Goal: Transaction & Acquisition: Purchase product/service

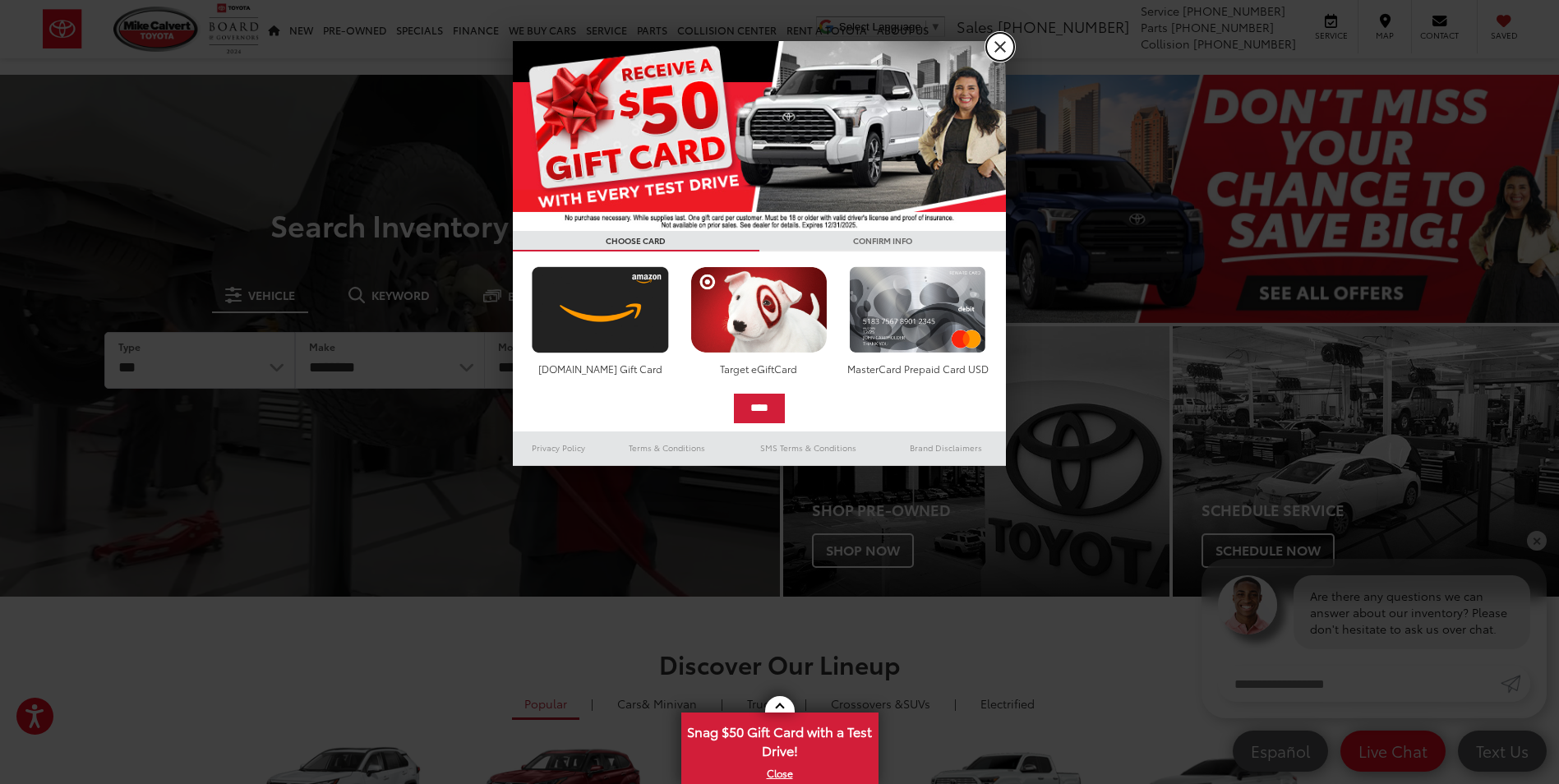
drag, startPoint x: 1002, startPoint y: 54, endPoint x: 988, endPoint y: 50, distance: 14.6
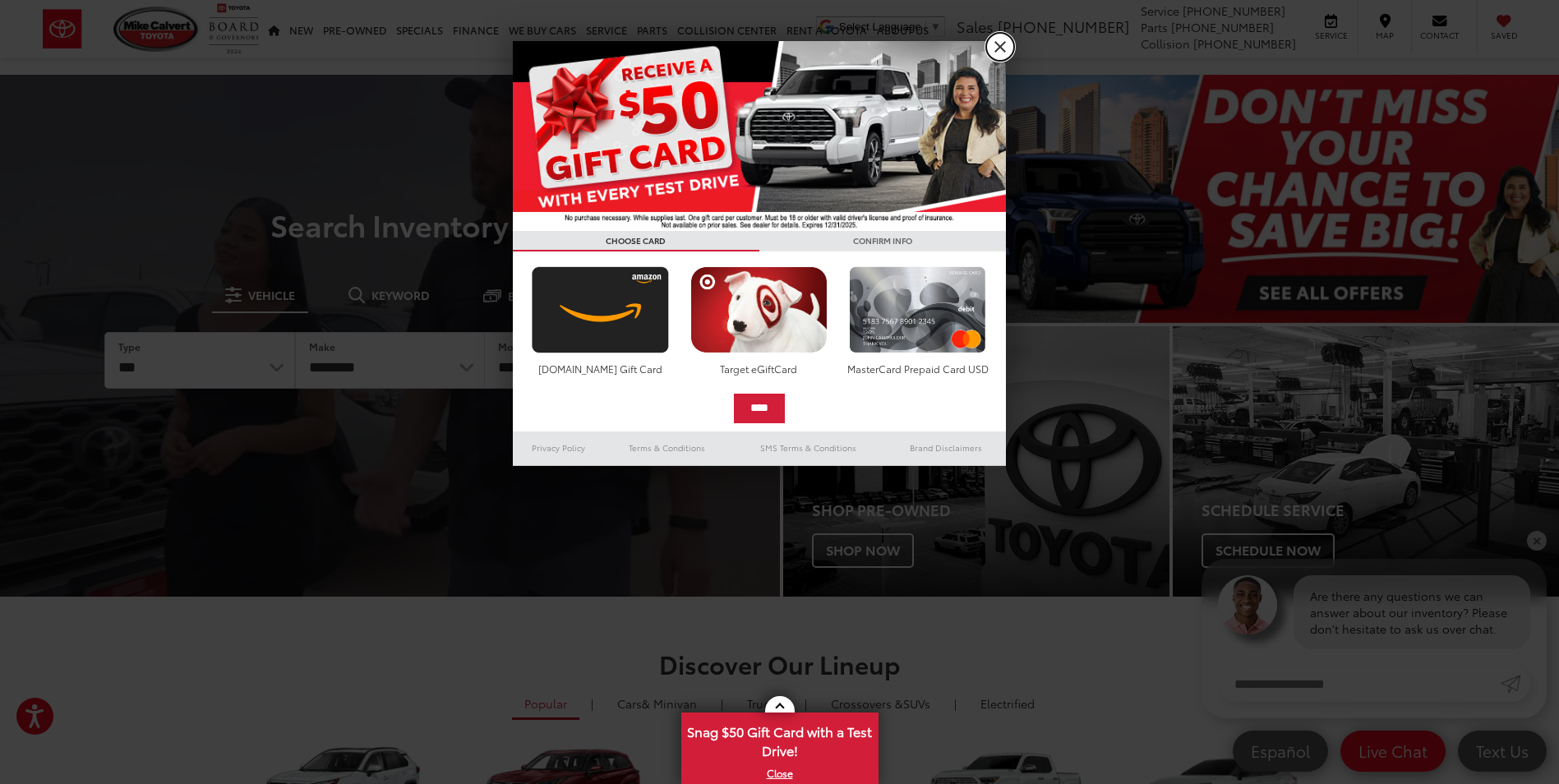
click at [1002, 54] on link "X" at bounding box center [1000, 47] width 28 height 28
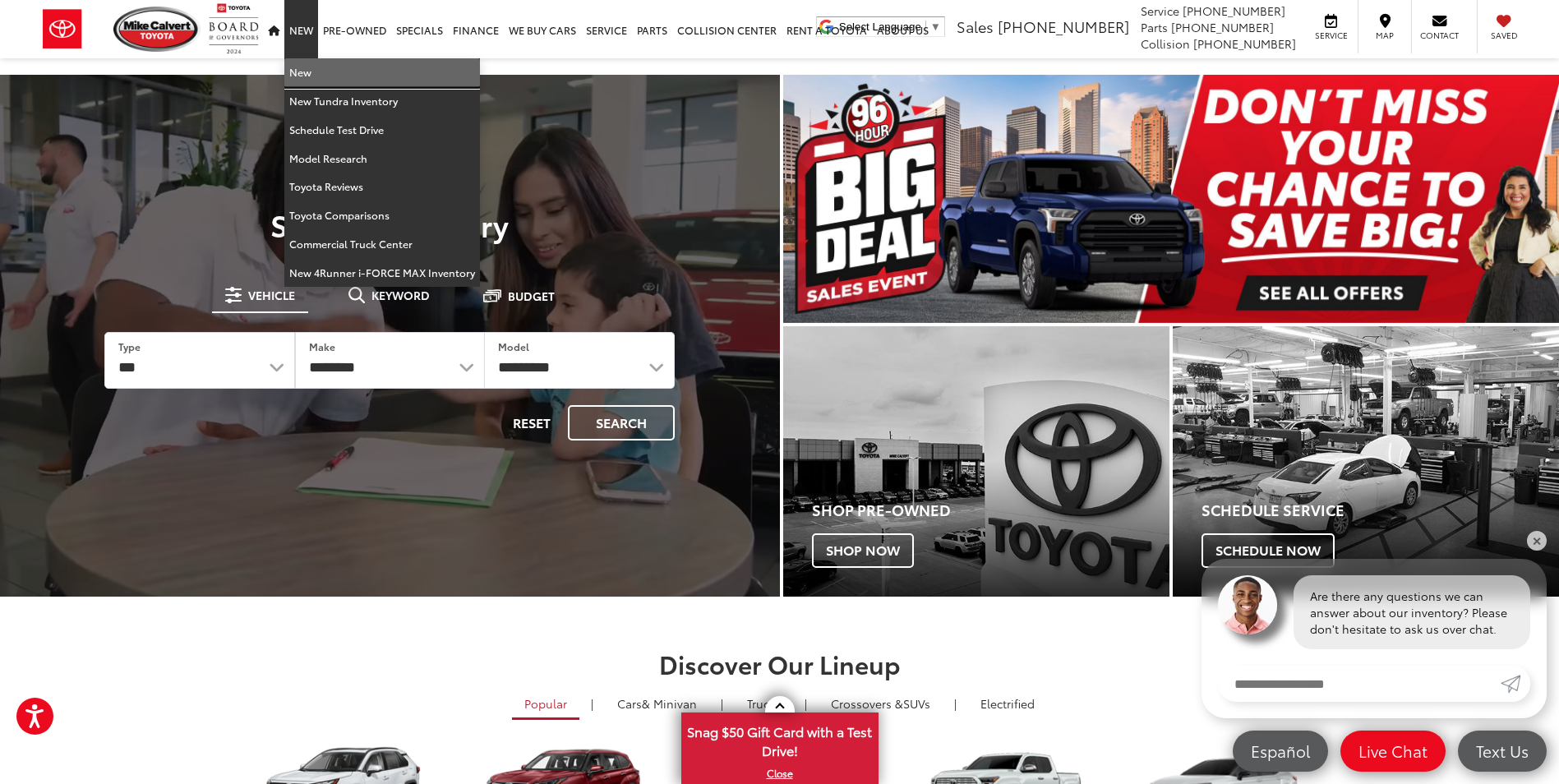
click at [296, 75] on link "New" at bounding box center [381, 73] width 196 height 29
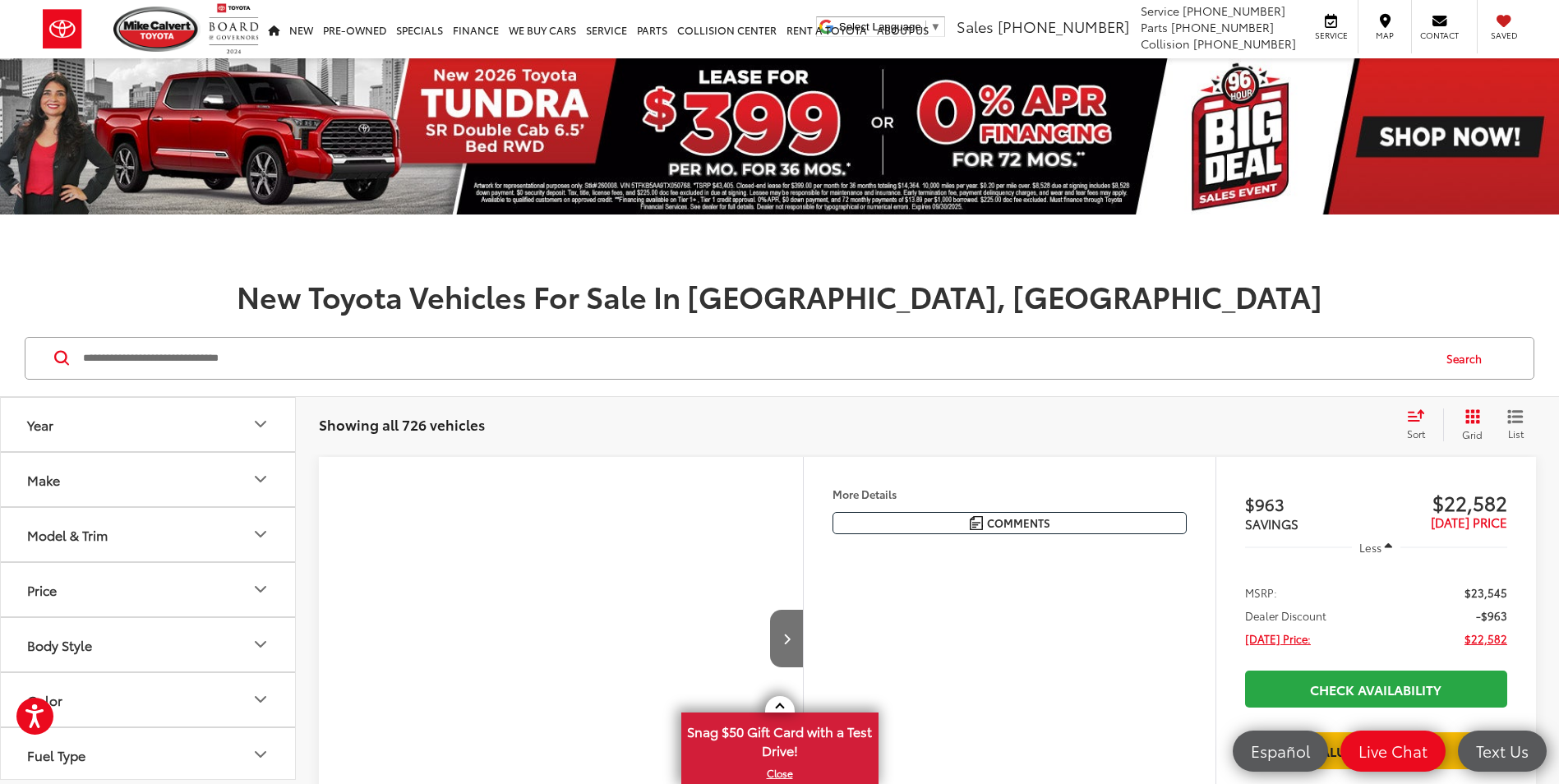
click at [265, 422] on icon "Year" at bounding box center [261, 424] width 10 height 5
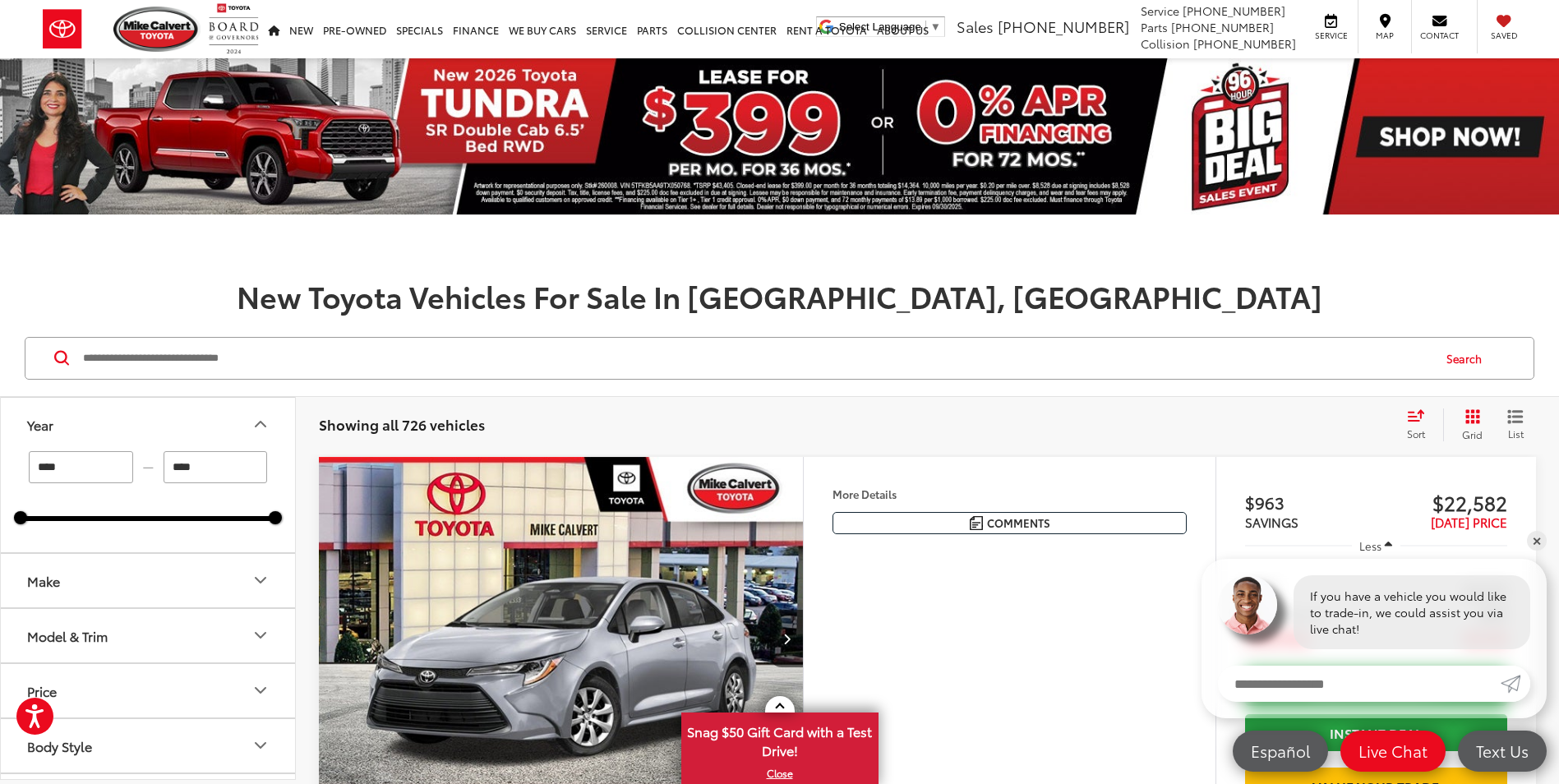
click at [118, 467] on input "****" at bounding box center [81, 466] width 104 height 32
click at [256, 580] on icon "Make" at bounding box center [261, 580] width 20 height 20
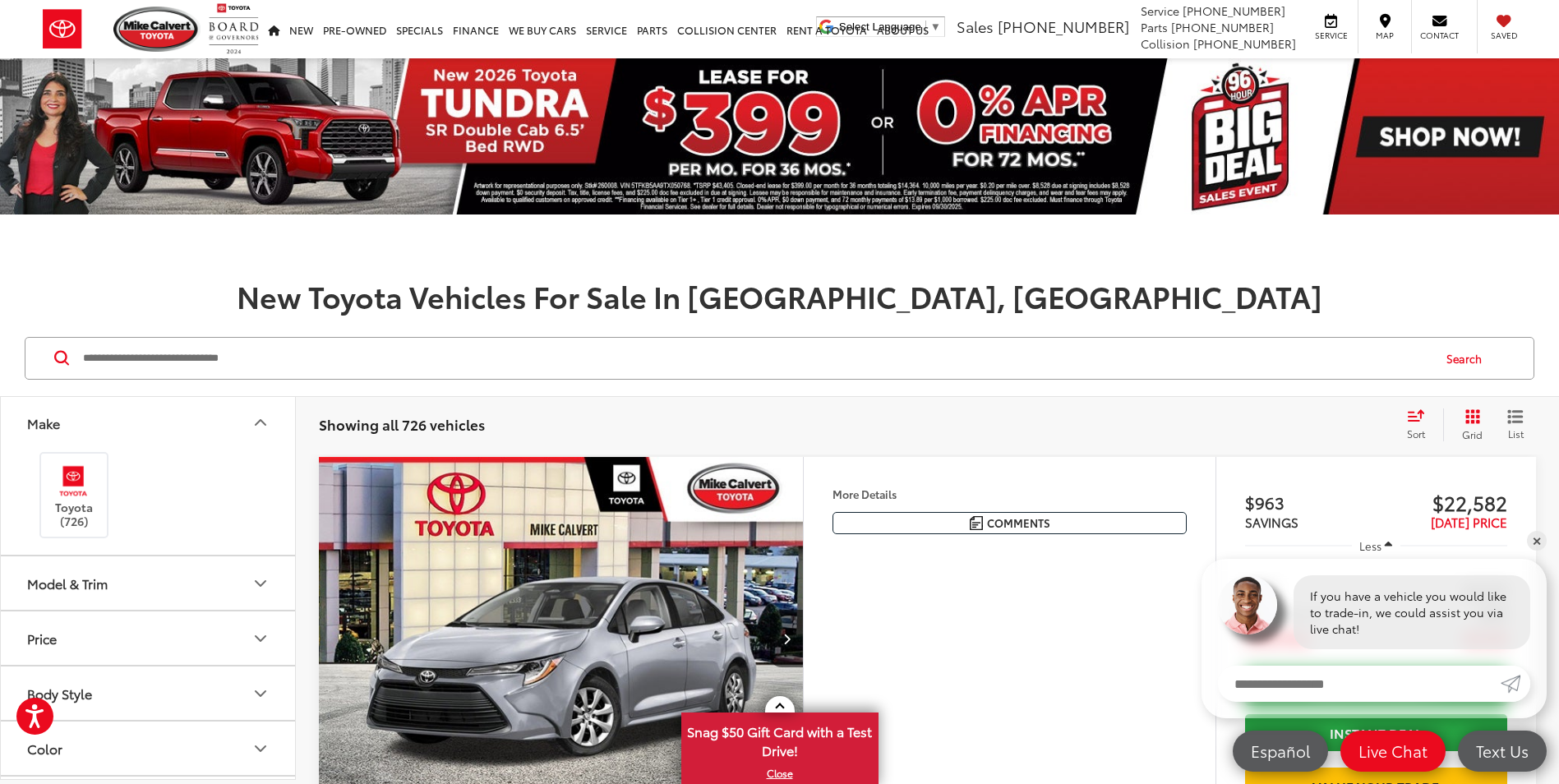
scroll to position [164, 0]
click at [77, 490] on img at bounding box center [73, 474] width 45 height 39
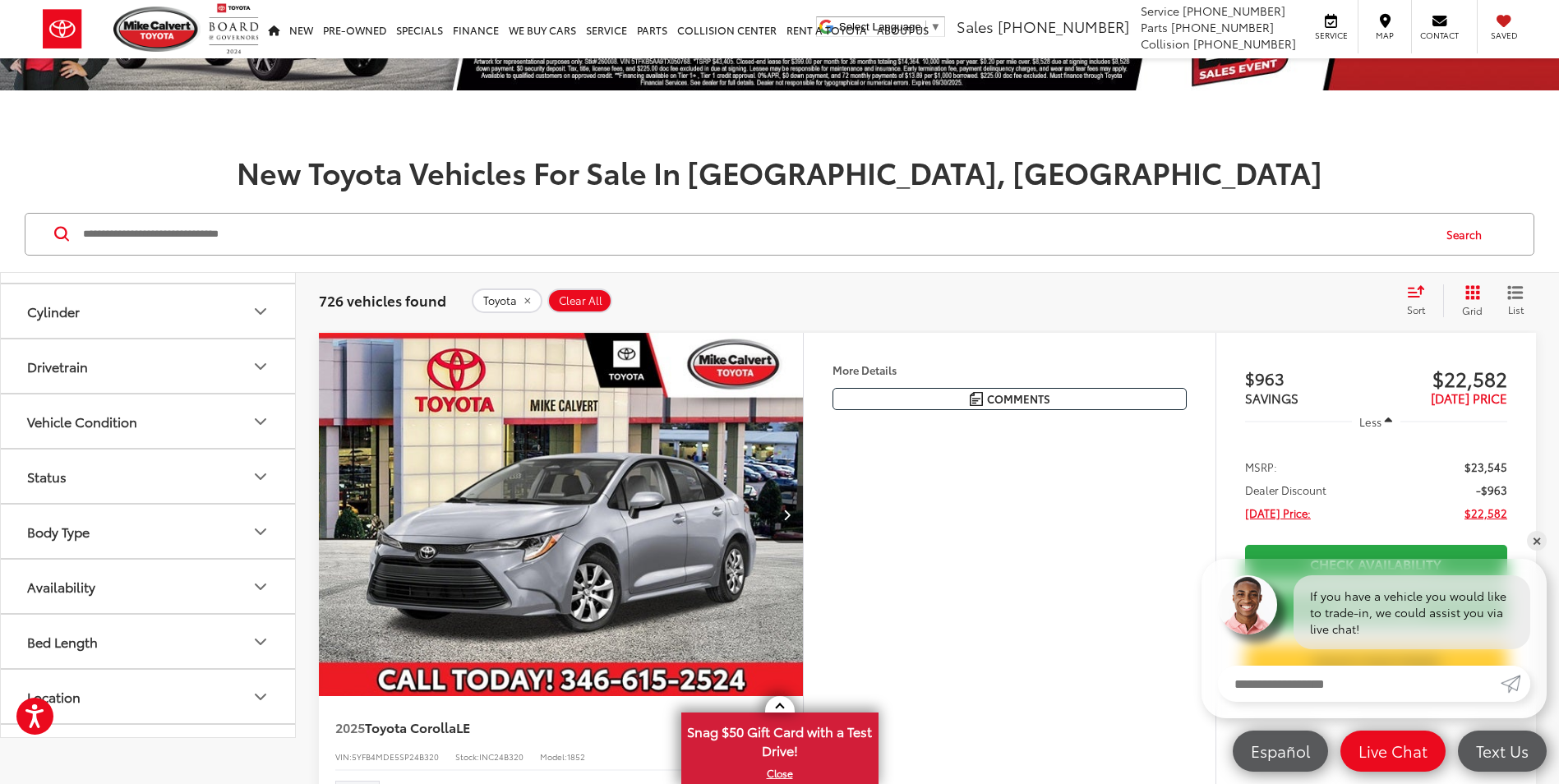
scroll to position [164, 0]
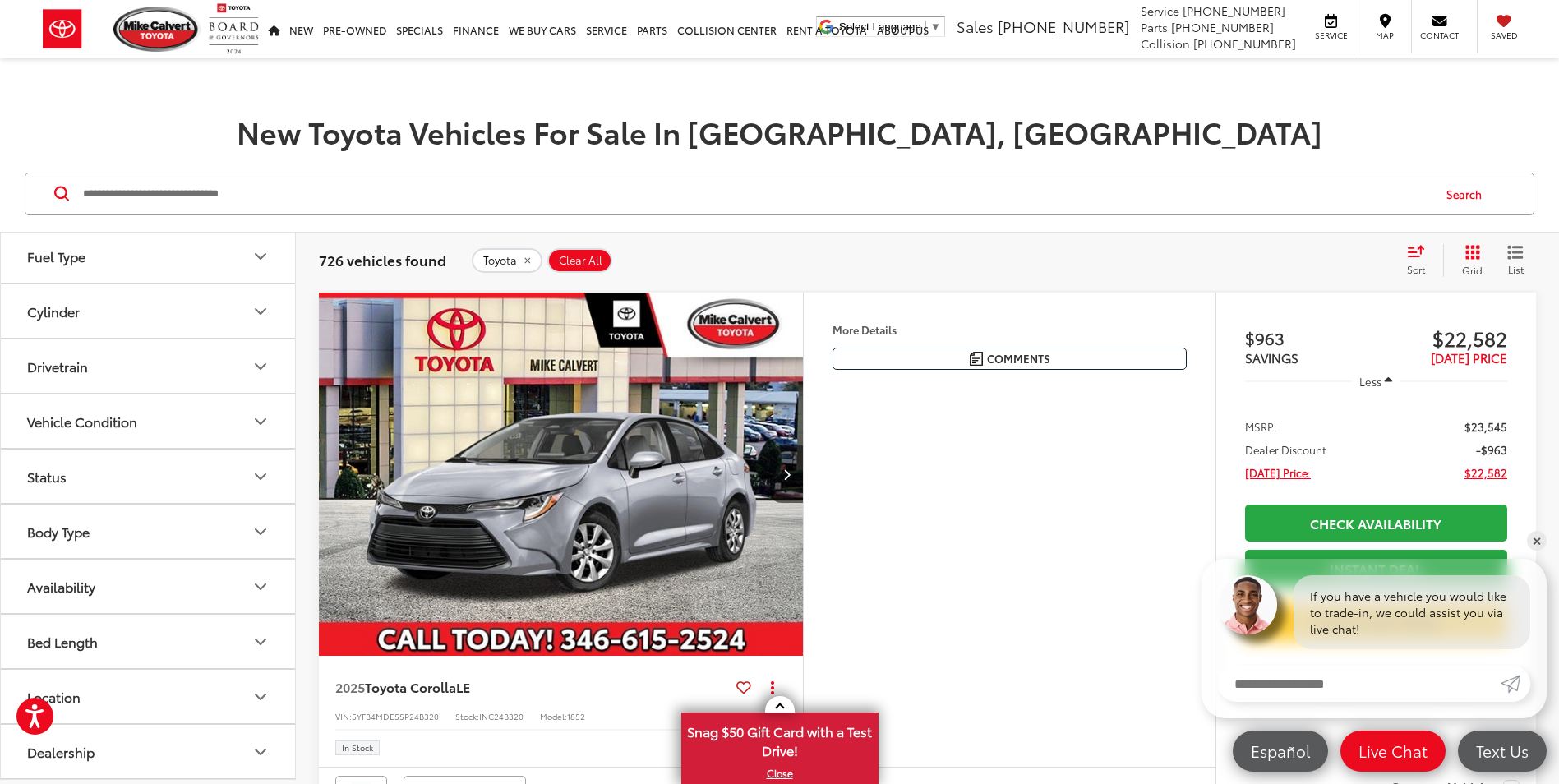
click at [263, 532] on icon "Body Type" at bounding box center [261, 531] width 10 height 5
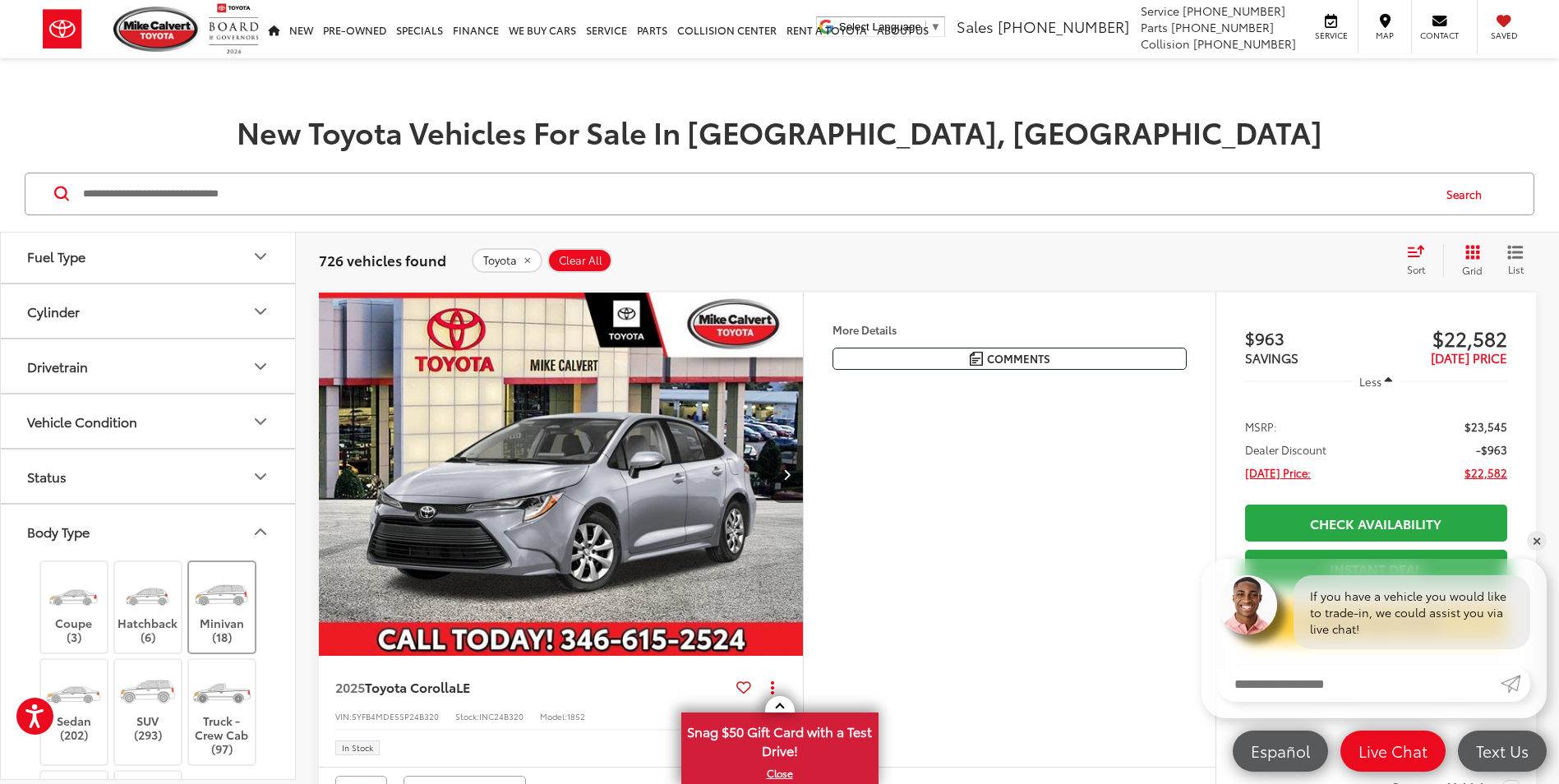
scroll to position [622, 0]
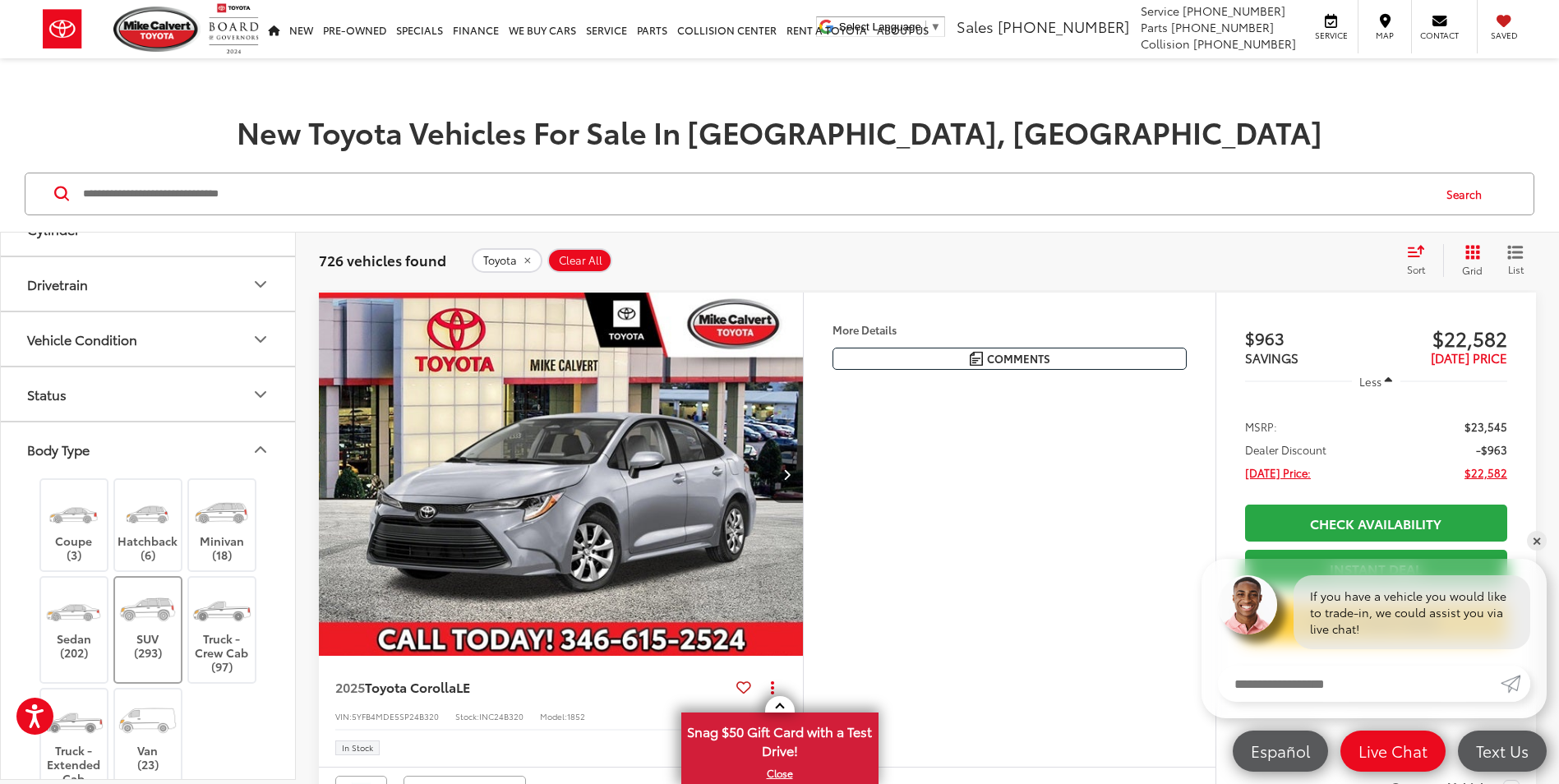
click at [151, 640] on label "SUV (293)" at bounding box center [148, 623] width 67 height 74
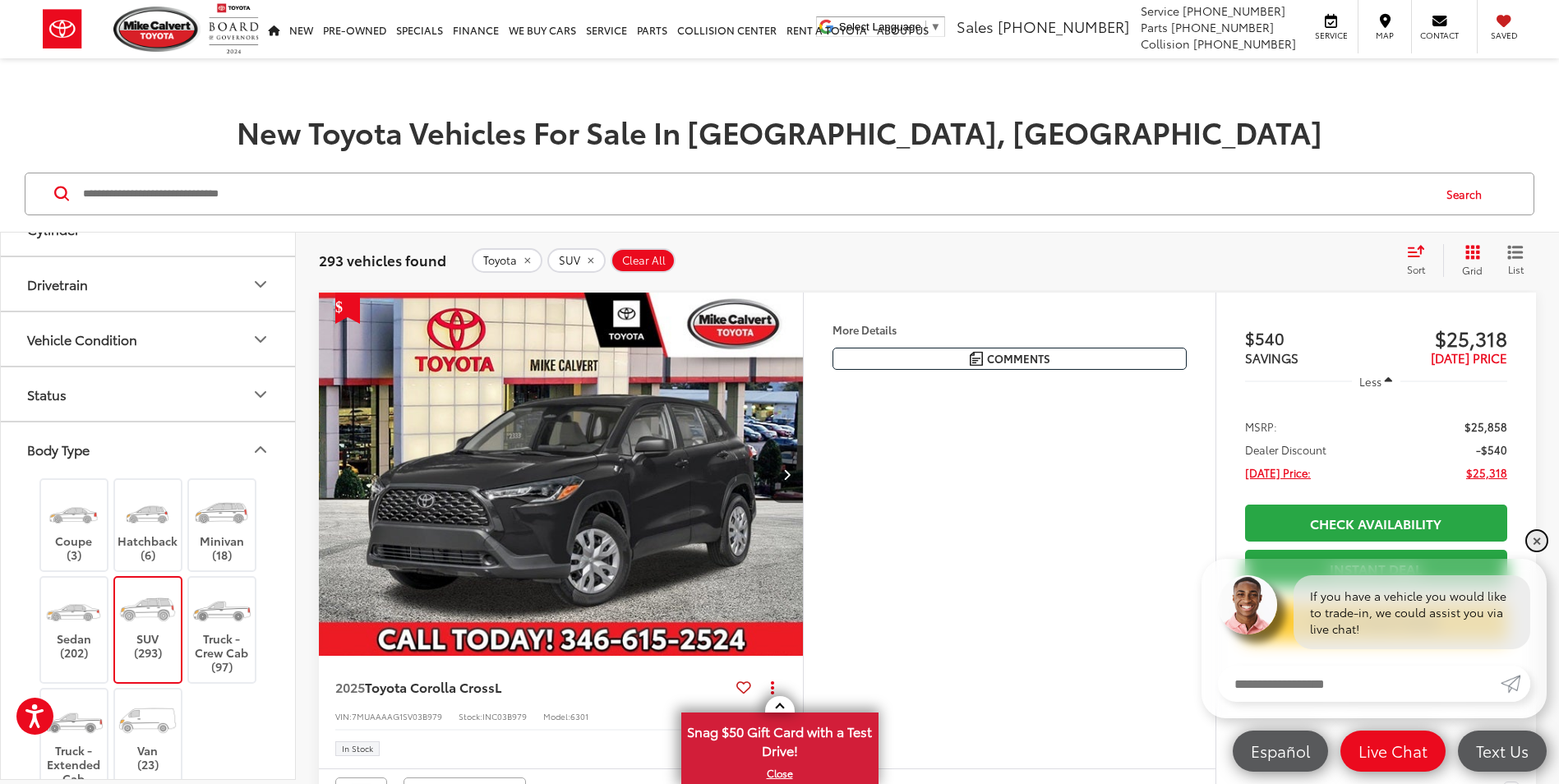
click at [1536, 544] on link "✕" at bounding box center [1537, 541] width 20 height 20
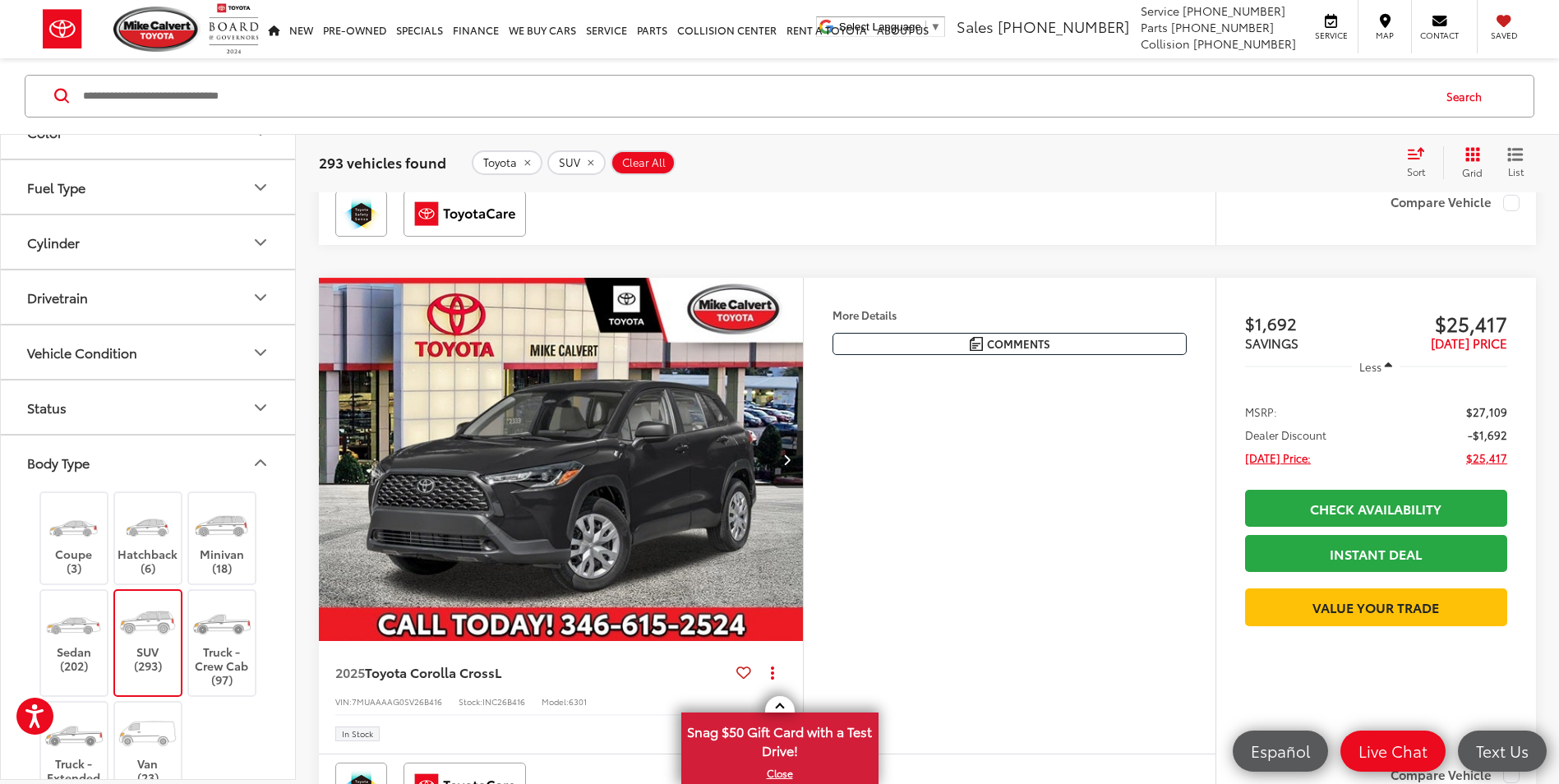
scroll to position [464, 0]
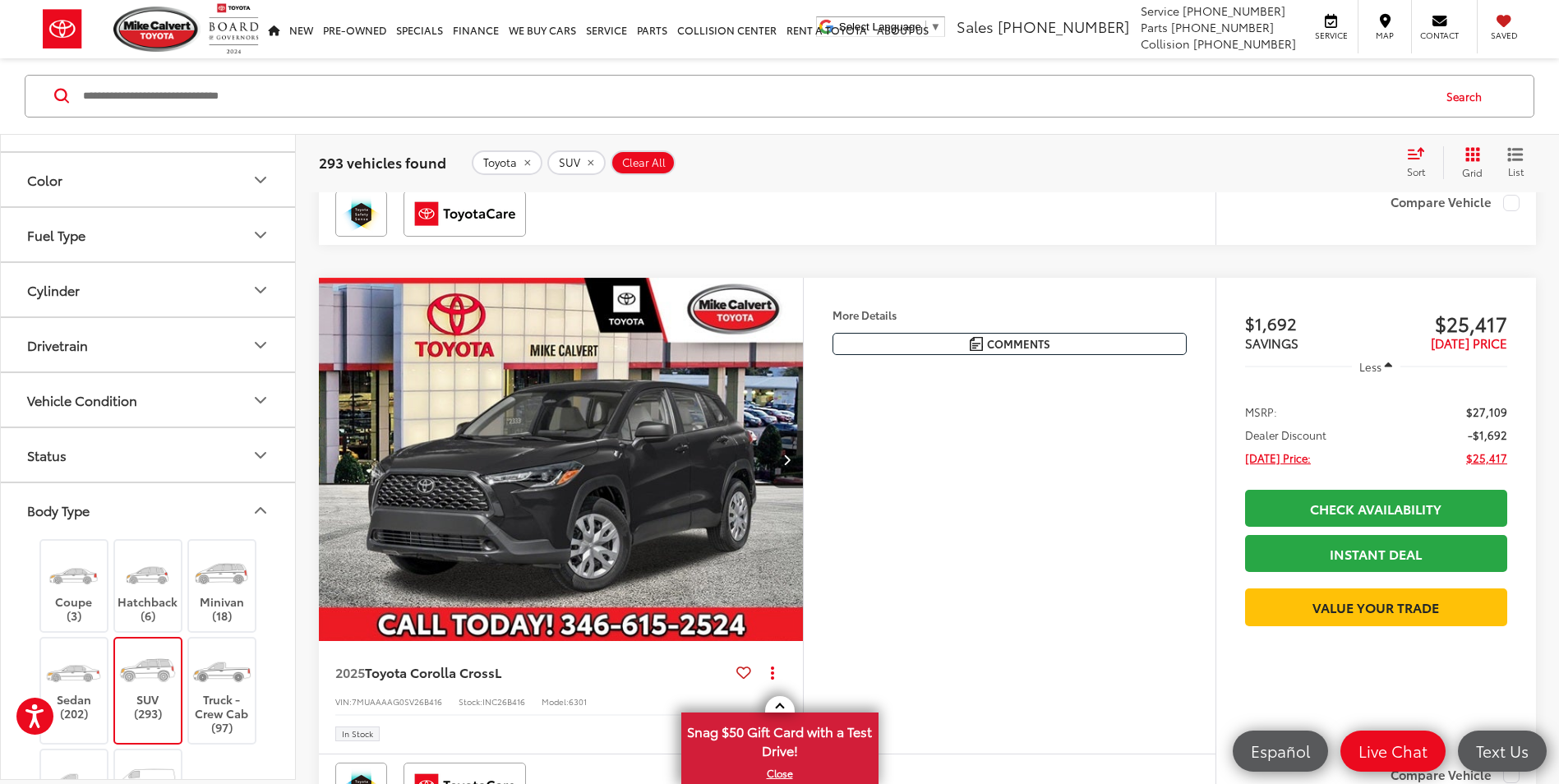
click at [259, 395] on icon "Vehicle Condition" at bounding box center [261, 400] width 20 height 20
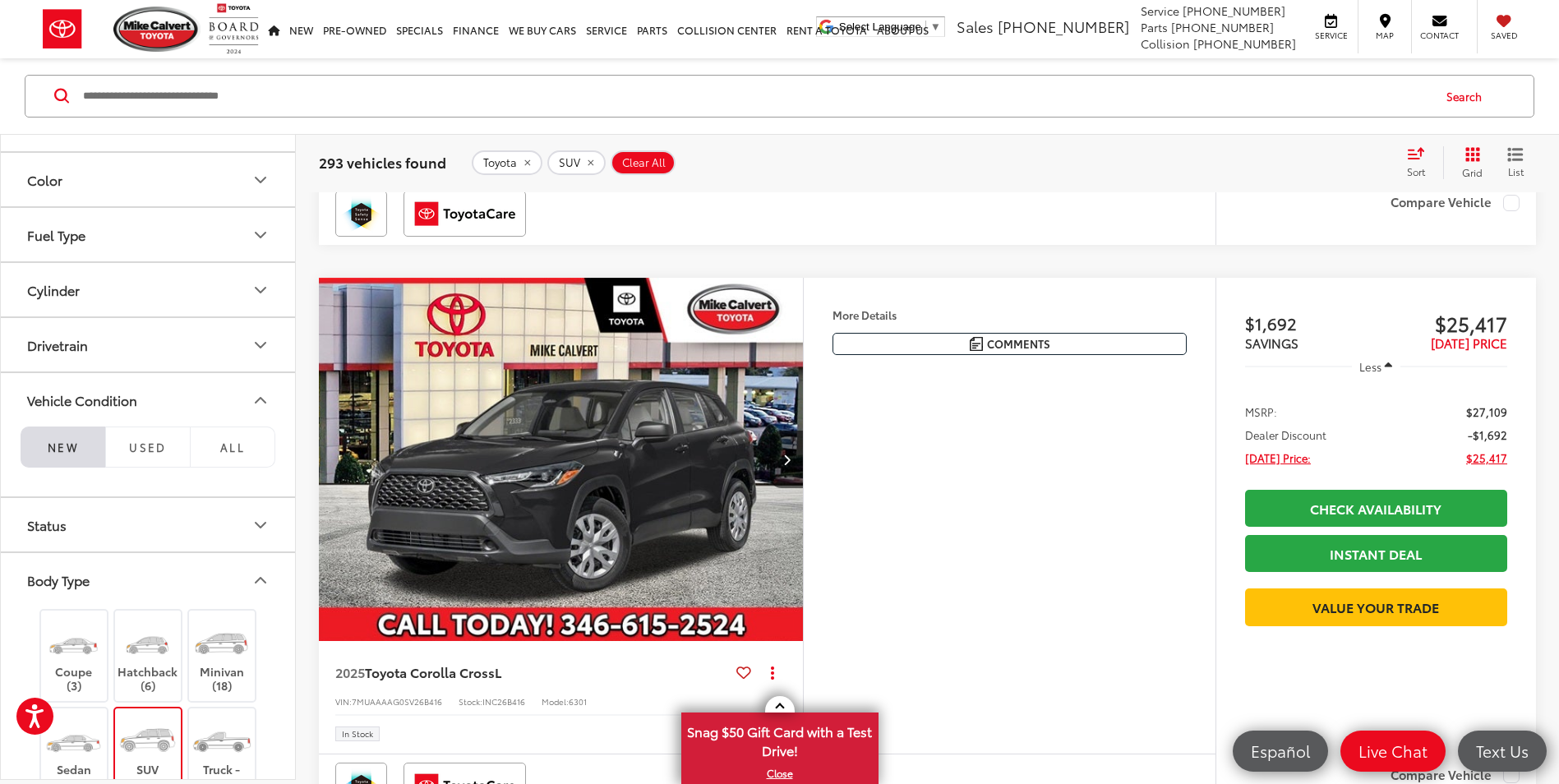
click at [67, 441] on li "NEW" at bounding box center [63, 447] width 85 height 41
click at [65, 451] on li "NEW" at bounding box center [63, 447] width 85 height 41
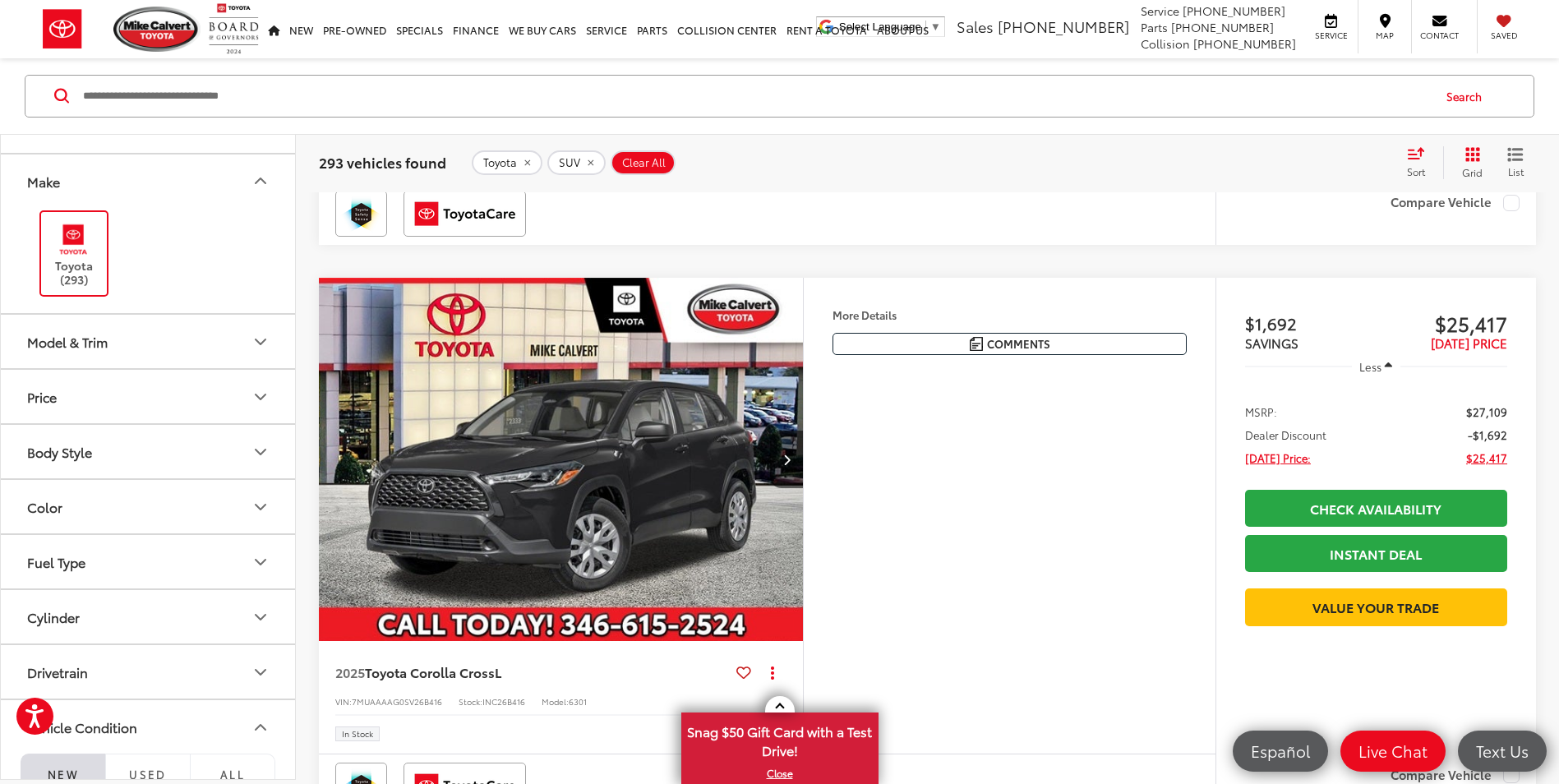
scroll to position [135, 0]
click at [259, 345] on icon "Model & Trim" at bounding box center [261, 343] width 10 height 5
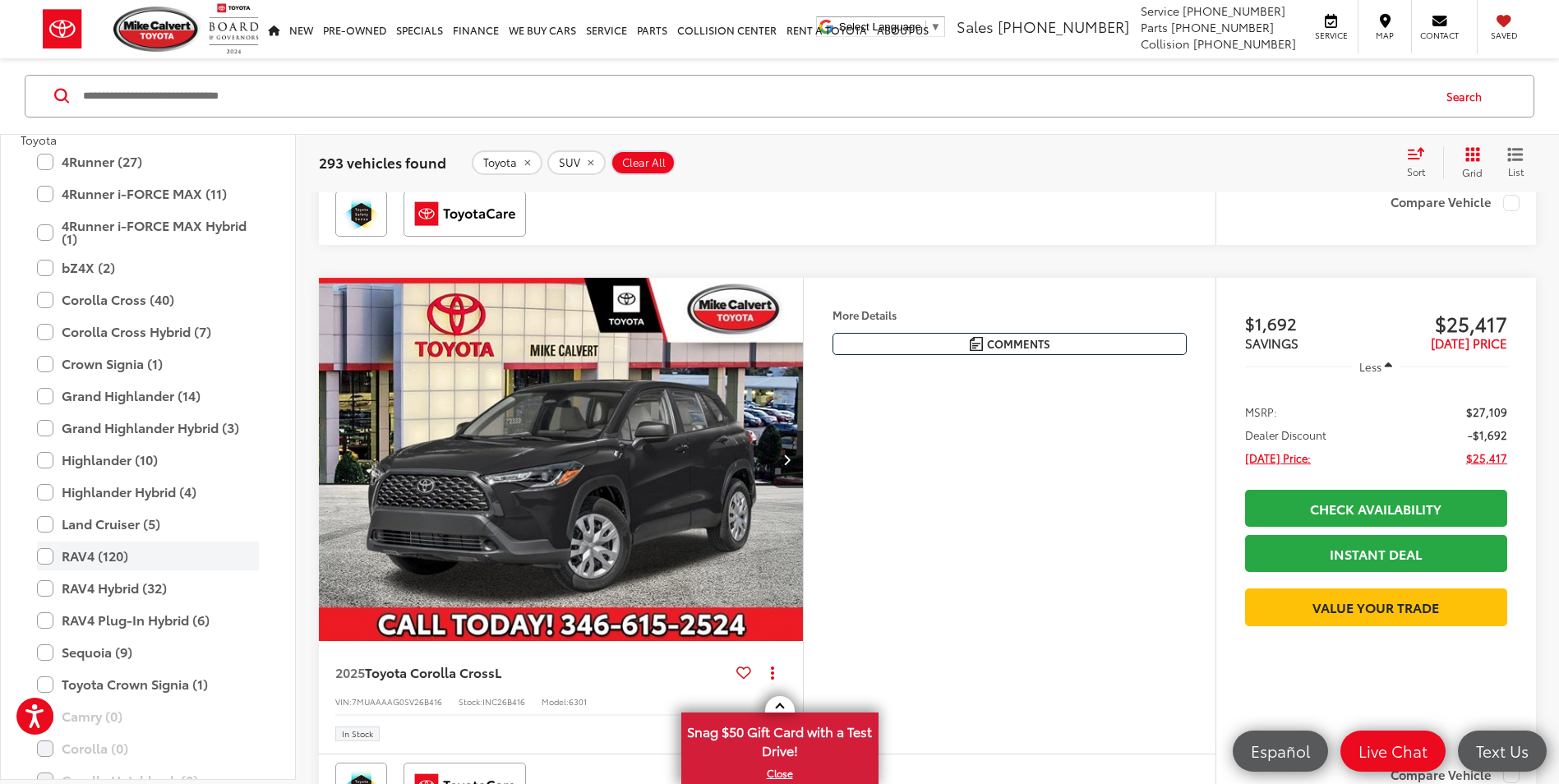
scroll to position [382, 0]
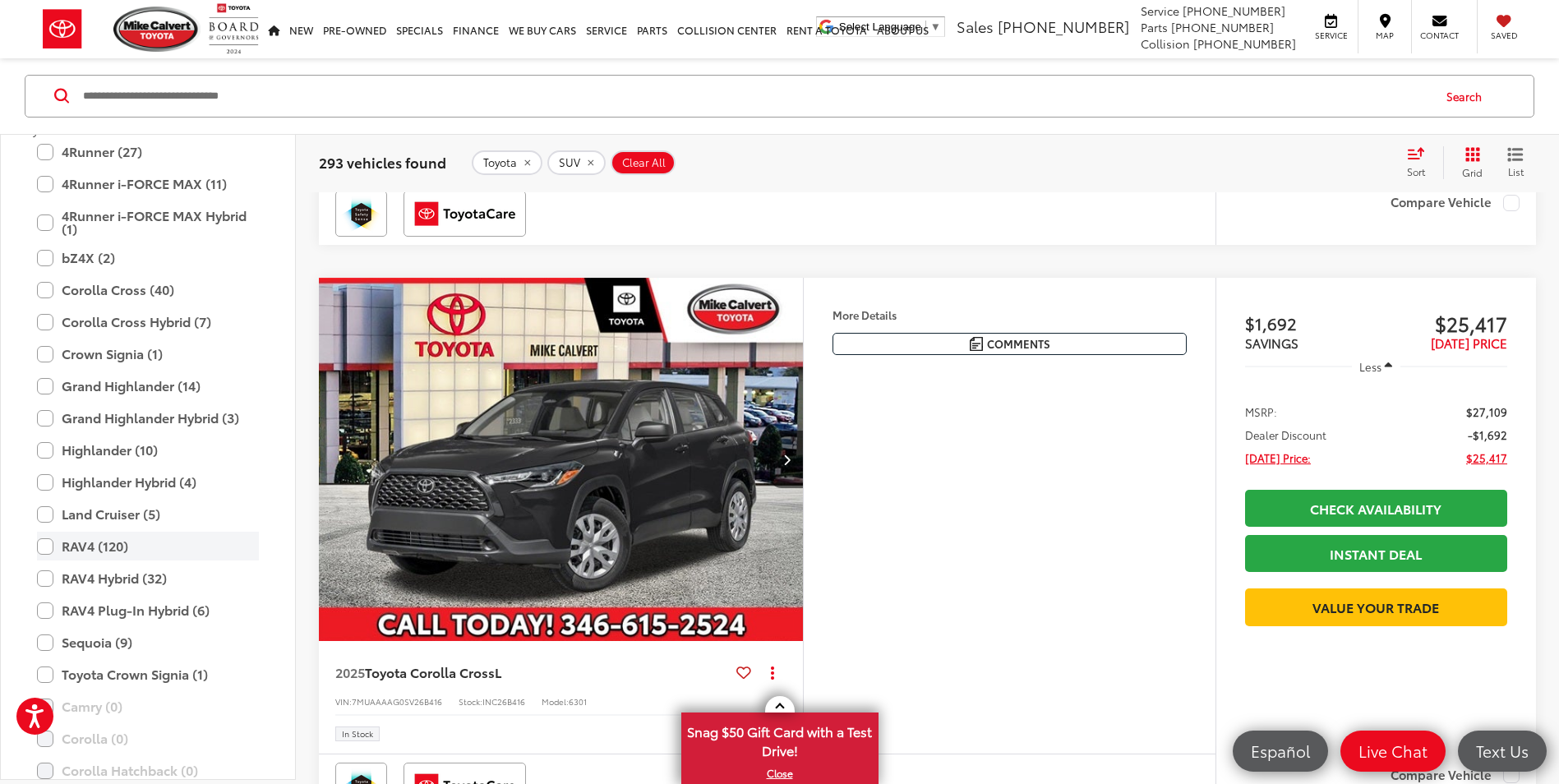
click at [40, 550] on label "RAV4 (120)" at bounding box center [148, 545] width 222 height 29
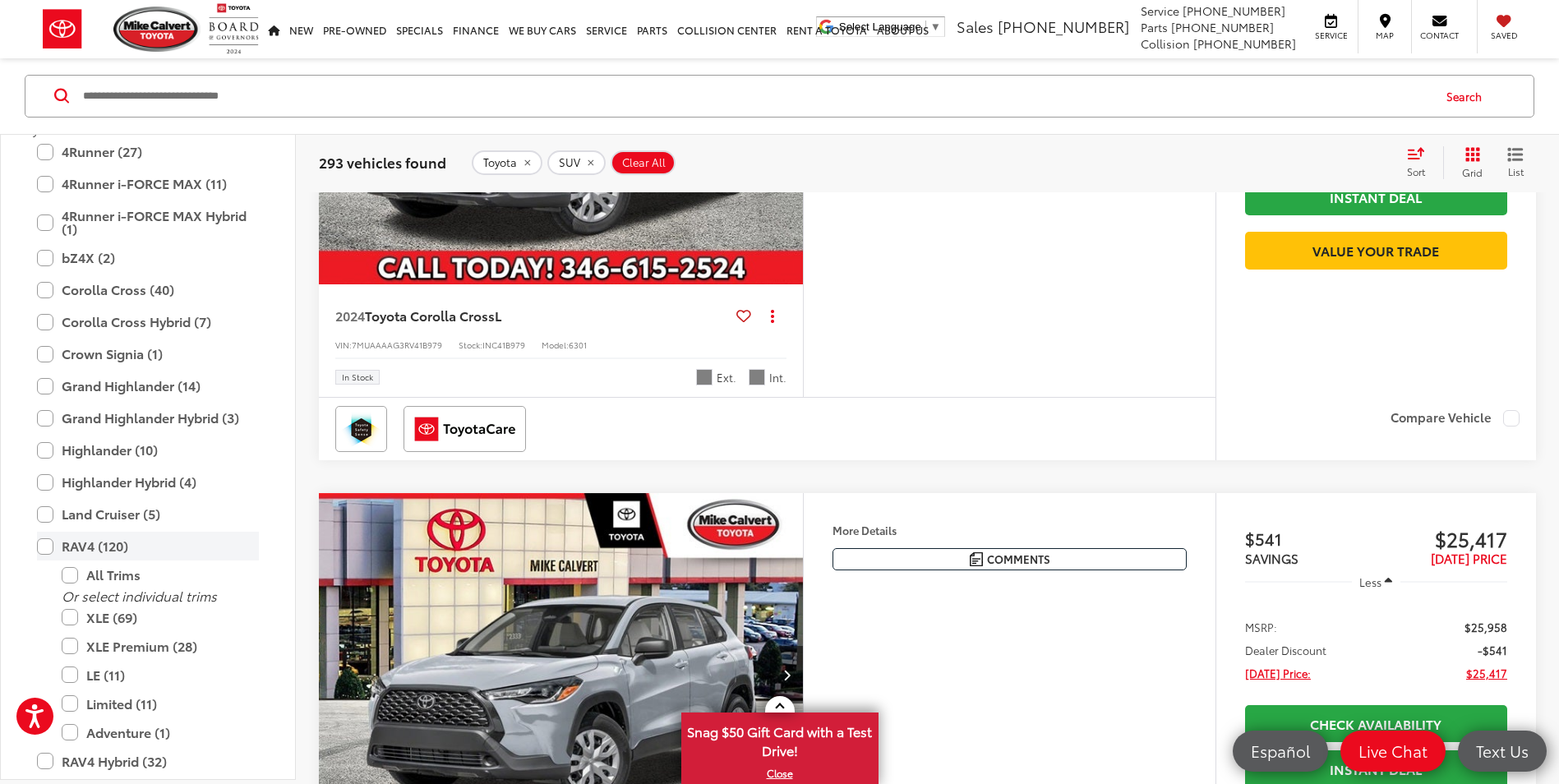
type input "****"
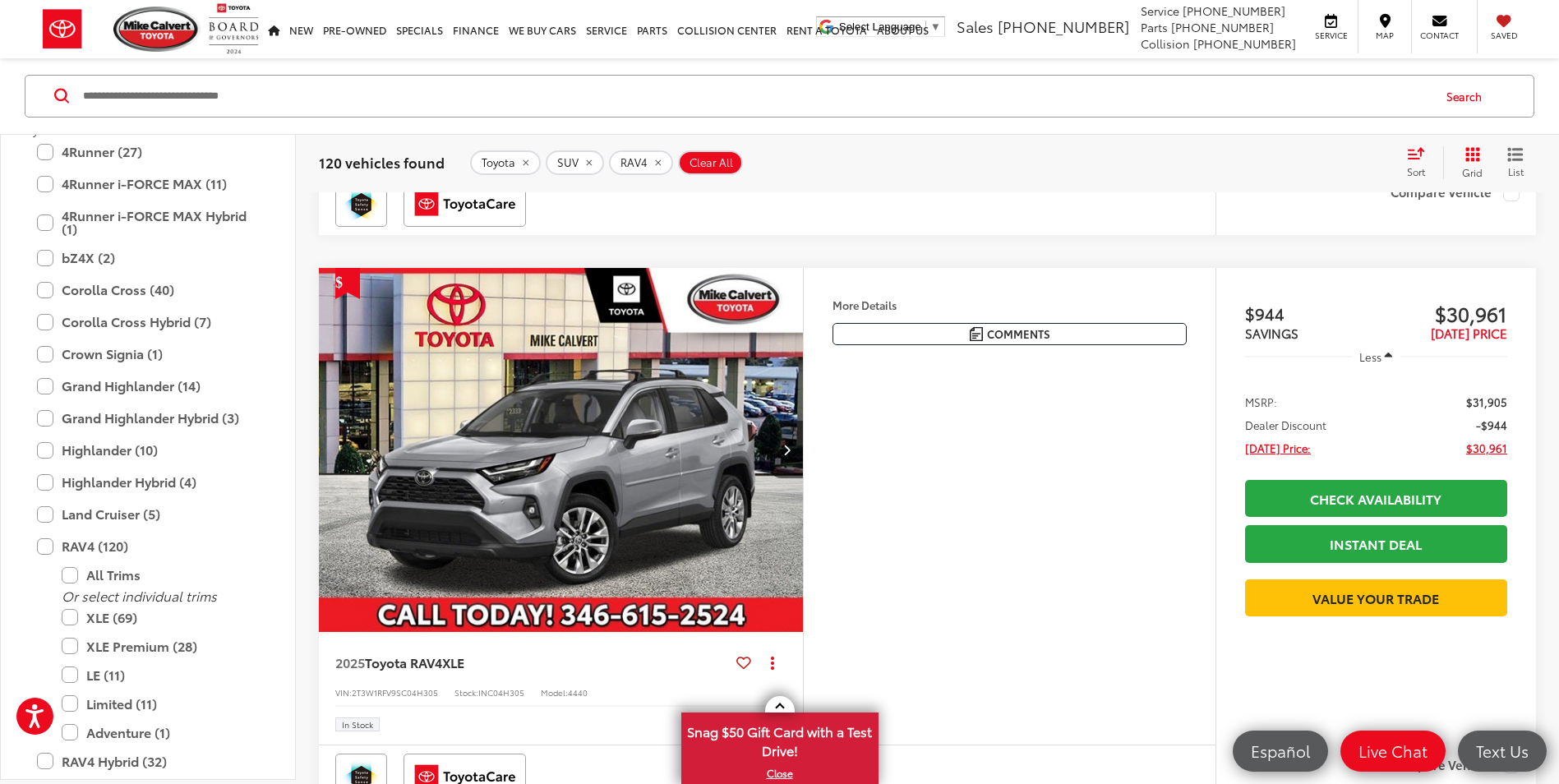
scroll to position [1987, 0]
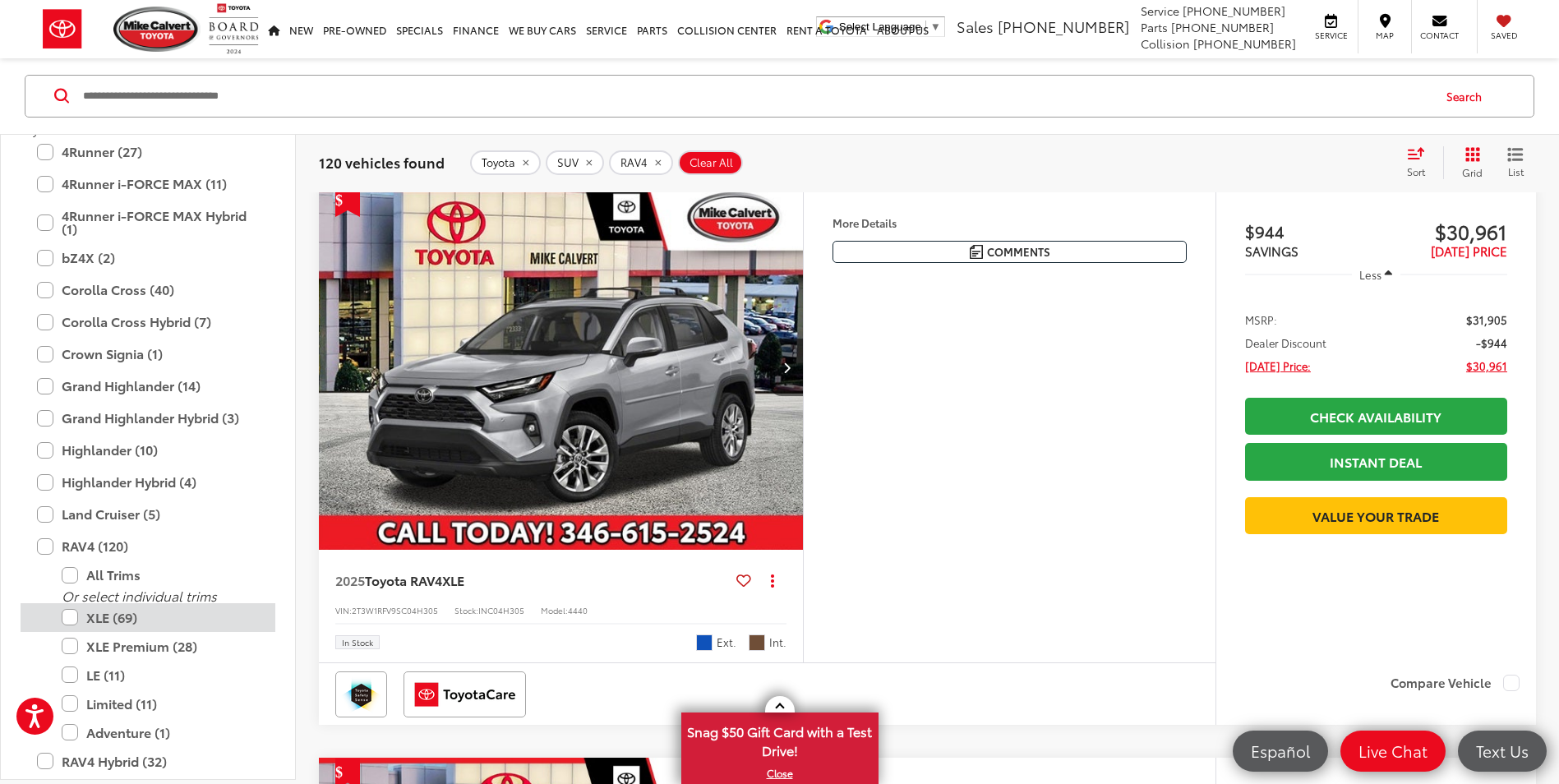
click at [70, 615] on label "XLE (69)" at bounding box center [160, 617] width 197 height 29
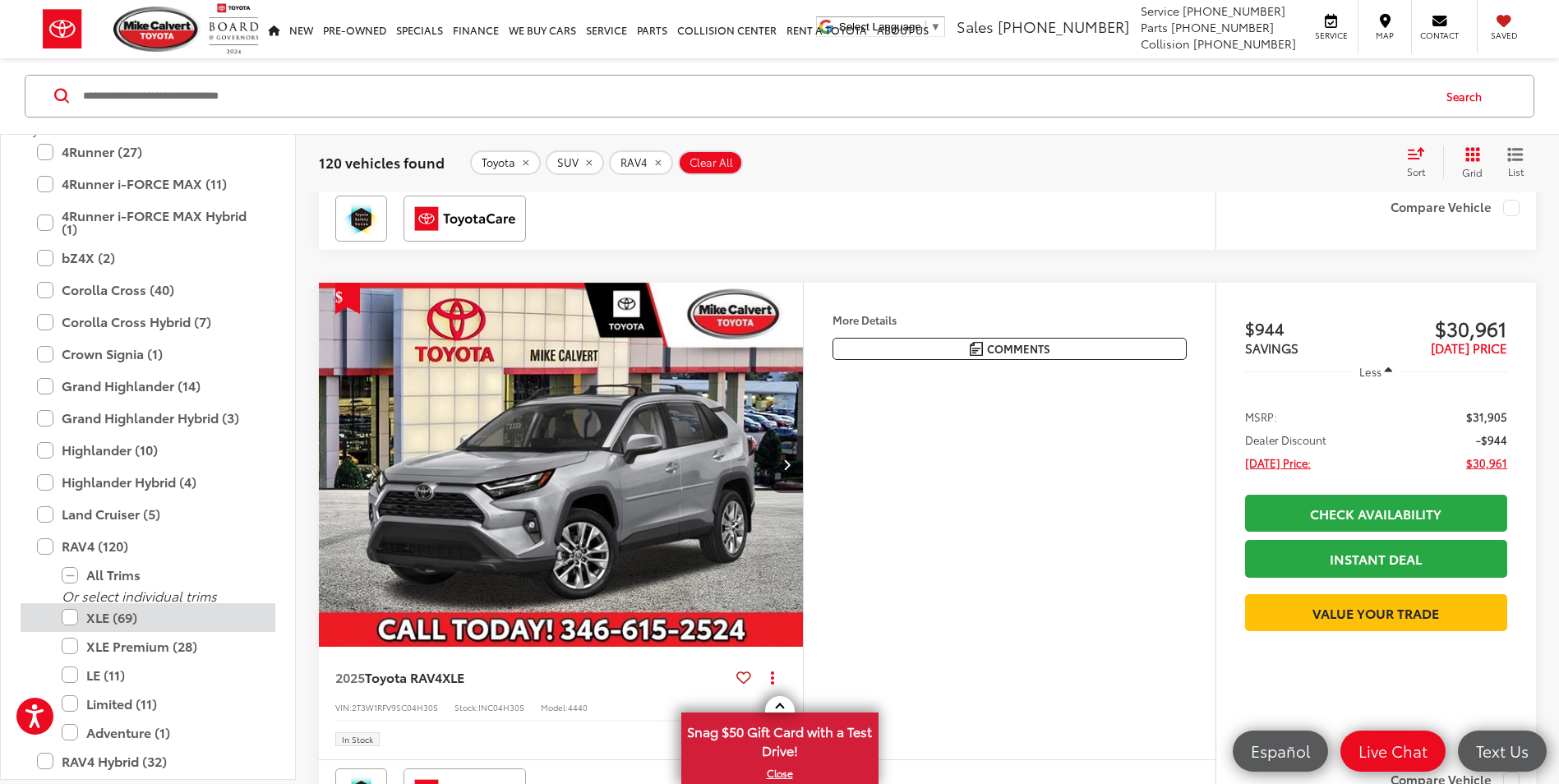
type input "****"
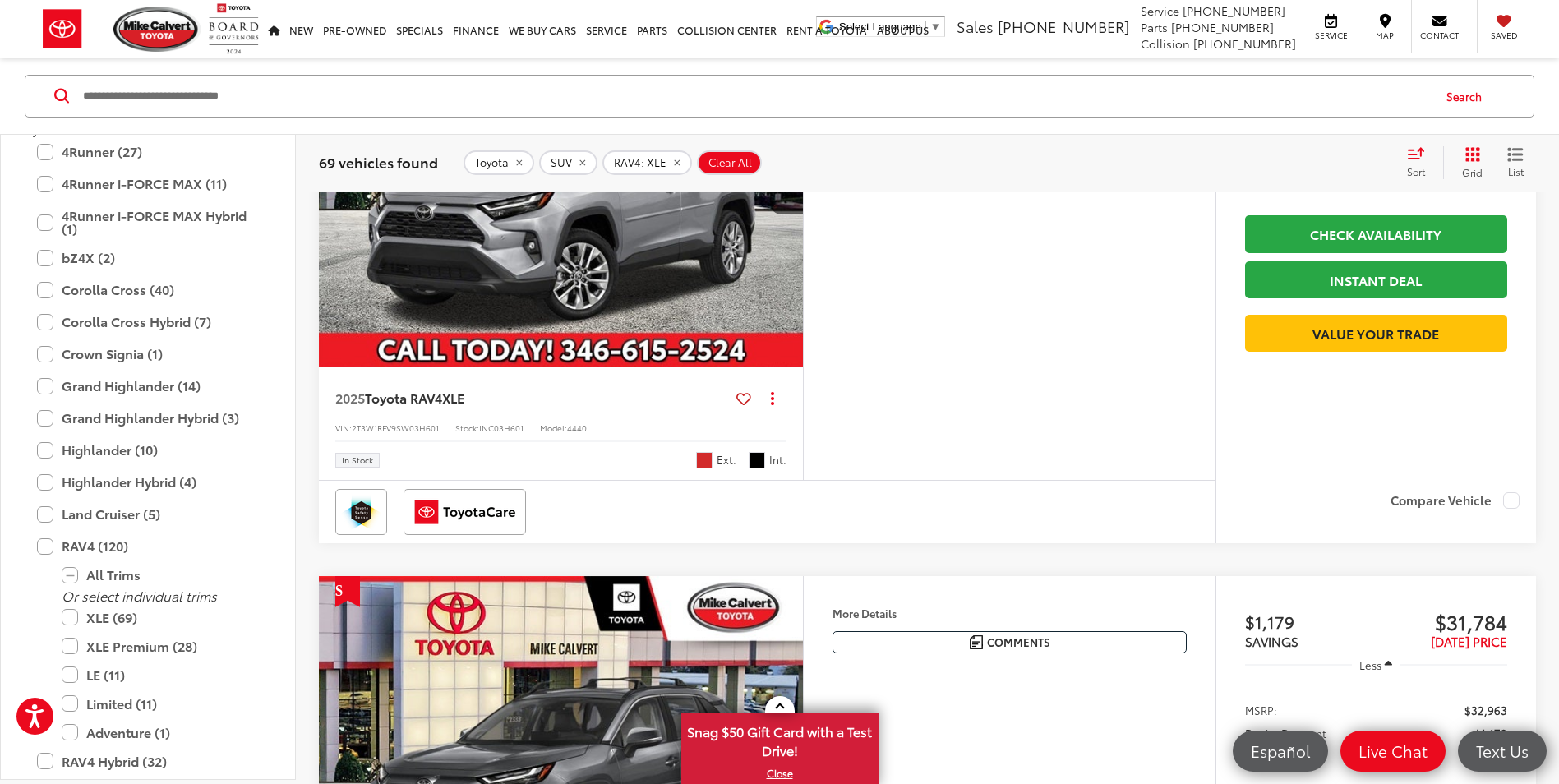
scroll to position [1329, 0]
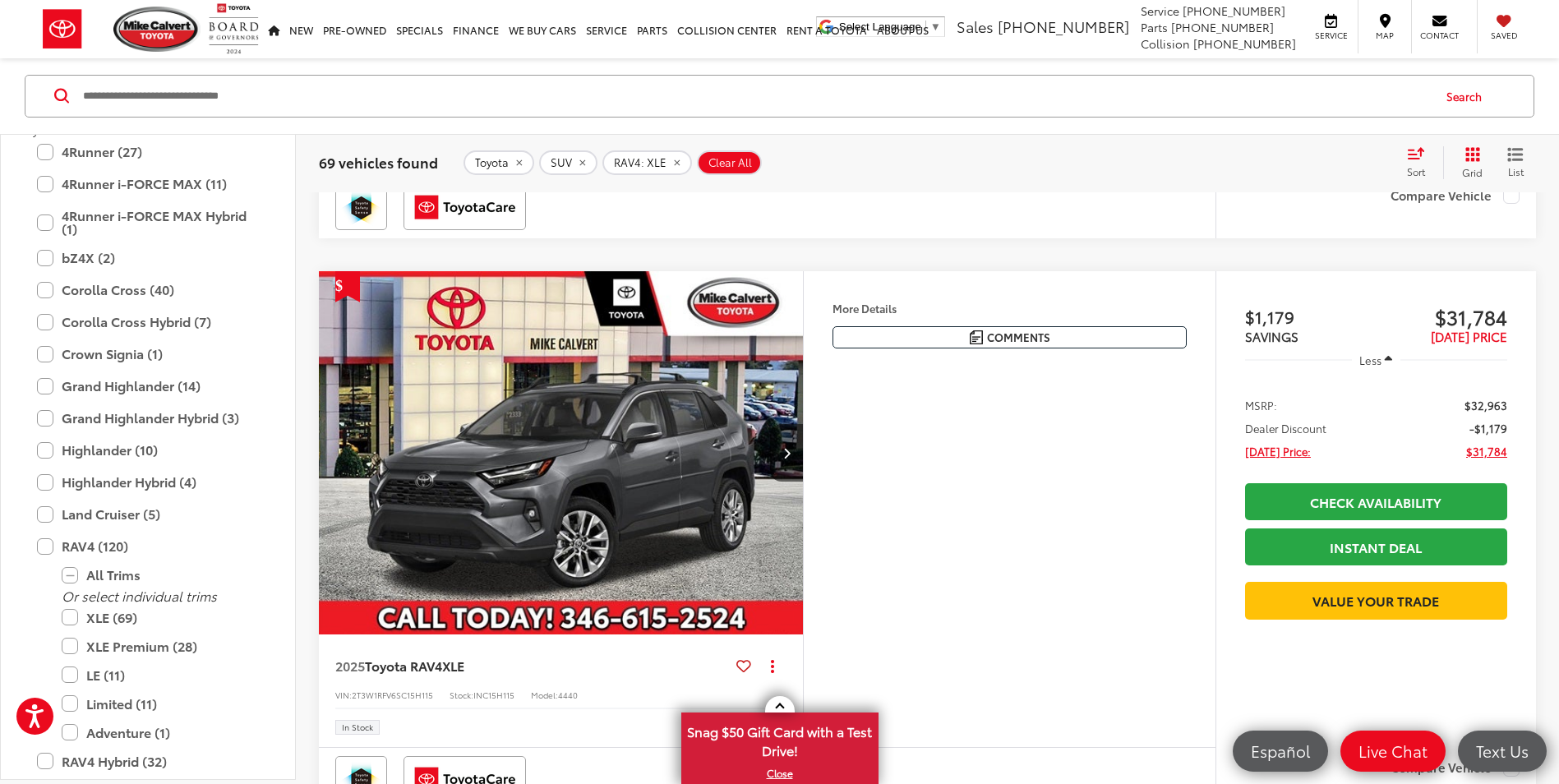
click at [1383, 574] on capital-one-entry-button at bounding box center [1377, 574] width 263 height 0
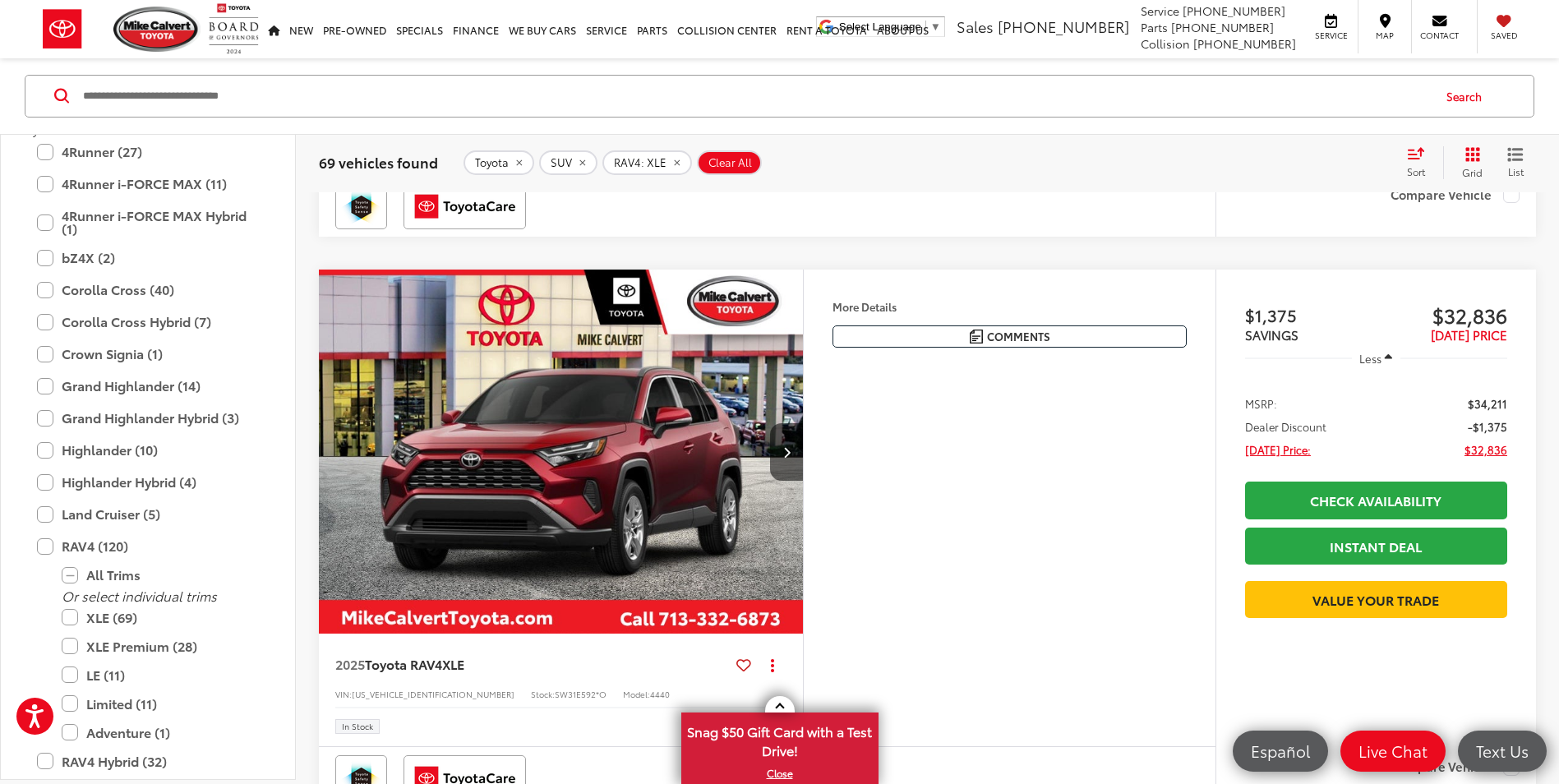
scroll to position [2480, 0]
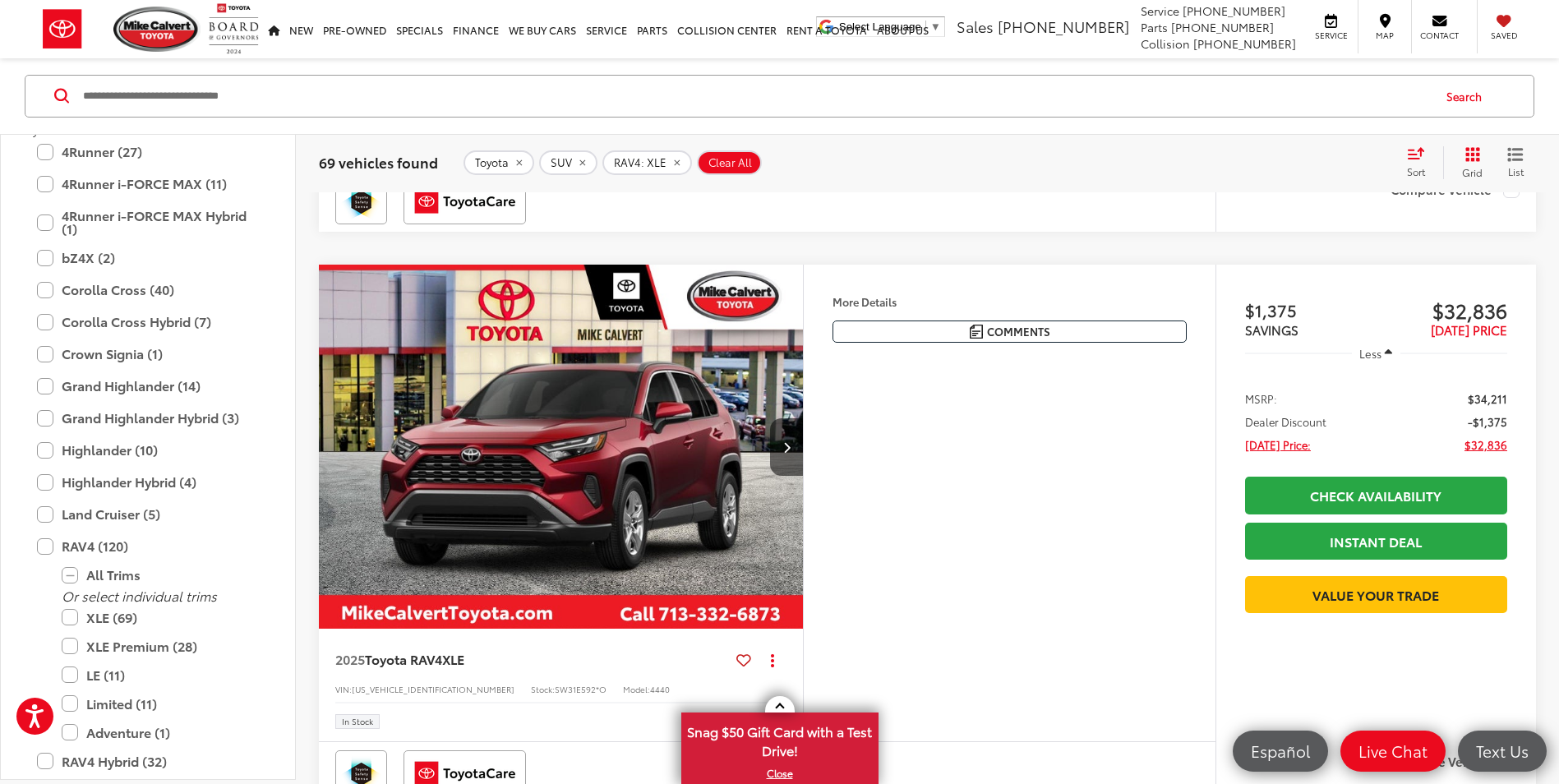
click at [608, 456] on img "2025 Toyota RAV4 XLE 0" at bounding box center [561, 446] width 486 height 365
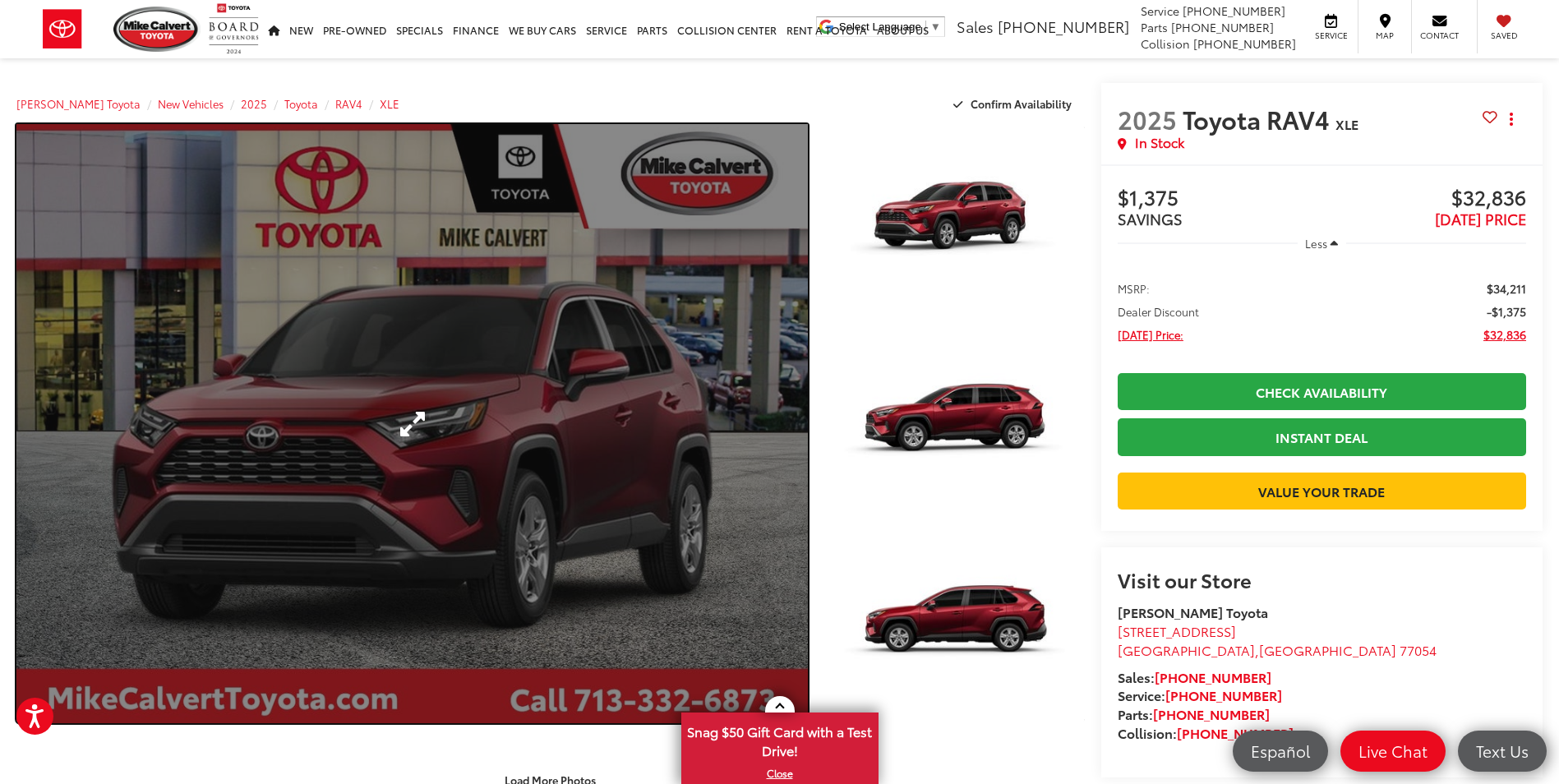
click at [418, 416] on link "Expand Photo 0" at bounding box center [412, 423] width 791 height 599
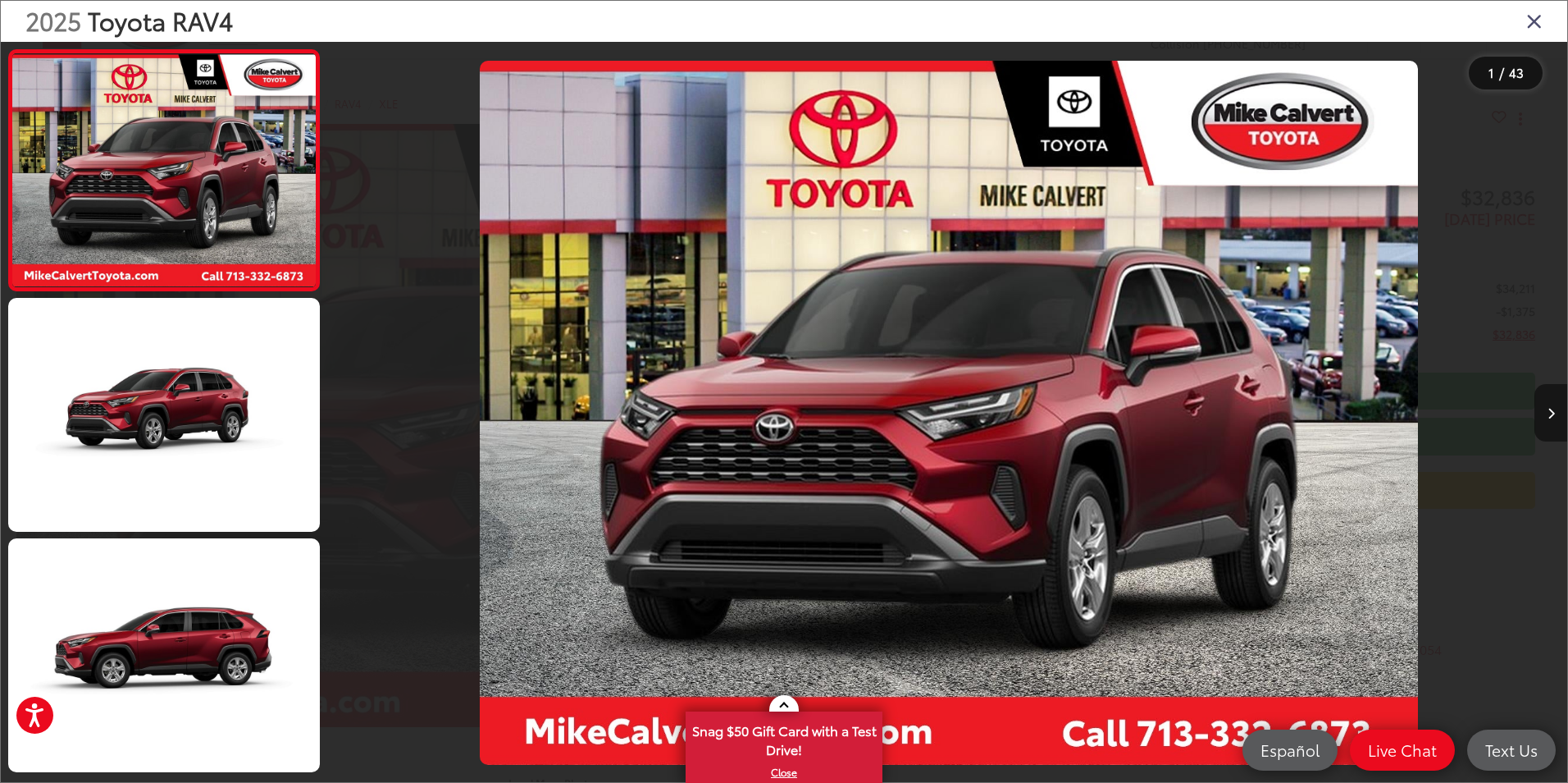
click at [1553, 410] on icon "Next image" at bounding box center [1551, 414] width 7 height 12
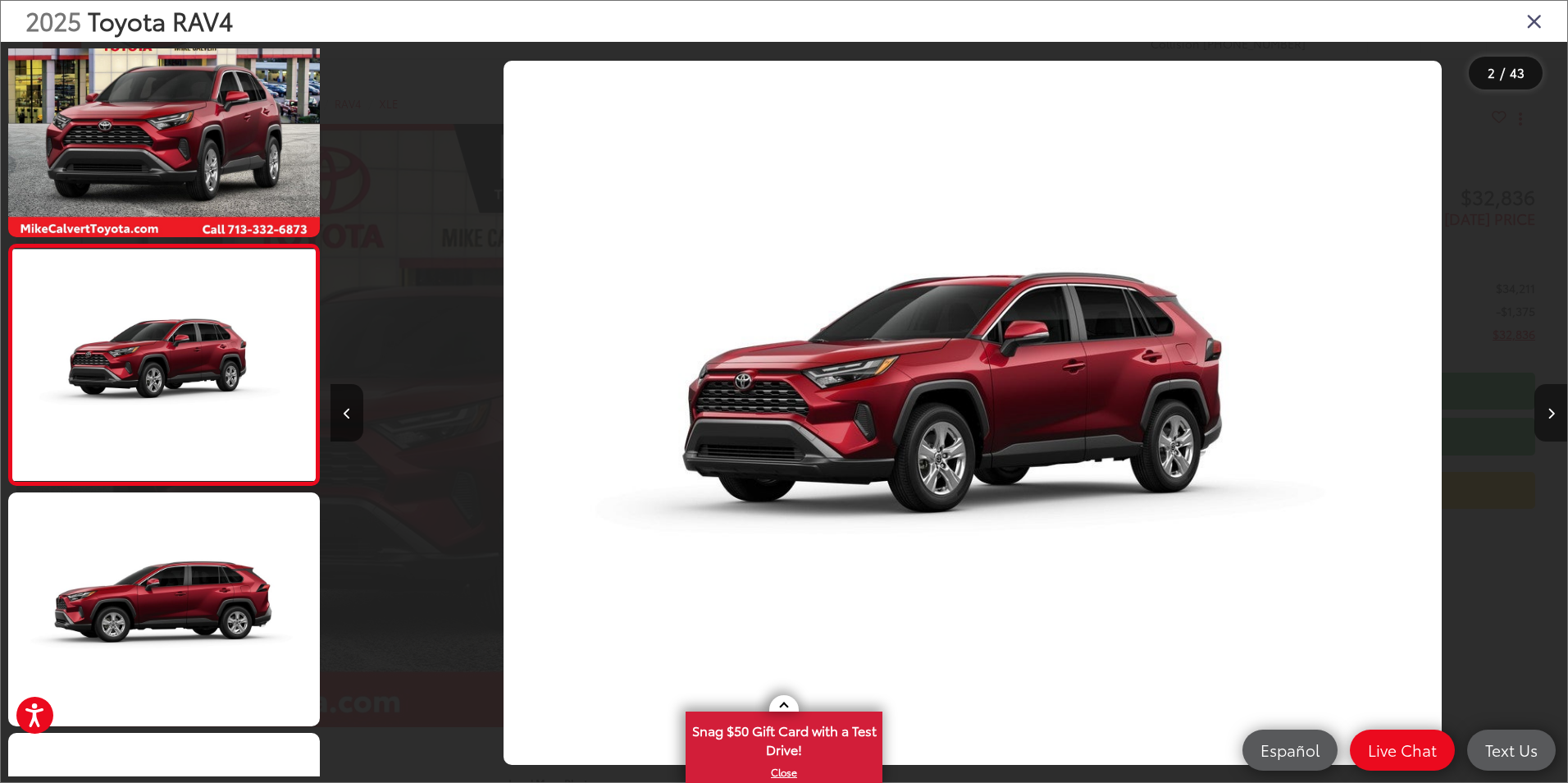
scroll to position [0, 1237]
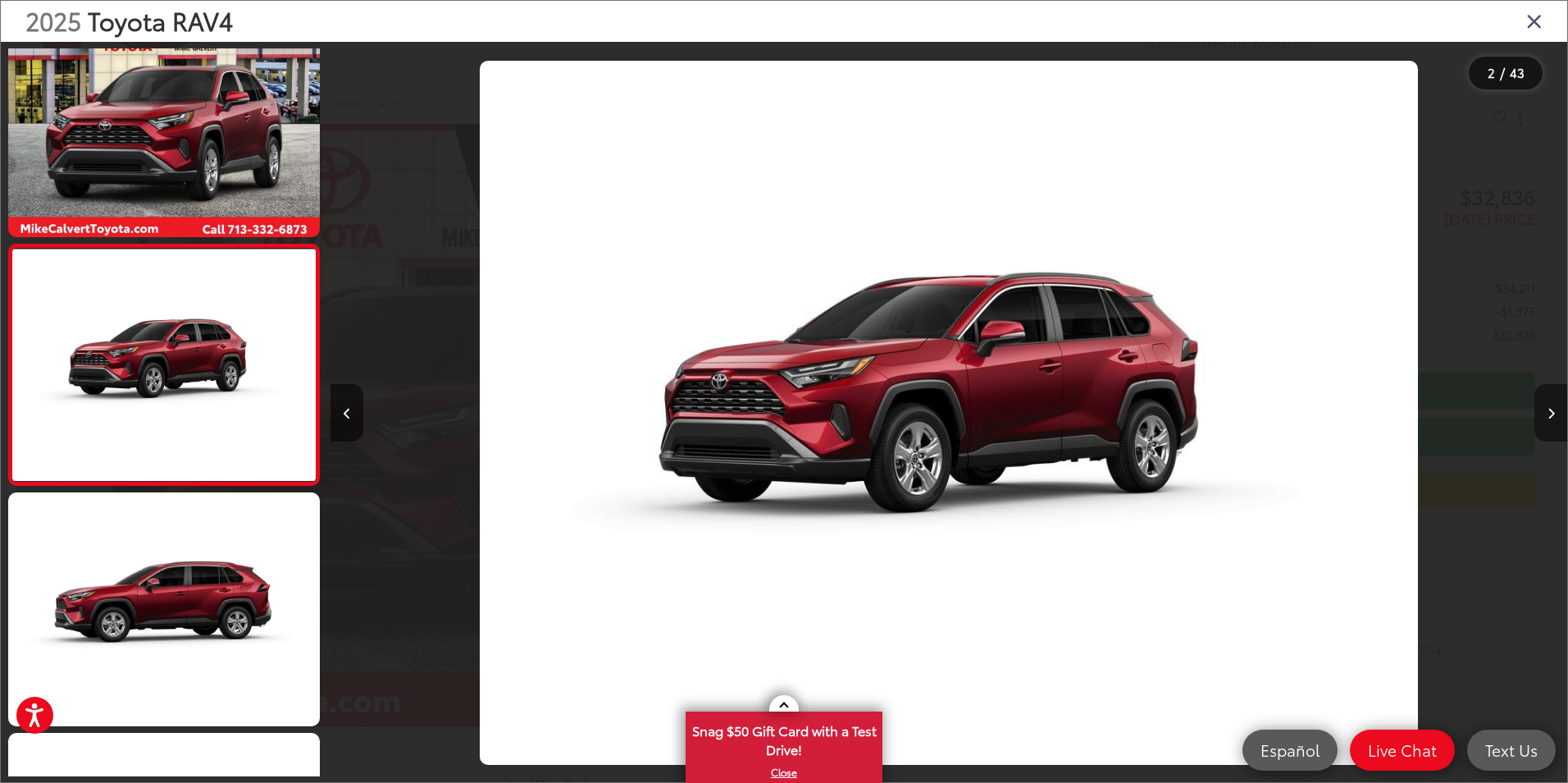
click at [1553, 410] on icon "Next image" at bounding box center [1551, 414] width 7 height 12
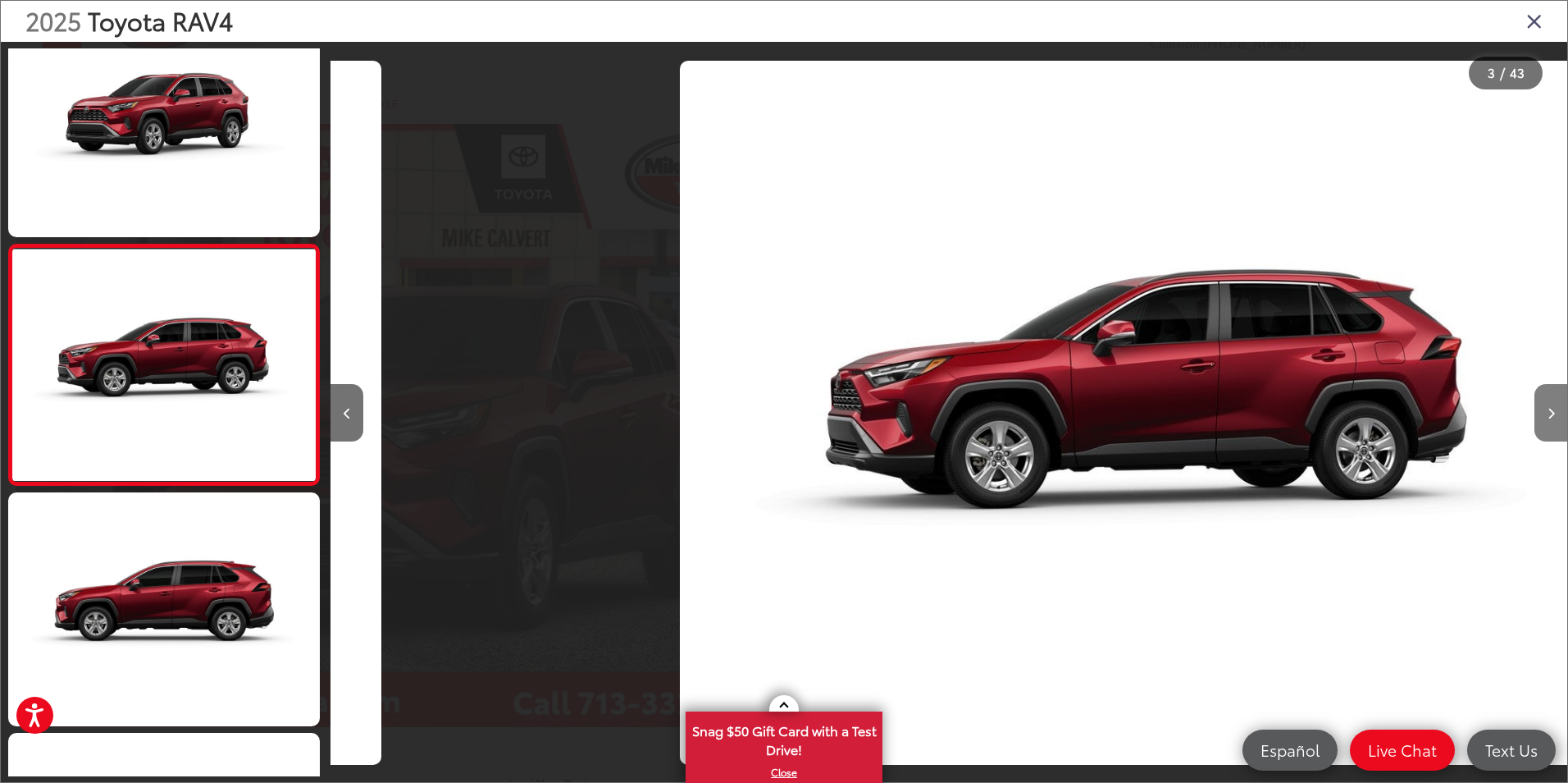
scroll to position [0, 2474]
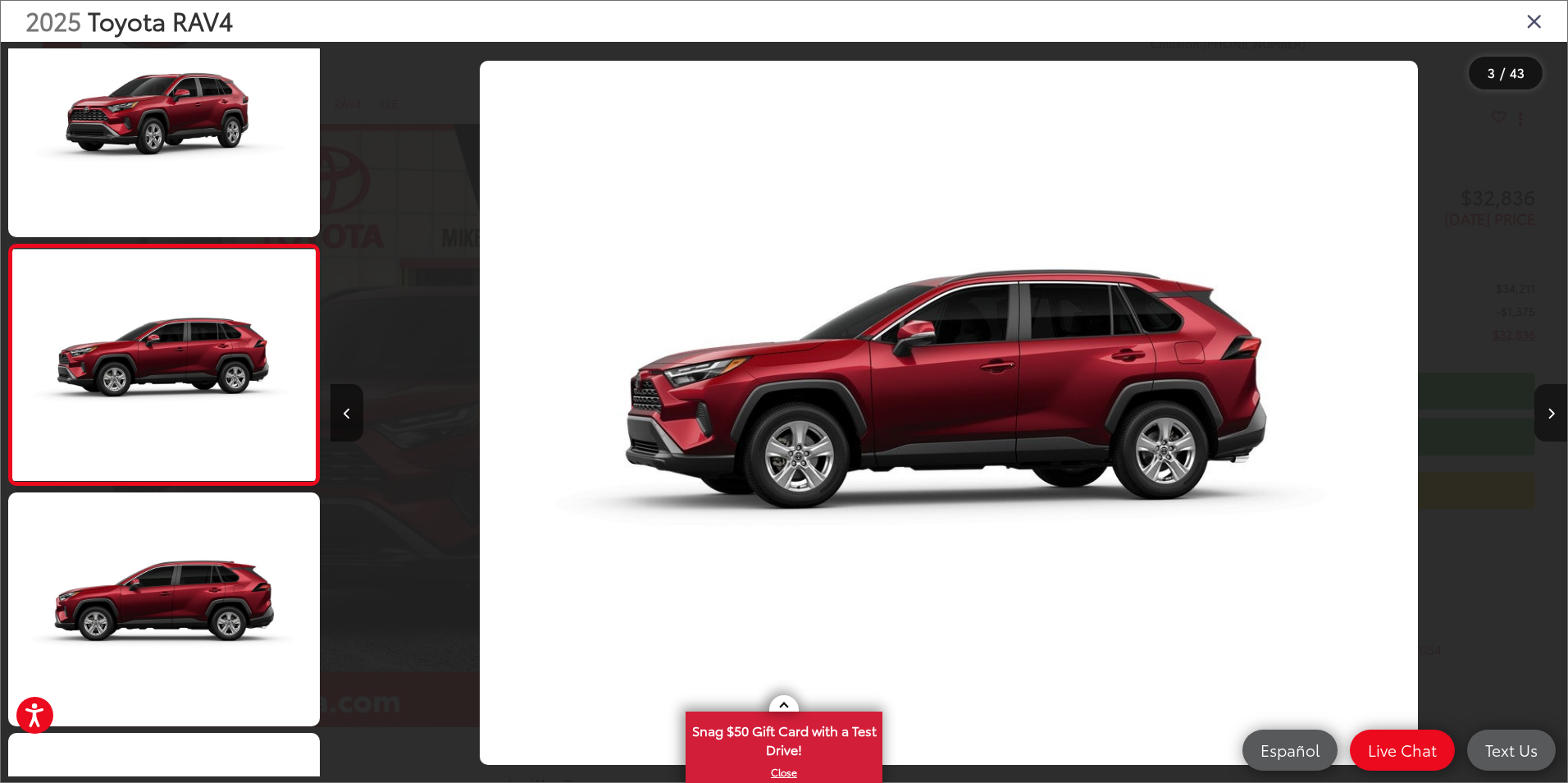
click at [1553, 410] on icon "Next image" at bounding box center [1551, 414] width 7 height 12
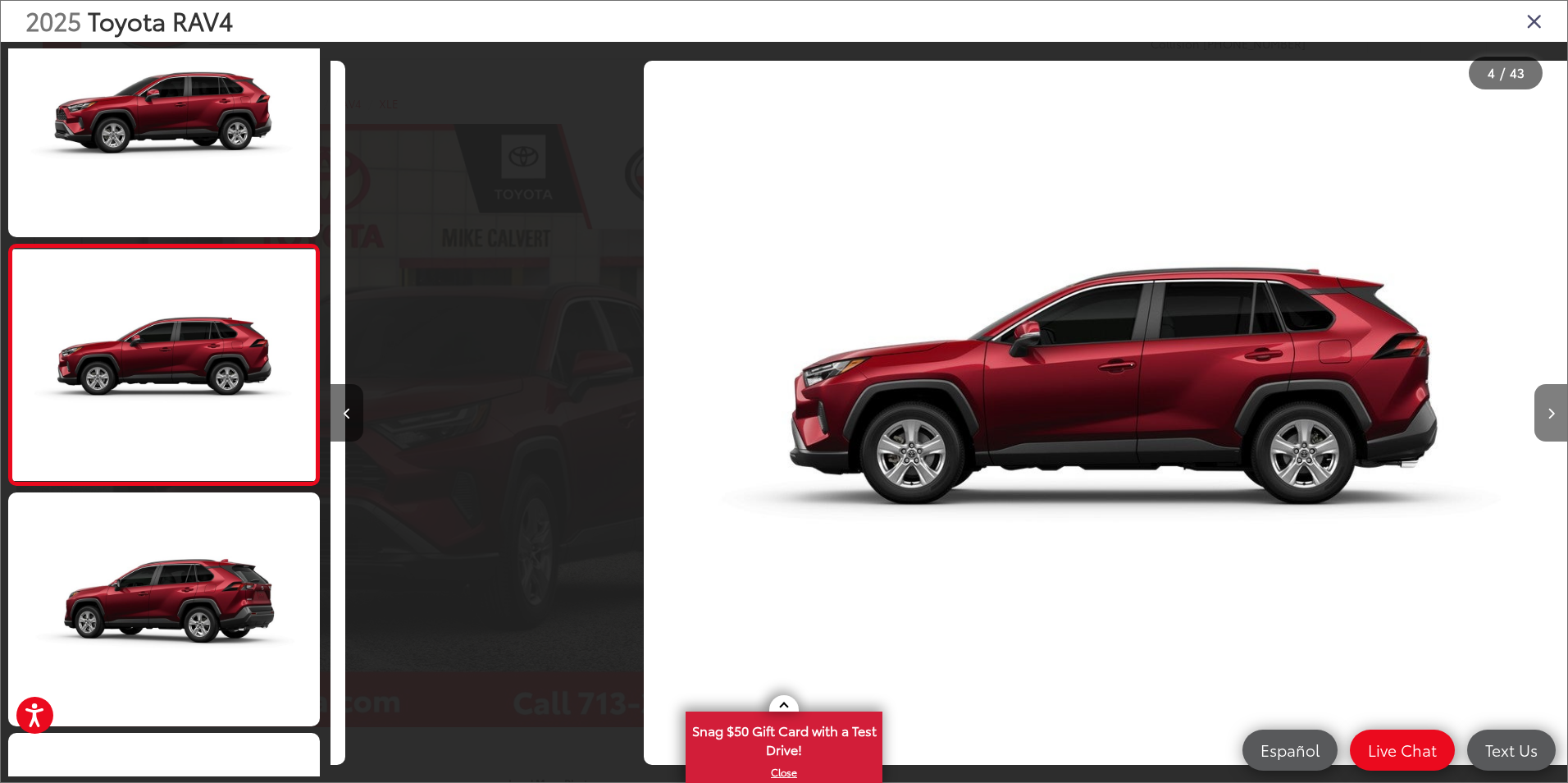
scroll to position [0, 3710]
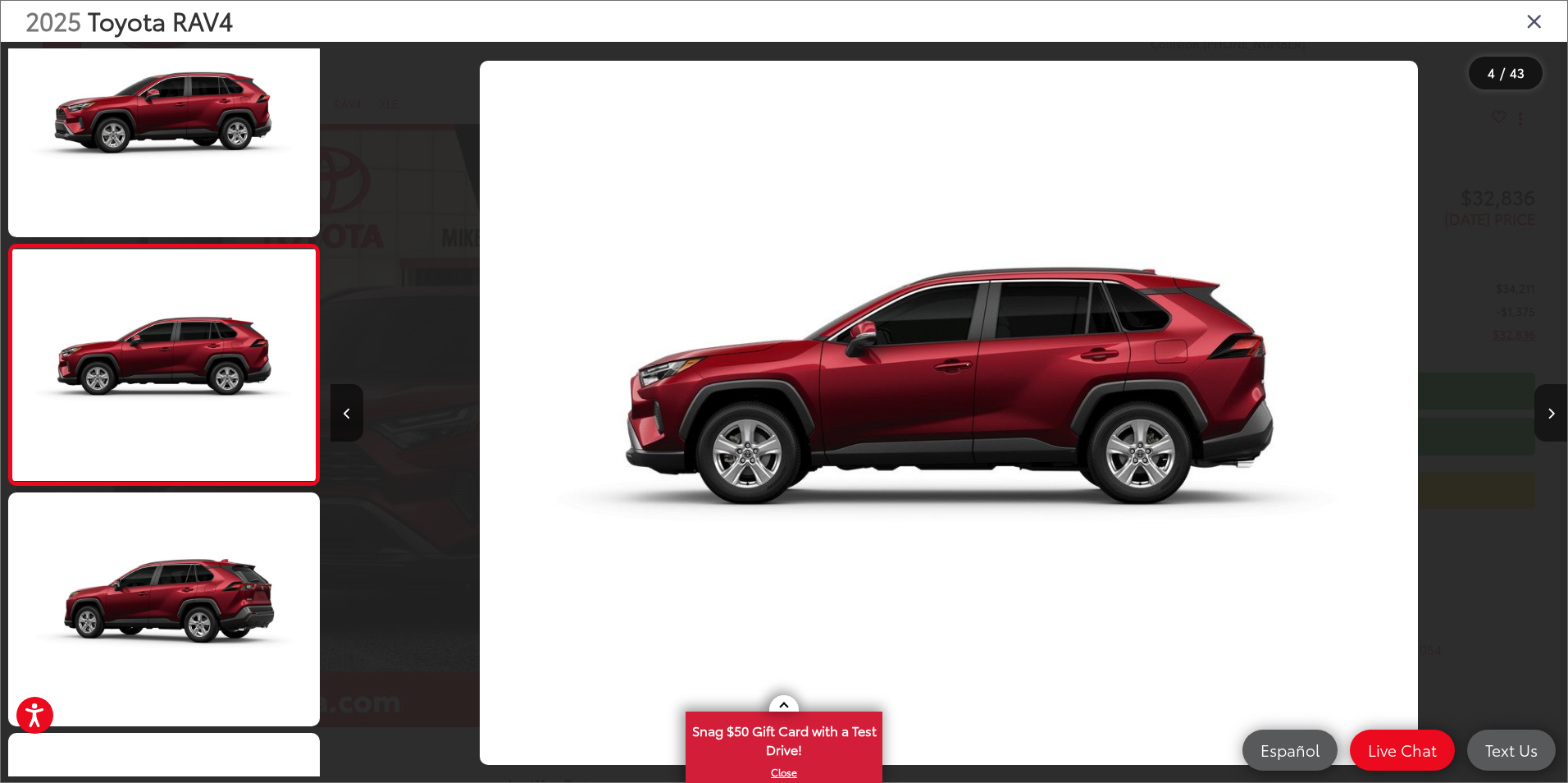
click at [1553, 410] on icon "Next image" at bounding box center [1551, 414] width 7 height 12
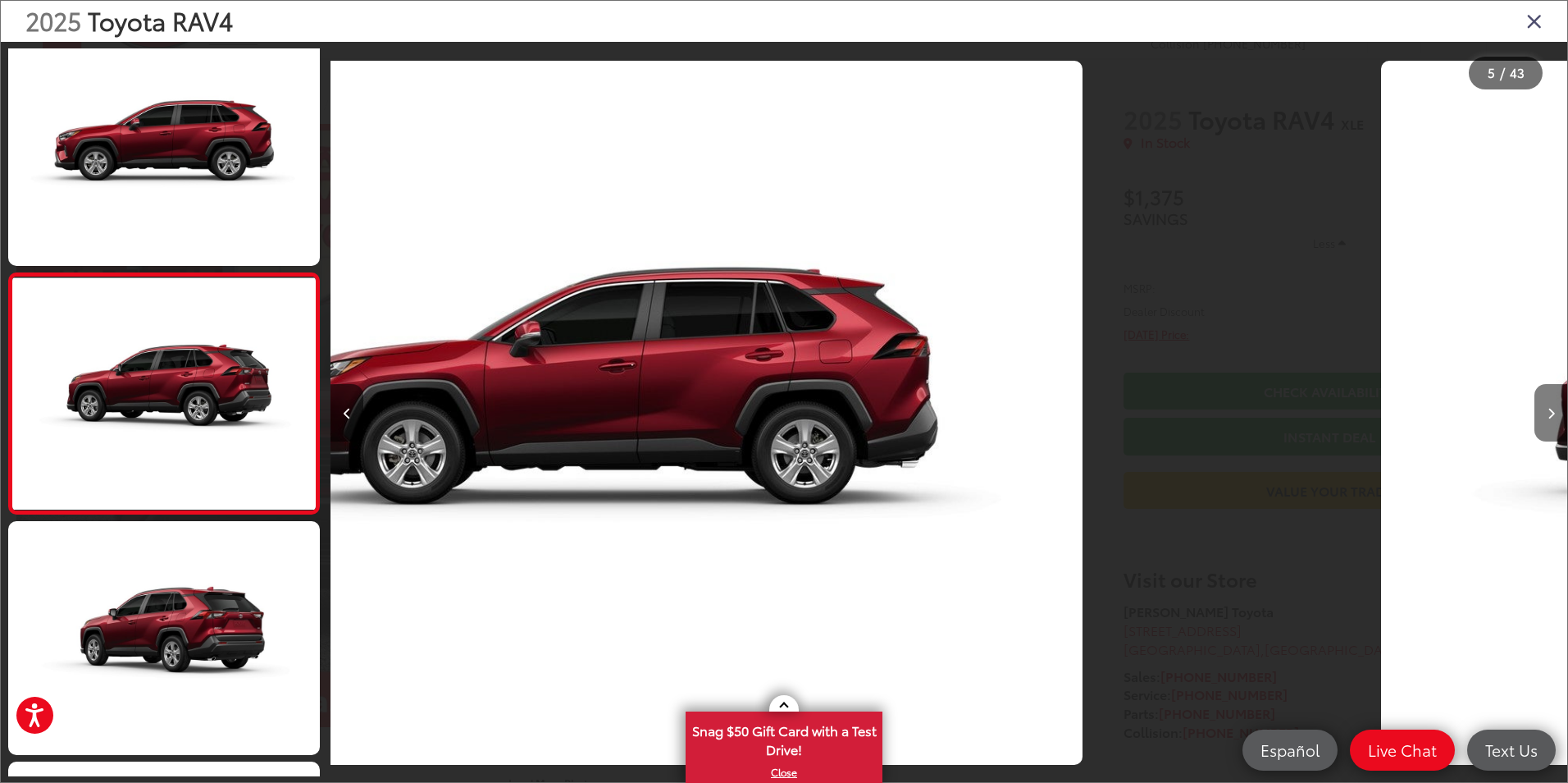
scroll to position [767, 0]
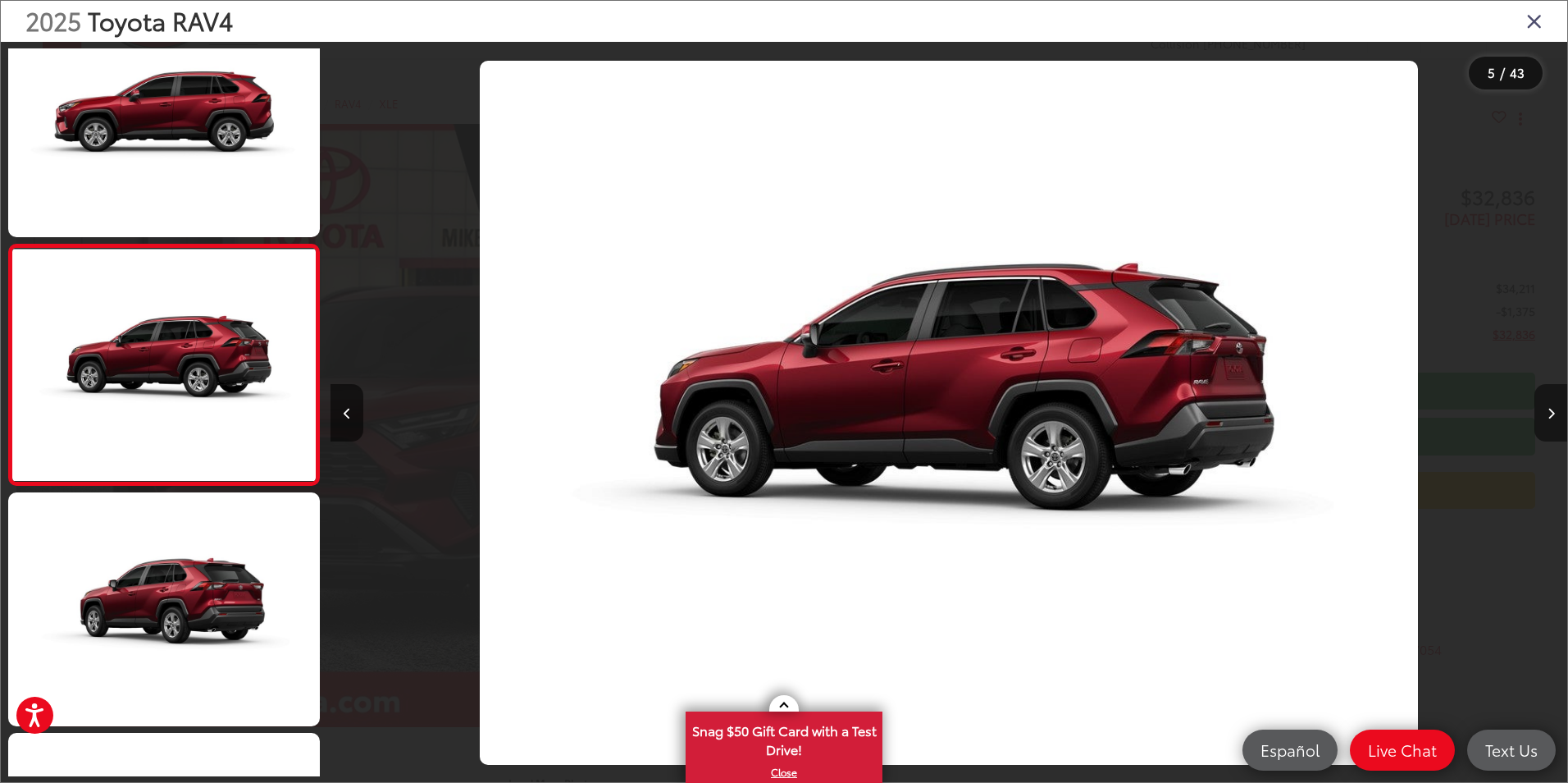
click at [1553, 410] on icon "Next image" at bounding box center [1551, 414] width 7 height 12
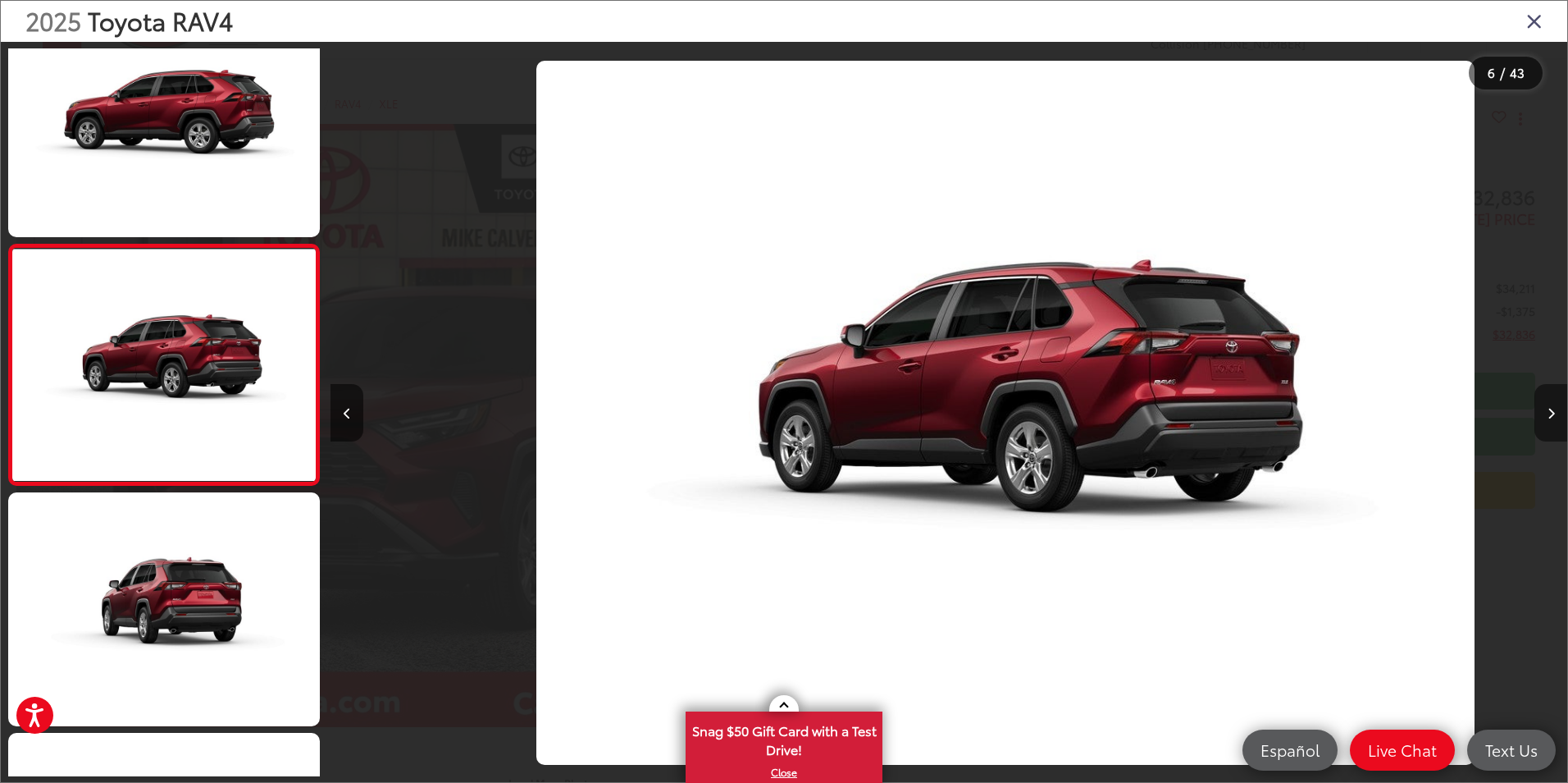
scroll to position [0, 6184]
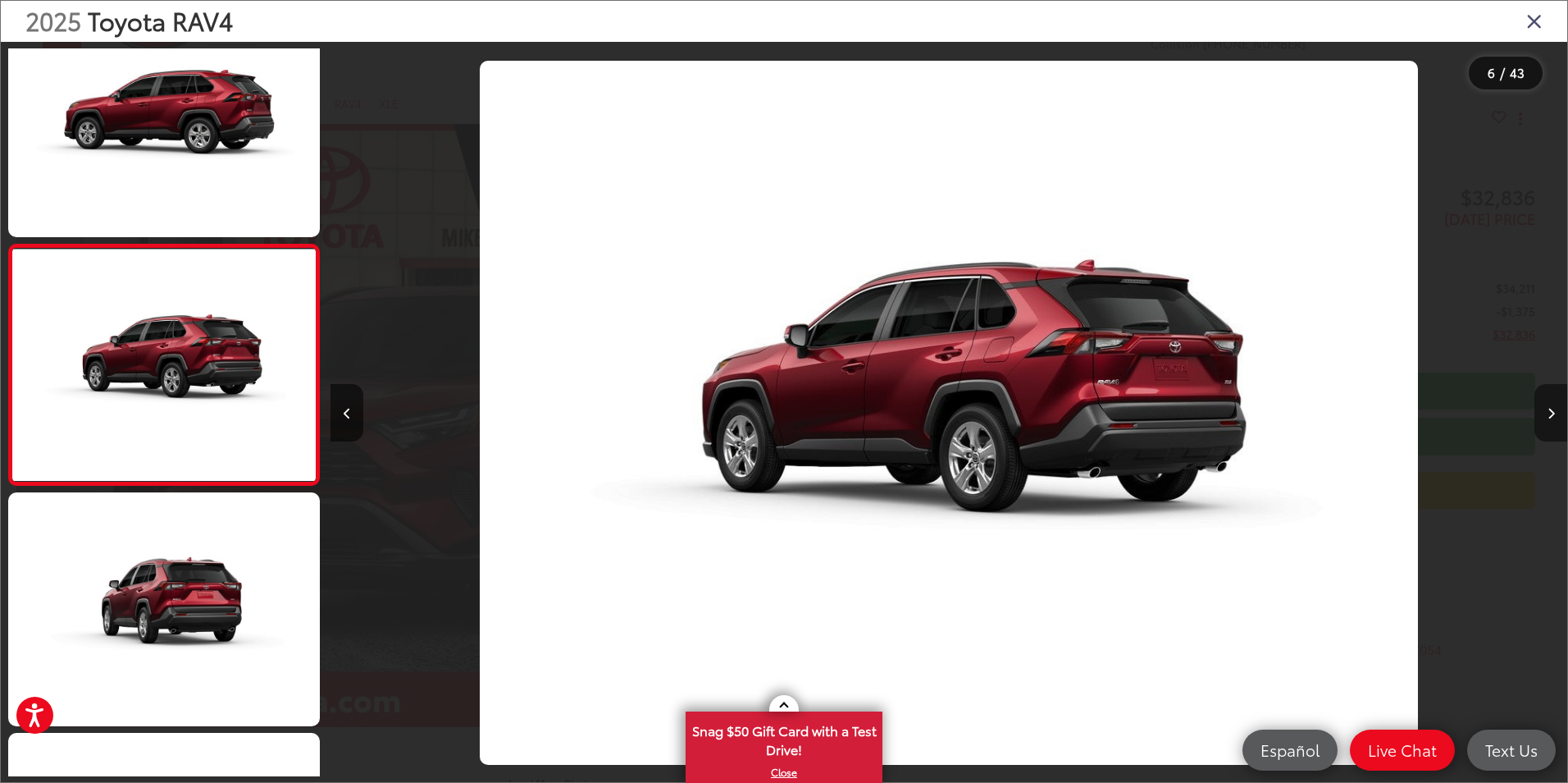
click at [1553, 410] on icon "Next image" at bounding box center [1551, 414] width 7 height 12
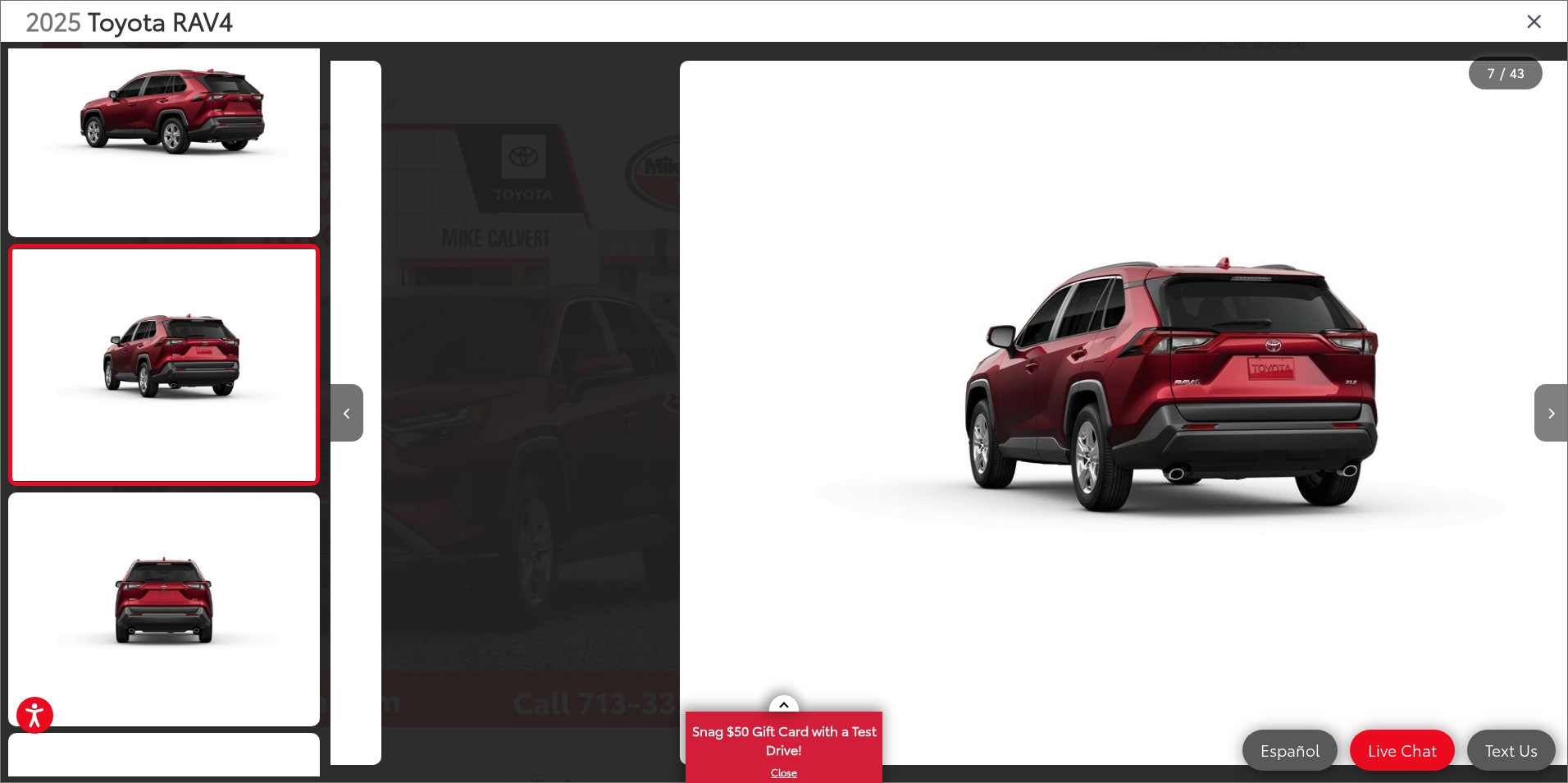
scroll to position [0, 7421]
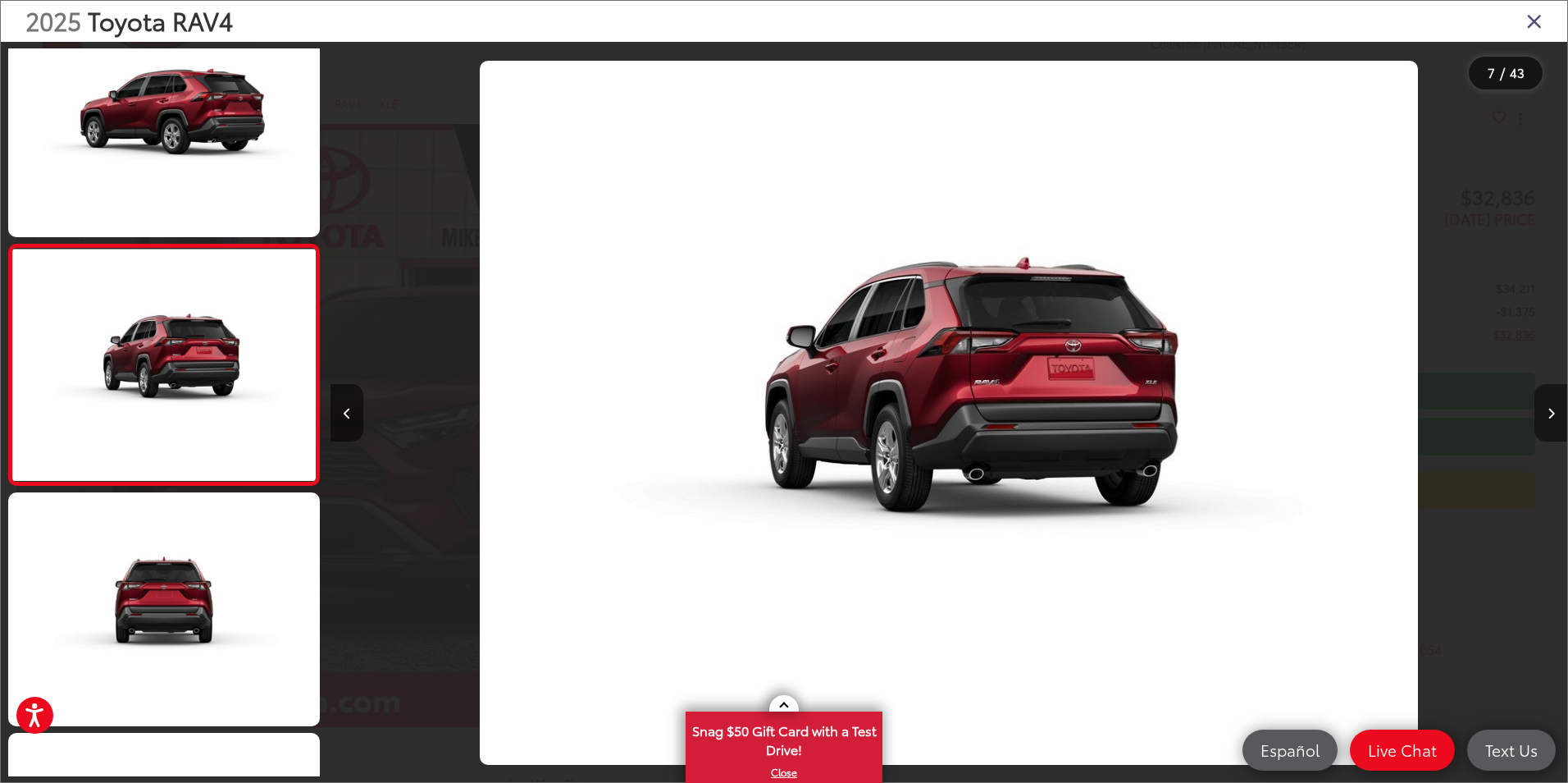
click at [1553, 410] on icon "Next image" at bounding box center [1551, 414] width 7 height 12
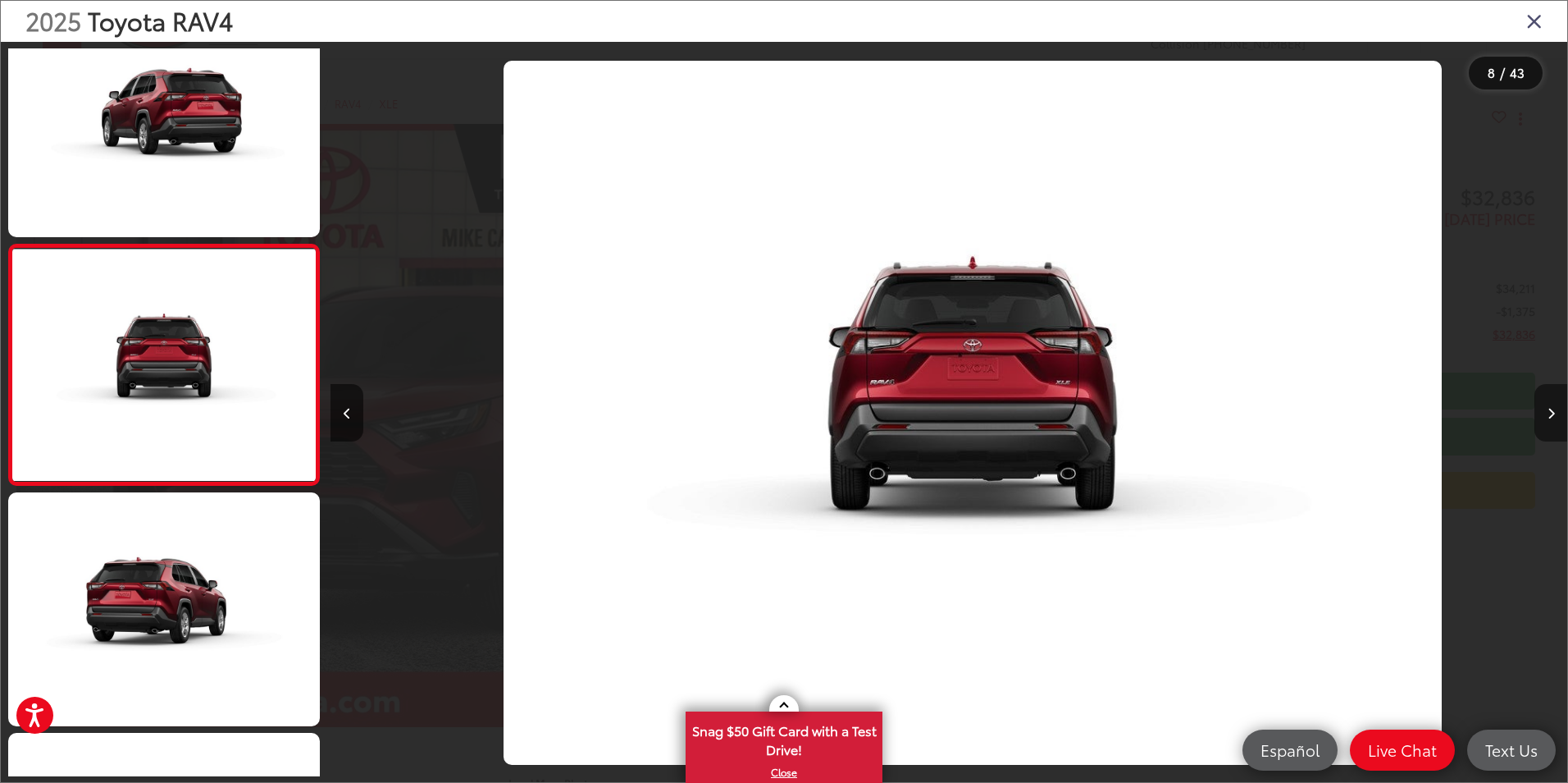
scroll to position [0, 8657]
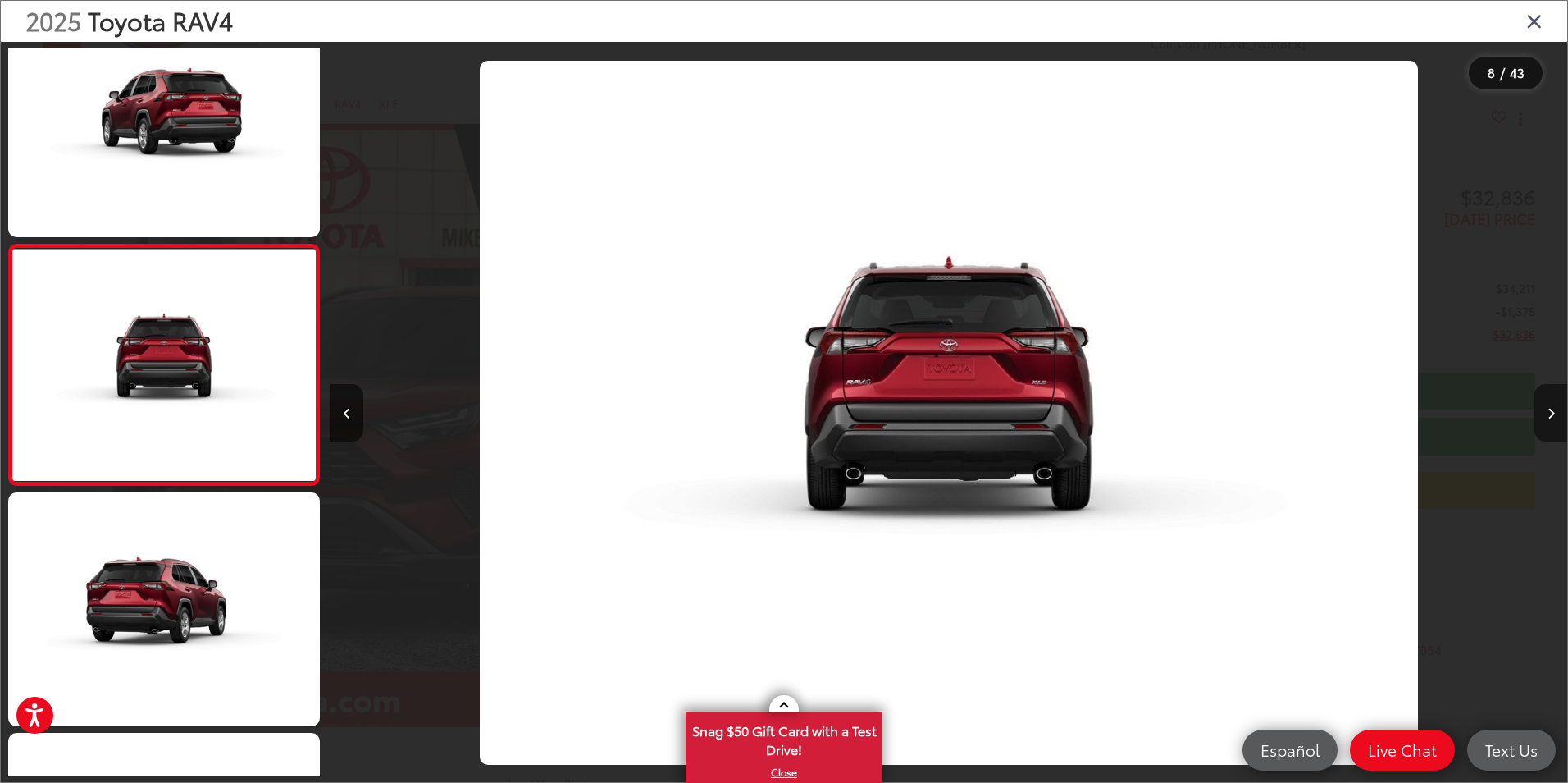
click at [1553, 410] on icon "Next image" at bounding box center [1551, 414] width 7 height 12
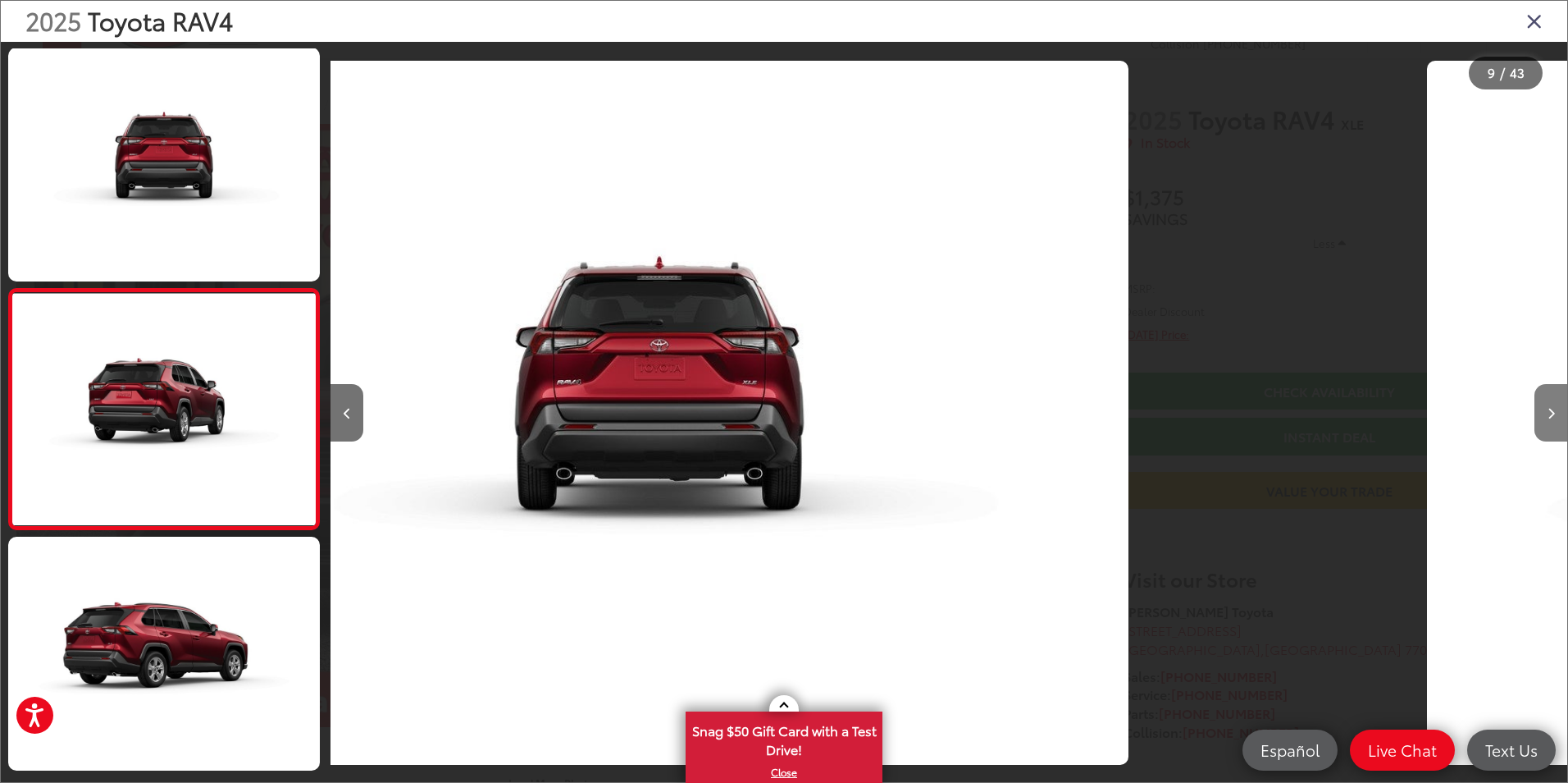
scroll to position [0, 0]
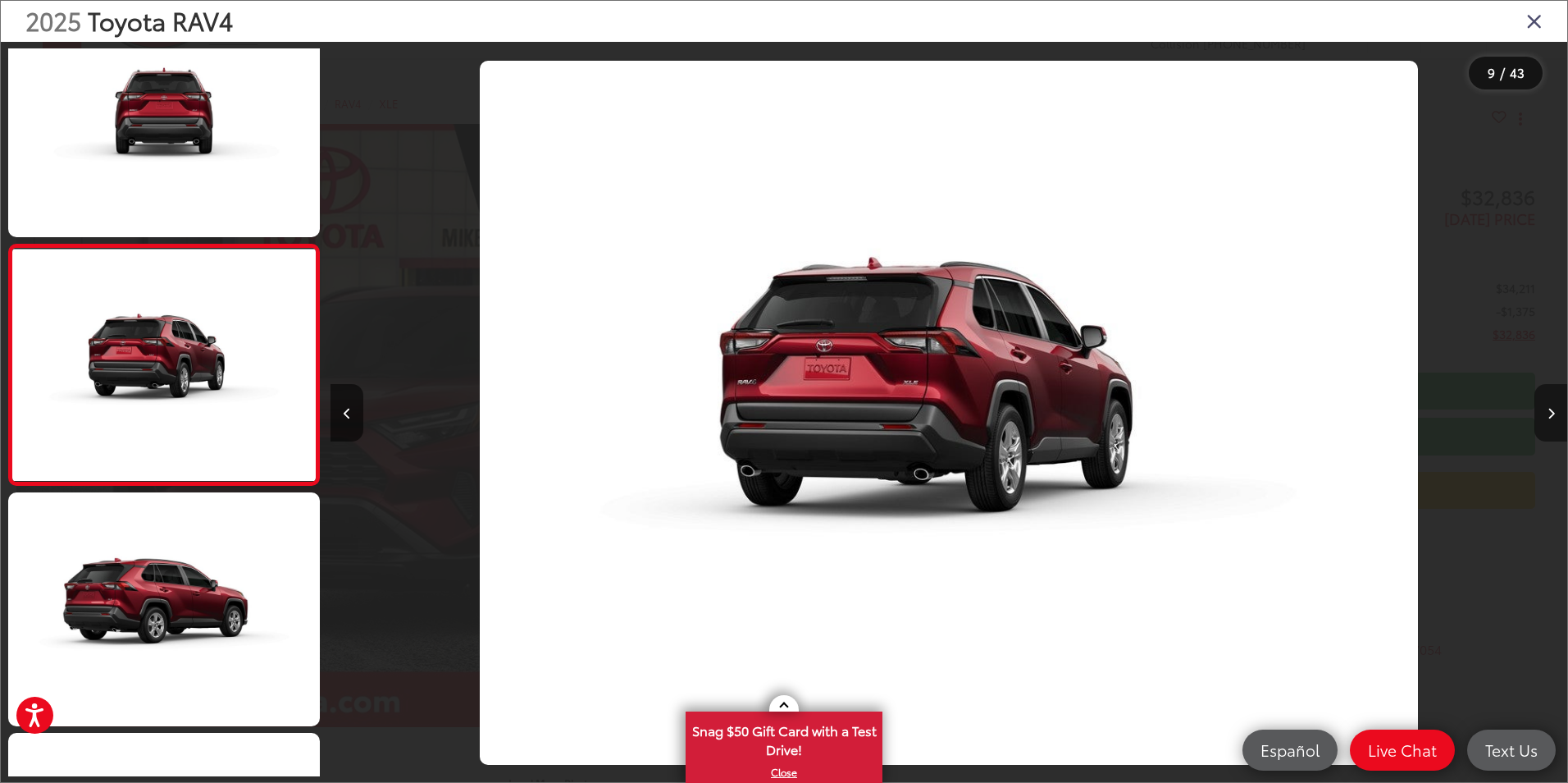
click at [1553, 410] on icon "Next image" at bounding box center [1551, 414] width 7 height 12
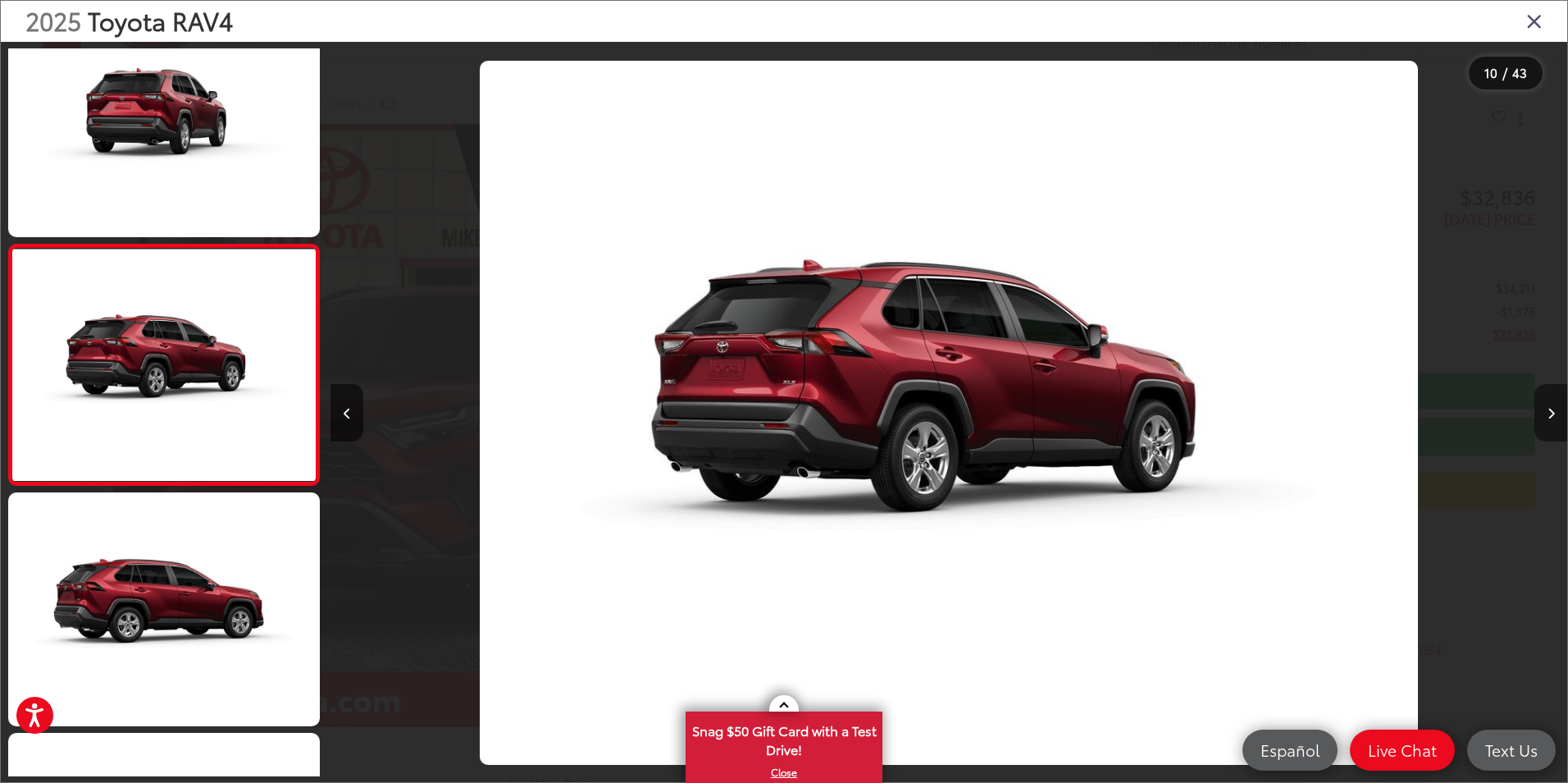
click at [1553, 410] on icon "Next image" at bounding box center [1551, 414] width 7 height 12
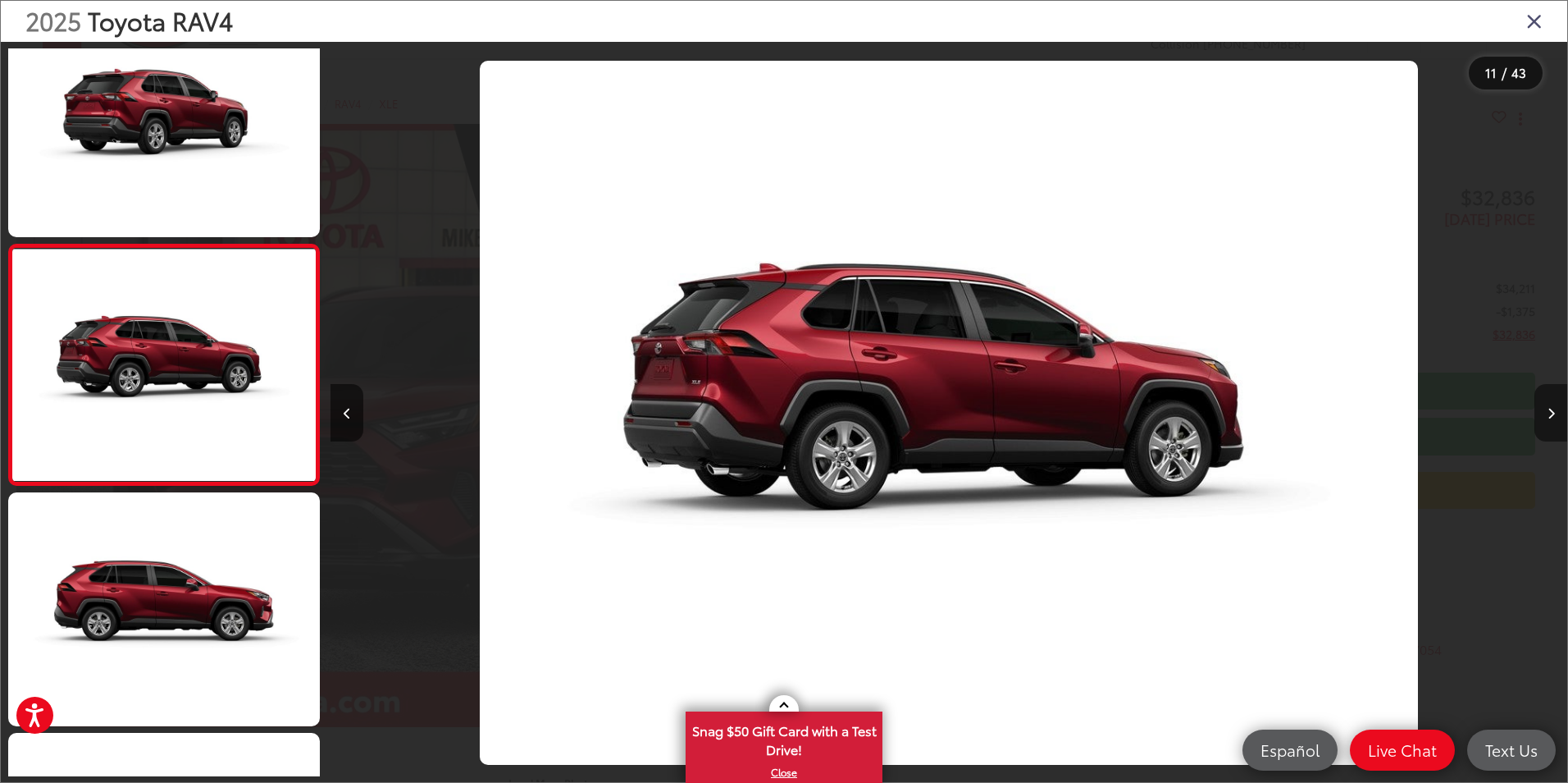
click at [1553, 410] on icon "Next image" at bounding box center [1551, 414] width 7 height 12
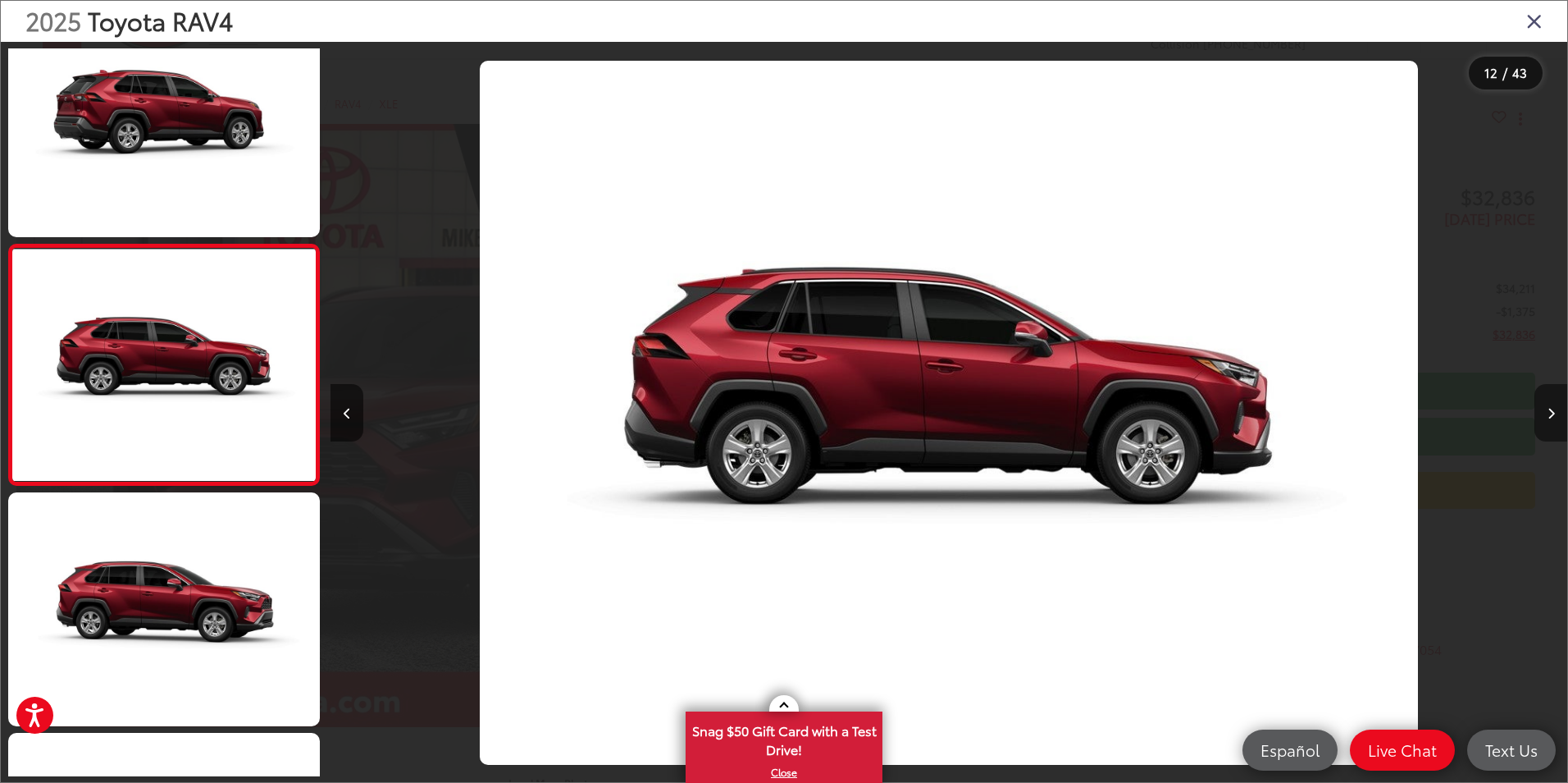
click at [1553, 410] on icon "Next image" at bounding box center [1551, 414] width 7 height 12
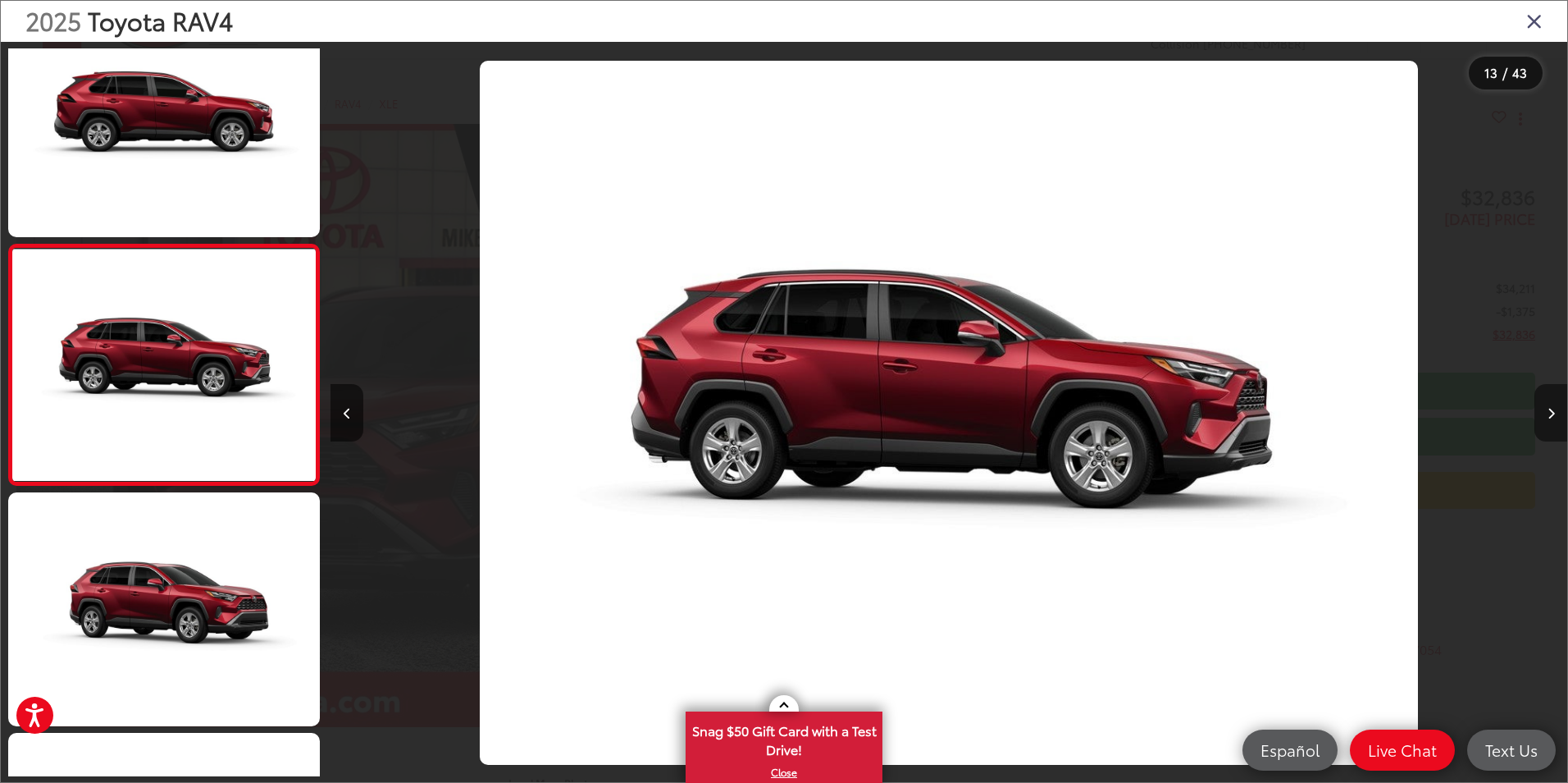
click at [1553, 410] on icon "Next image" at bounding box center [1551, 414] width 7 height 12
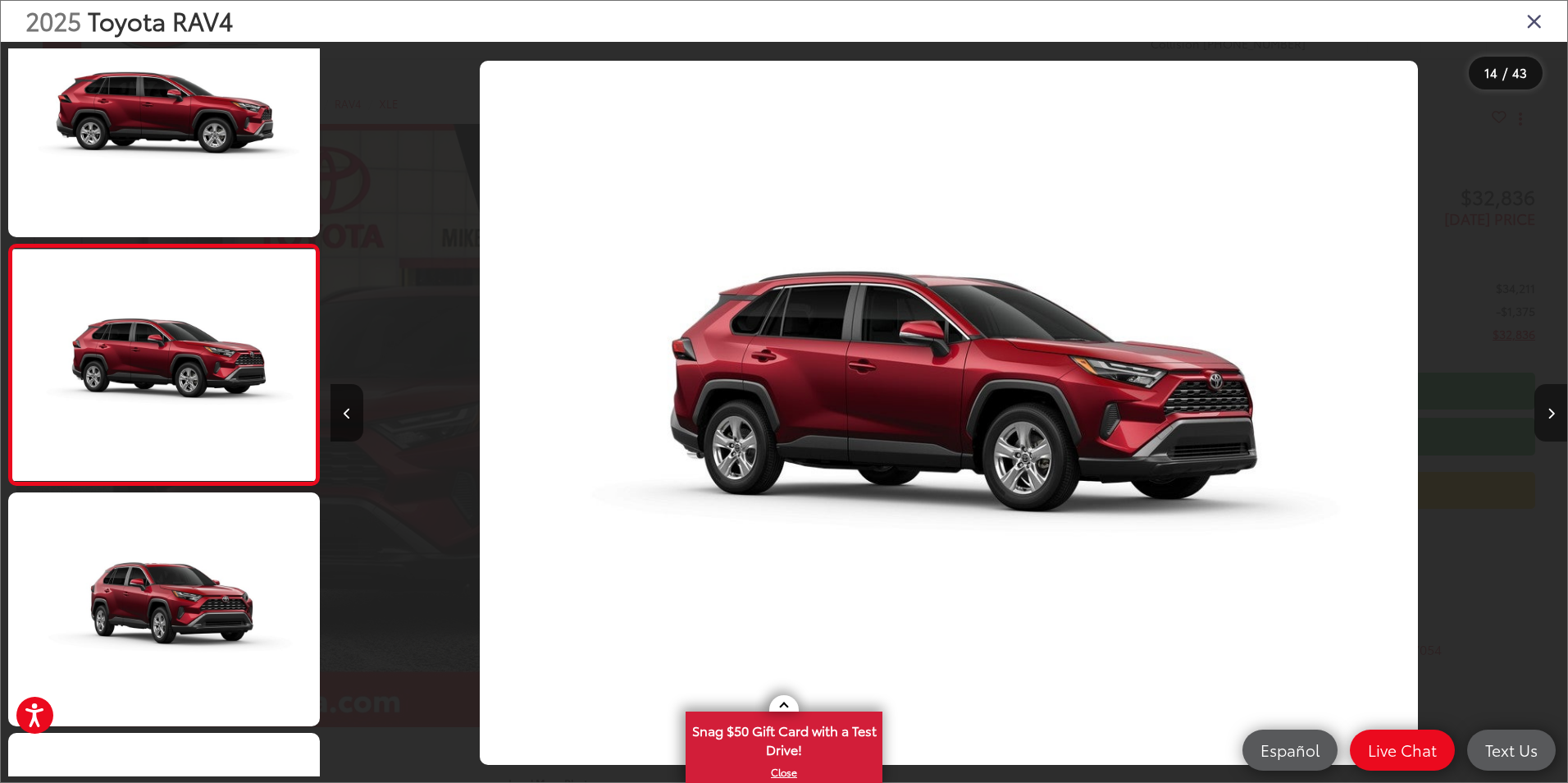
click at [1553, 410] on icon "Next image" at bounding box center [1551, 414] width 7 height 12
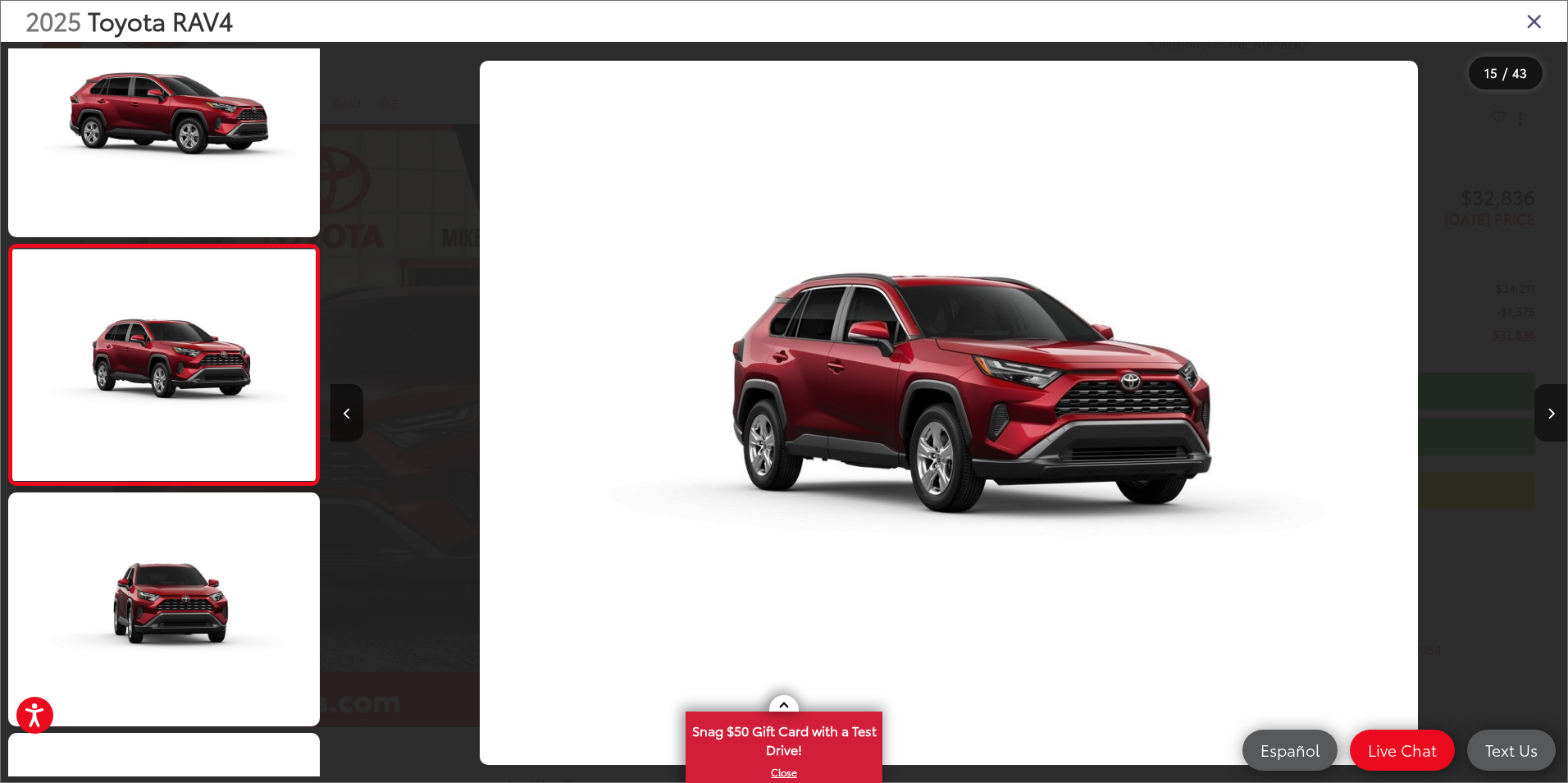
click at [1553, 410] on icon "Next image" at bounding box center [1551, 414] width 7 height 12
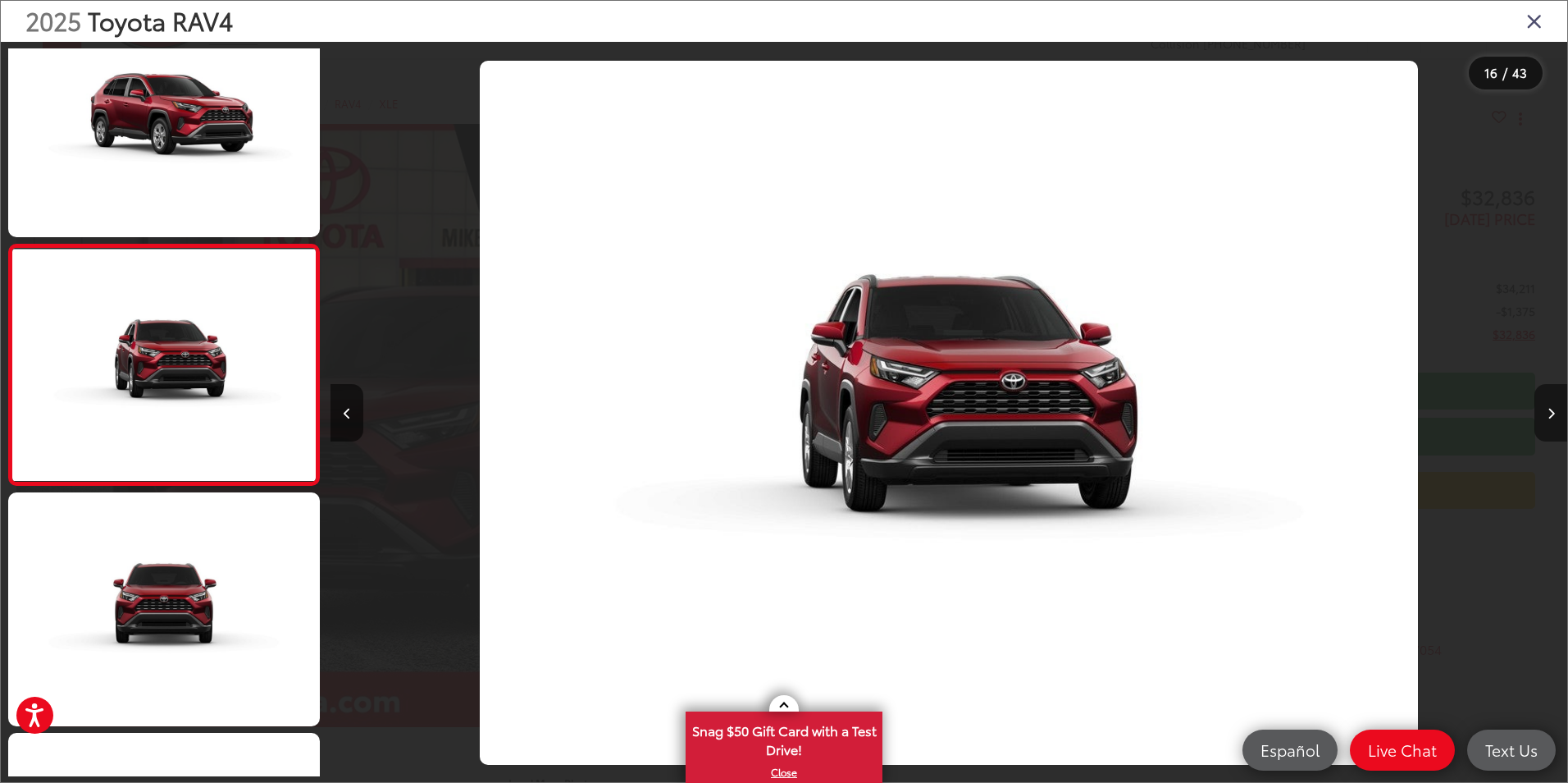
click at [1553, 410] on icon "Next image" at bounding box center [1551, 414] width 7 height 12
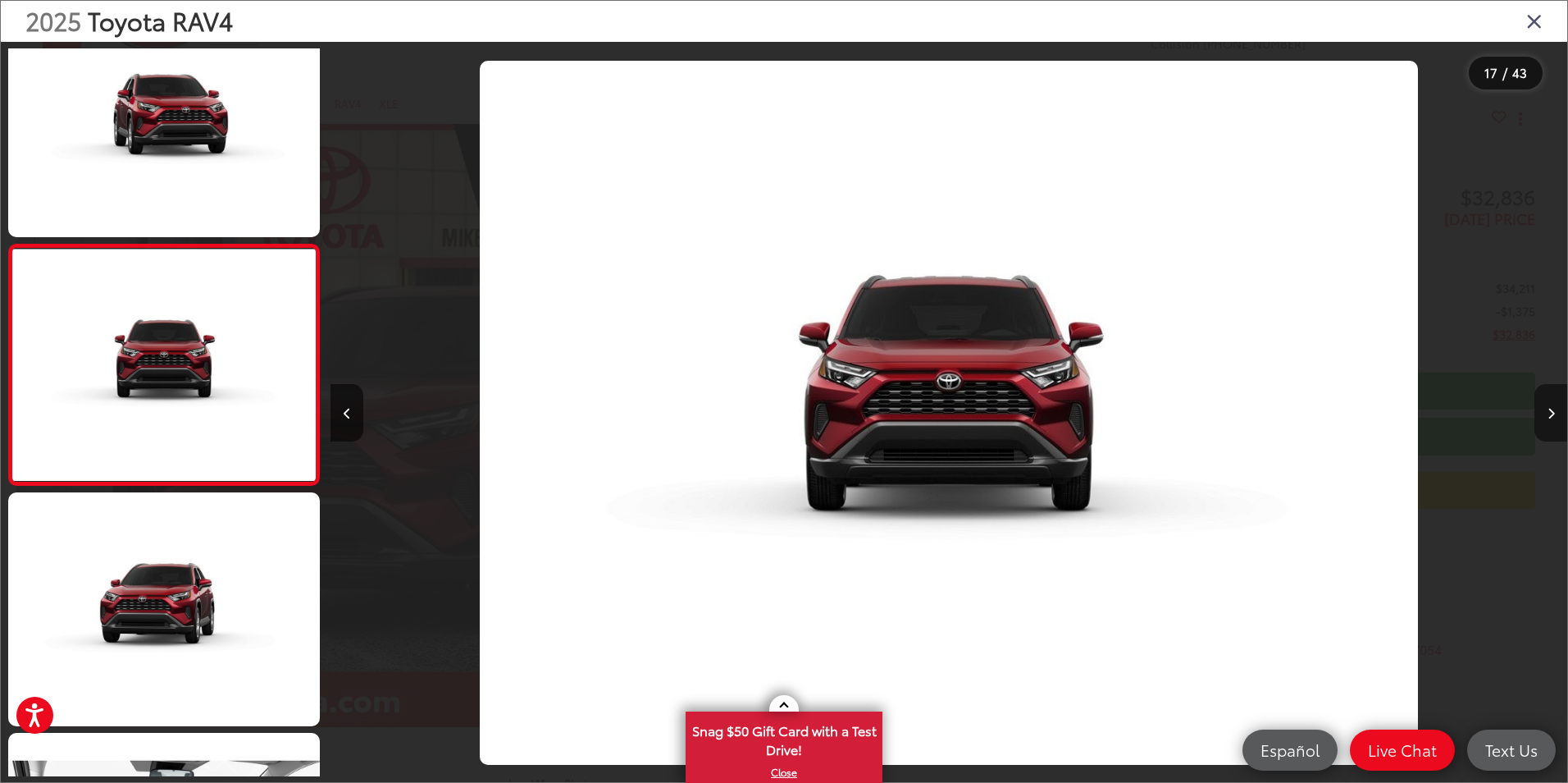
click at [1553, 410] on icon "Next image" at bounding box center [1551, 414] width 7 height 12
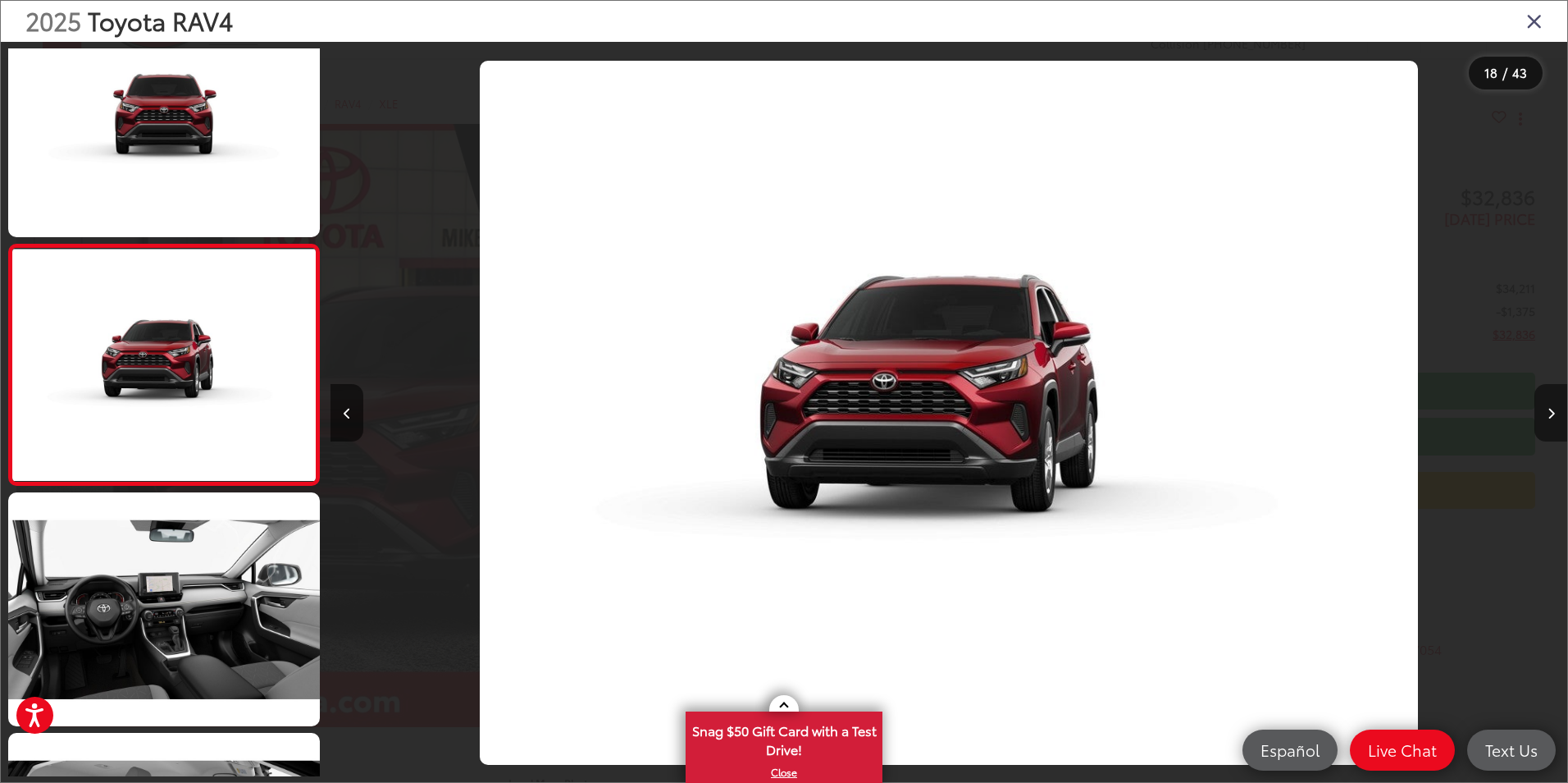
click at [1553, 410] on icon "Next image" at bounding box center [1551, 414] width 7 height 12
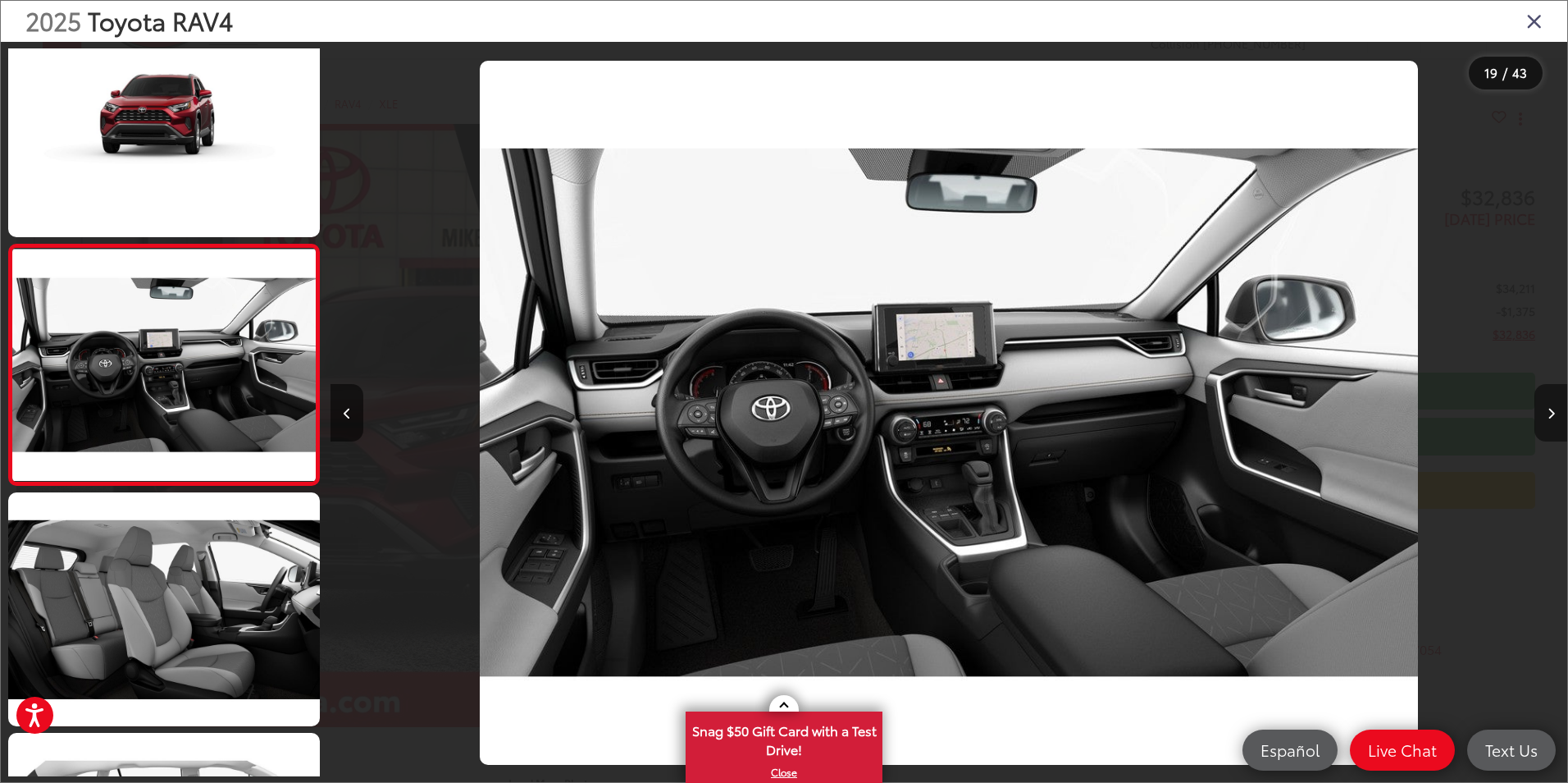
click at [1553, 410] on icon "Next image" at bounding box center [1551, 414] width 7 height 12
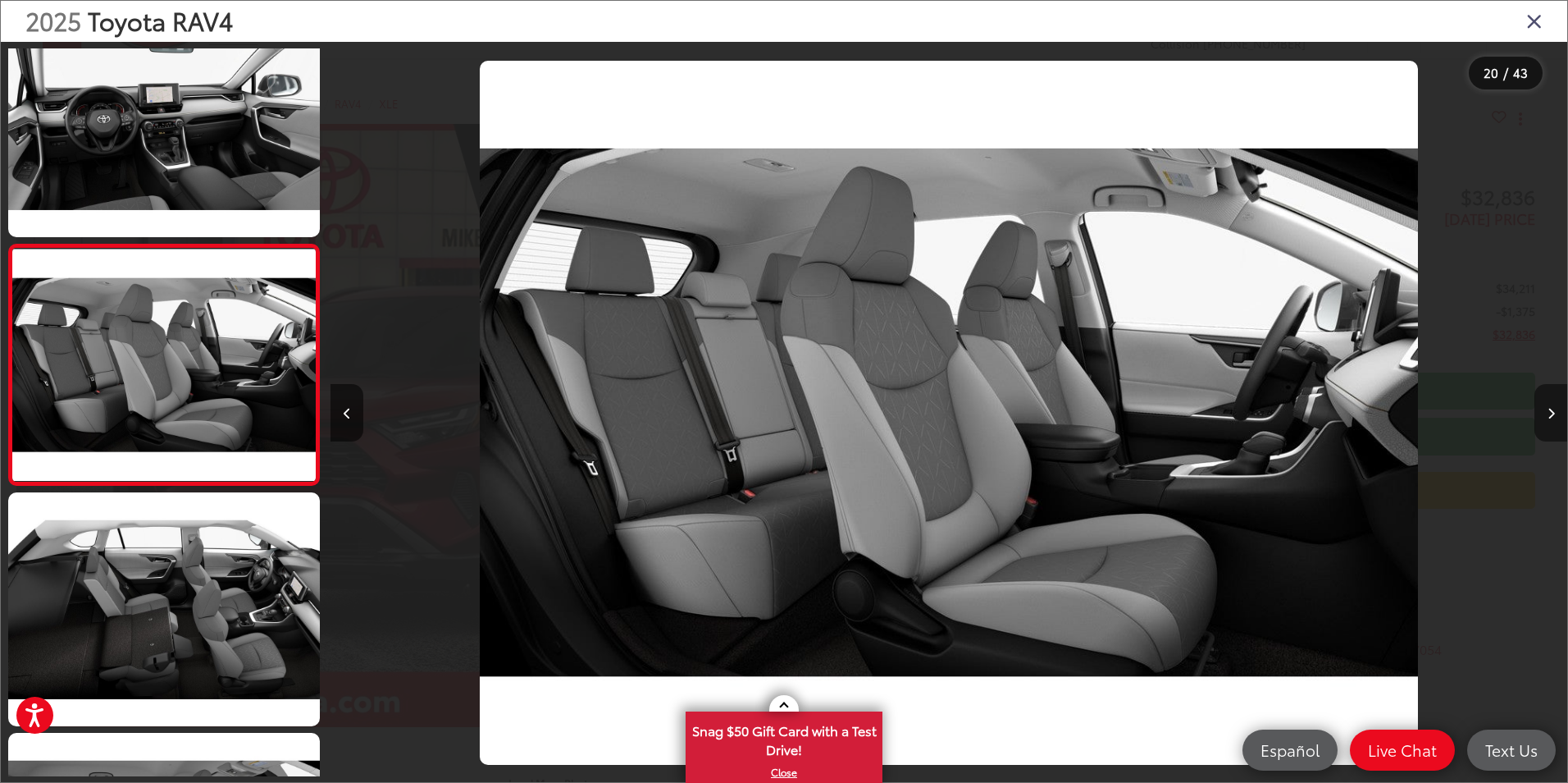
click at [1550, 413] on icon "Next image" at bounding box center [1551, 414] width 7 height 12
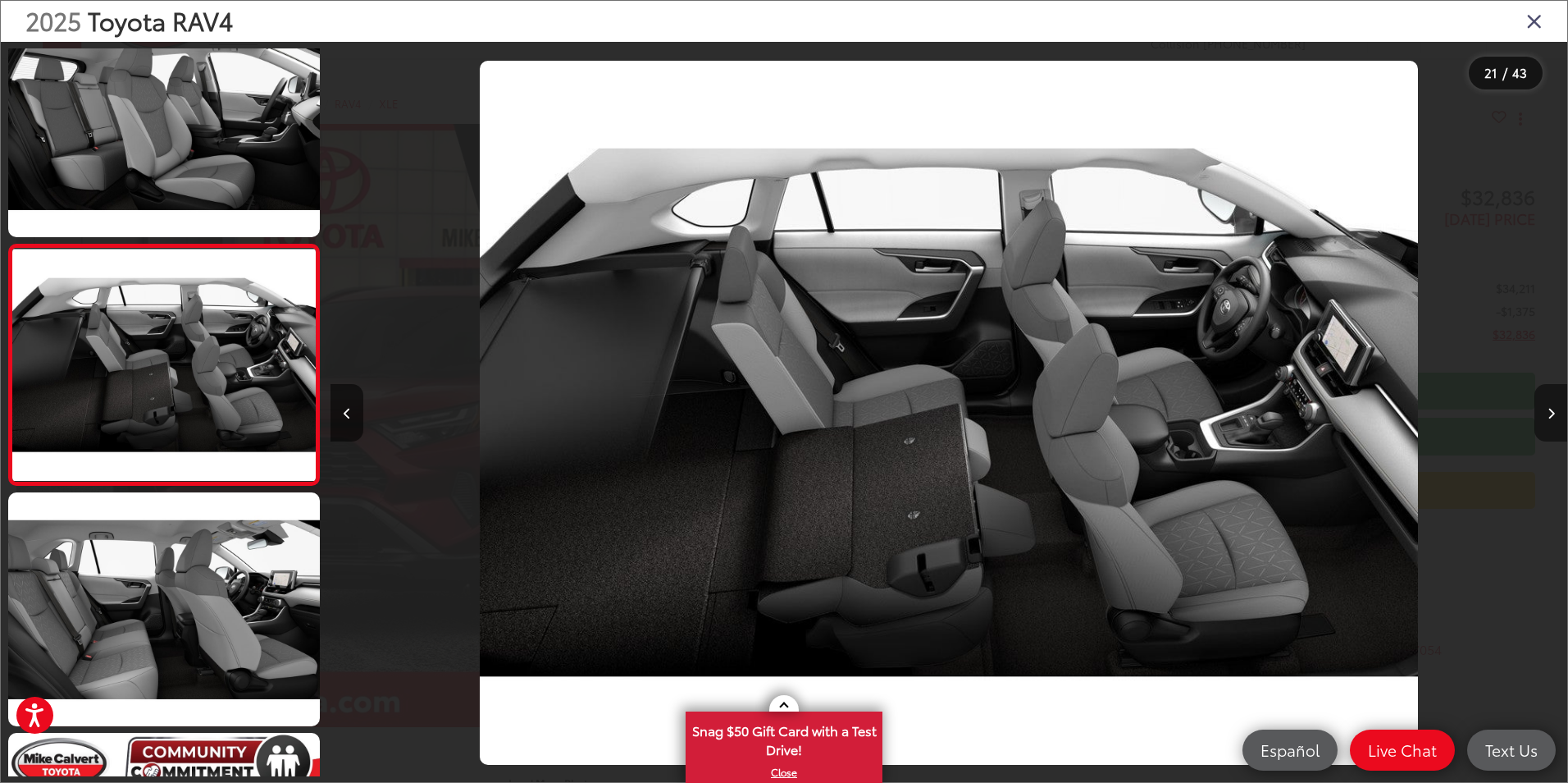
click at [1550, 413] on icon "Next image" at bounding box center [1551, 414] width 7 height 12
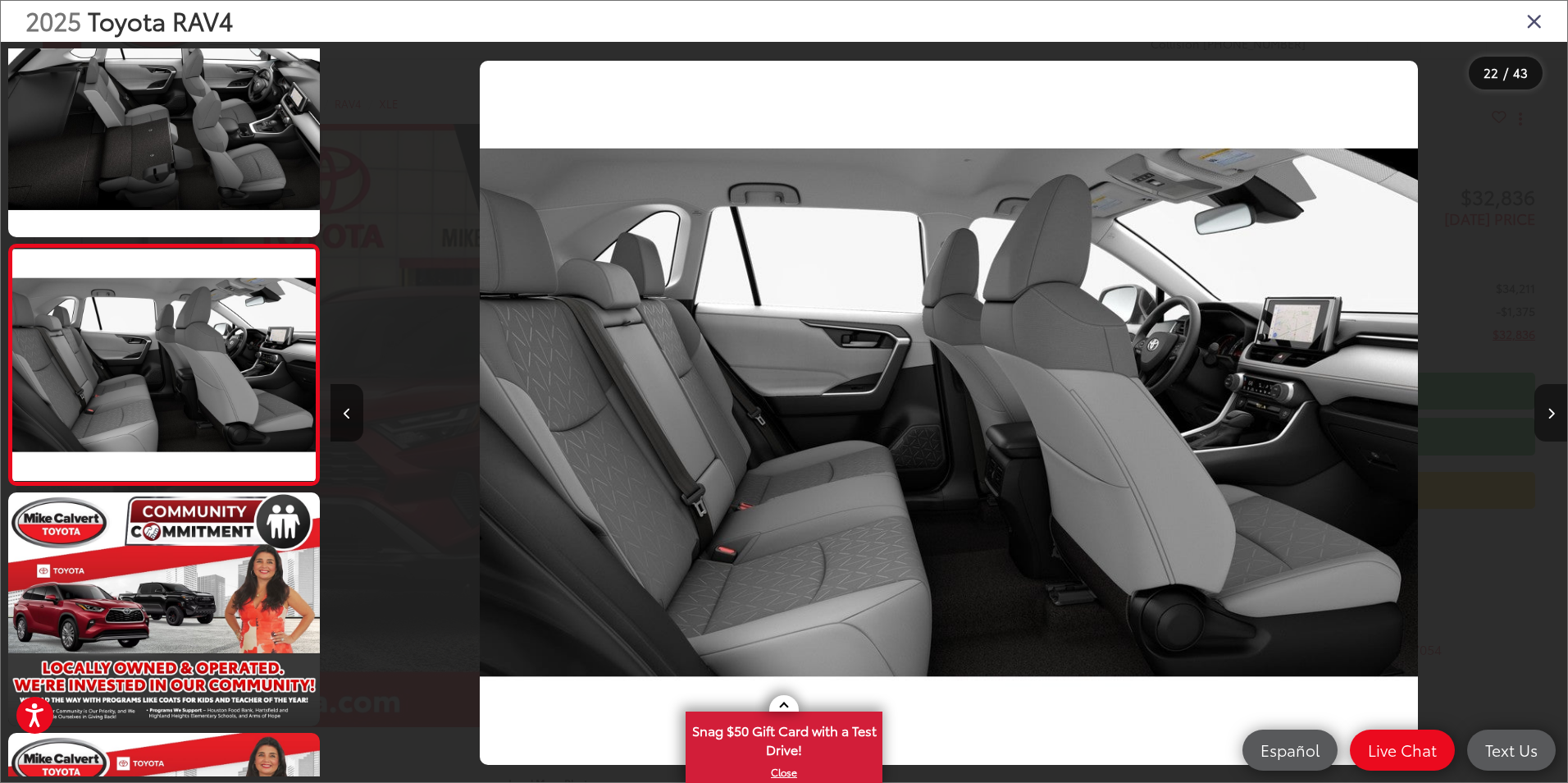
click at [1550, 413] on icon "Next image" at bounding box center [1551, 414] width 7 height 12
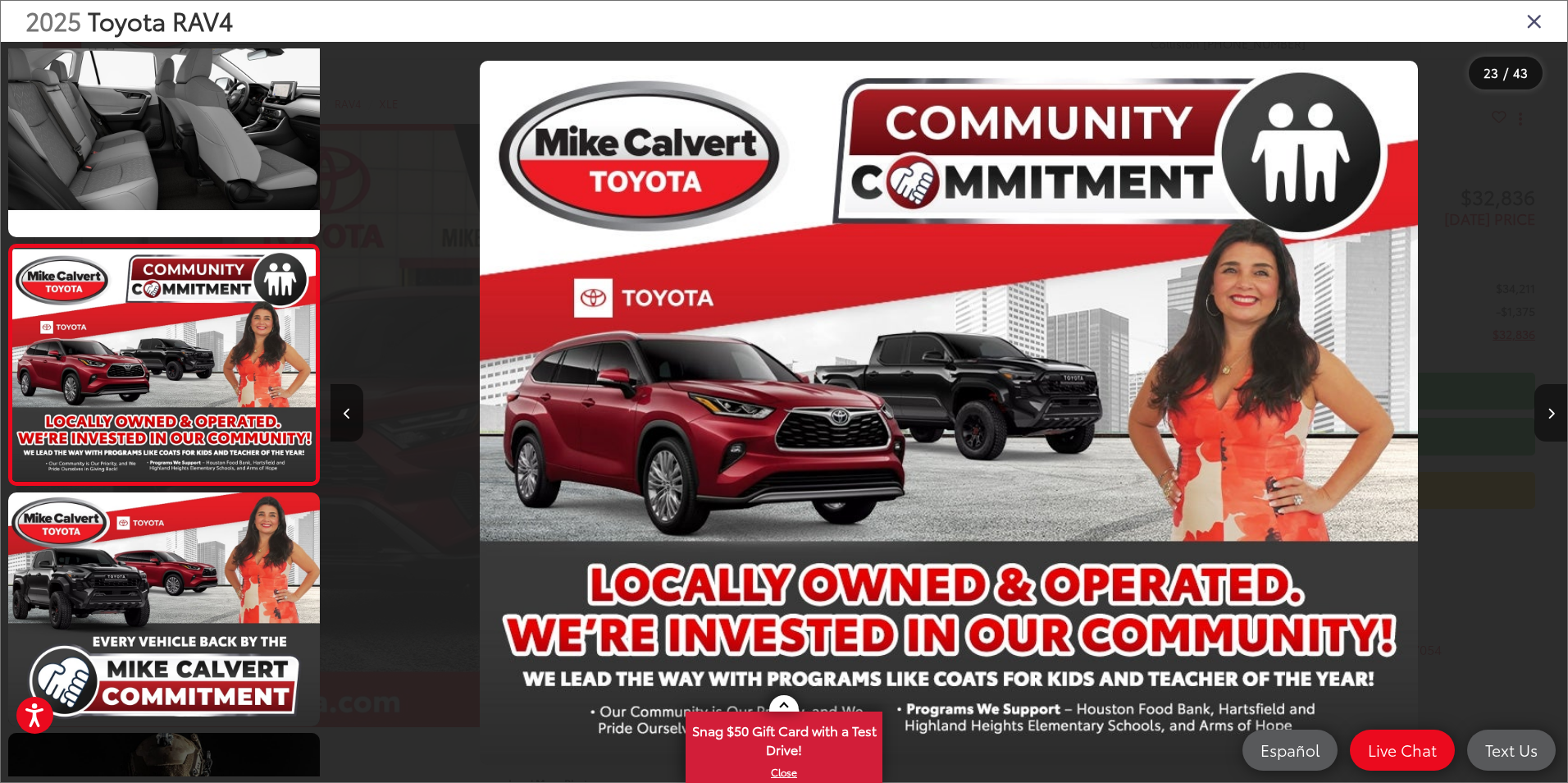
click at [1550, 413] on icon "Next image" at bounding box center [1551, 414] width 7 height 12
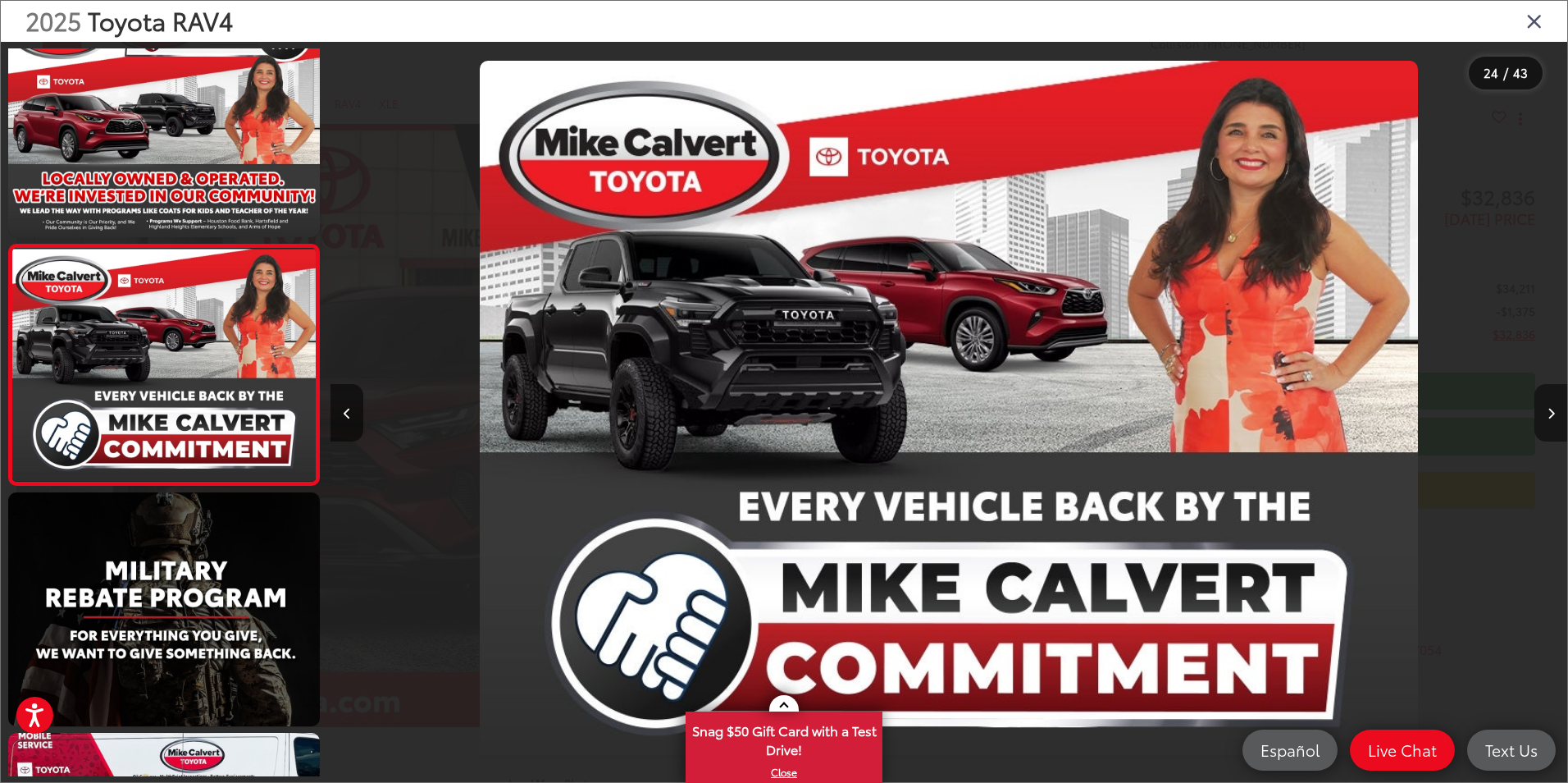
click at [1550, 413] on icon "Next image" at bounding box center [1551, 414] width 7 height 12
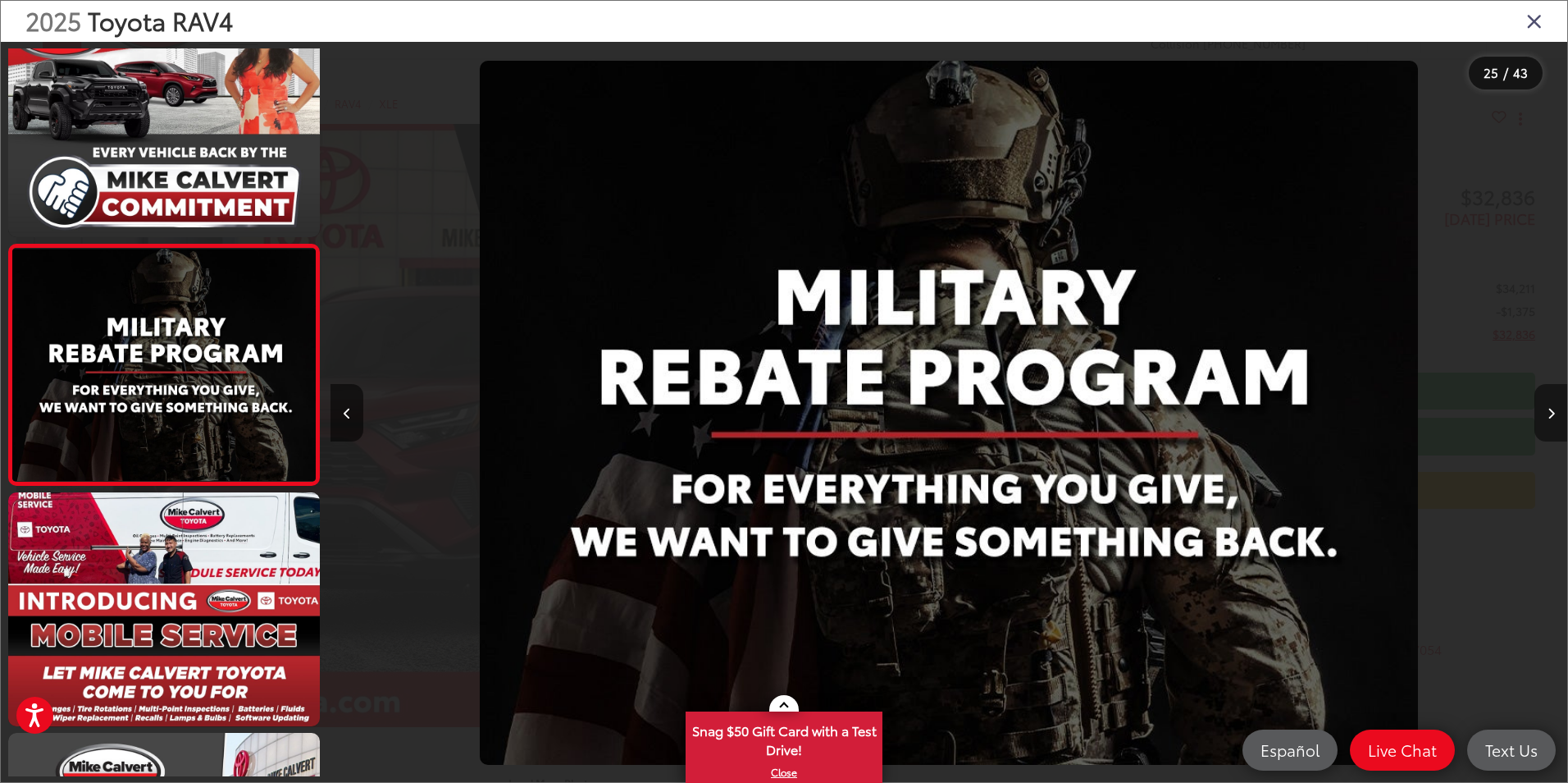
click at [1550, 413] on icon "Next image" at bounding box center [1551, 414] width 7 height 12
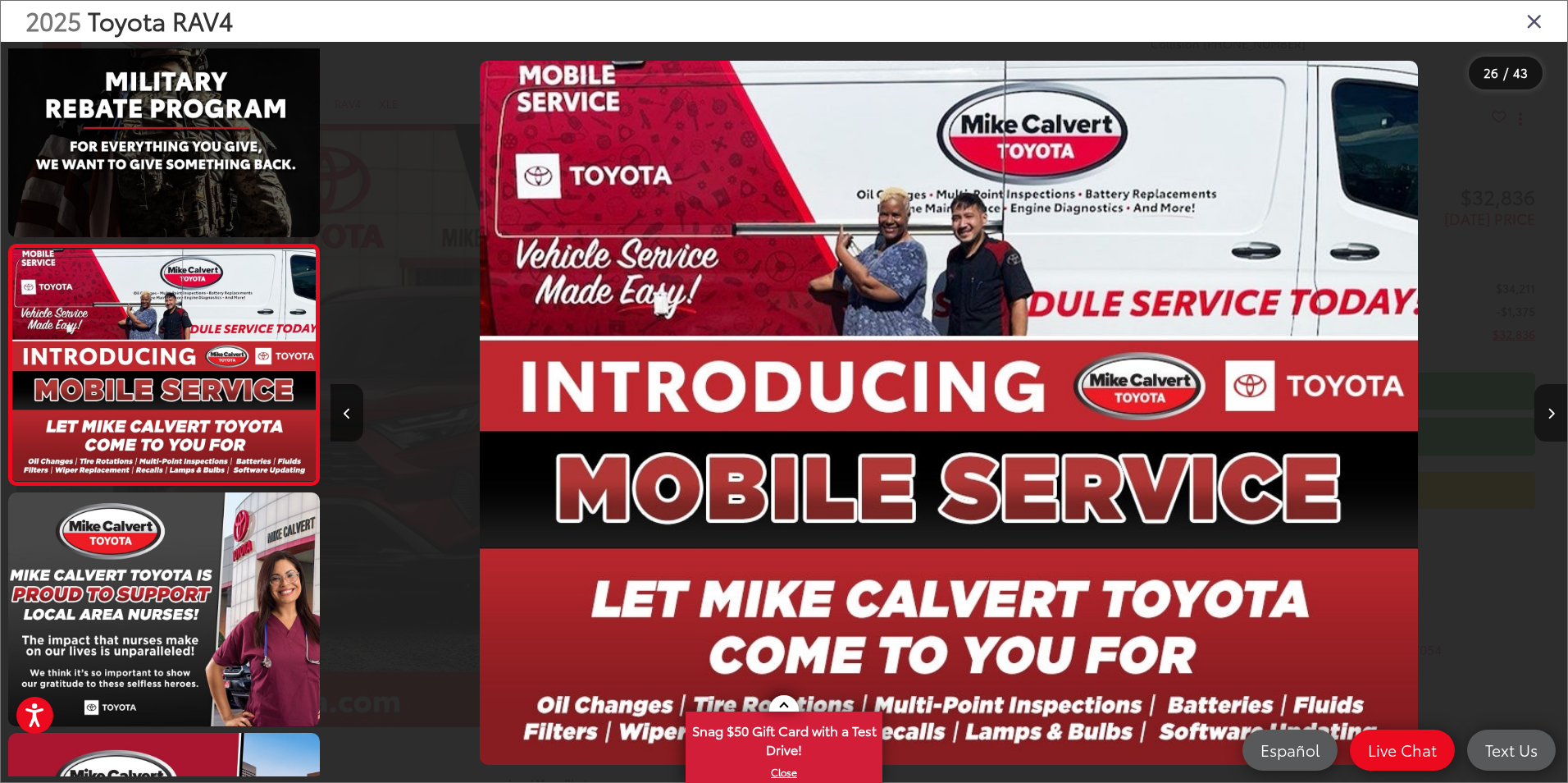
click at [1550, 413] on icon "Next image" at bounding box center [1551, 414] width 7 height 12
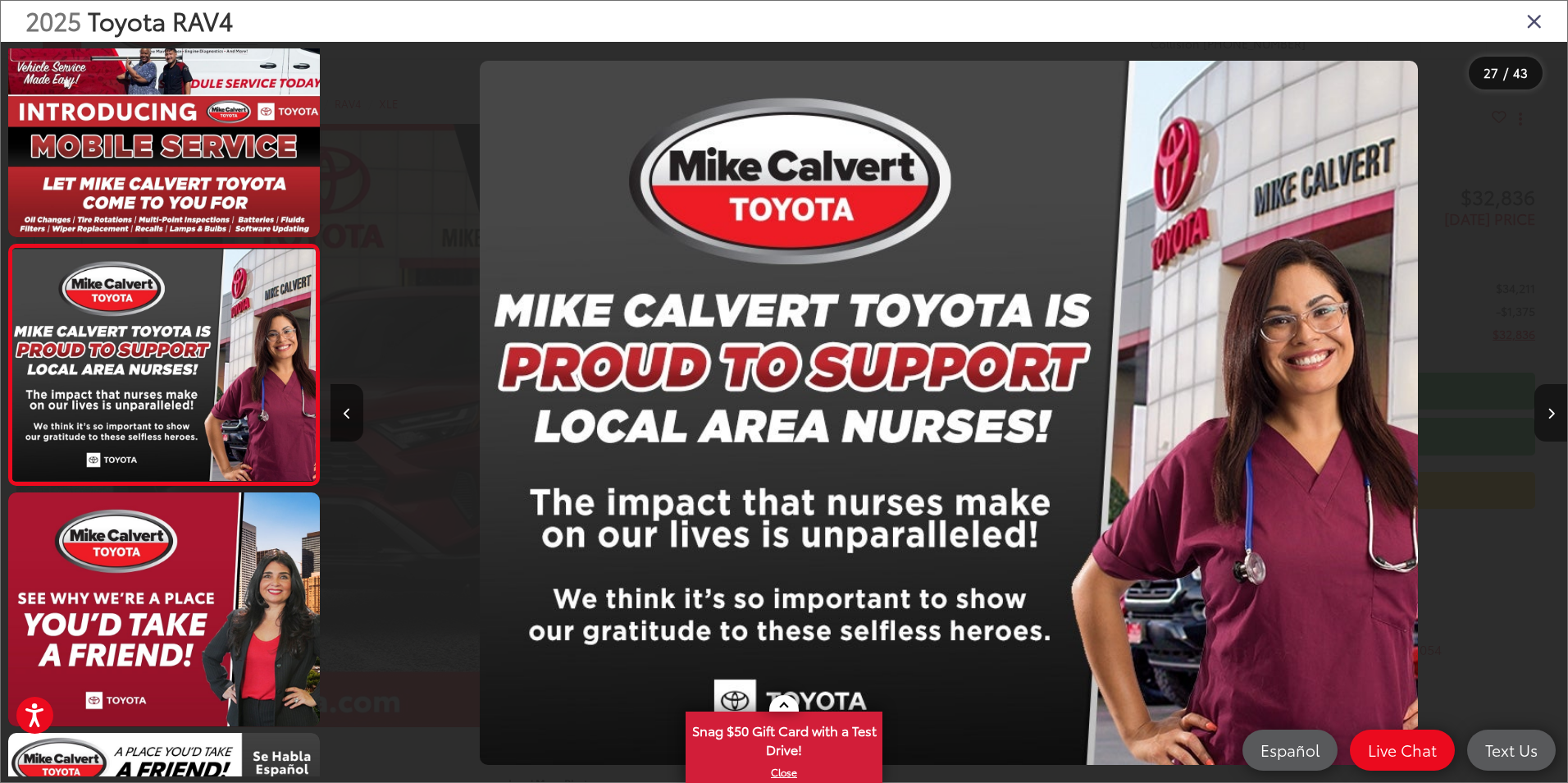
click at [1550, 413] on icon "Next image" at bounding box center [1551, 414] width 7 height 12
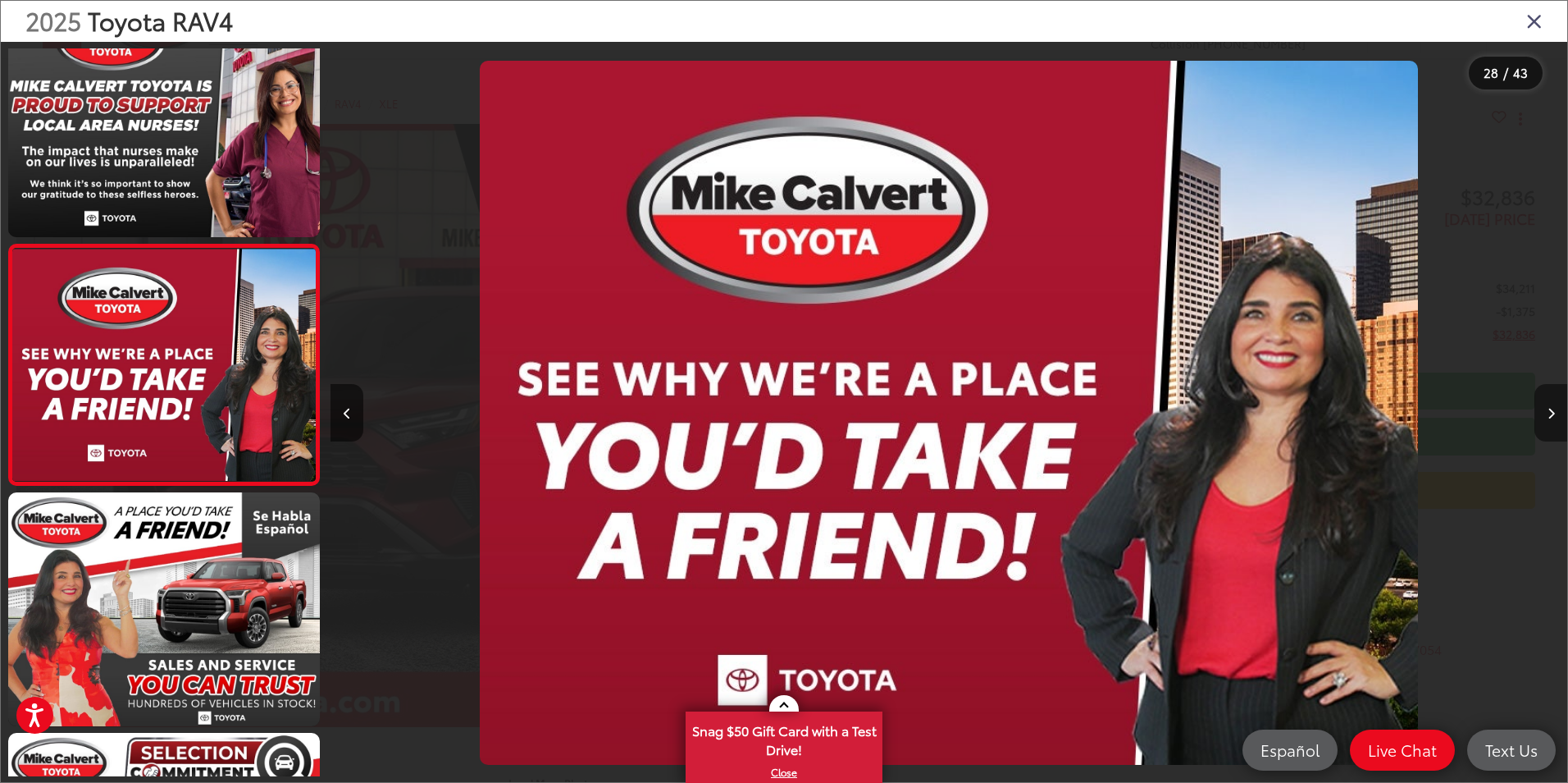
click at [1550, 413] on icon "Next image" at bounding box center [1551, 414] width 7 height 12
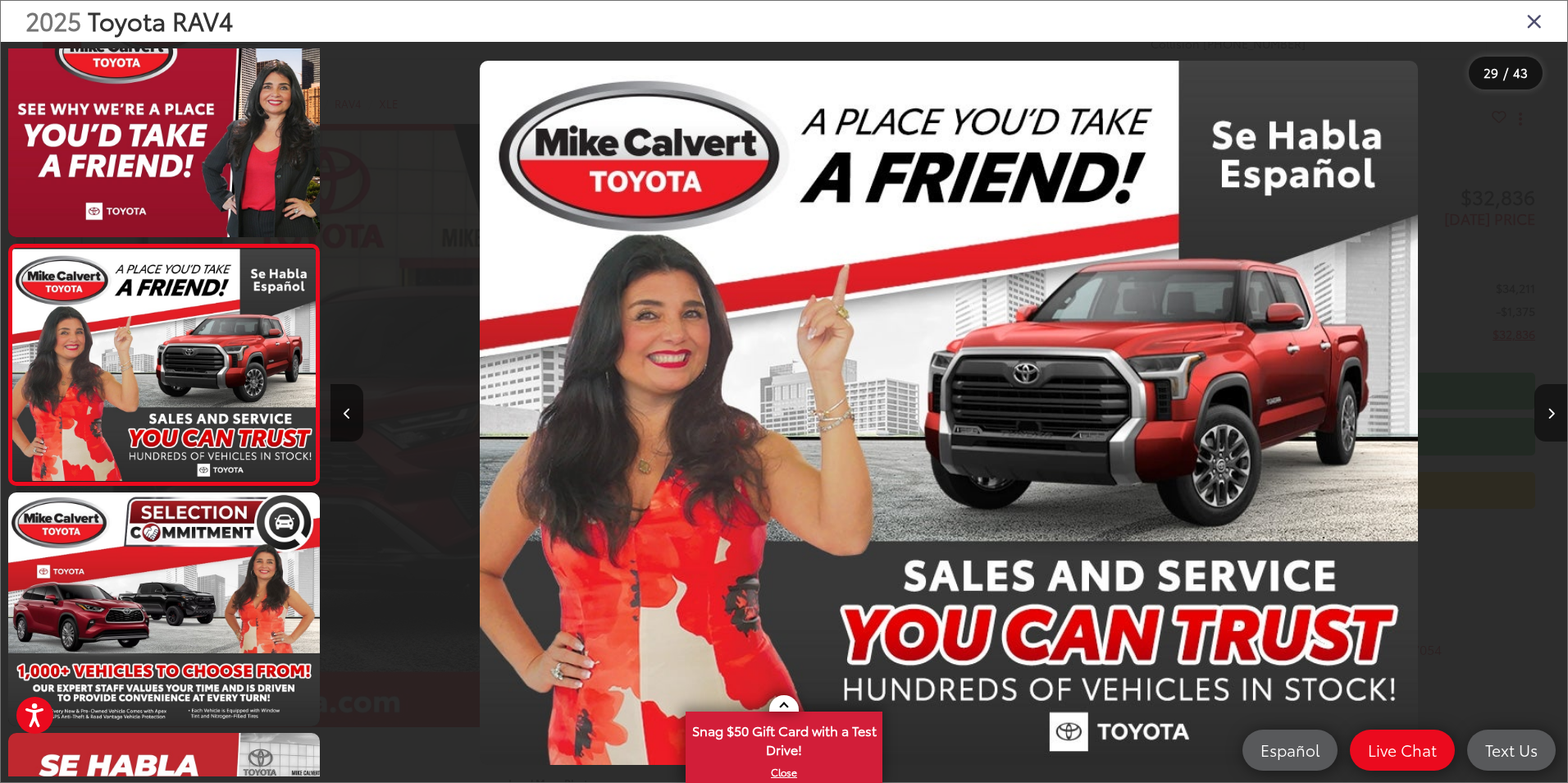
click at [1550, 413] on icon "Next image" at bounding box center [1551, 414] width 7 height 12
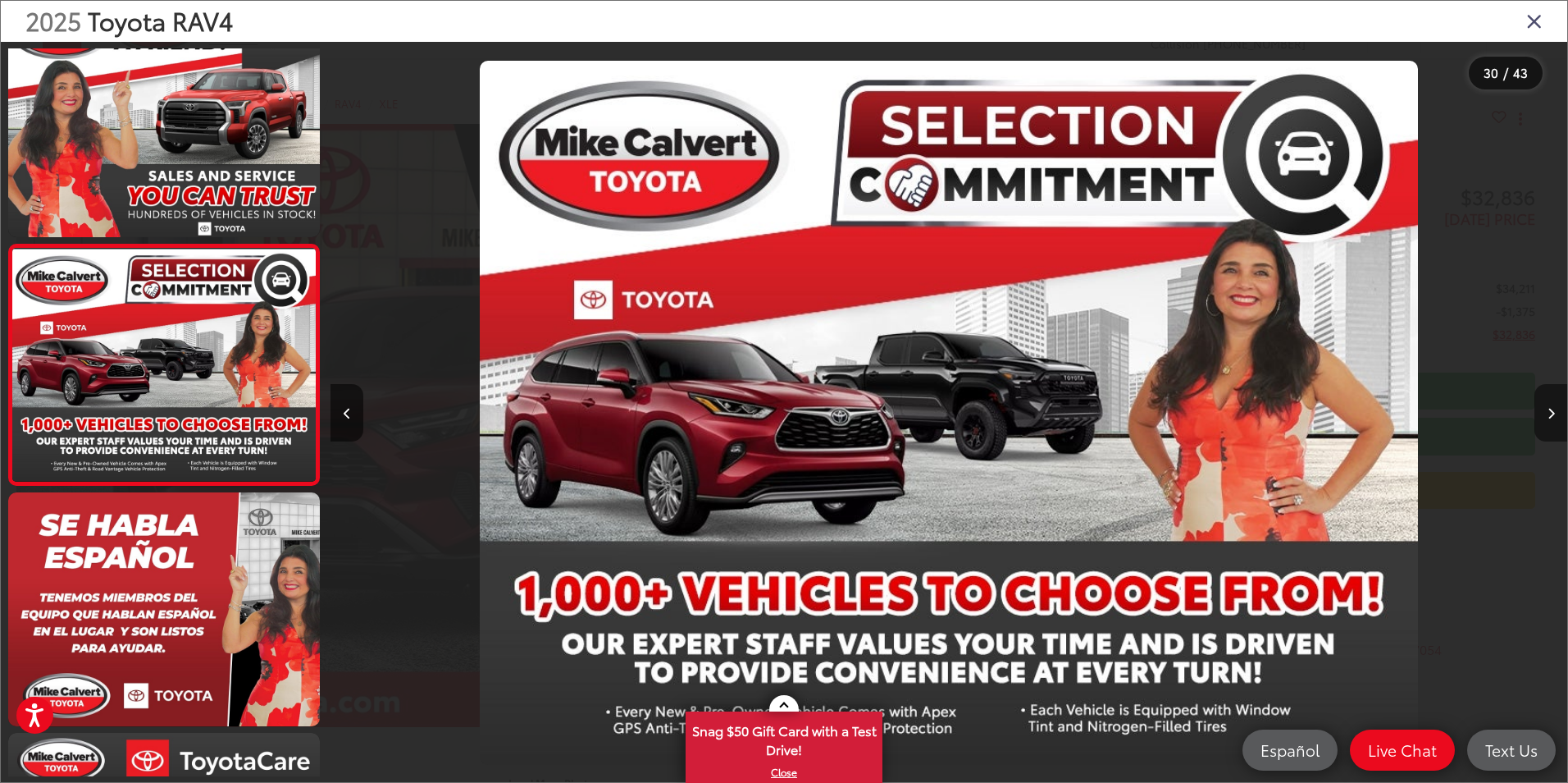
click at [1550, 413] on icon "Next image" at bounding box center [1551, 414] width 7 height 12
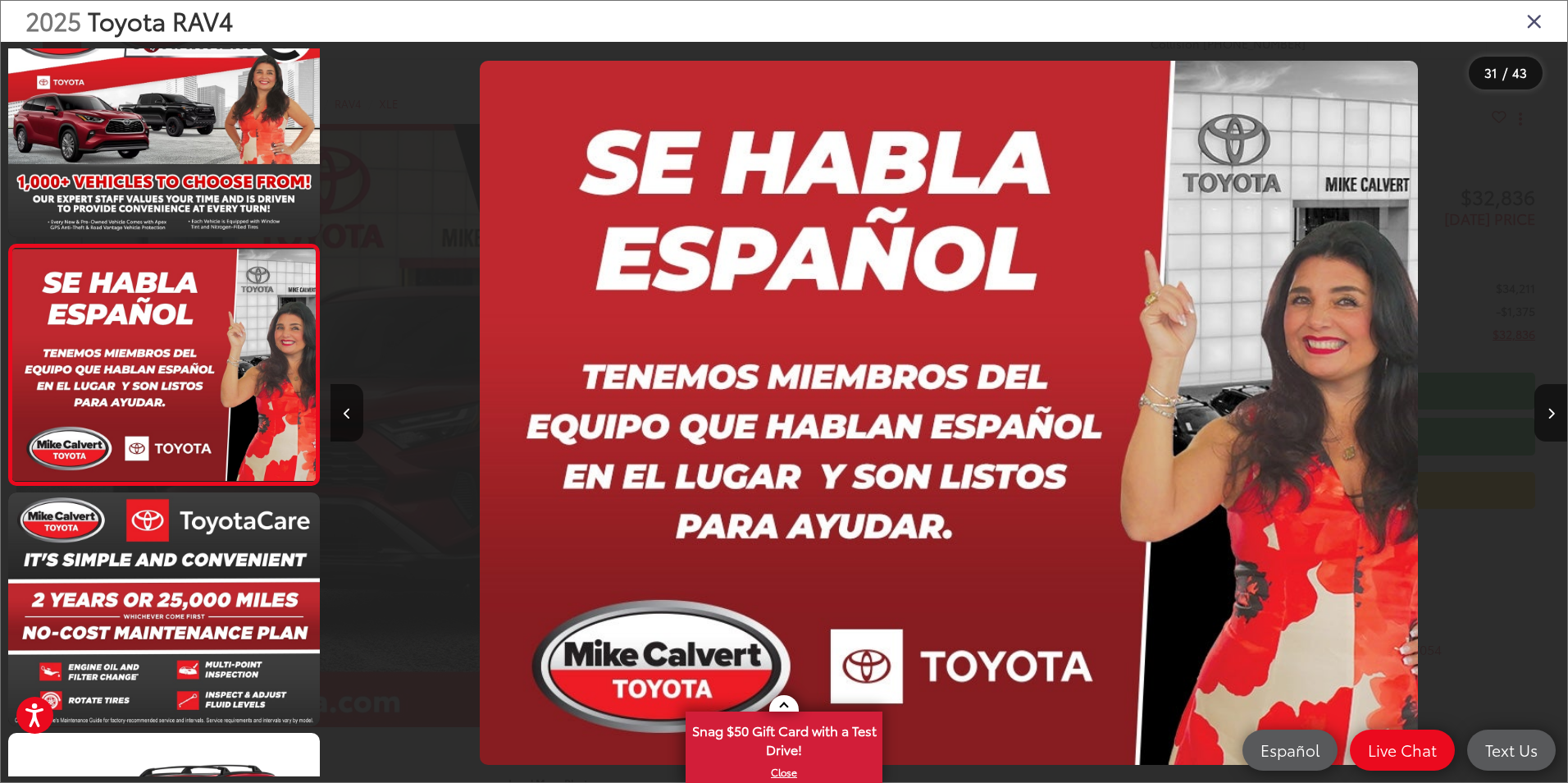
click at [1544, 14] on div "2025 Toyota RAV4" at bounding box center [784, 21] width 1566 height 41
click at [1538, 21] on icon "Close gallery" at bounding box center [1534, 21] width 16 height 21
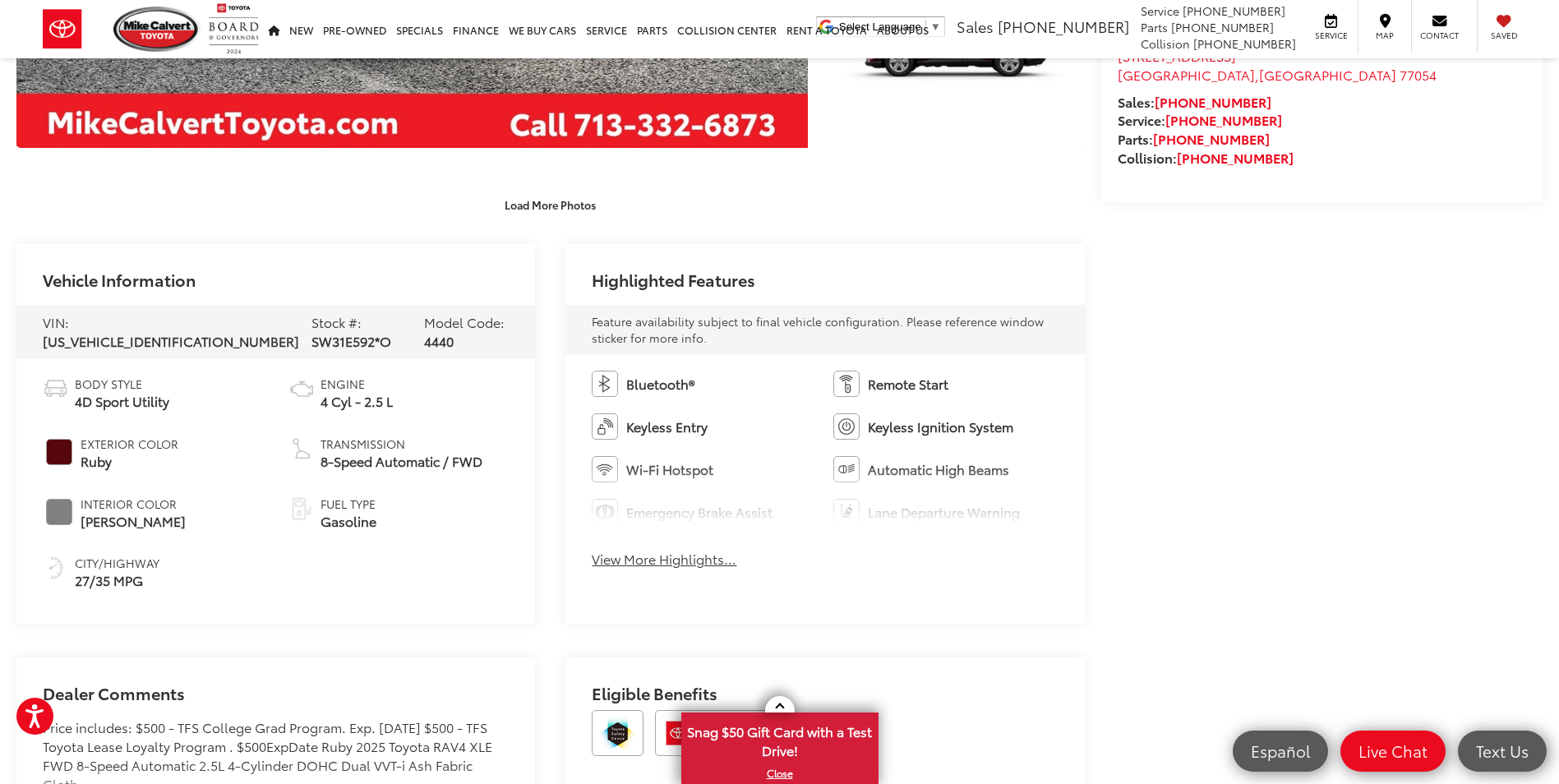
click at [642, 560] on button "View More Highlights..." at bounding box center [664, 559] width 145 height 19
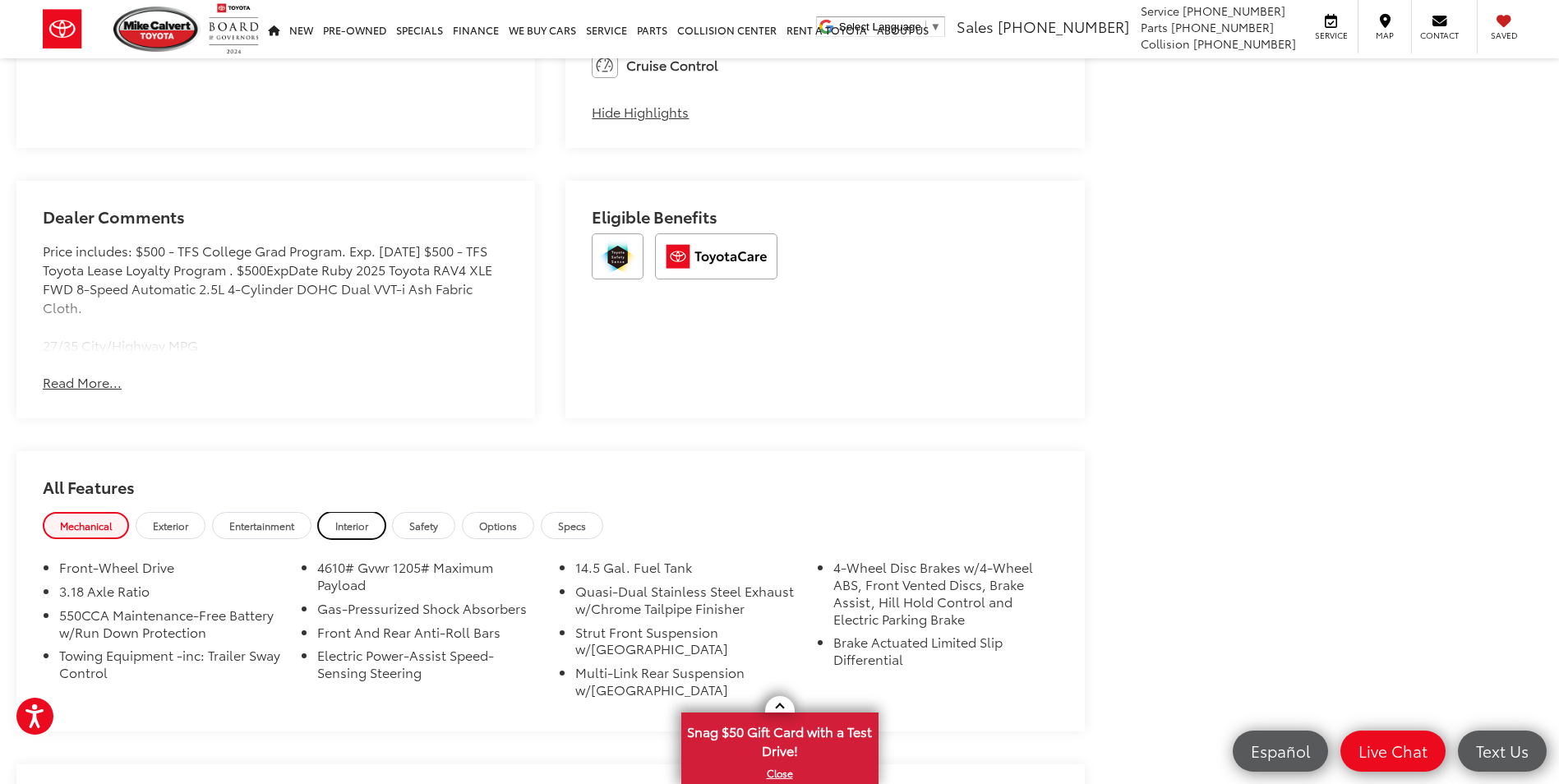
click at [357, 530] on span "Interior" at bounding box center [352, 525] width 33 height 14
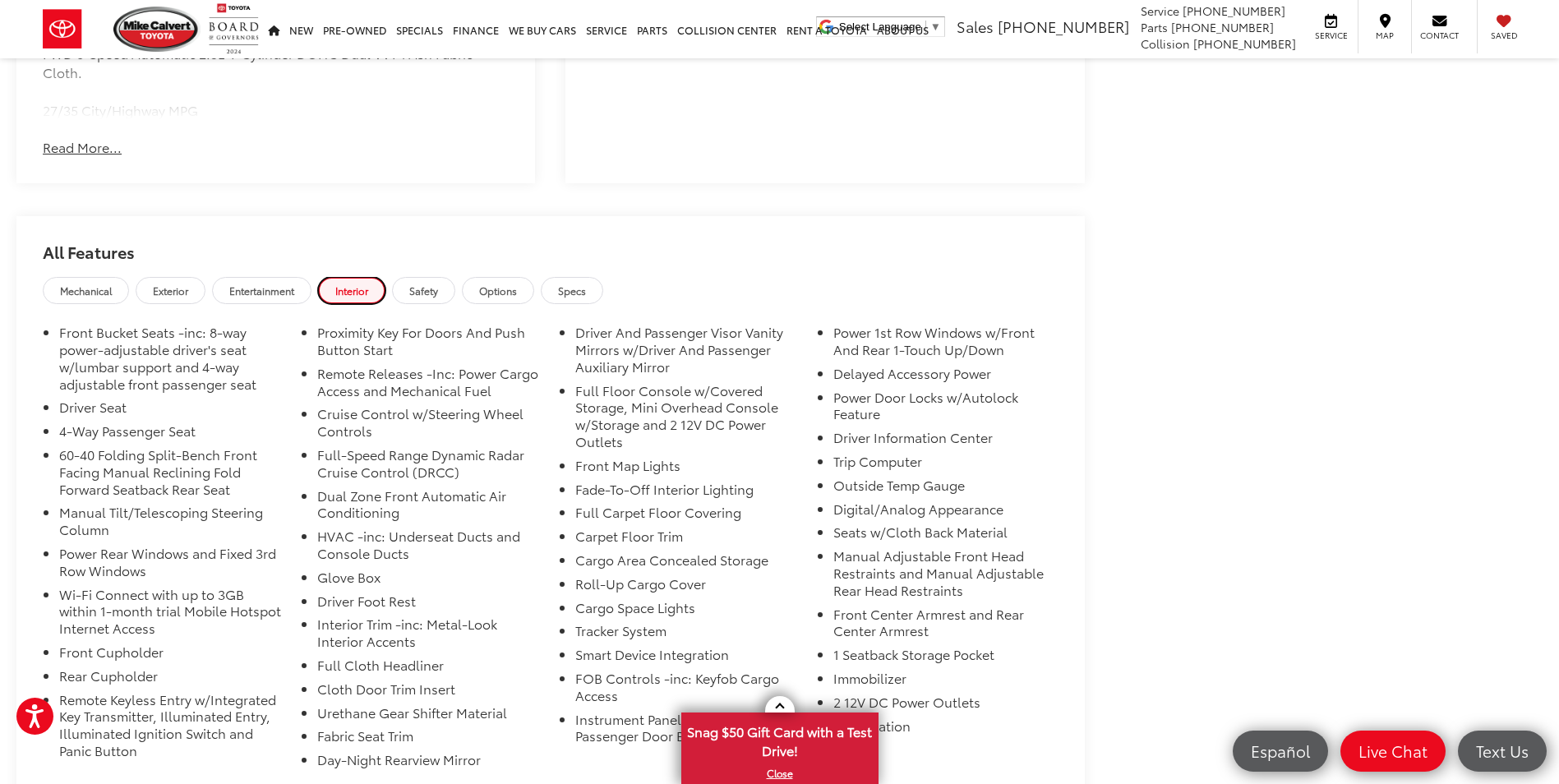
scroll to position [1396, 0]
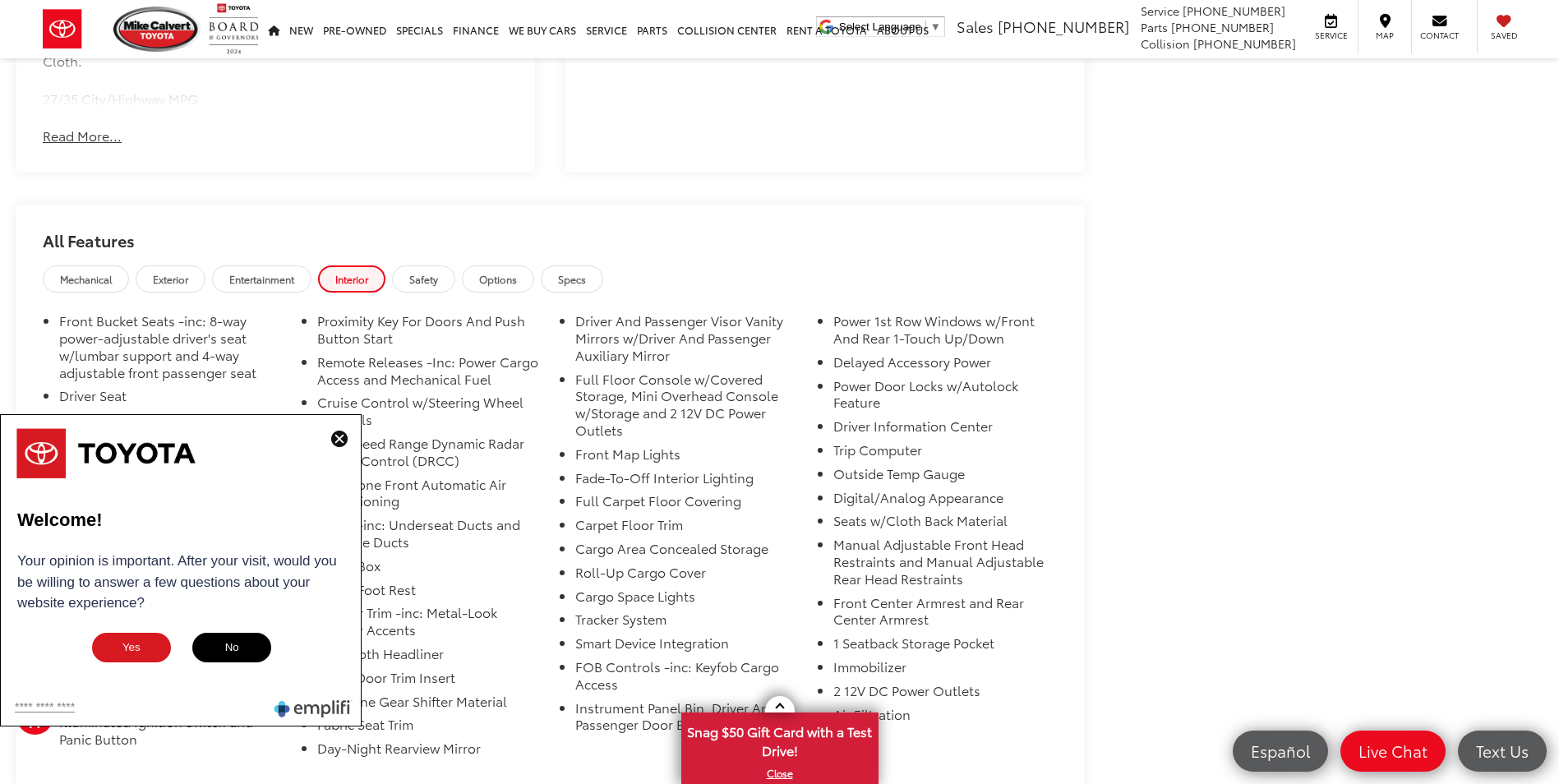
click at [341, 440] on img at bounding box center [339, 439] width 17 height 17
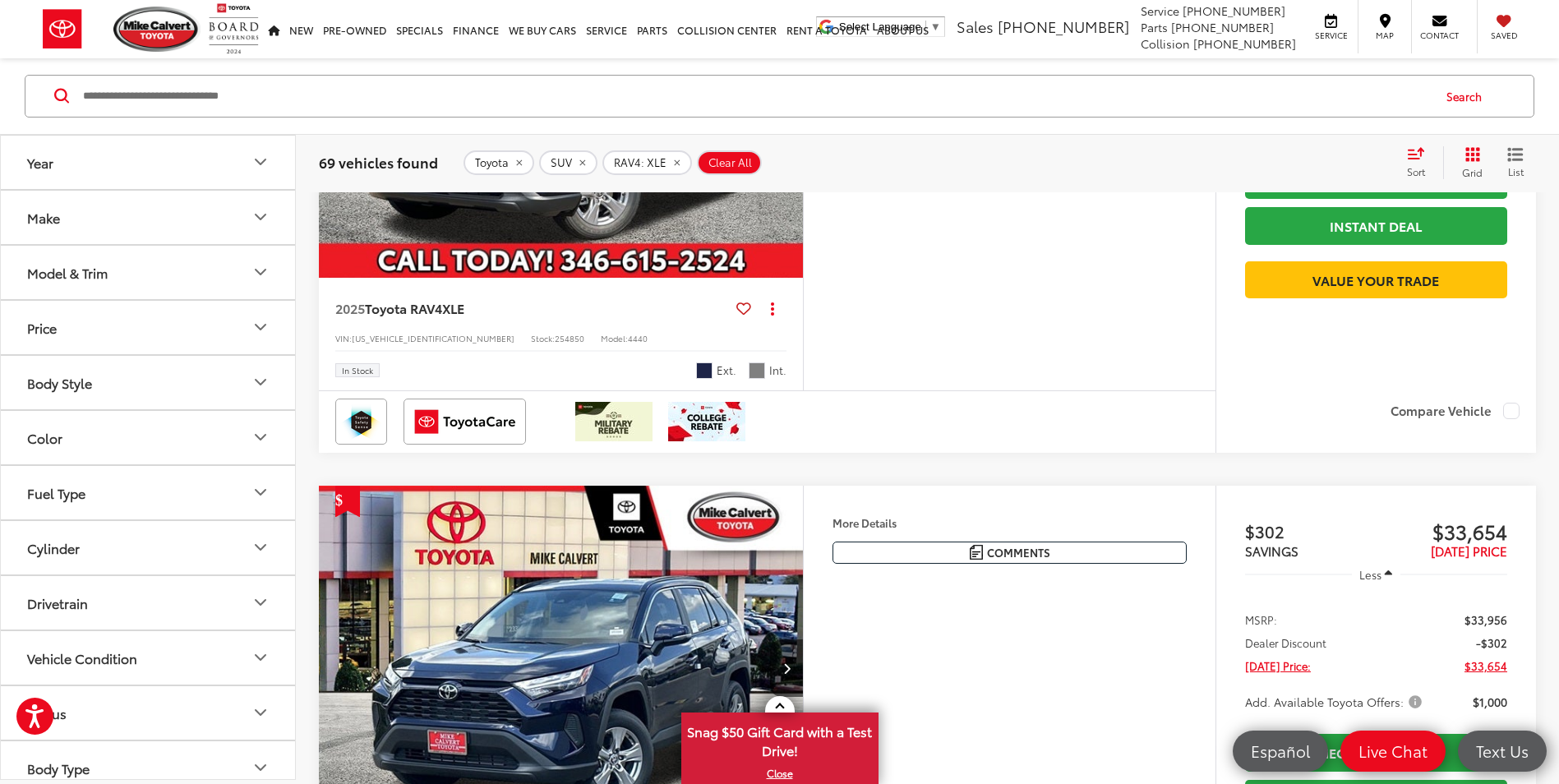
scroll to position [5108, 0]
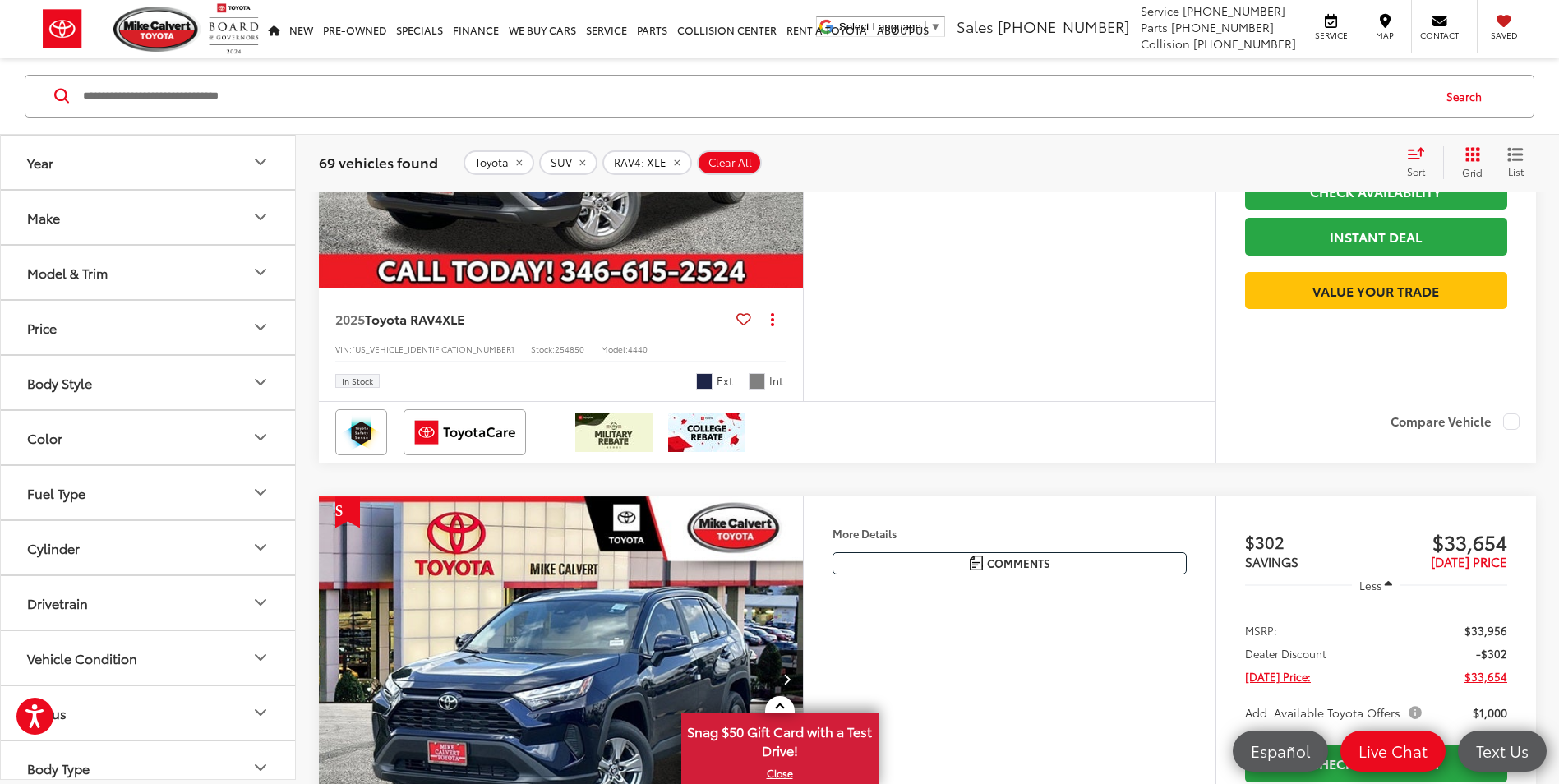
click at [217, 219] on button "Make" at bounding box center [149, 217] width 296 height 54
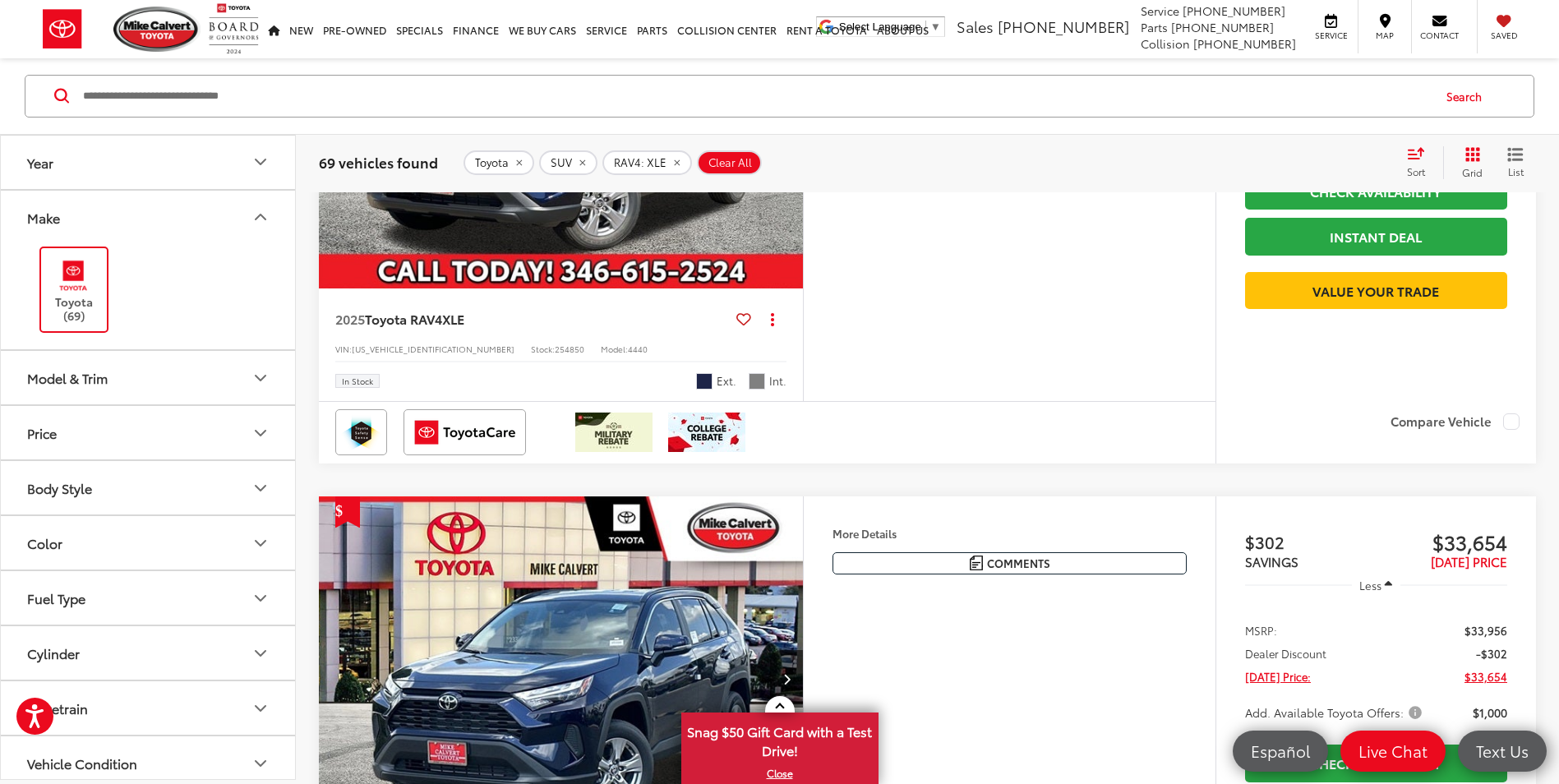
click at [107, 382] on div "Model & Trim" at bounding box center [68, 377] width 81 height 16
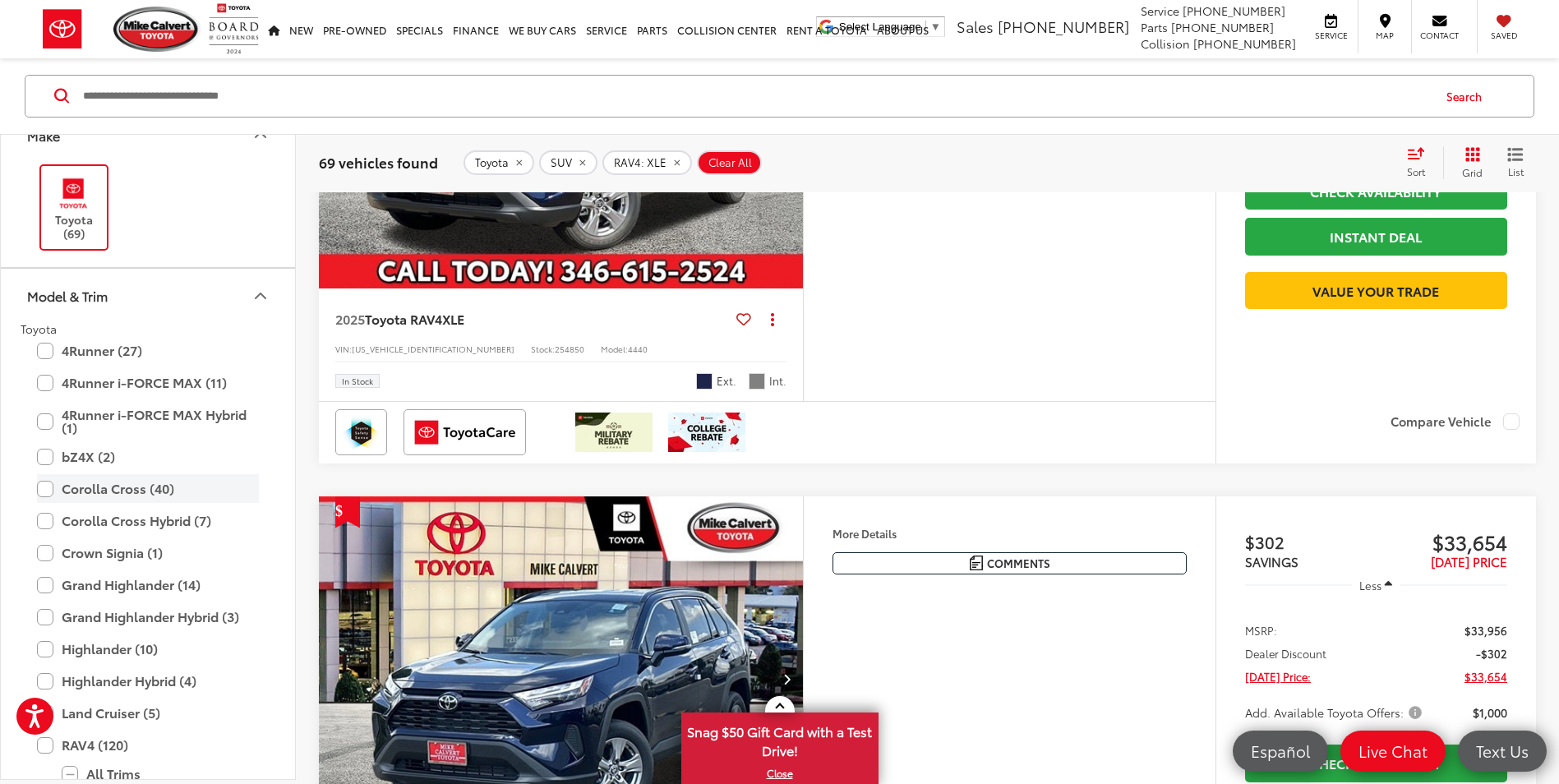
scroll to position [164, 0]
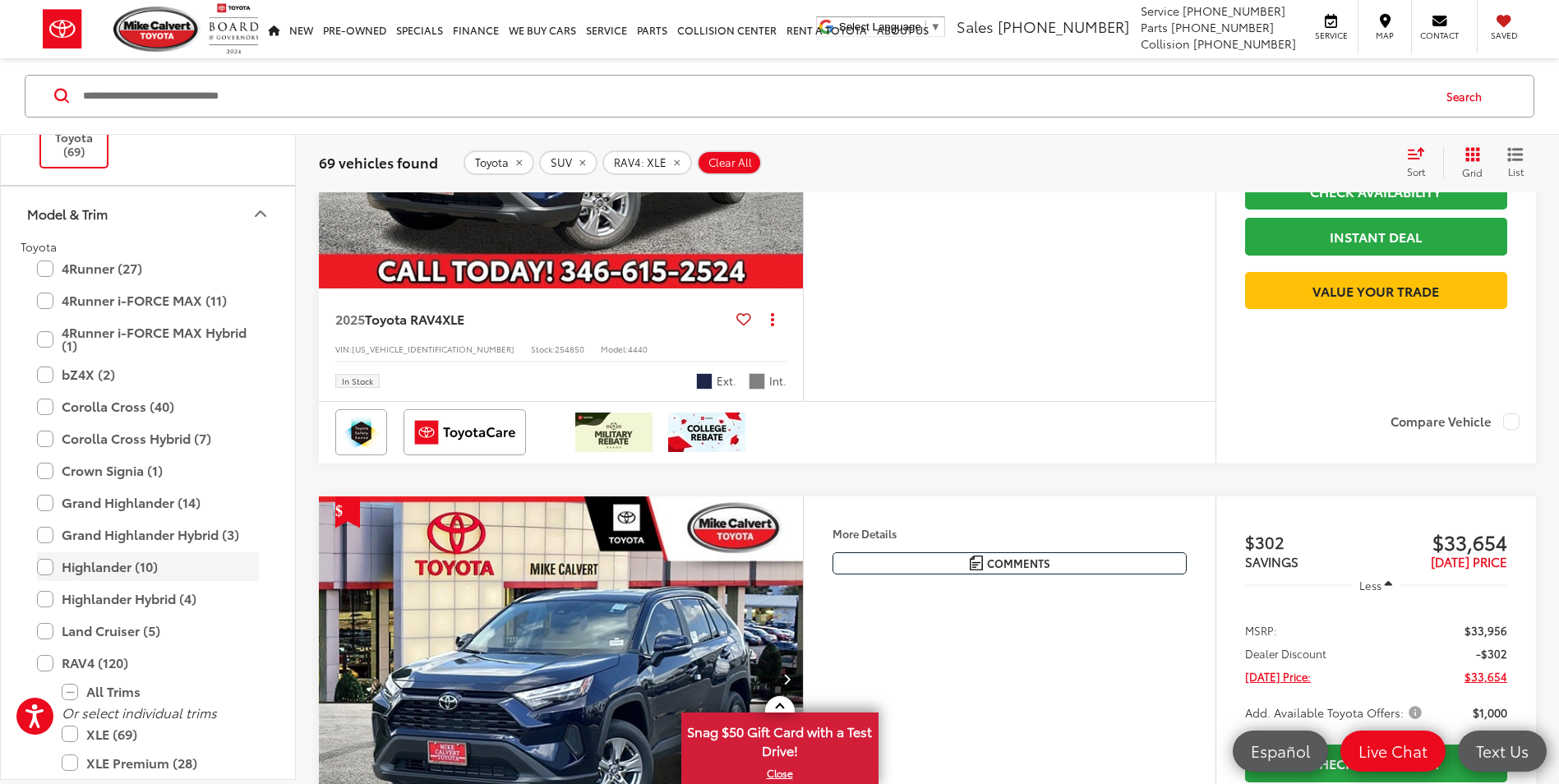
click at [44, 564] on label "Highlander (10)" at bounding box center [148, 566] width 222 height 29
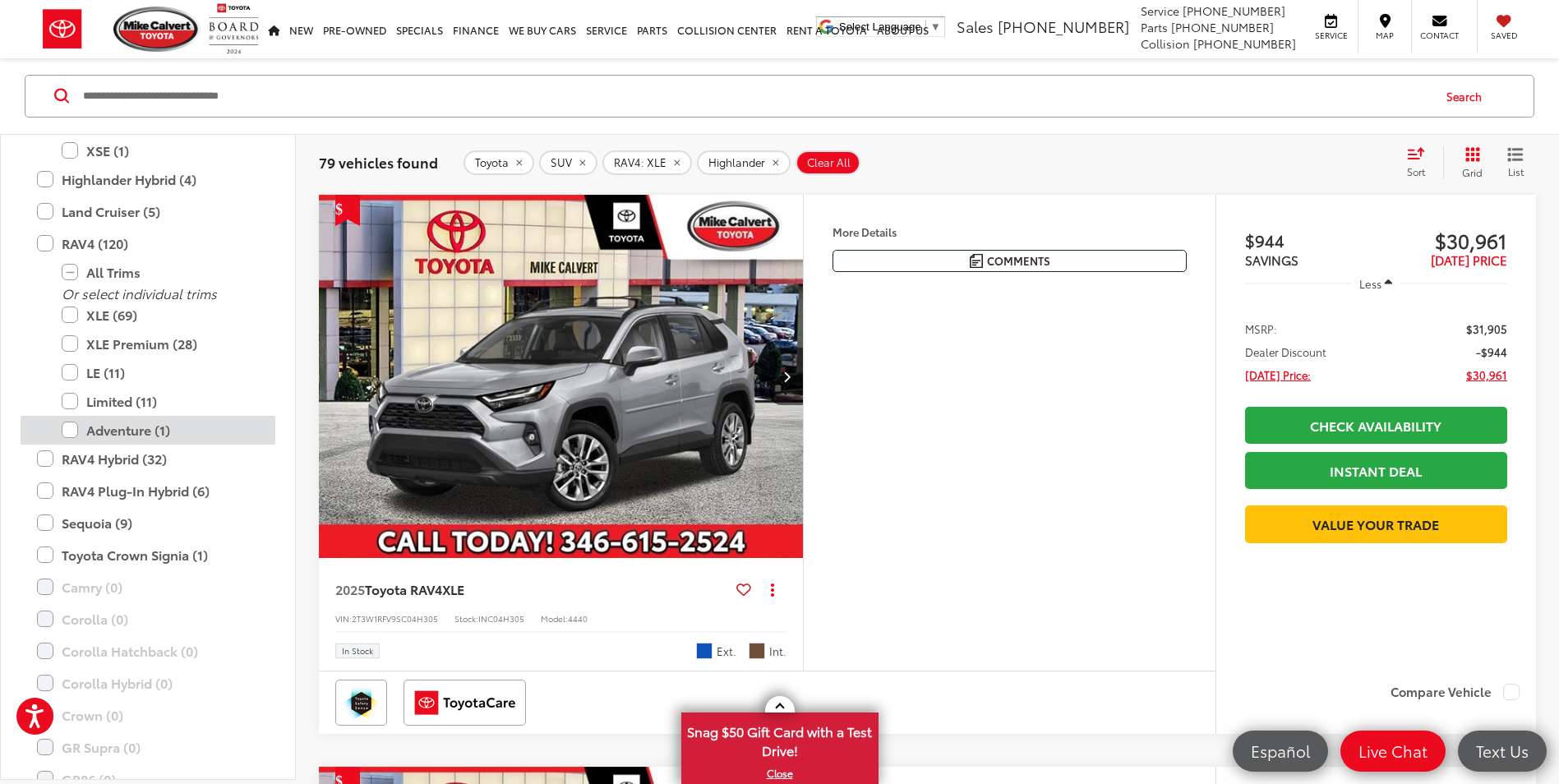
scroll to position [730, 0]
click at [45, 240] on label "RAV4 (120)" at bounding box center [148, 242] width 222 height 29
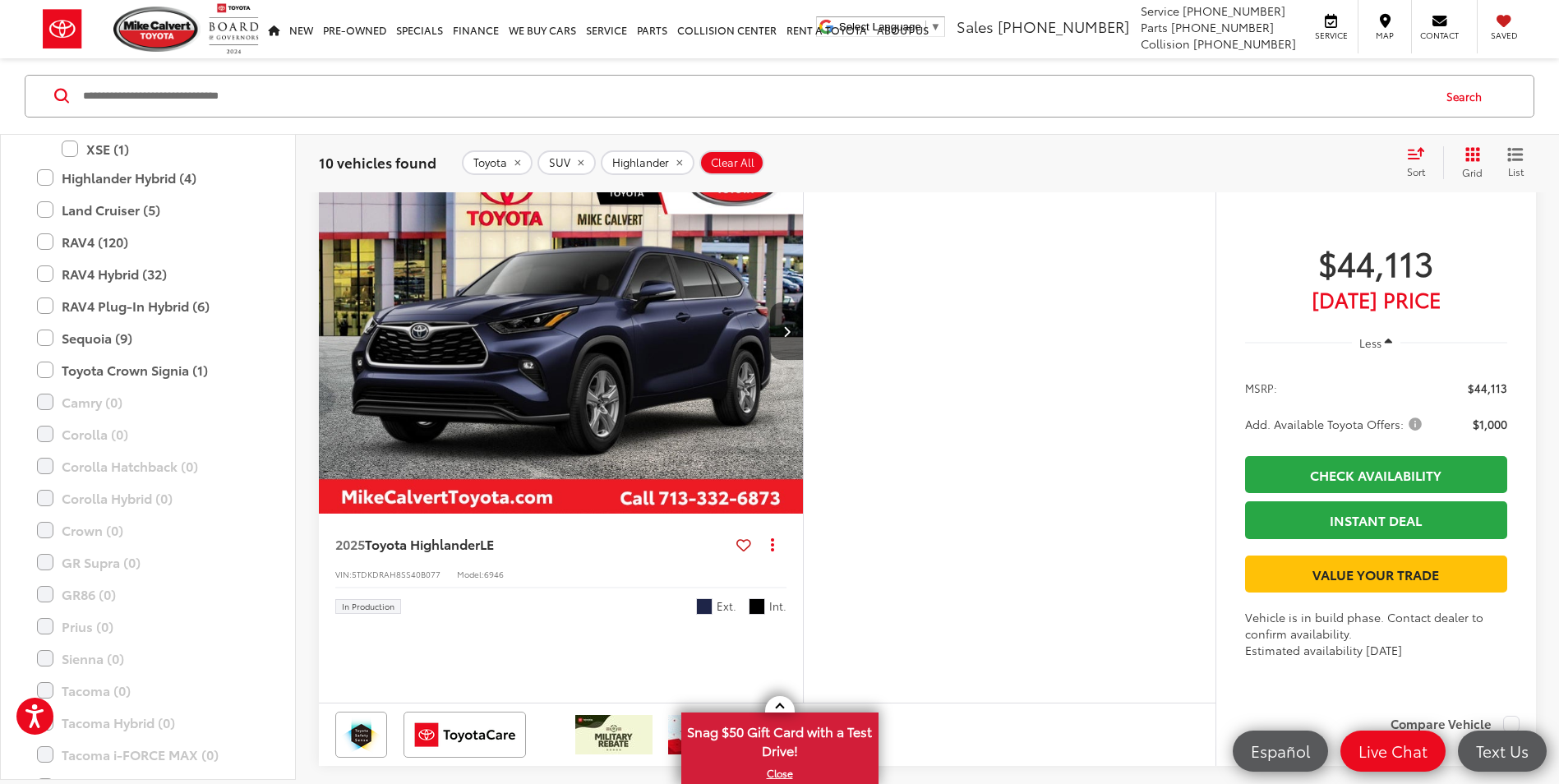
scroll to position [2726, 0]
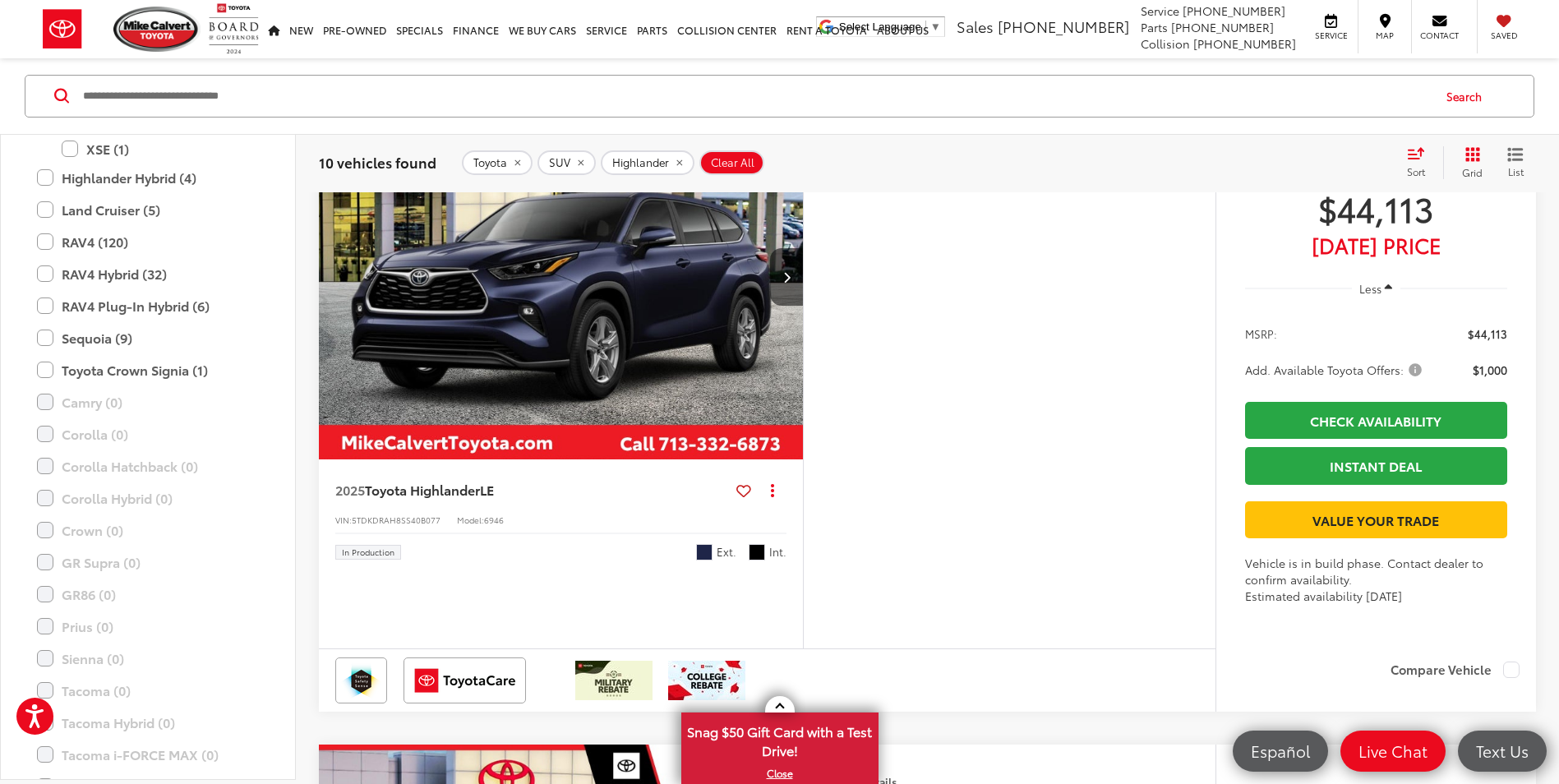
click at [713, 415] on img "2025 Toyota Highlander LE 0" at bounding box center [561, 277] width 486 height 365
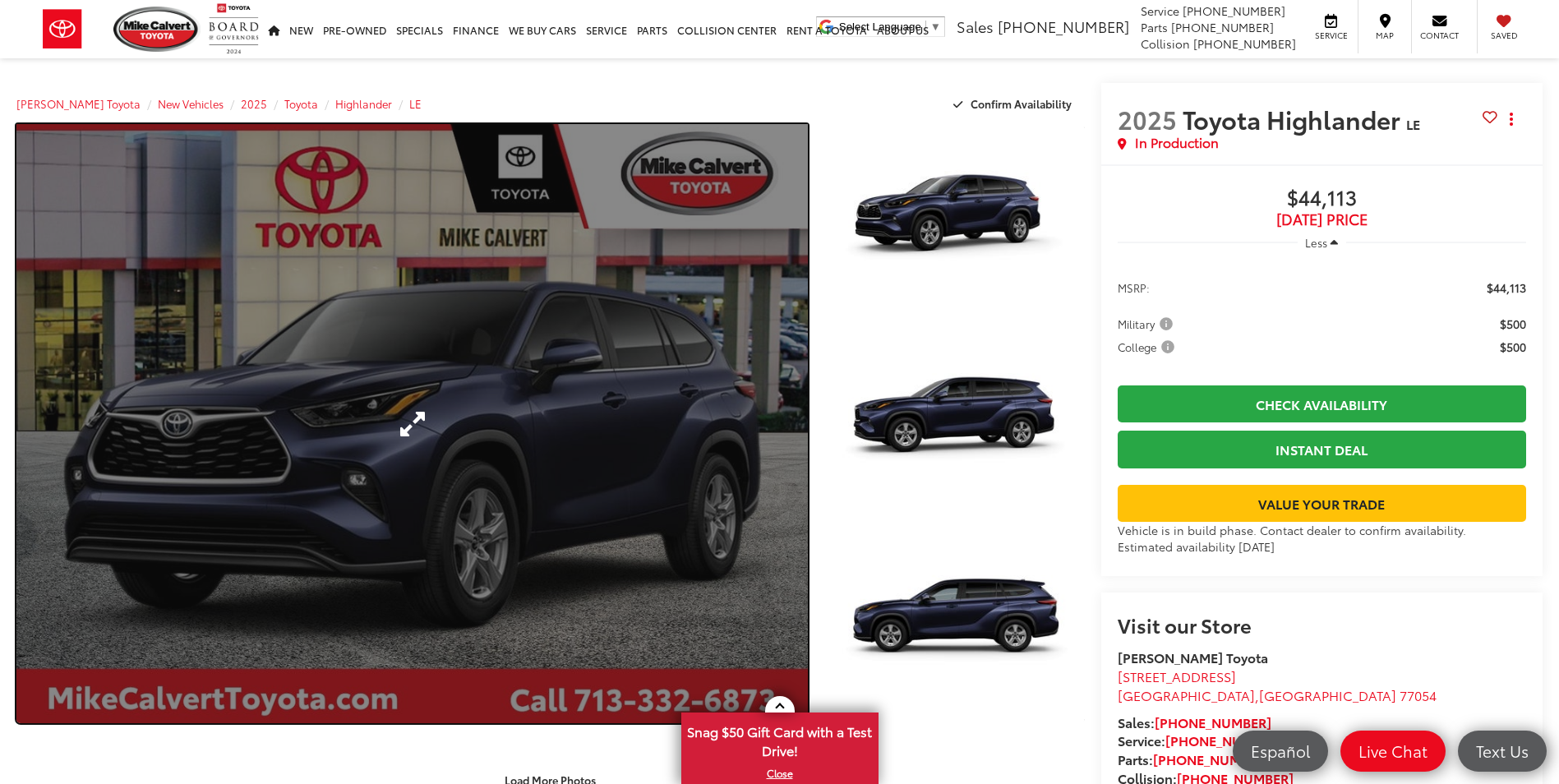
click at [708, 414] on link "Expand Photo 0" at bounding box center [412, 423] width 791 height 599
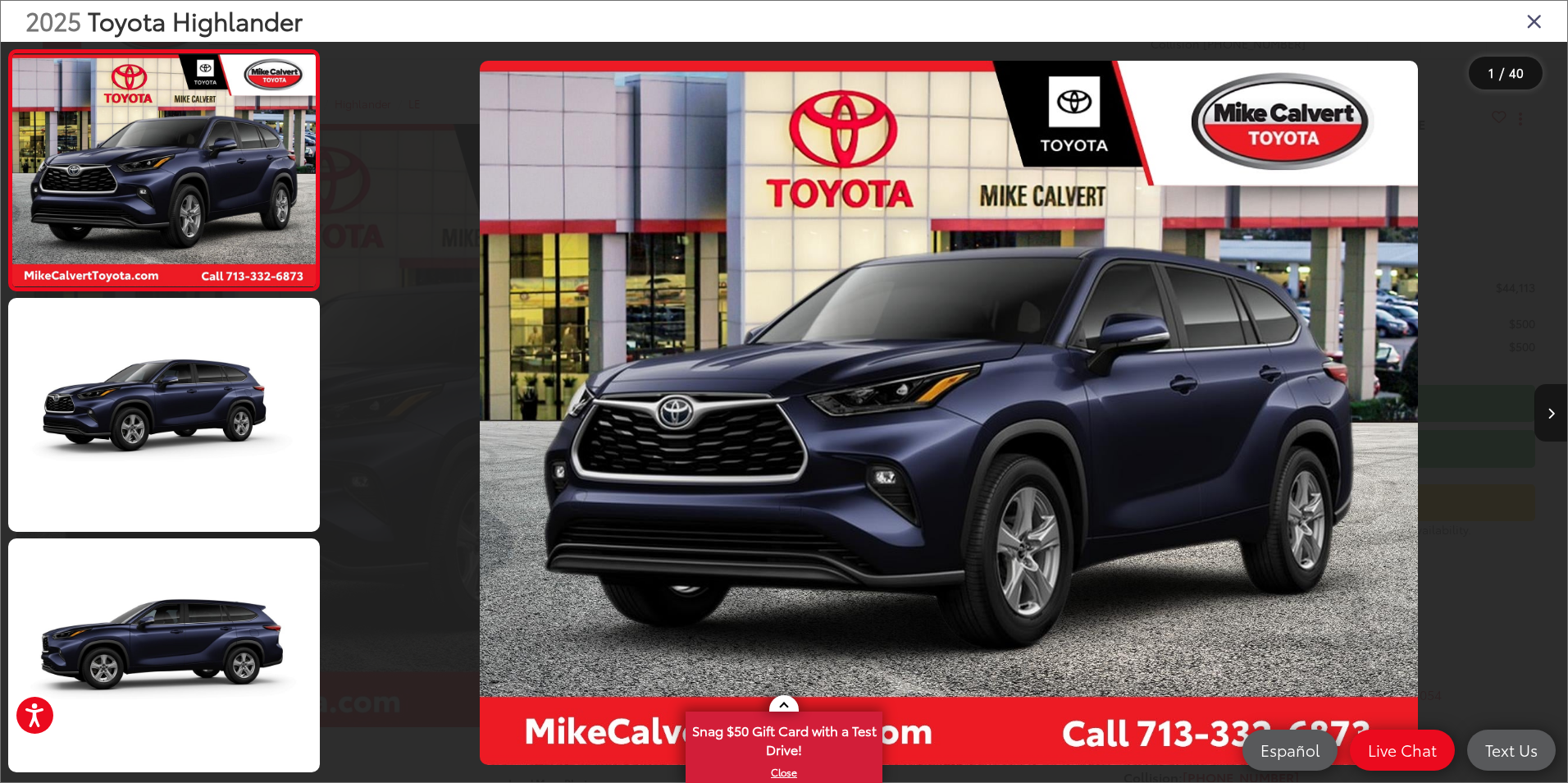
click at [1547, 414] on icon "Next image" at bounding box center [1551, 414] width 7 height 12
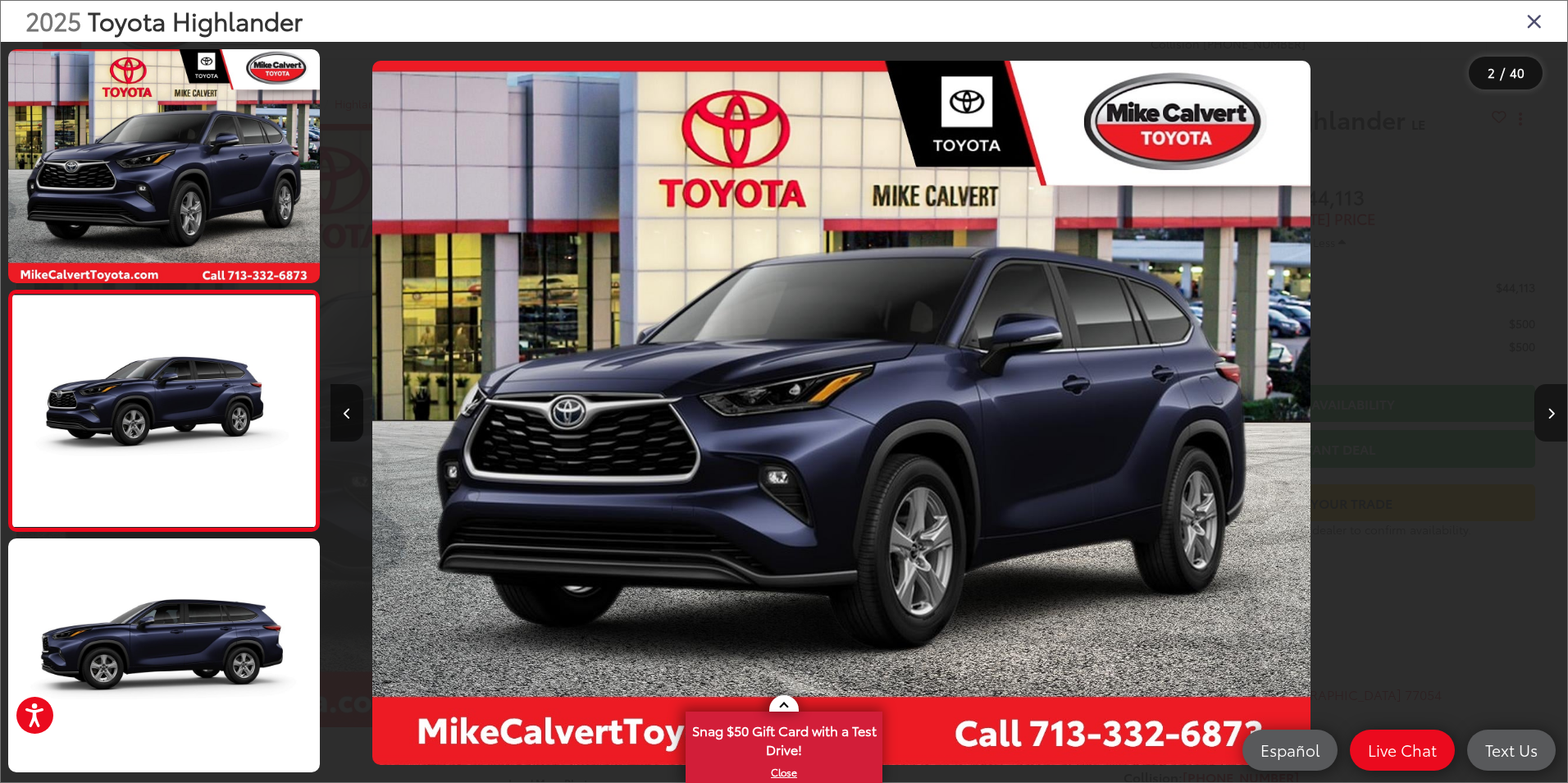
scroll to position [46, 0]
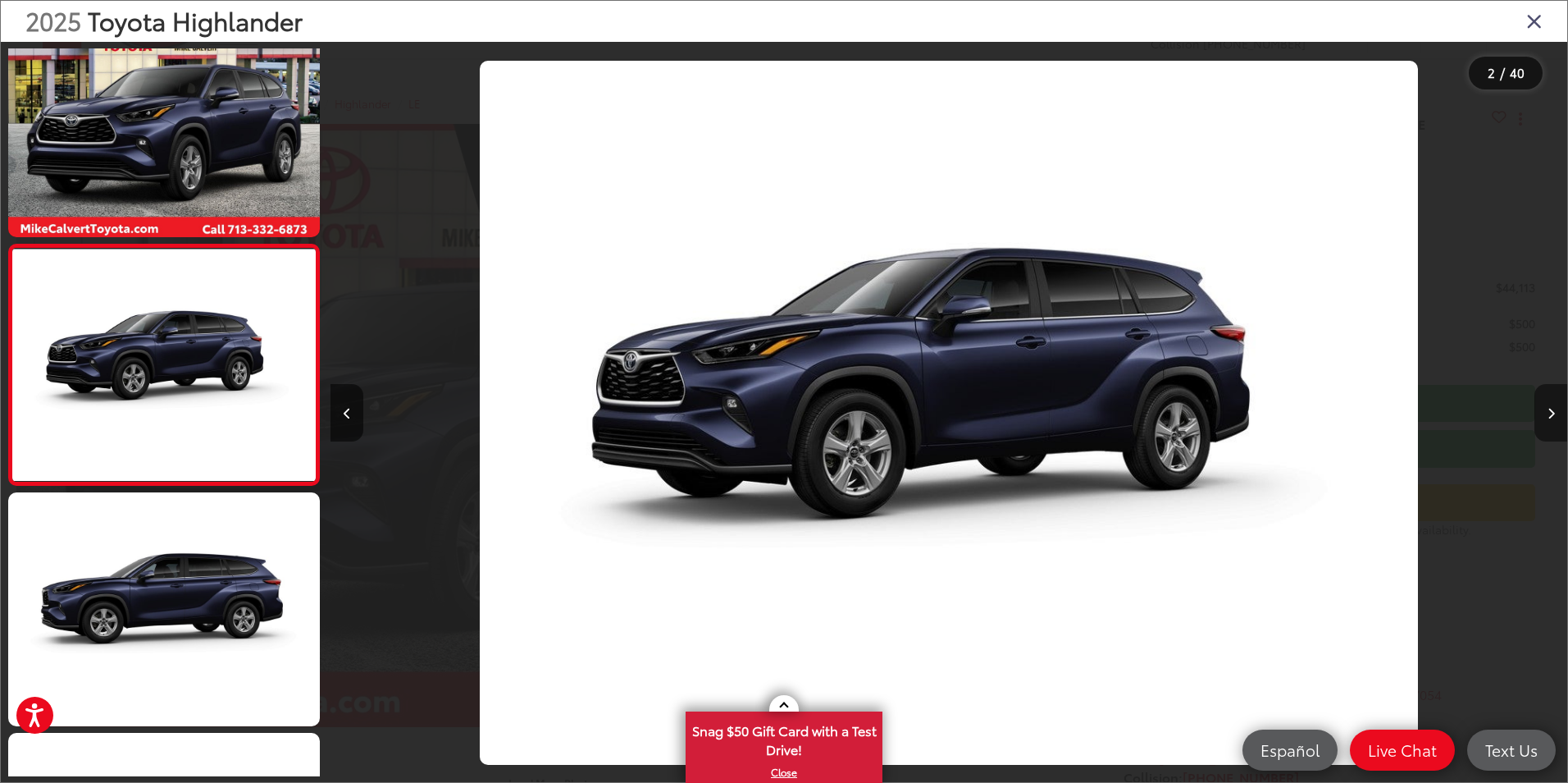
click at [1547, 414] on icon "Next image" at bounding box center [1551, 414] width 7 height 12
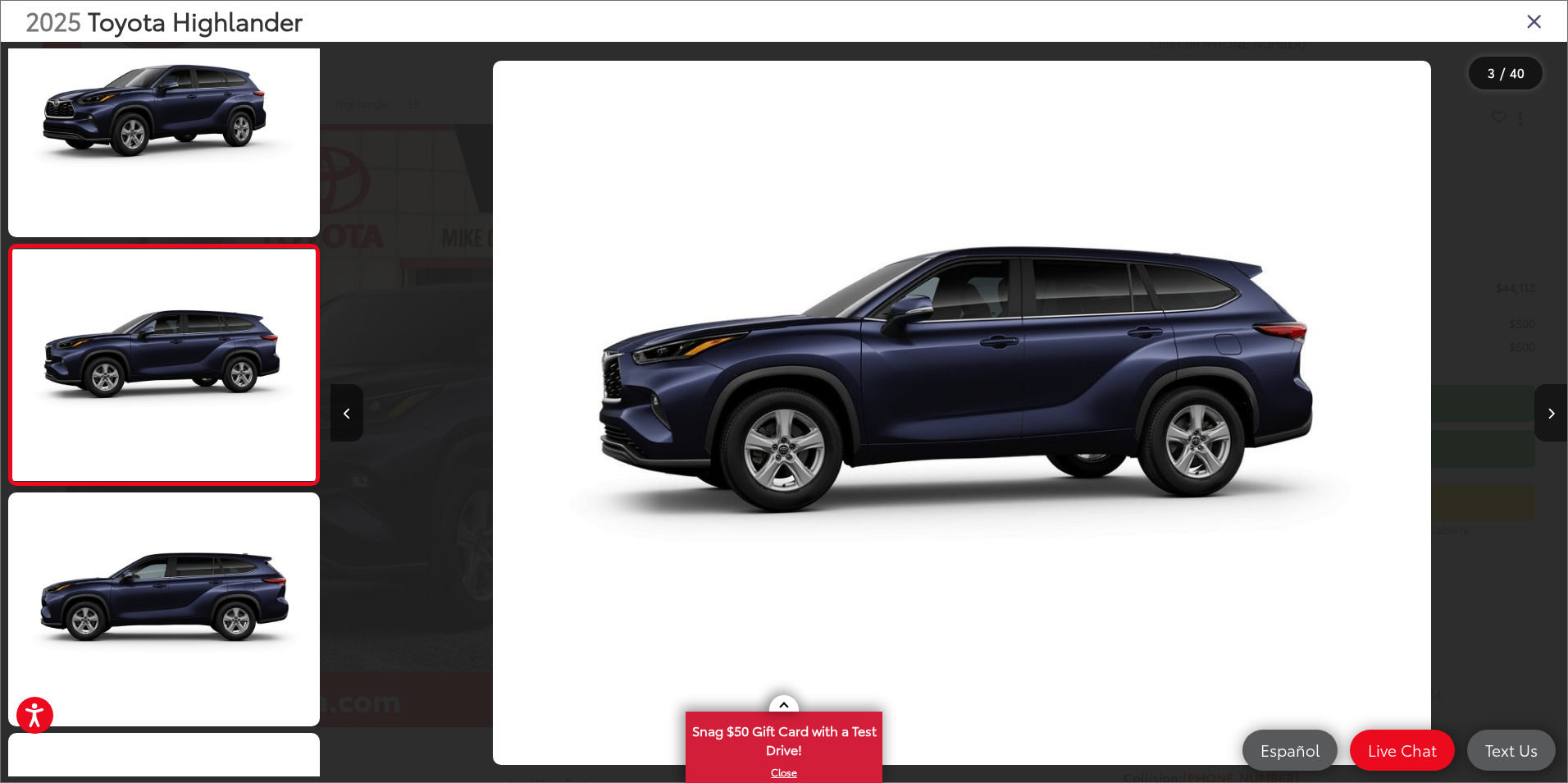
scroll to position [0, 2474]
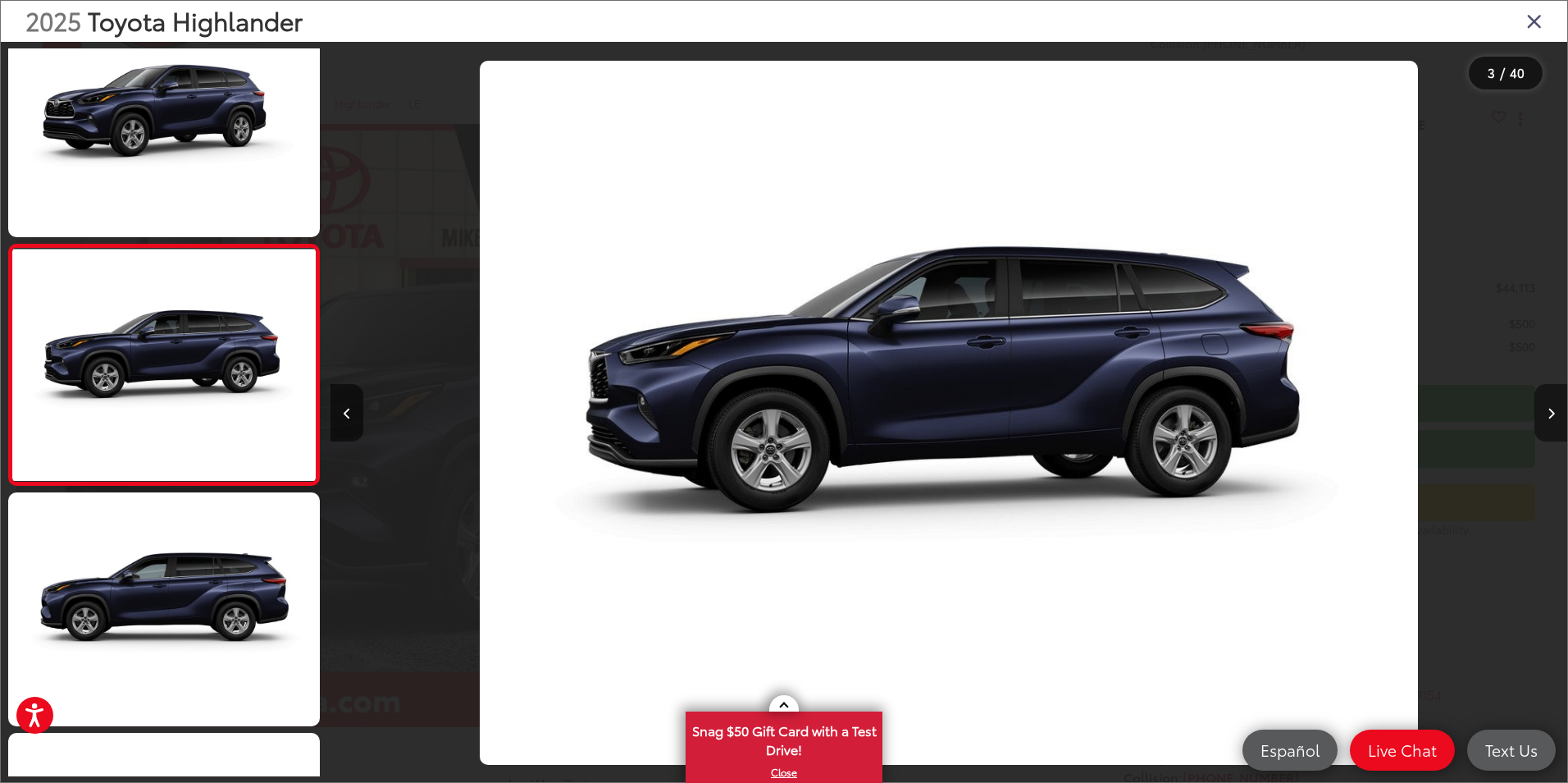
click at [1543, 412] on button "Next image" at bounding box center [1551, 413] width 33 height 58
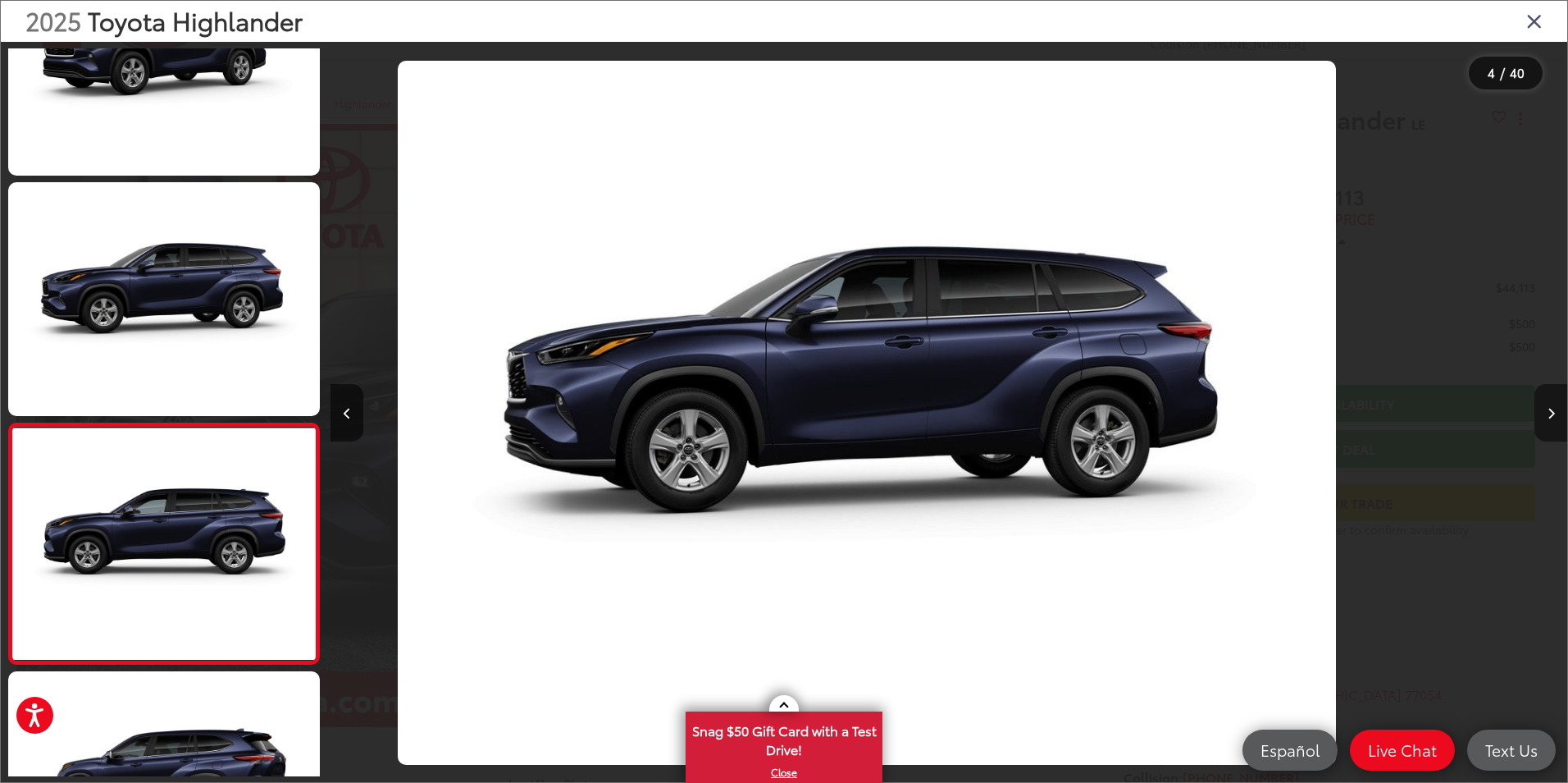
scroll to position [527, 0]
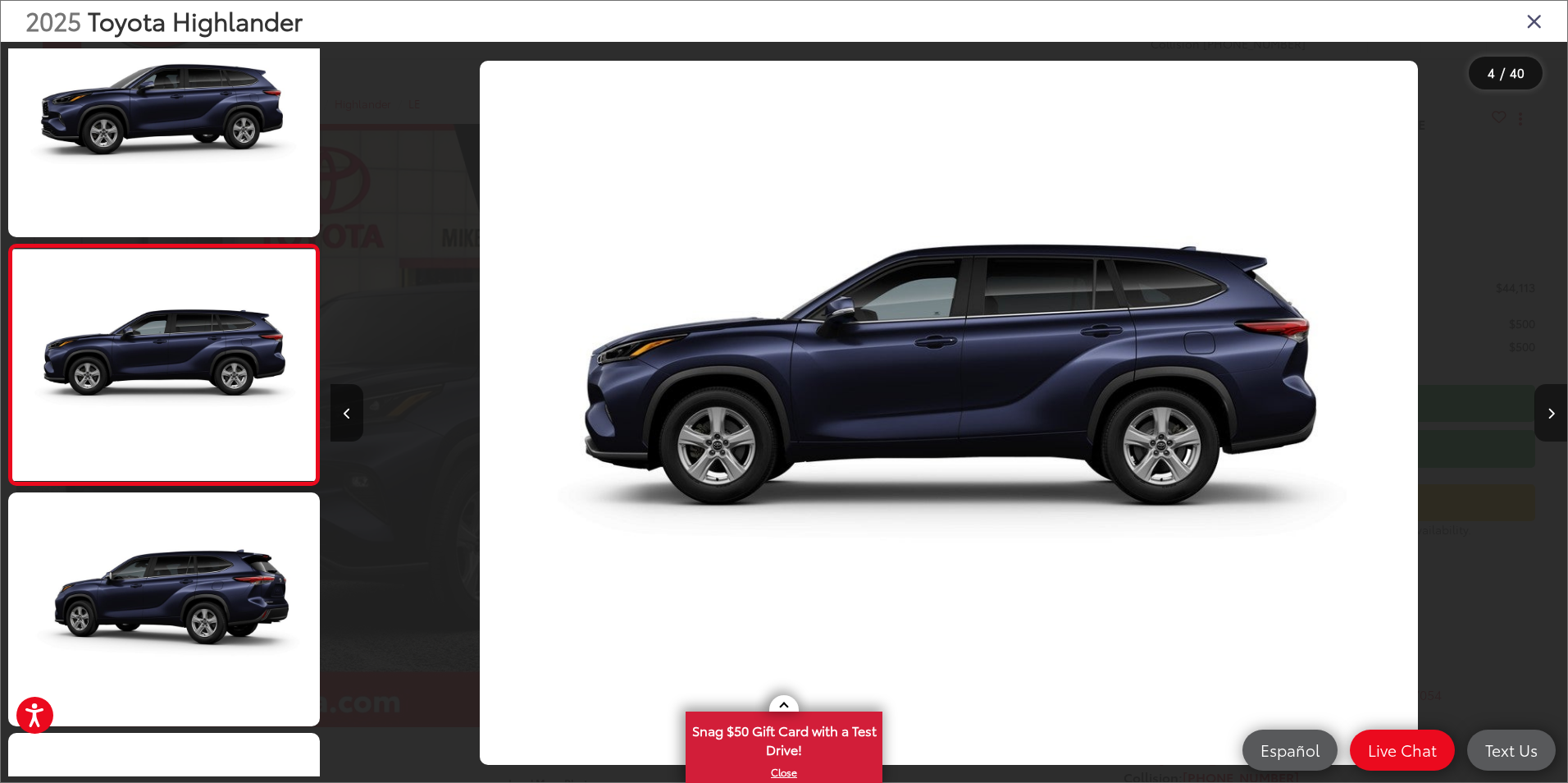
click at [1542, 411] on button "Next image" at bounding box center [1551, 413] width 33 height 58
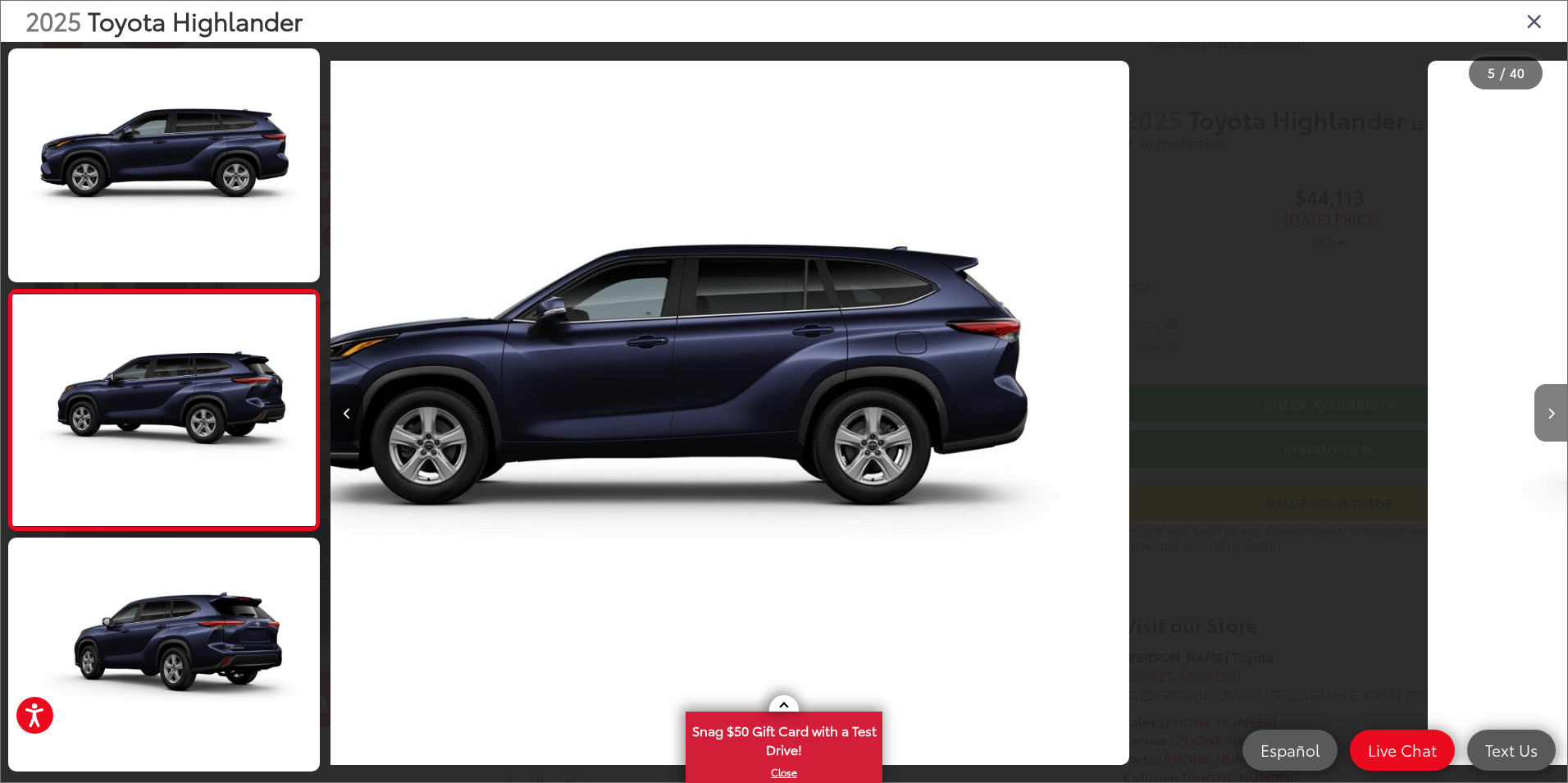
scroll to position [767, 0]
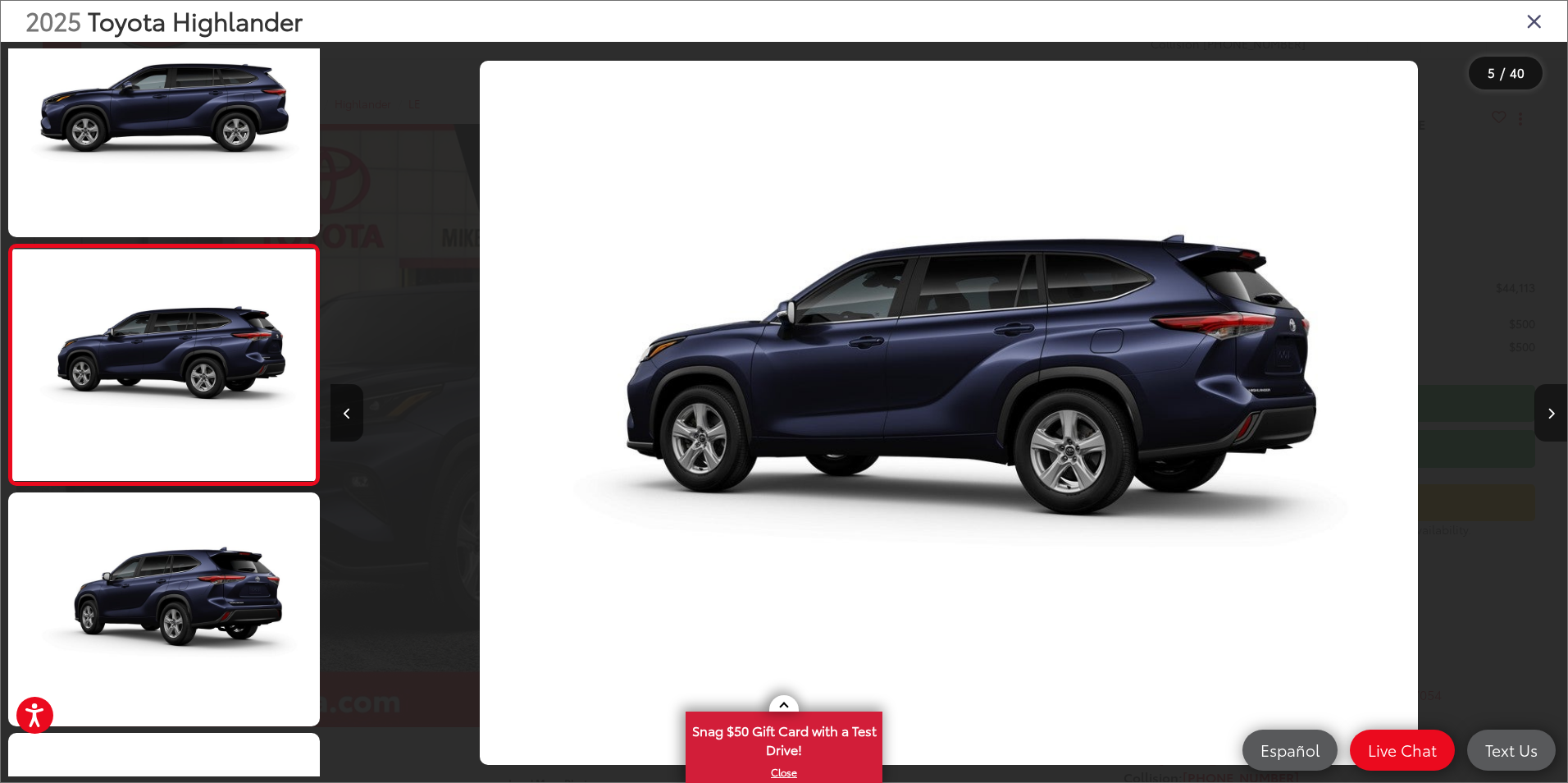
click at [1539, 410] on button "Next image" at bounding box center [1551, 413] width 33 height 58
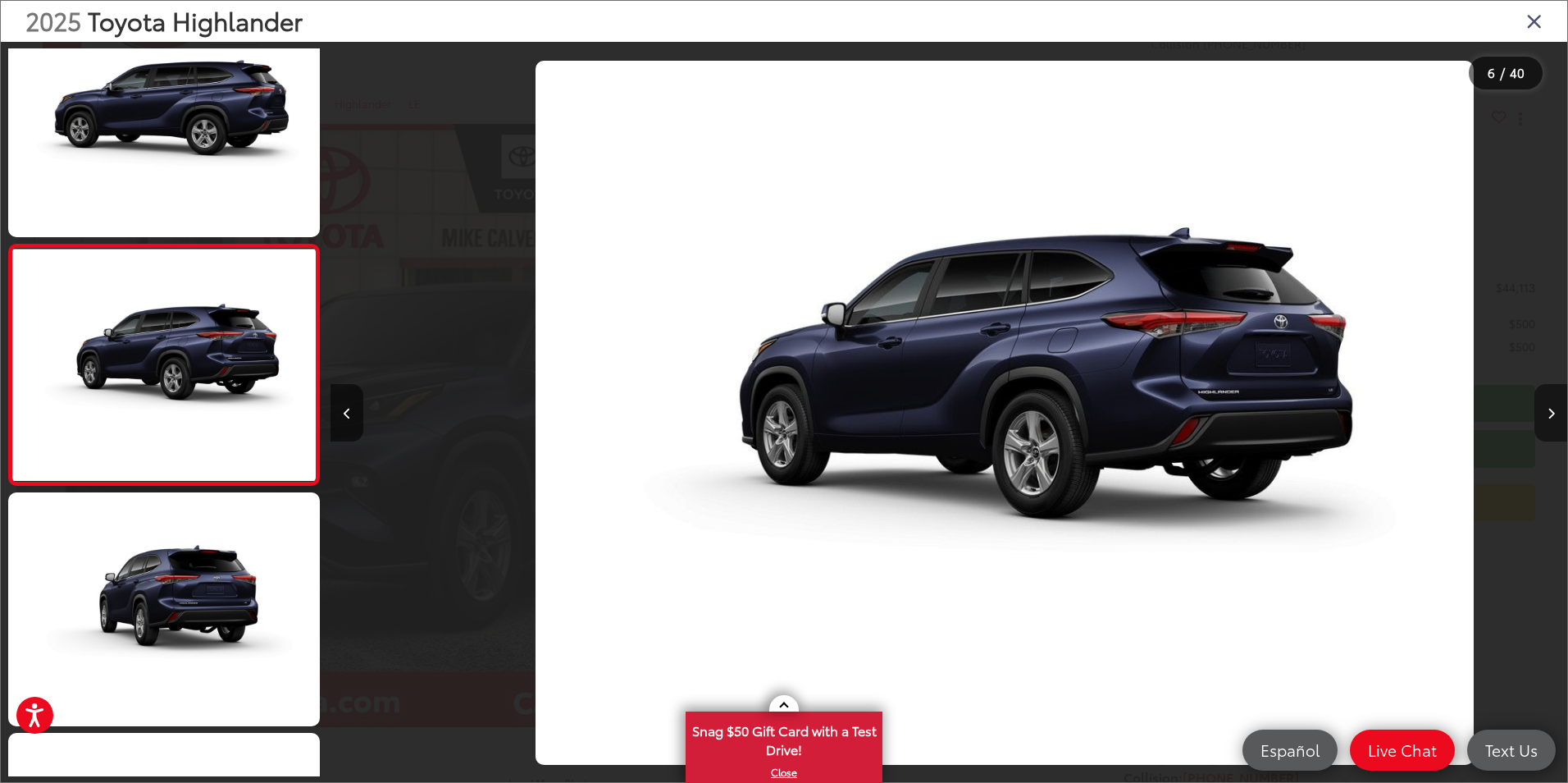
scroll to position [0, 6184]
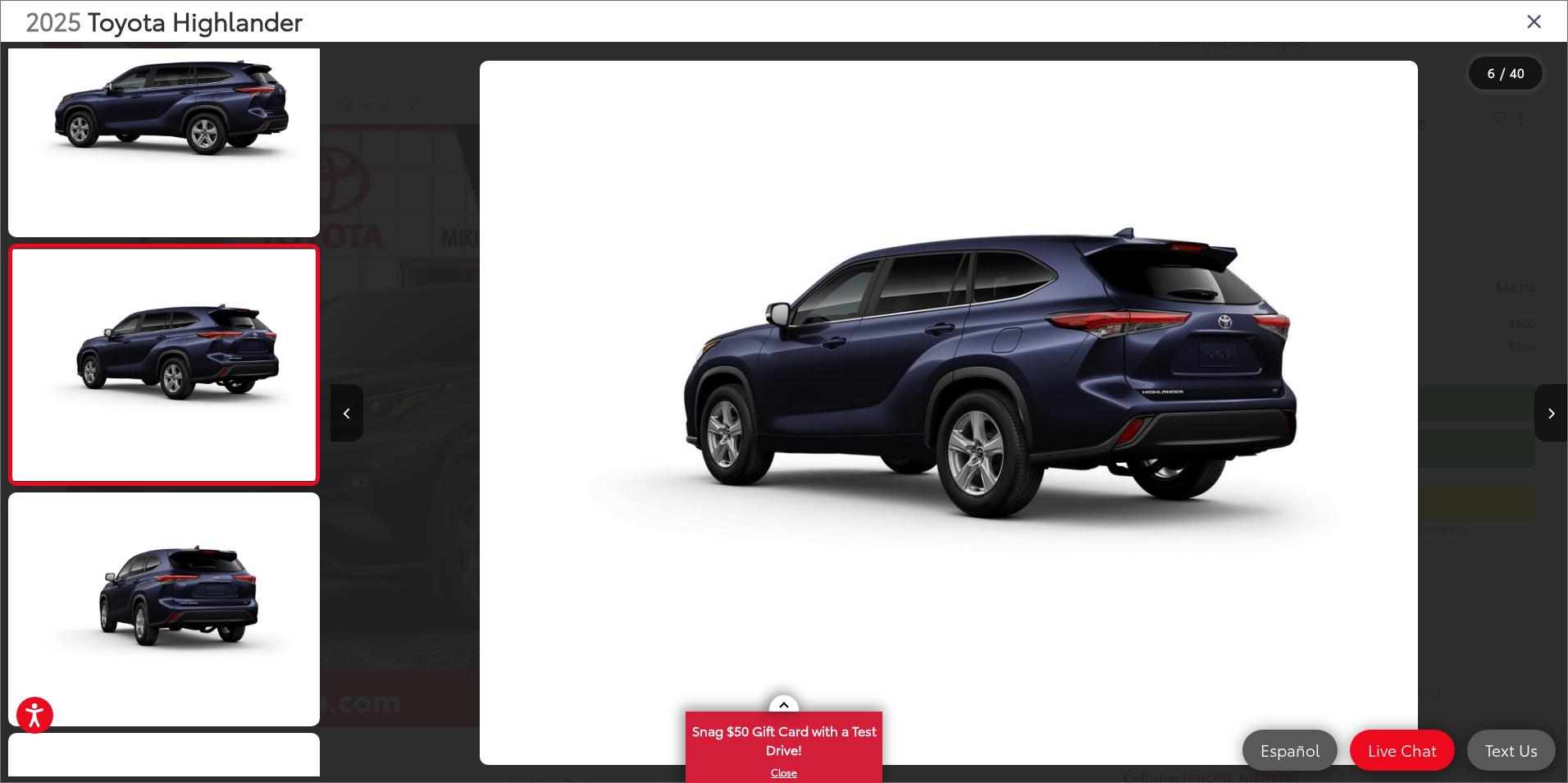
click at [1533, 410] on div at bounding box center [1412, 413] width 309 height 742
click at [1547, 411] on icon "Next image" at bounding box center [1551, 414] width 7 height 12
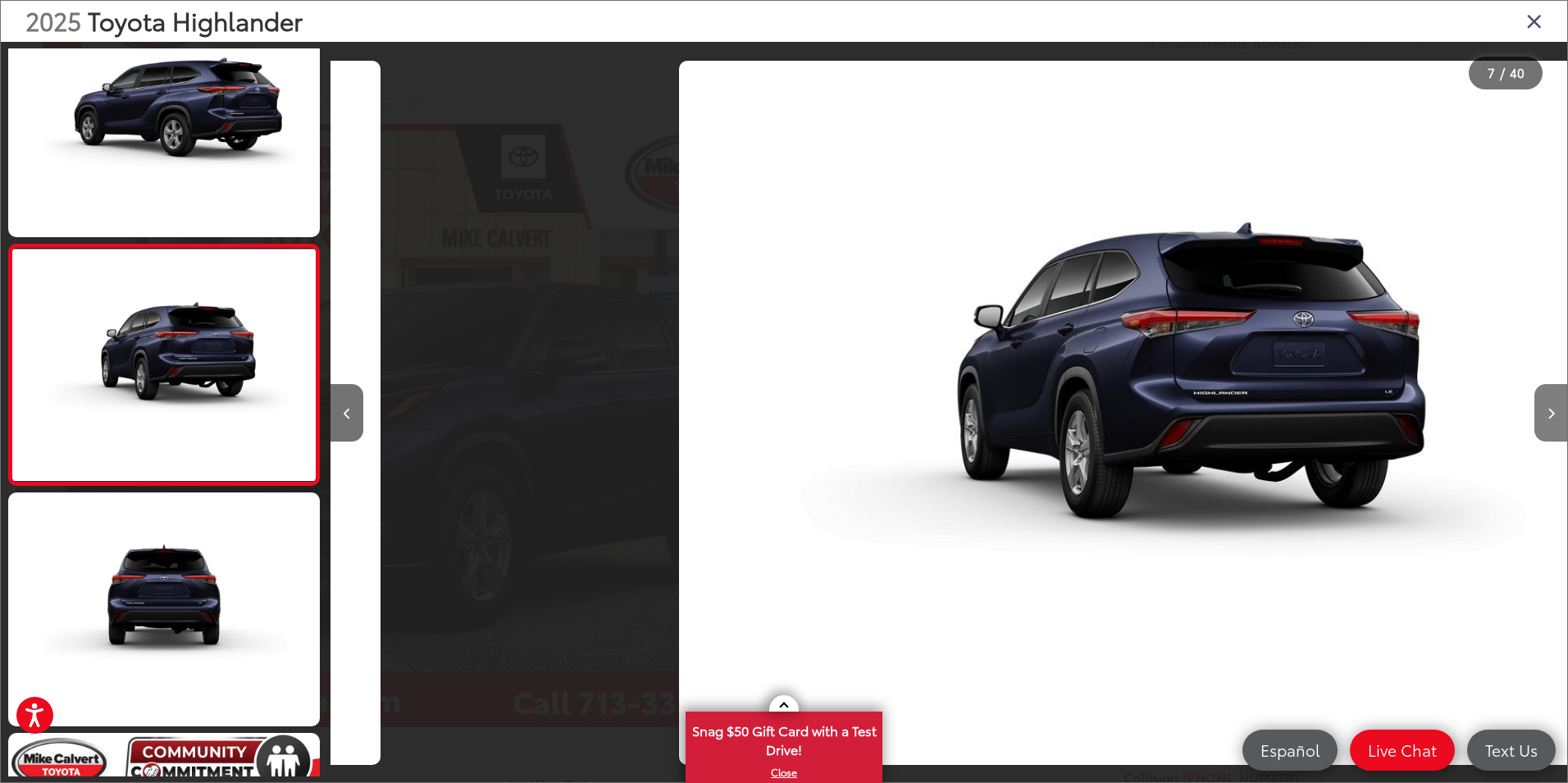
scroll to position [0, 7421]
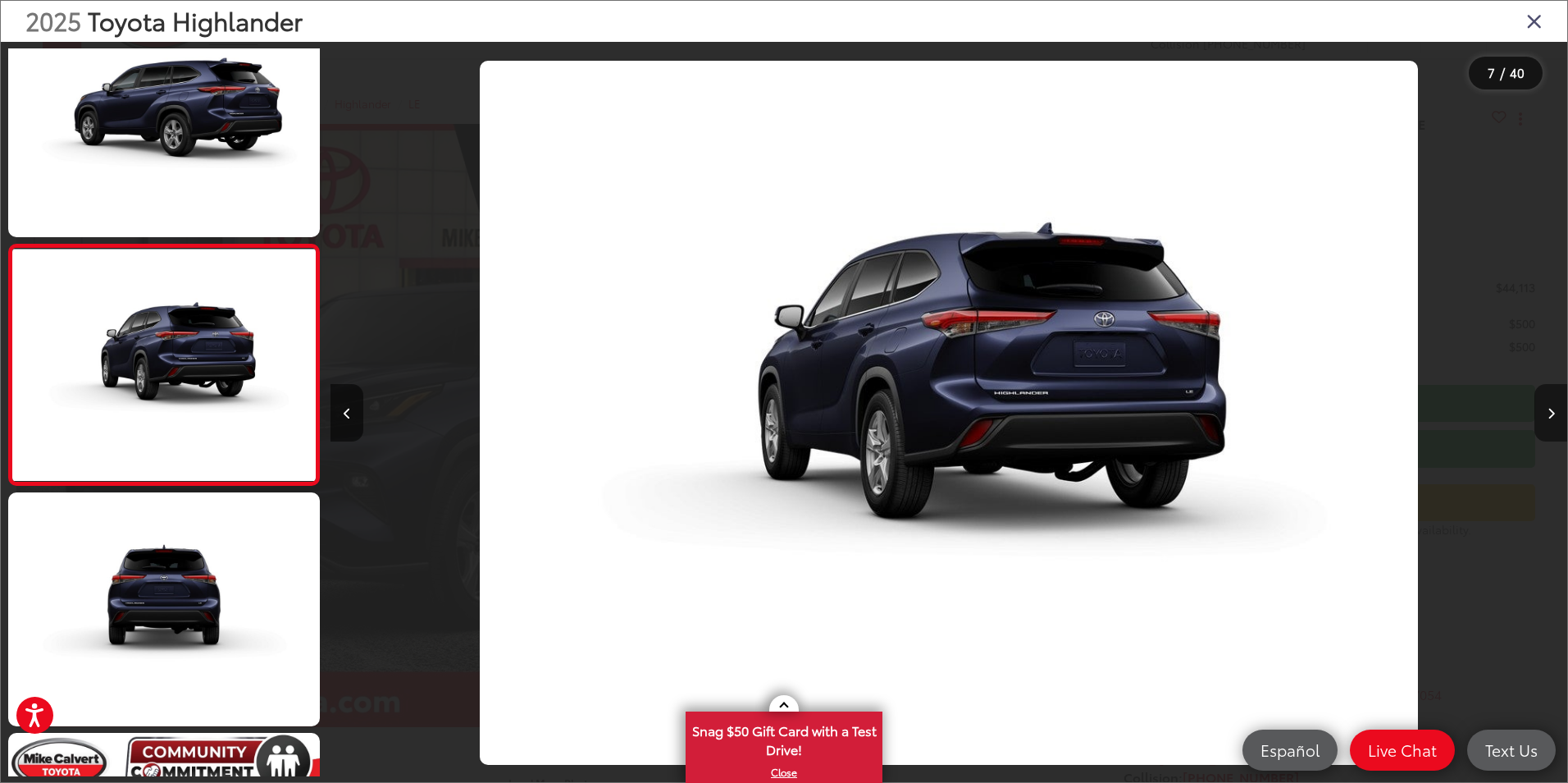
click at [1548, 411] on icon "Next image" at bounding box center [1551, 414] width 7 height 12
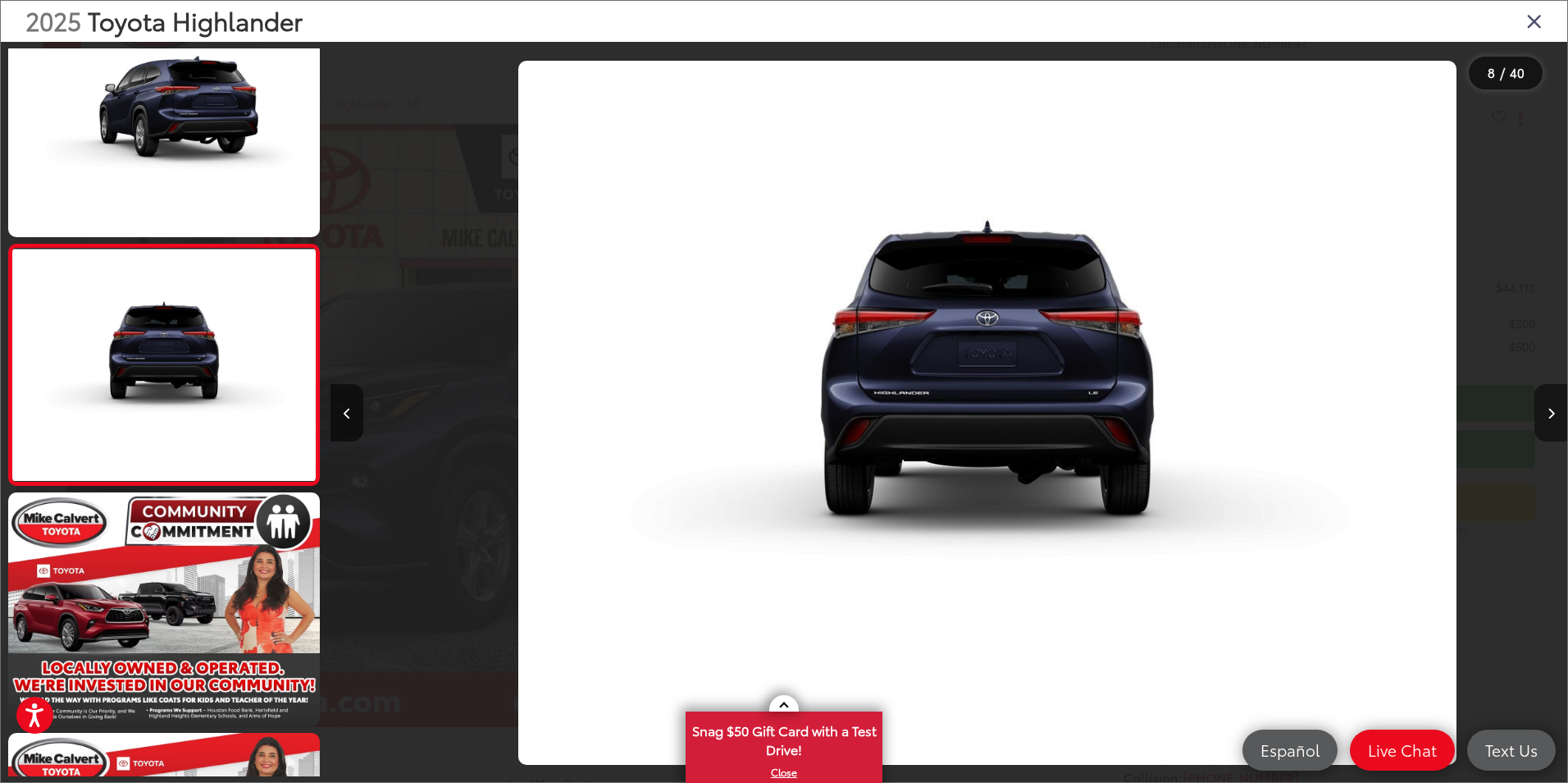
scroll to position [0, 8657]
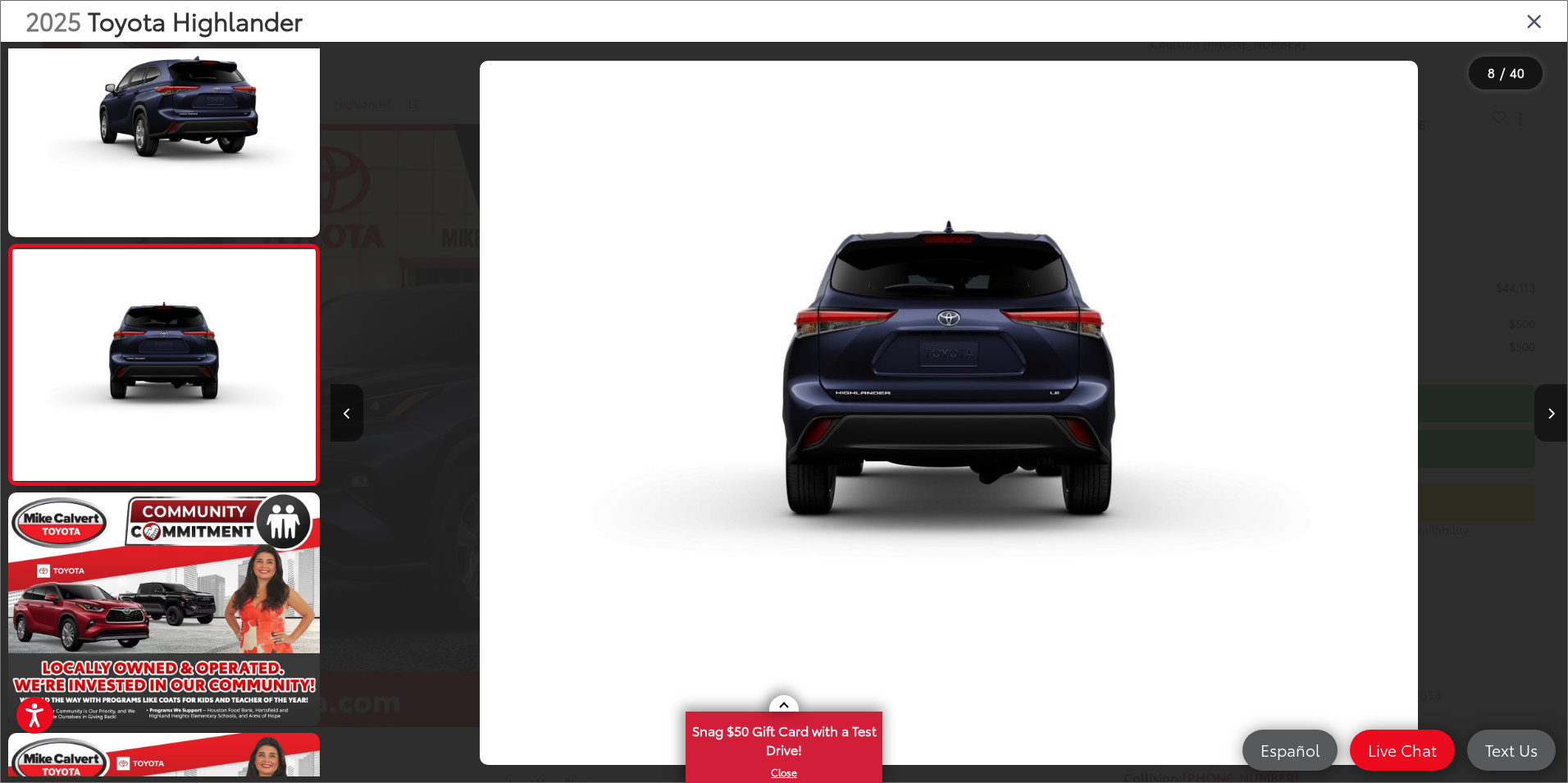
click at [1548, 411] on icon "Next image" at bounding box center [1551, 414] width 7 height 12
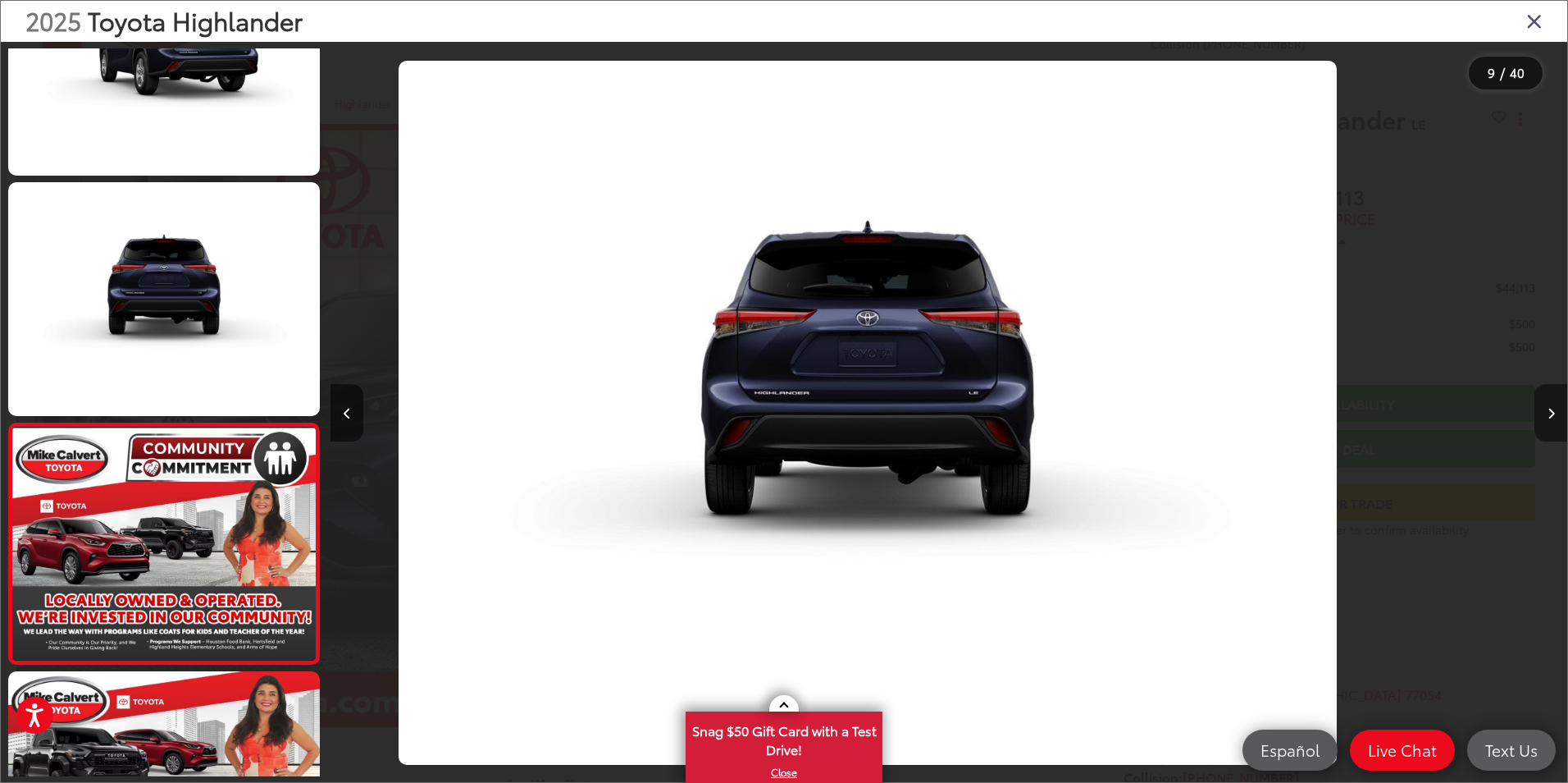
scroll to position [0, 0]
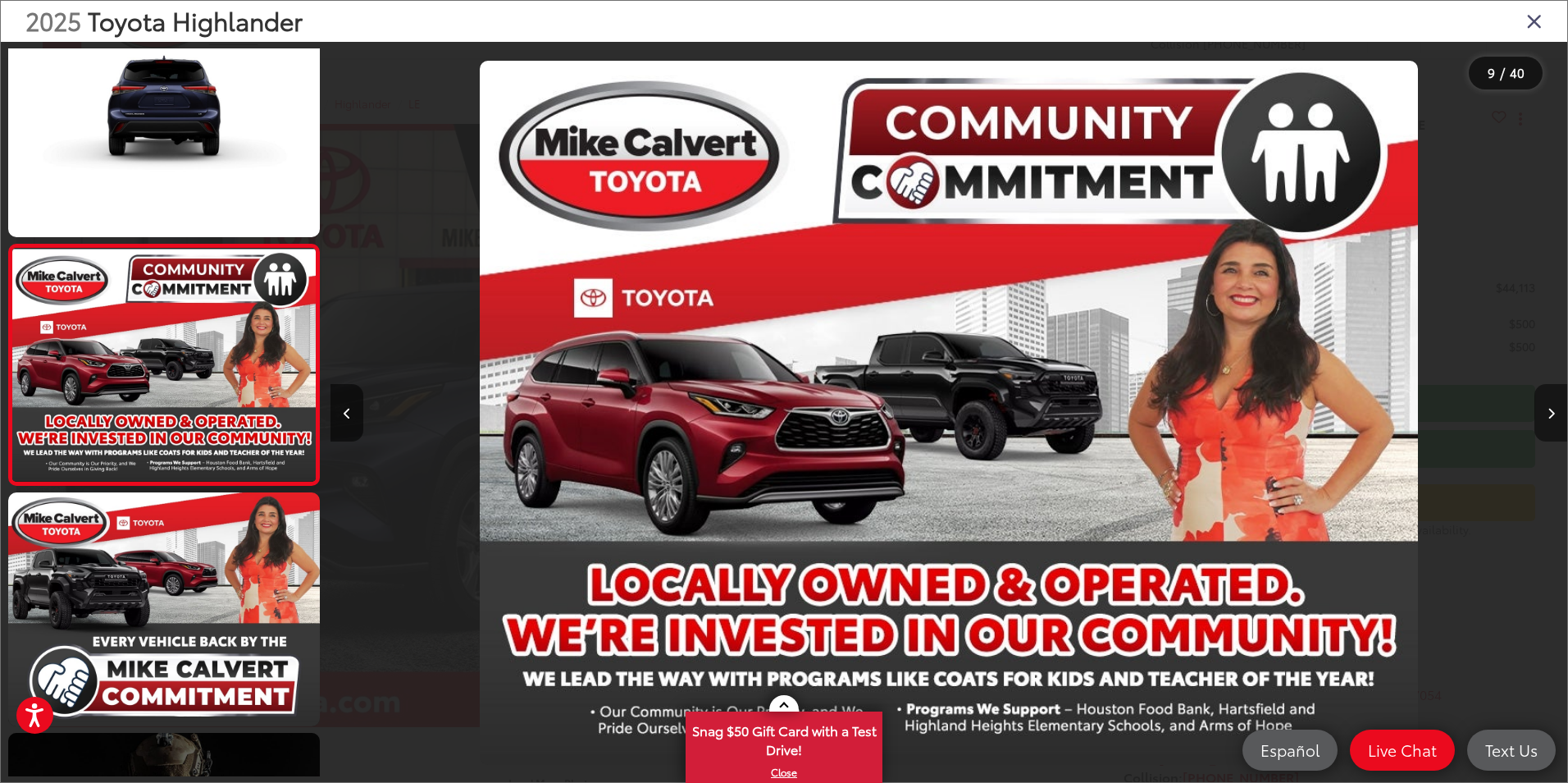
click at [1548, 411] on icon "Next image" at bounding box center [1551, 414] width 7 height 12
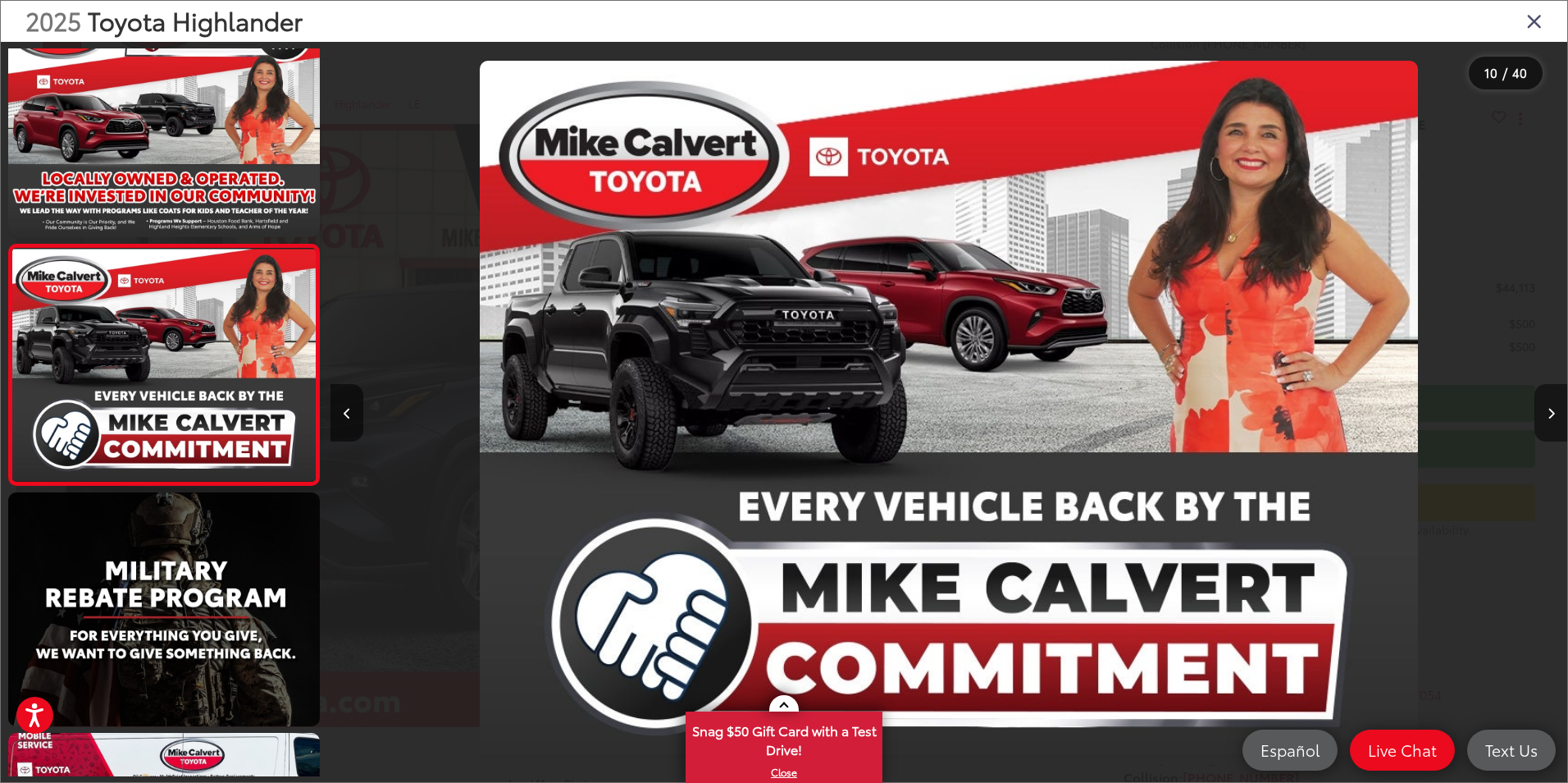
click at [1548, 411] on icon "Next image" at bounding box center [1551, 414] width 7 height 12
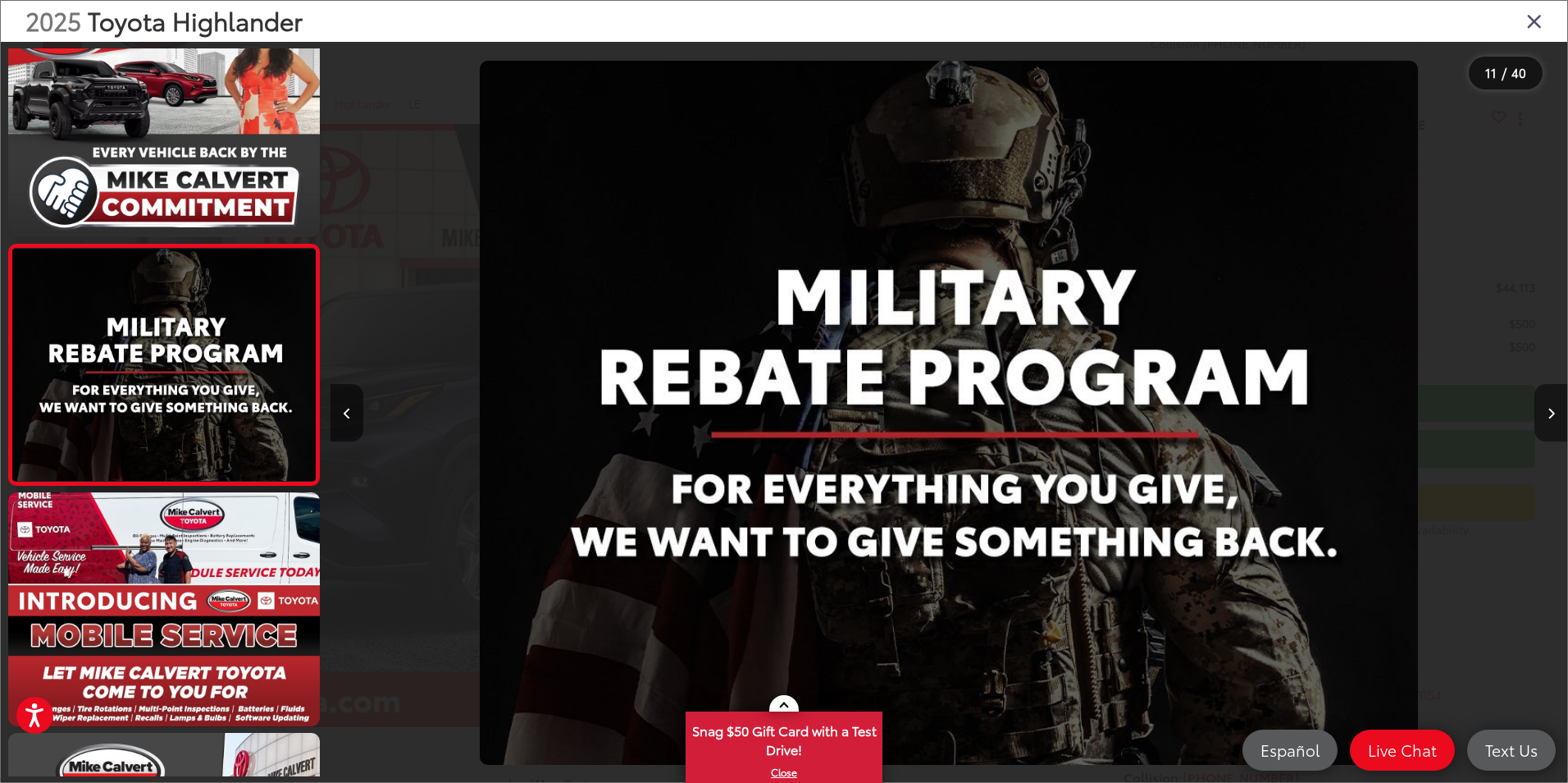
click at [1548, 411] on icon "Next image" at bounding box center [1551, 414] width 7 height 12
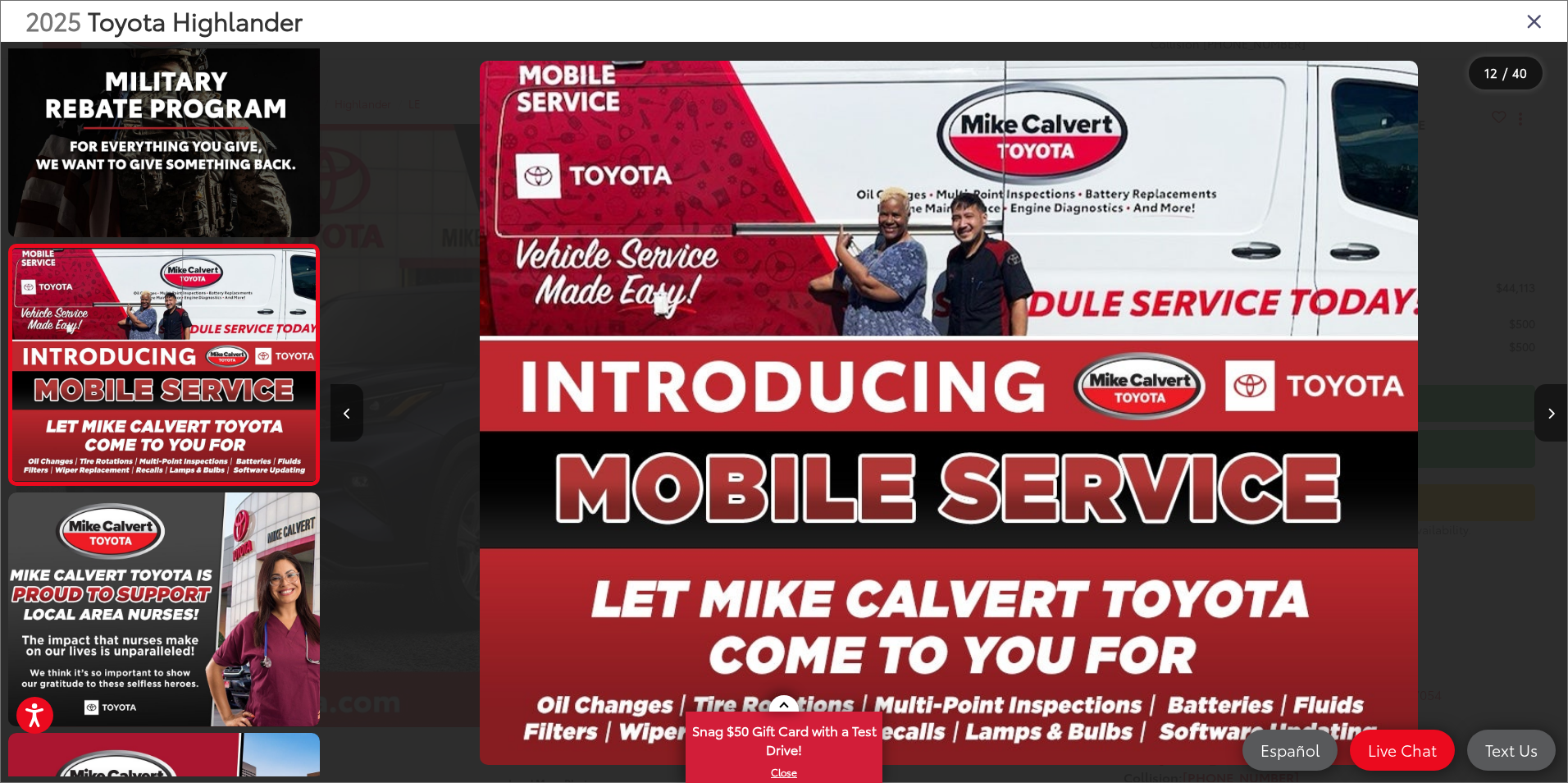
click at [1548, 411] on icon "Next image" at bounding box center [1551, 414] width 7 height 12
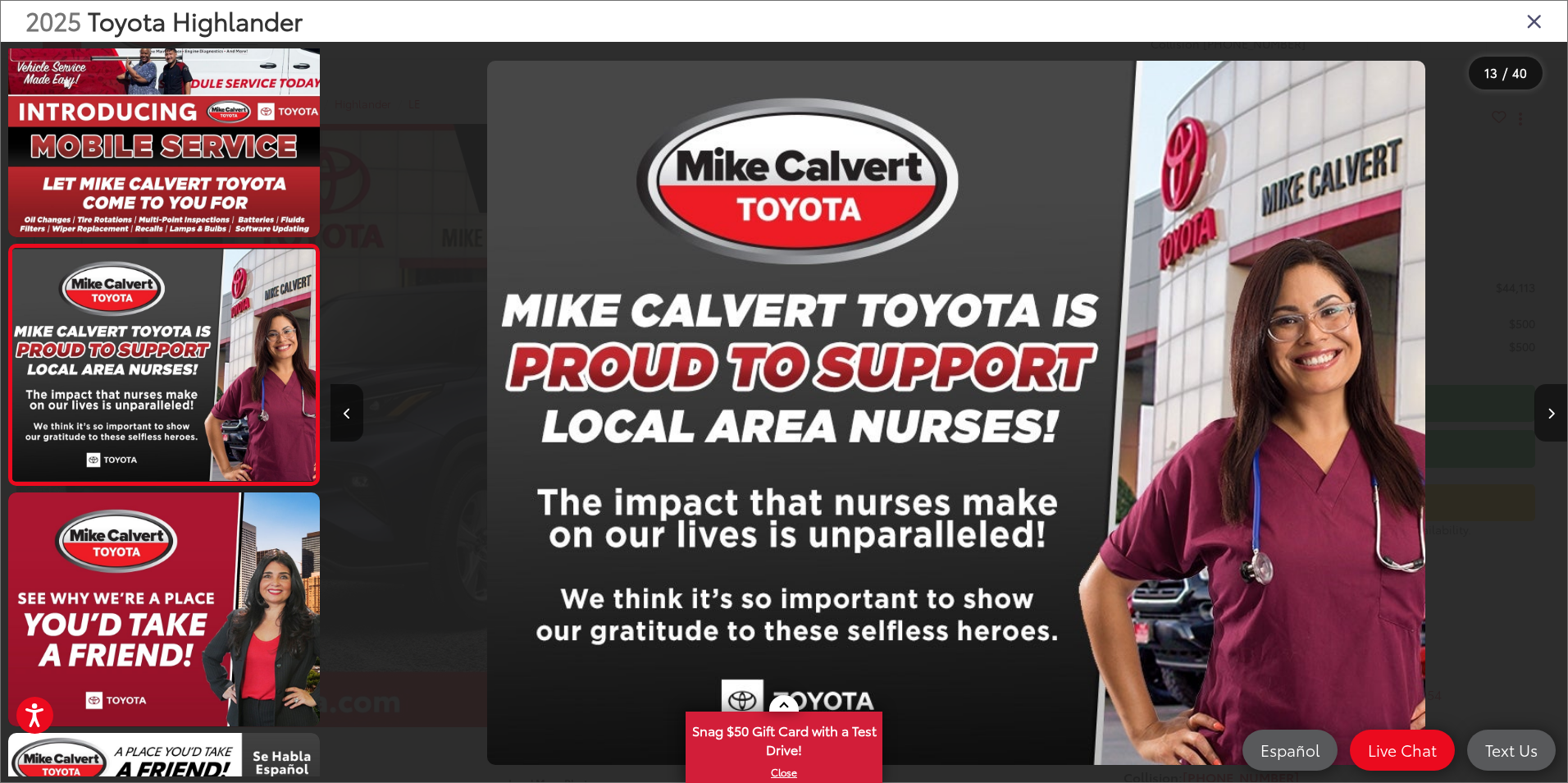
click at [1548, 411] on icon "Next image" at bounding box center [1551, 414] width 7 height 12
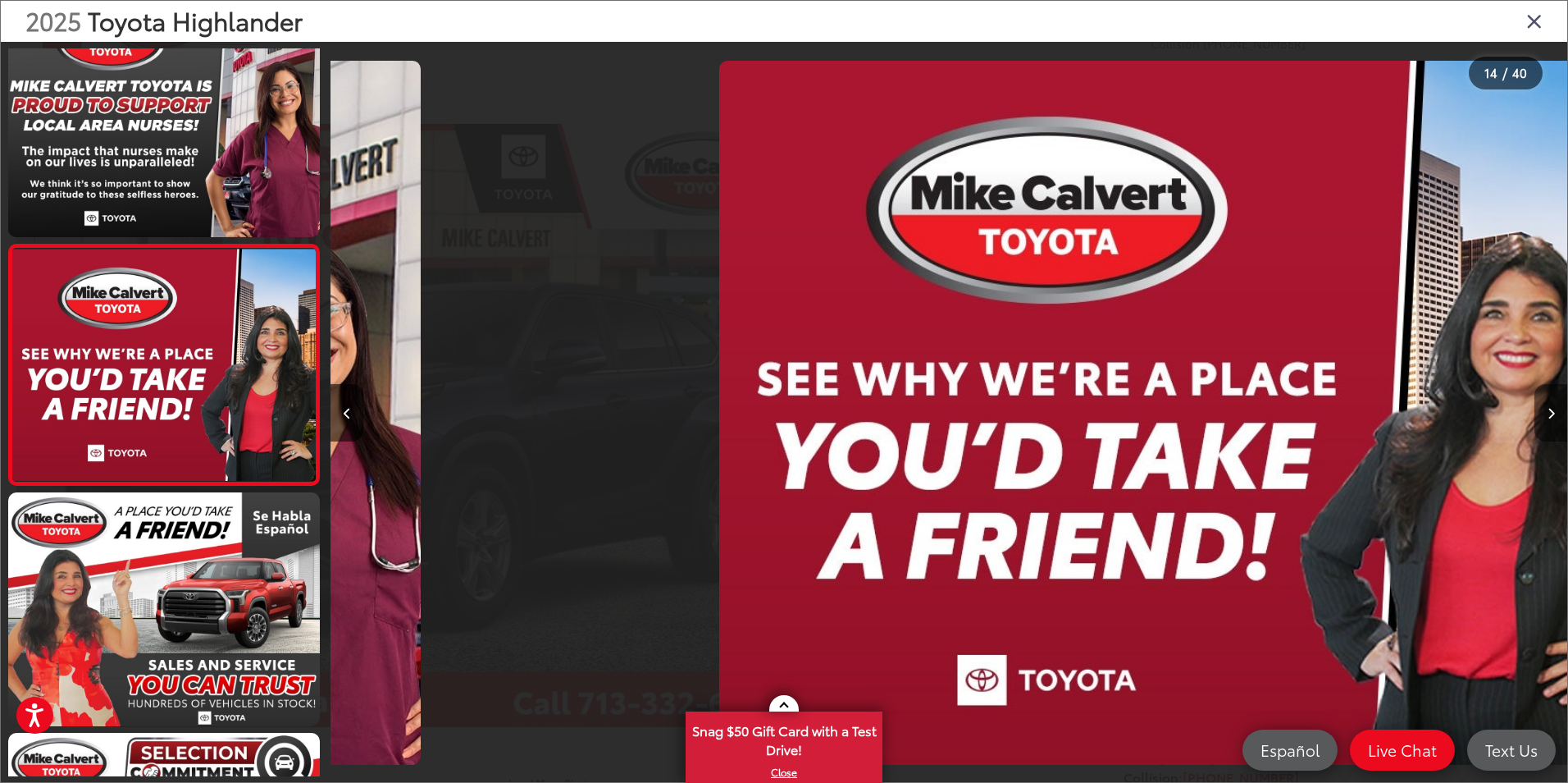
click at [1548, 411] on icon "Next image" at bounding box center [1551, 414] width 7 height 12
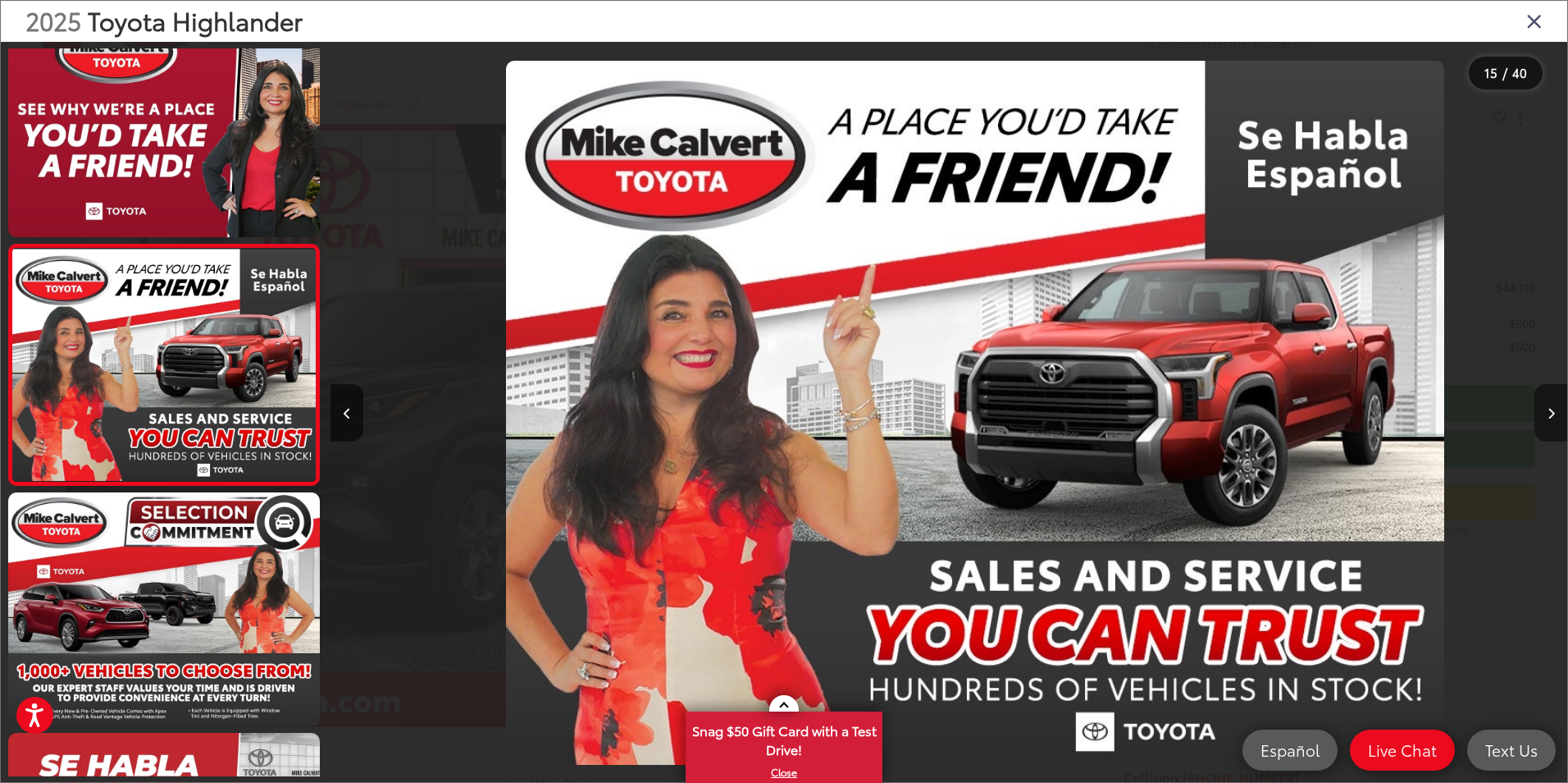
click at [1548, 411] on icon "Next image" at bounding box center [1551, 414] width 7 height 12
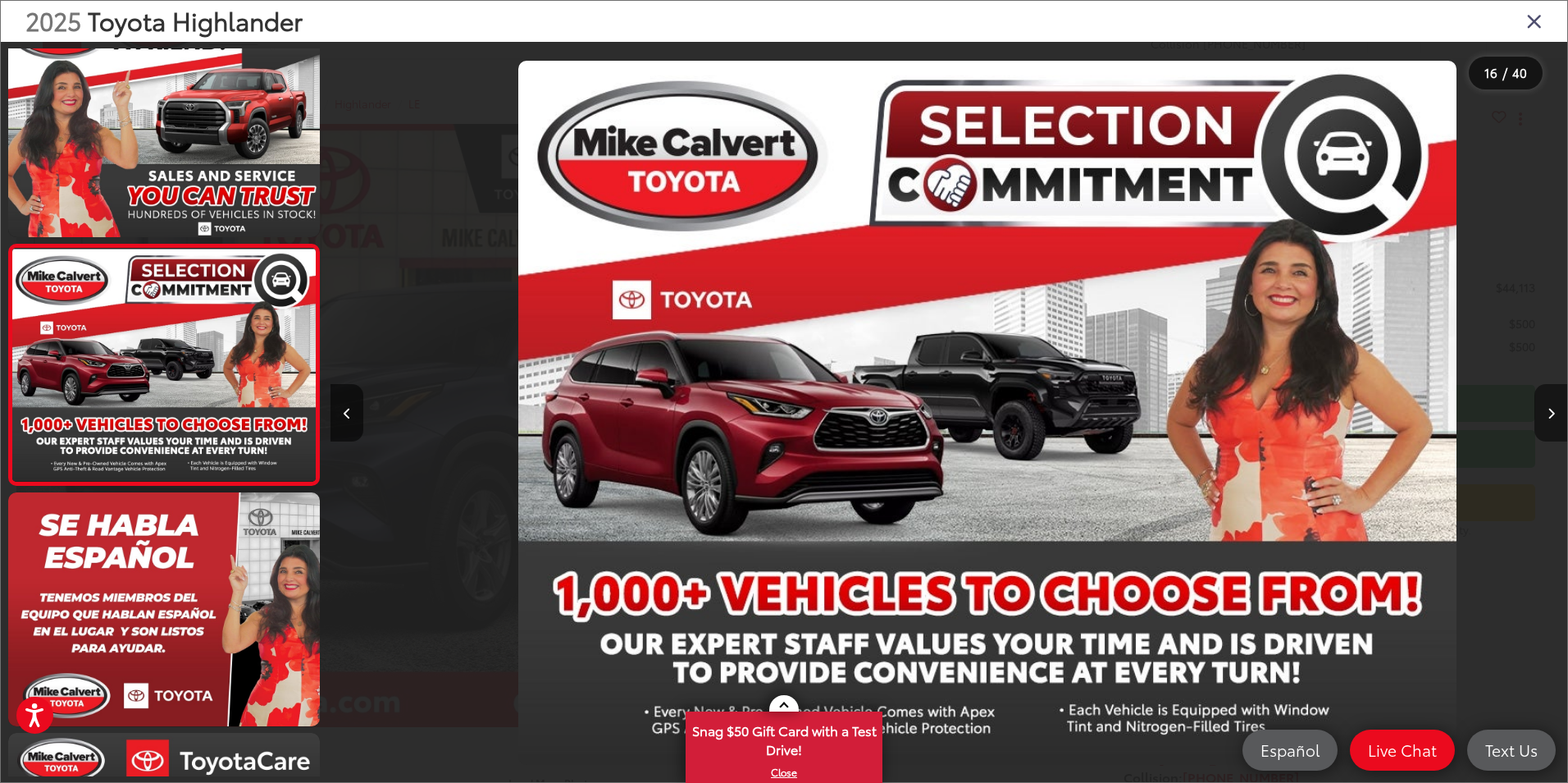
click at [1548, 411] on icon "Next image" at bounding box center [1551, 414] width 7 height 12
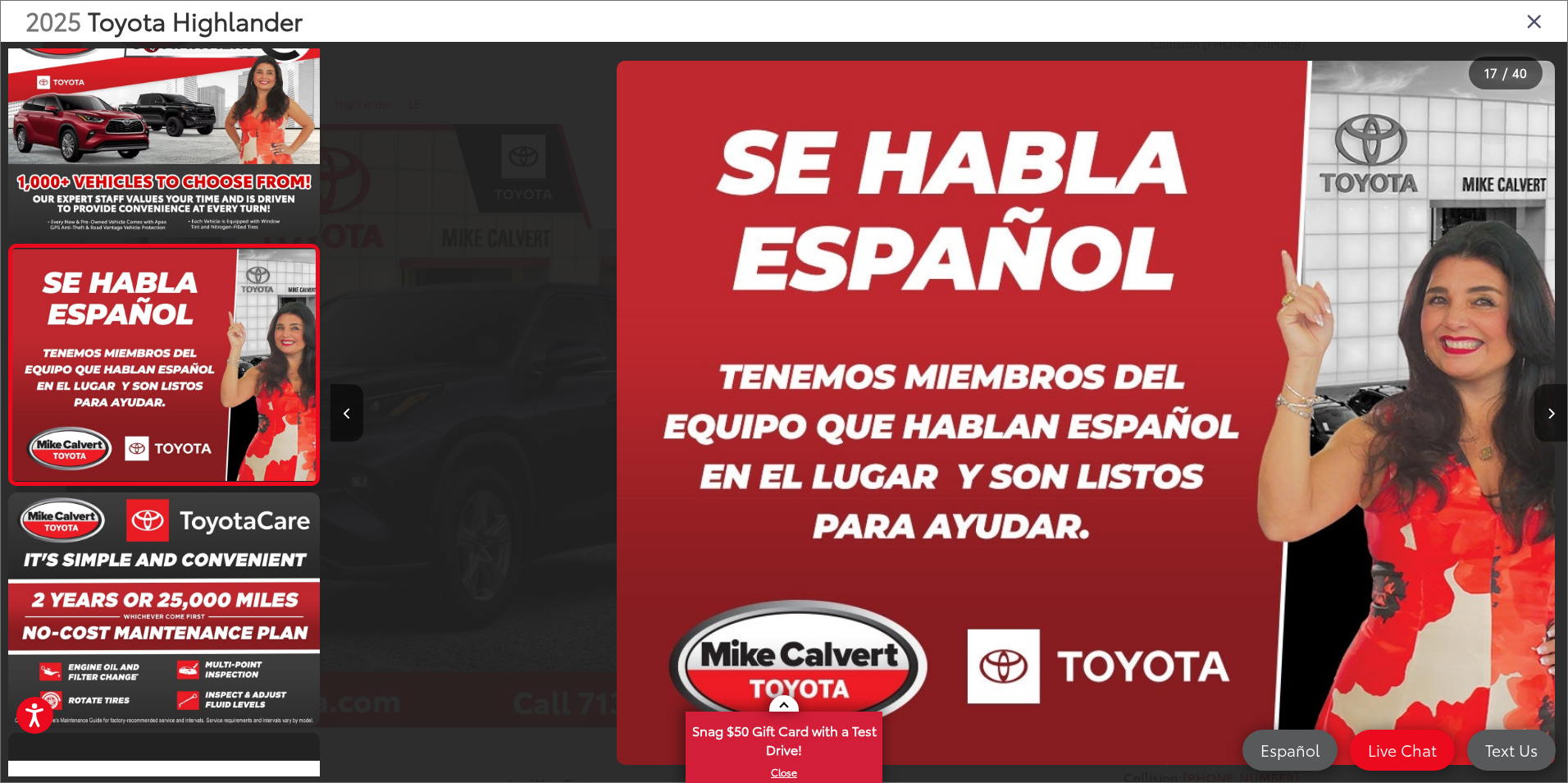
click at [1548, 411] on icon "Next image" at bounding box center [1551, 414] width 7 height 12
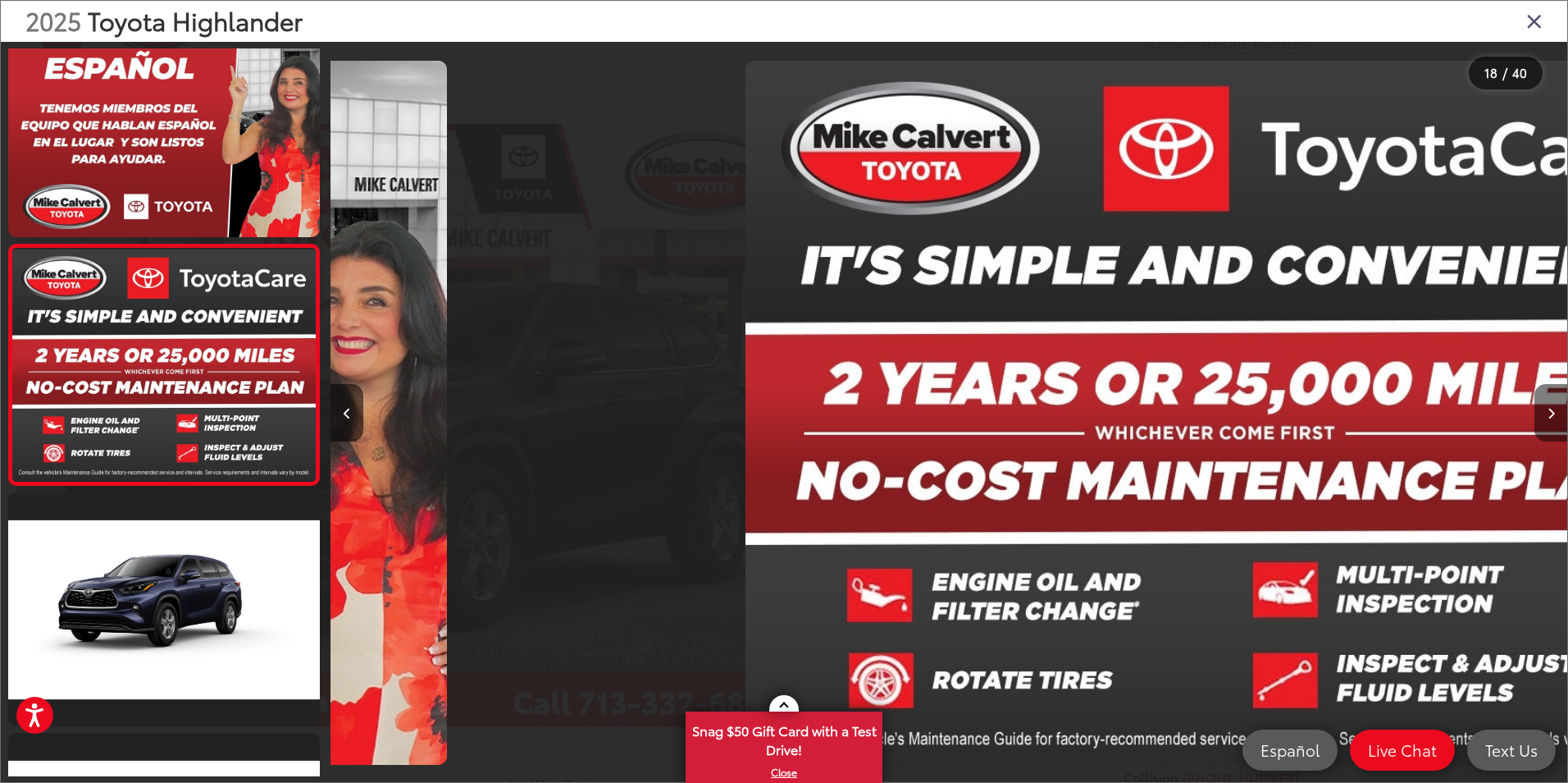
click at [1548, 411] on icon "Next image" at bounding box center [1551, 414] width 7 height 12
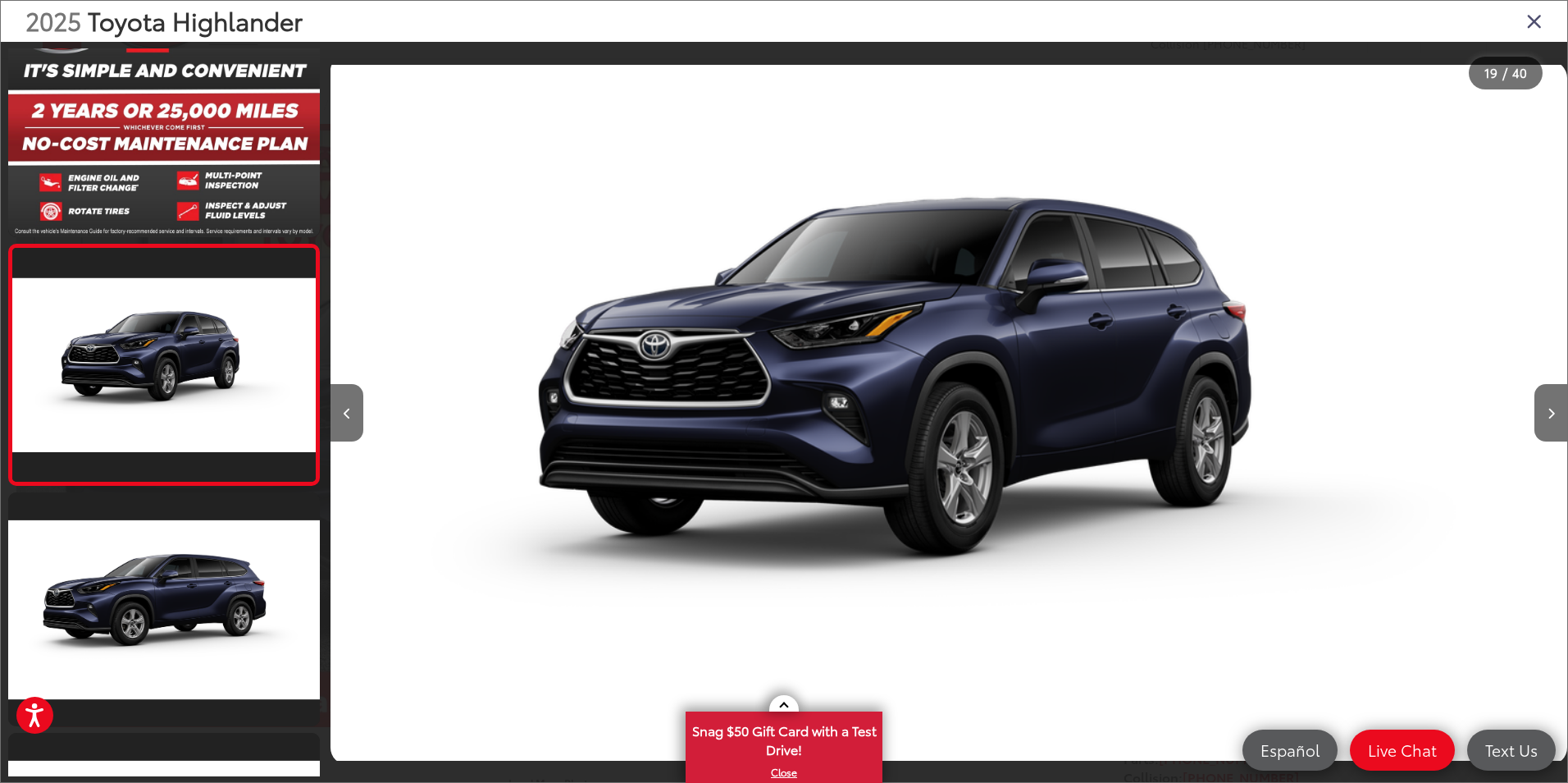
click at [1532, 406] on div at bounding box center [1412, 413] width 309 height 742
click at [1552, 411] on icon "Next image" at bounding box center [1551, 414] width 7 height 12
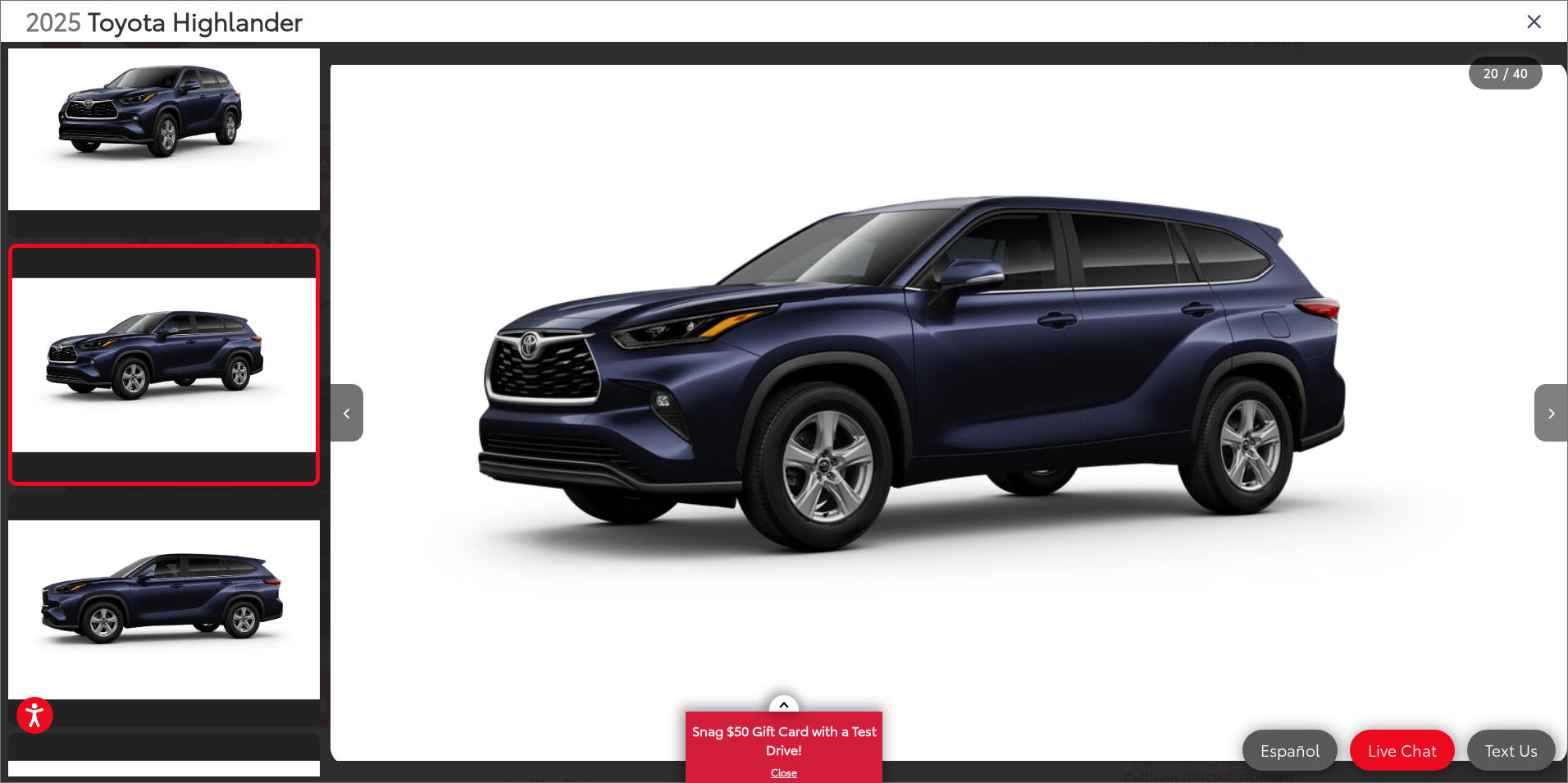
click at [1552, 411] on icon "Next image" at bounding box center [1551, 414] width 7 height 12
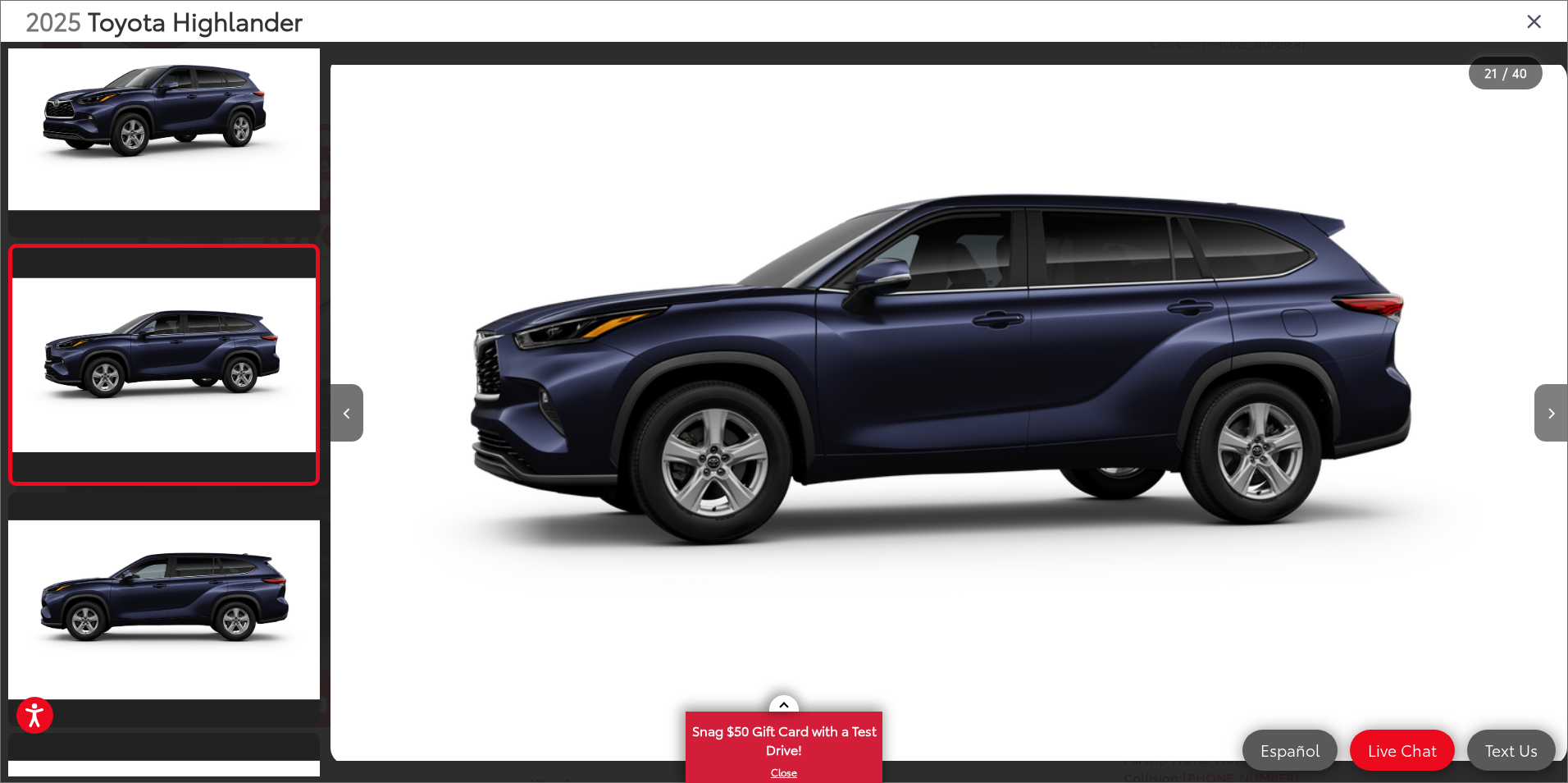
click at [1542, 408] on button "Next image" at bounding box center [1551, 413] width 33 height 58
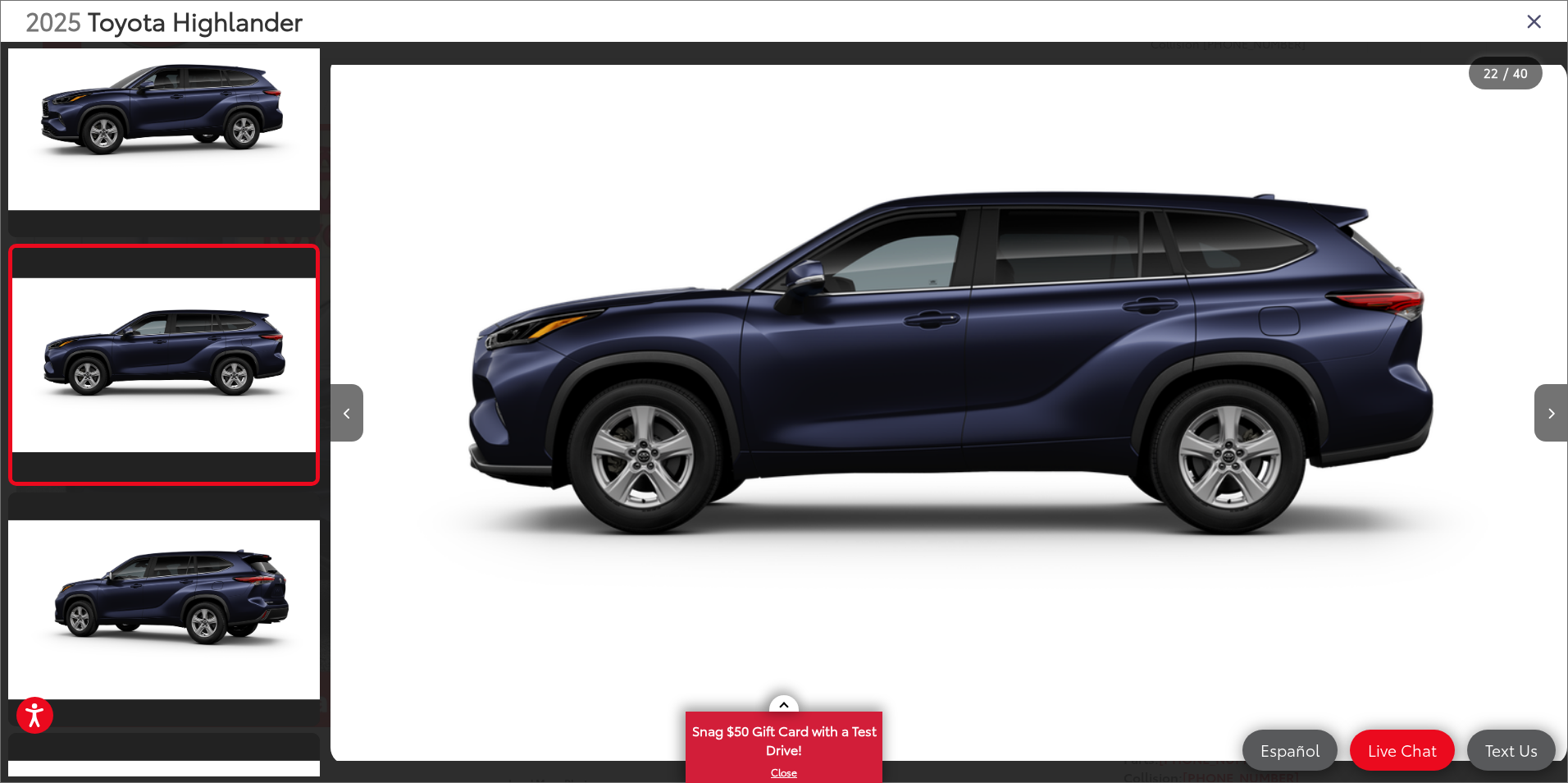
click at [1523, 406] on div at bounding box center [1412, 413] width 309 height 742
drag, startPoint x: 1523, startPoint y: 406, endPoint x: 1494, endPoint y: 406, distance: 29.0
click at [1494, 406] on div at bounding box center [1412, 413] width 309 height 742
drag, startPoint x: 1493, startPoint y: 406, endPoint x: 1473, endPoint y: 403, distance: 20.2
click at [1473, 403] on div at bounding box center [1412, 413] width 309 height 742
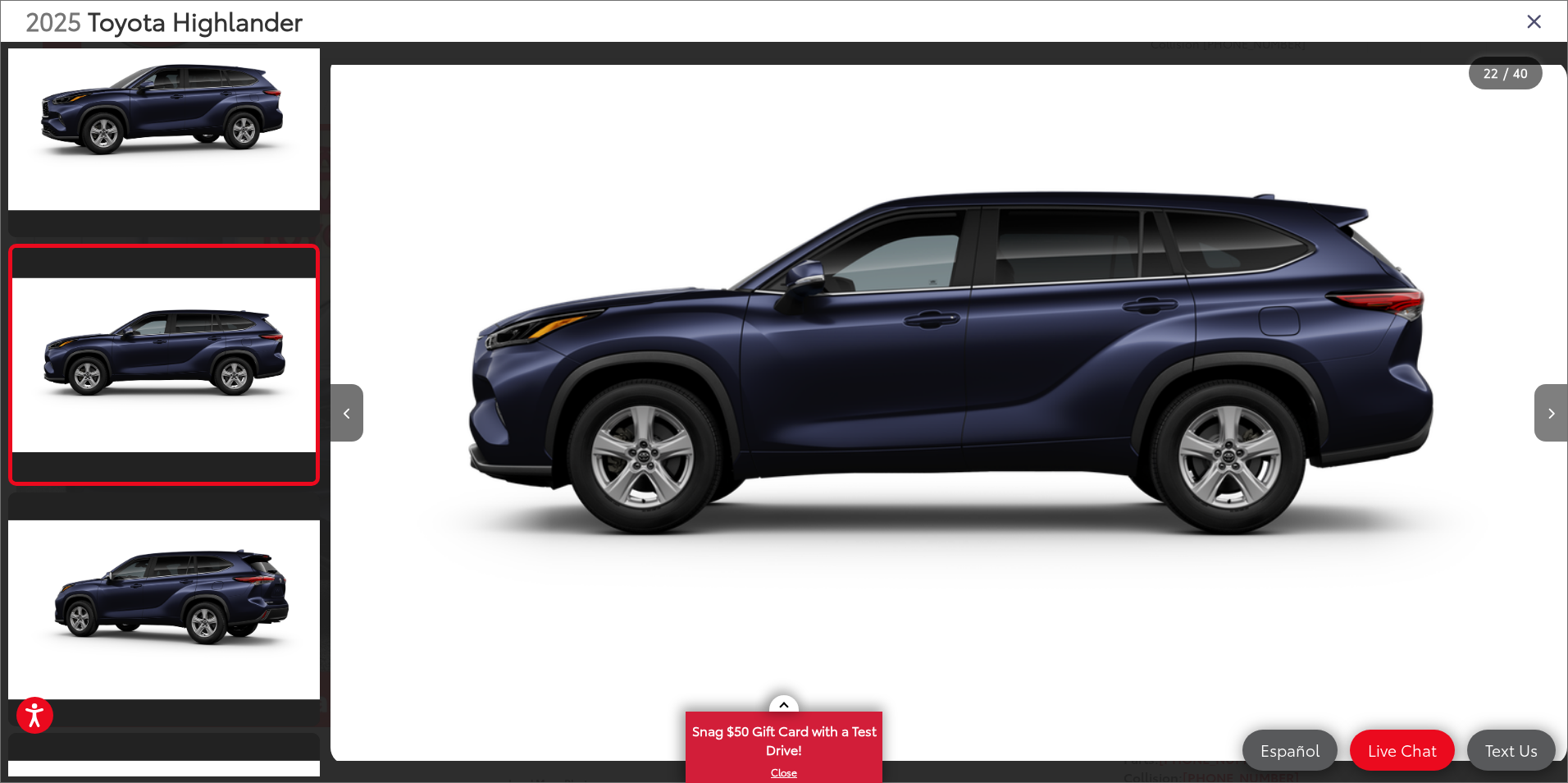
click at [1549, 416] on icon "Next image" at bounding box center [1551, 414] width 7 height 12
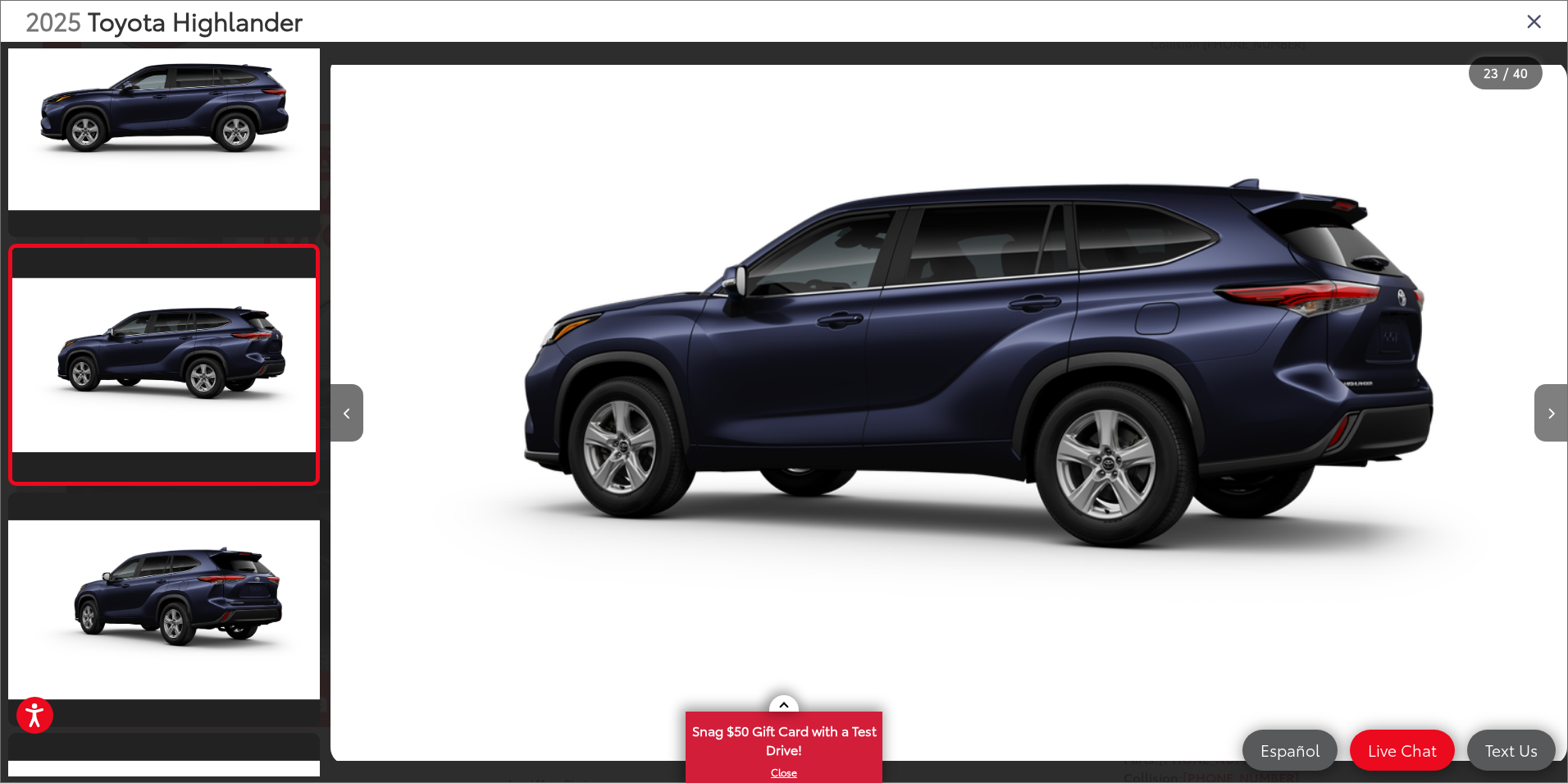
click at [1547, 416] on icon "Next image" at bounding box center [1551, 414] width 7 height 12
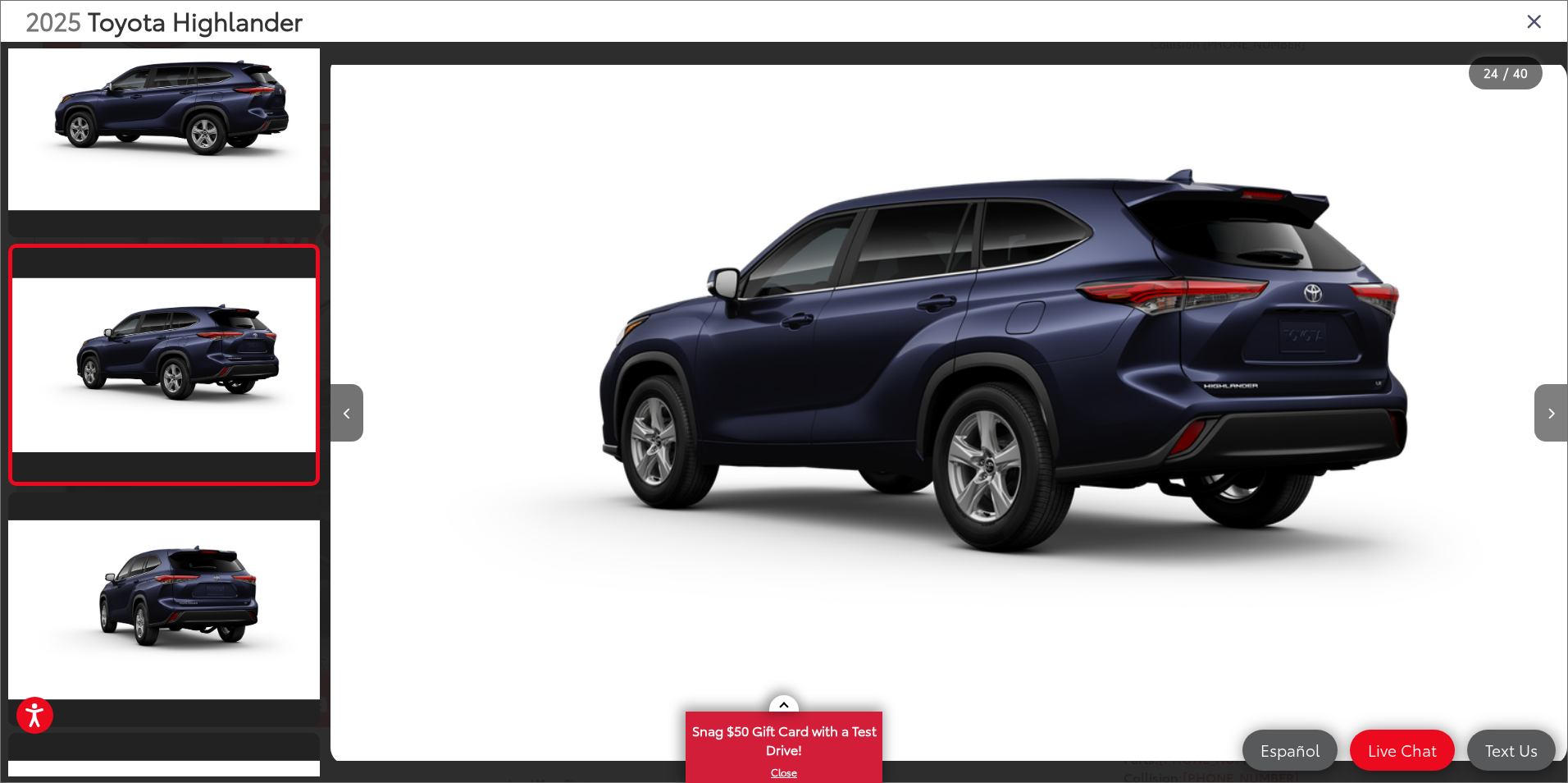
click at [1547, 416] on icon "Next image" at bounding box center [1551, 414] width 7 height 12
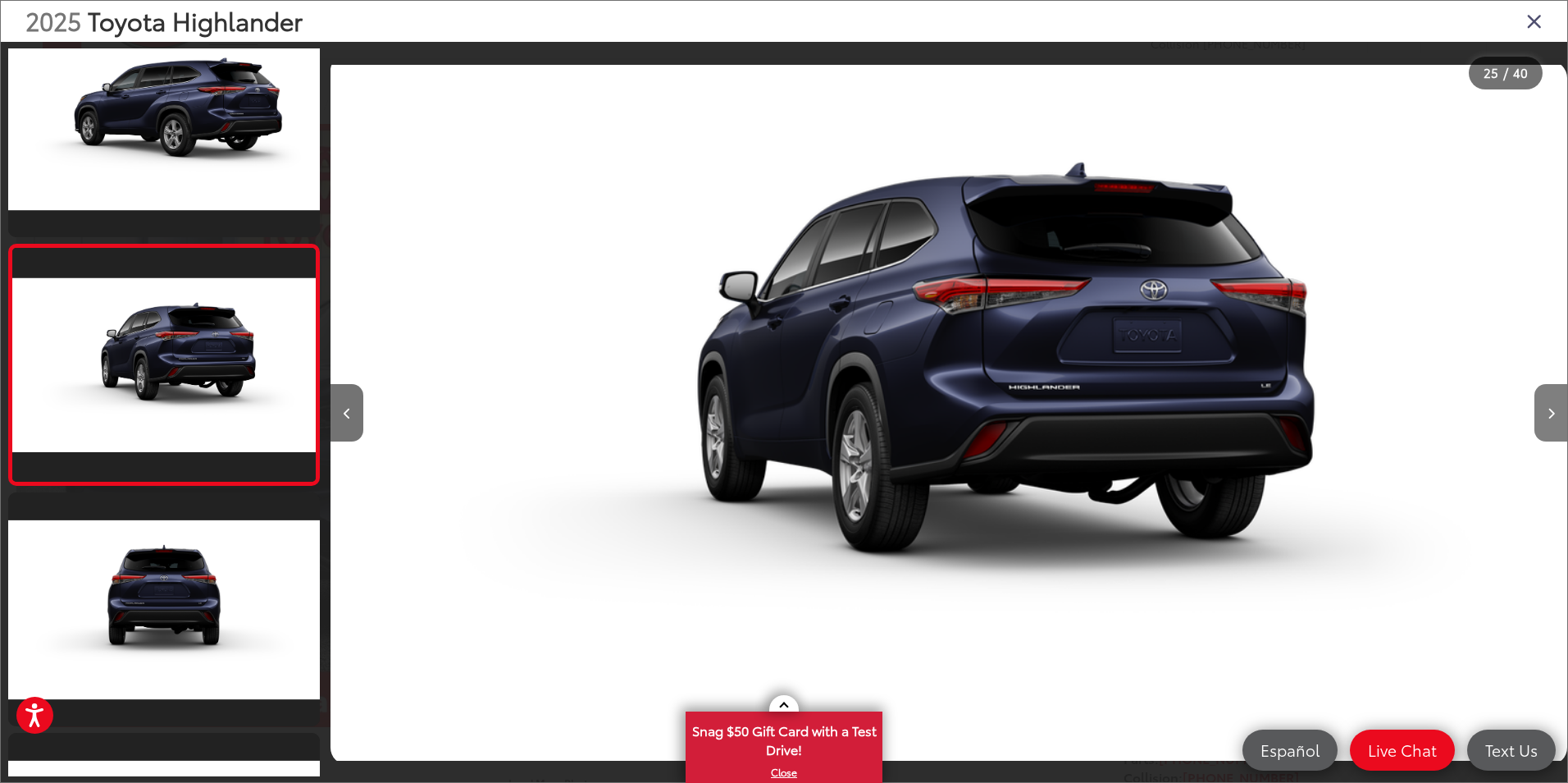
click at [1547, 416] on icon "Next image" at bounding box center [1551, 414] width 7 height 12
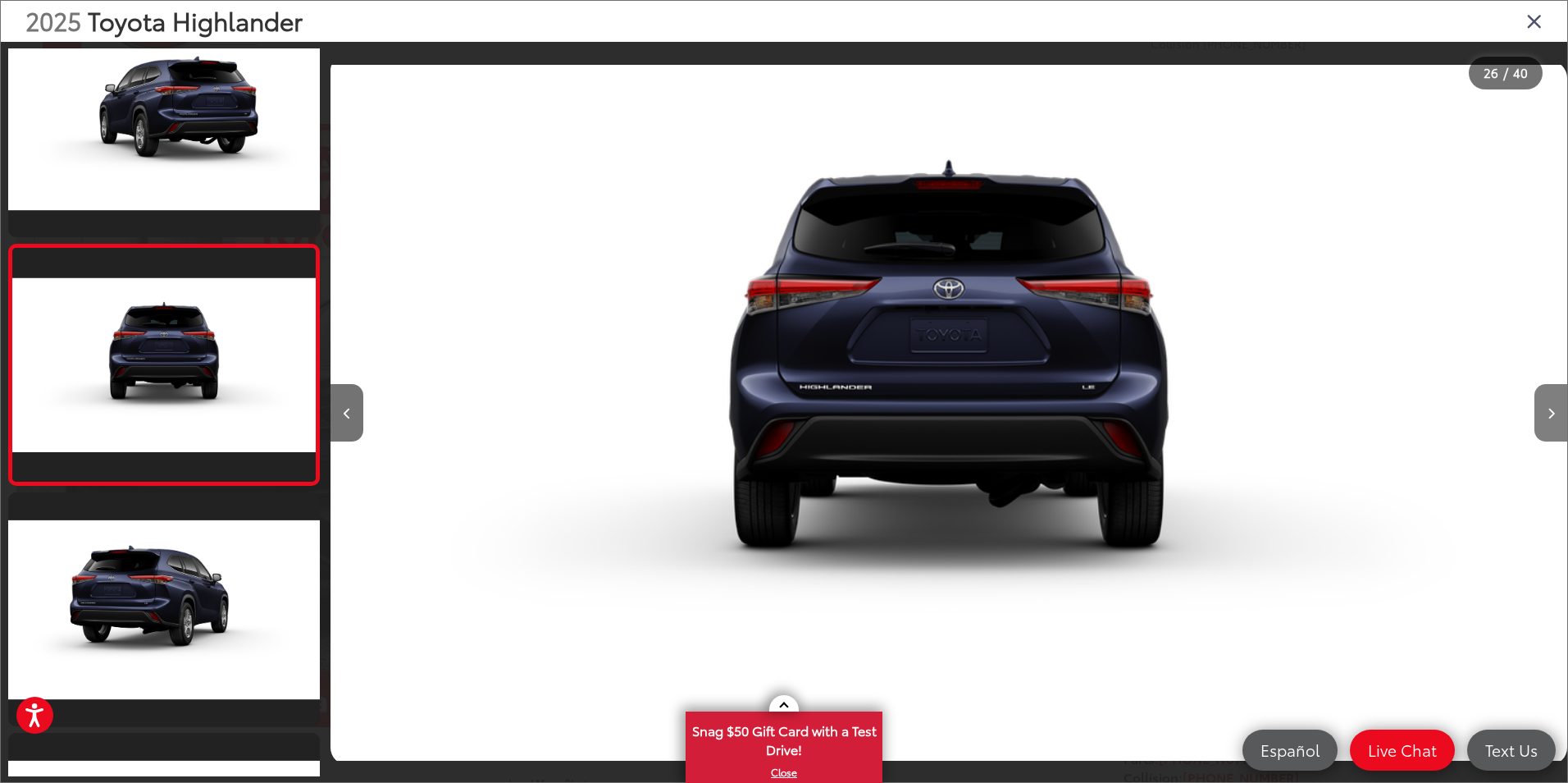
click at [1547, 416] on icon "Next image" at bounding box center [1551, 414] width 7 height 12
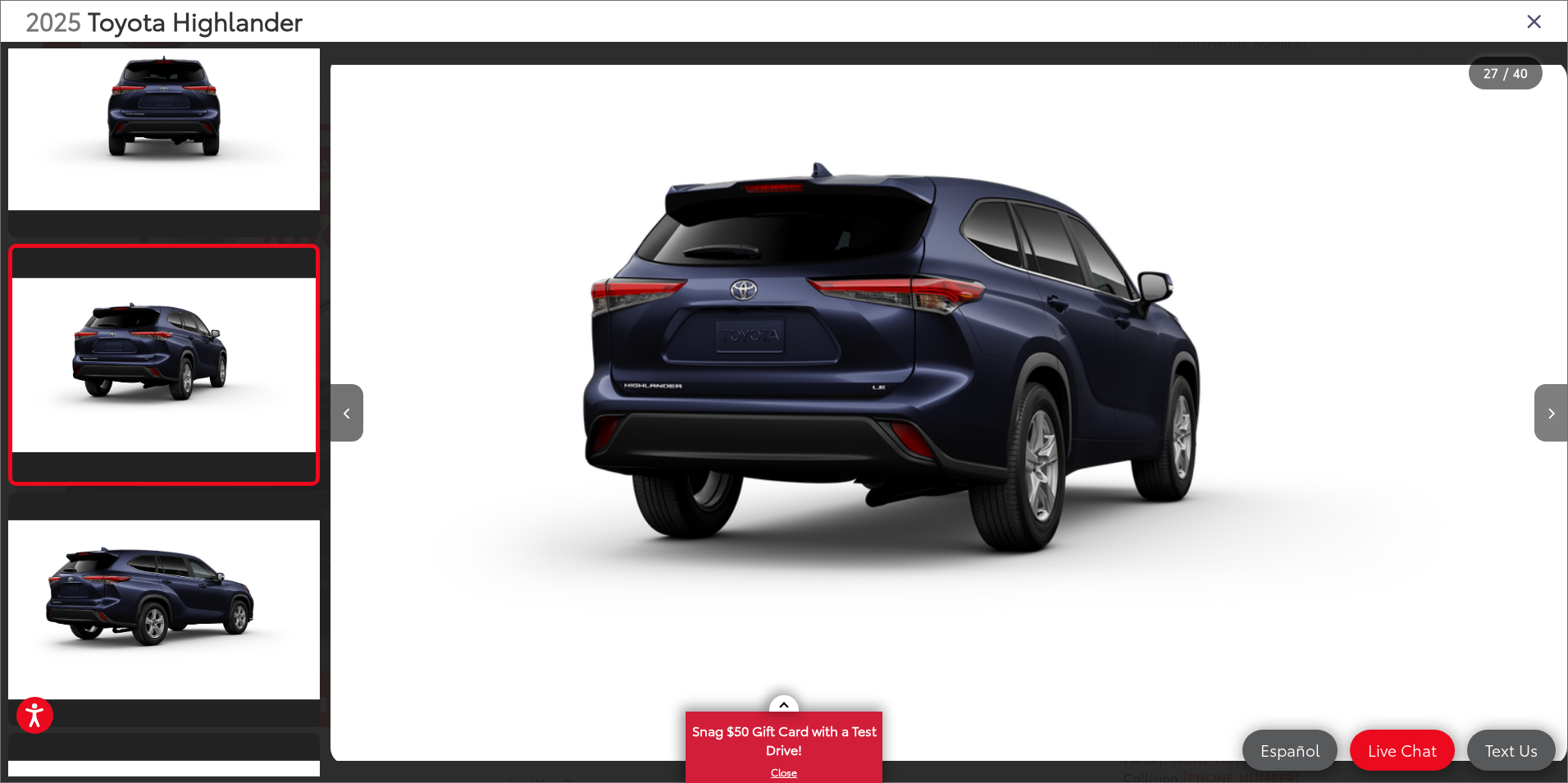
click at [1547, 416] on icon "Next image" at bounding box center [1551, 414] width 7 height 12
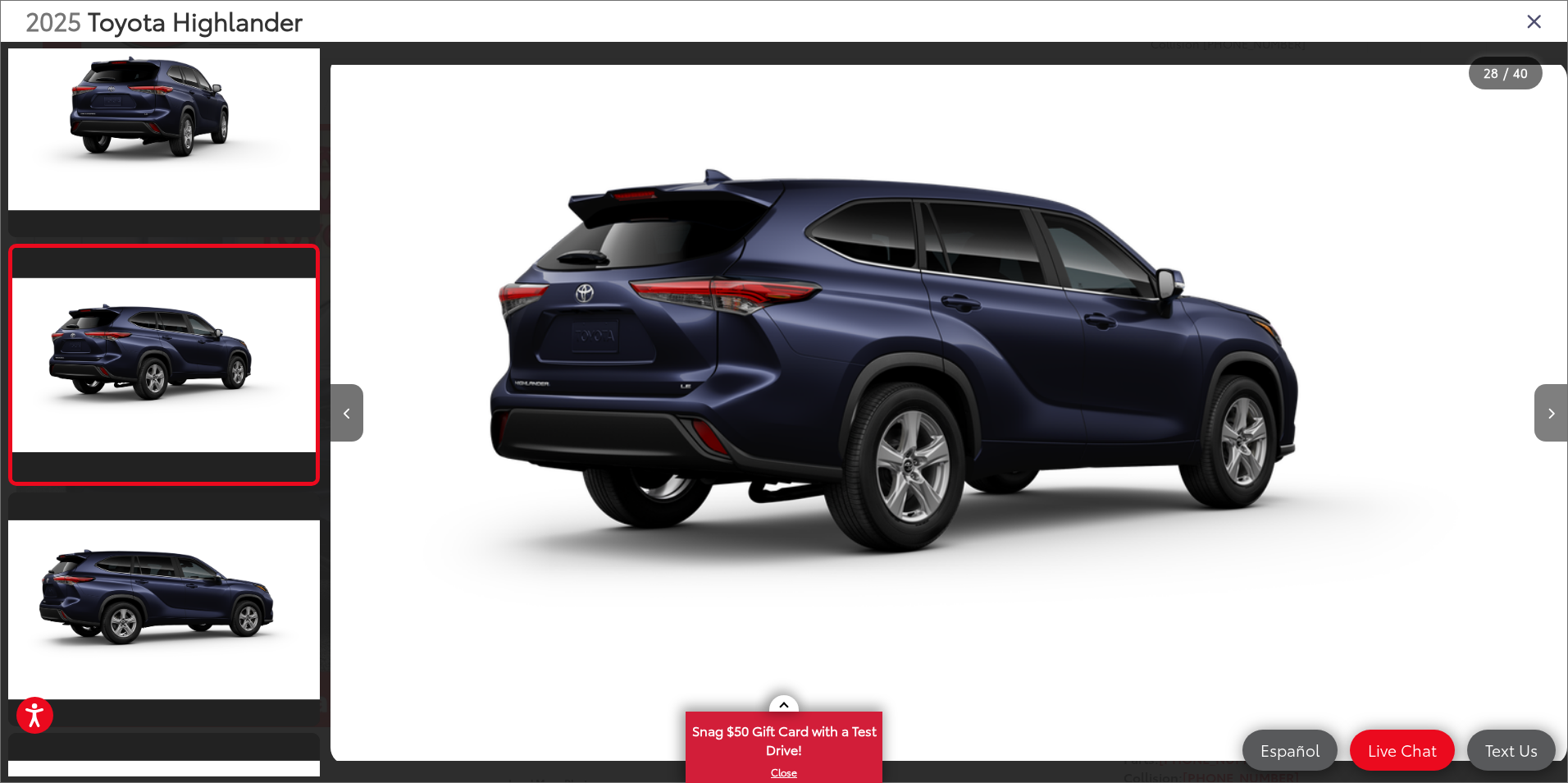
click at [1547, 416] on icon "Next image" at bounding box center [1551, 414] width 7 height 12
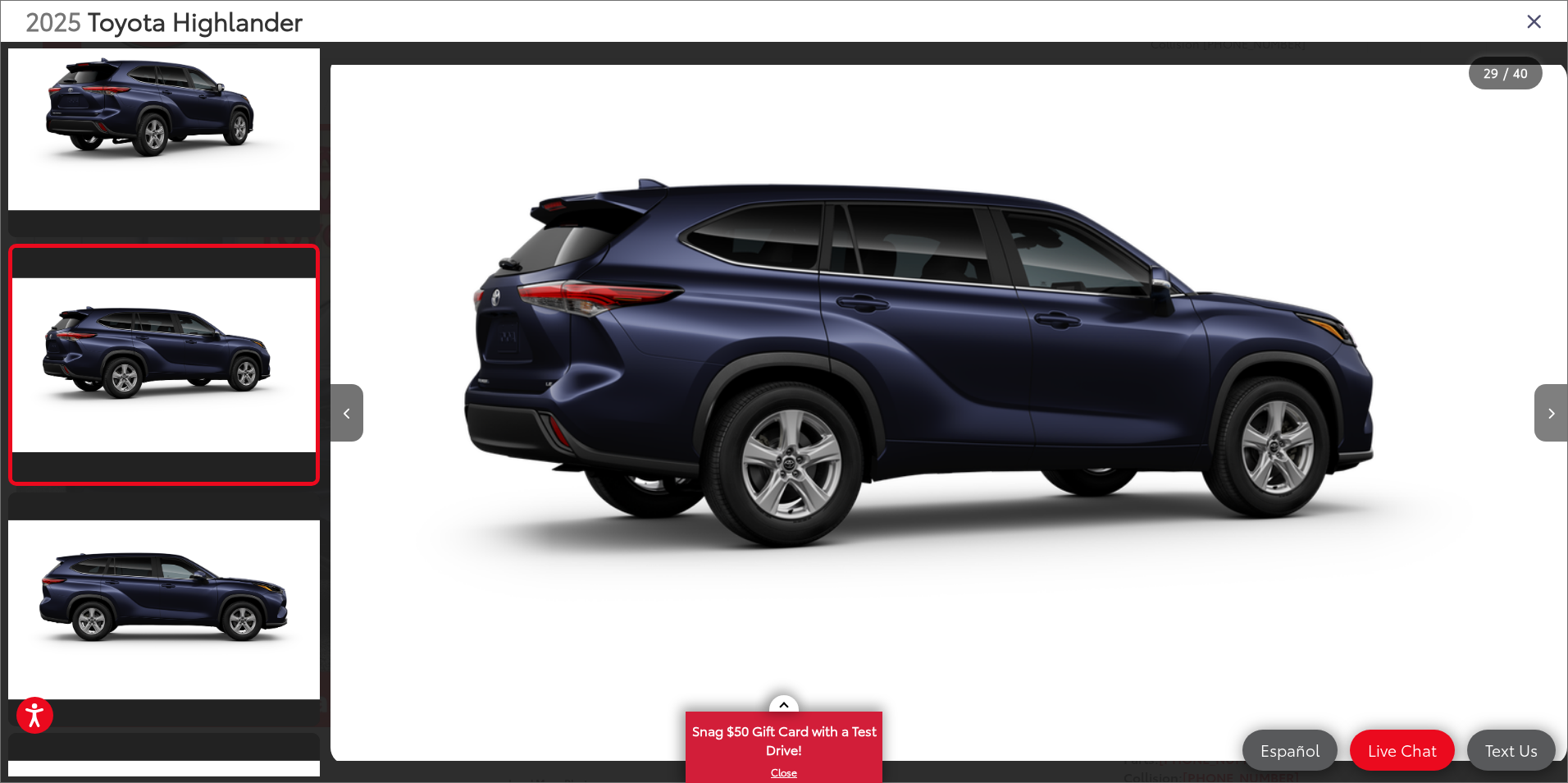
click at [1547, 416] on icon "Next image" at bounding box center [1551, 414] width 7 height 12
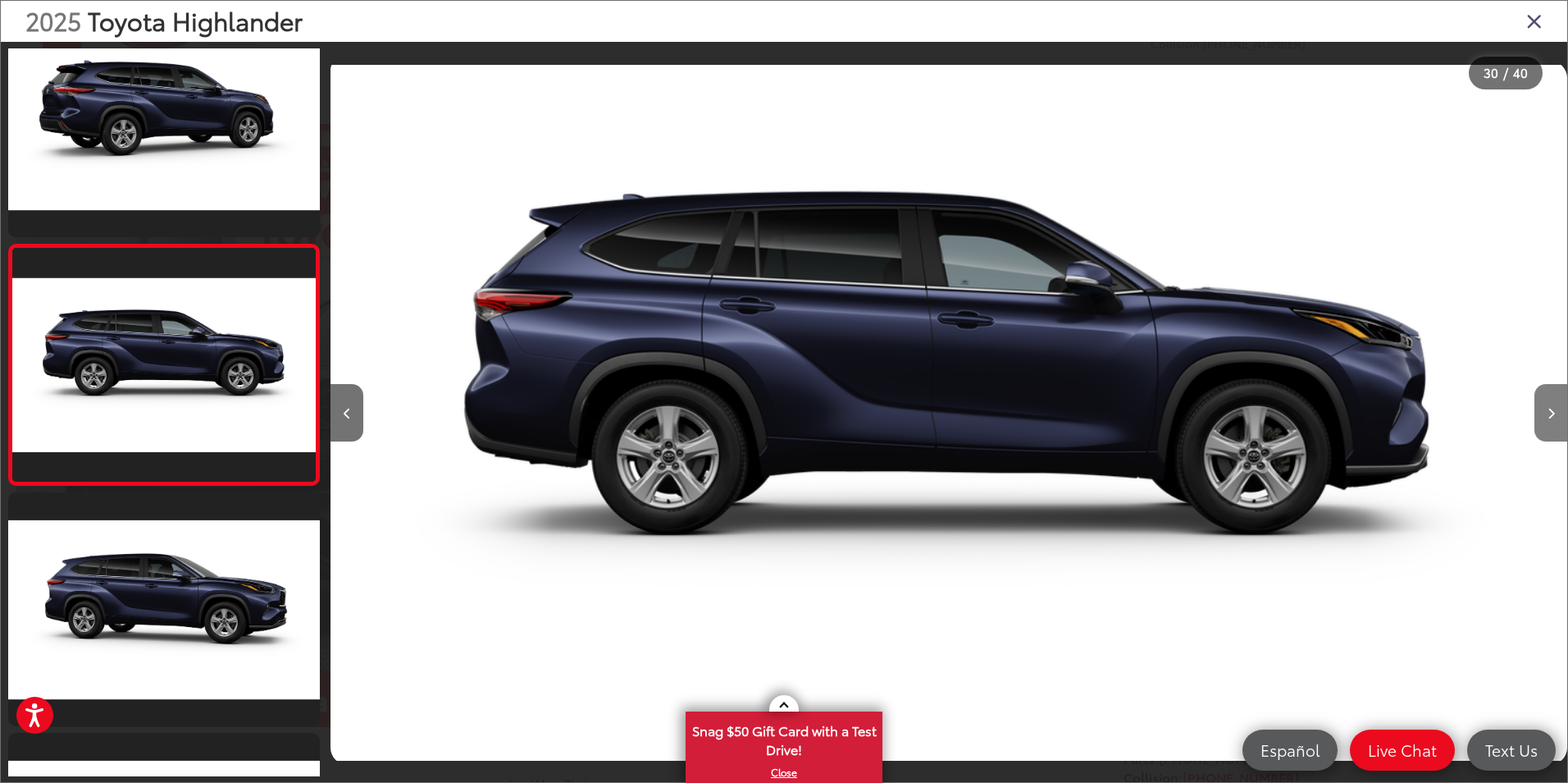
click at [1547, 416] on icon "Next image" at bounding box center [1551, 414] width 7 height 12
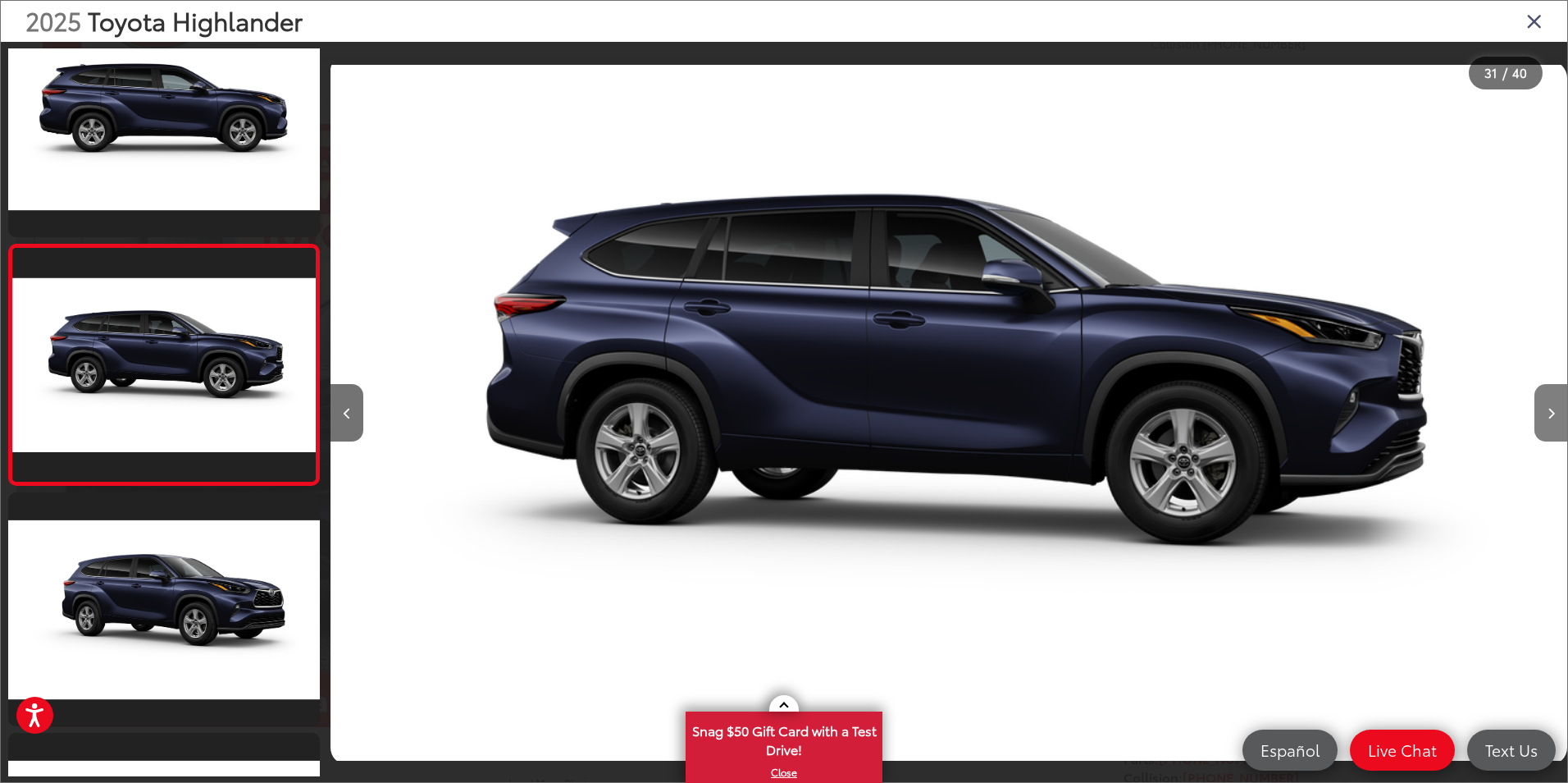
click at [1547, 416] on icon "Next image" at bounding box center [1551, 414] width 7 height 12
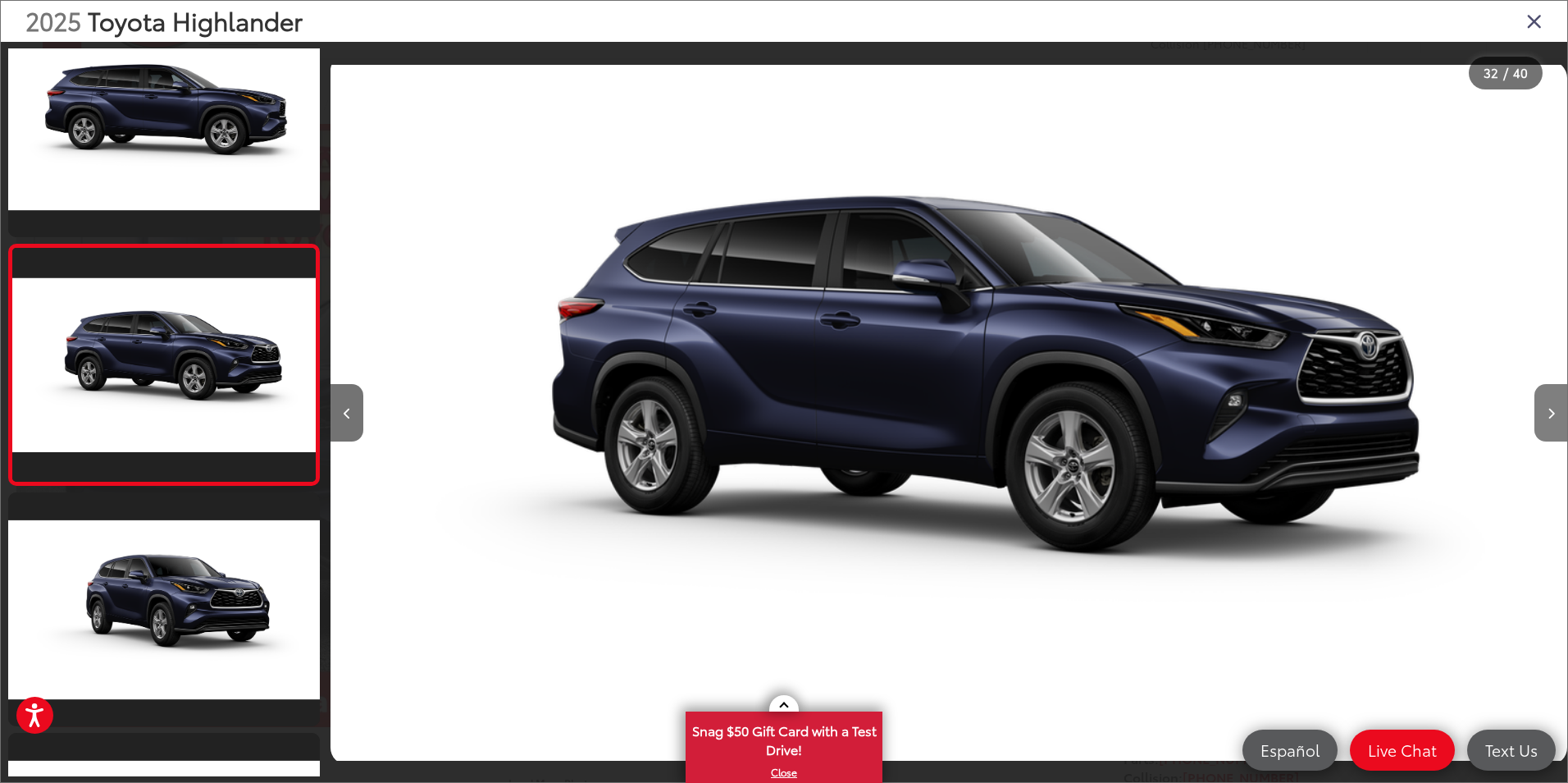
click at [1539, 414] on button "Next image" at bounding box center [1551, 413] width 33 height 58
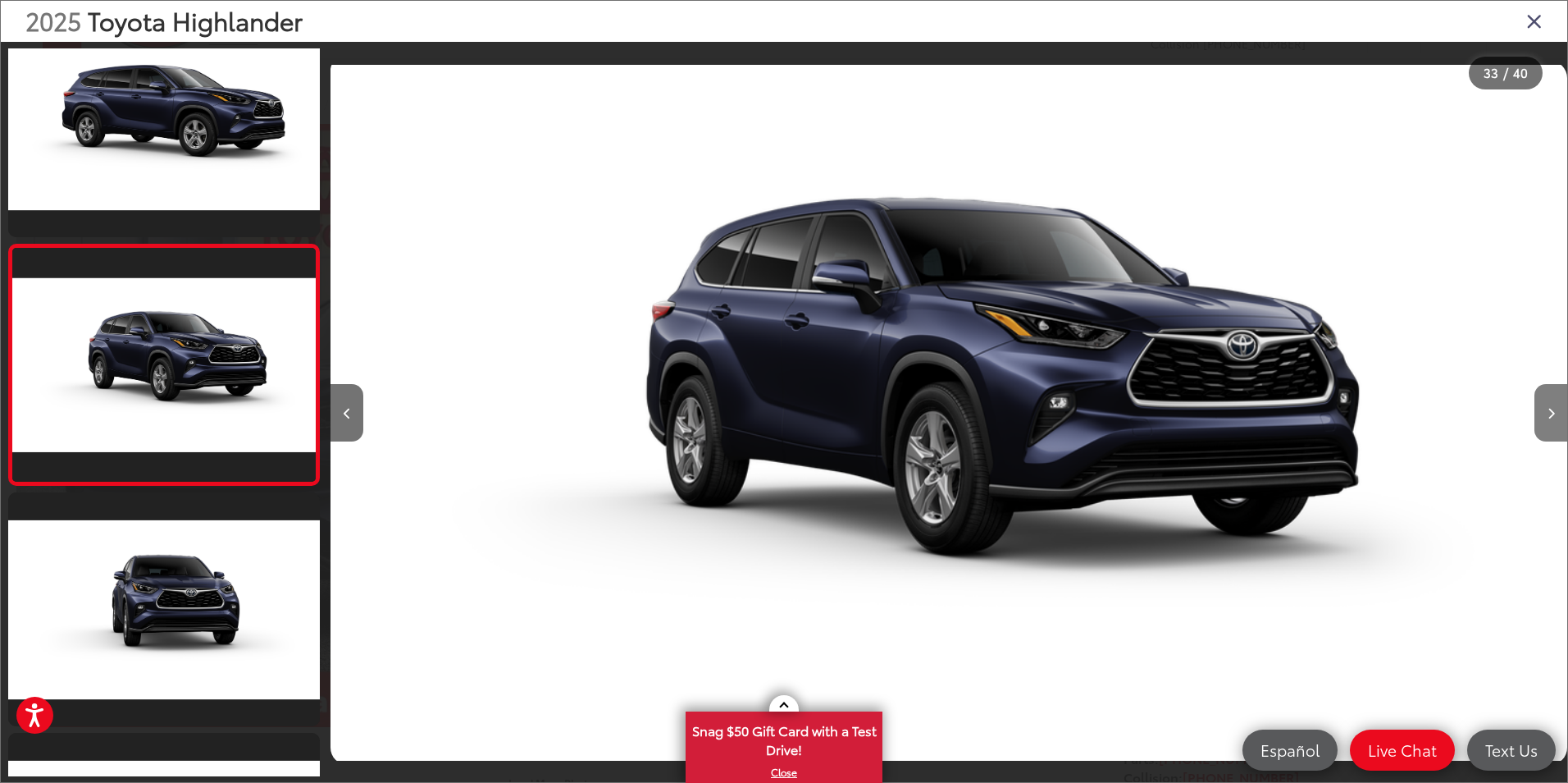
click at [1542, 413] on button "Next image" at bounding box center [1551, 413] width 33 height 58
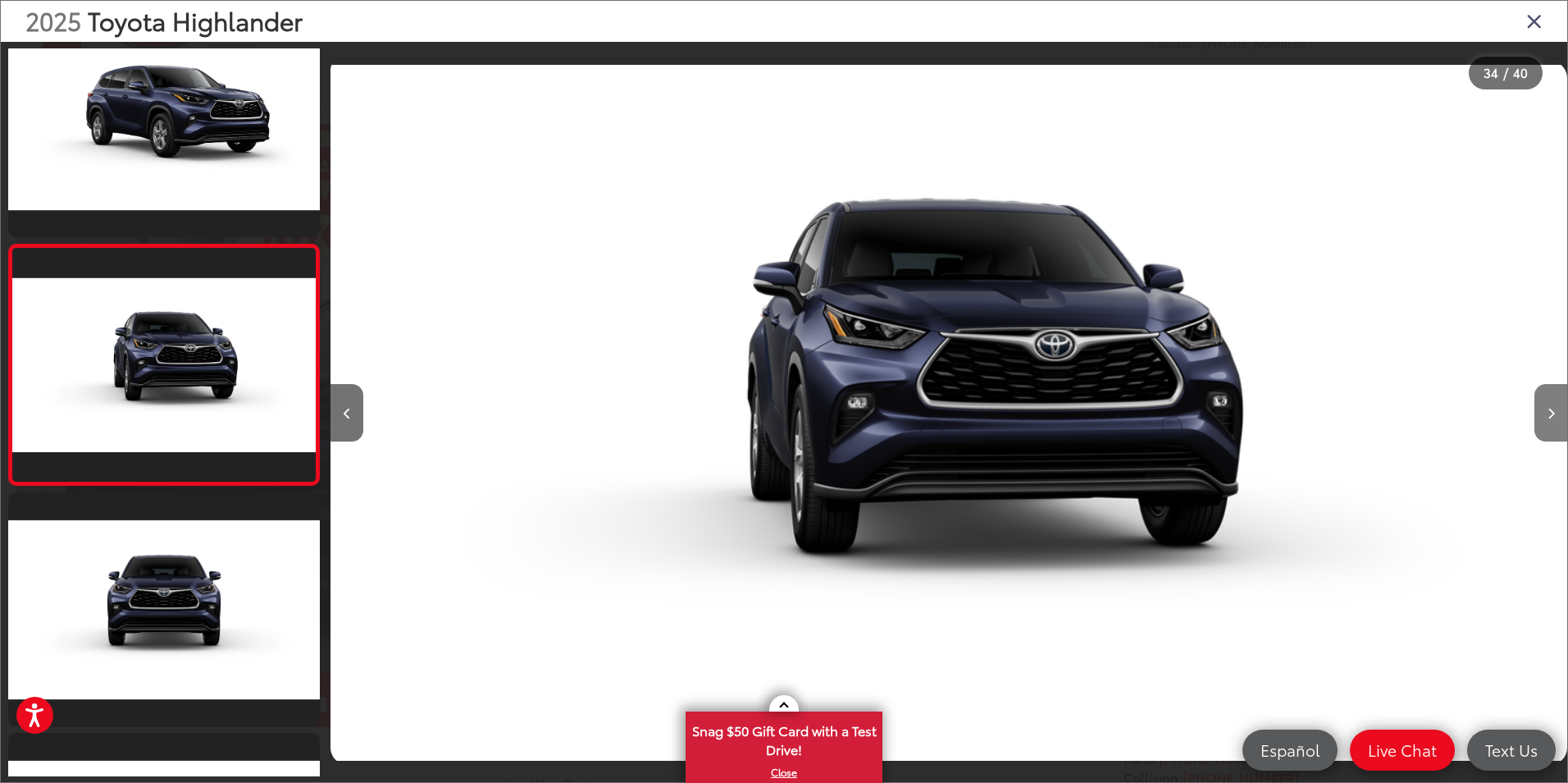
click at [1542, 413] on button "Next image" at bounding box center [1551, 413] width 33 height 58
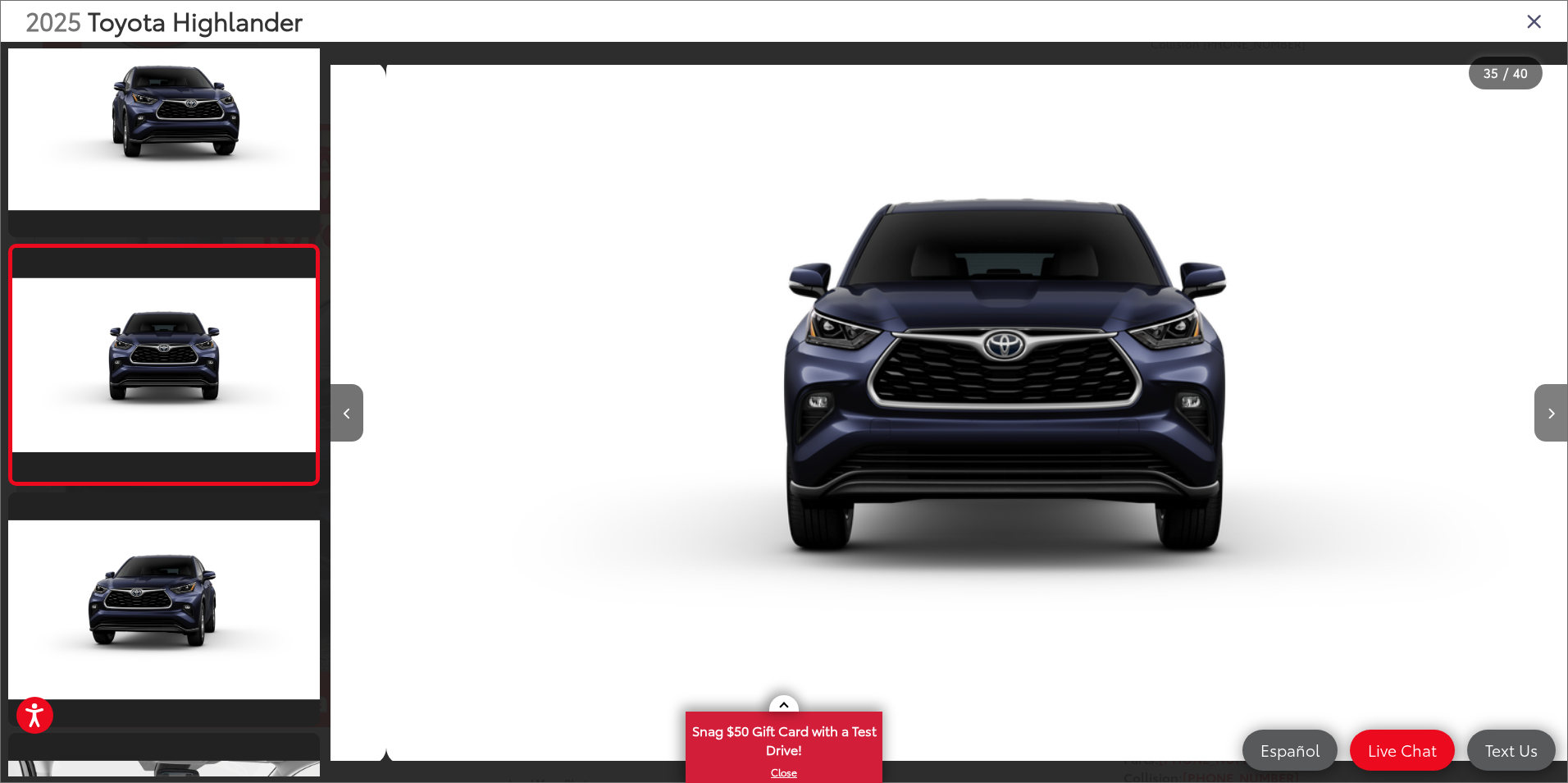
click at [1542, 413] on button "Next image" at bounding box center [1551, 413] width 33 height 58
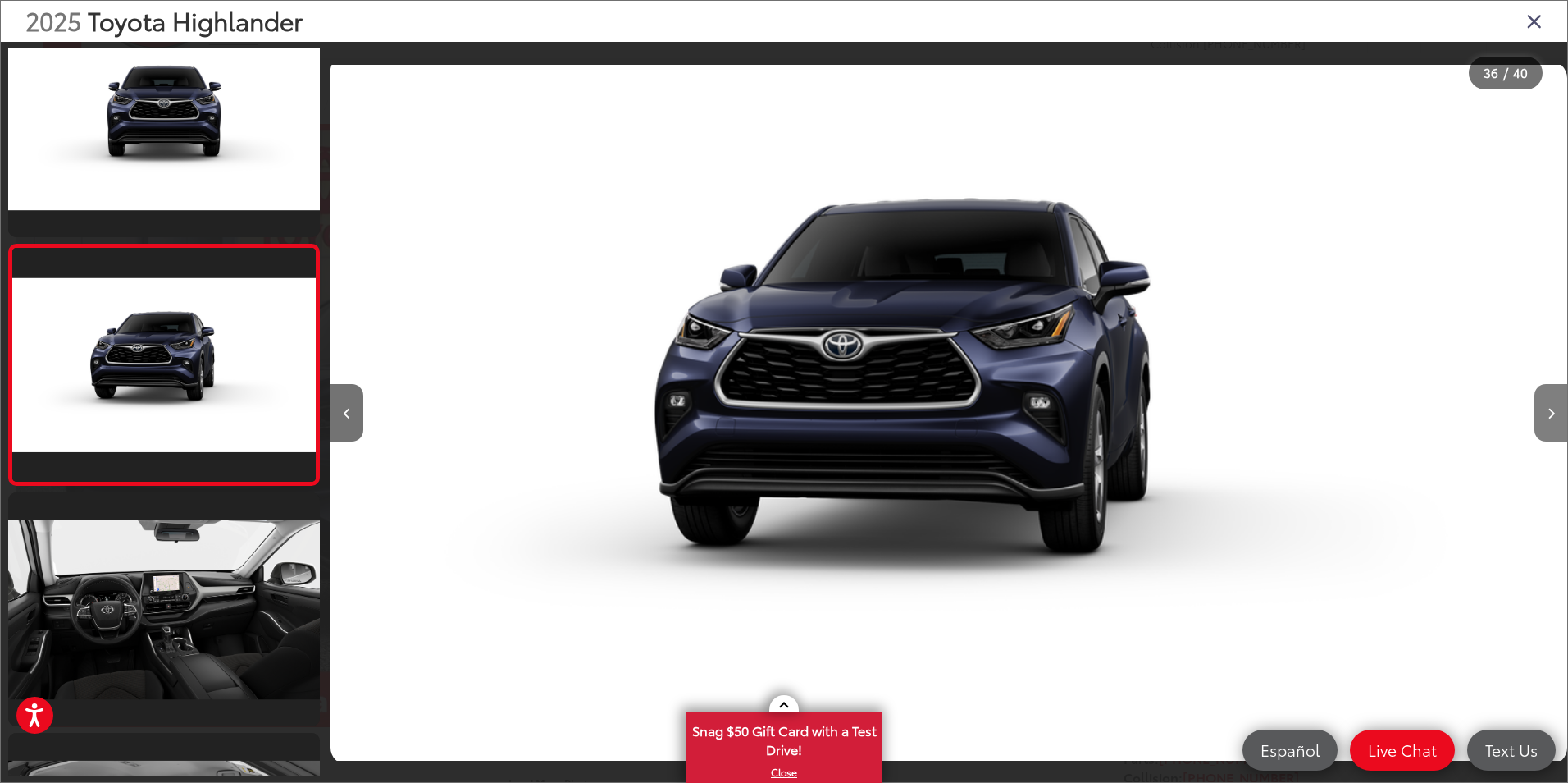
click at [1542, 413] on button "Next image" at bounding box center [1551, 413] width 33 height 58
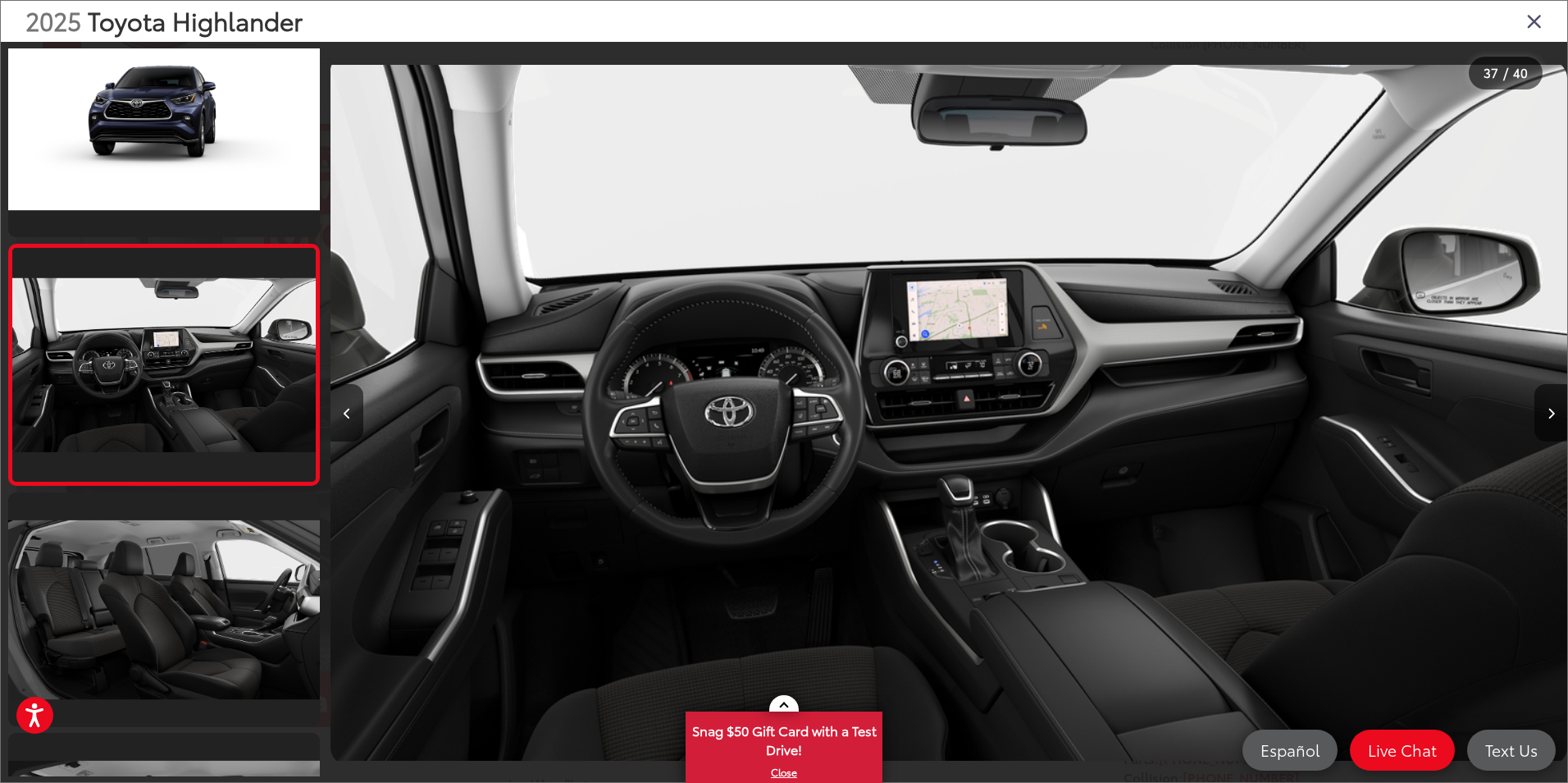
click at [1525, 403] on div at bounding box center [1412, 413] width 309 height 742
click at [1547, 412] on icon "Next image" at bounding box center [1551, 414] width 7 height 12
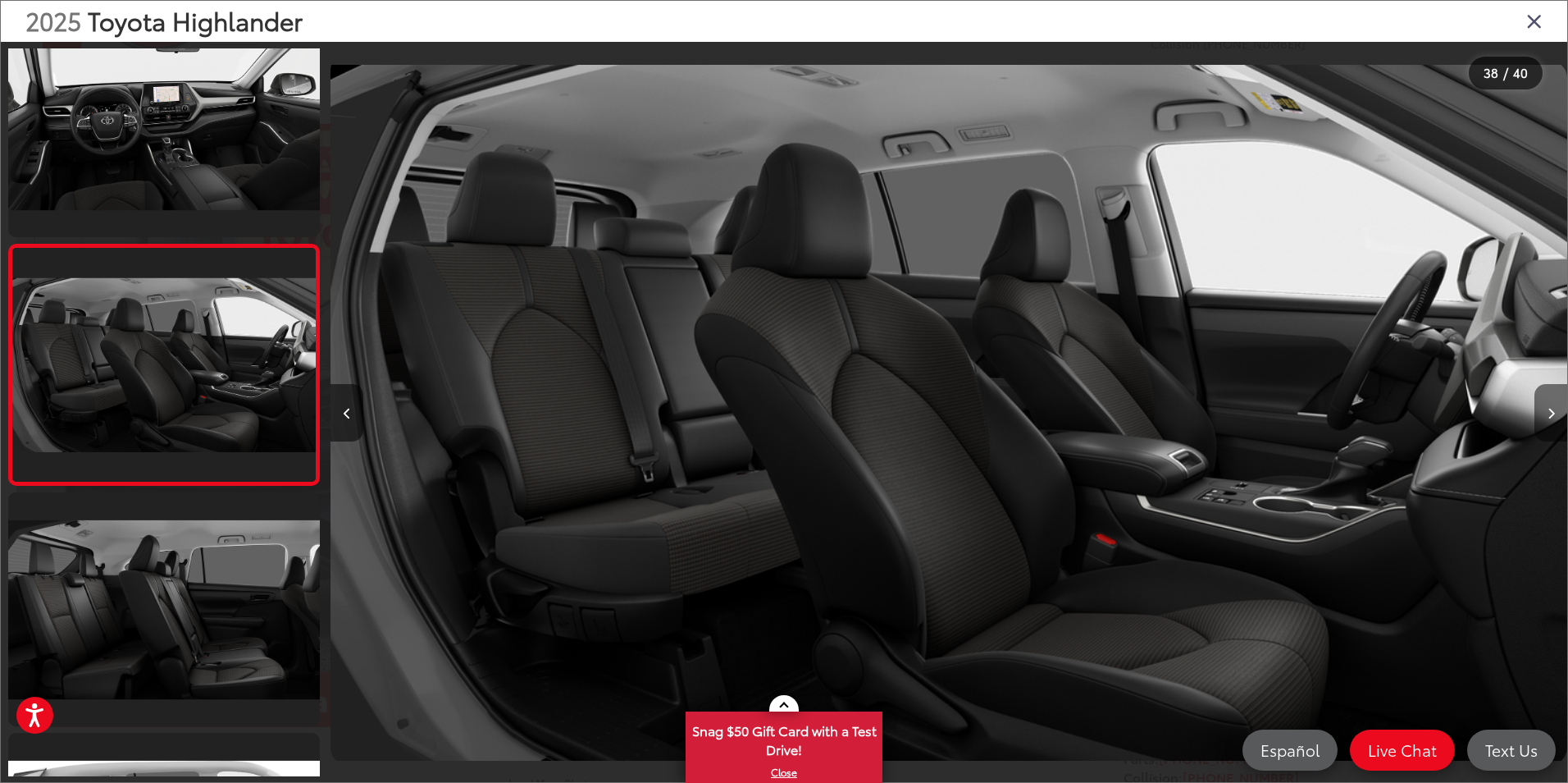
click at [1546, 410] on button "Next image" at bounding box center [1551, 413] width 33 height 58
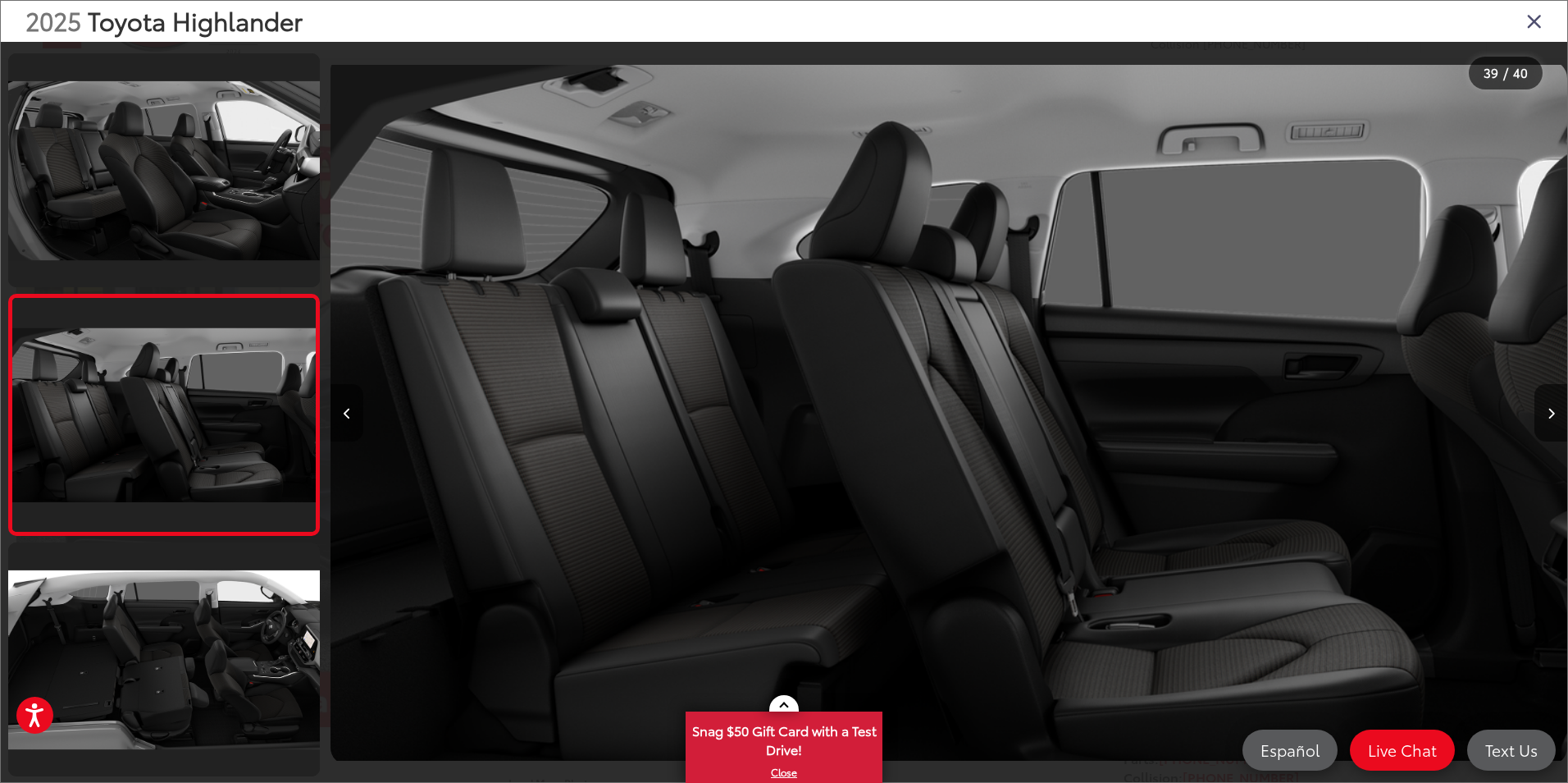
click at [1550, 408] on icon "Next image" at bounding box center [1551, 414] width 7 height 12
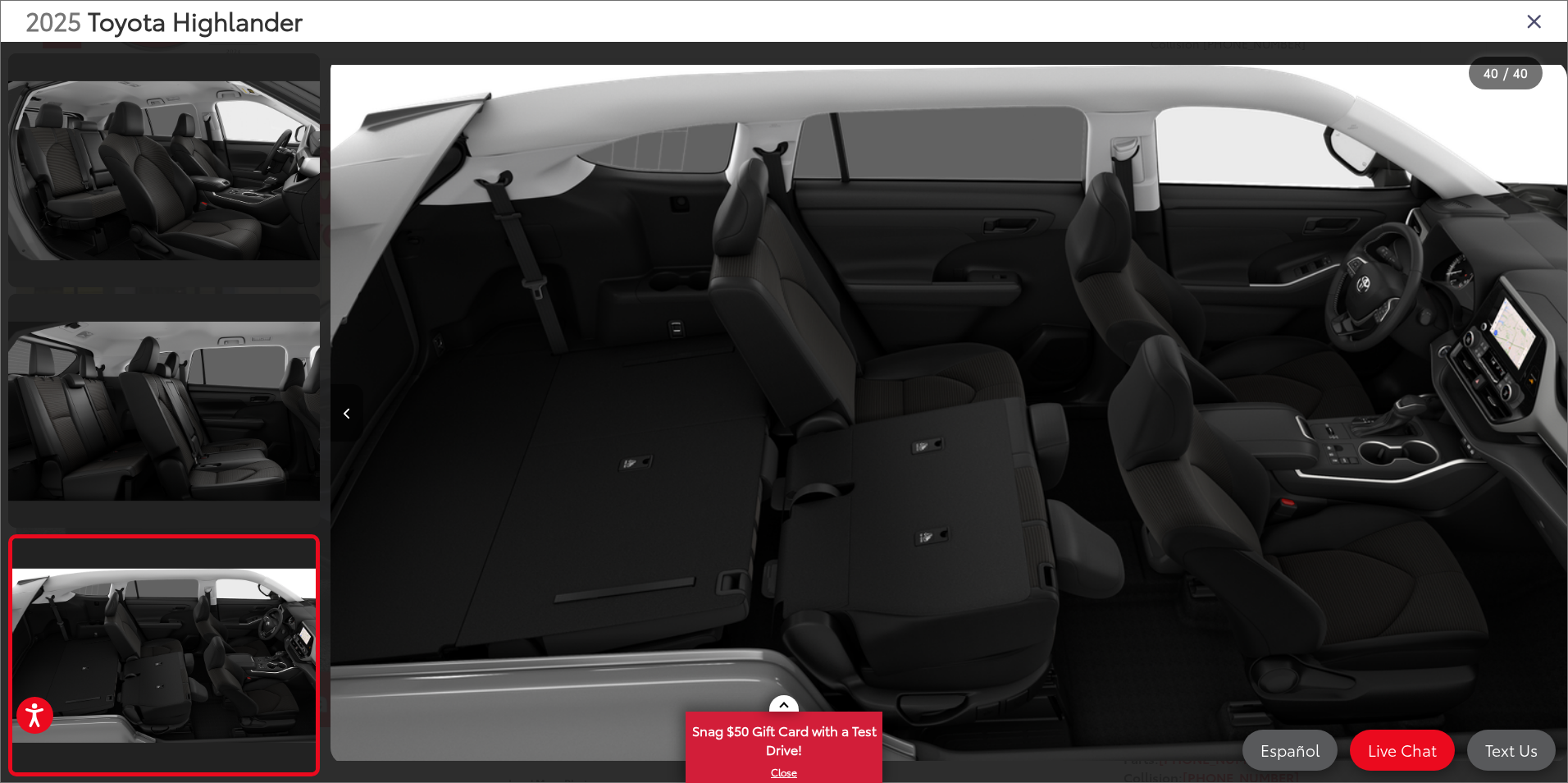
click at [1530, 406] on div at bounding box center [1412, 413] width 309 height 742
click at [1532, 22] on icon "Close gallery" at bounding box center [1534, 21] width 16 height 21
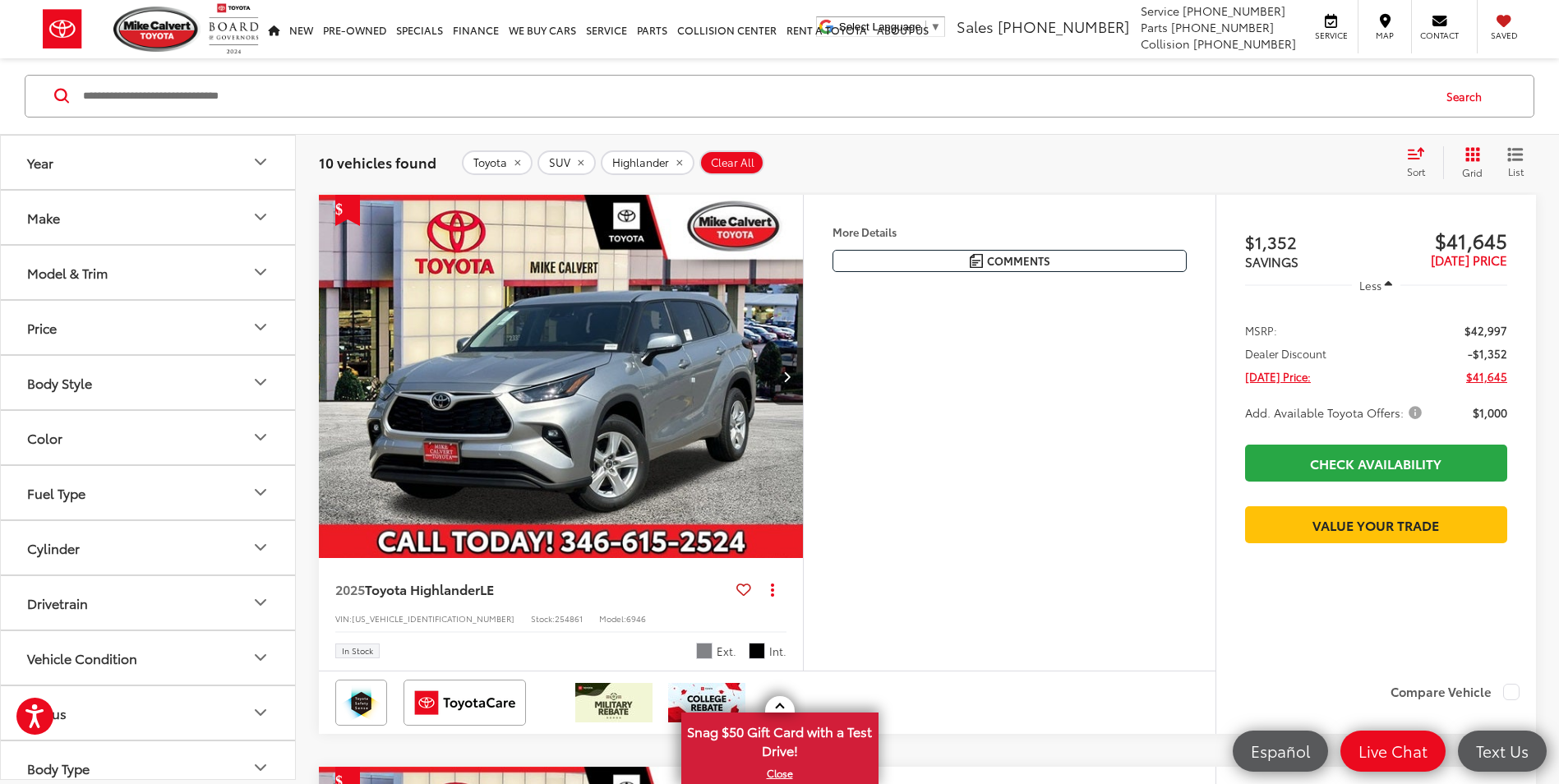
click at [107, 273] on div "Model & Trim" at bounding box center [68, 272] width 81 height 16
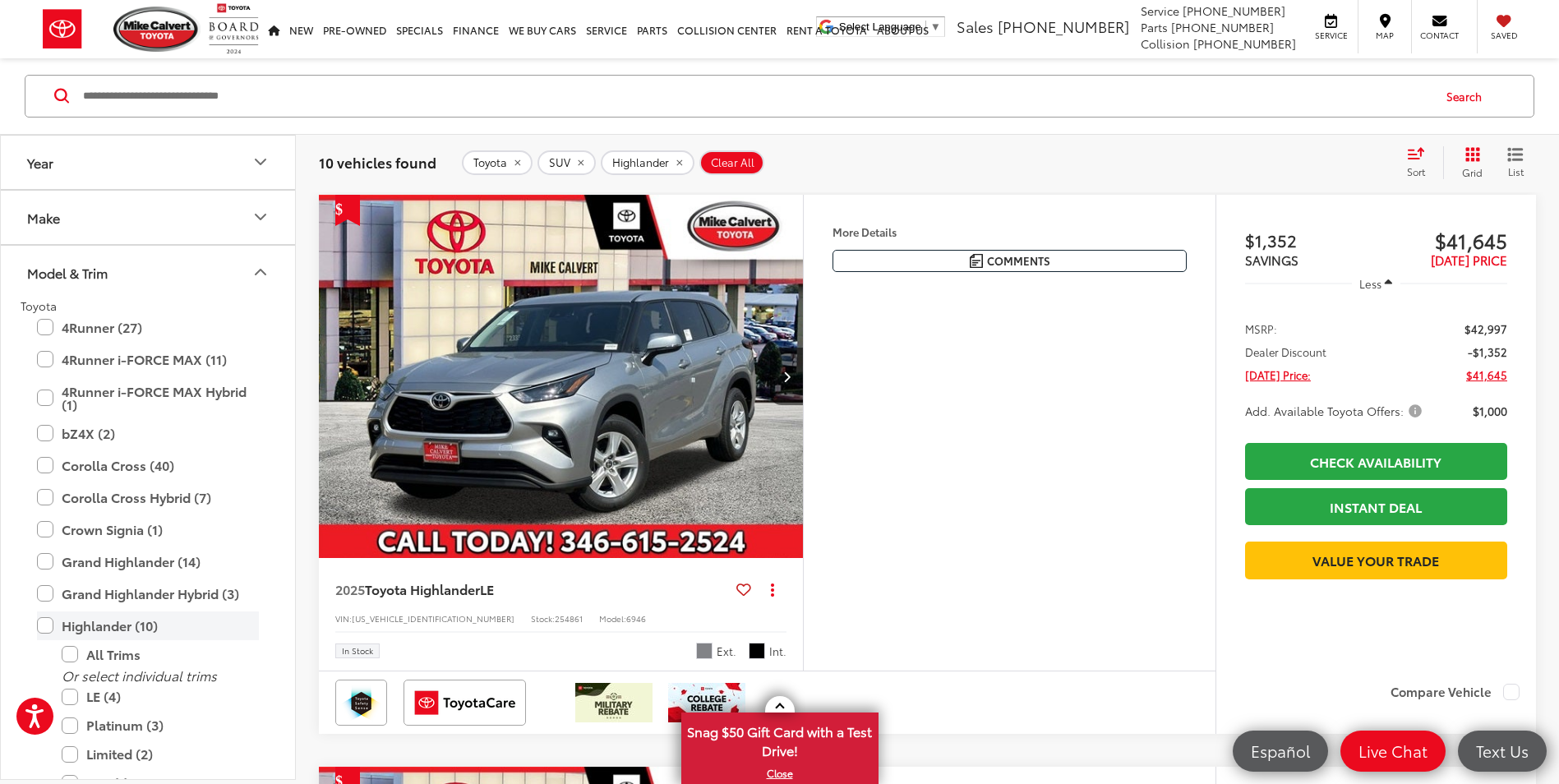
click at [49, 621] on label "Highlander (10)" at bounding box center [148, 626] width 222 height 29
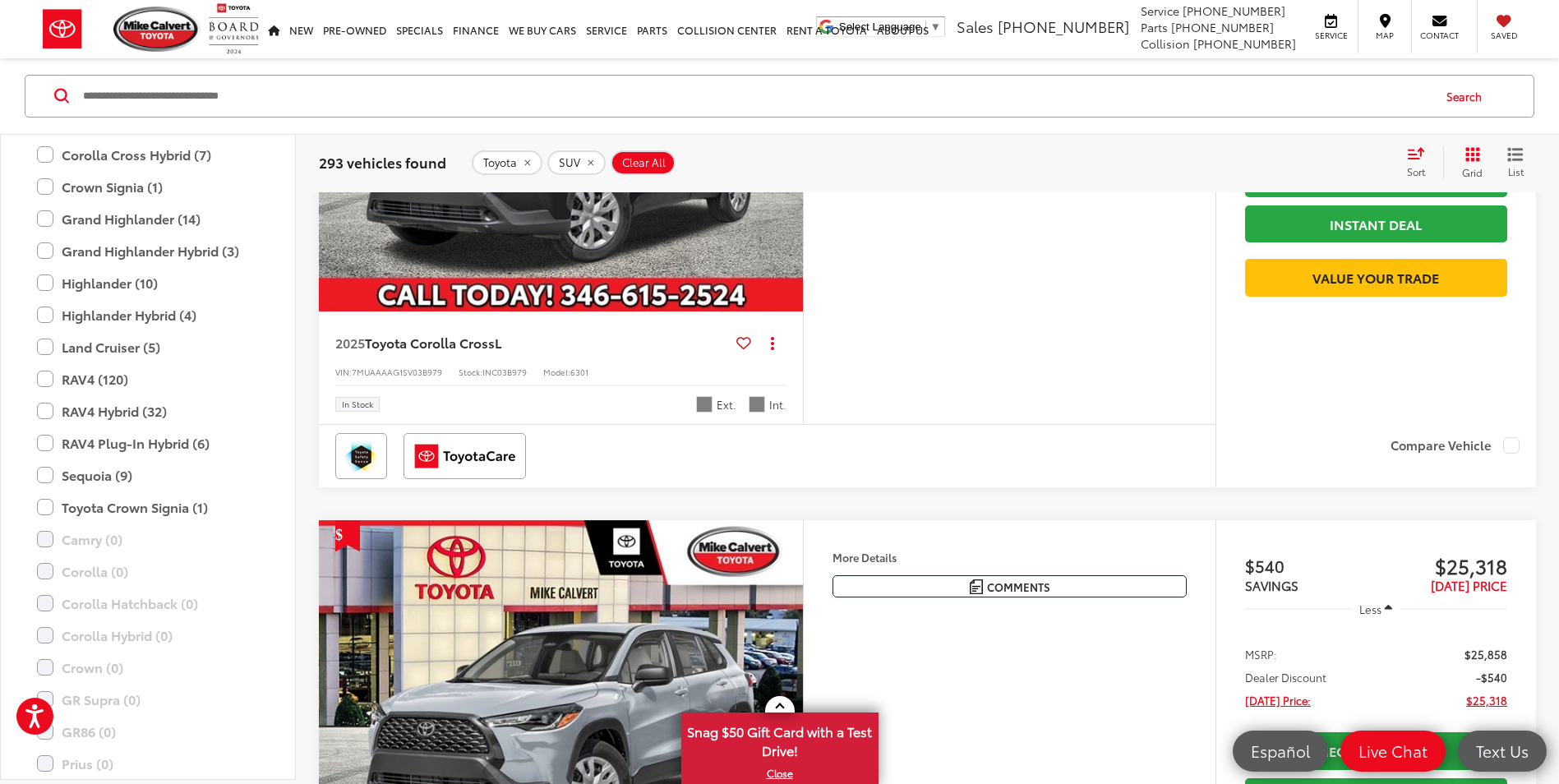
scroll to position [357, 0]
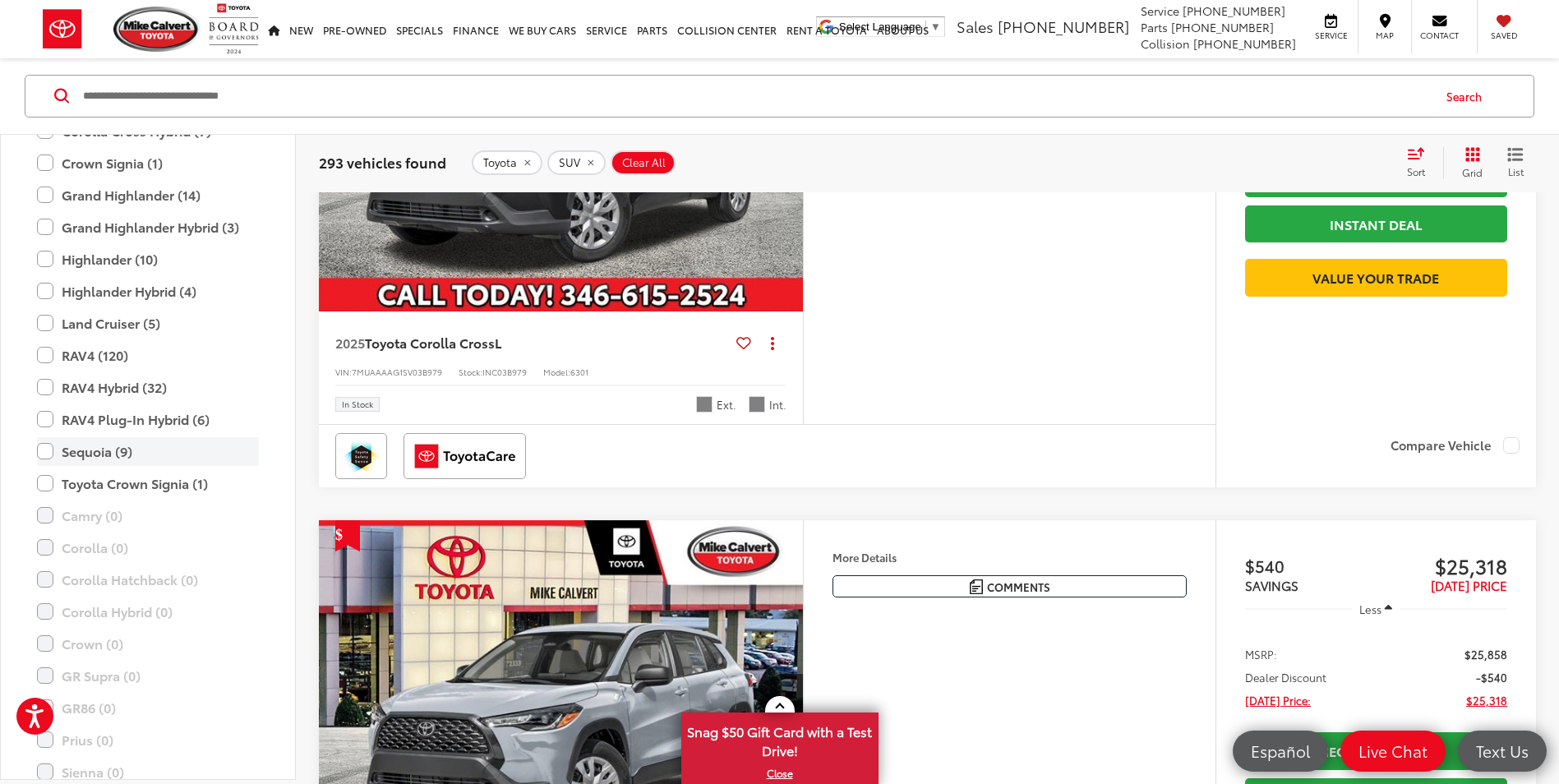
click at [44, 451] on label "Sequoia (9)" at bounding box center [148, 451] width 222 height 29
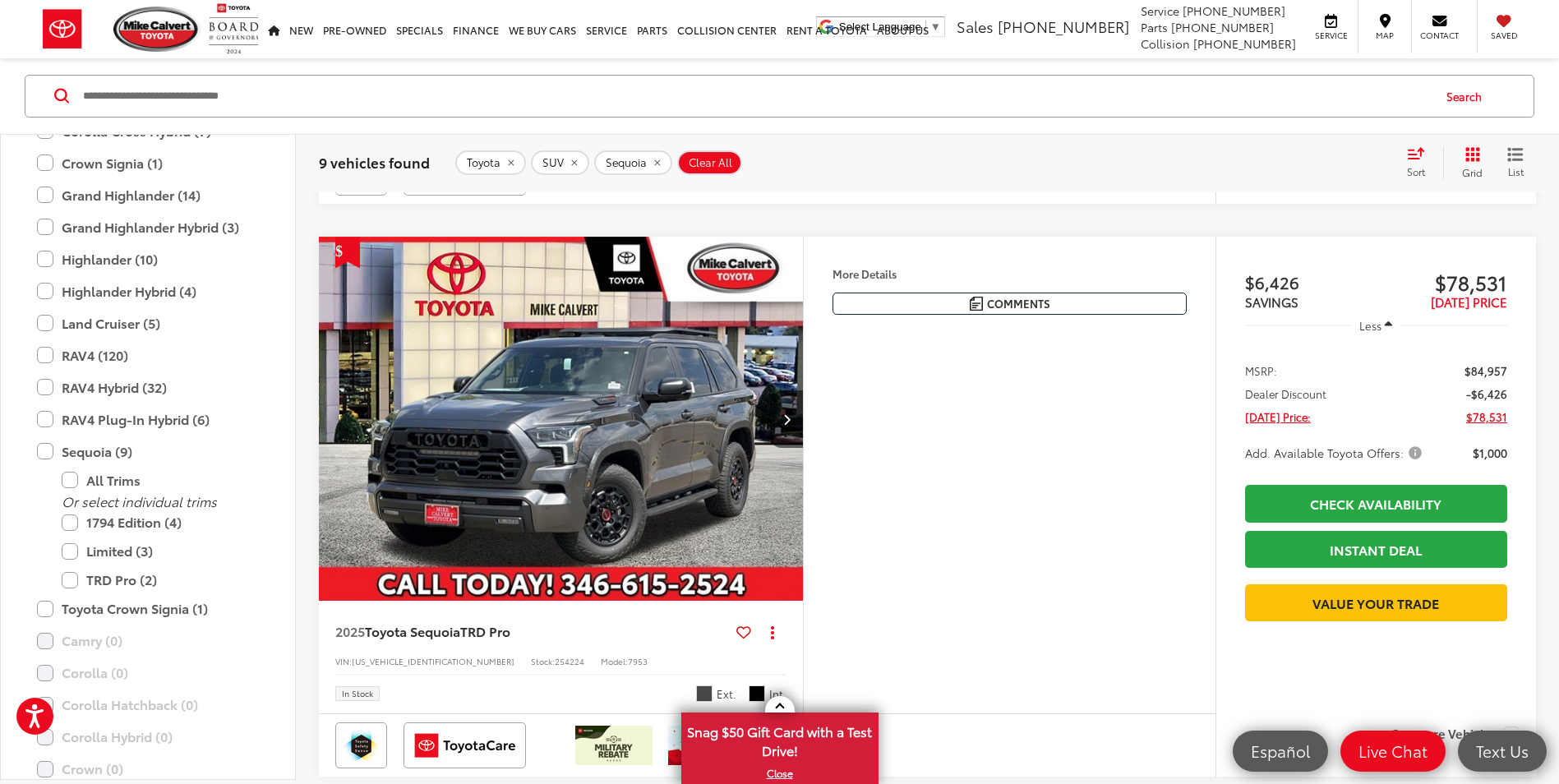
scroll to position [1332, 0]
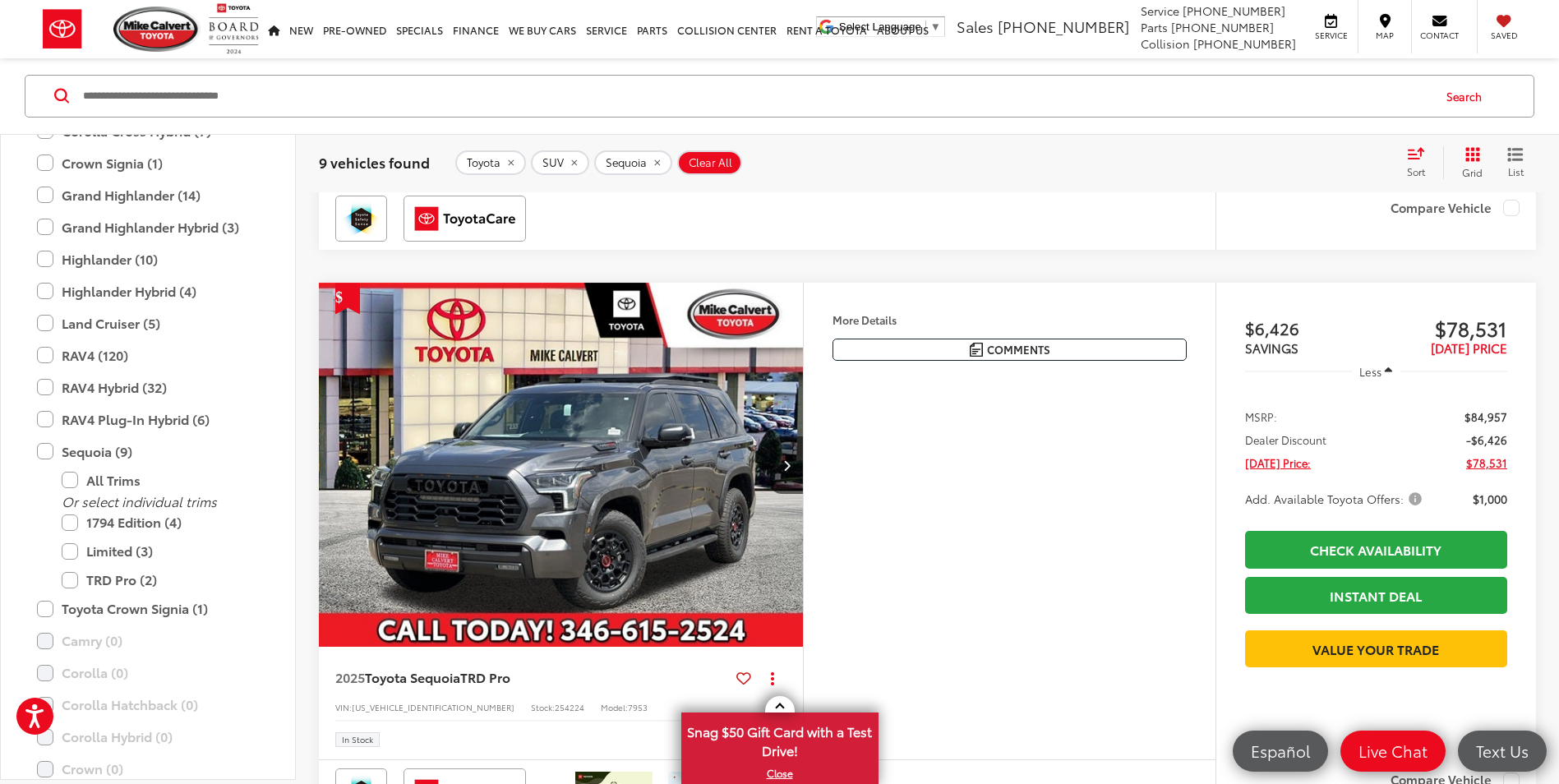
click at [609, 536] on img "2025 Toyota Sequoia TRD Pro 0" at bounding box center [561, 465] width 486 height 365
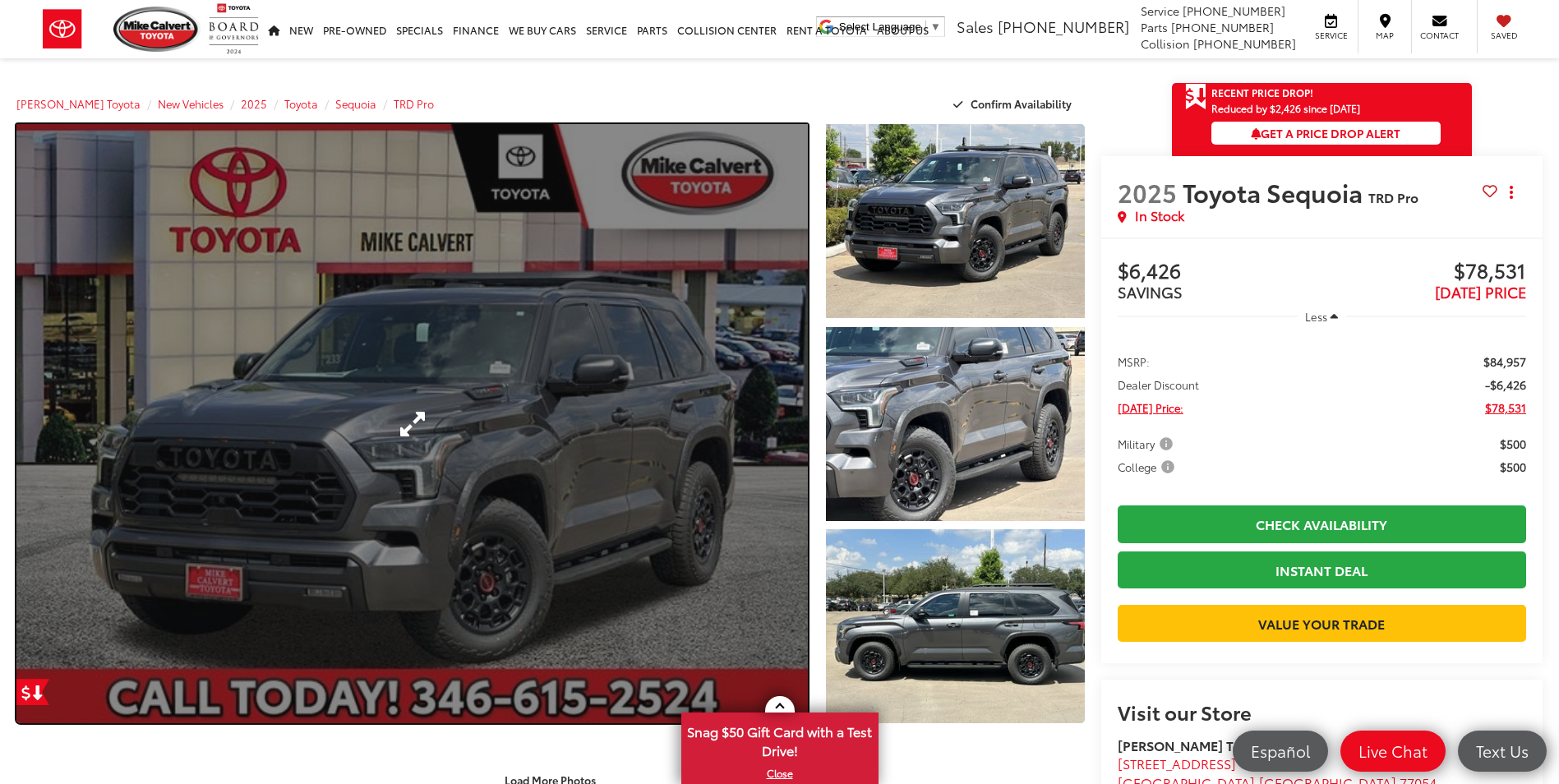
click at [649, 497] on link "Expand Photo 0" at bounding box center [412, 423] width 791 height 599
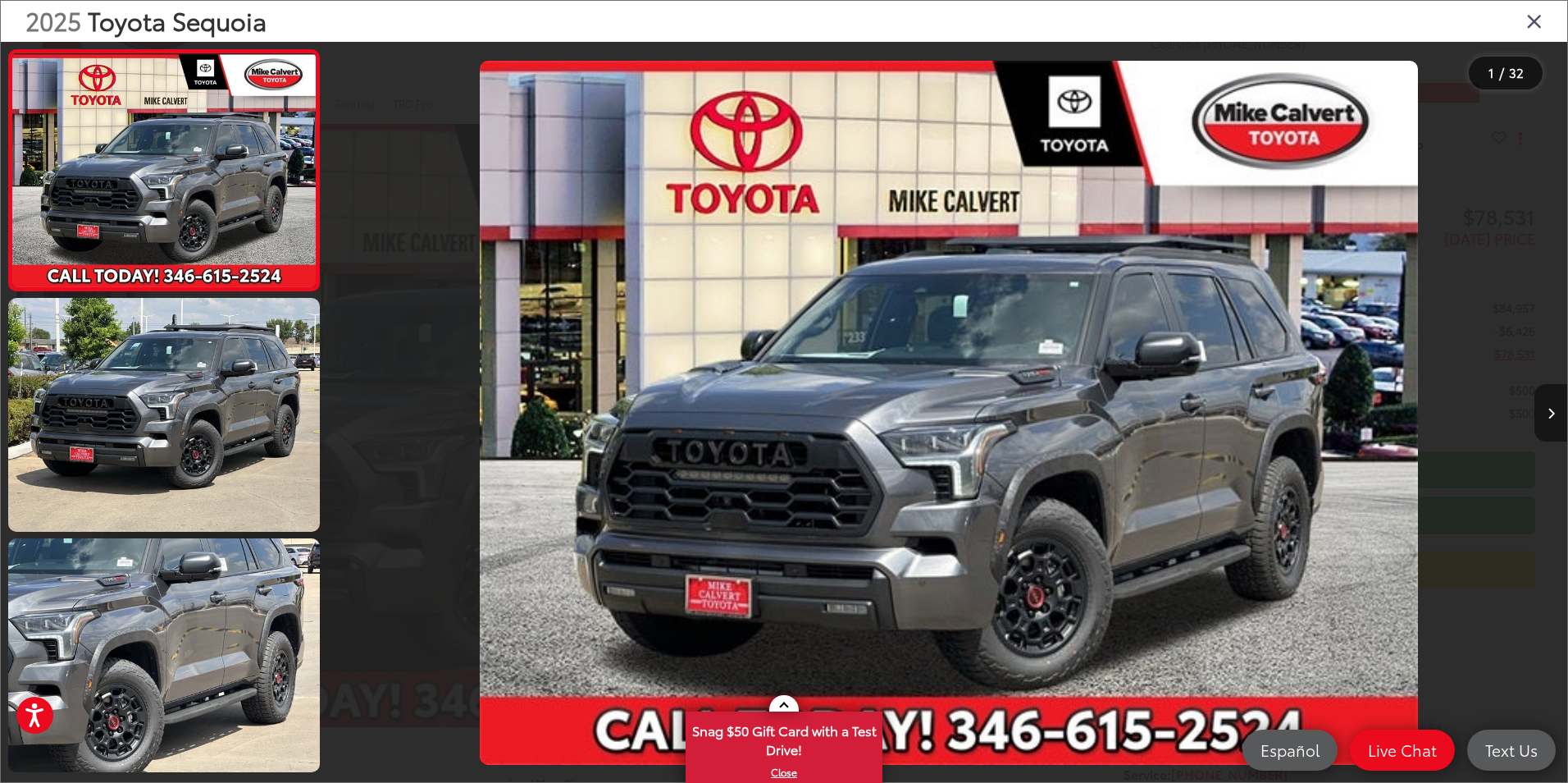
click at [1544, 419] on button "Next image" at bounding box center [1551, 413] width 33 height 58
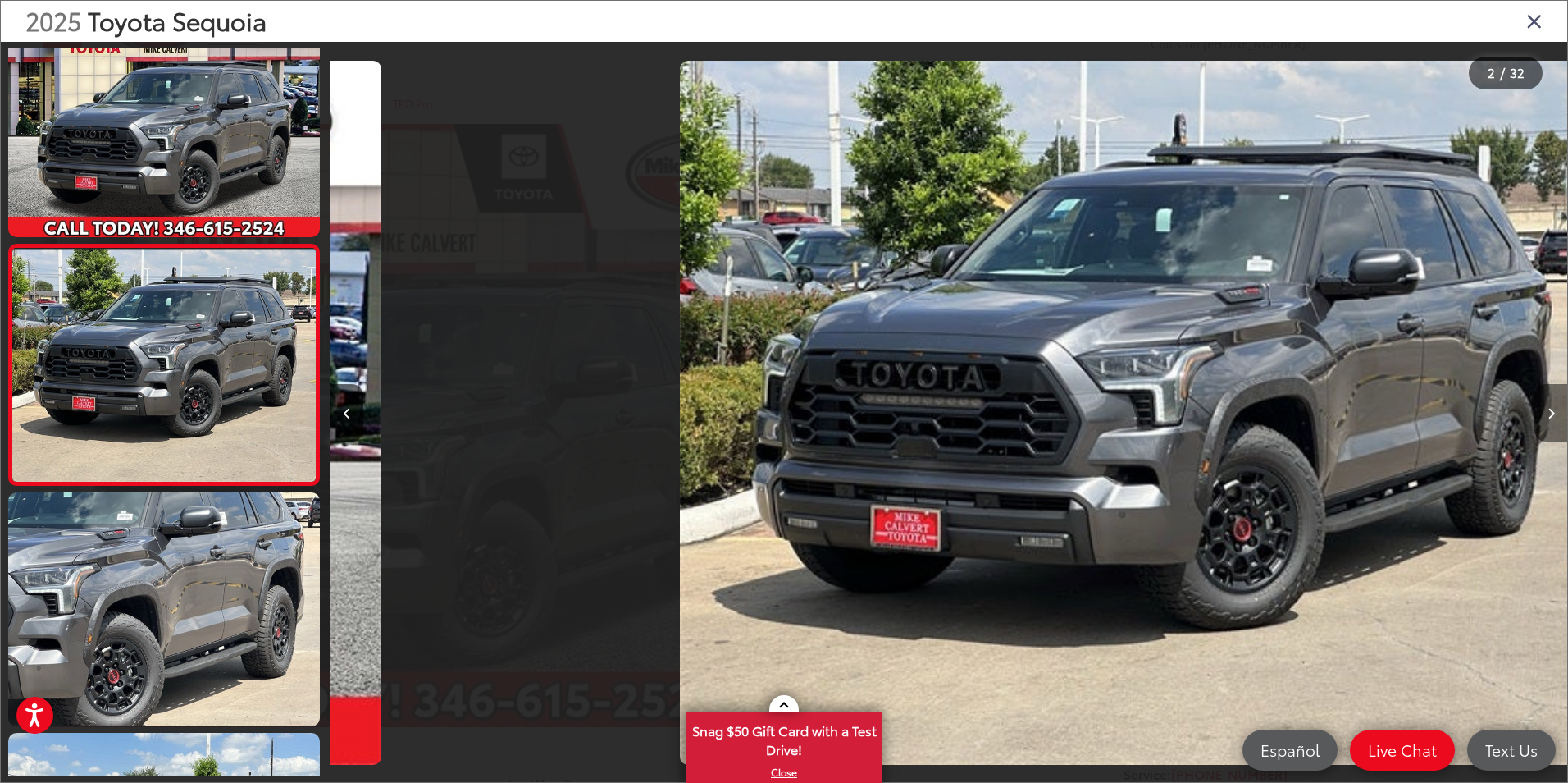
scroll to position [0, 1237]
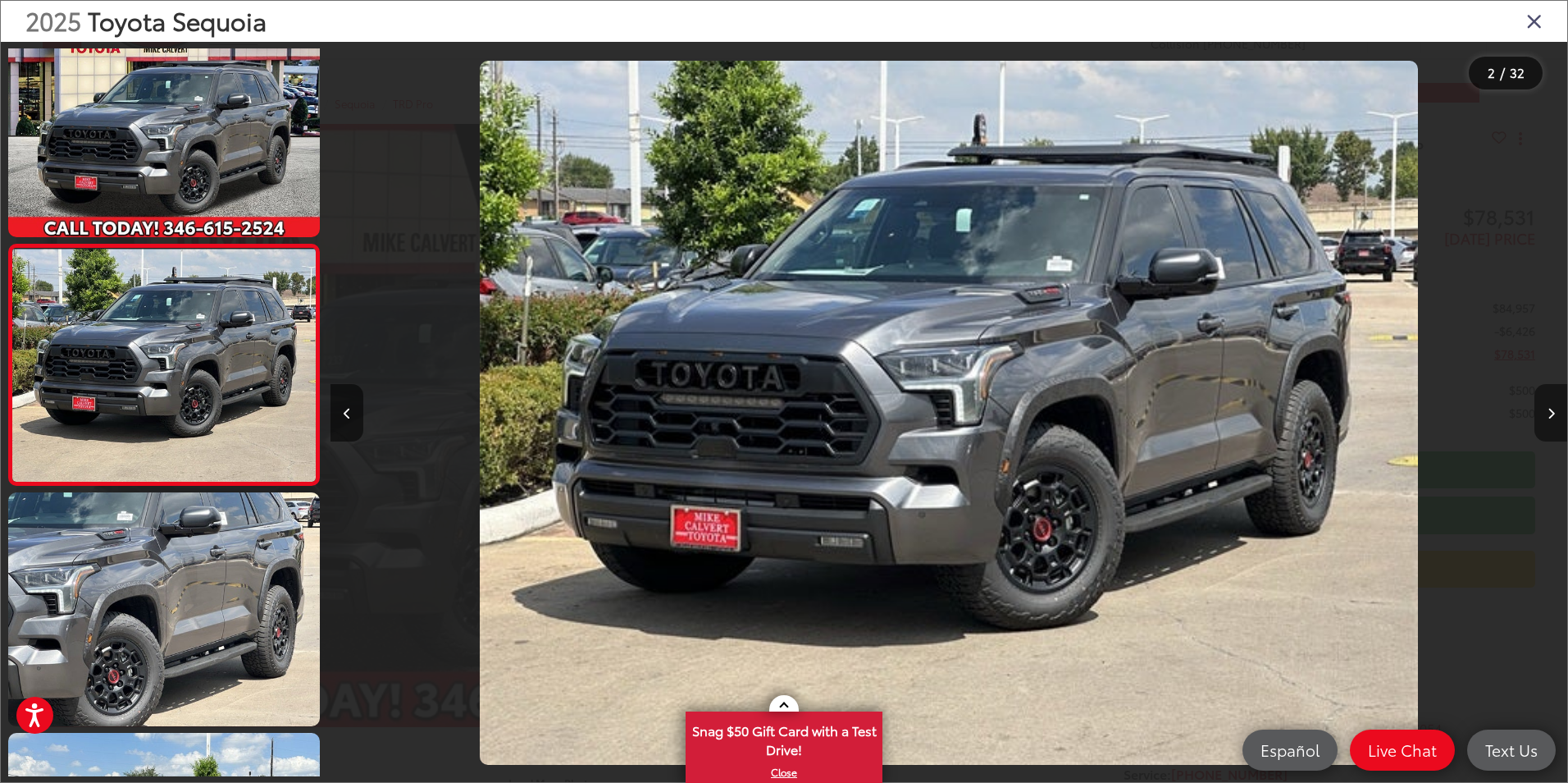
drag, startPoint x: 1535, startPoint y: 418, endPoint x: 1518, endPoint y: 420, distance: 17.1
click at [1533, 418] on div at bounding box center [1412, 413] width 309 height 742
drag, startPoint x: 1447, startPoint y: 434, endPoint x: 1432, endPoint y: 434, distance: 15.0
drag, startPoint x: 1432, startPoint y: 434, endPoint x: 1257, endPoint y: 338, distance: 199.6
click at [1257, 338] on img "2025 Toyota Sequoia TRD Pro 1" at bounding box center [949, 413] width 939 height 705
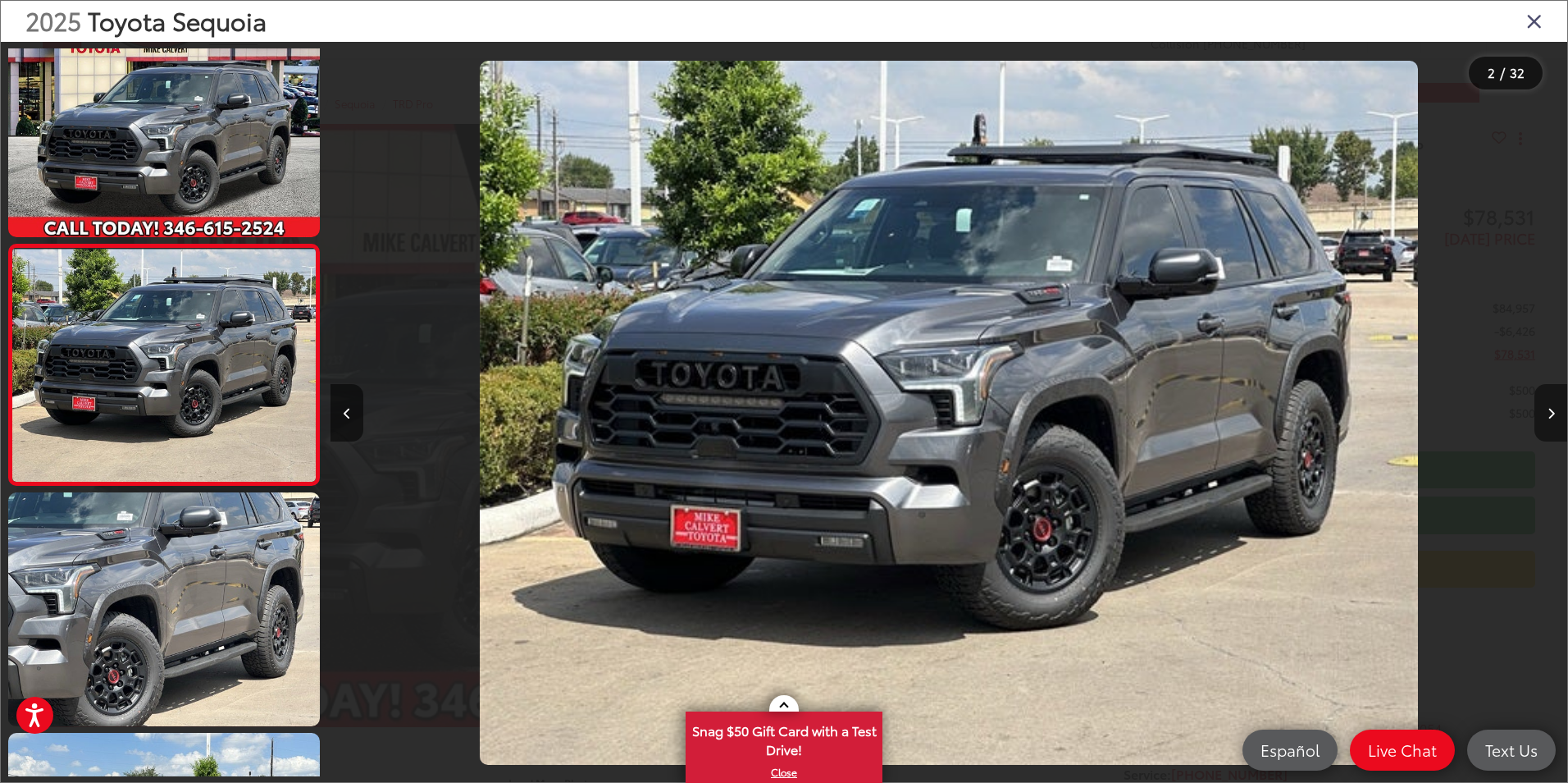
click at [1554, 412] on icon "Next image" at bounding box center [1551, 414] width 7 height 12
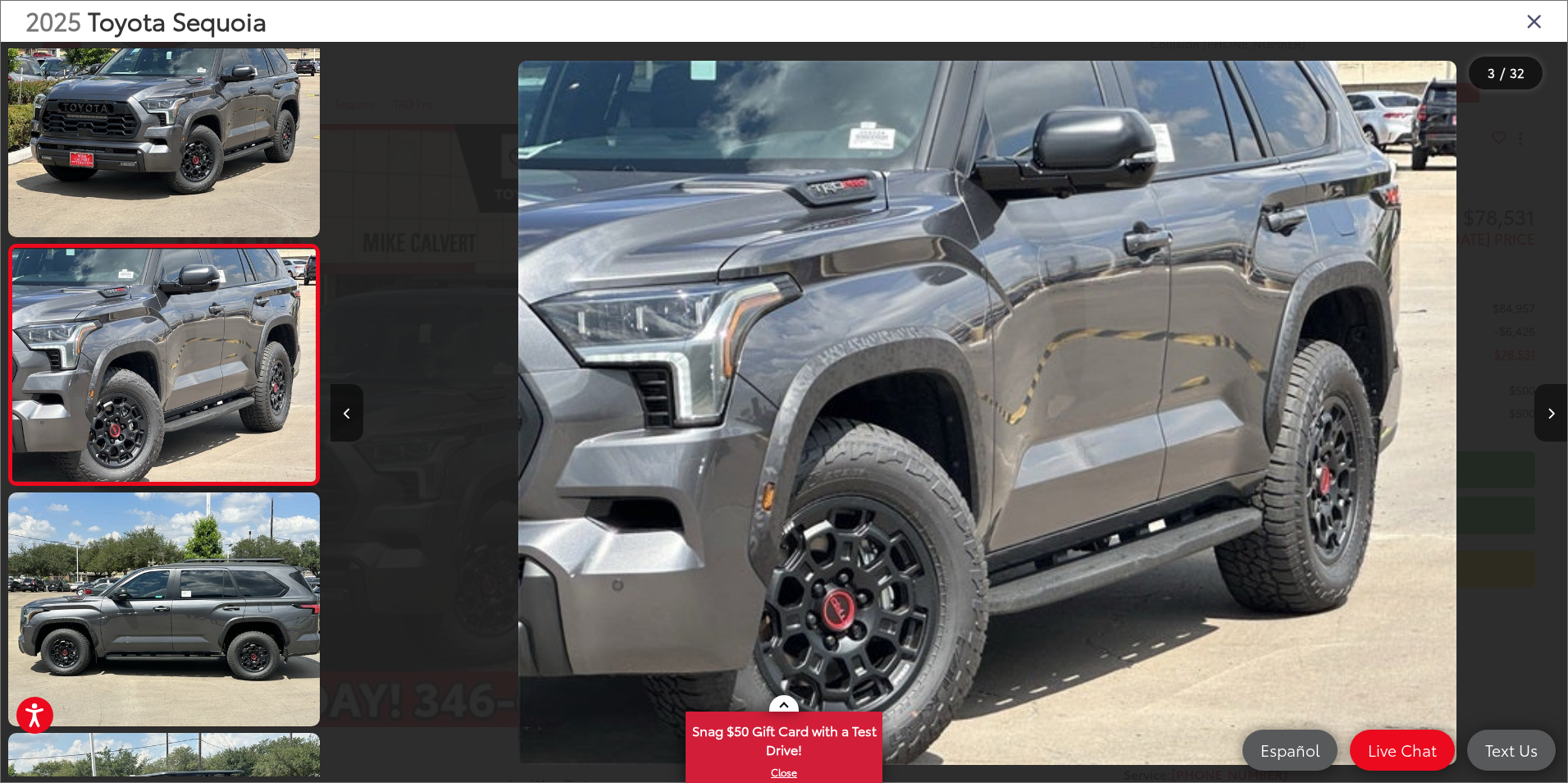
scroll to position [0, 2474]
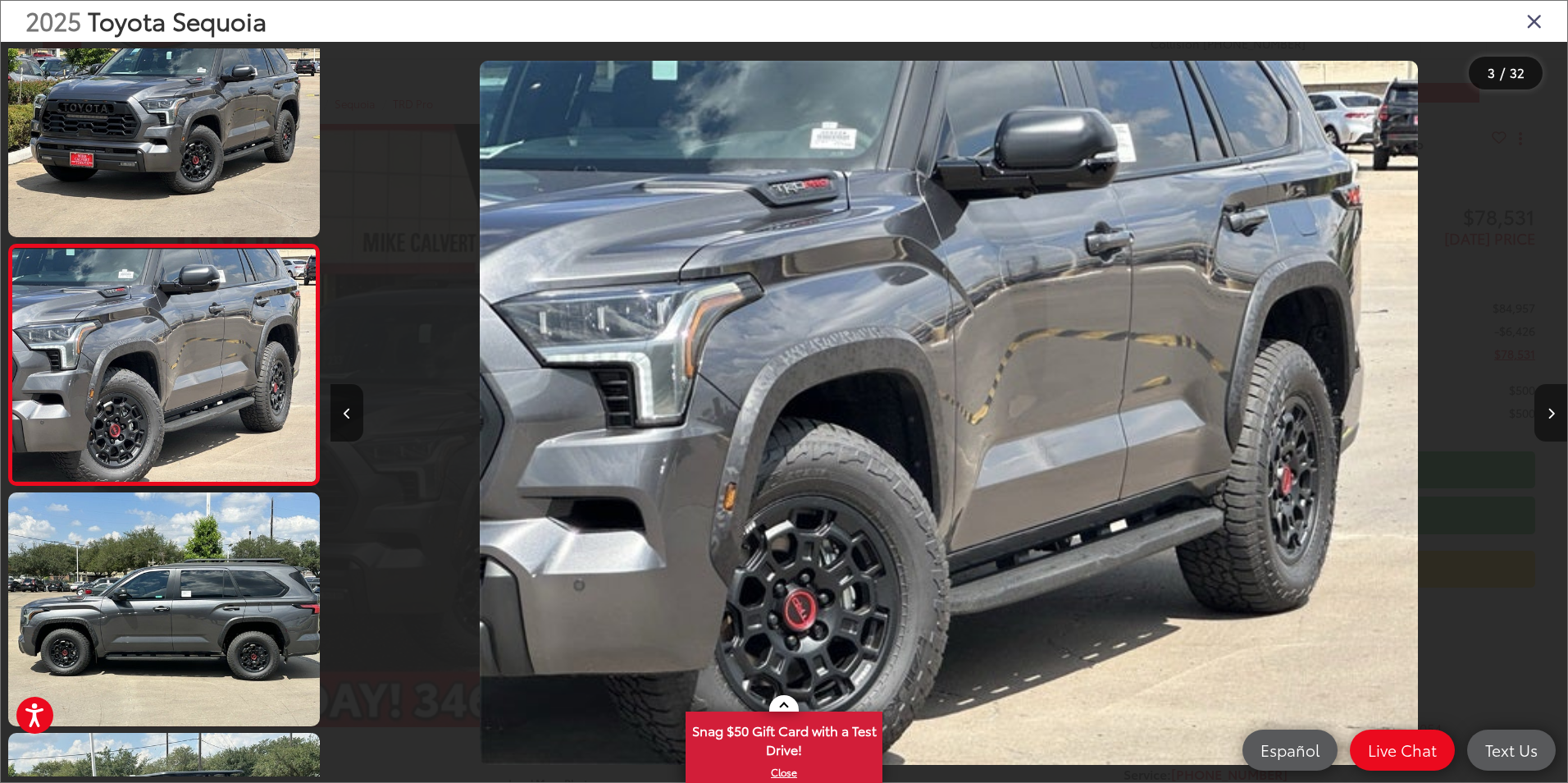
click at [1548, 410] on icon "Next image" at bounding box center [1551, 414] width 7 height 12
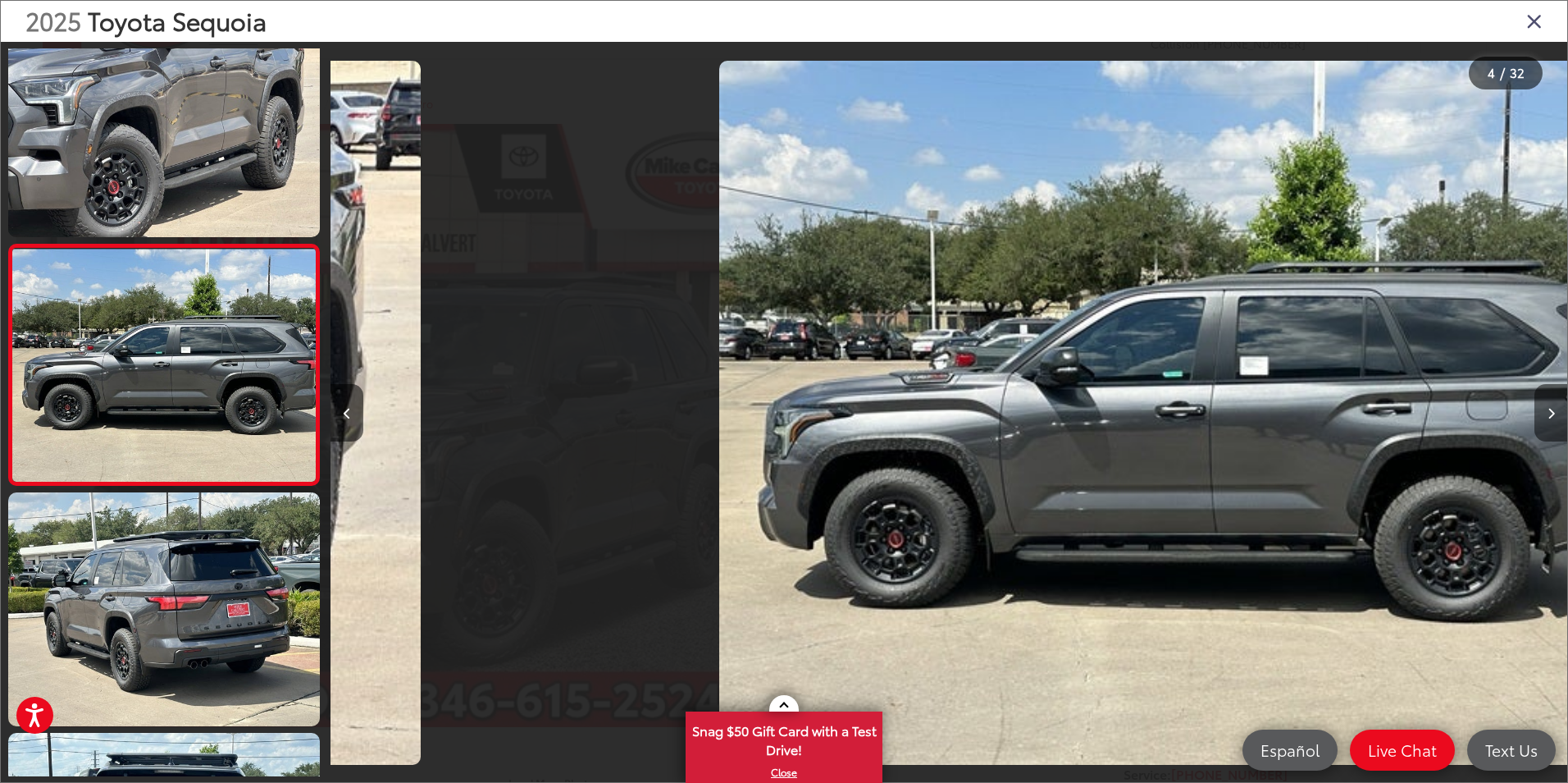
scroll to position [0, 3710]
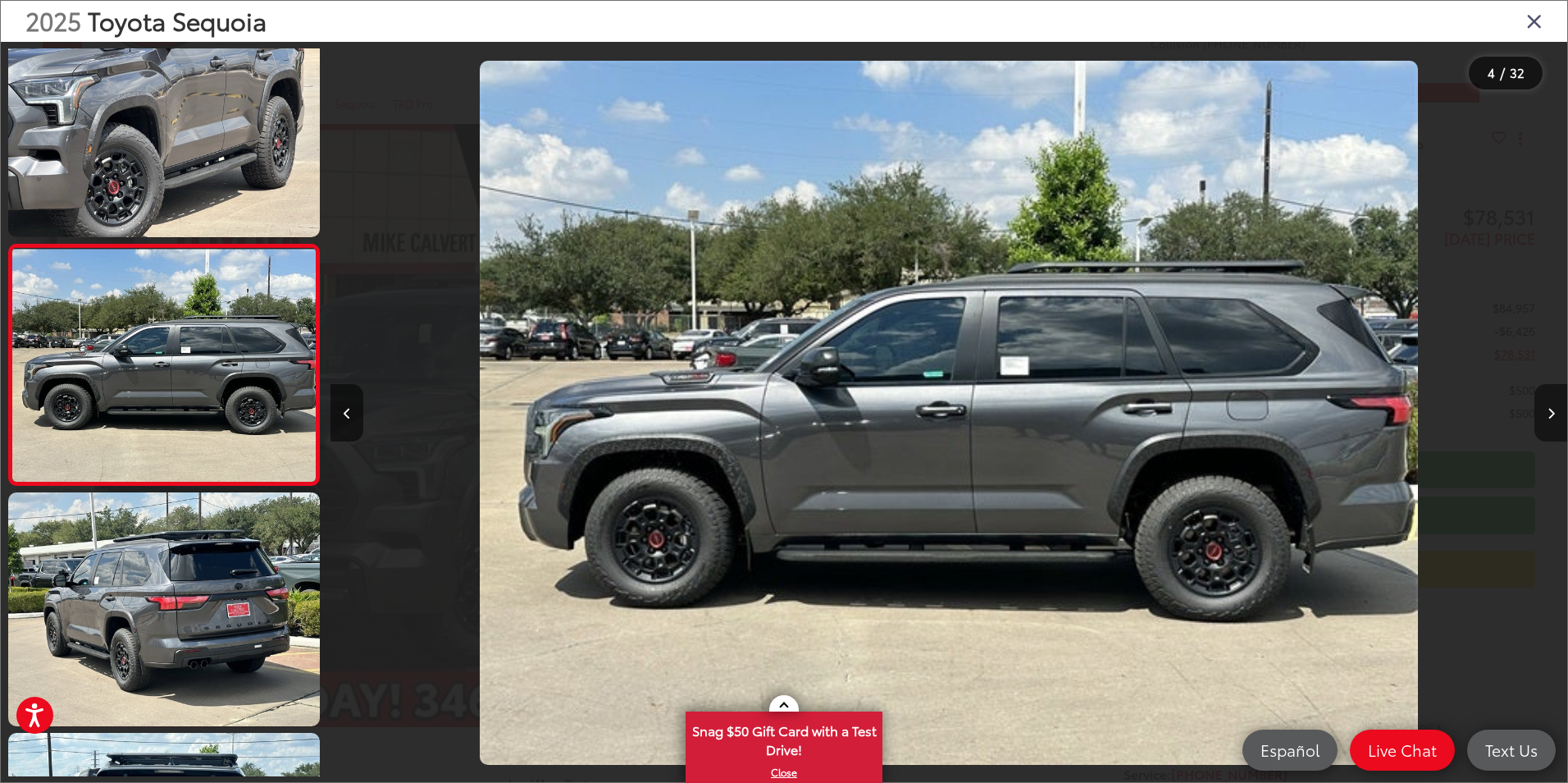
click at [1542, 408] on button "Next image" at bounding box center [1551, 413] width 33 height 58
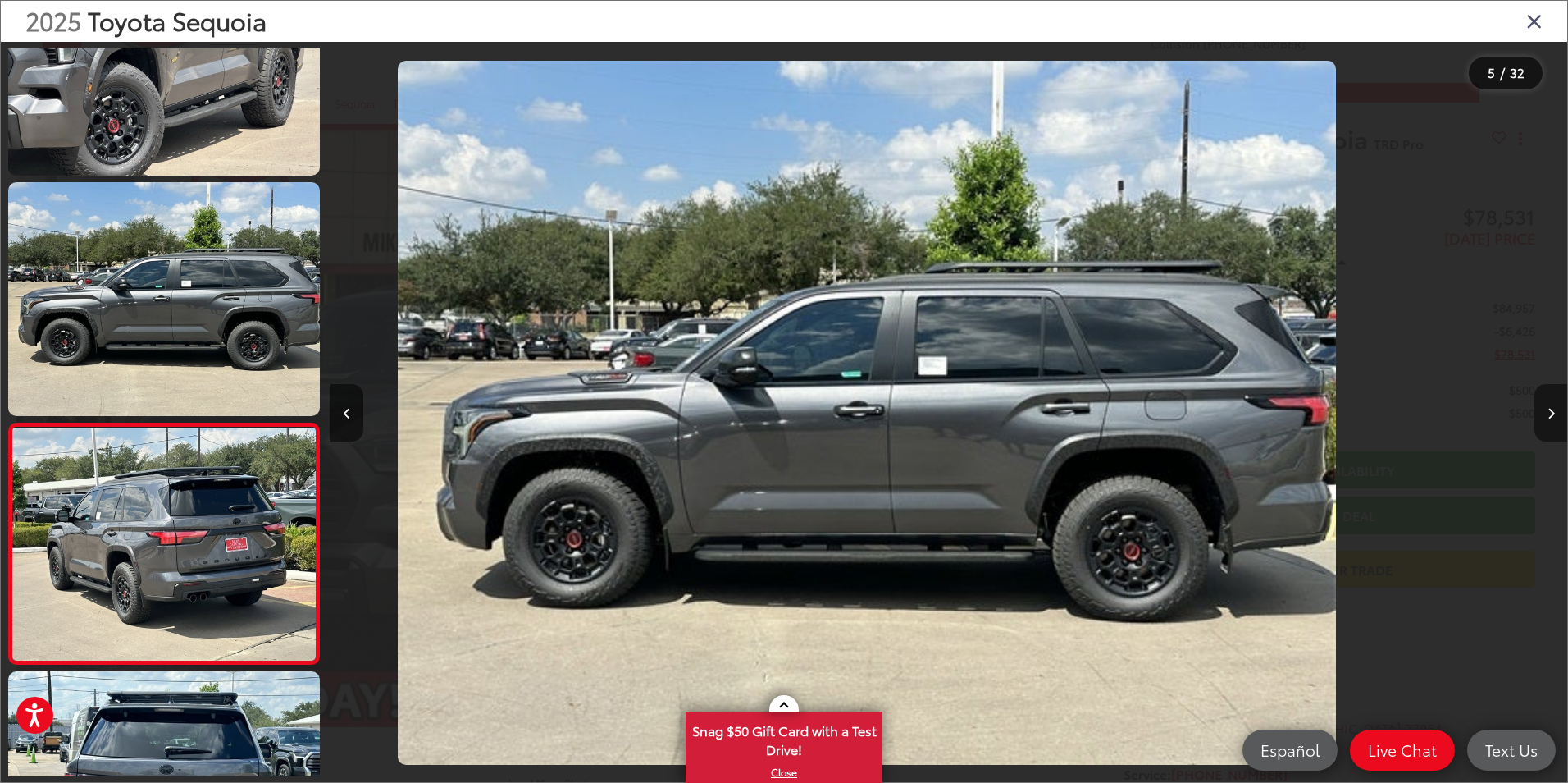
scroll to position [767, 0]
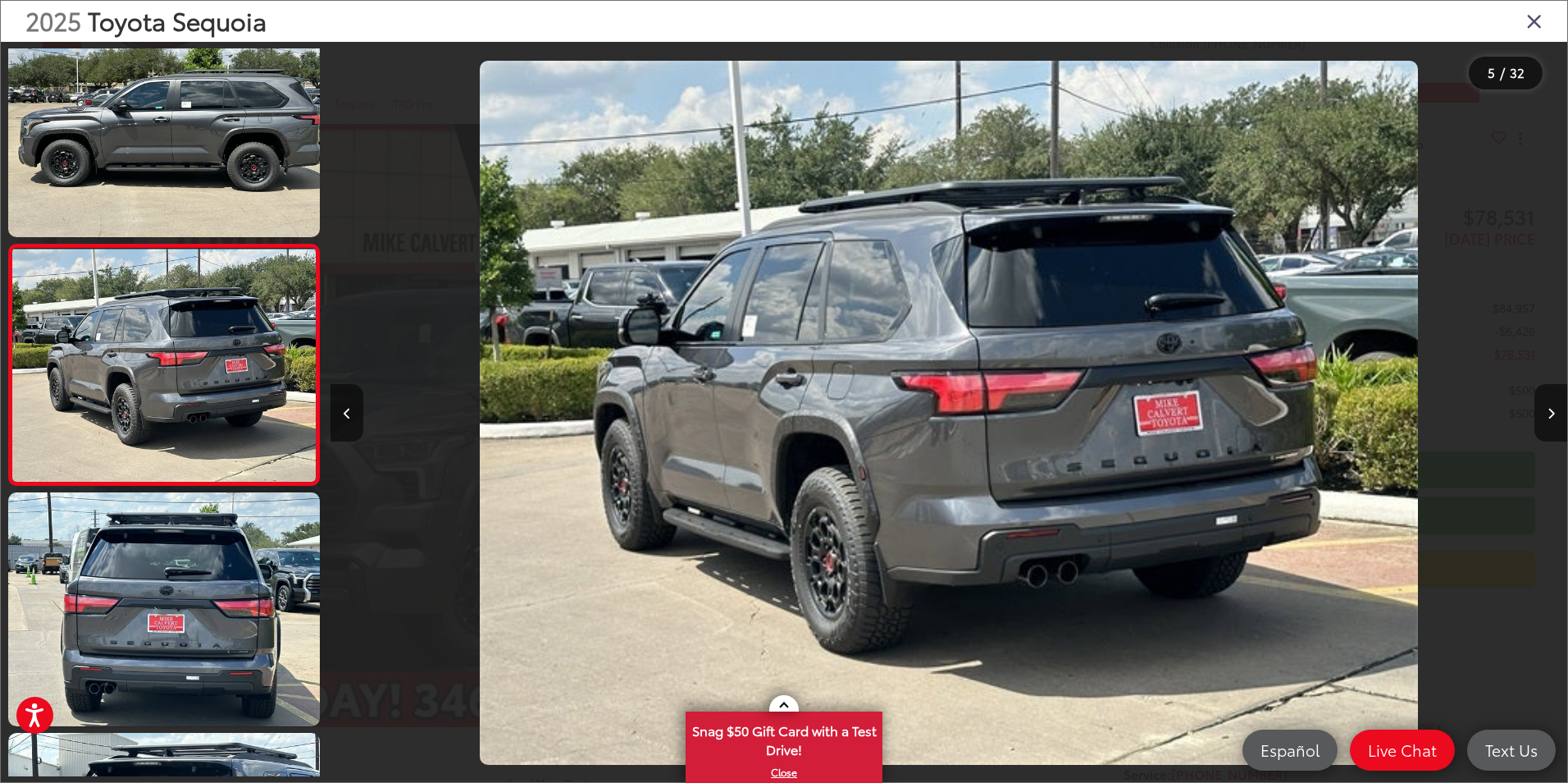
click at [1534, 408] on button "Next image" at bounding box center [1551, 413] width 33 height 58
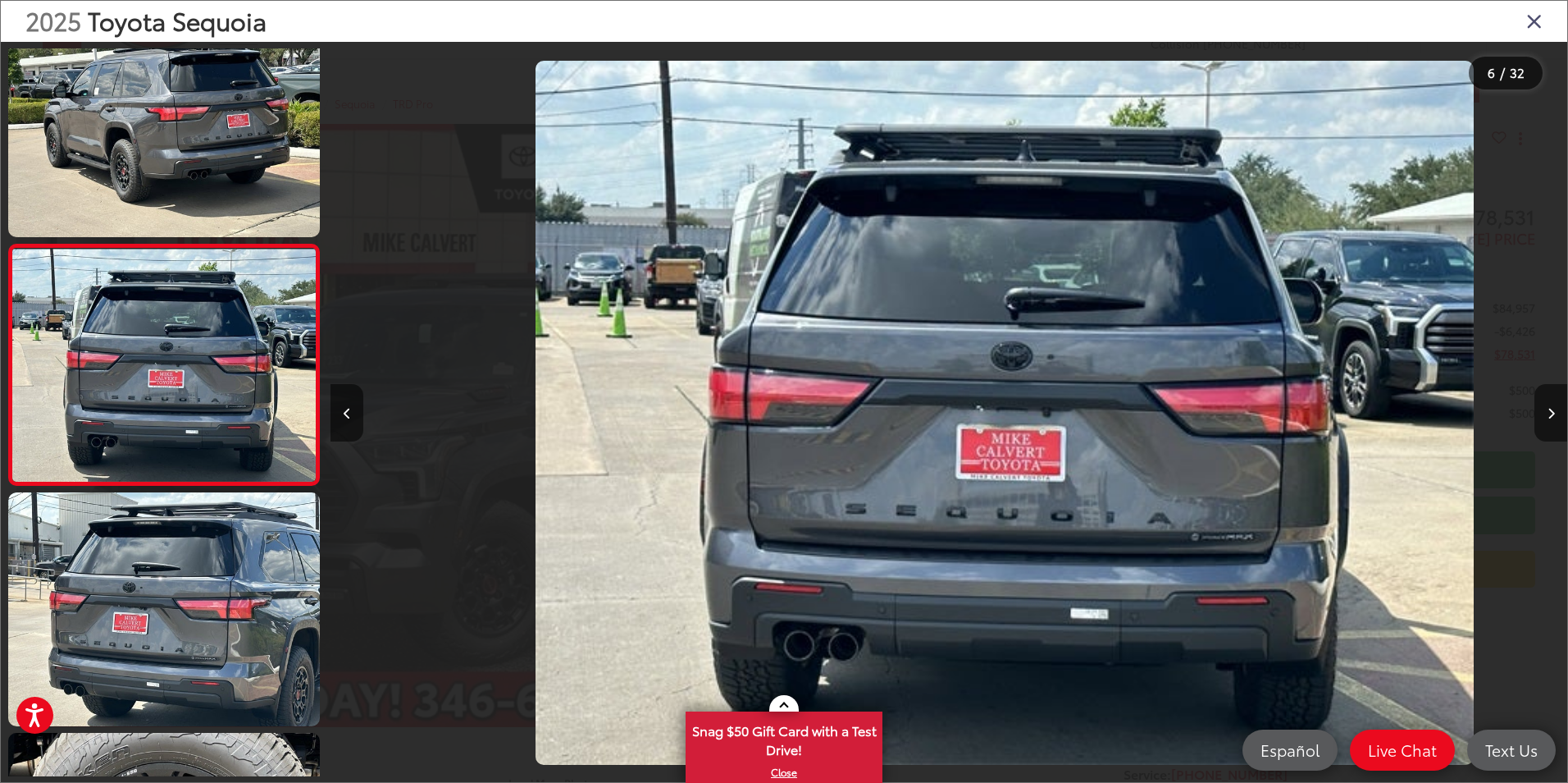
scroll to position [0, 6184]
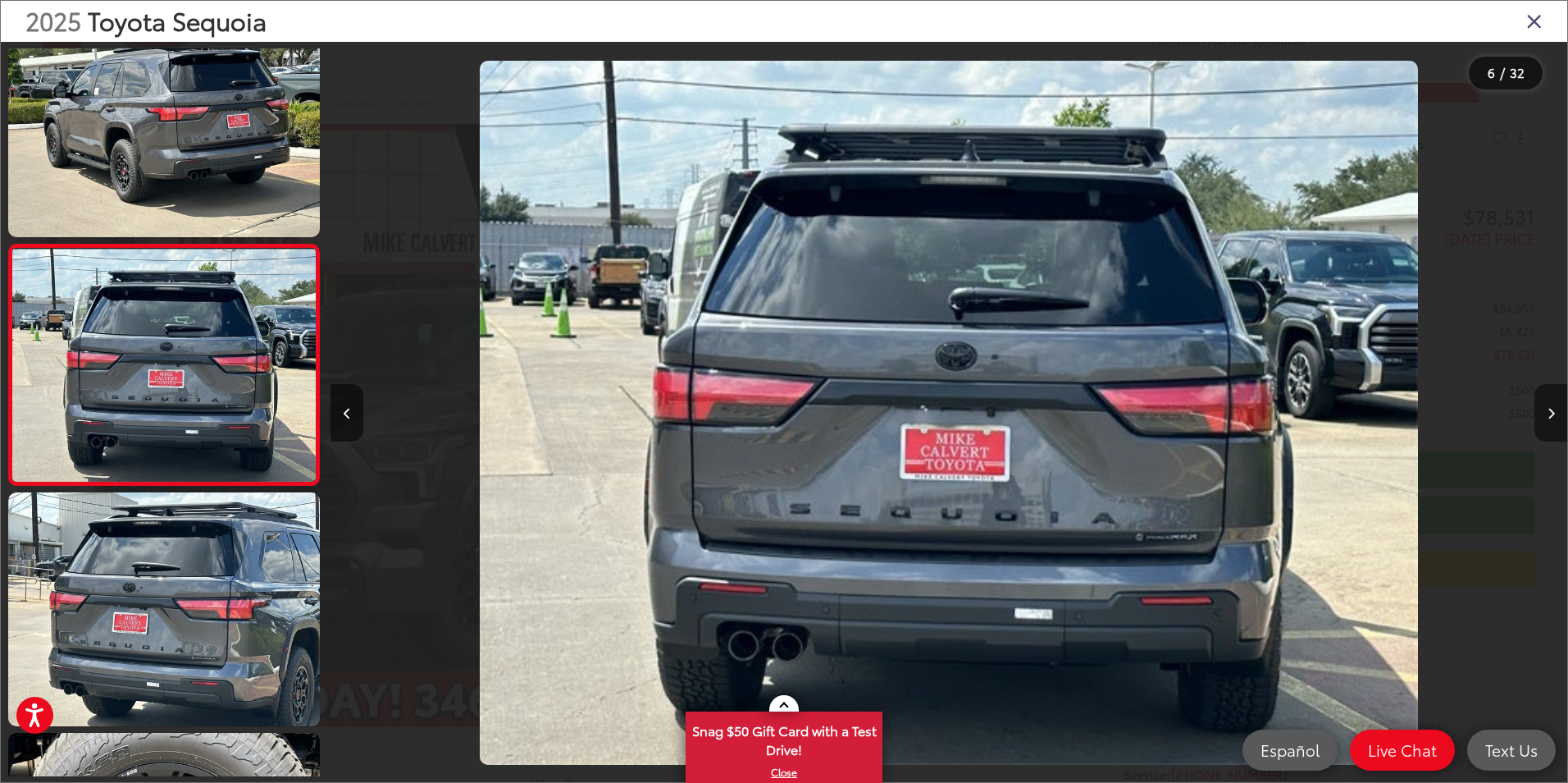
click at [1549, 414] on icon "Next image" at bounding box center [1551, 414] width 7 height 12
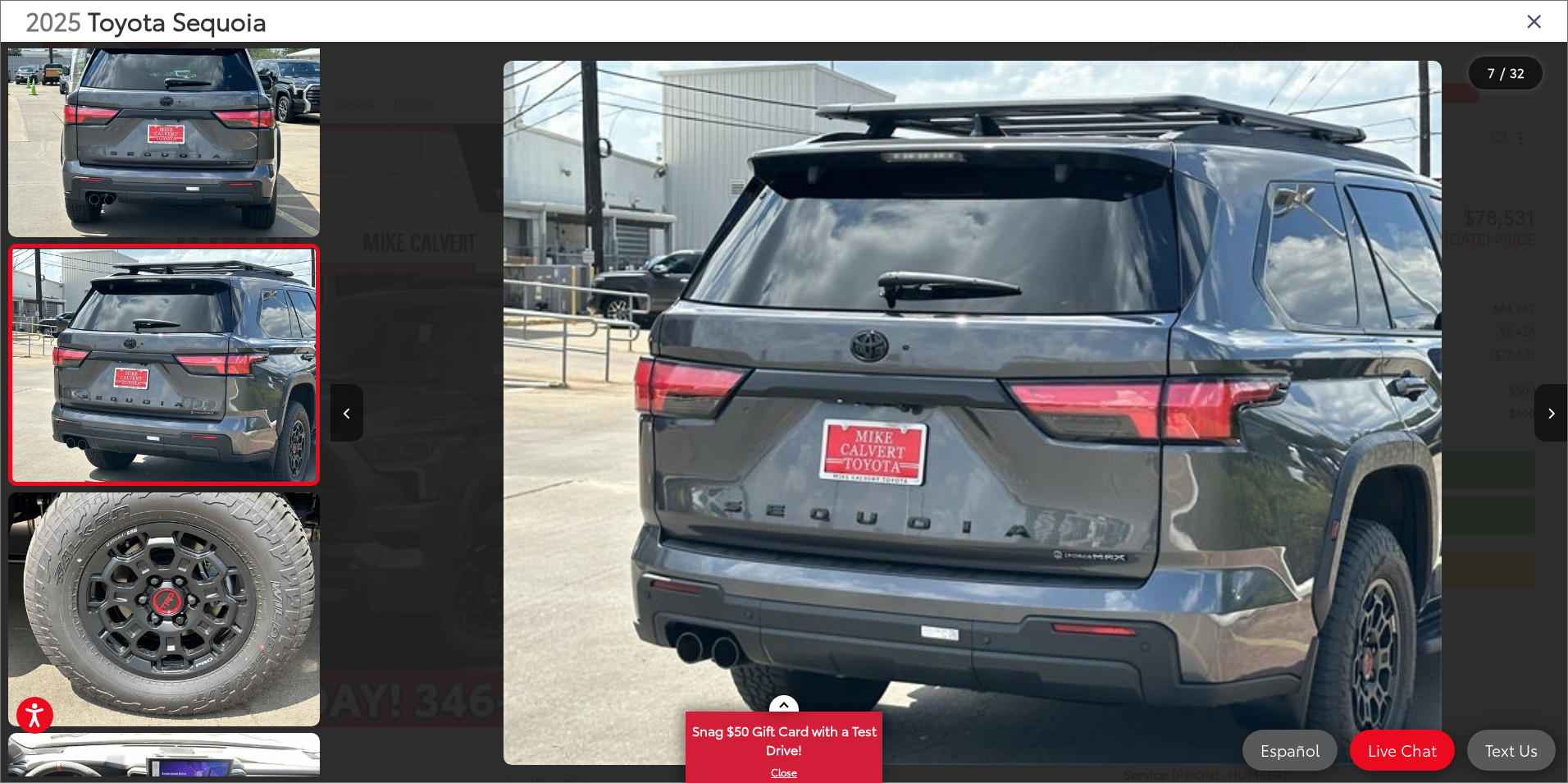
scroll to position [0, 7421]
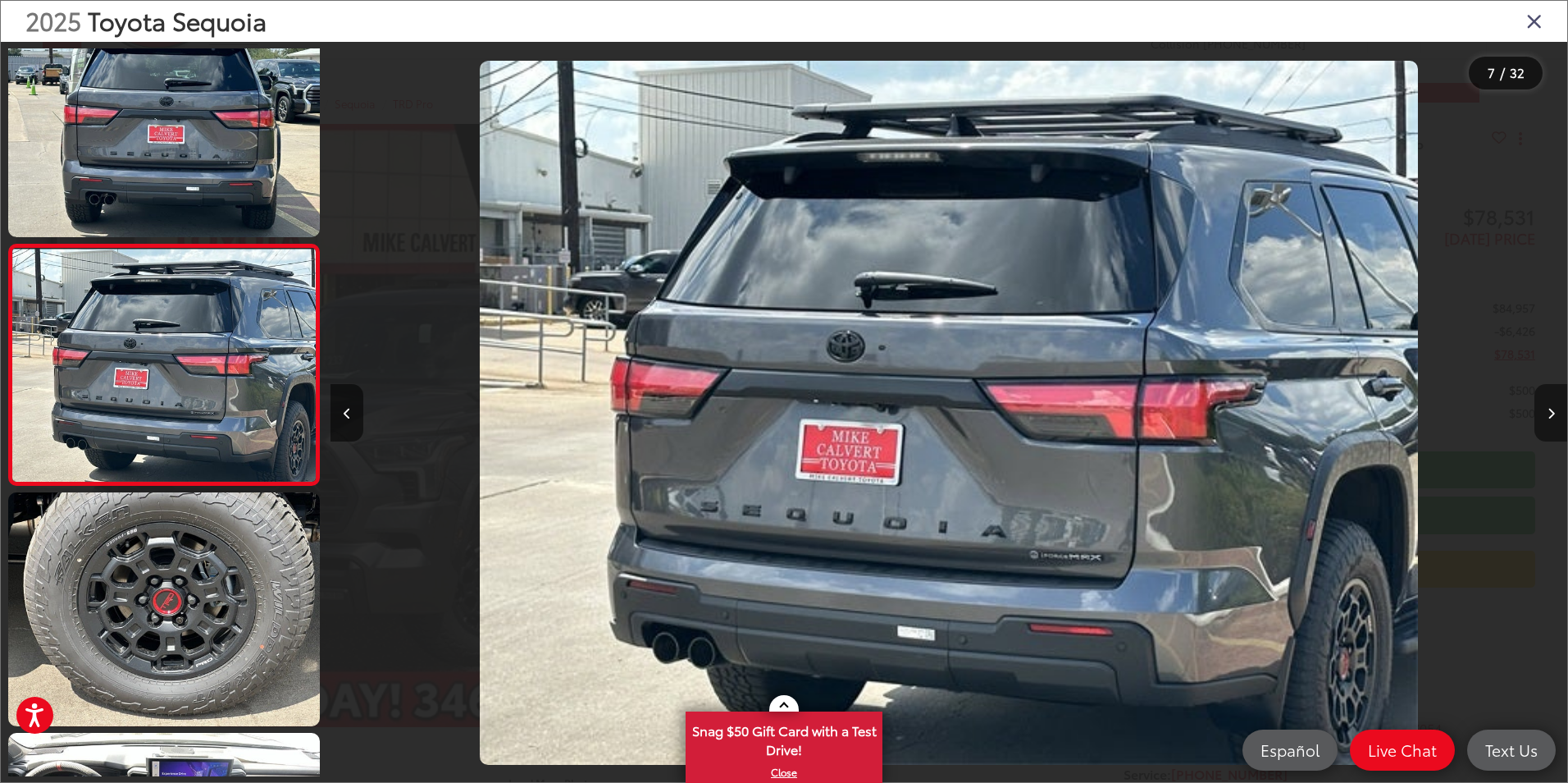
click at [1547, 414] on icon "Next image" at bounding box center [1551, 414] width 7 height 12
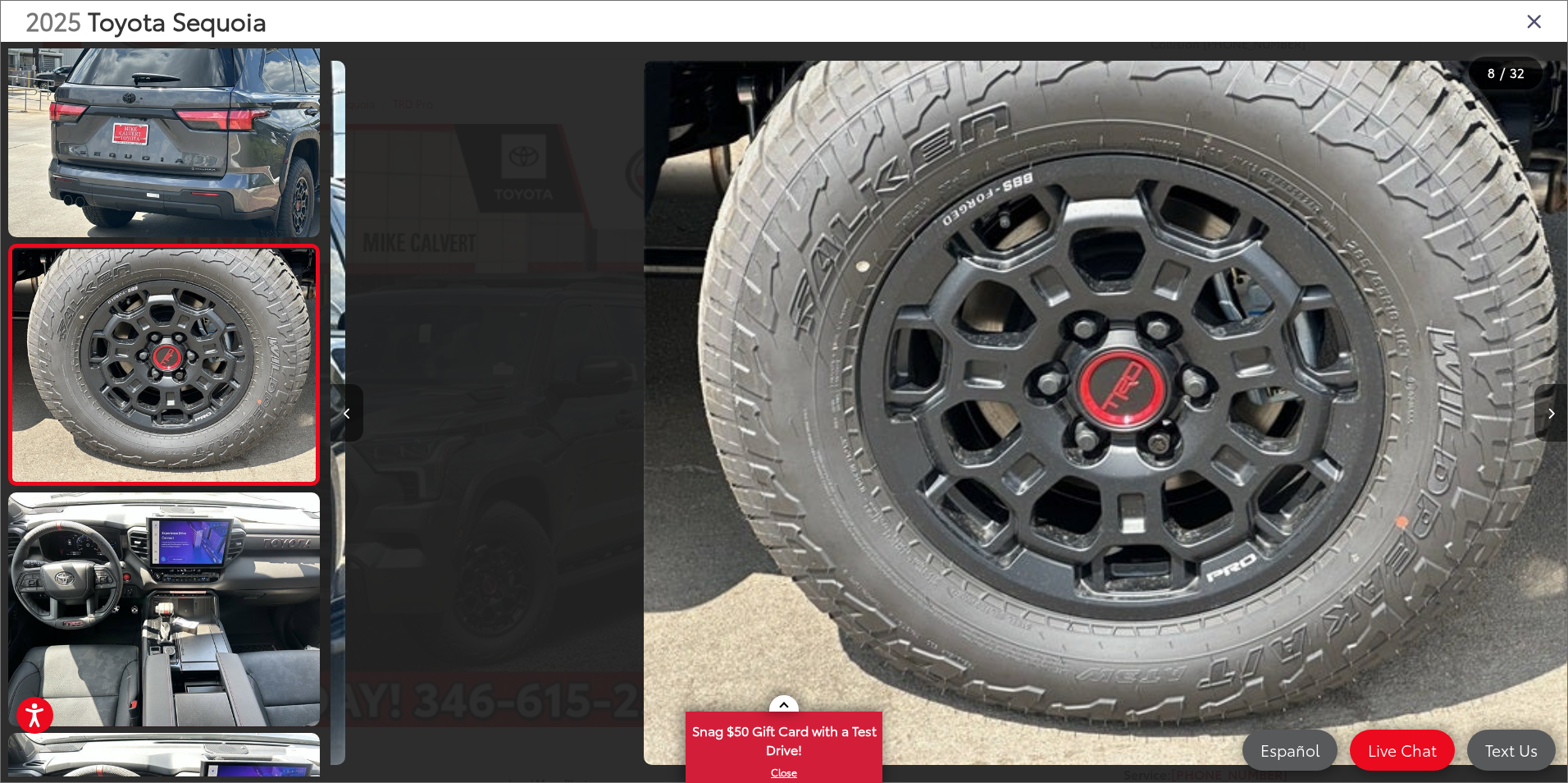
scroll to position [0, 8657]
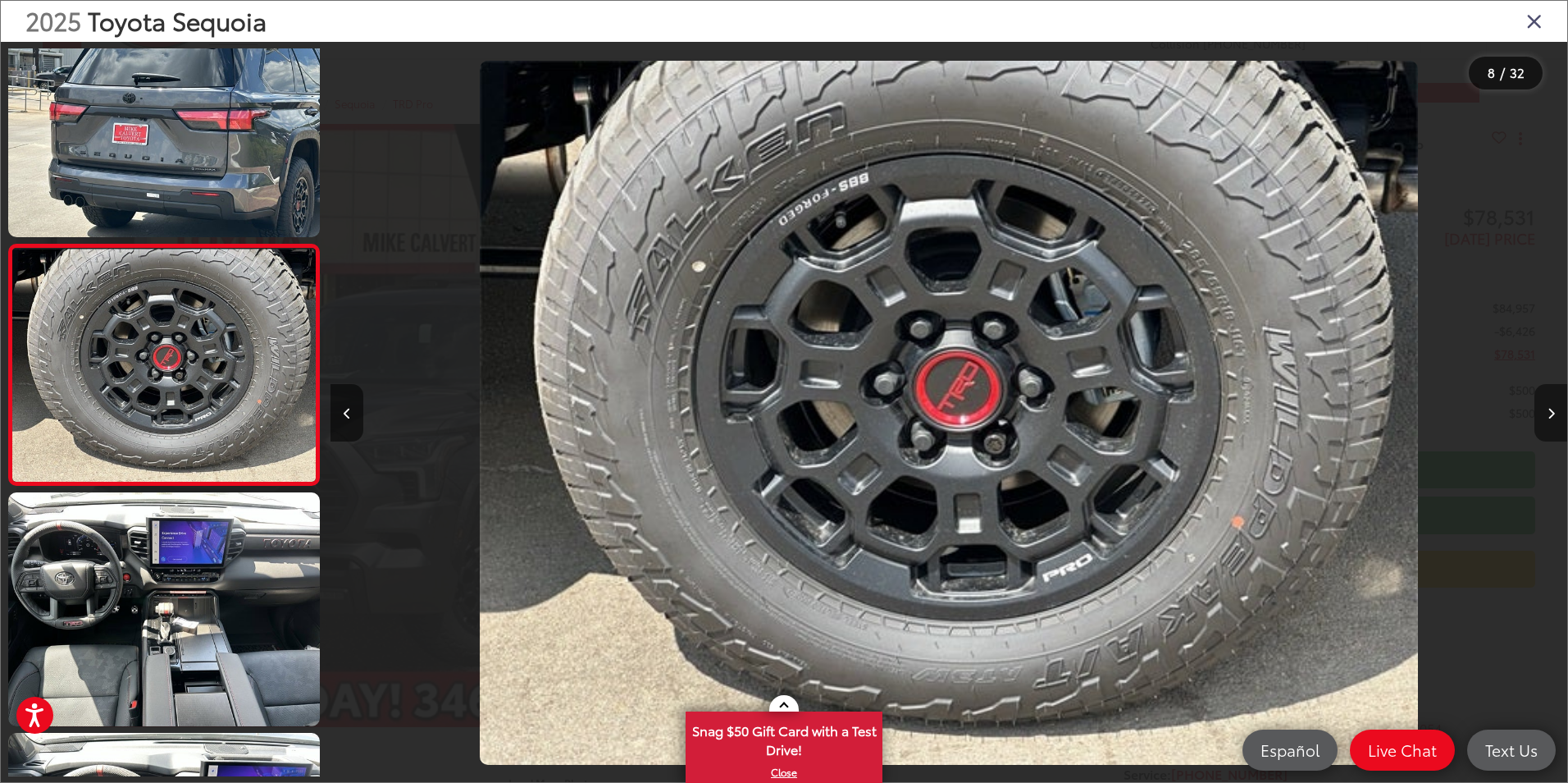
click at [1547, 414] on icon "Next image" at bounding box center [1551, 414] width 7 height 12
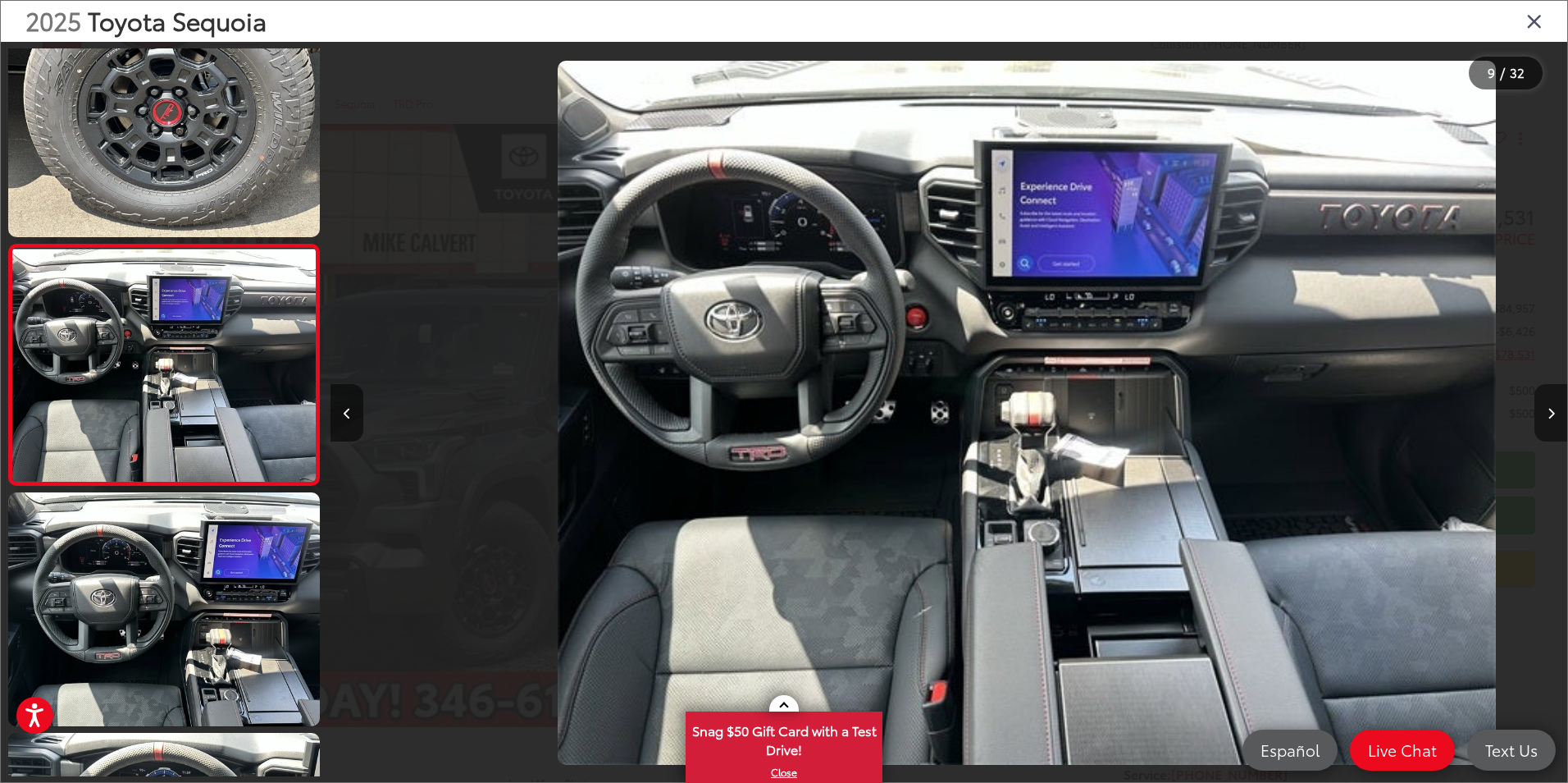
scroll to position [0, 9894]
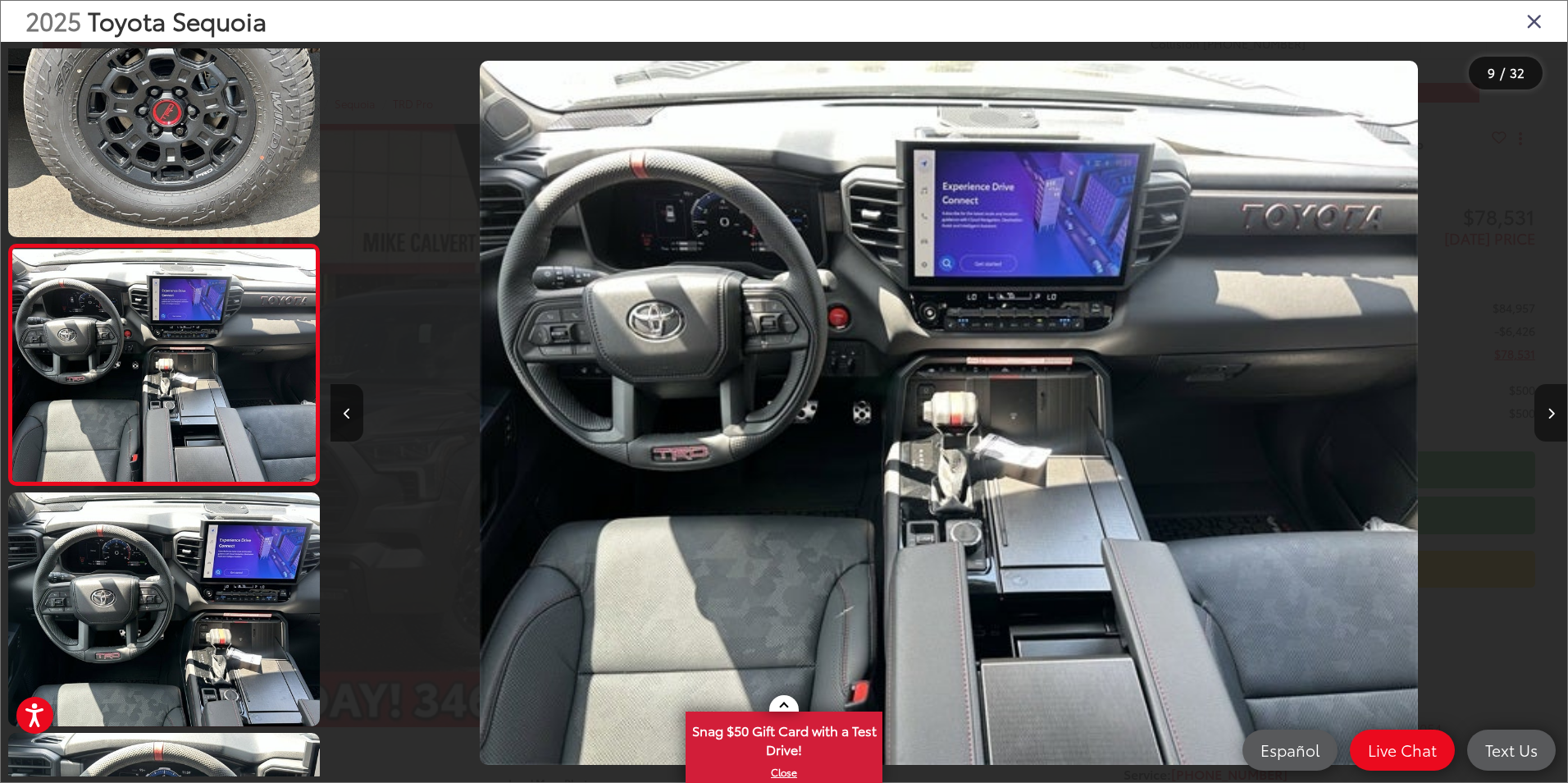
click at [1547, 415] on icon "Next image" at bounding box center [1551, 414] width 7 height 12
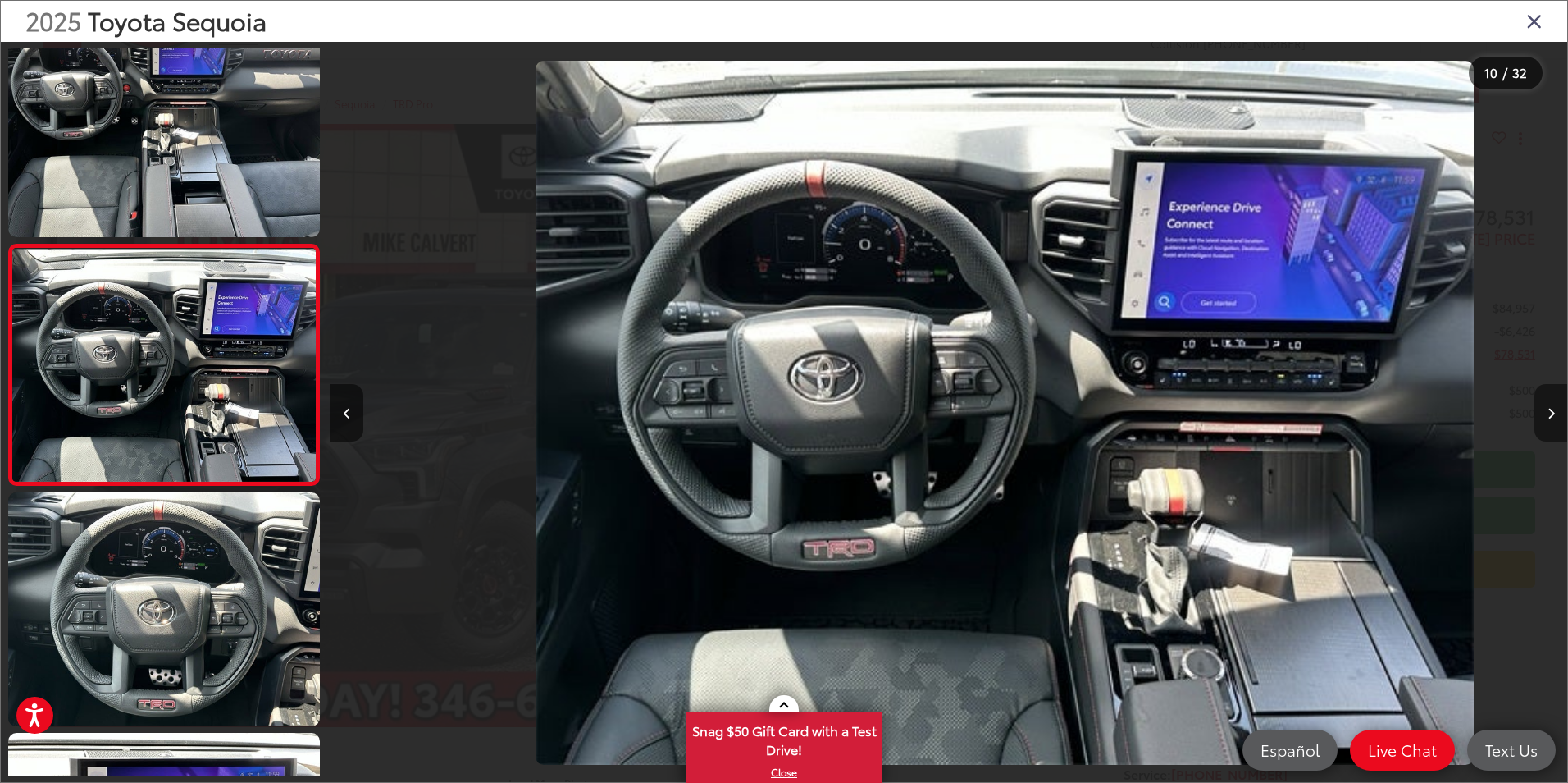
scroll to position [0, 11131]
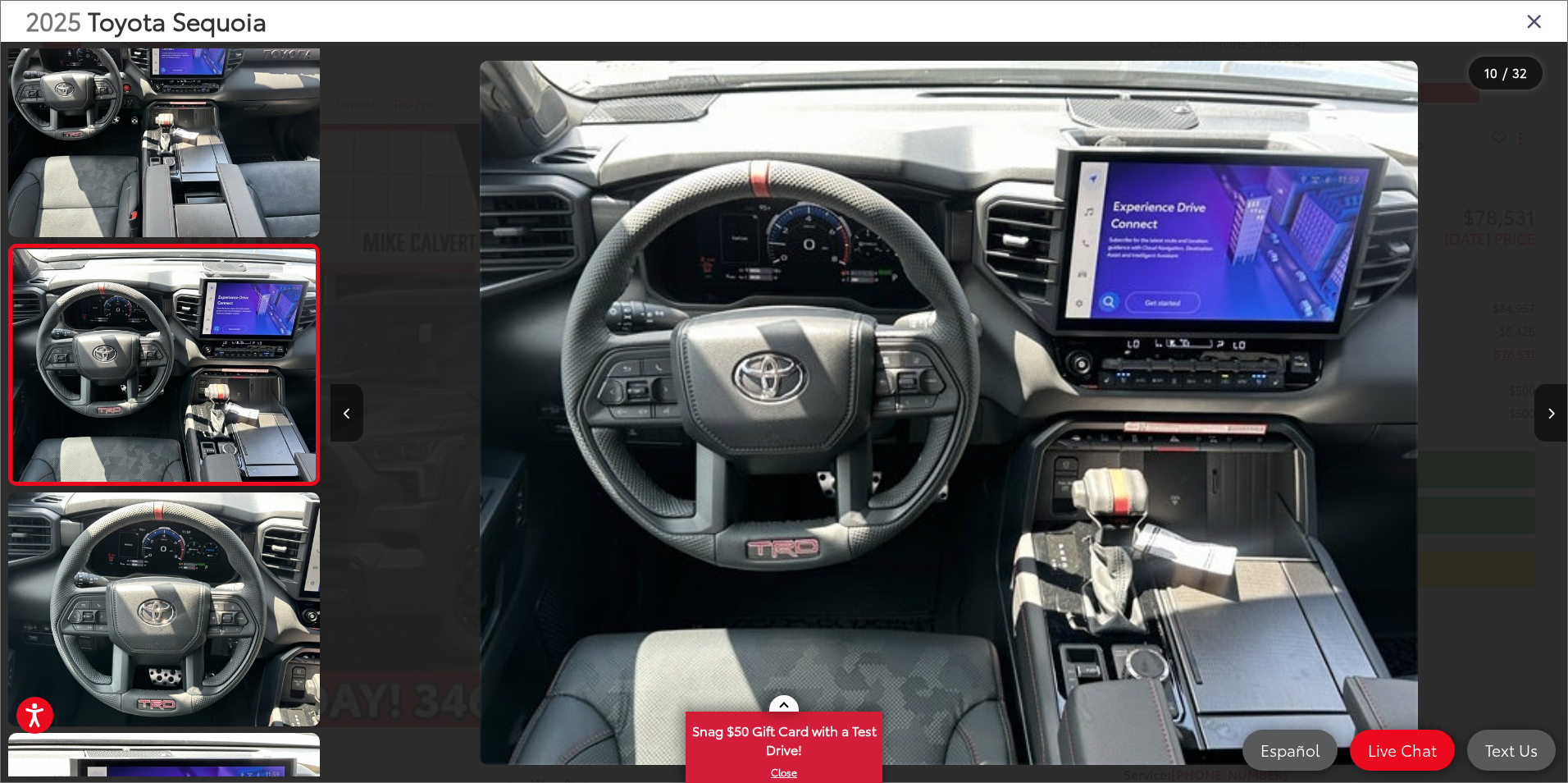
click at [1514, 405] on div at bounding box center [1412, 413] width 309 height 742
drag, startPoint x: 1548, startPoint y: 412, endPoint x: 1537, endPoint y: 412, distance: 11.0
click at [1538, 412] on button "Next image" at bounding box center [1551, 413] width 33 height 58
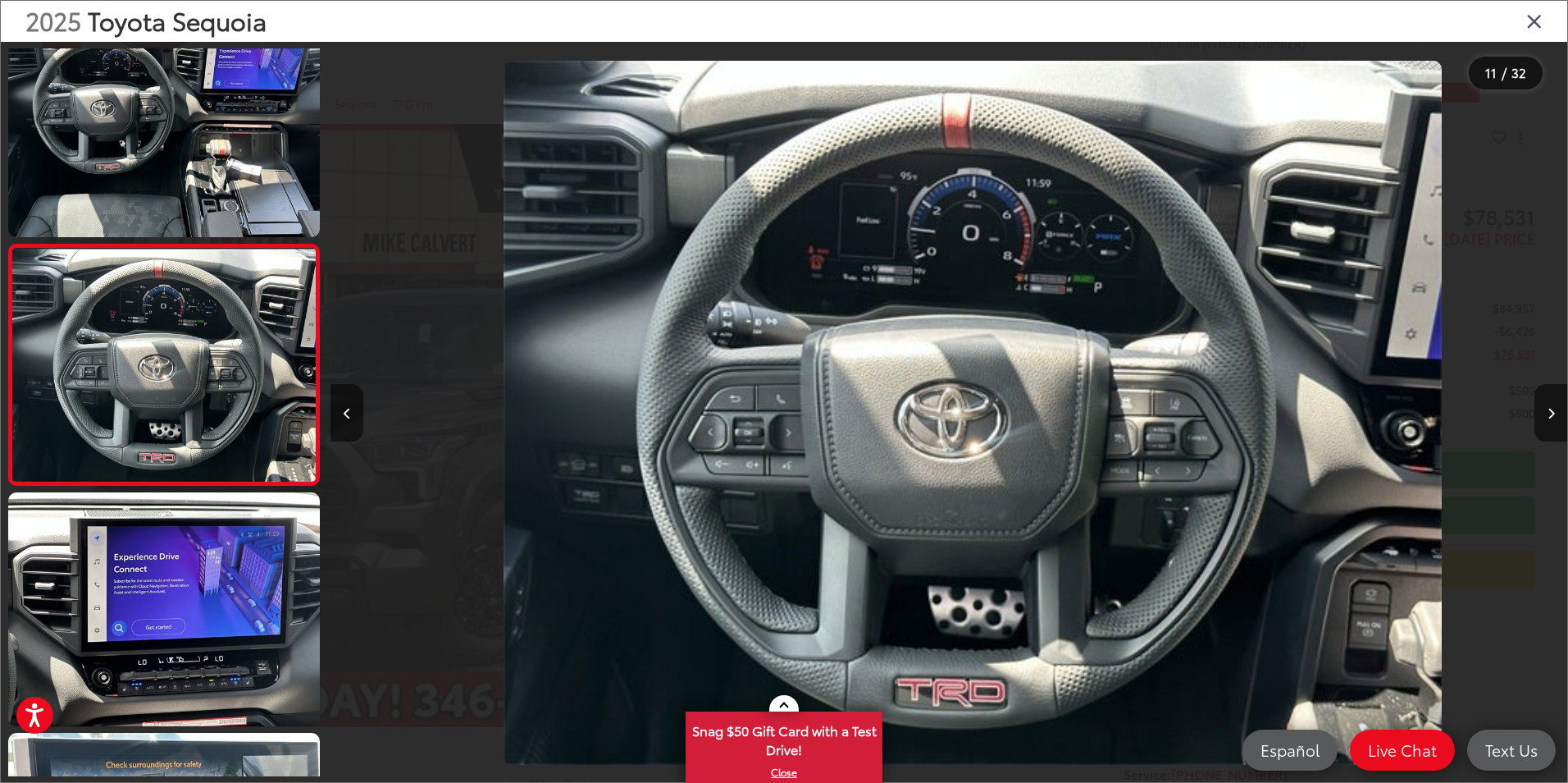
scroll to position [0, 12368]
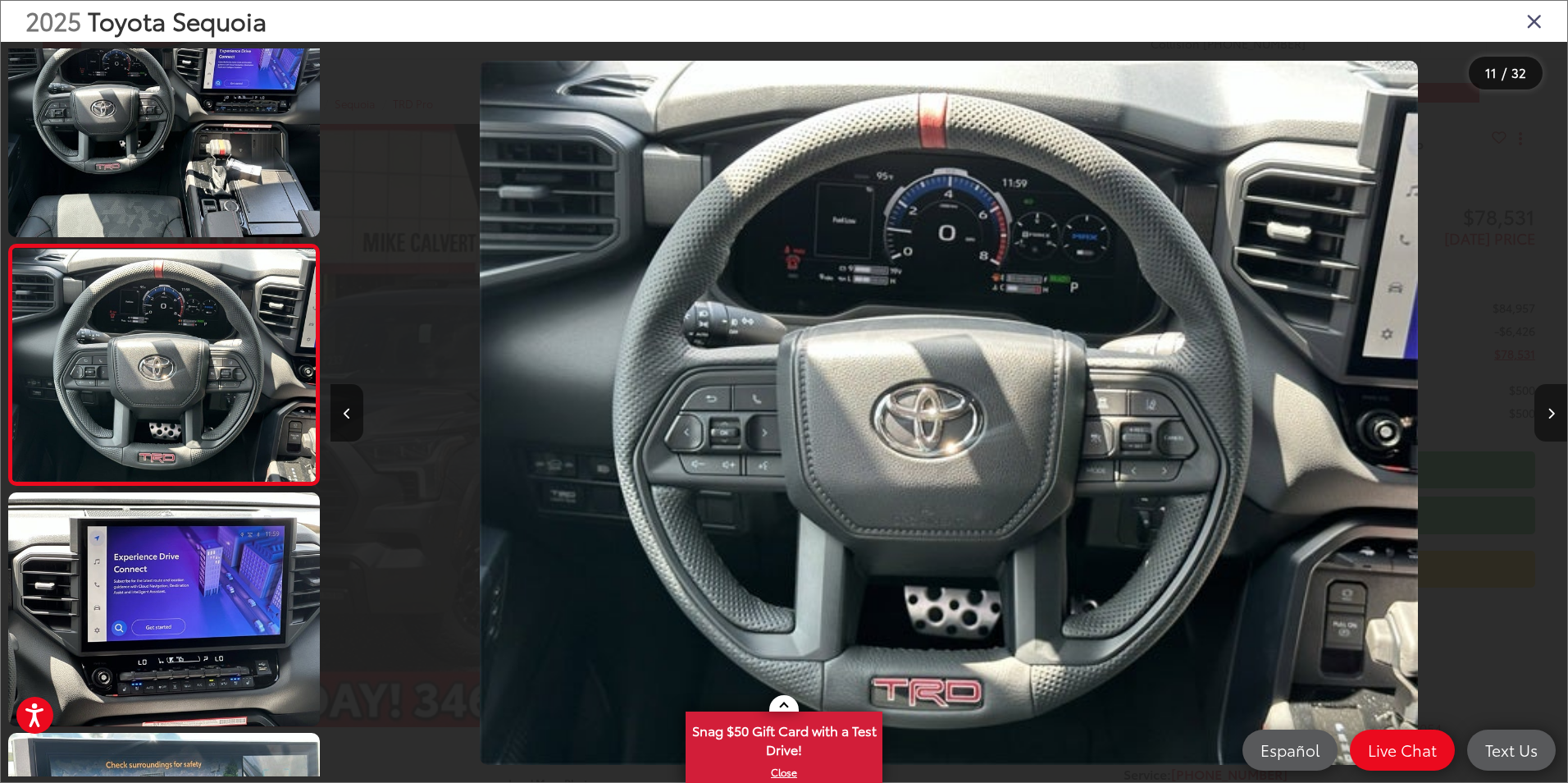
click at [1553, 421] on button "Next image" at bounding box center [1551, 413] width 33 height 58
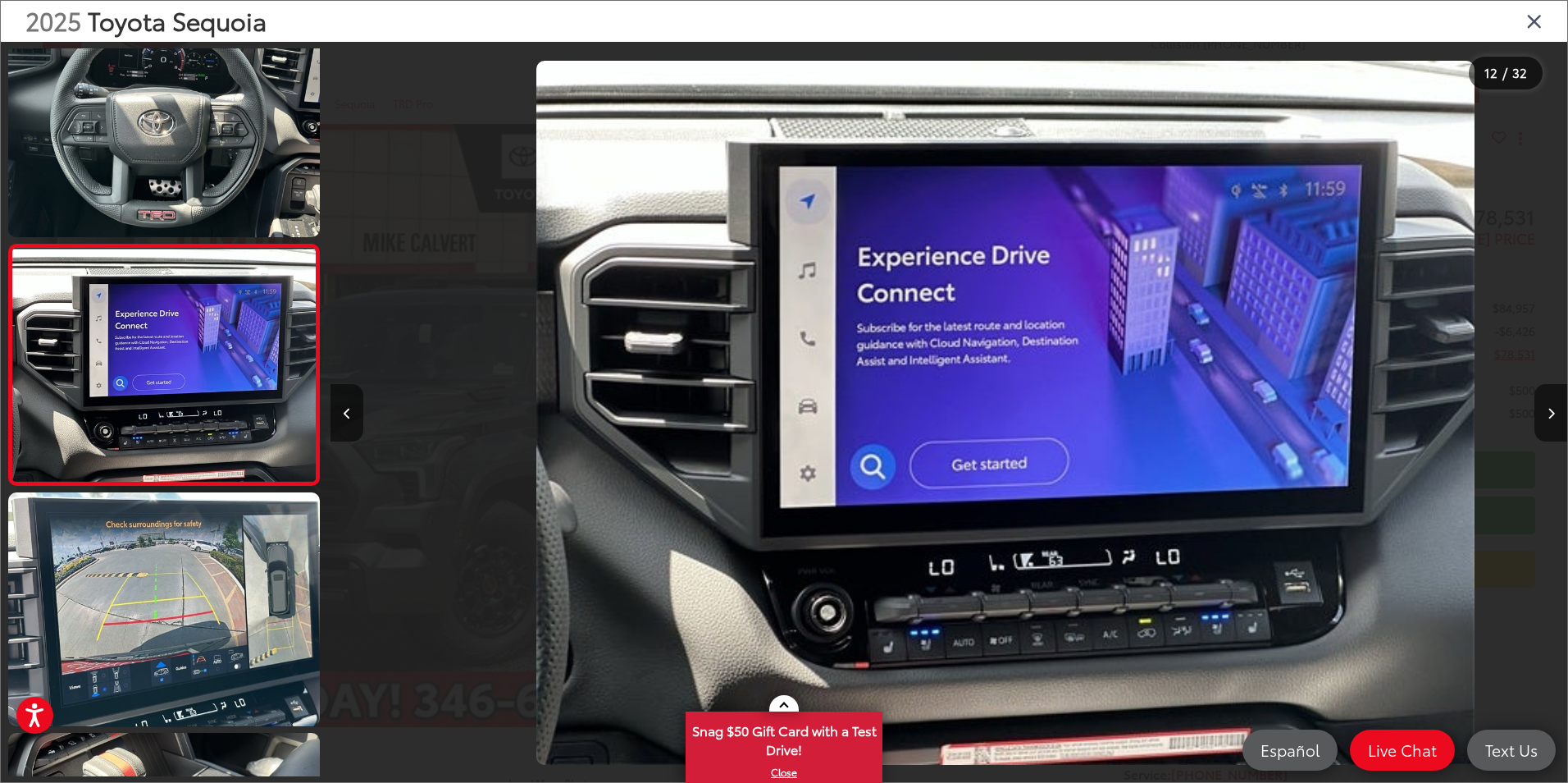
scroll to position [0, 13604]
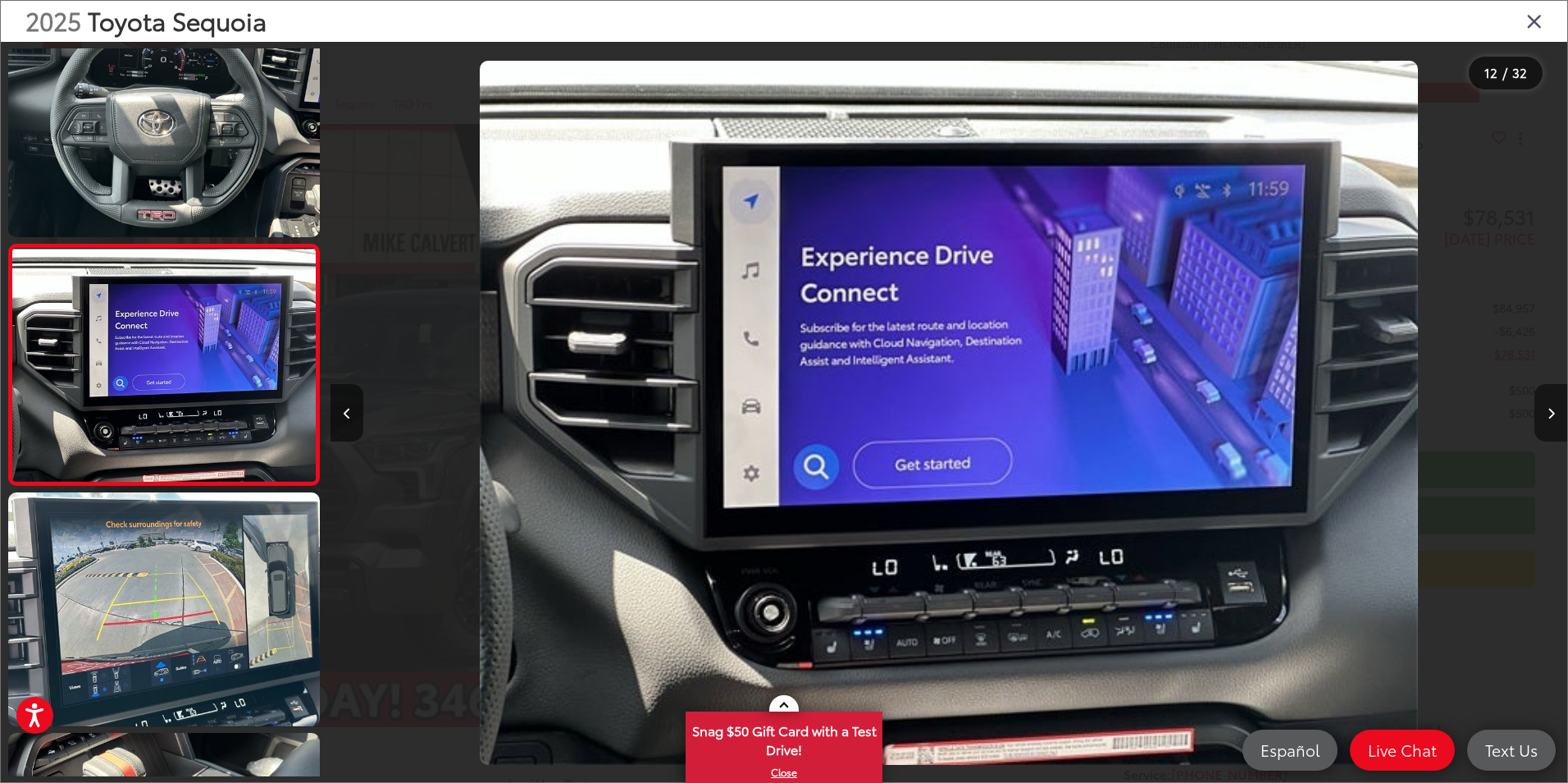
click at [1555, 416] on button "Next image" at bounding box center [1551, 413] width 33 height 58
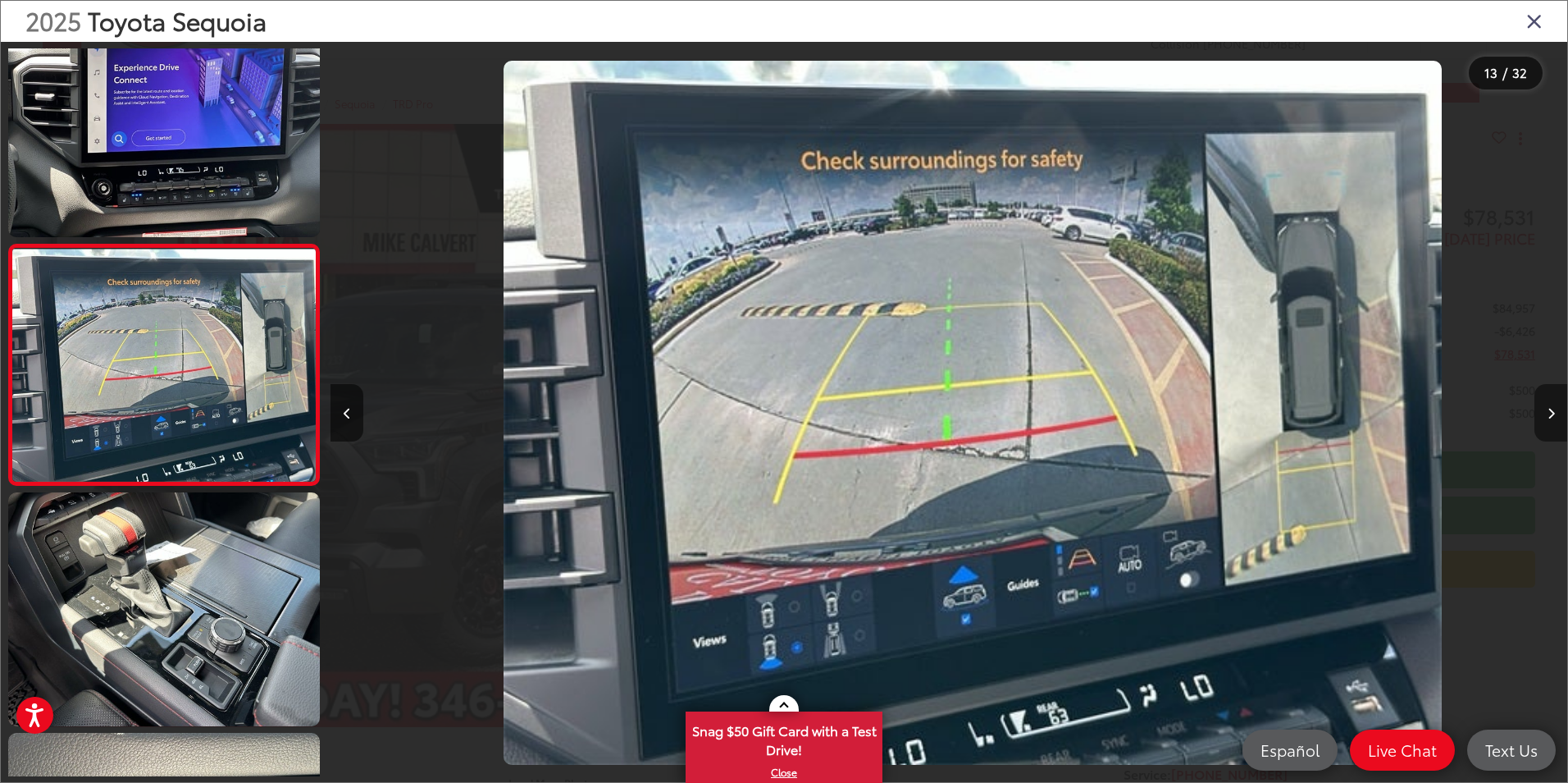
scroll to position [0, 14840]
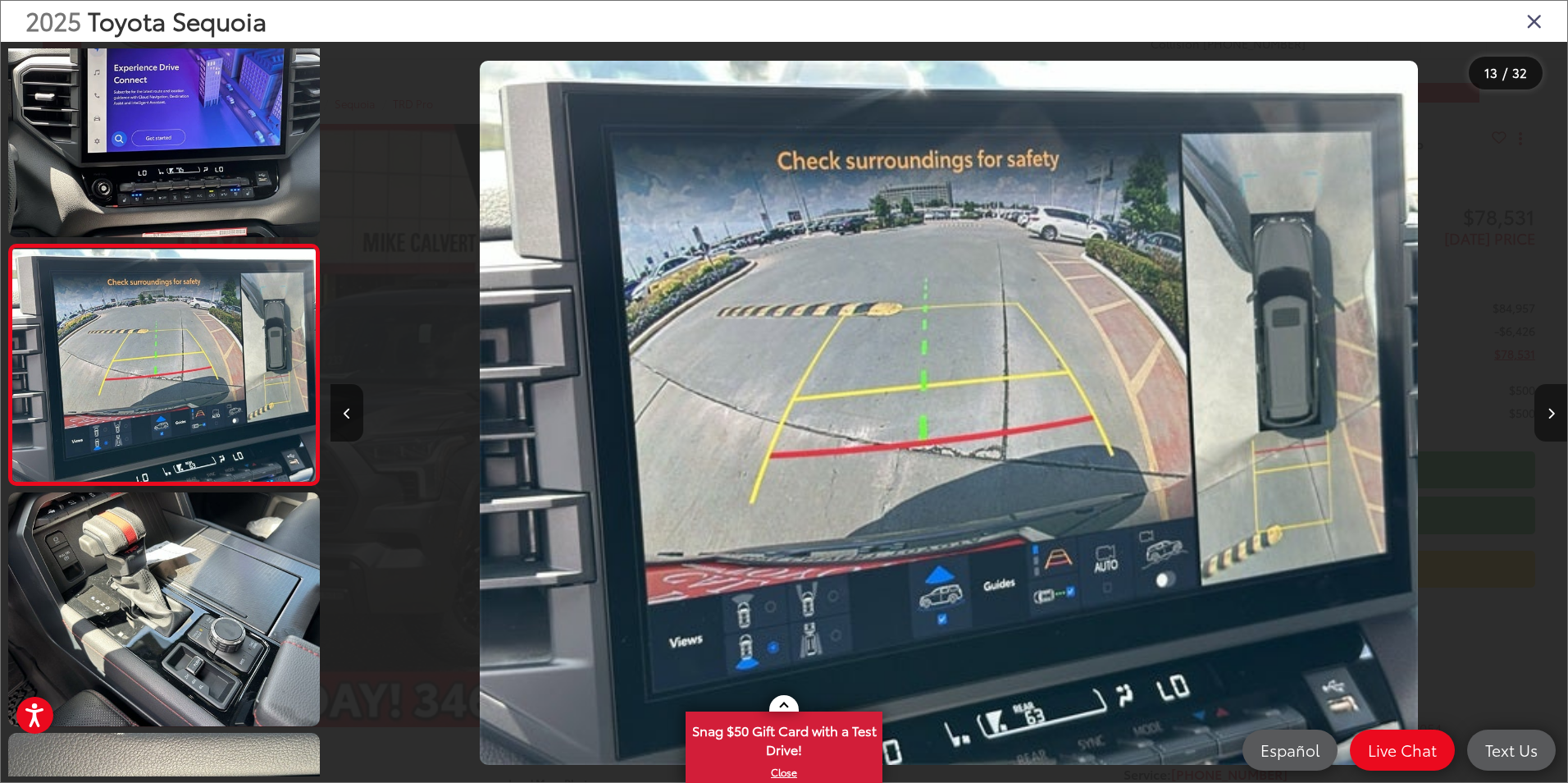
click at [1549, 415] on icon "Next image" at bounding box center [1551, 414] width 7 height 12
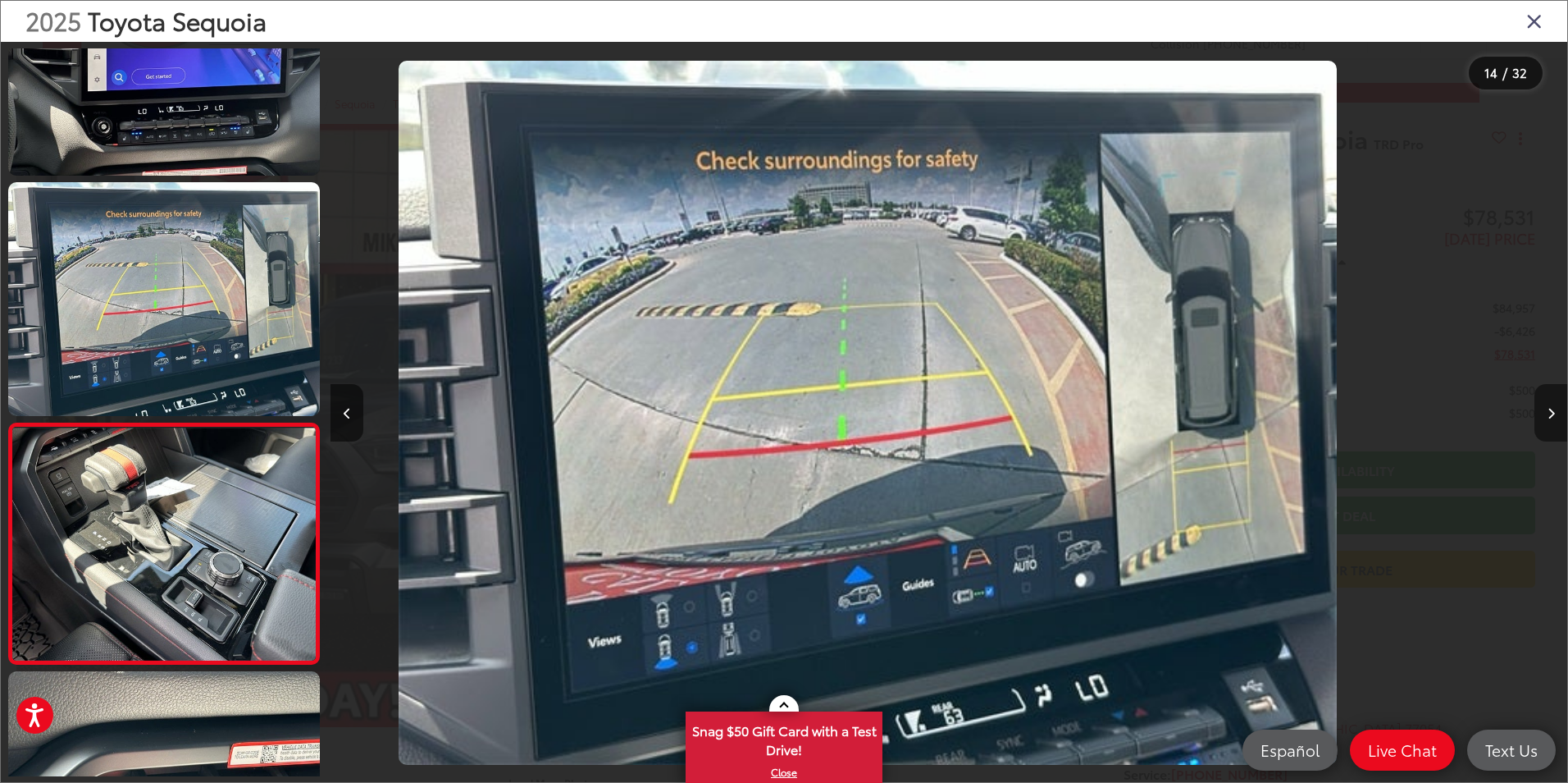
scroll to position [0, 0]
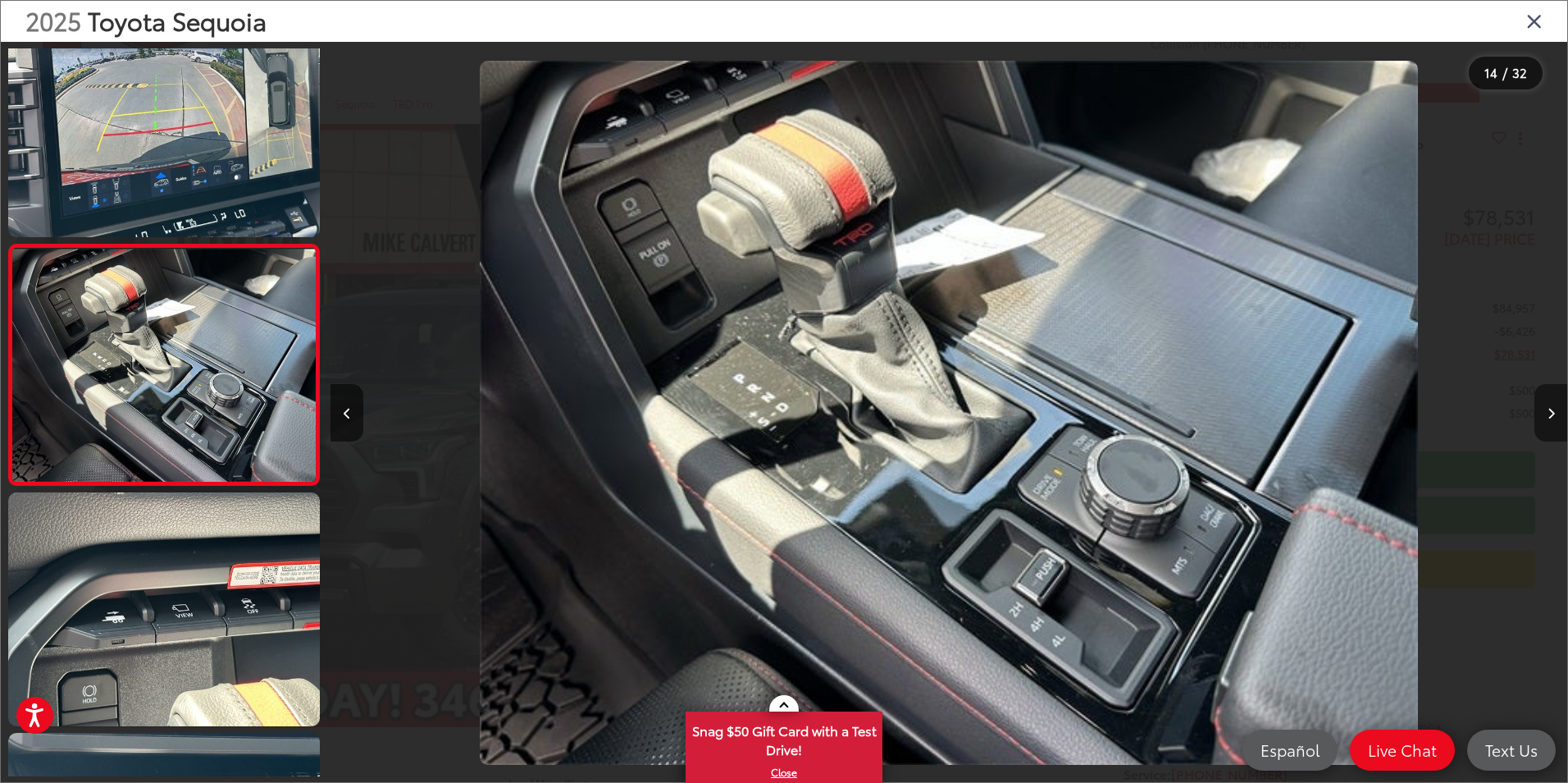
click at [1546, 413] on button "Next image" at bounding box center [1551, 413] width 33 height 58
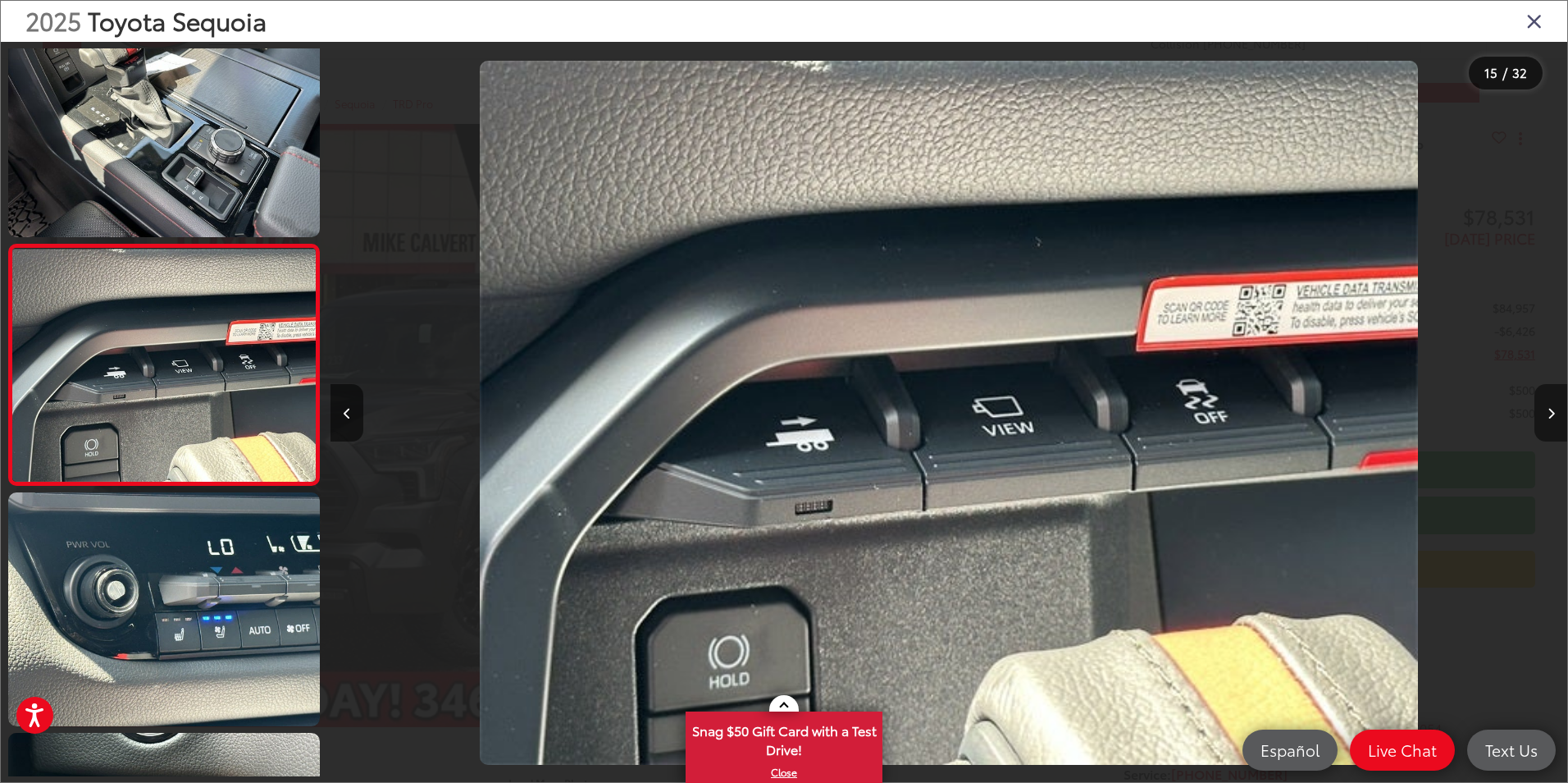
click at [1545, 410] on button "Next image" at bounding box center [1551, 413] width 33 height 58
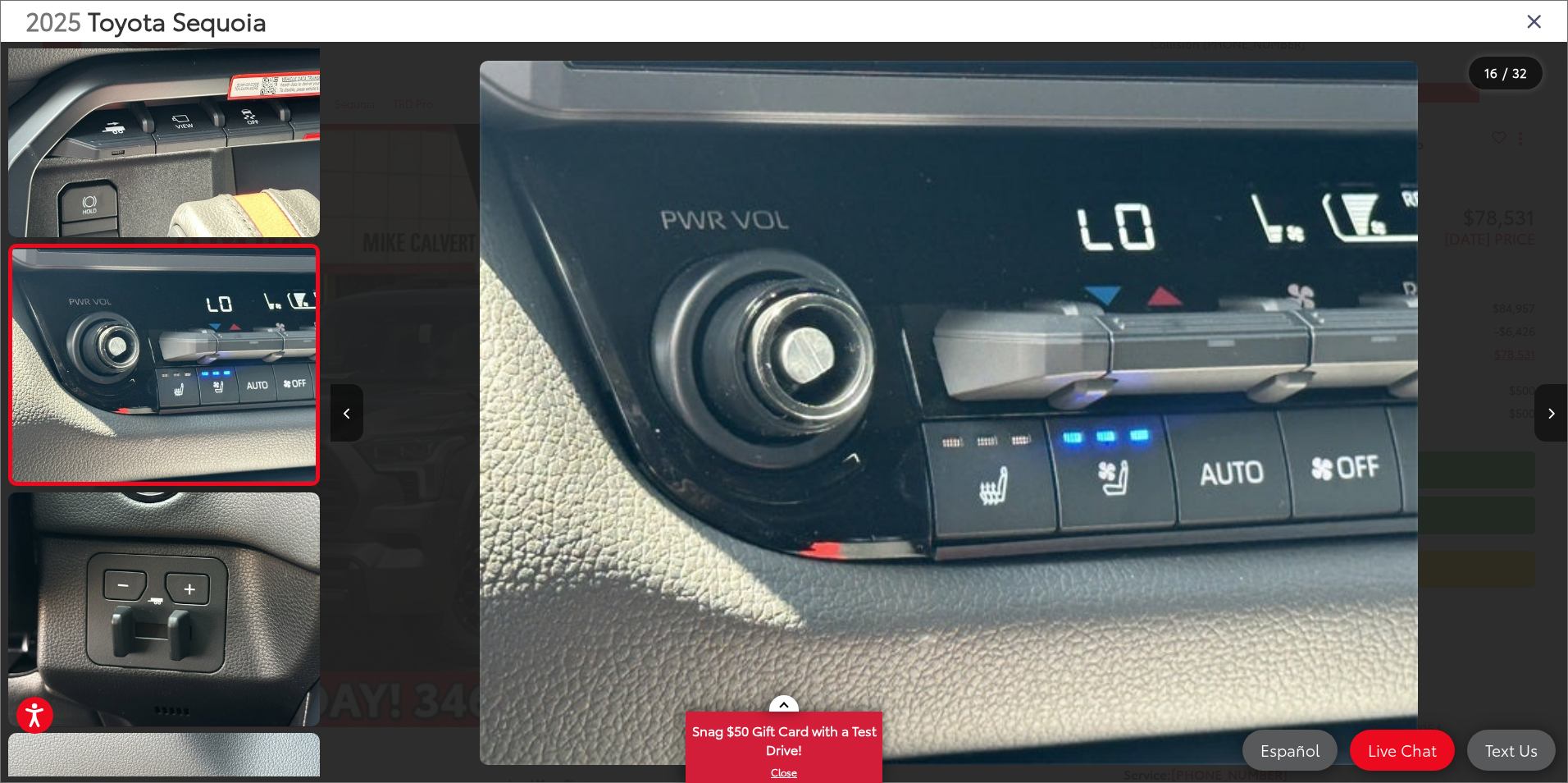
click at [1545, 410] on button "Next image" at bounding box center [1551, 413] width 33 height 58
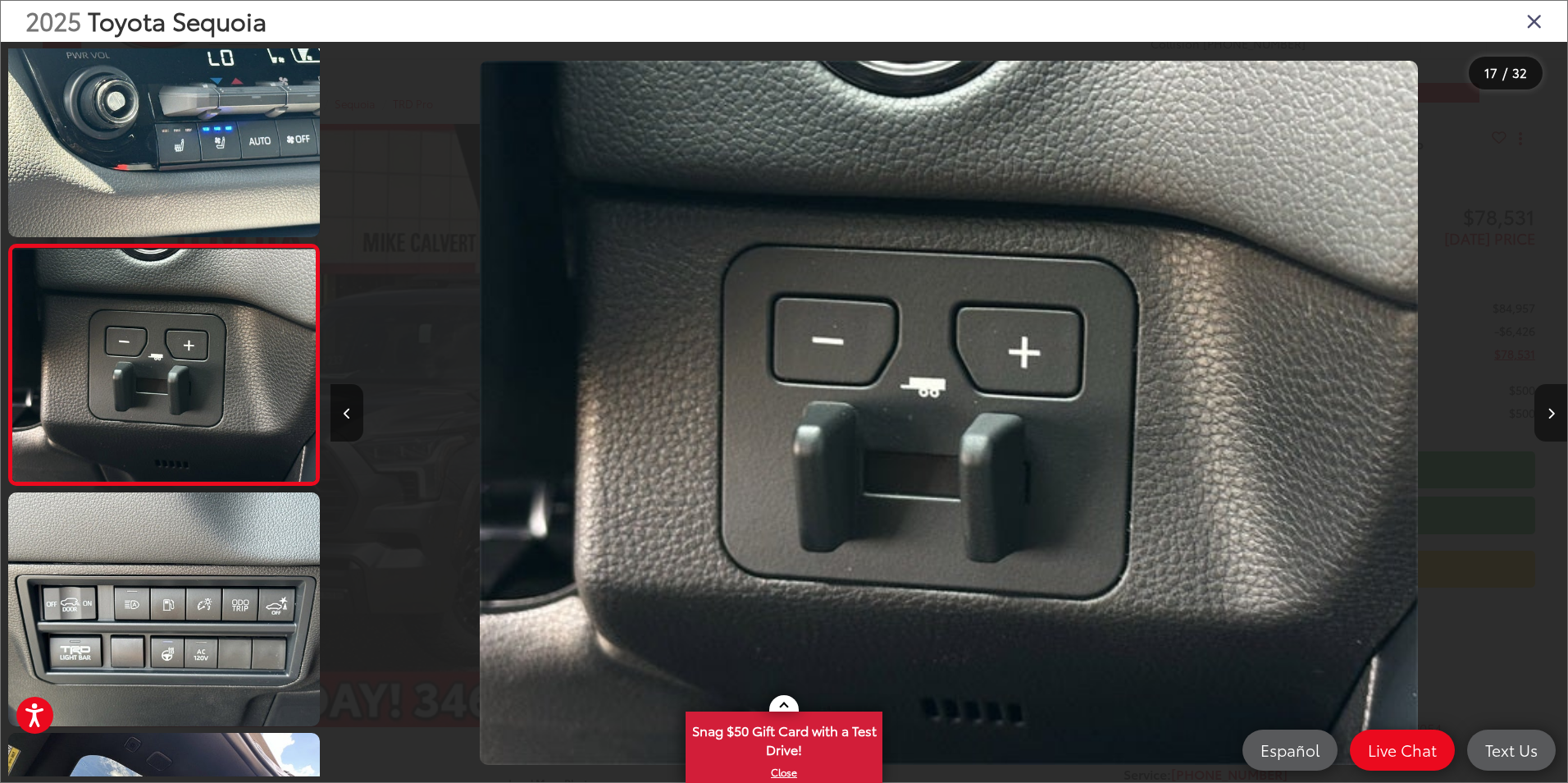
click at [1545, 410] on button "Next image" at bounding box center [1551, 413] width 33 height 58
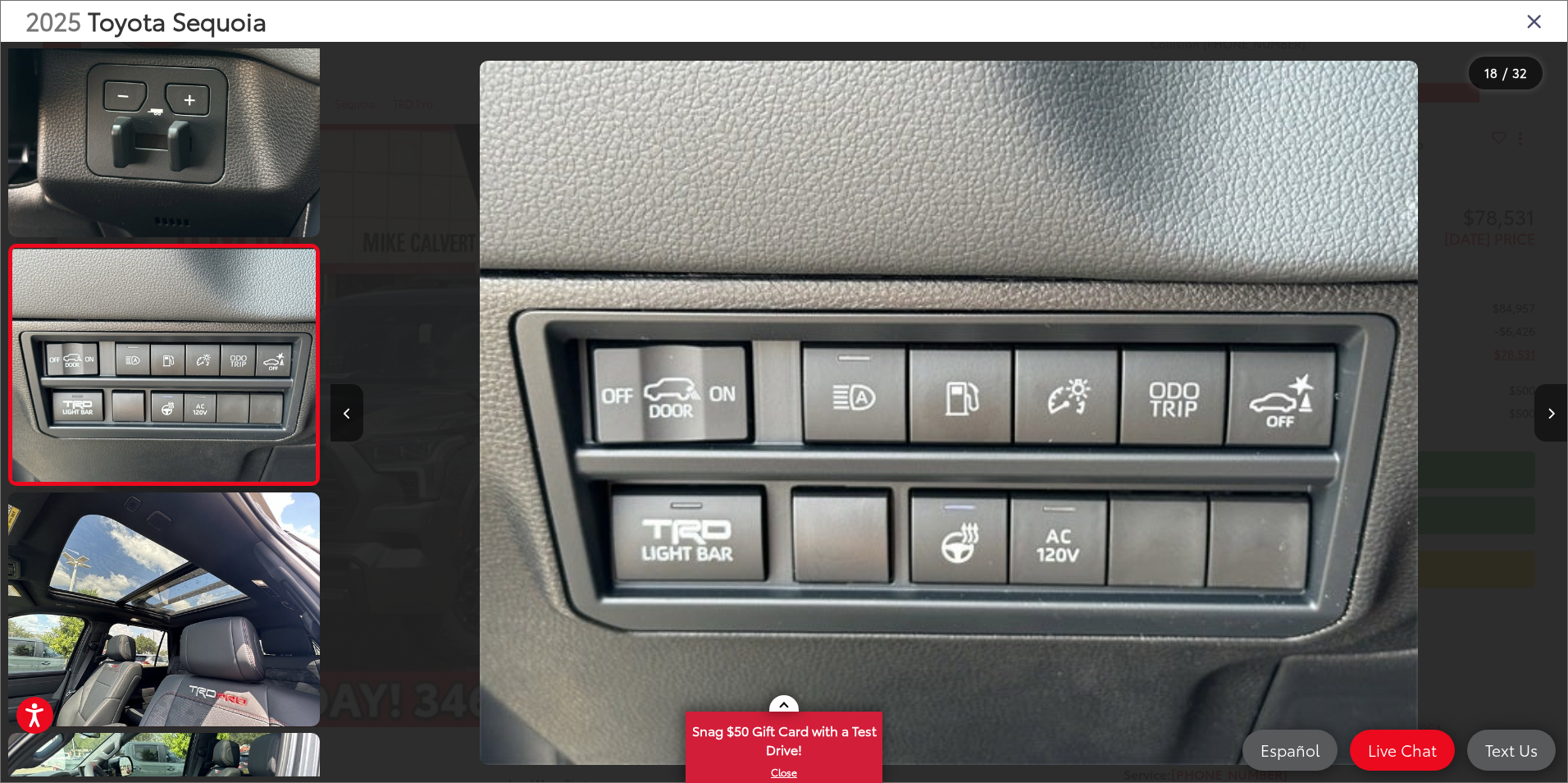
click at [1545, 410] on button "Next image" at bounding box center [1551, 413] width 33 height 58
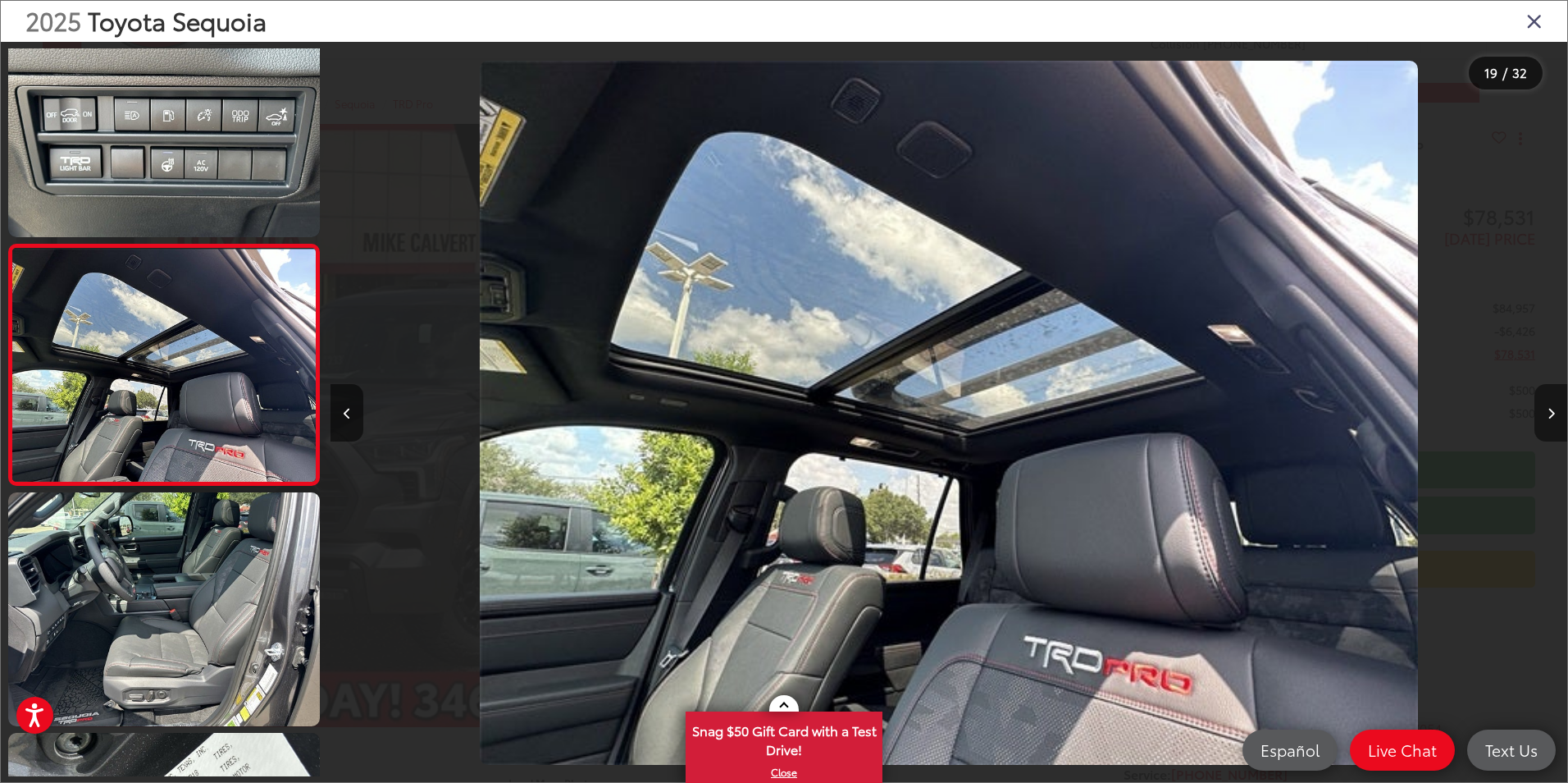
click at [1545, 410] on button "Next image" at bounding box center [1551, 413] width 33 height 58
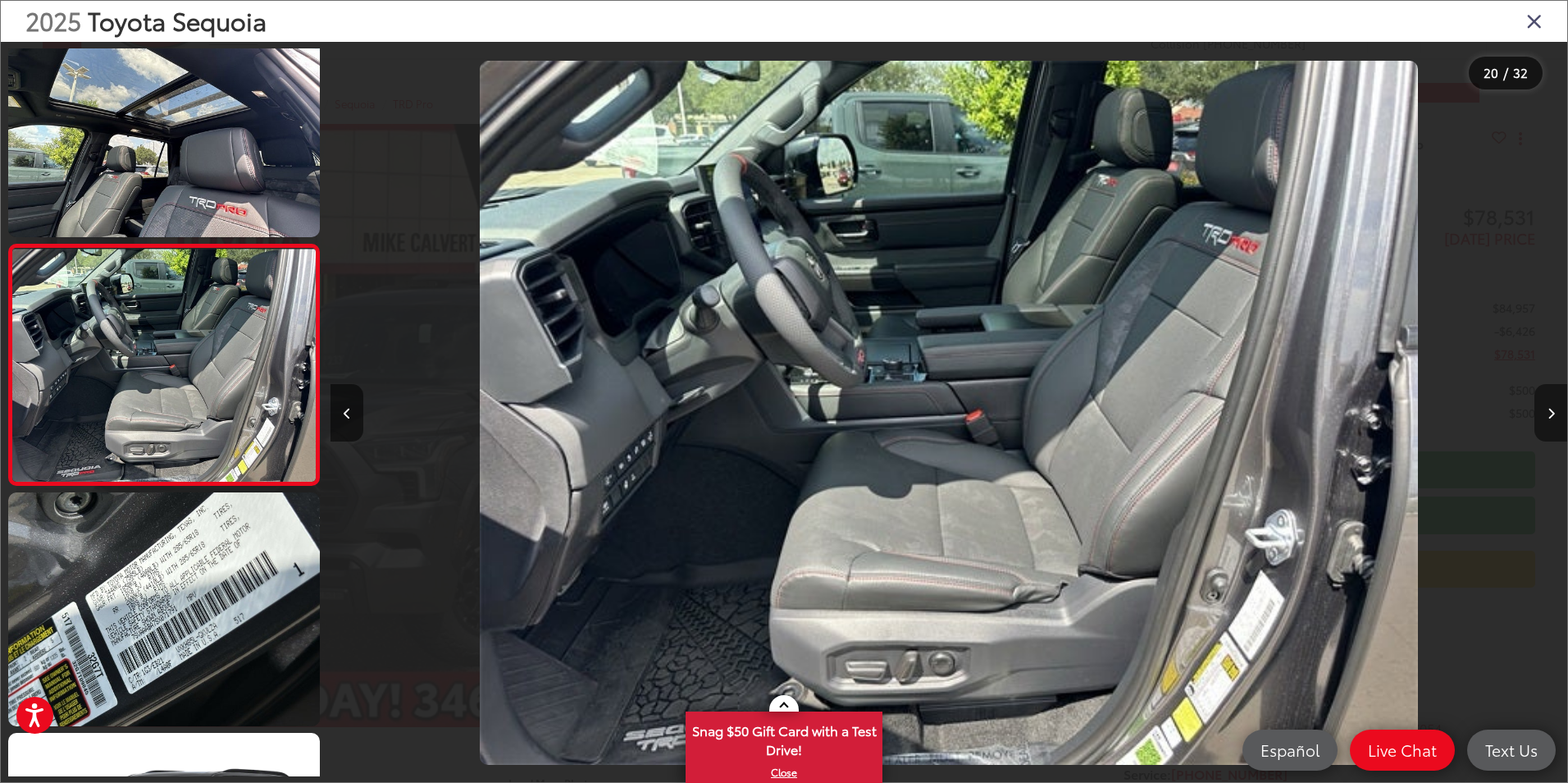
click at [1545, 410] on button "Next image" at bounding box center [1551, 413] width 33 height 58
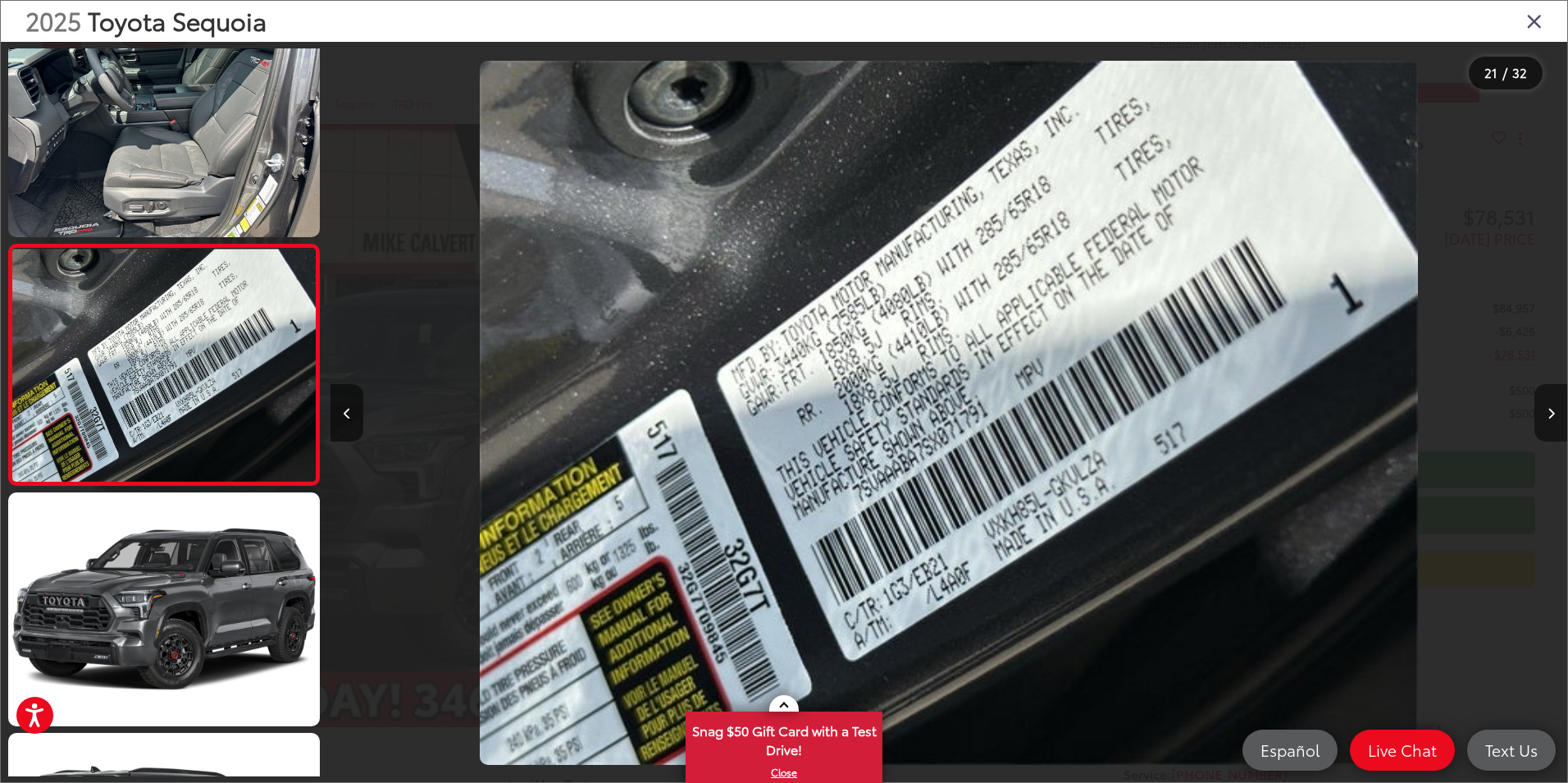
click at [1545, 410] on button "Next image" at bounding box center [1551, 413] width 33 height 58
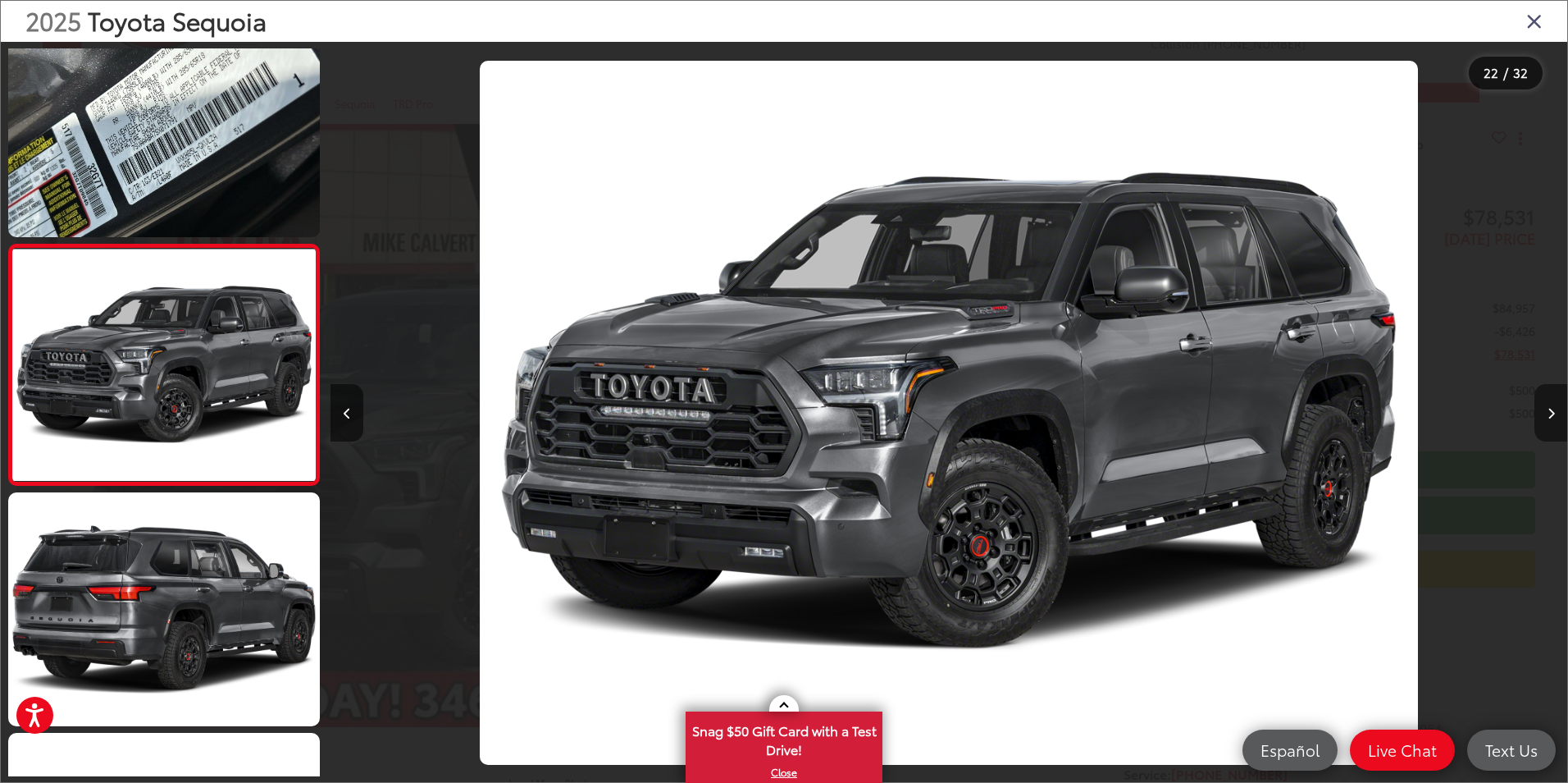
click at [1545, 410] on button "Next image" at bounding box center [1551, 413] width 33 height 58
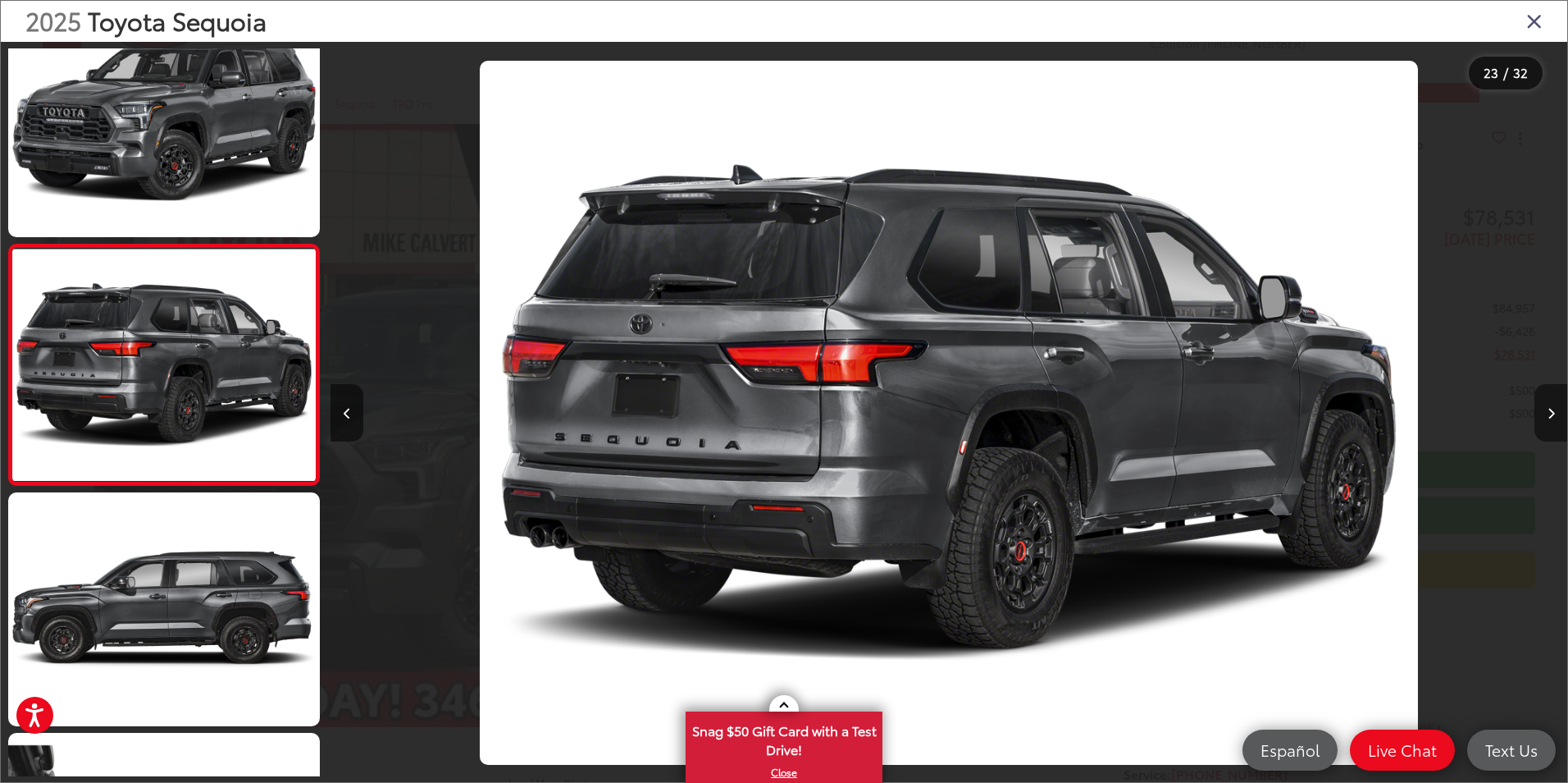
click at [1545, 410] on button "Next image" at bounding box center [1551, 413] width 33 height 58
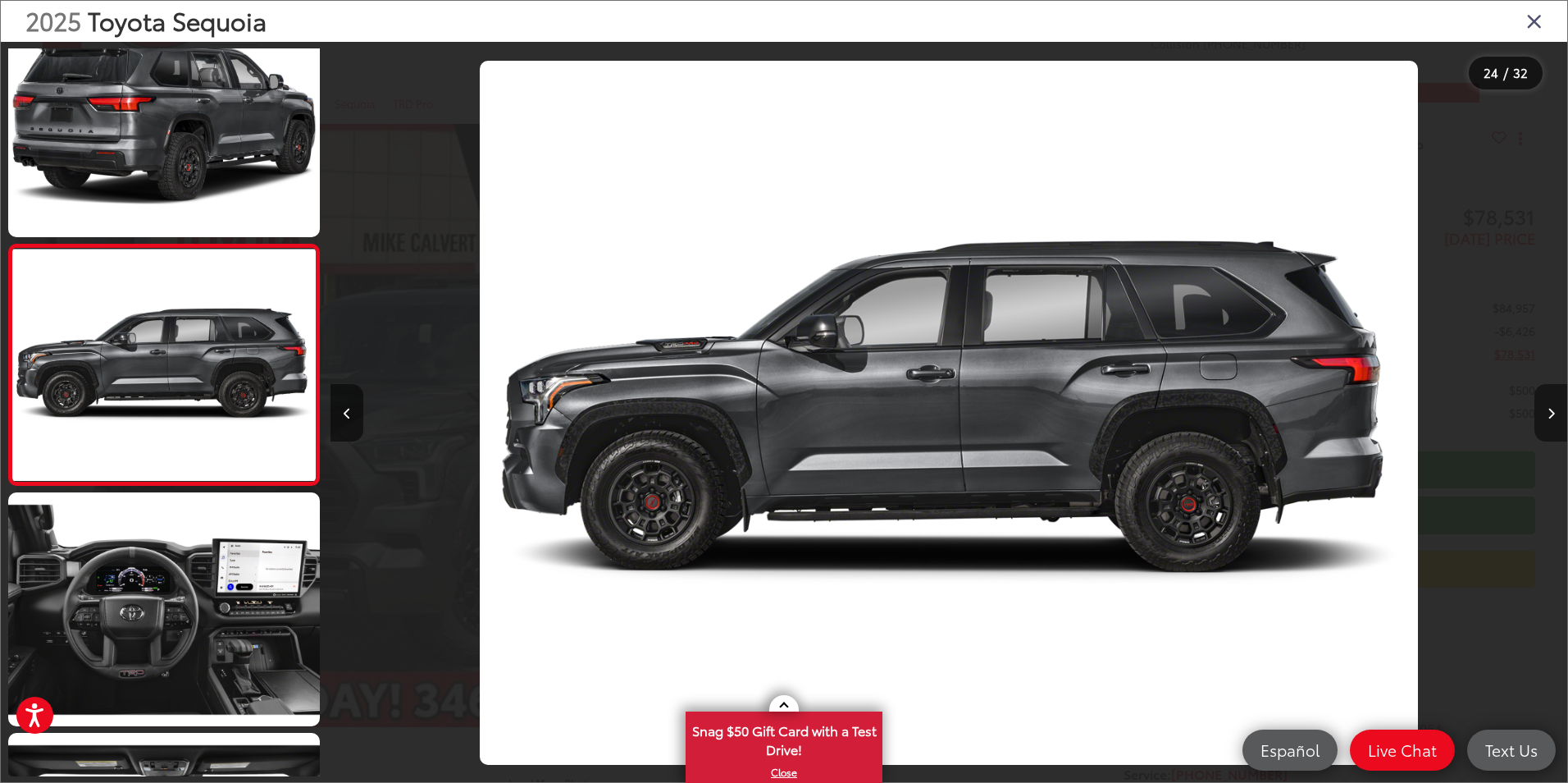
click at [1542, 410] on button "Next image" at bounding box center [1551, 413] width 33 height 58
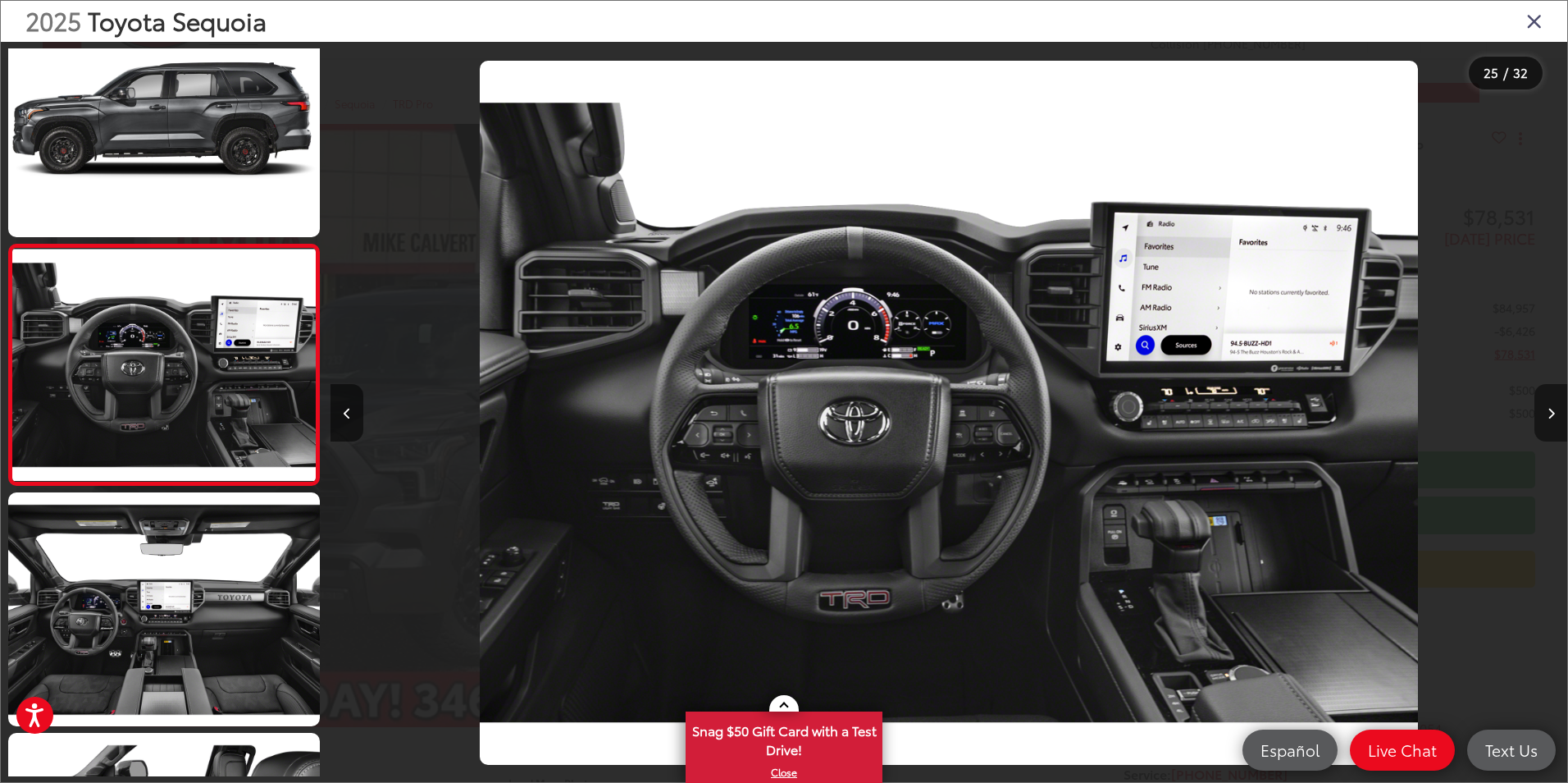
click at [1542, 410] on button "Next image" at bounding box center [1551, 413] width 33 height 58
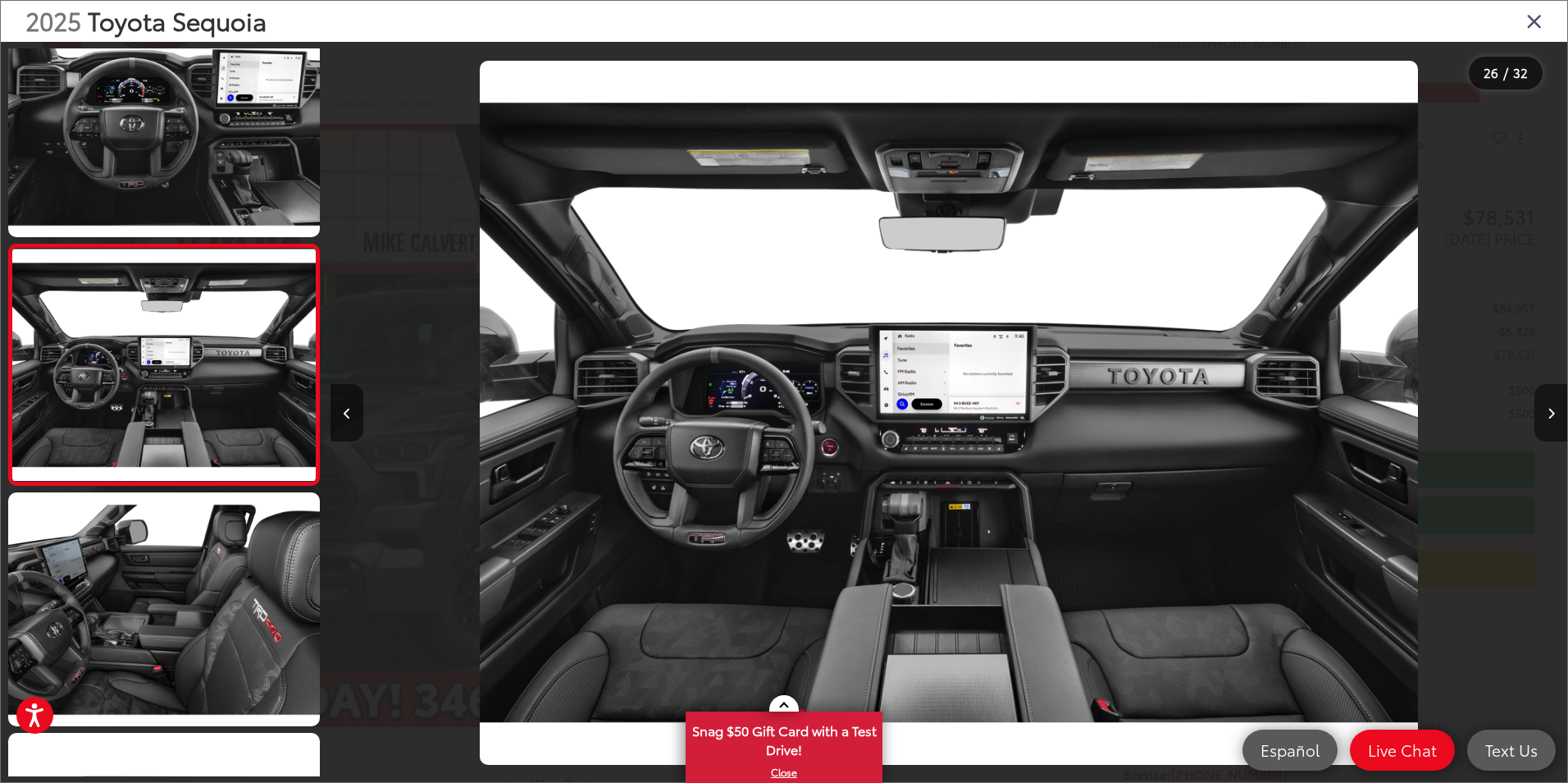
click at [1542, 410] on button "Next image" at bounding box center [1551, 413] width 33 height 58
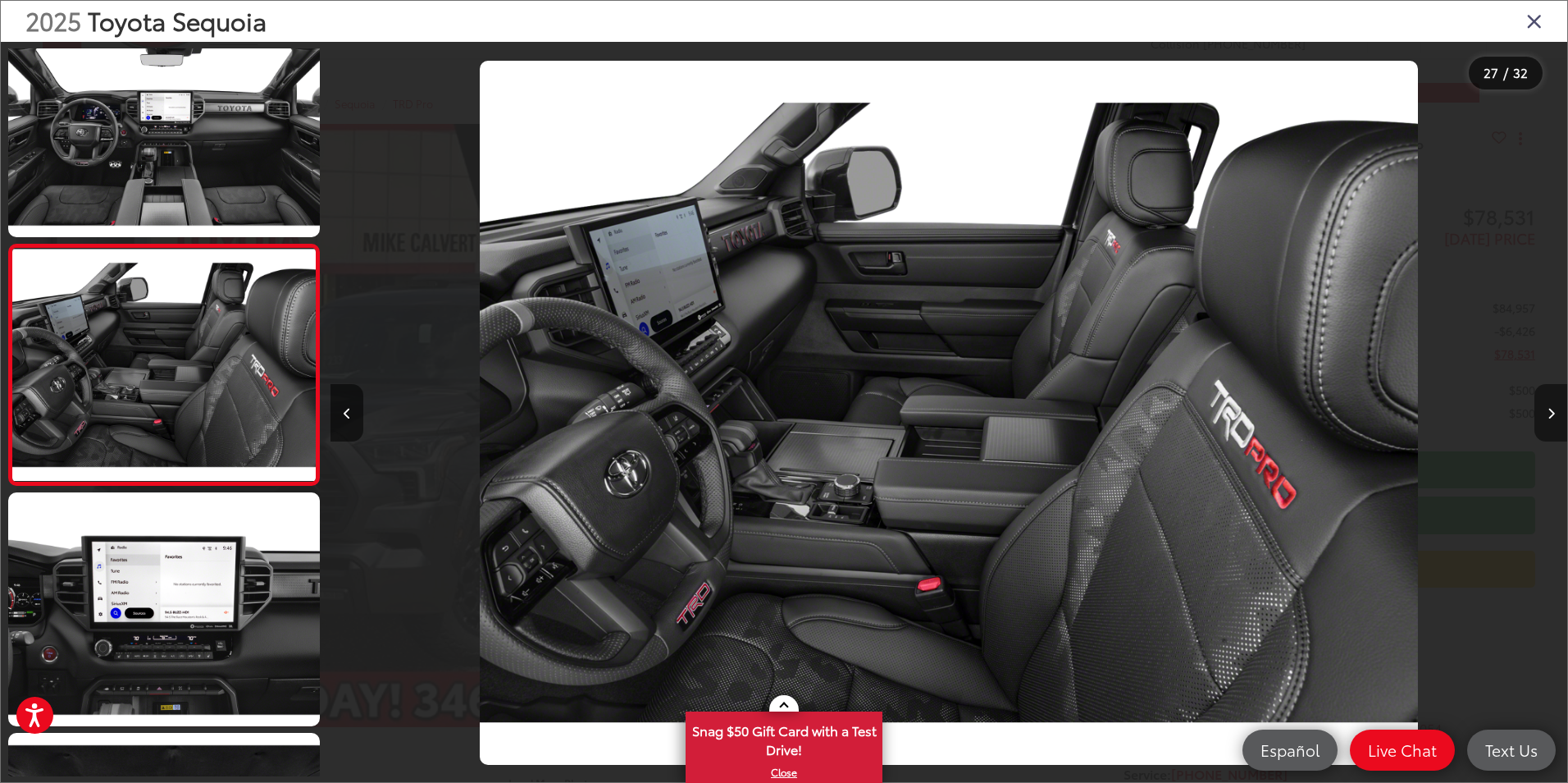
click at [1541, 409] on button "Next image" at bounding box center [1551, 413] width 33 height 58
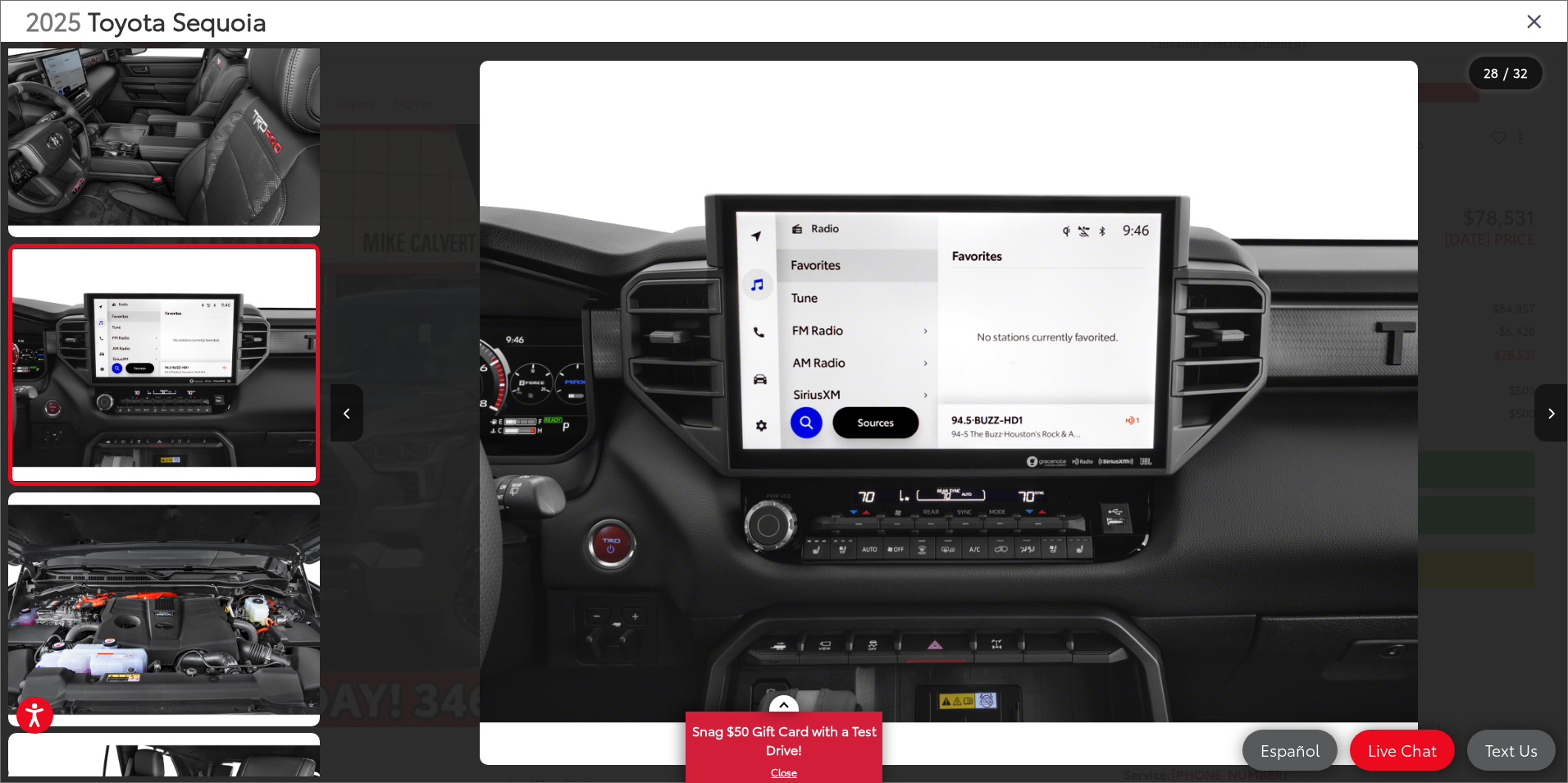
click at [1547, 419] on icon "Next image" at bounding box center [1551, 414] width 7 height 12
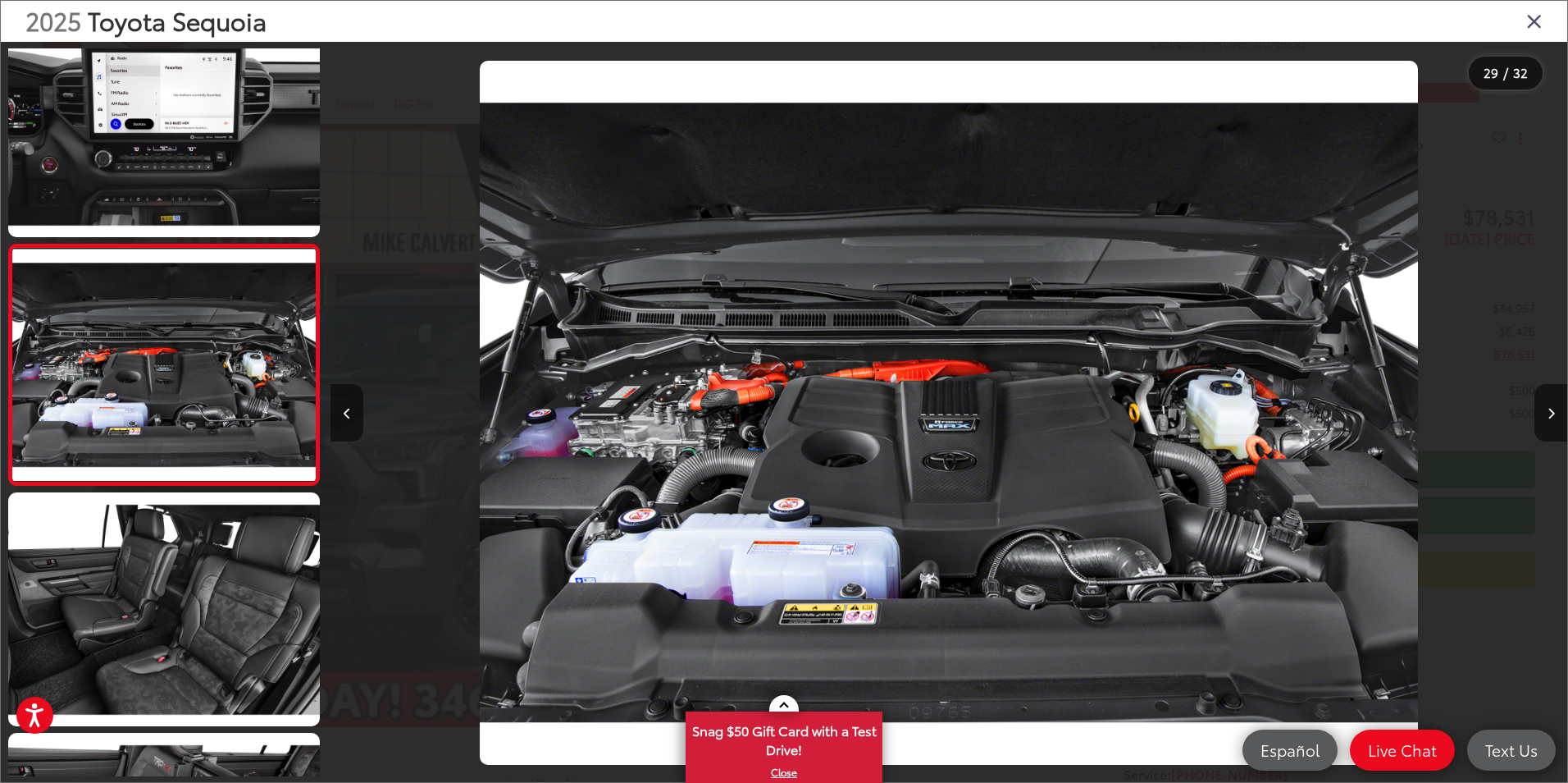
drag, startPoint x: 1515, startPoint y: 398, endPoint x: 1530, endPoint y: 273, distance: 125.9
click at [1530, 273] on div at bounding box center [1412, 413] width 309 height 742
click at [1551, 406] on button "Next image" at bounding box center [1551, 413] width 33 height 58
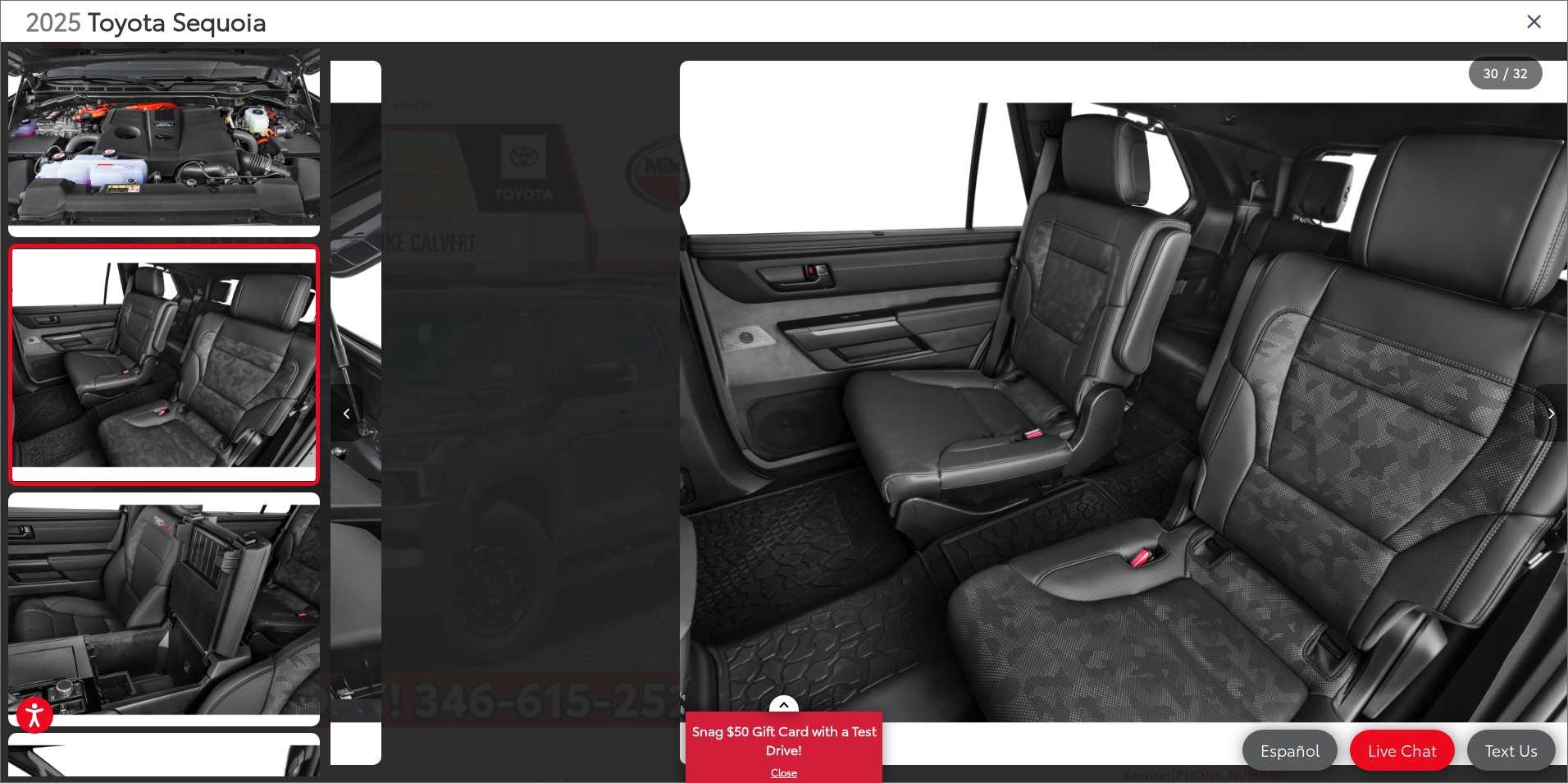
scroll to position [0, 35865]
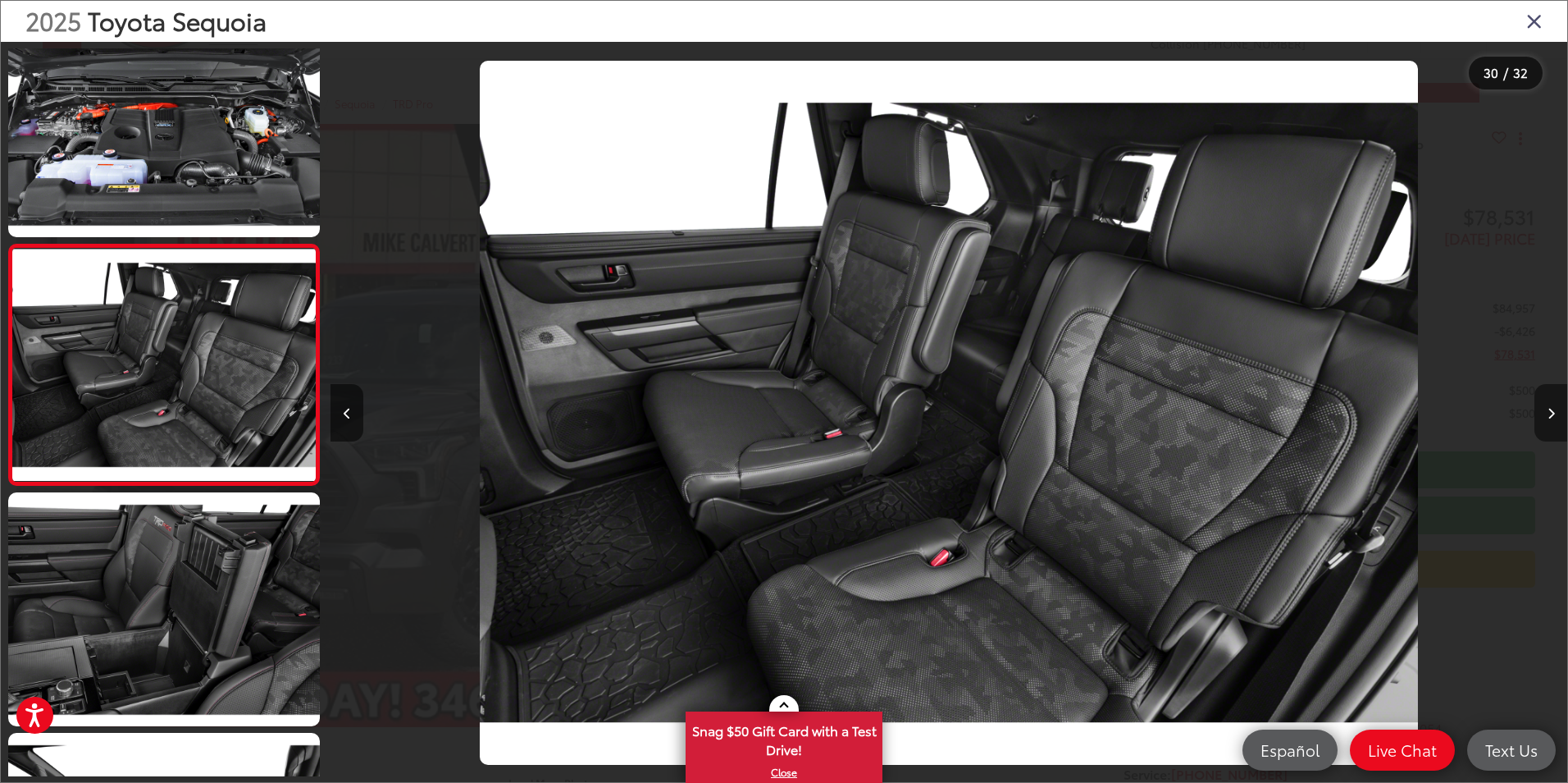
click at [1555, 415] on button "Next image" at bounding box center [1551, 413] width 33 height 58
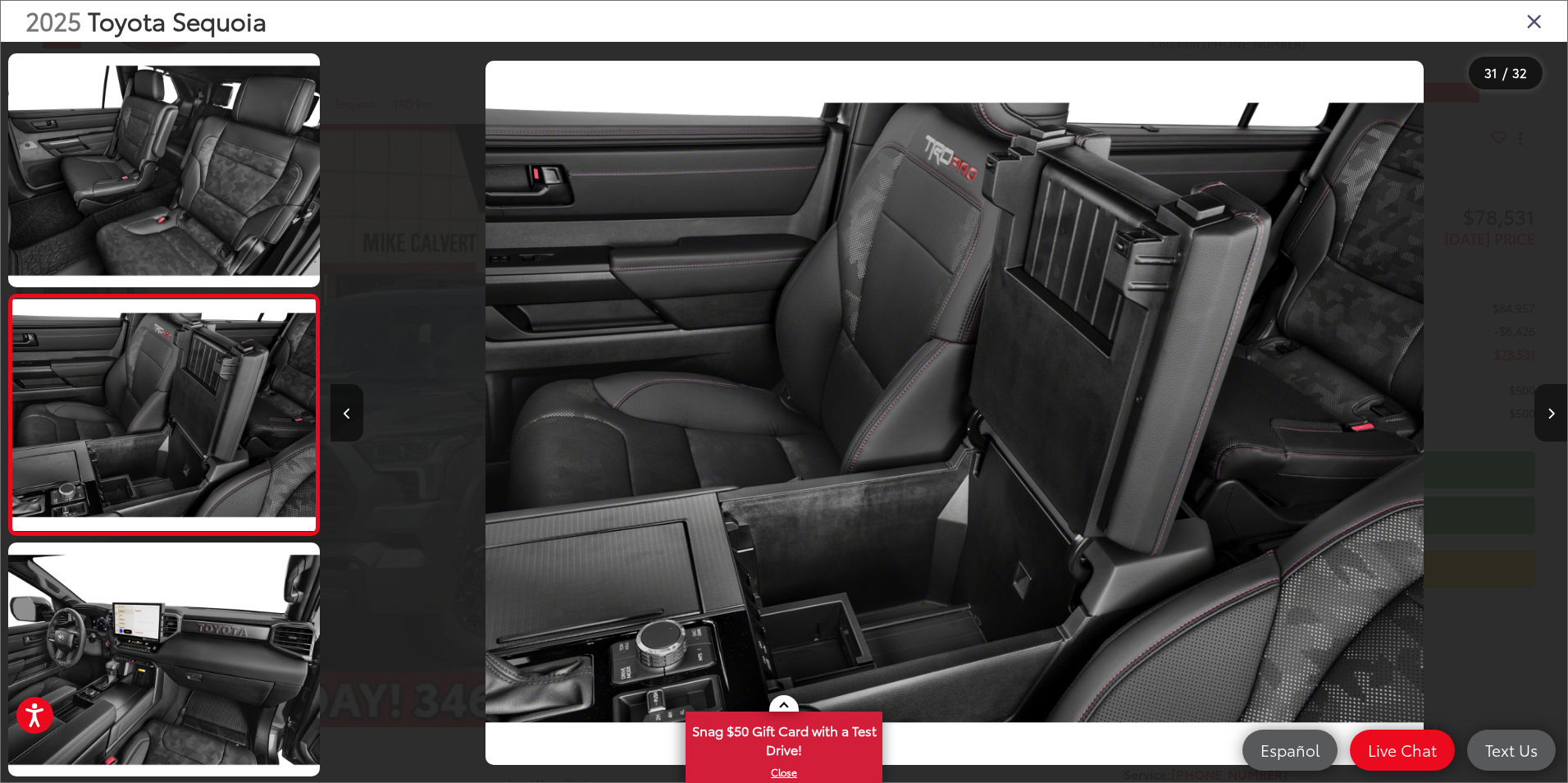
scroll to position [0, 37102]
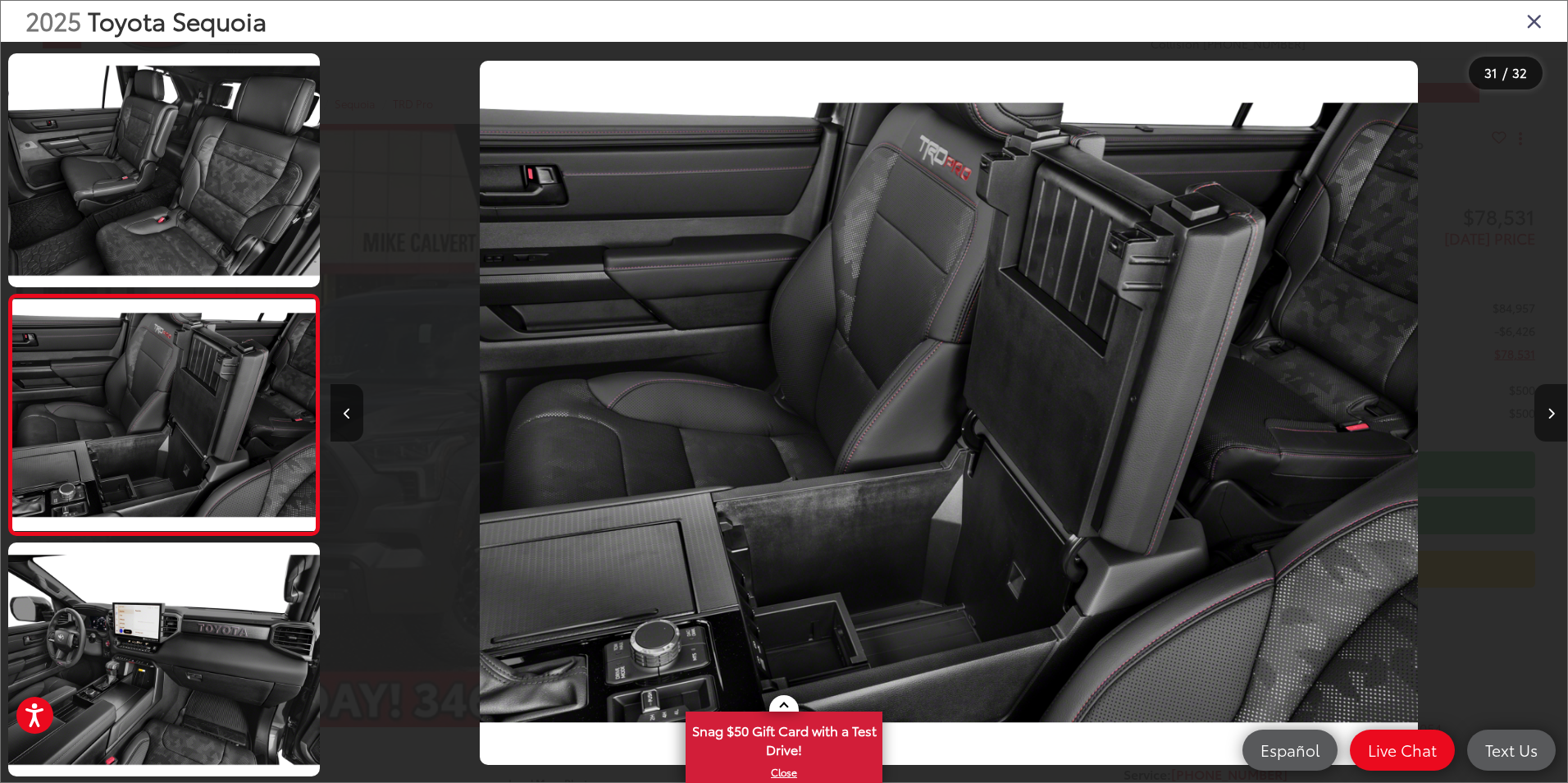
click at [1549, 415] on icon "Next image" at bounding box center [1551, 414] width 7 height 12
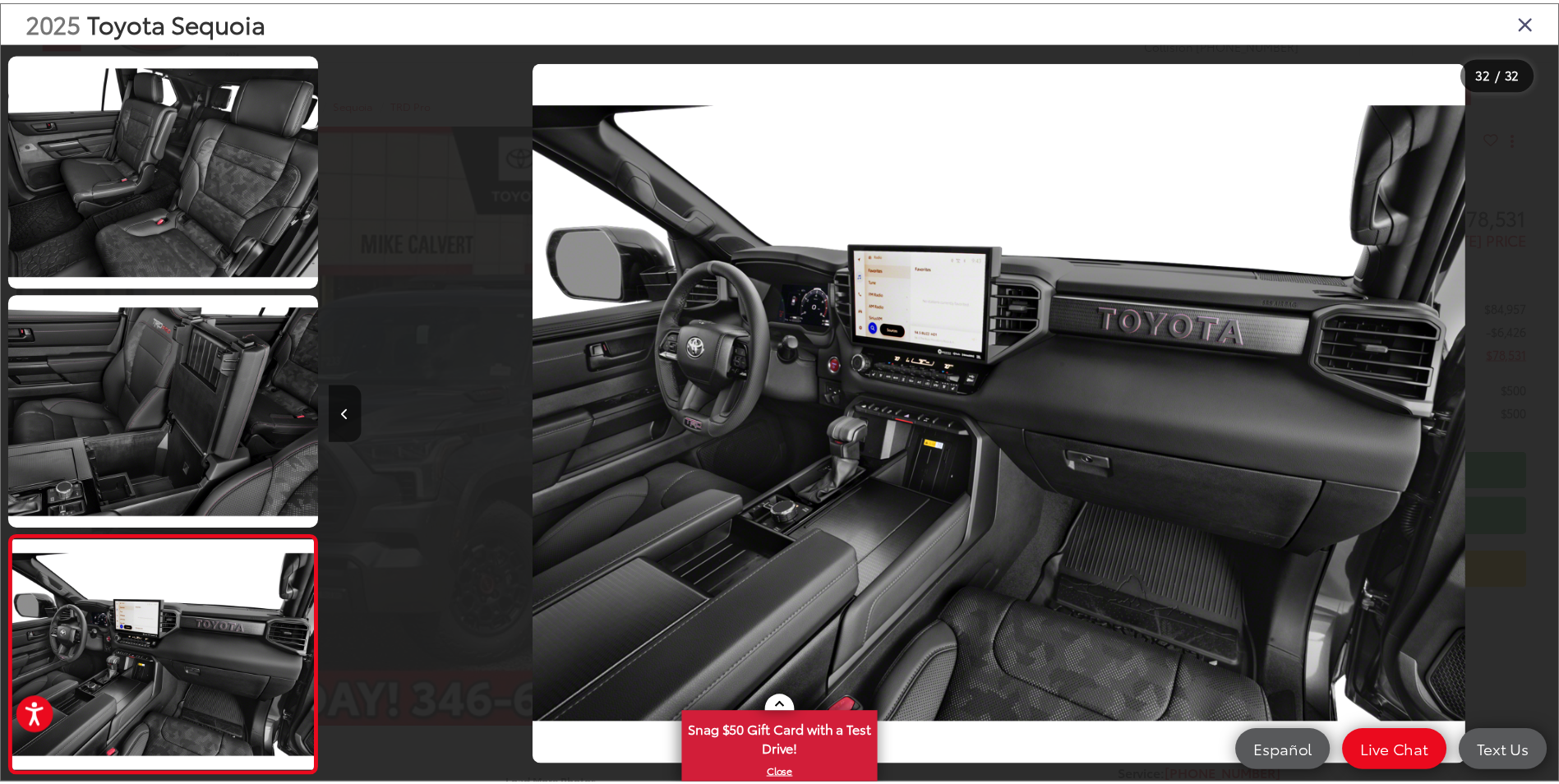
scroll to position [0, 38421]
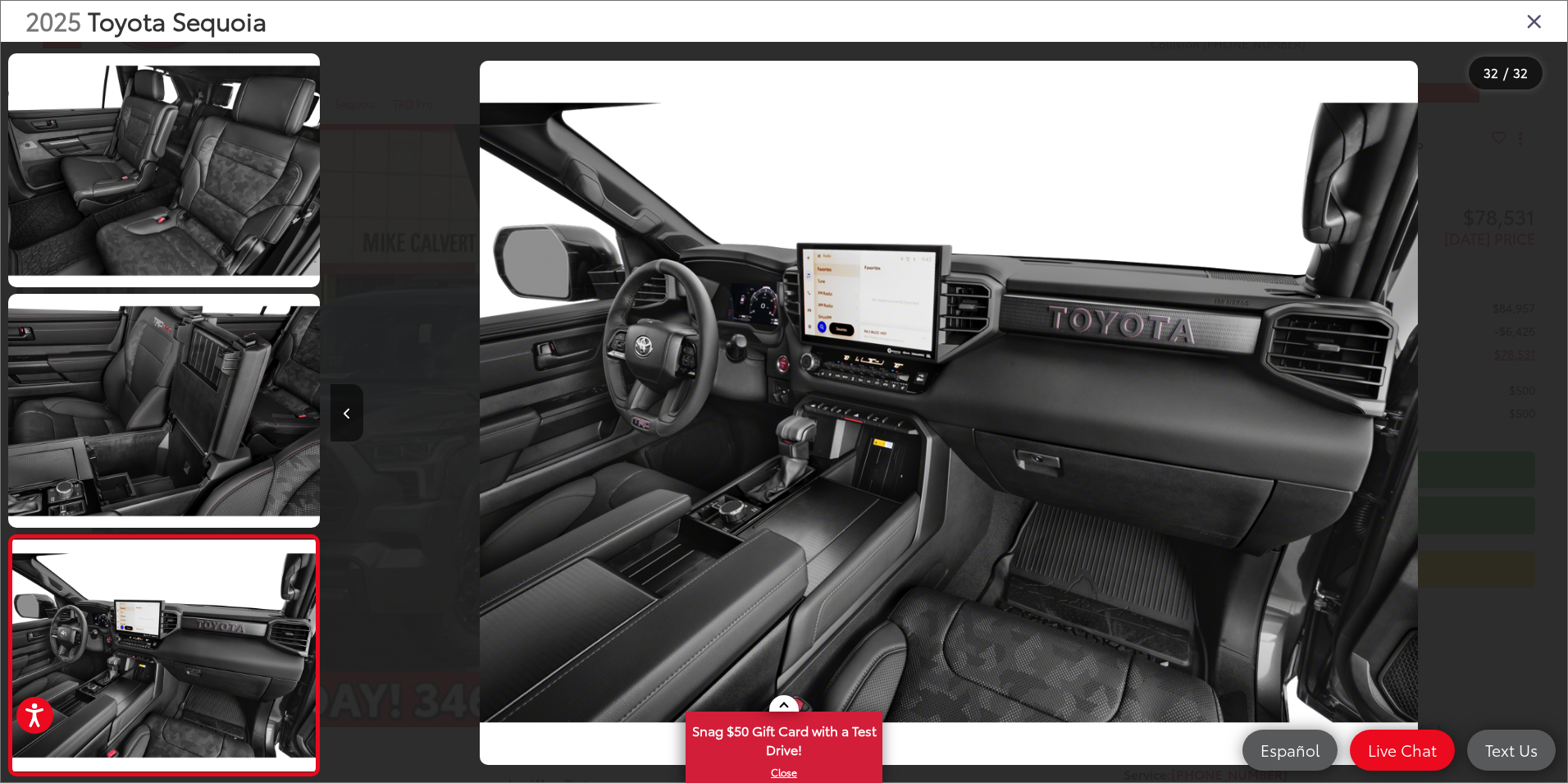
click at [1539, 26] on icon "Close gallery" at bounding box center [1534, 21] width 16 height 21
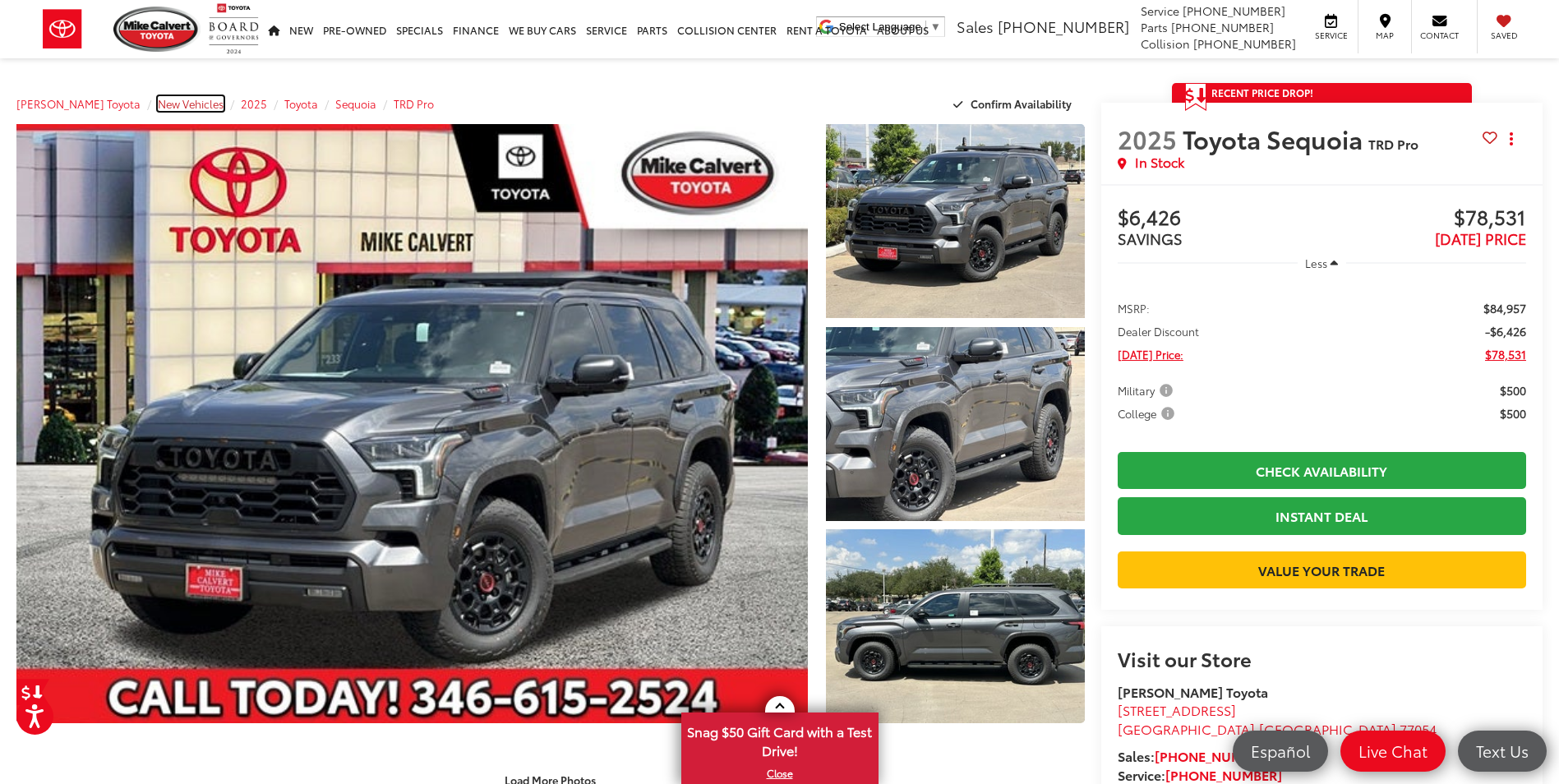
click at [159, 102] on span "New Vehicles" at bounding box center [191, 103] width 66 height 15
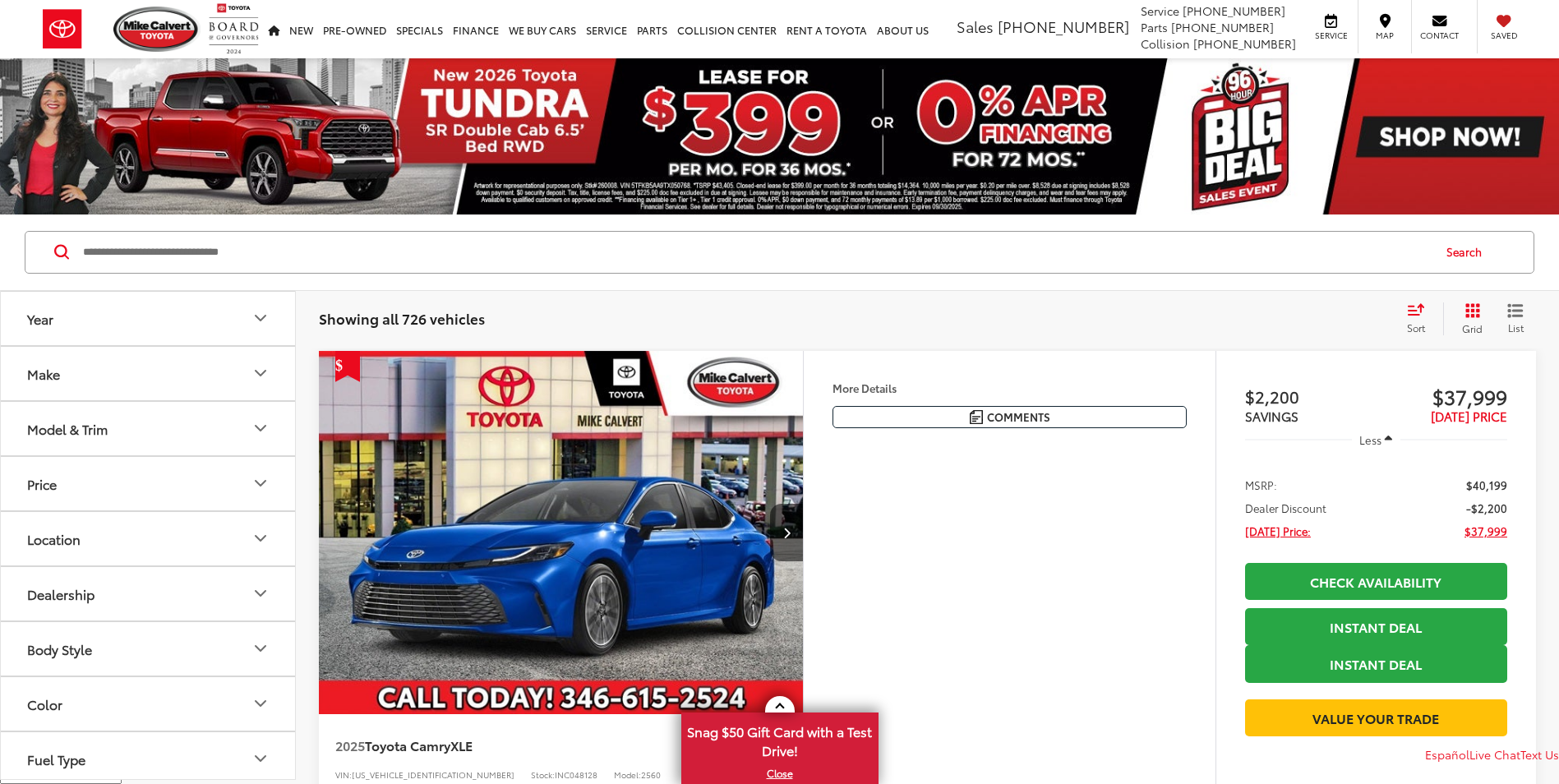
click at [134, 322] on button "Year" at bounding box center [149, 318] width 296 height 54
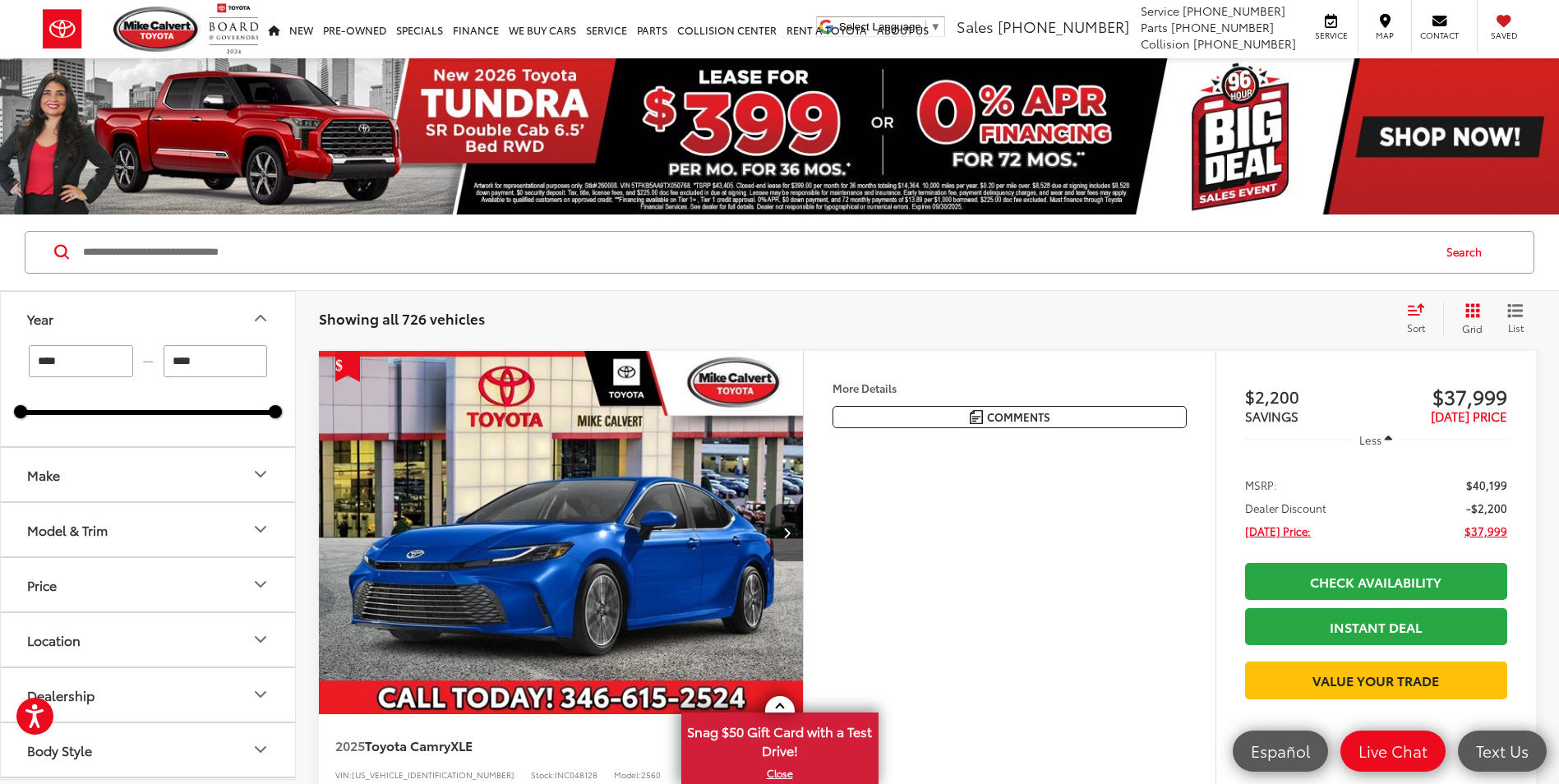
click at [129, 475] on button "Make" at bounding box center [149, 474] width 296 height 54
click at [127, 641] on button "Model & Trim" at bounding box center [149, 635] width 296 height 54
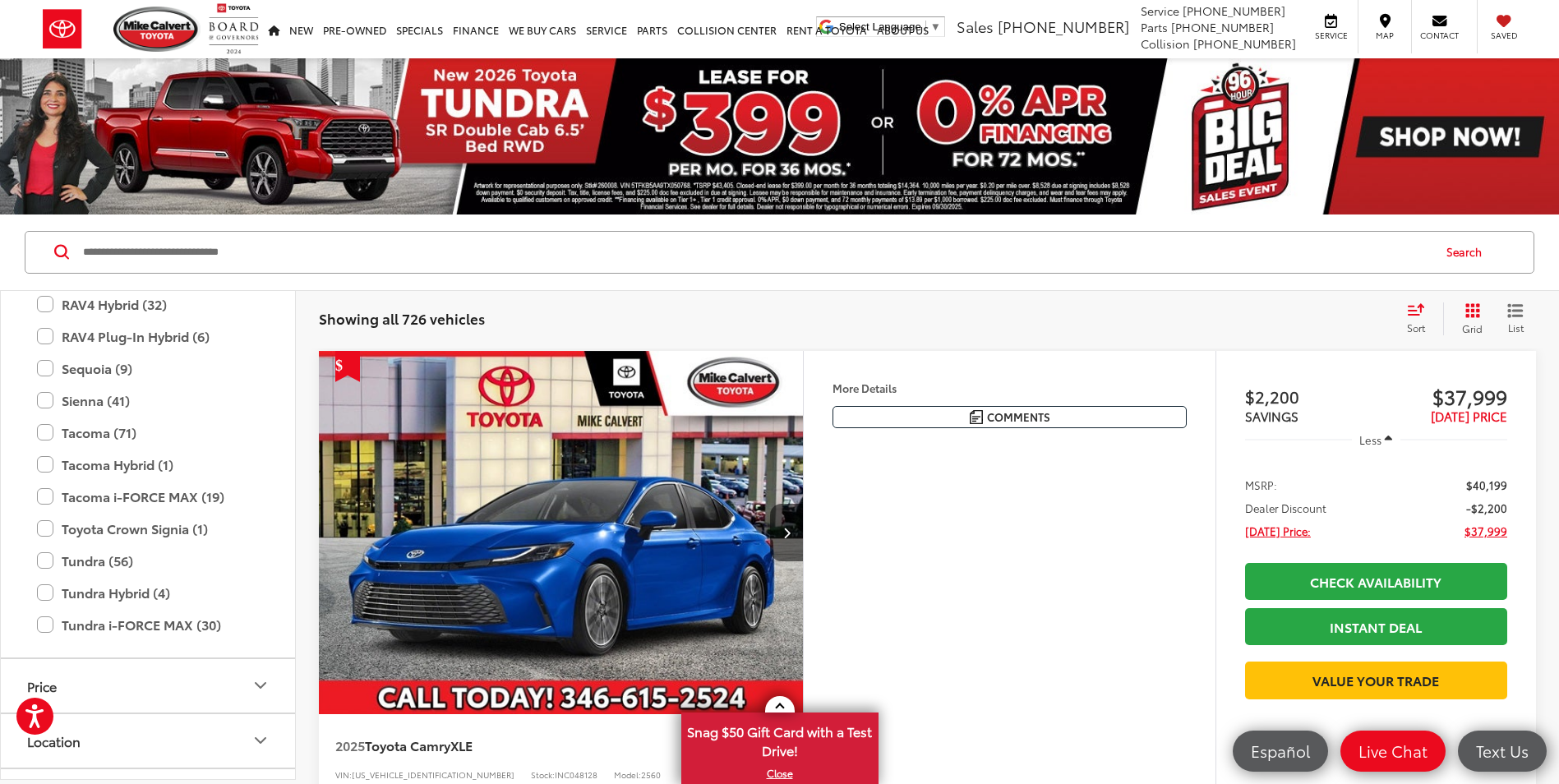
scroll to position [975, 0]
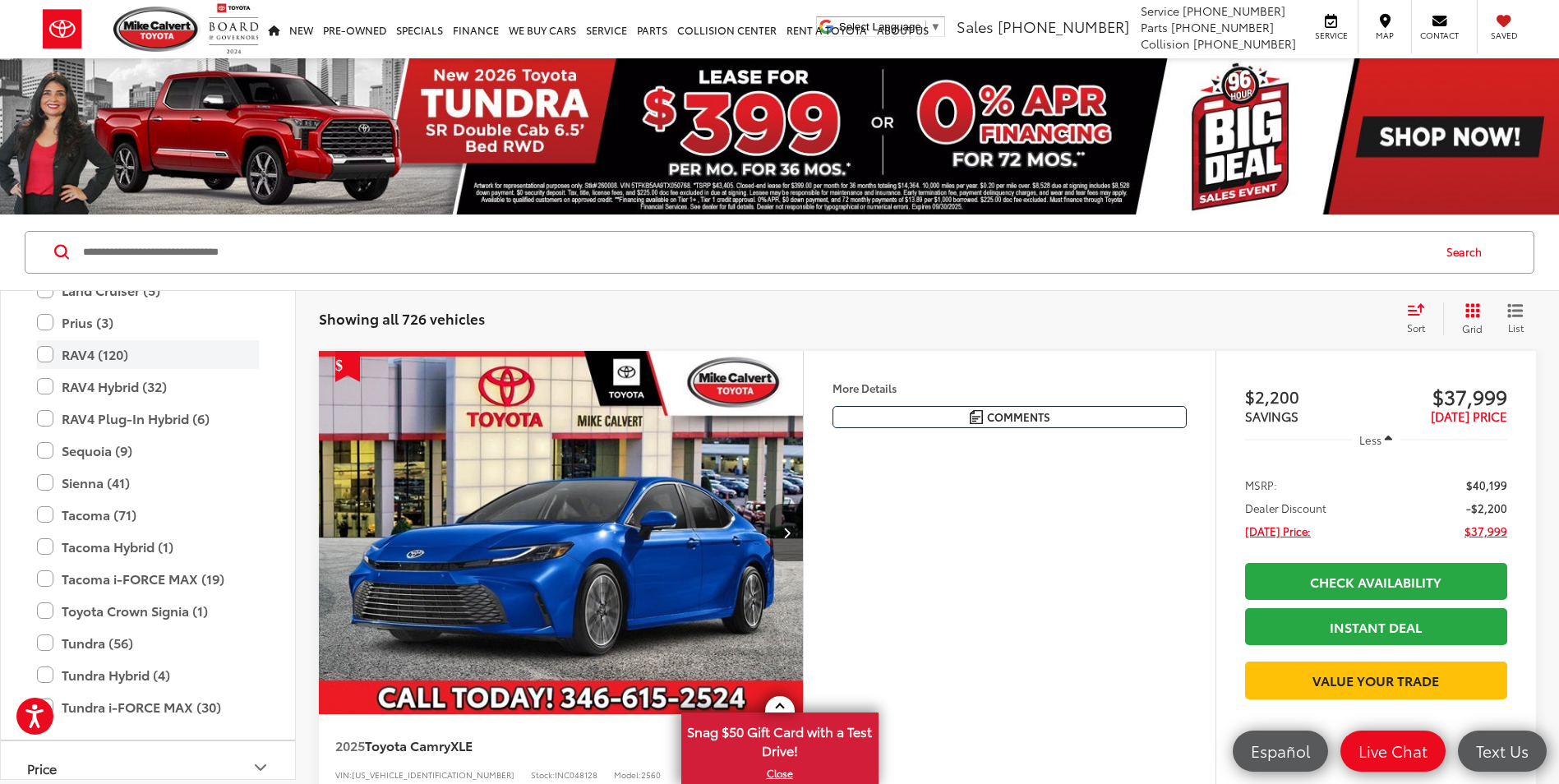
click at [45, 357] on label "RAV4 (120)" at bounding box center [148, 354] width 222 height 29
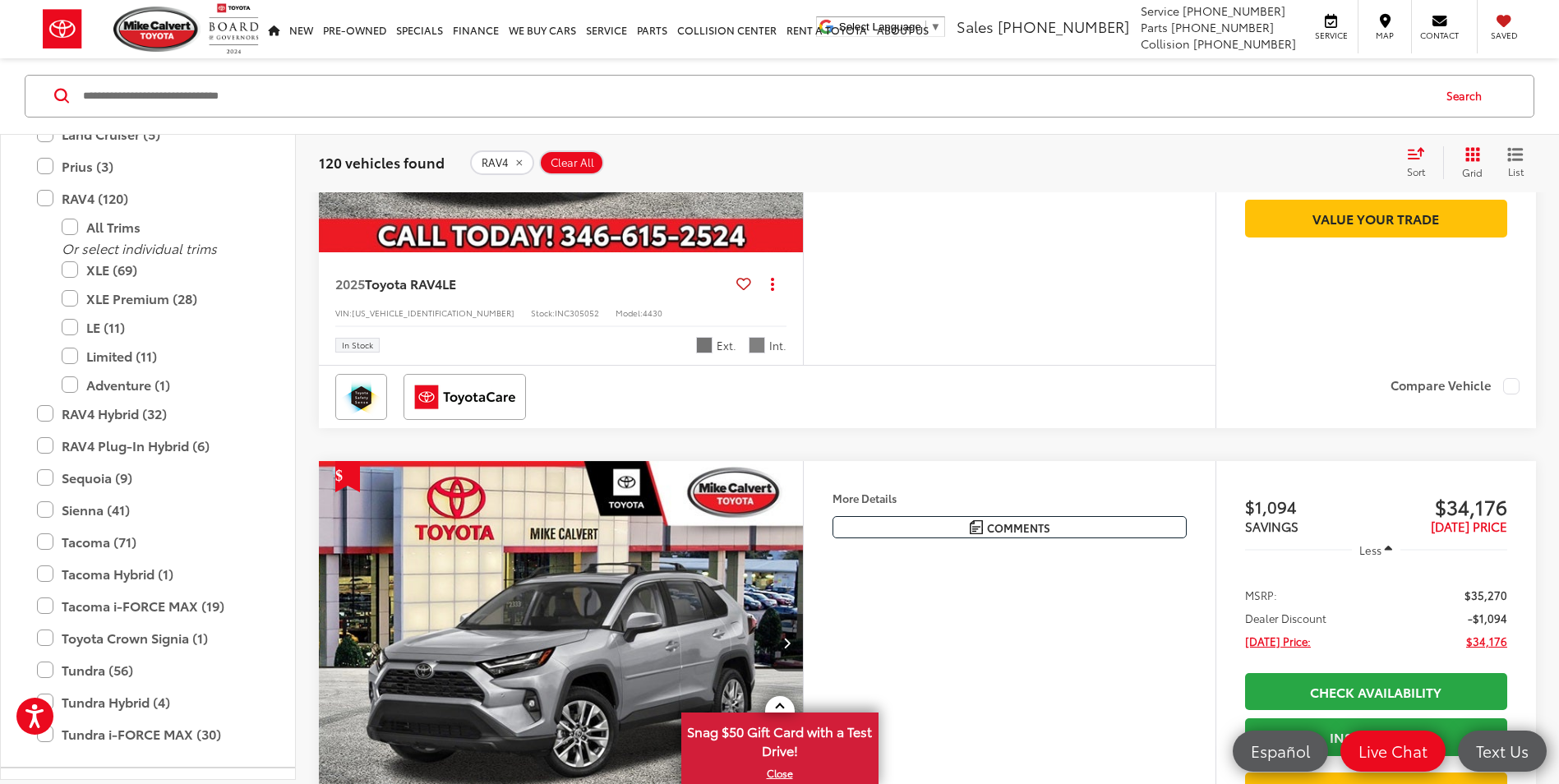
scroll to position [657, 0]
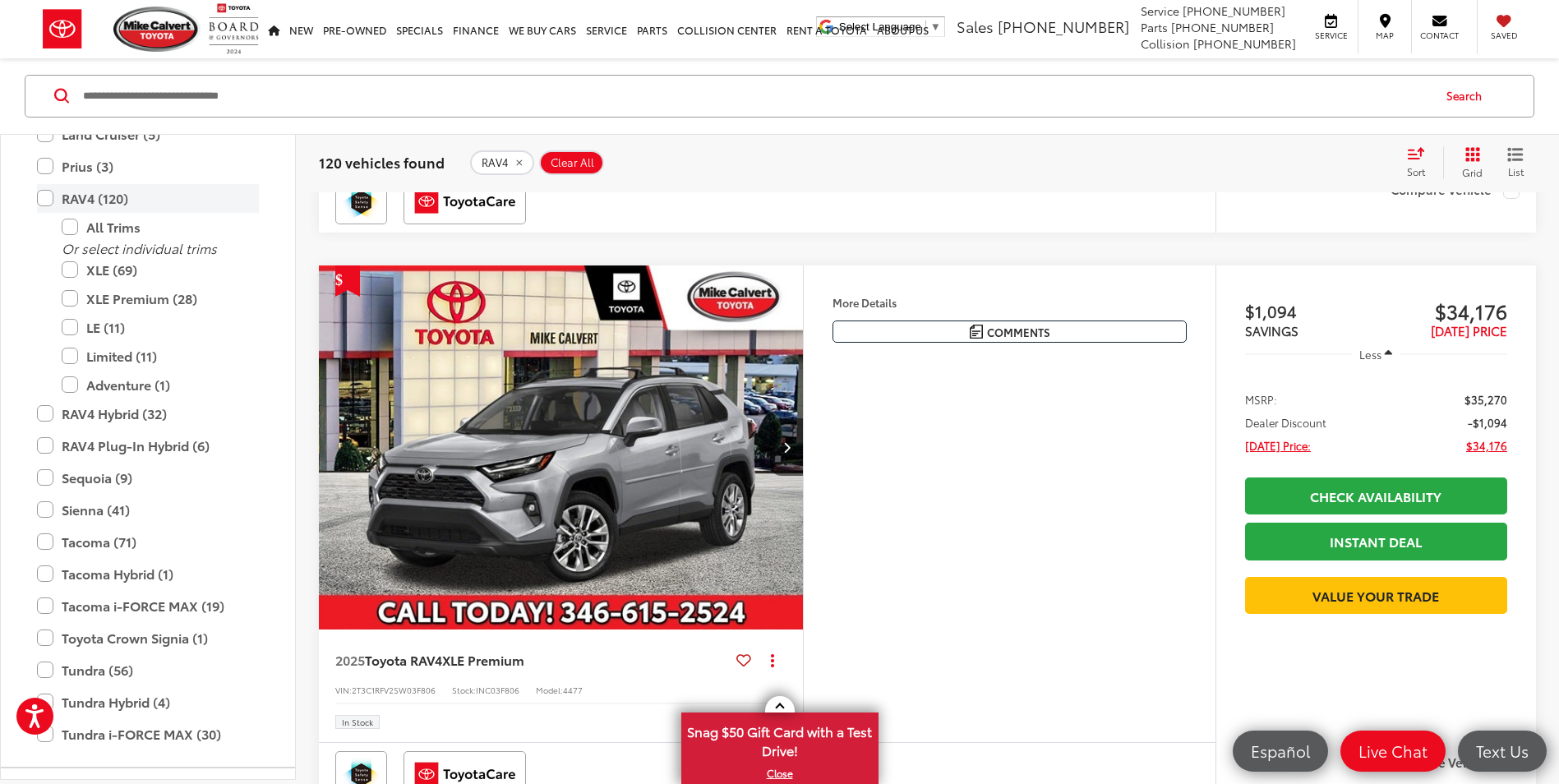
click at [46, 196] on label "RAV4 (120)" at bounding box center [148, 198] width 222 height 29
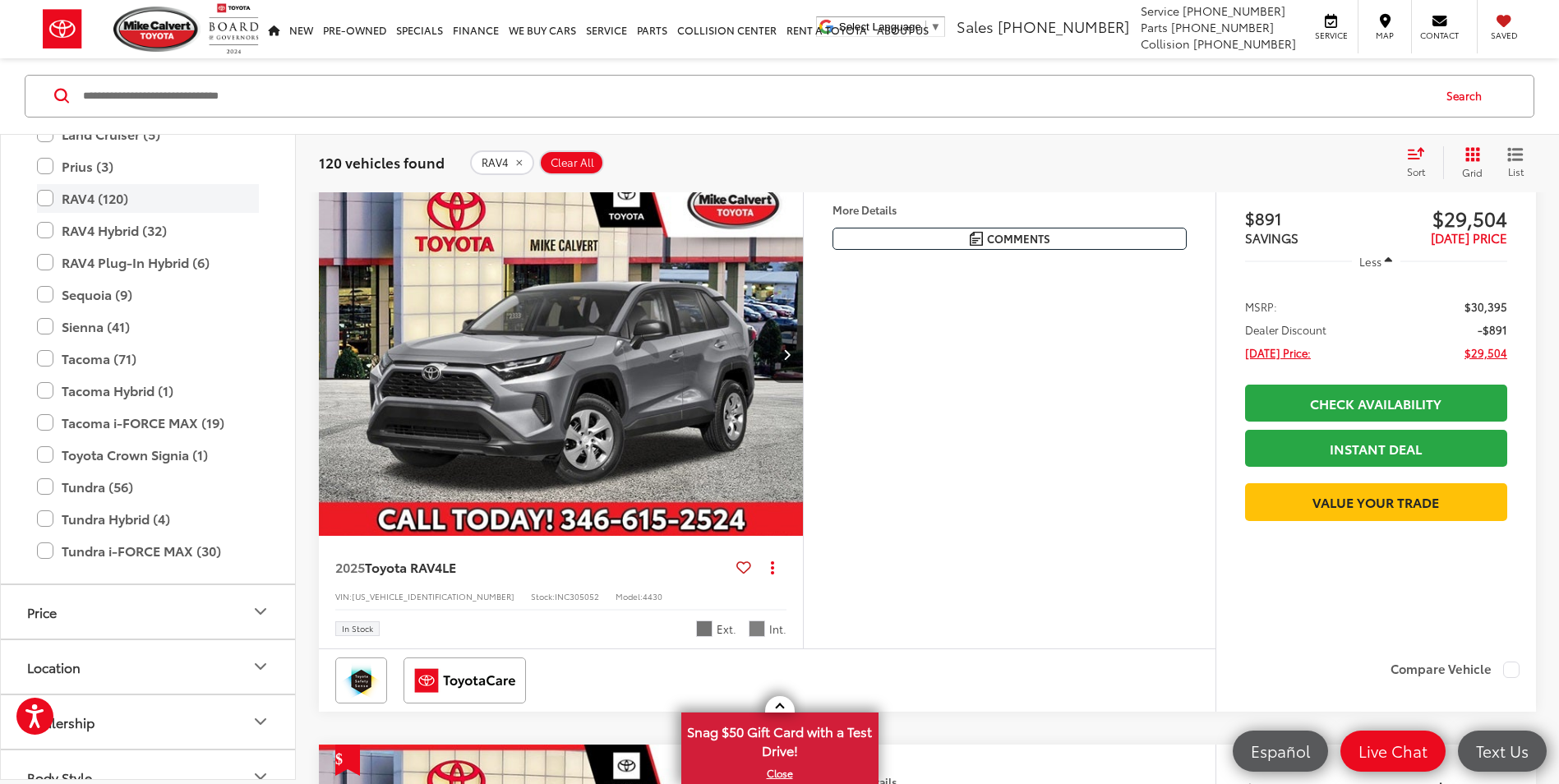
scroll to position [156, 0]
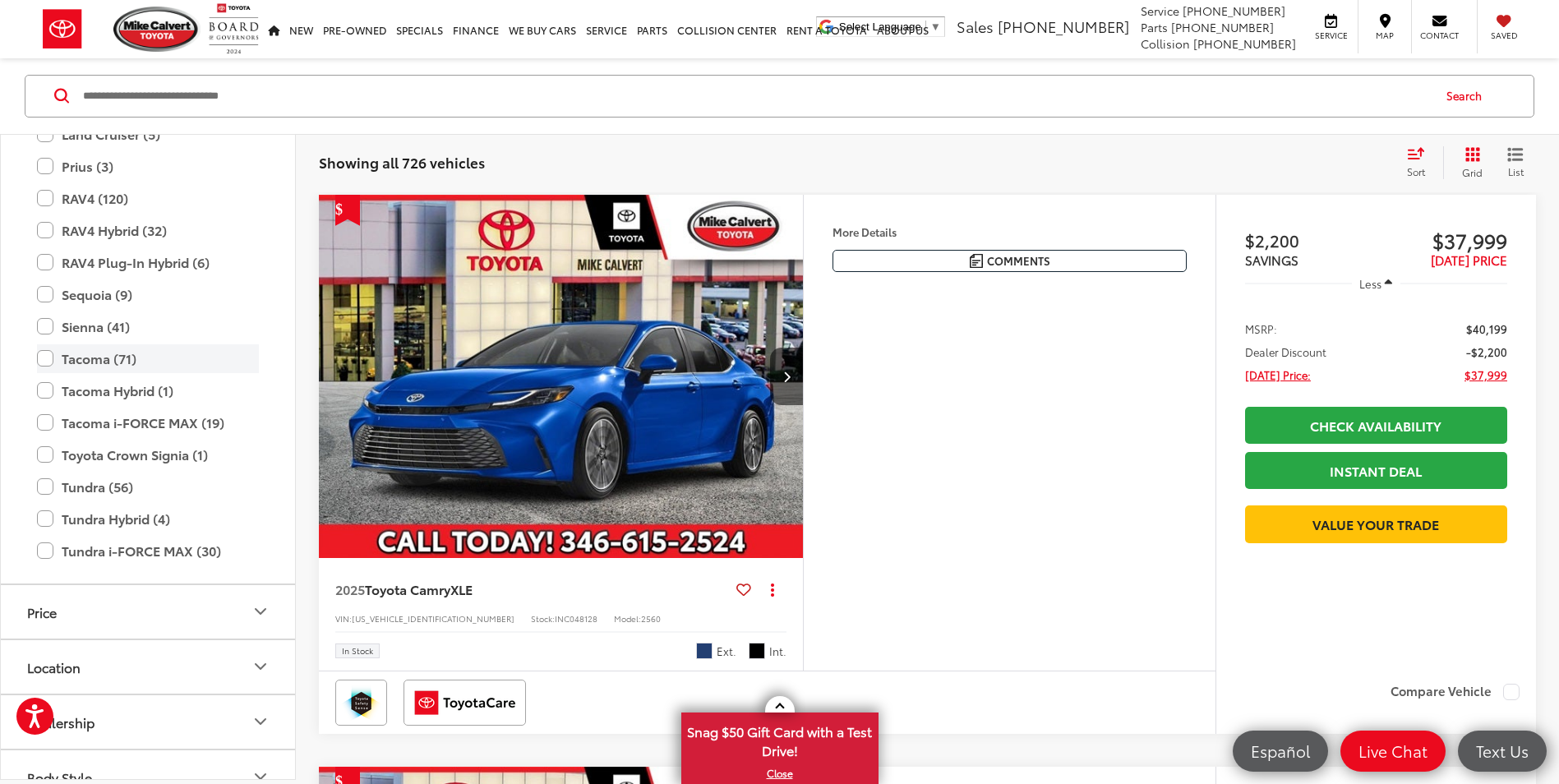
click at [45, 360] on label "Tacoma (71)" at bounding box center [148, 358] width 222 height 29
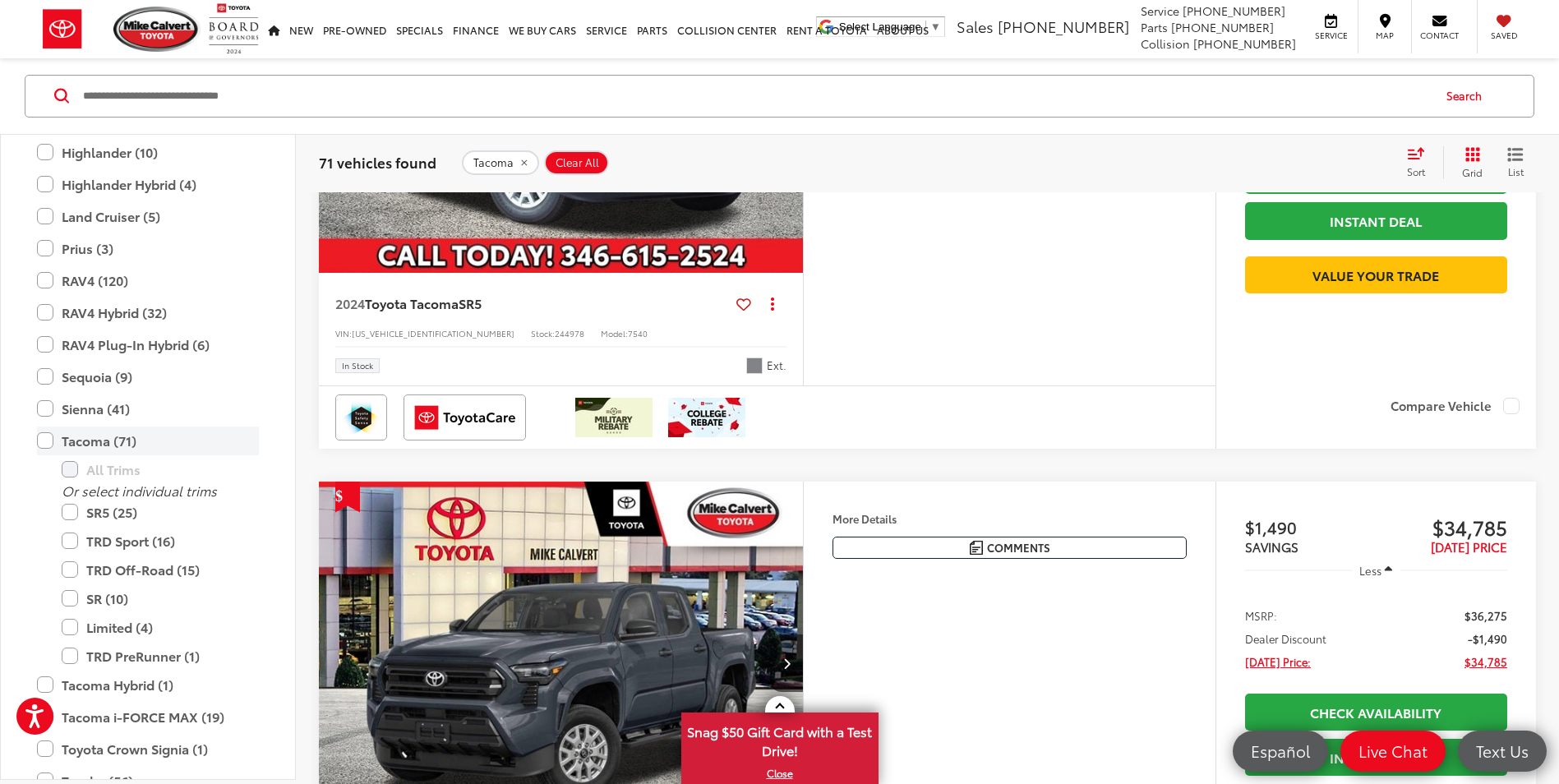
scroll to position [5577, 0]
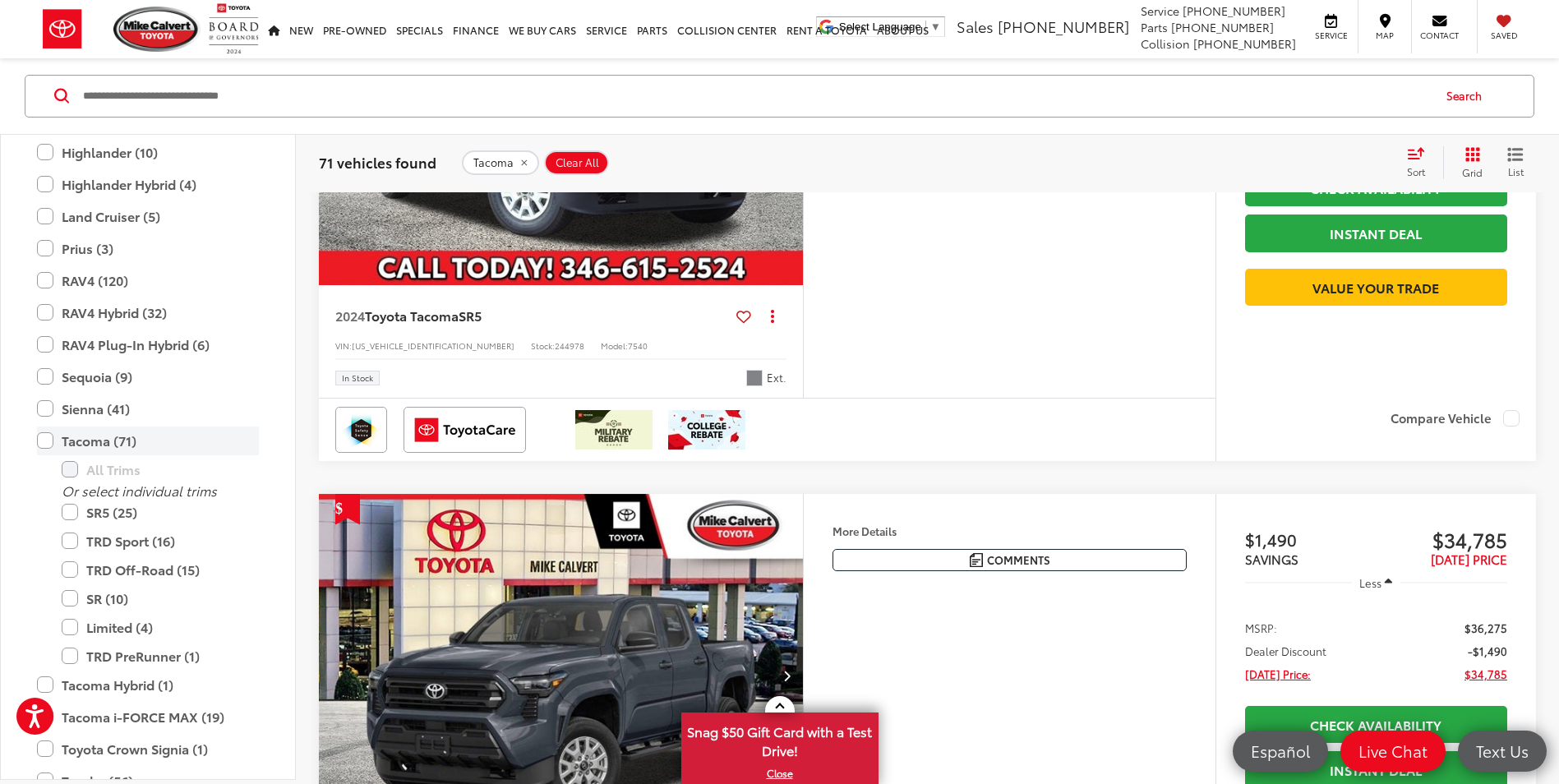
click at [42, 443] on label "Tacoma (71)" at bounding box center [148, 441] width 222 height 29
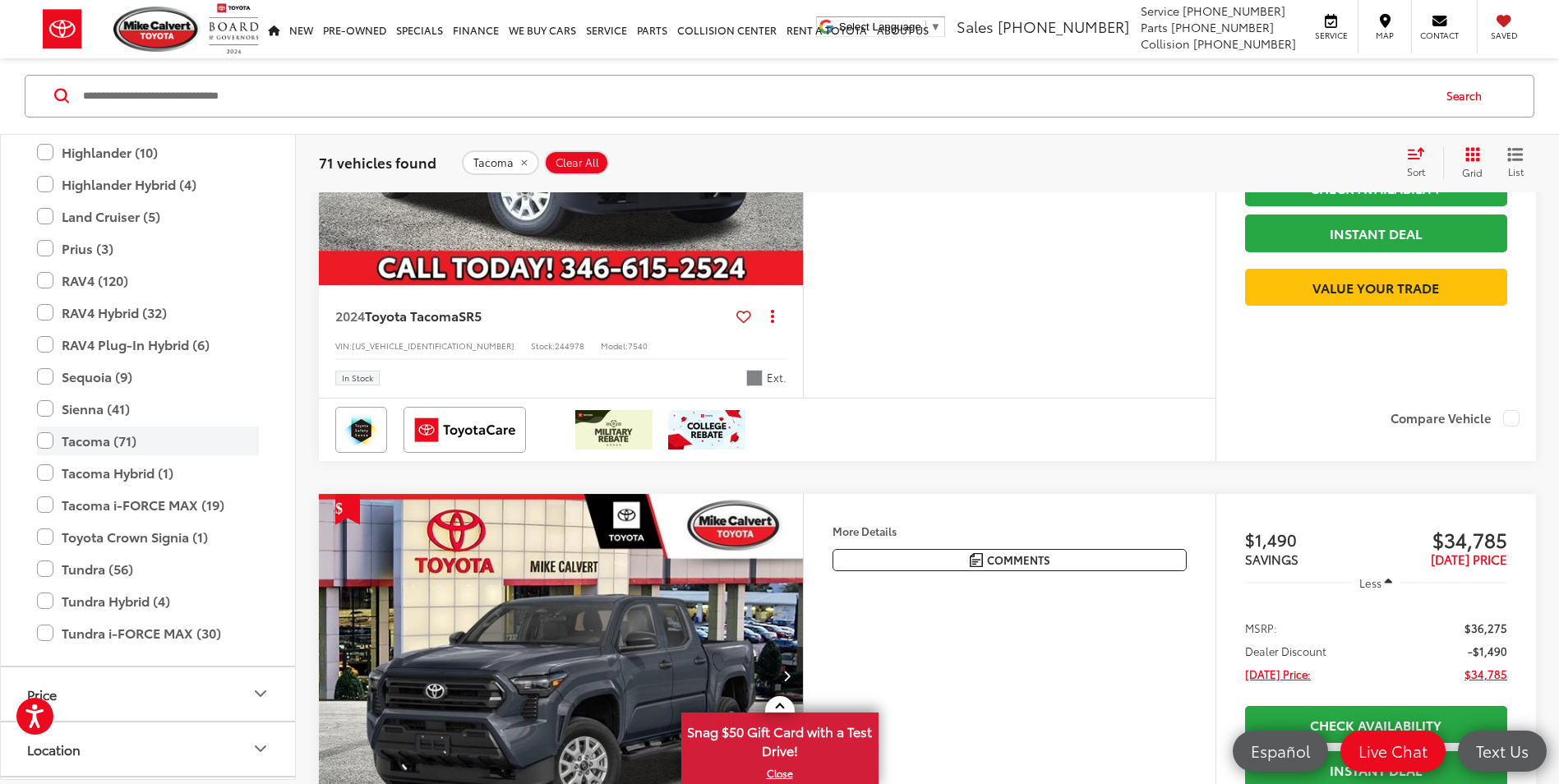
type input "****"
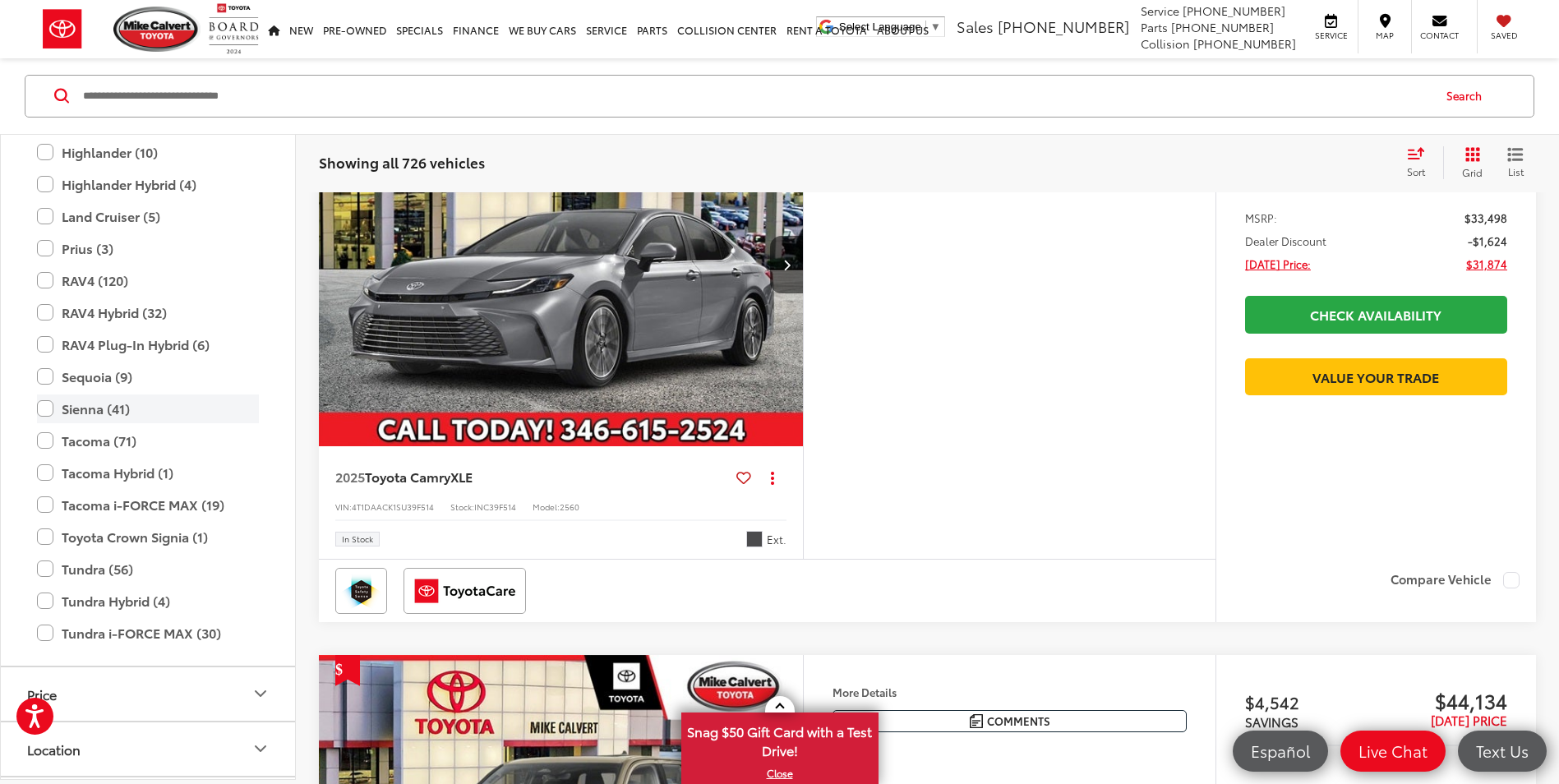
scroll to position [156, 0]
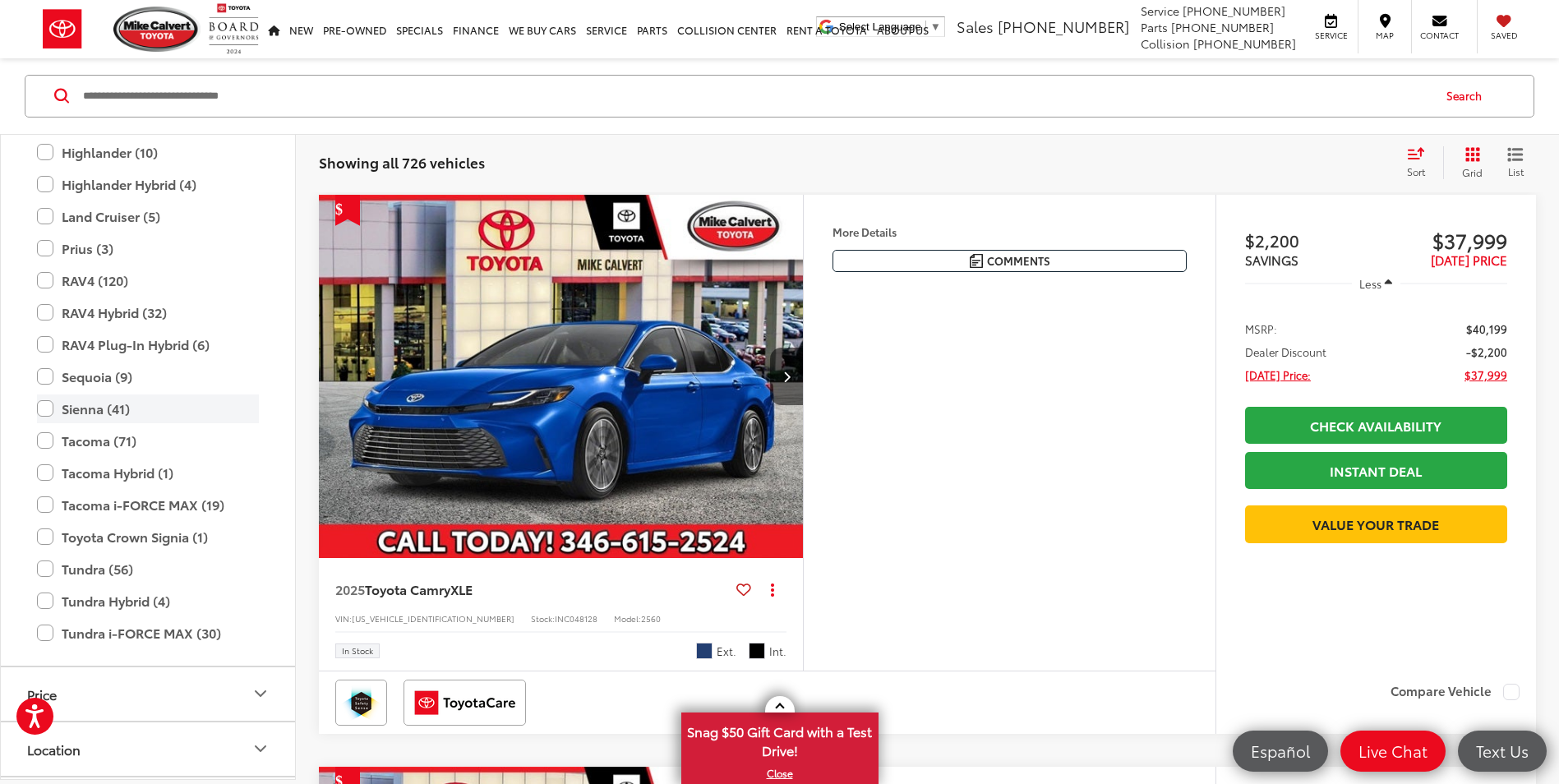
click at [45, 409] on label "Sienna (41)" at bounding box center [148, 409] width 222 height 29
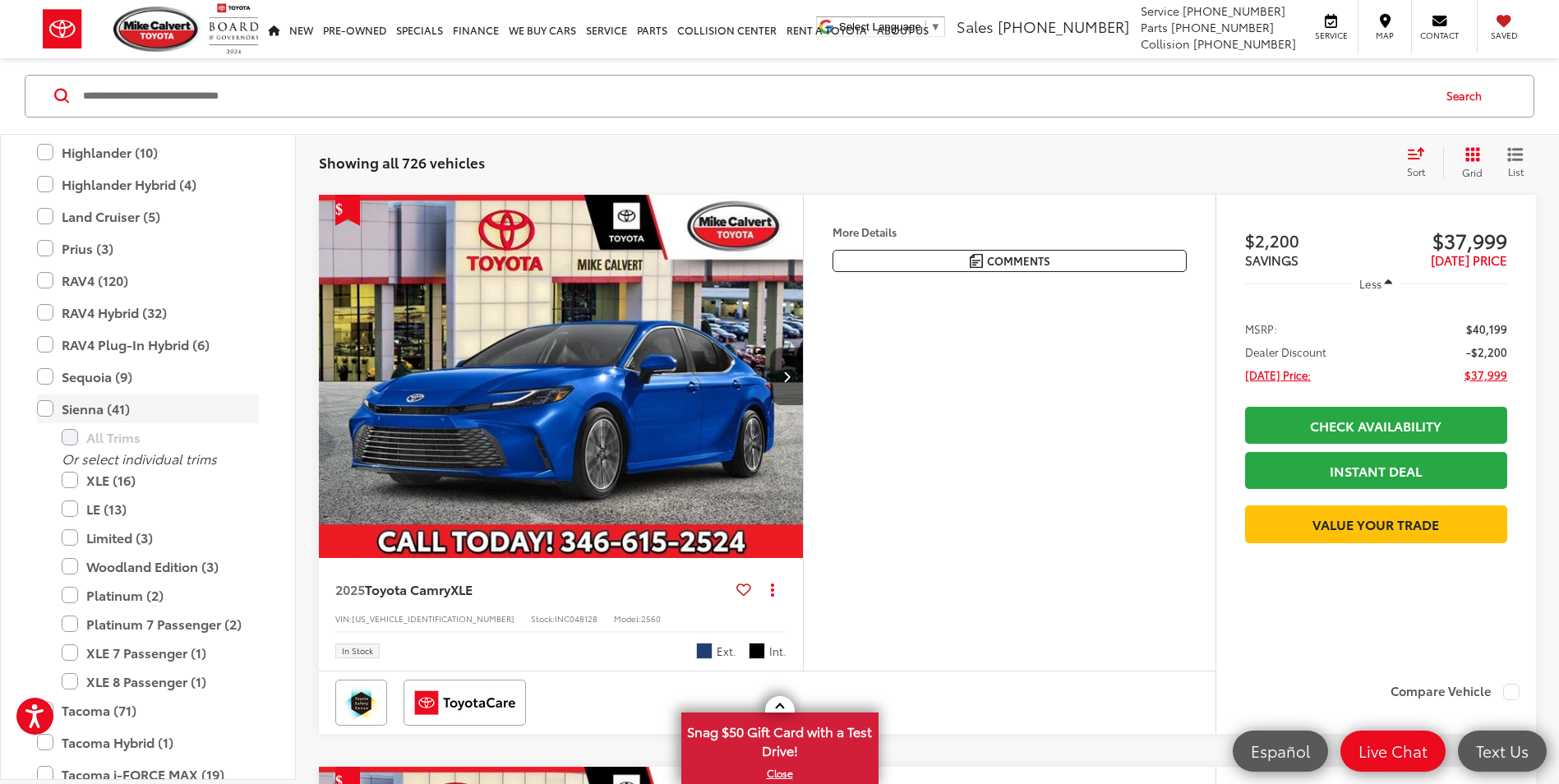
type input "****"
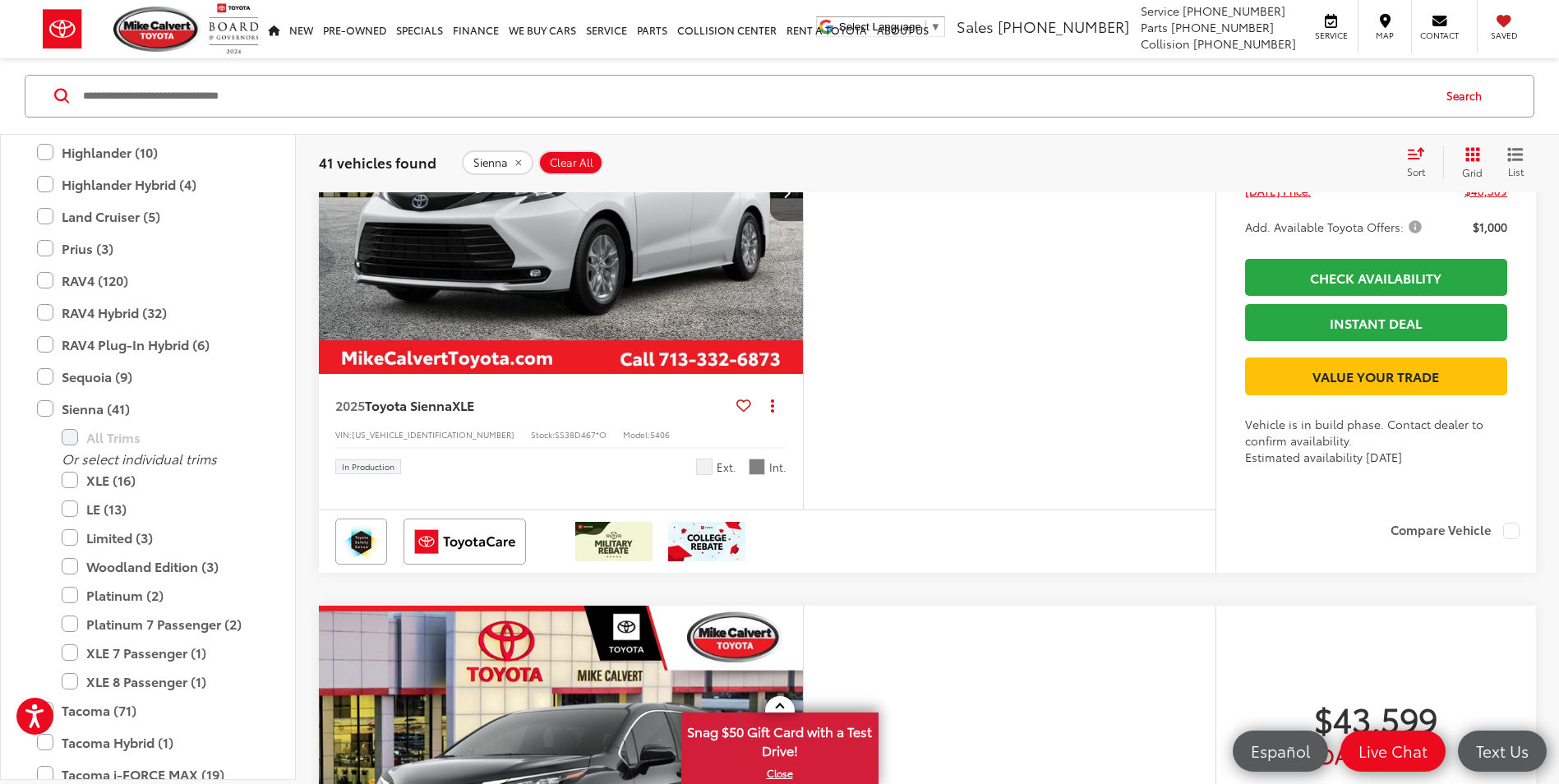
scroll to position [5824, 0]
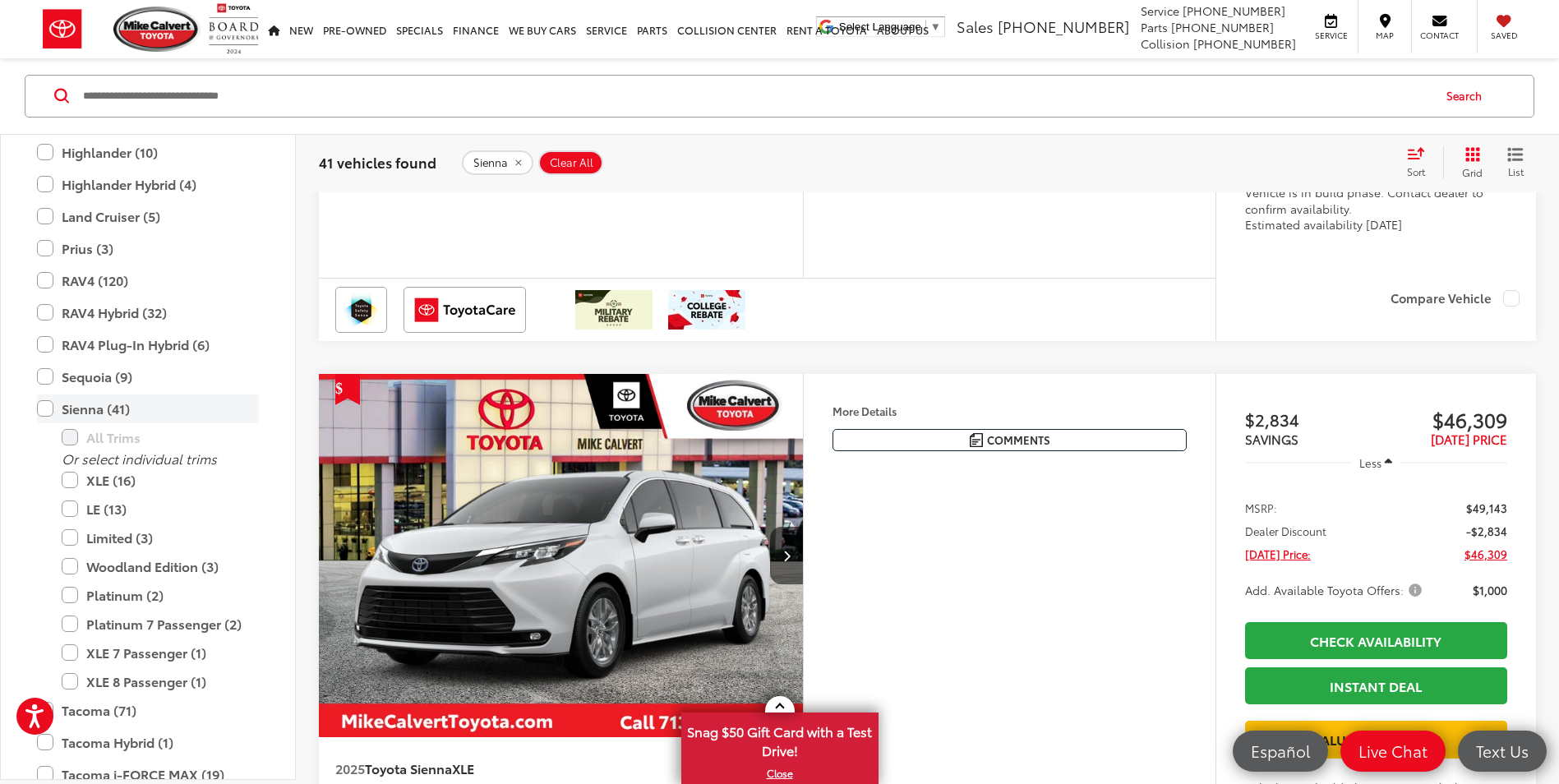
click at [42, 414] on label "Sienna (41)" at bounding box center [148, 409] width 222 height 29
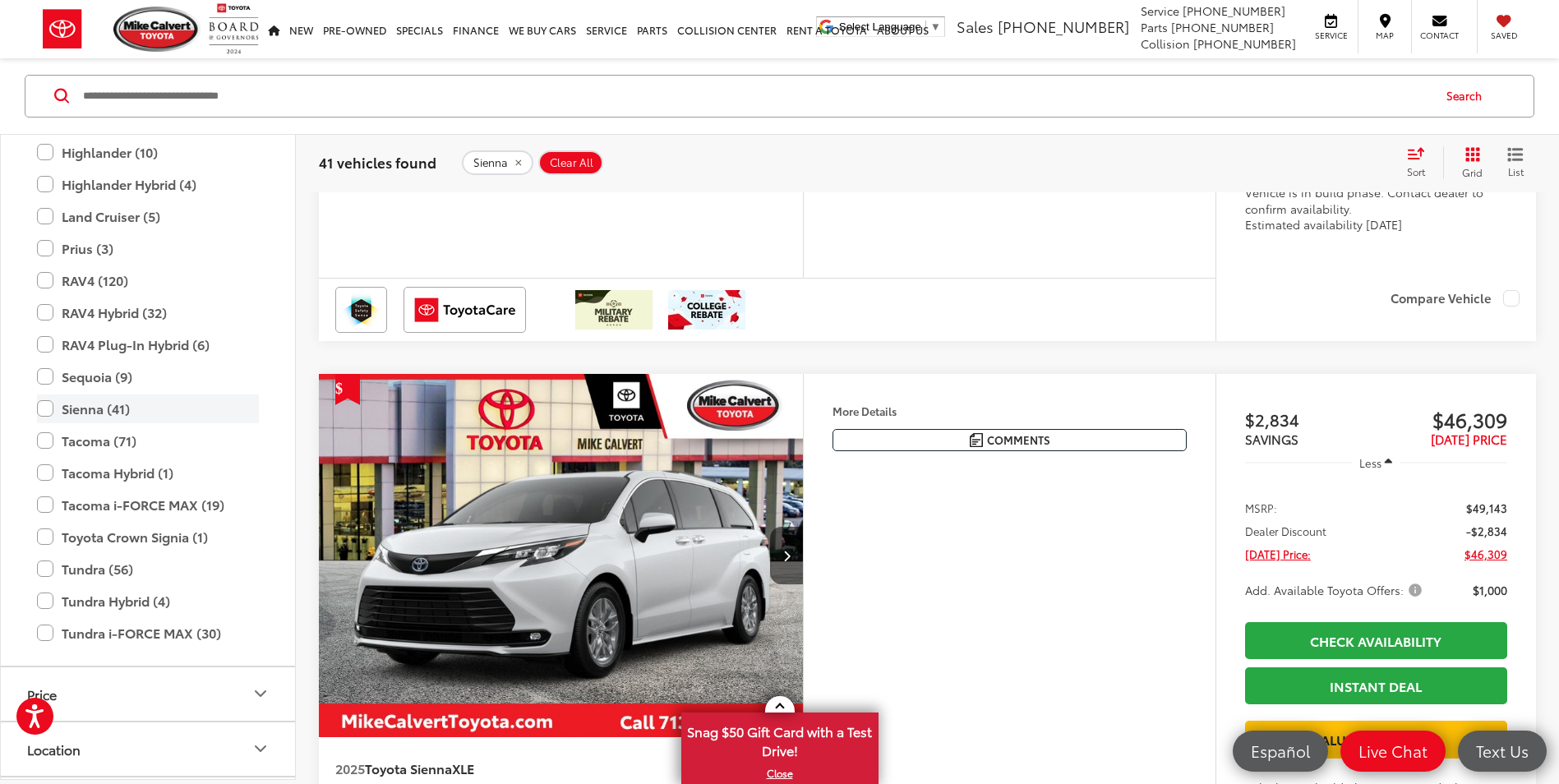
type input "****"
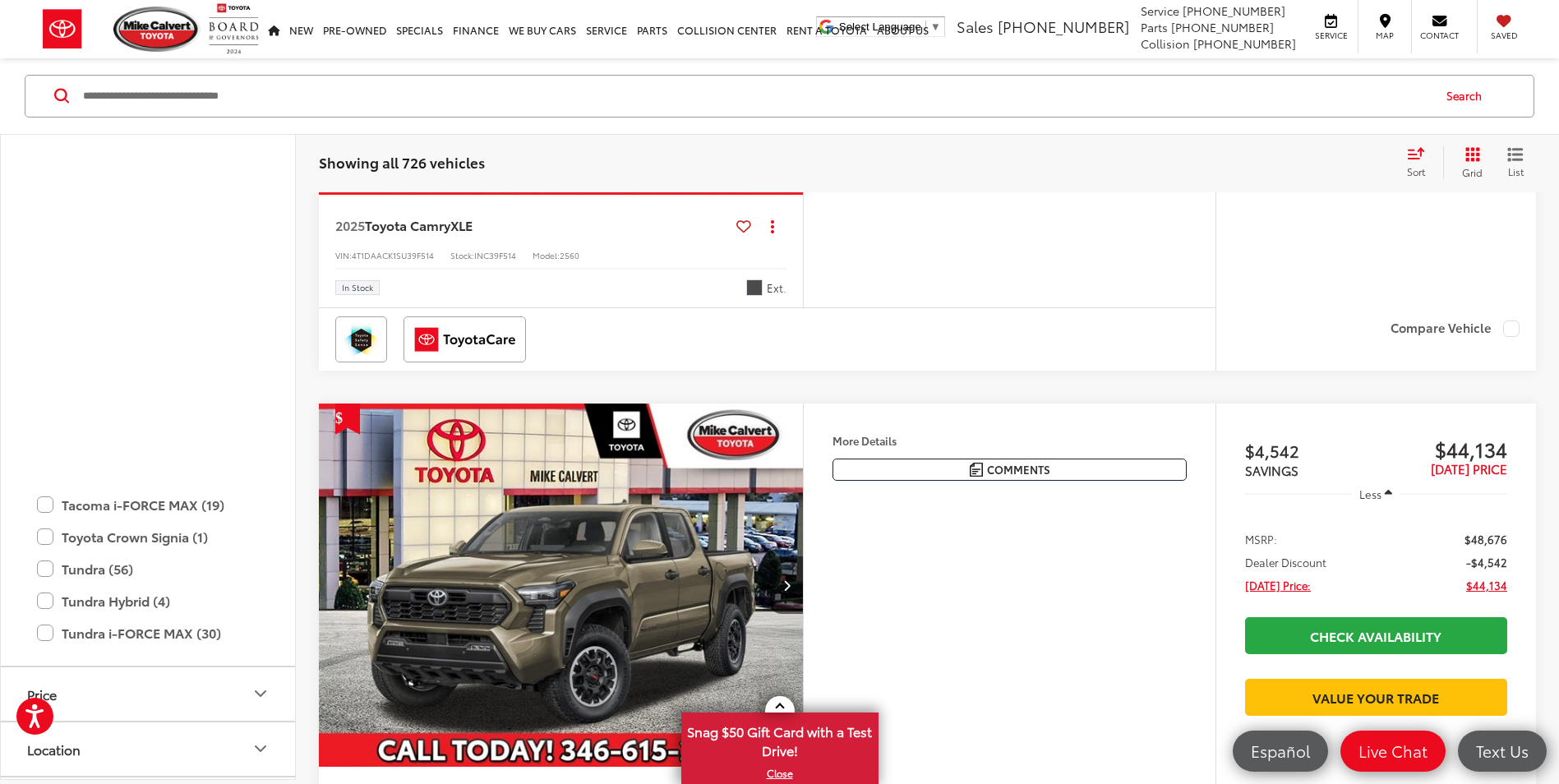
scroll to position [156, 0]
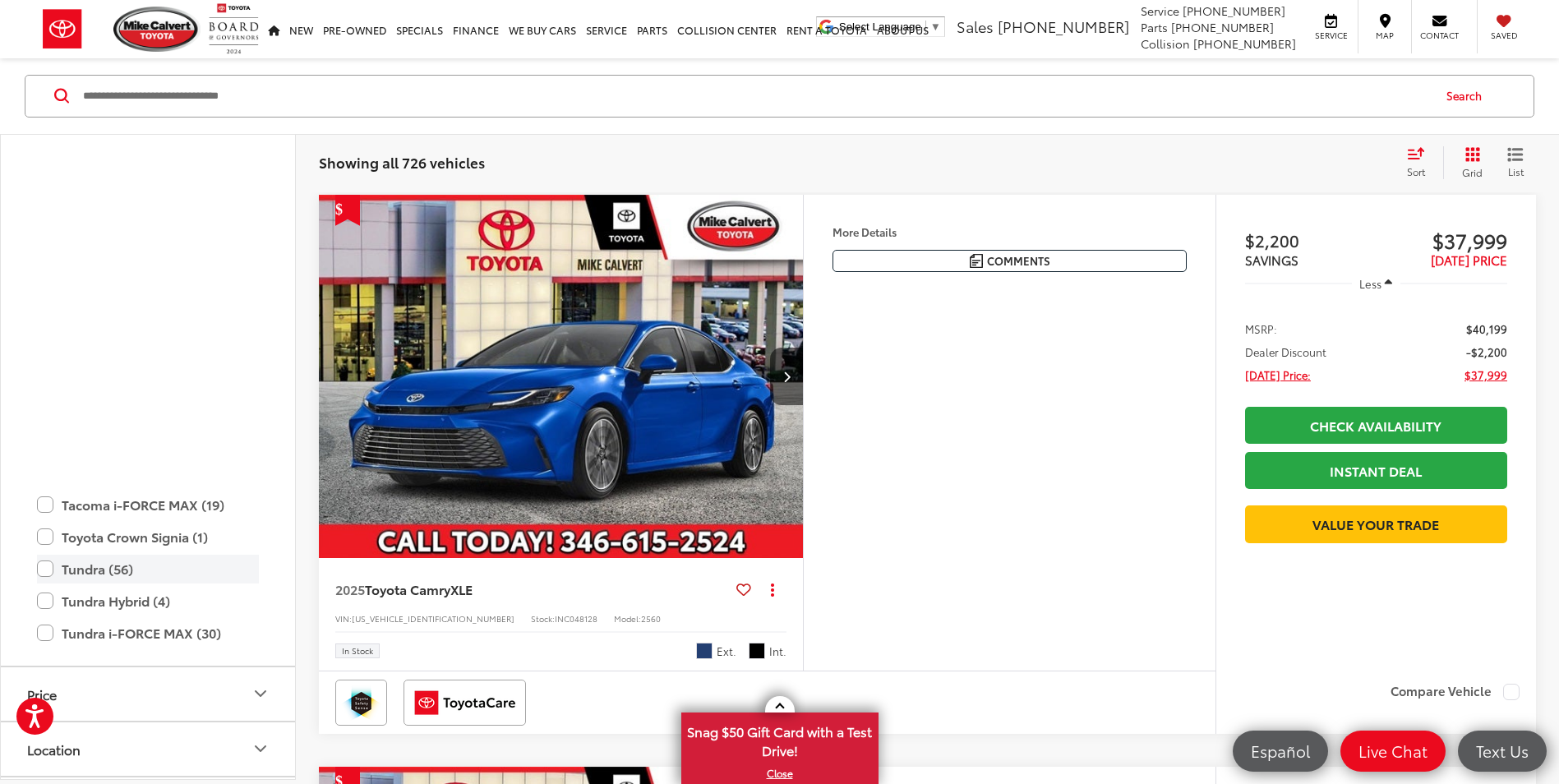
click at [47, 571] on label "Tundra (56)" at bounding box center [148, 569] width 222 height 29
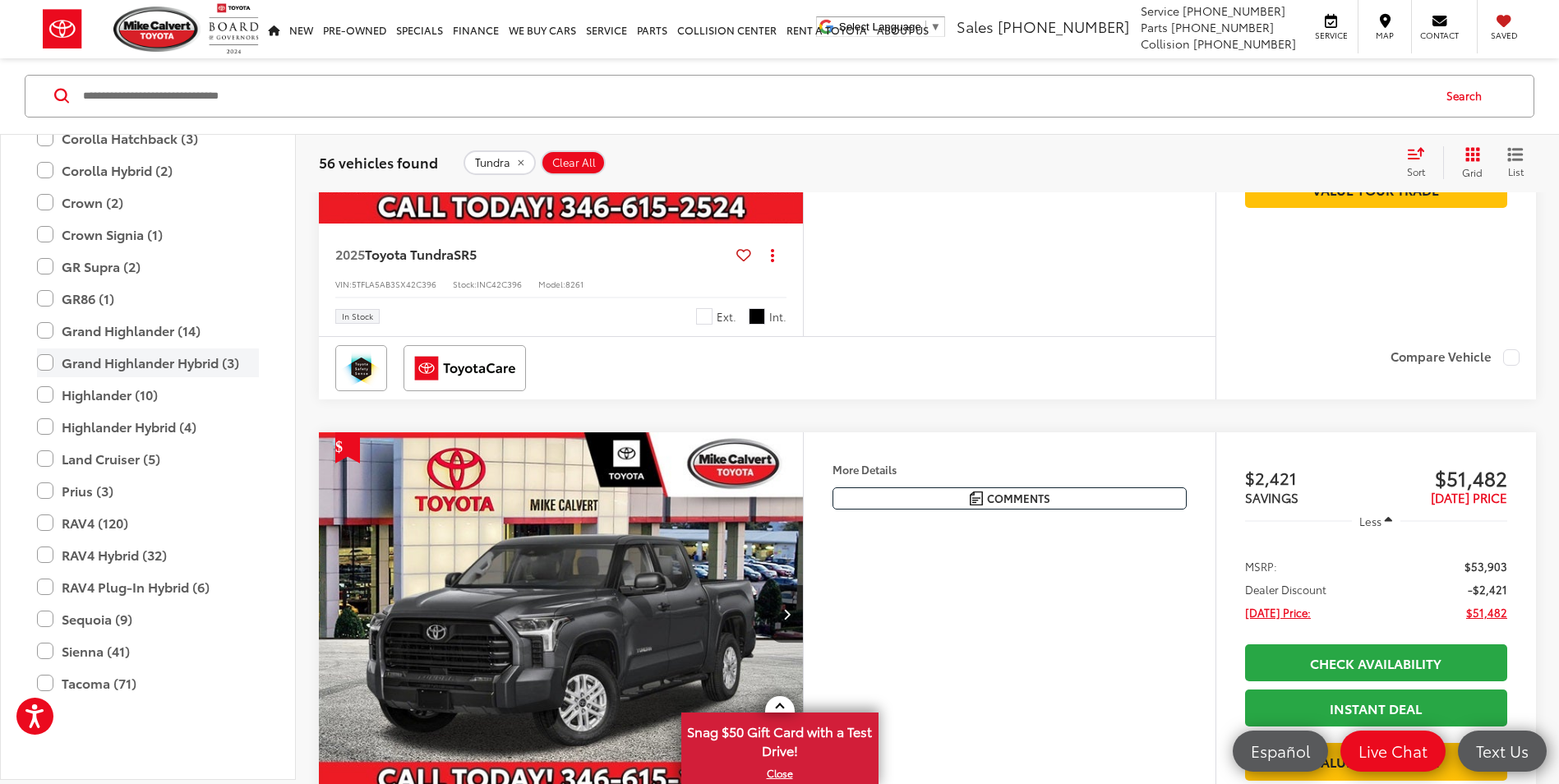
scroll to position [811, 0]
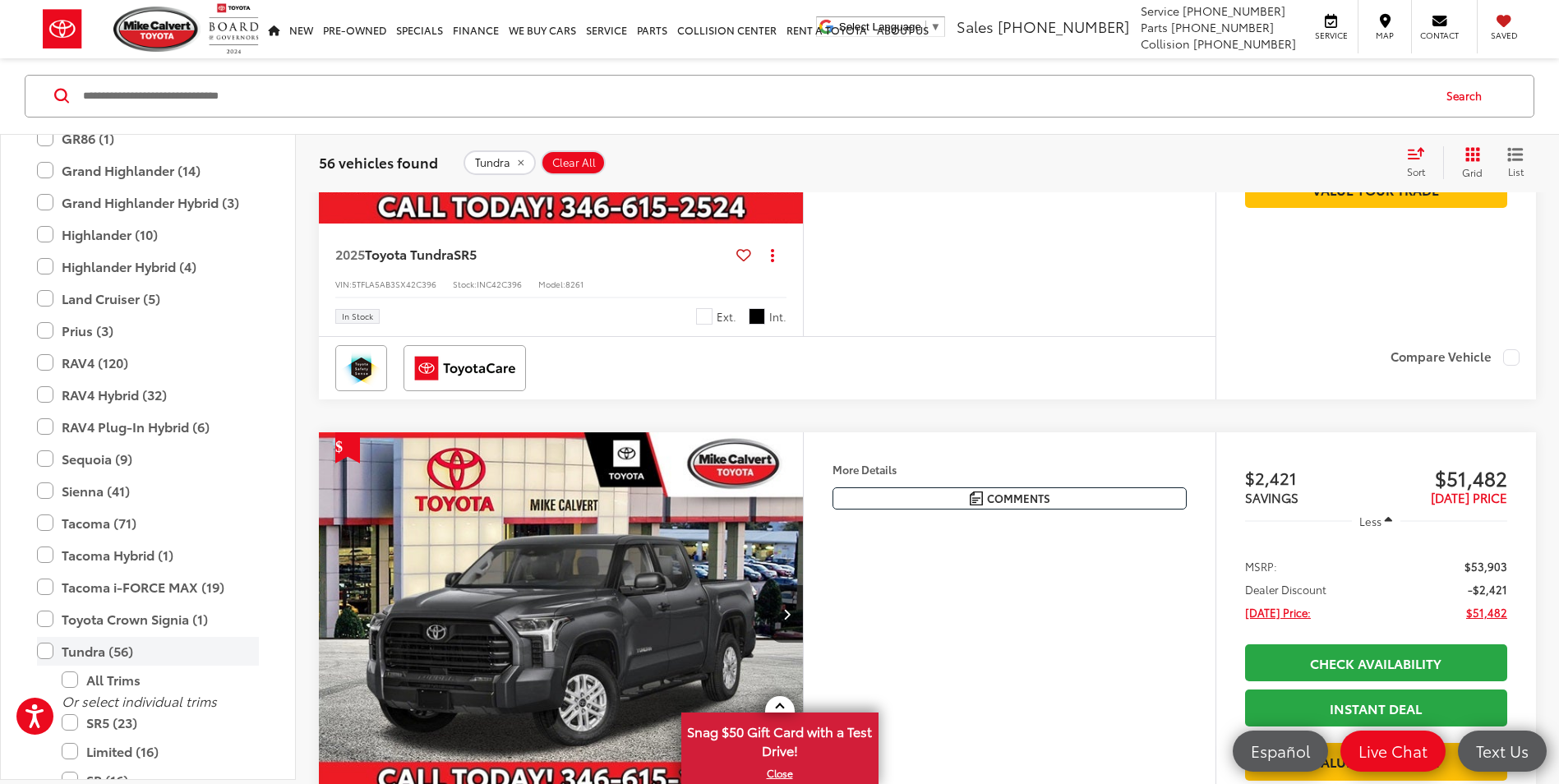
click at [45, 653] on label "Tundra (56)" at bounding box center [148, 650] width 222 height 29
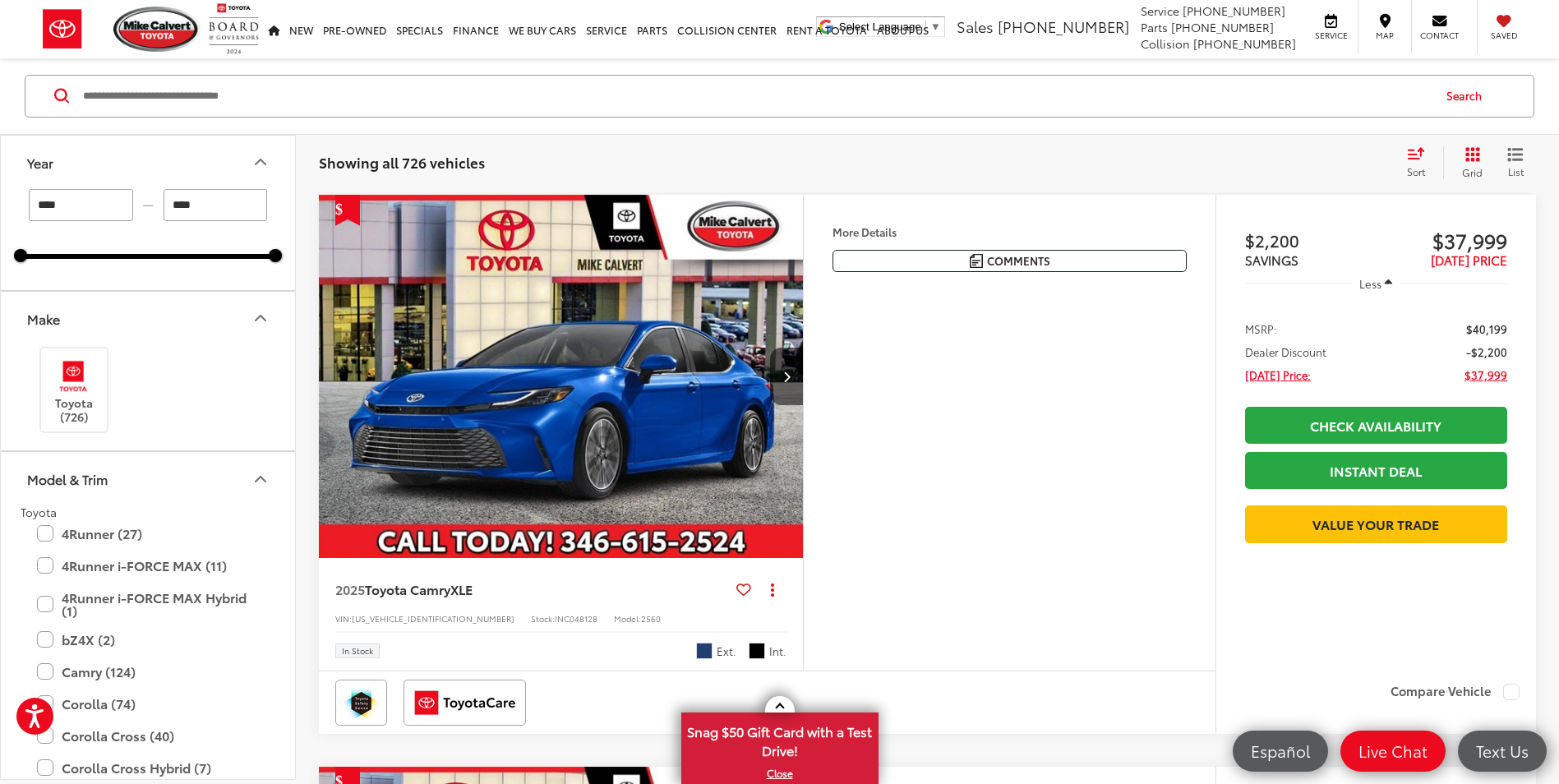
scroll to position [83, 0]
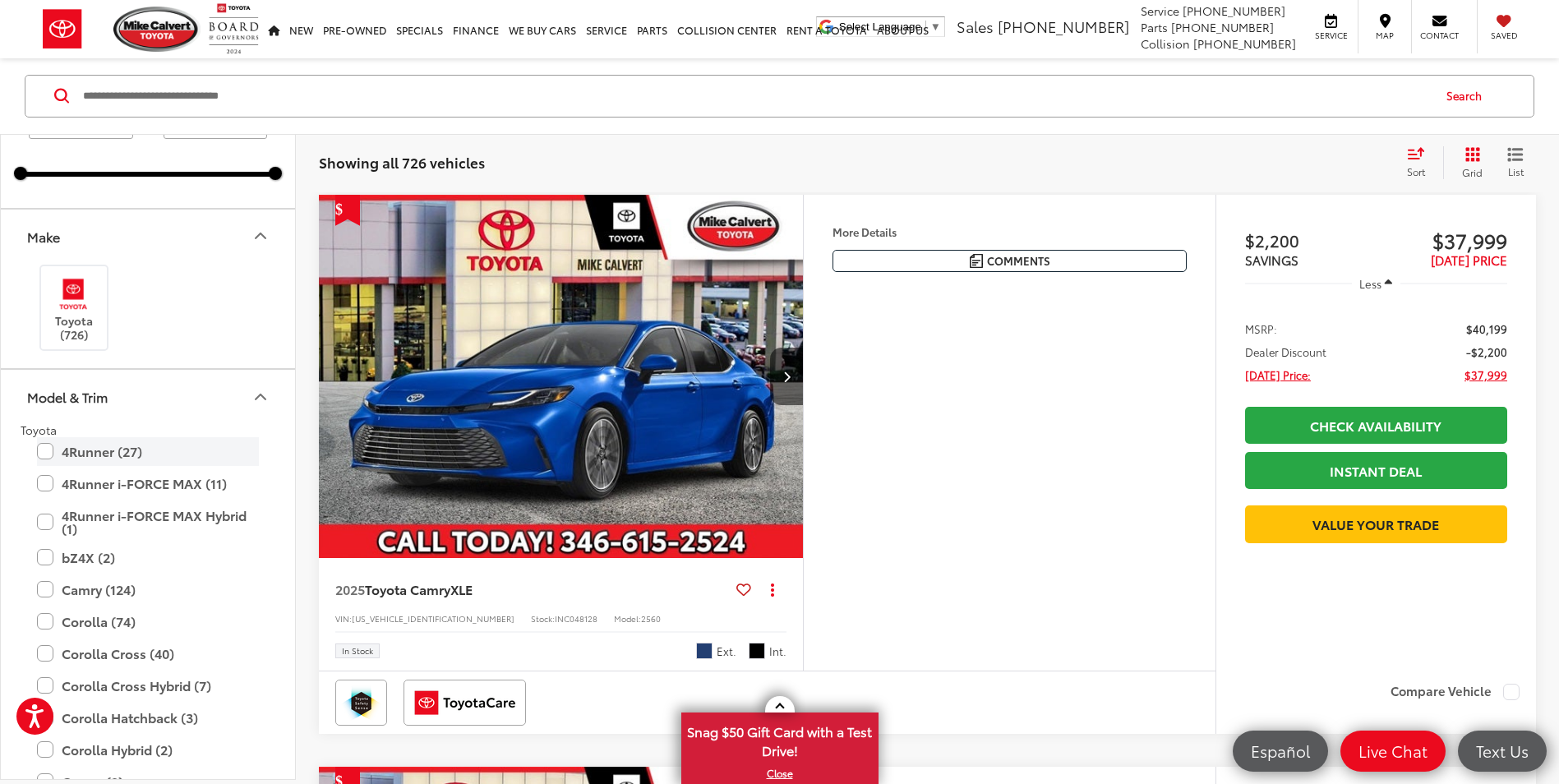
click at [48, 453] on label "4Runner (27)" at bounding box center [148, 451] width 222 height 29
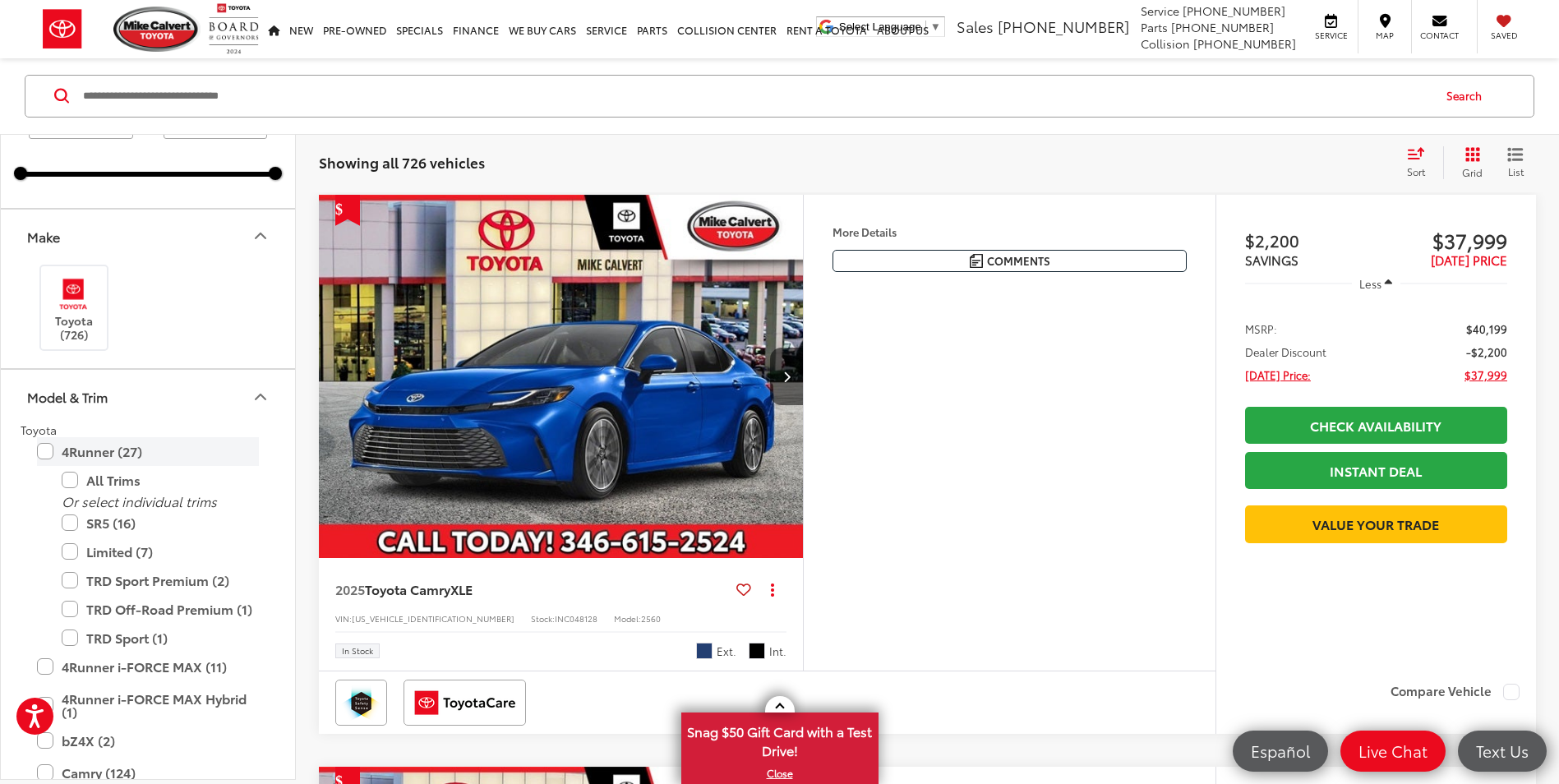
type input "****"
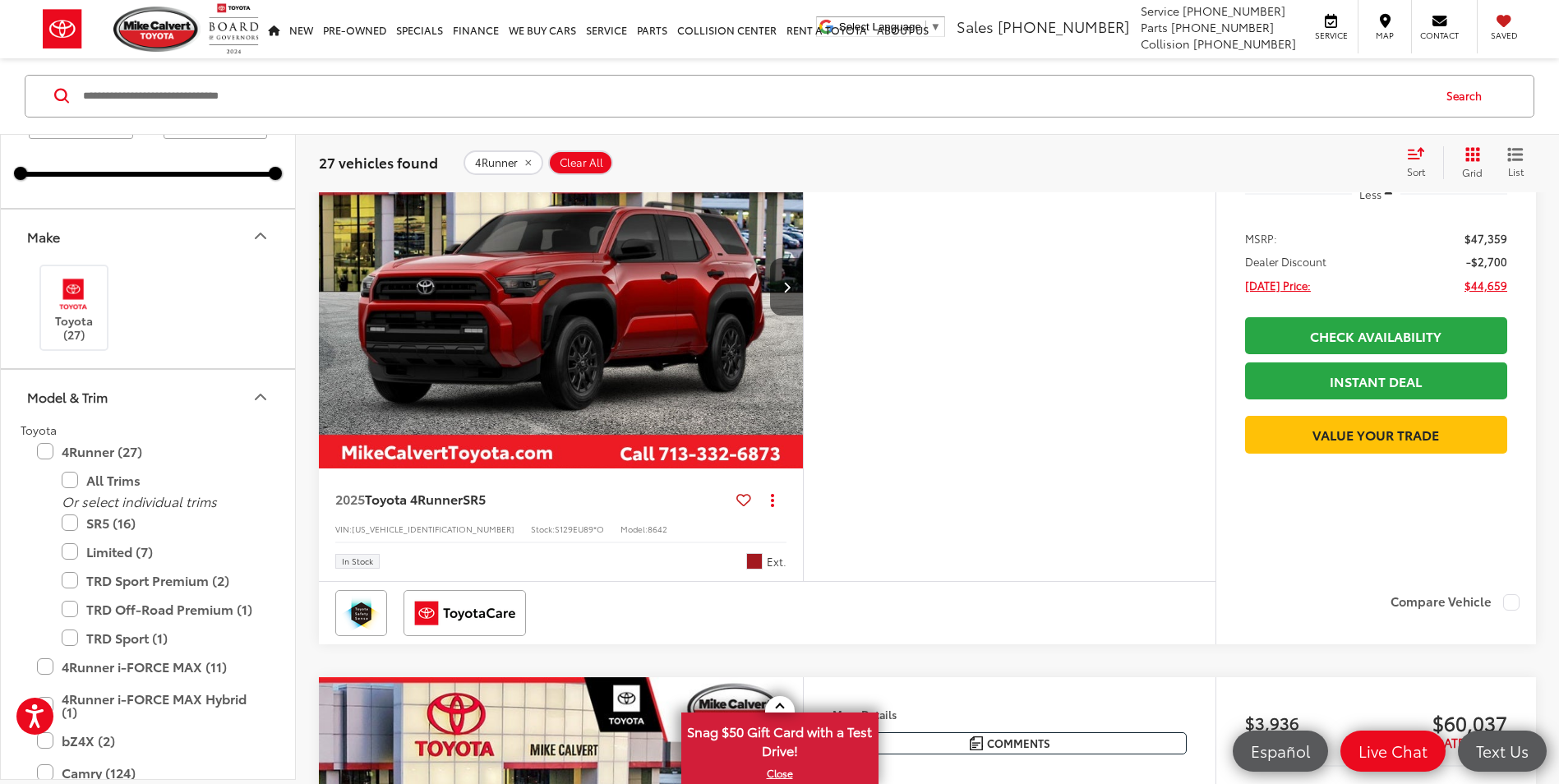
scroll to position [4920, 0]
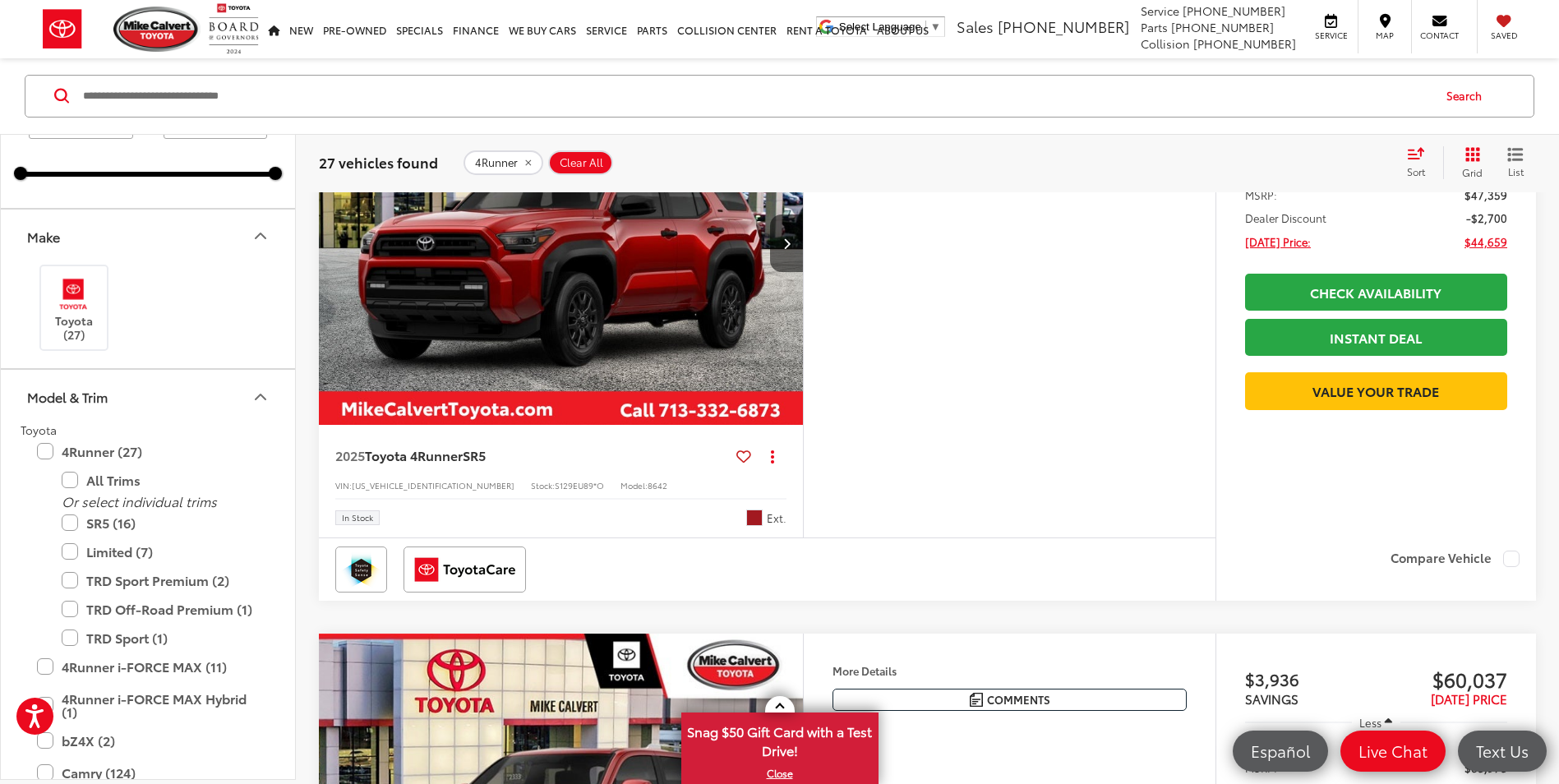
click at [578, 418] on img "2025 Toyota 4Runner SR5 0" at bounding box center [561, 244] width 486 height 365
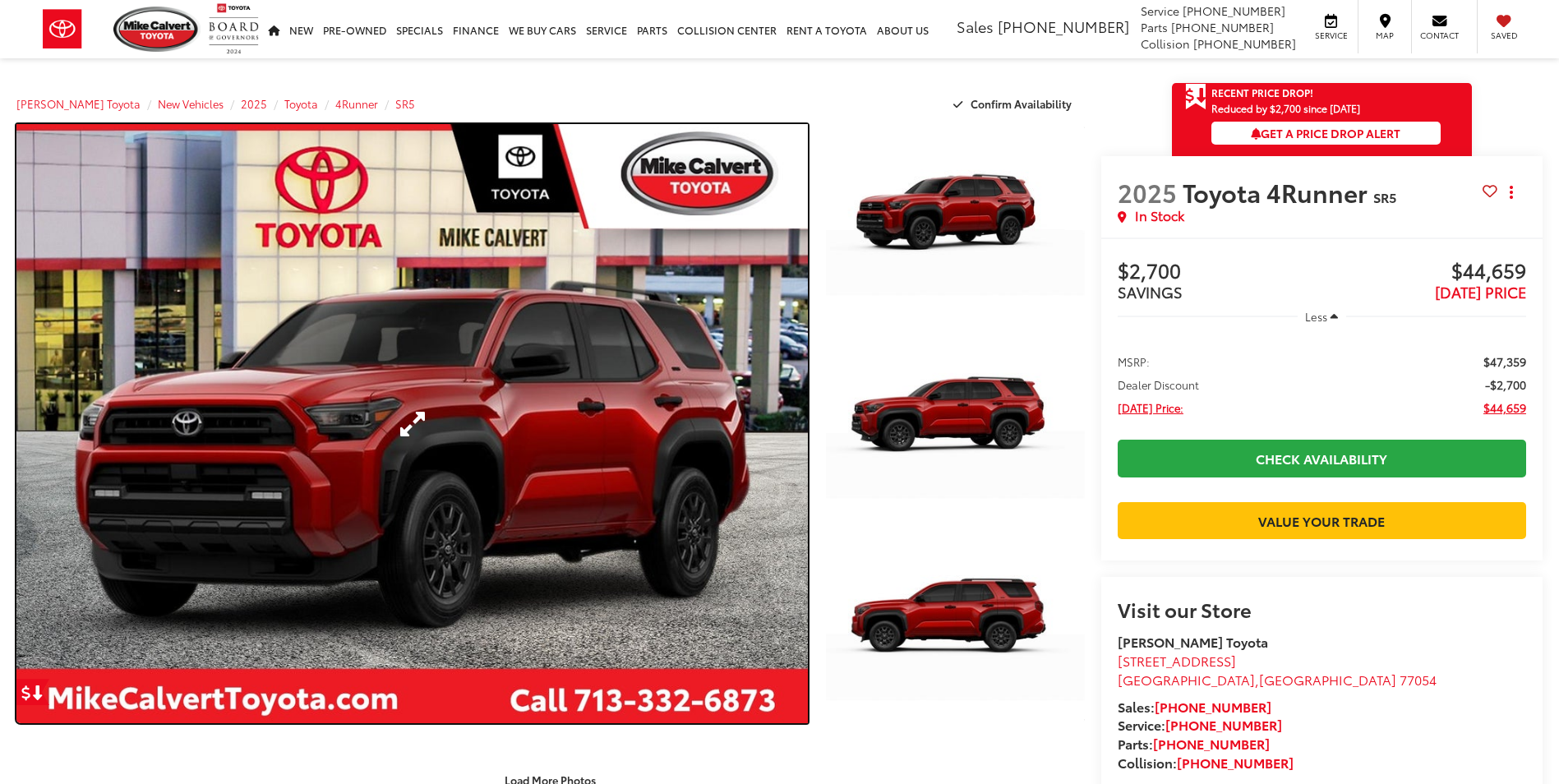
click at [575, 416] on link "Expand Photo 0" at bounding box center [412, 423] width 791 height 599
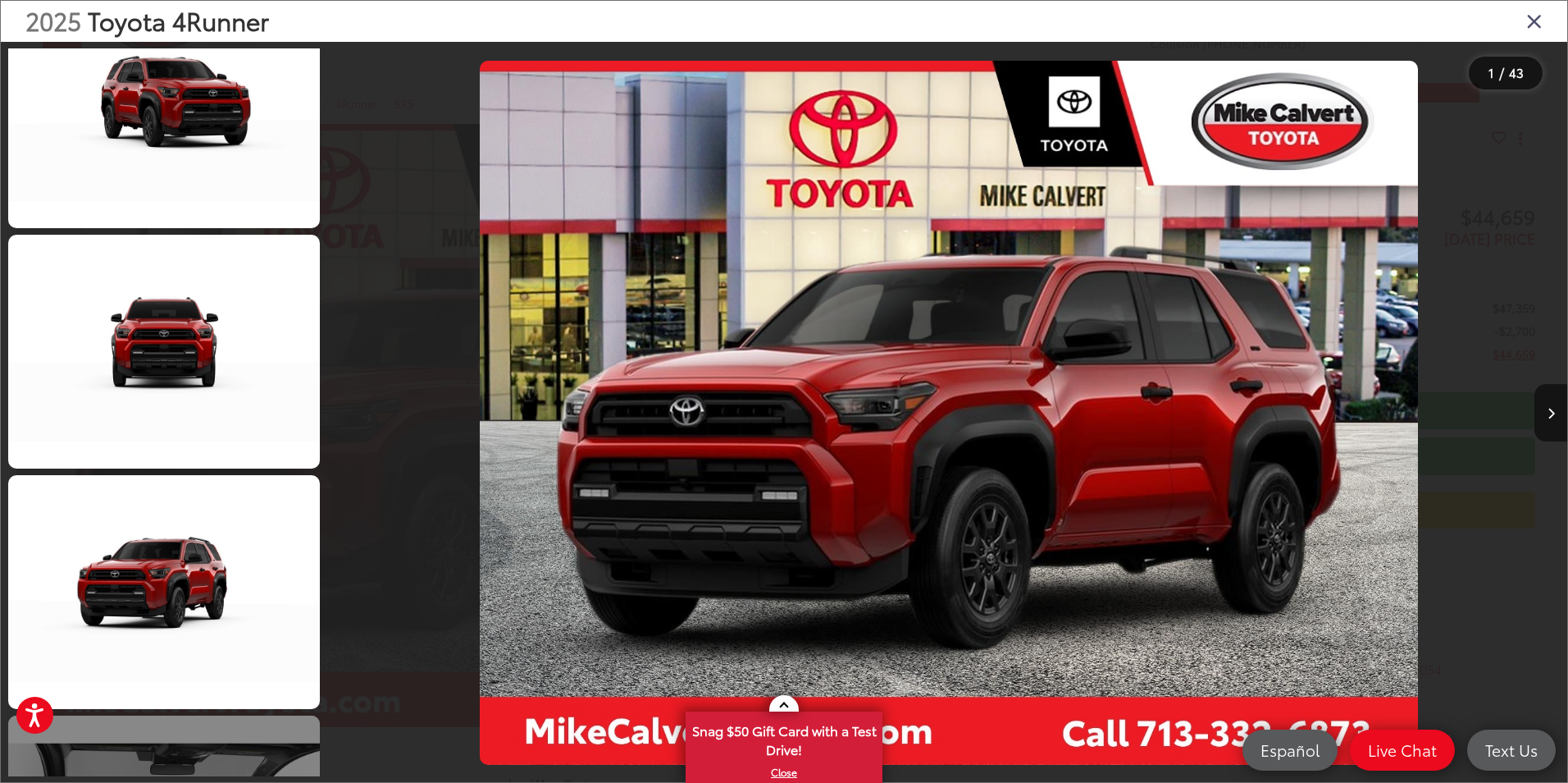
scroll to position [4020, 0]
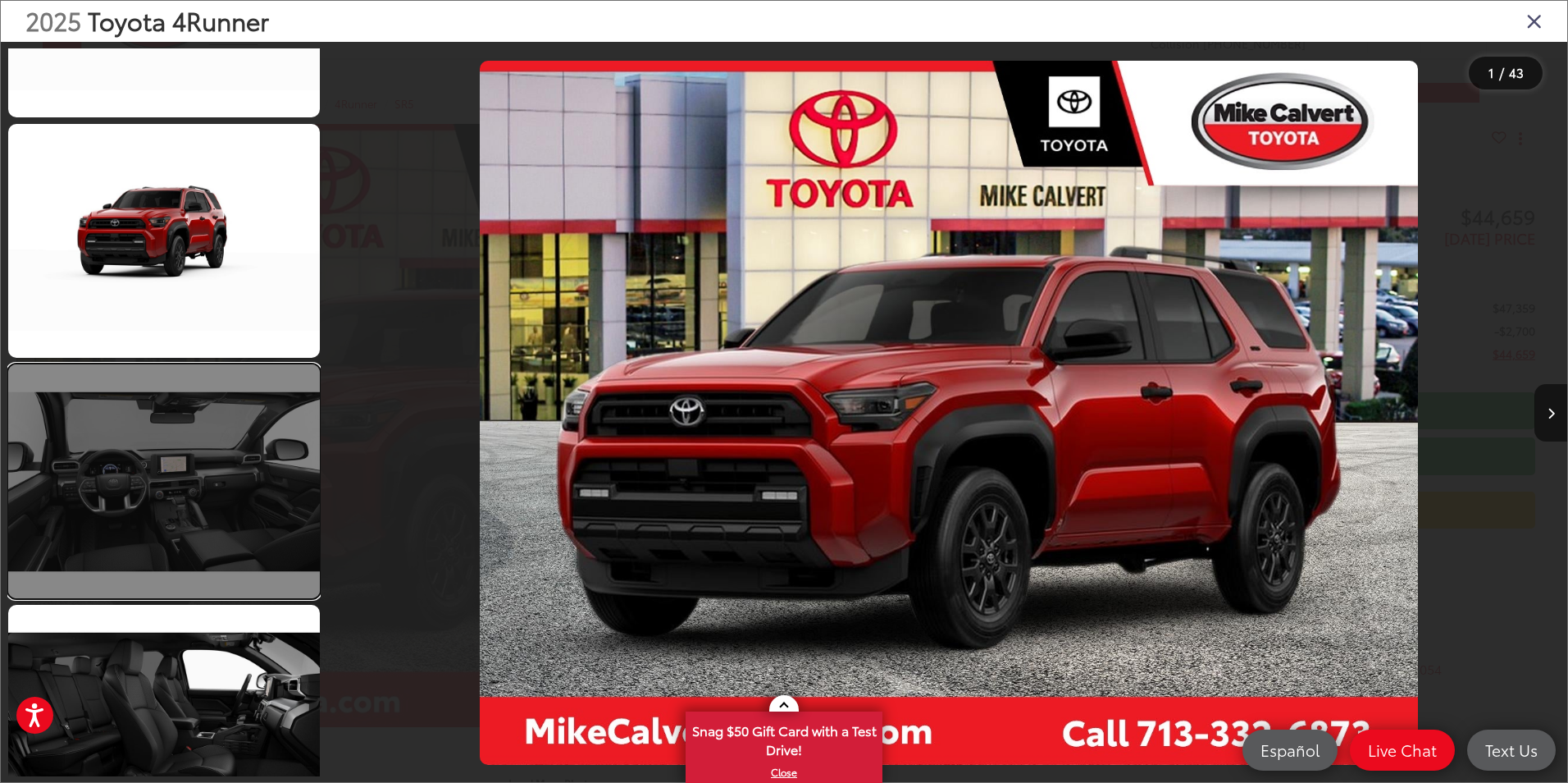
click at [176, 511] on link at bounding box center [164, 481] width 311 height 234
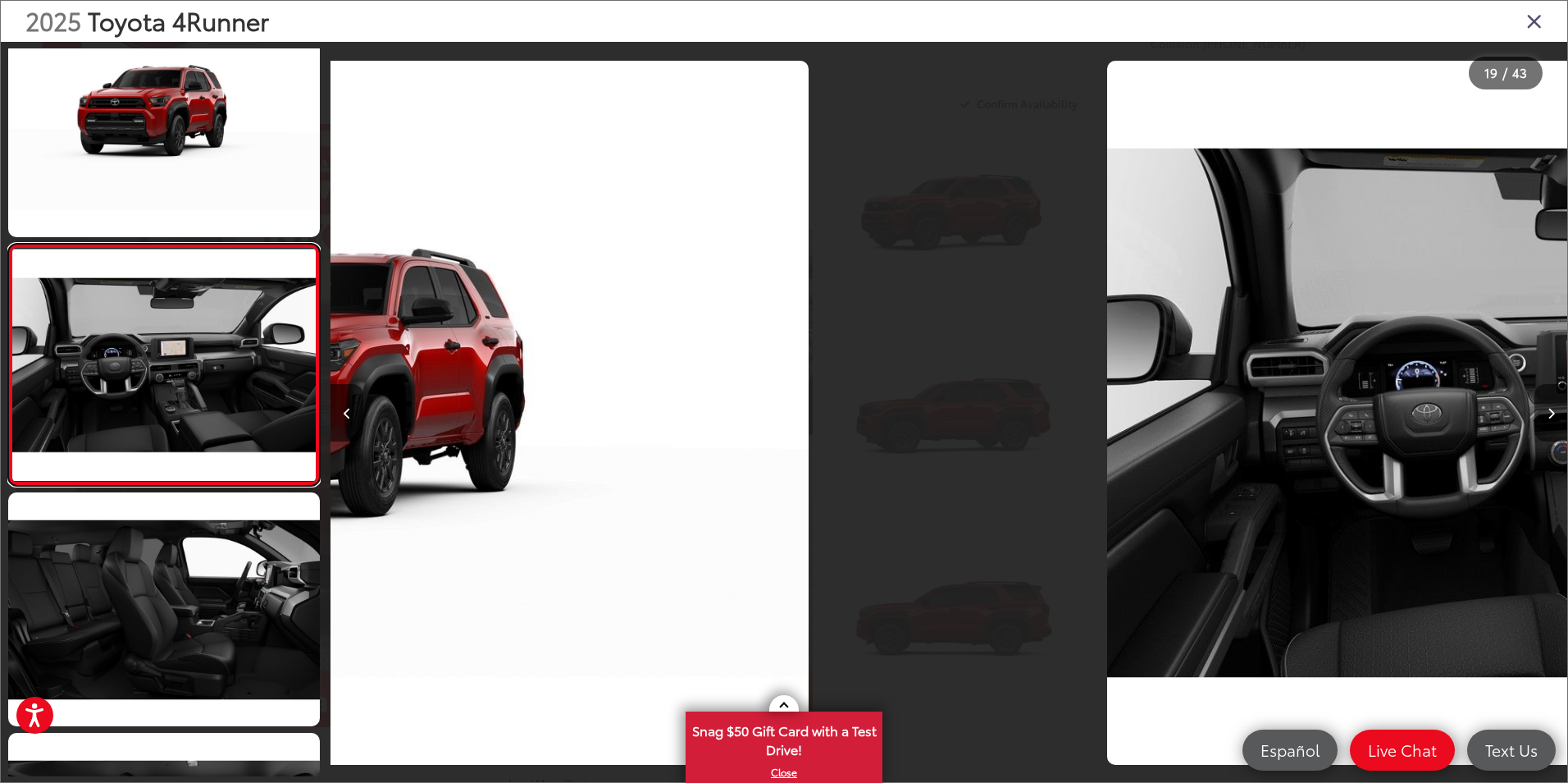
scroll to position [0, 22261]
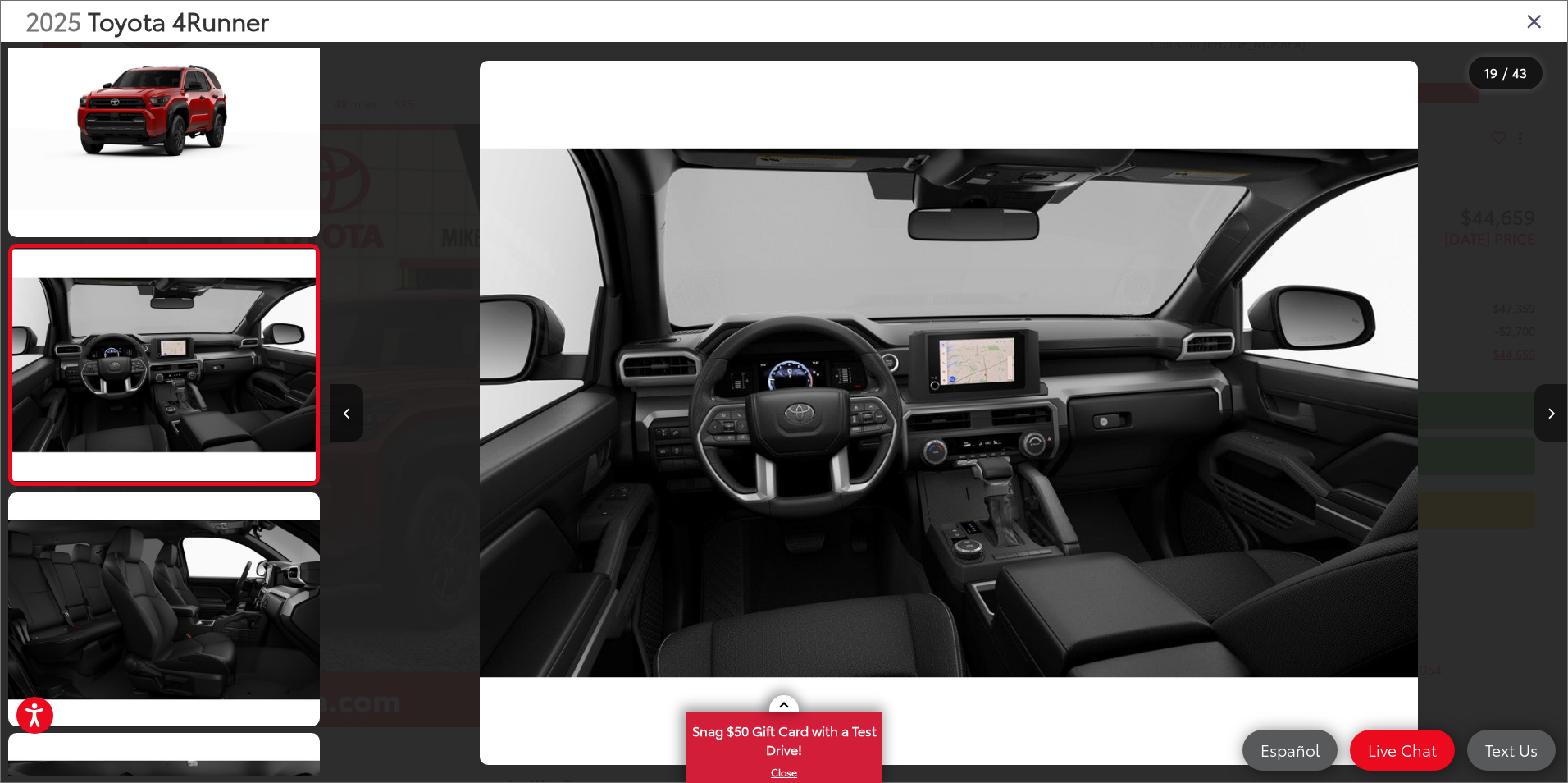
click at [1544, 415] on button "Next image" at bounding box center [1551, 413] width 33 height 58
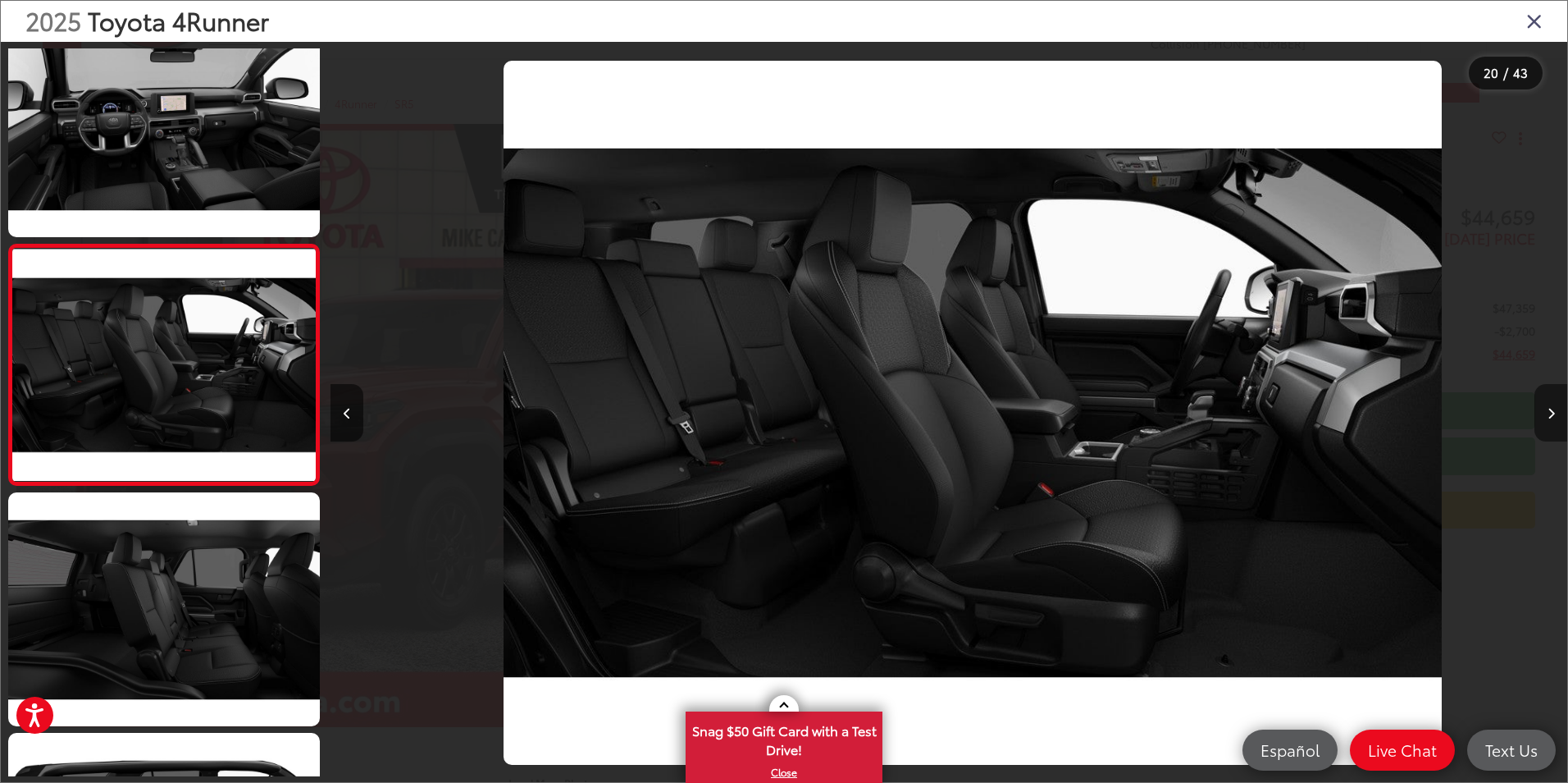
scroll to position [0, 23498]
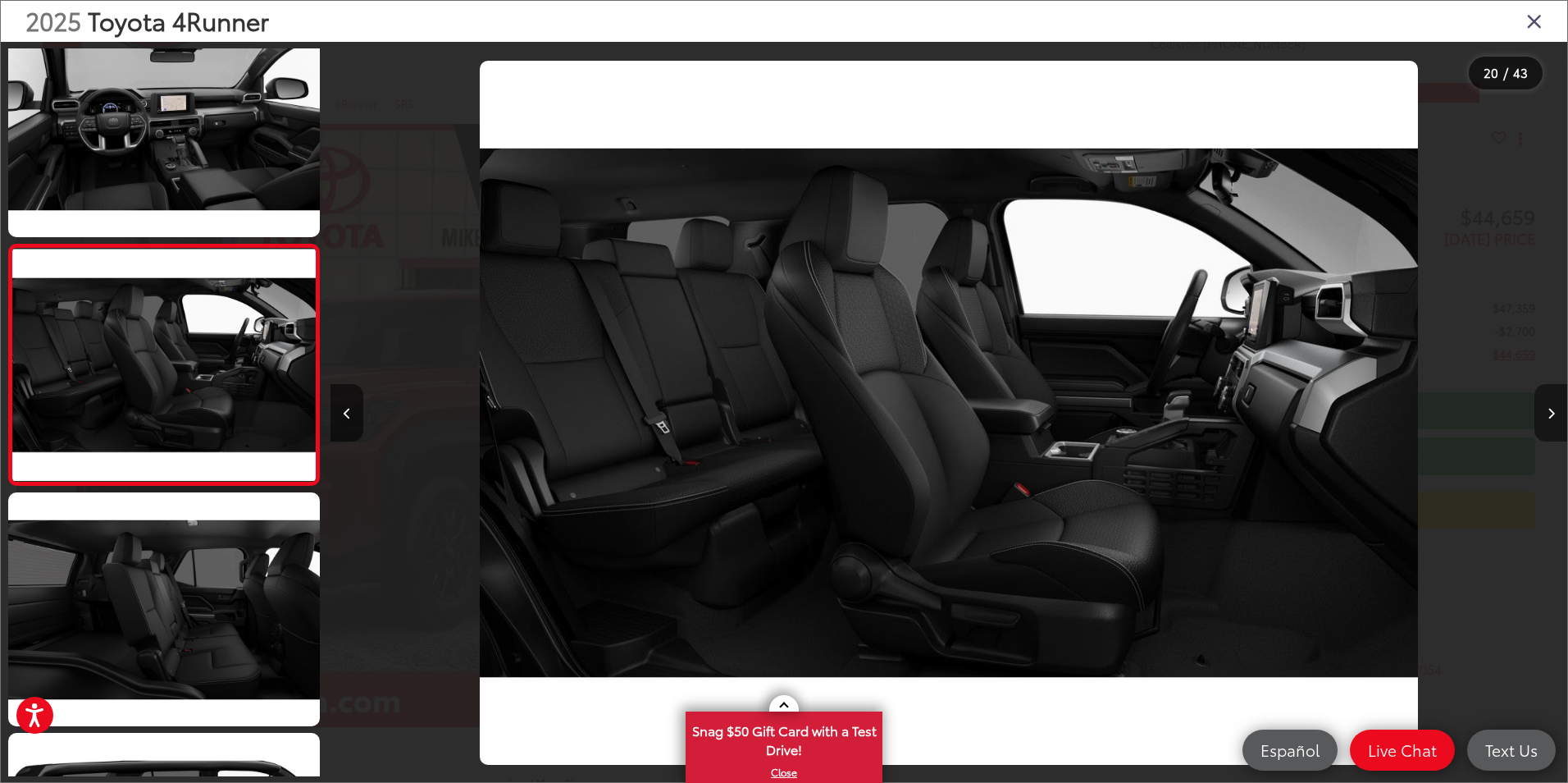
click at [1544, 415] on button "Next image" at bounding box center [1551, 413] width 33 height 58
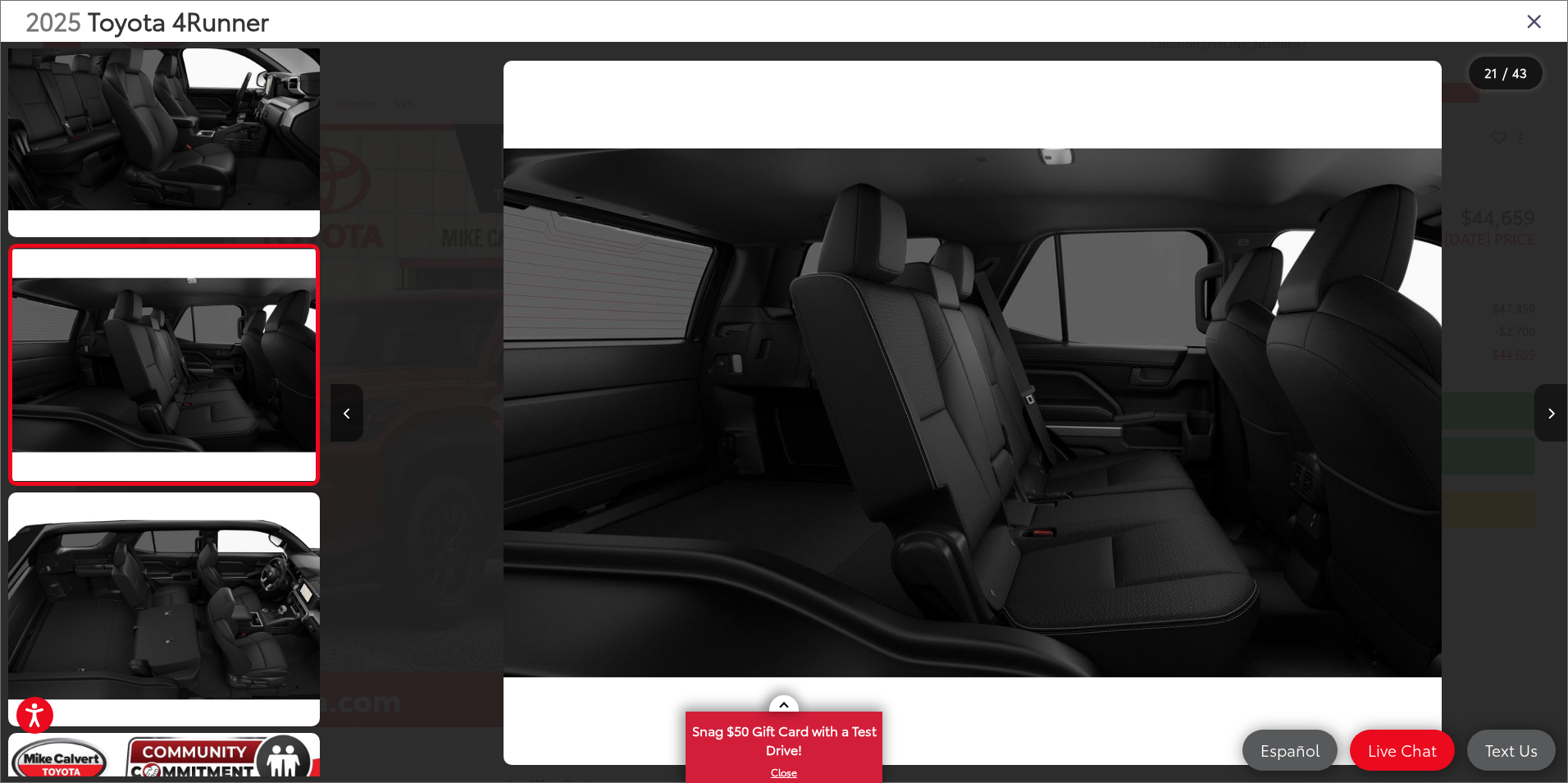
scroll to position [0, 24735]
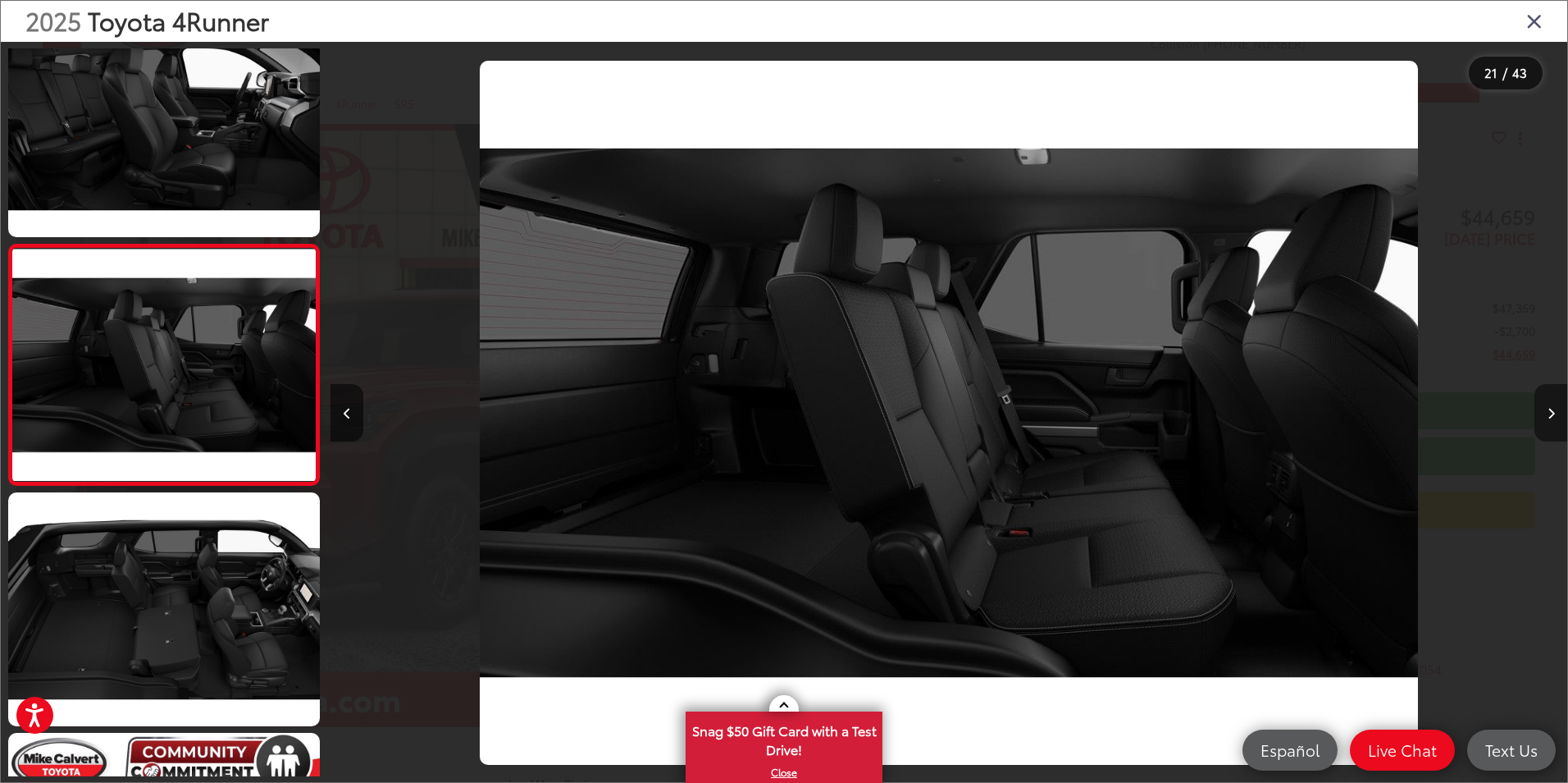
click at [1544, 415] on button "Next image" at bounding box center [1551, 413] width 33 height 58
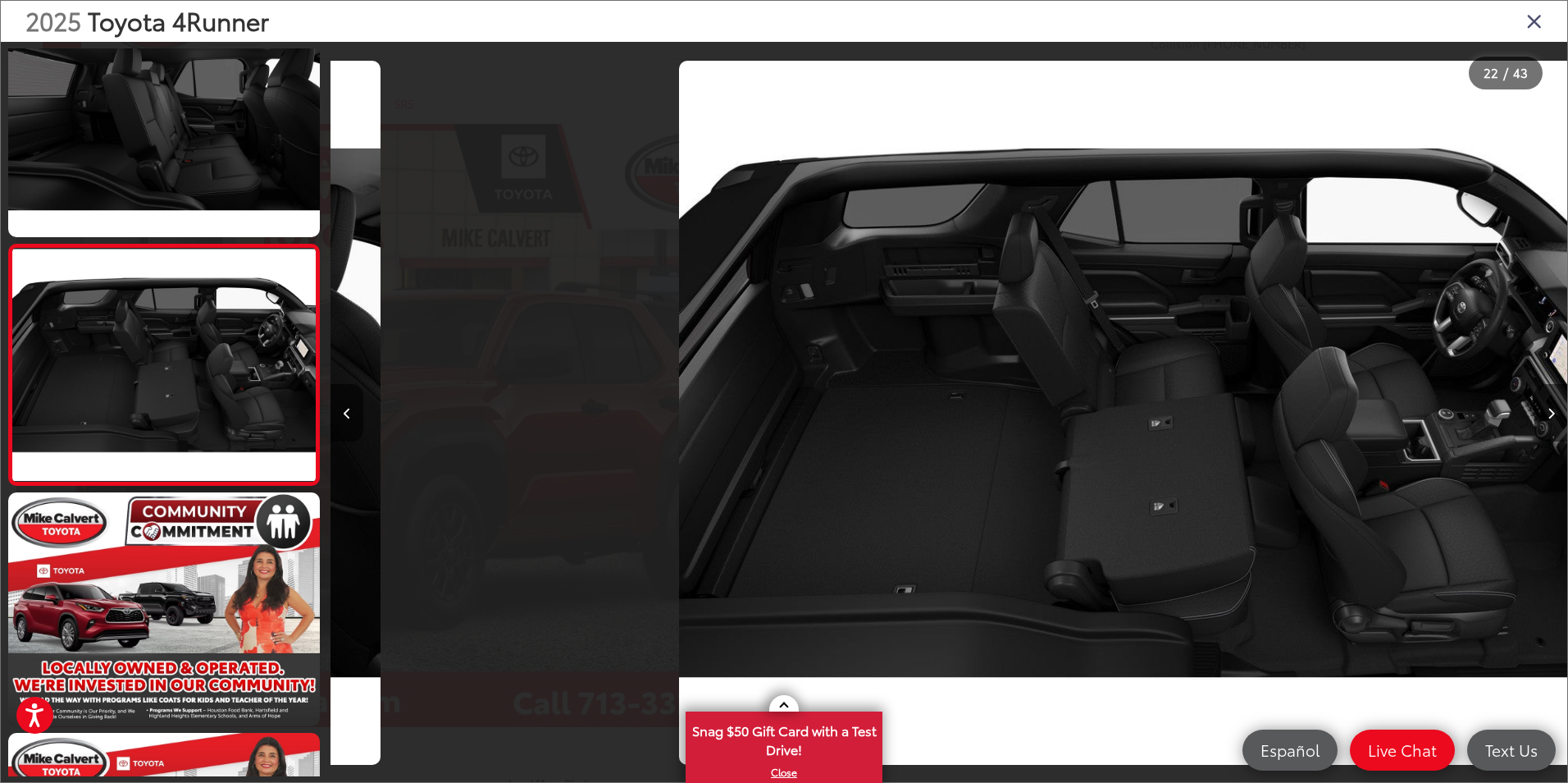
scroll to position [0, 25971]
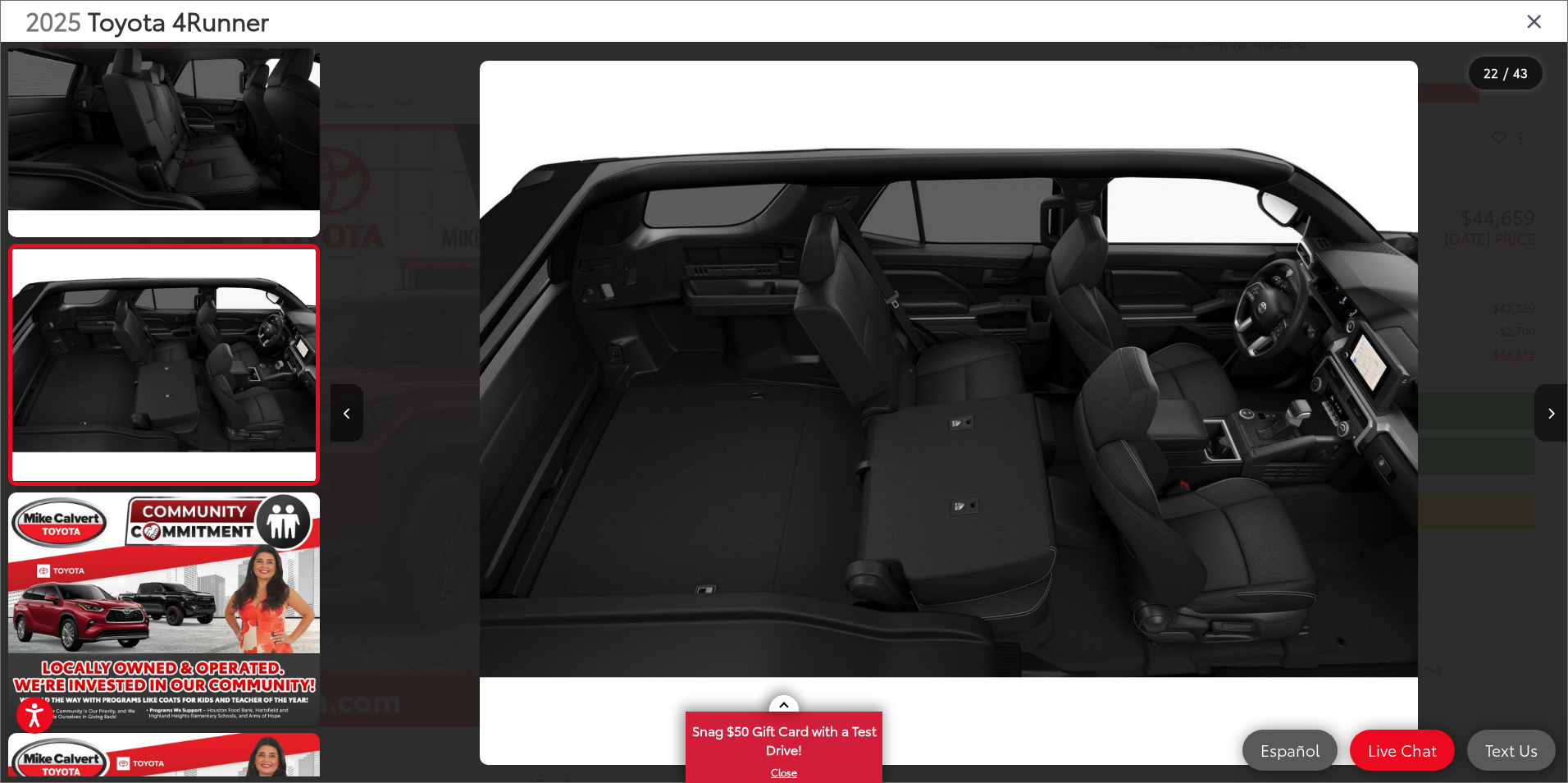
click at [1544, 415] on button "Next image" at bounding box center [1551, 413] width 33 height 58
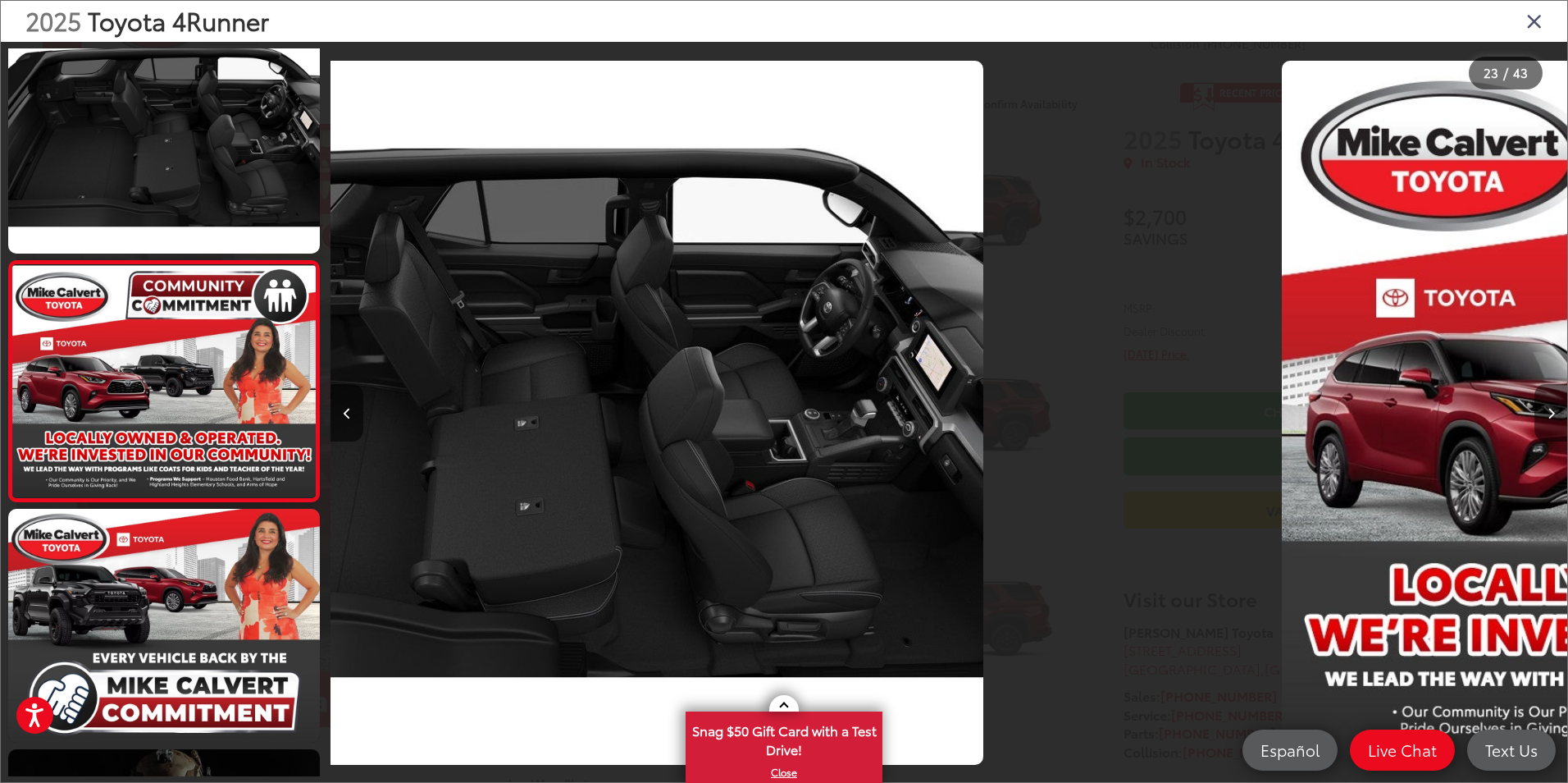
scroll to position [5094, 0]
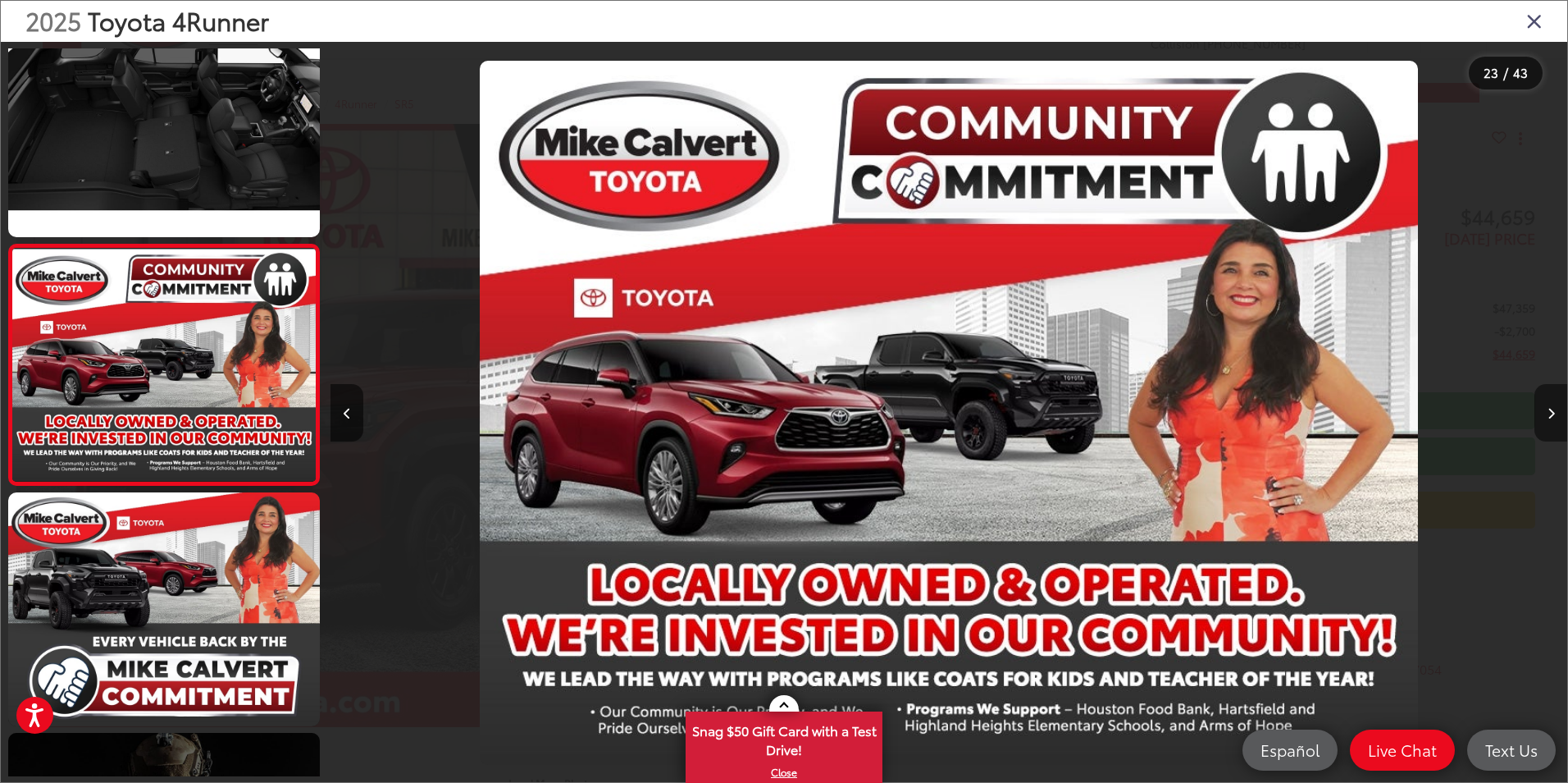
click at [1544, 415] on button "Next image" at bounding box center [1551, 413] width 33 height 58
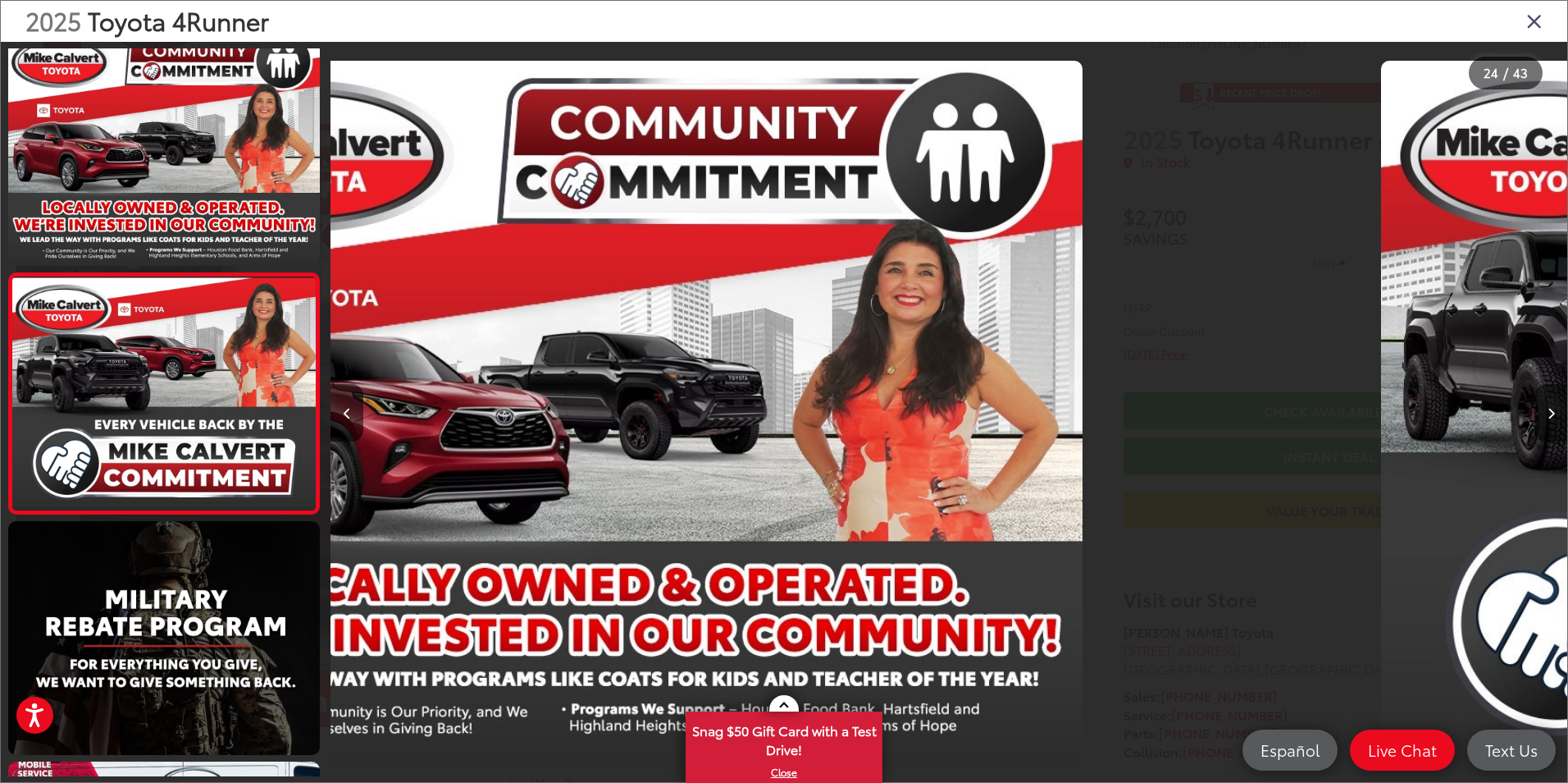
scroll to position [5334, 0]
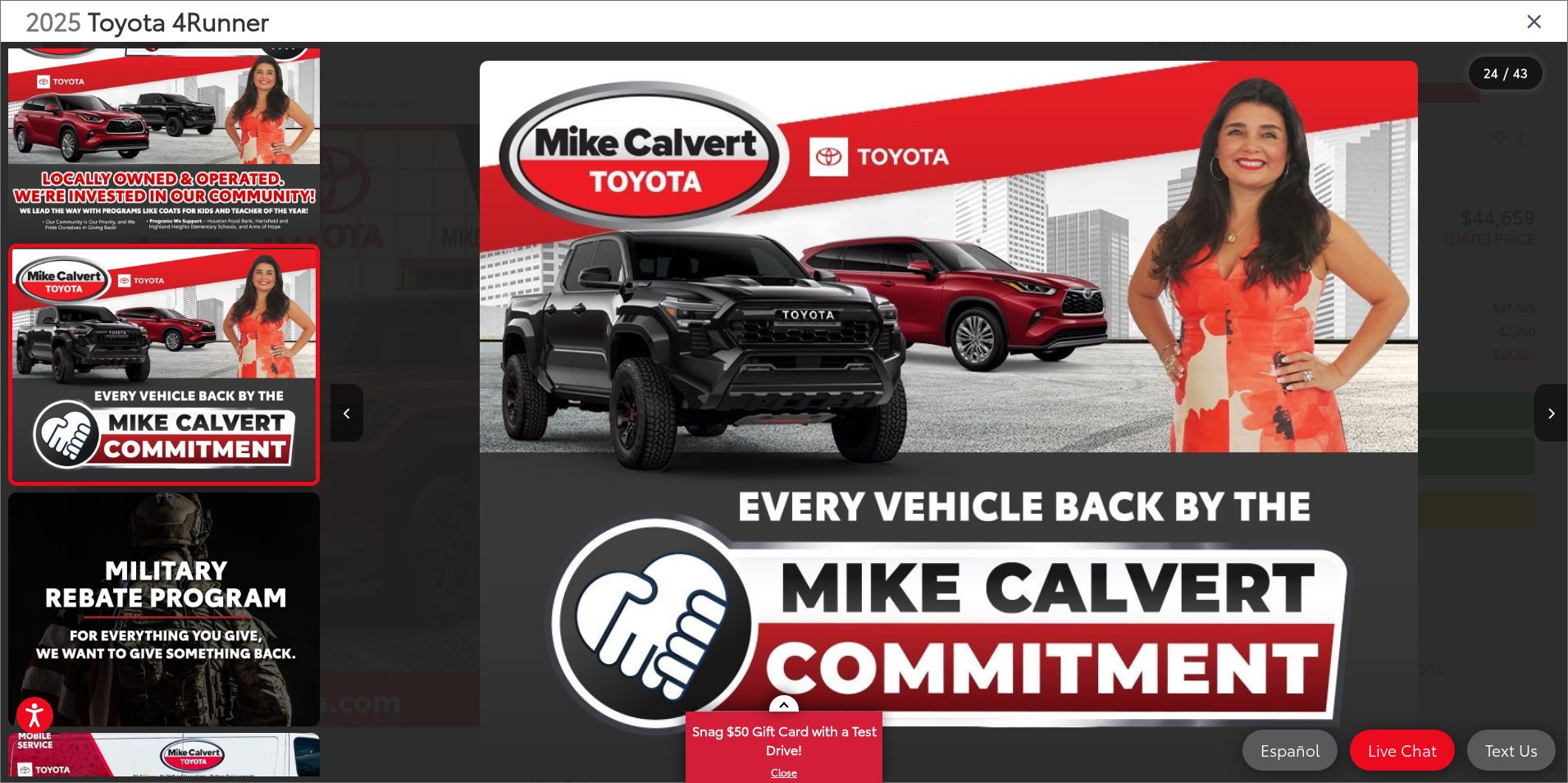
click at [1544, 415] on button "Next image" at bounding box center [1551, 413] width 33 height 58
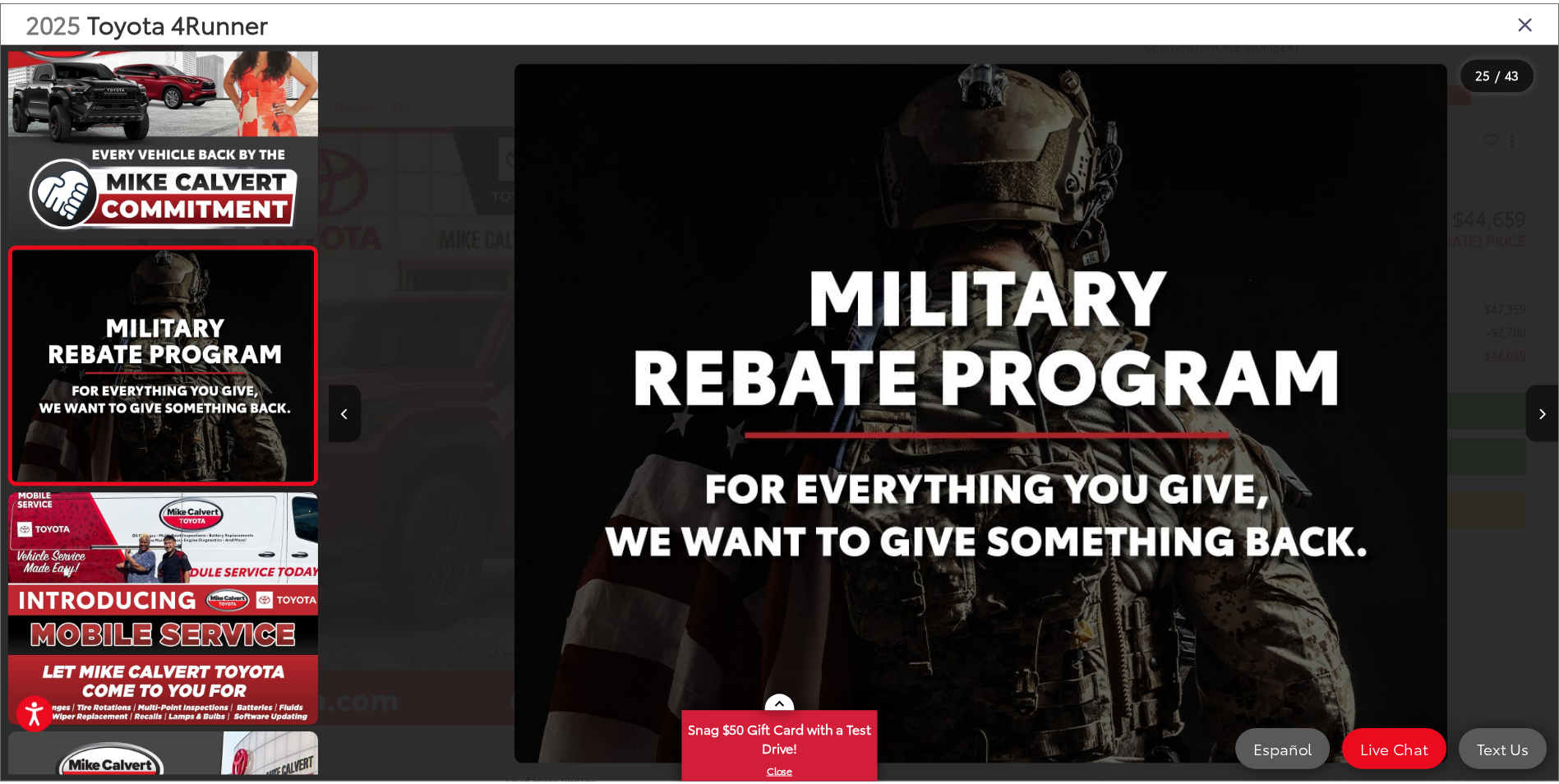
scroll to position [0, 29746]
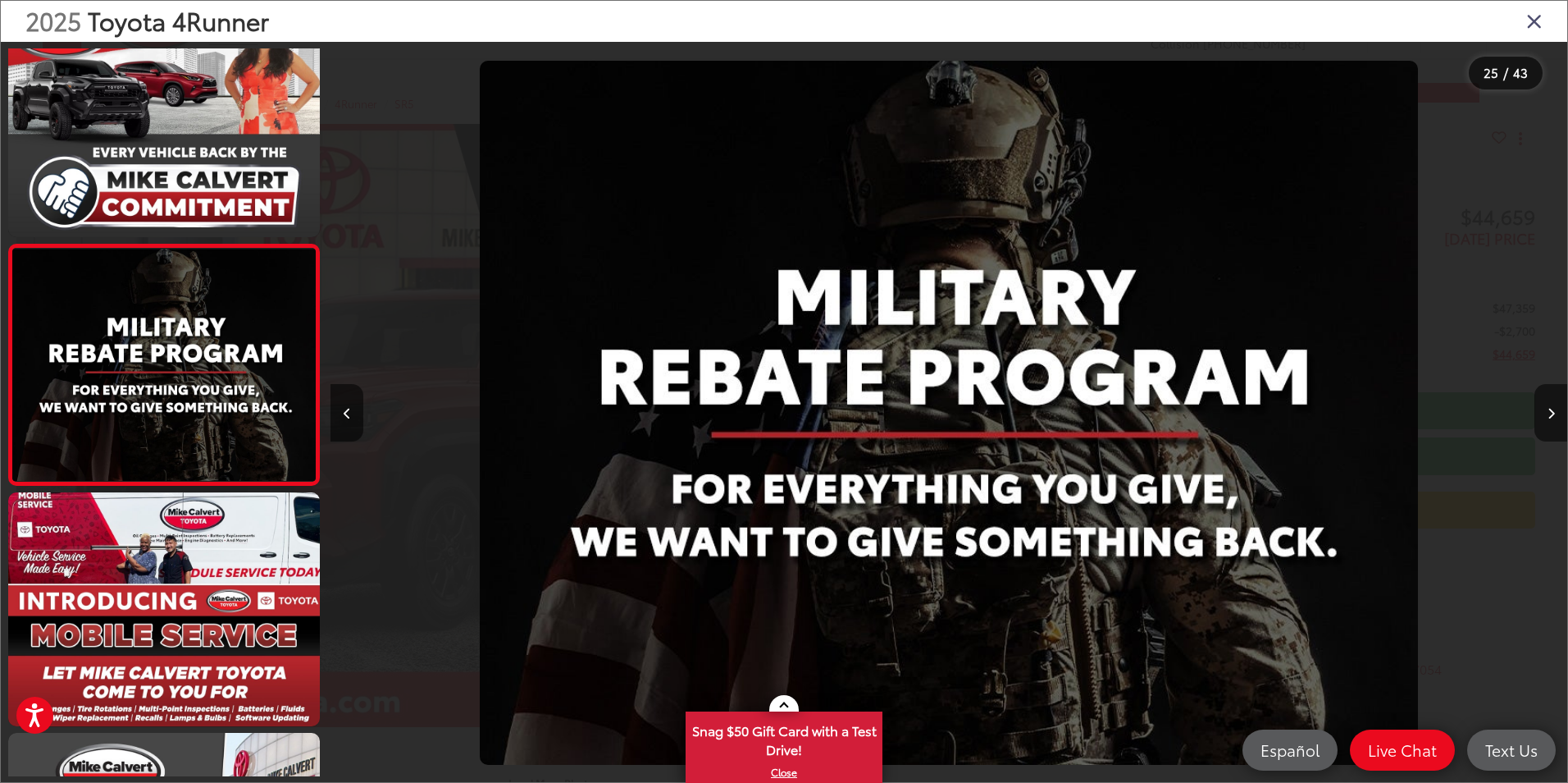
click at [1546, 22] on div "2025 Toyota 4Runner" at bounding box center [784, 21] width 1566 height 41
click at [1534, 24] on icon "Close gallery" at bounding box center [1534, 21] width 16 height 21
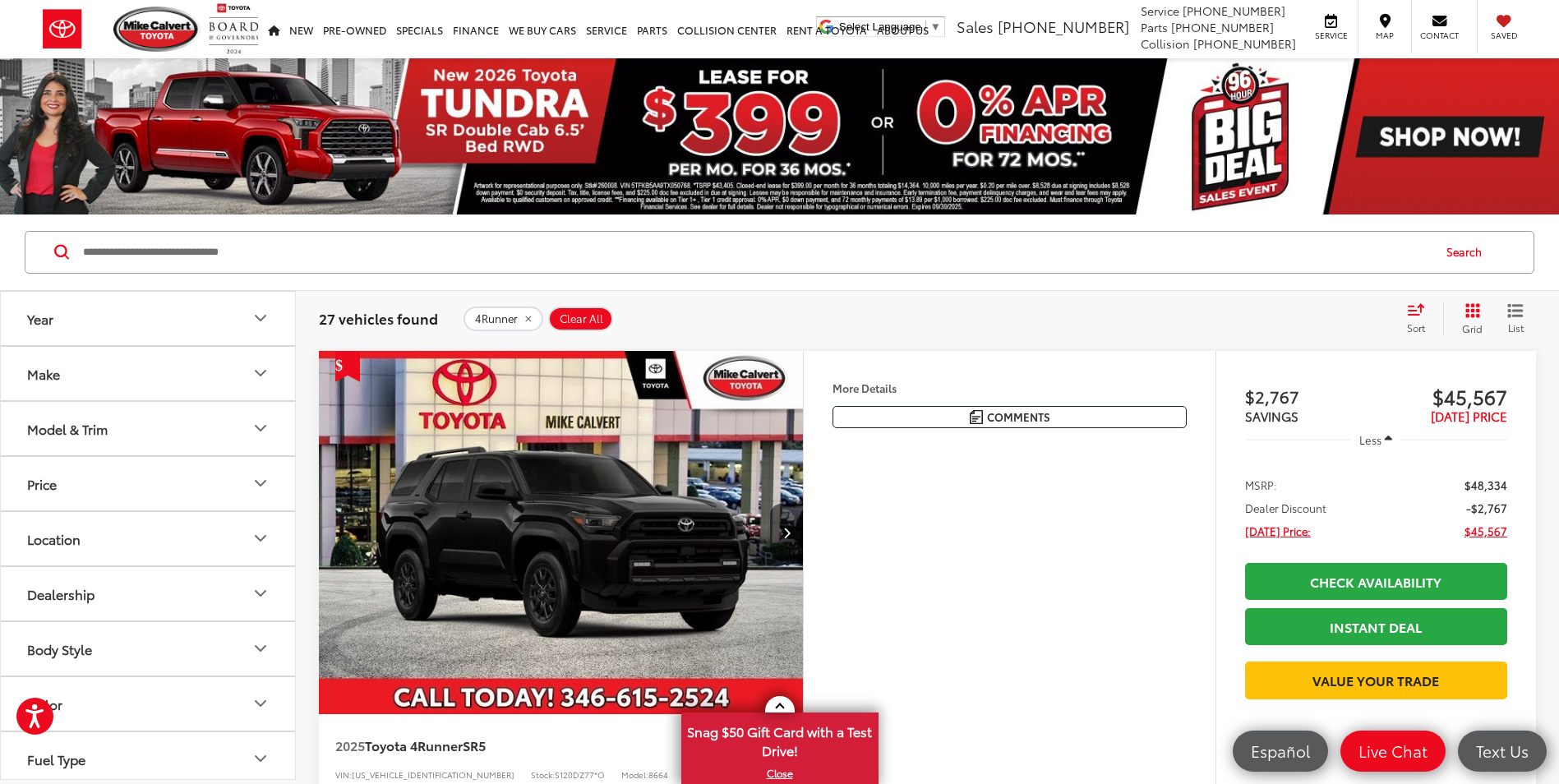
click at [130, 316] on button "Year" at bounding box center [149, 318] width 296 height 54
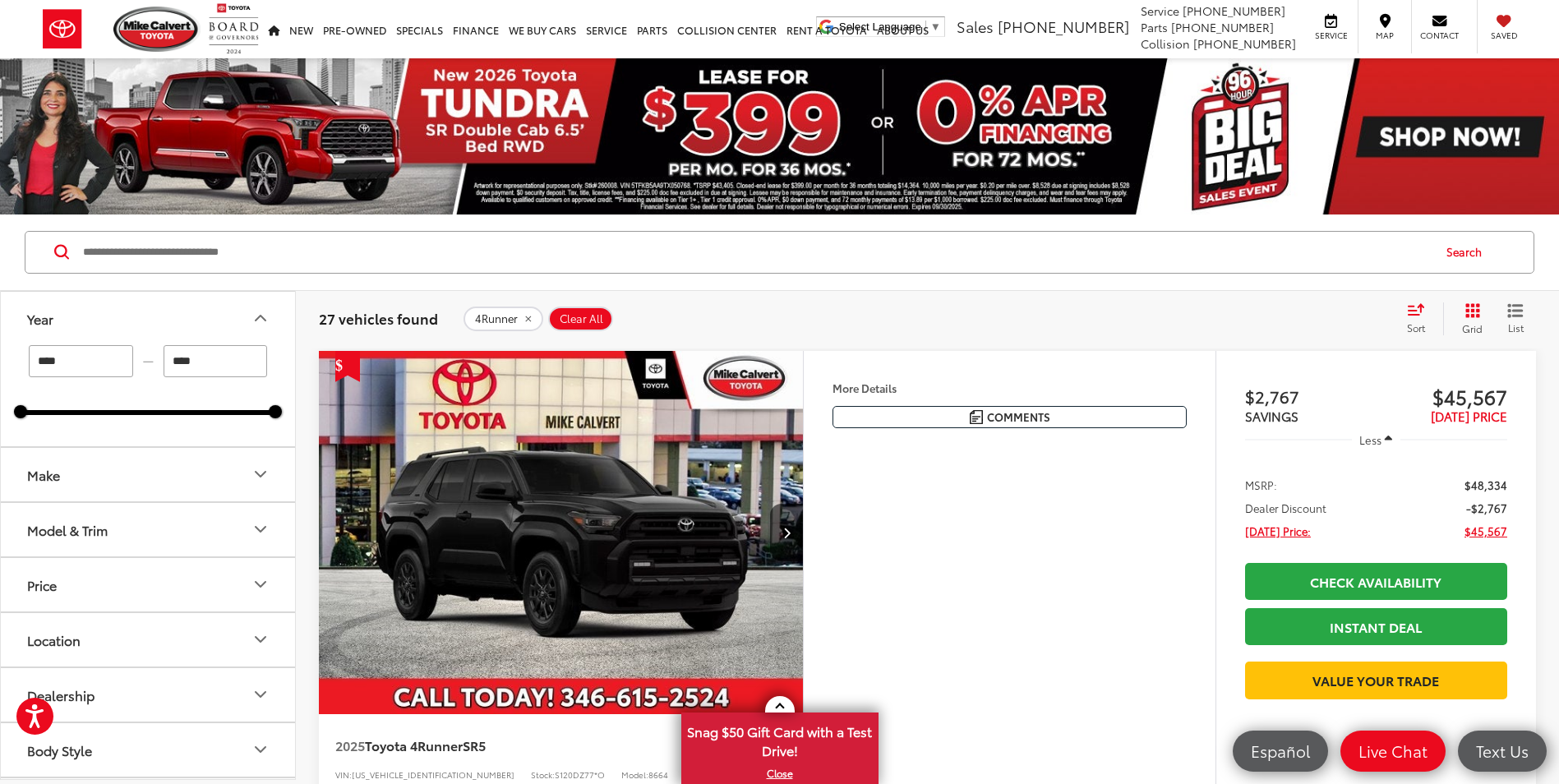
click at [108, 480] on button "Make" at bounding box center [149, 474] width 296 height 54
click at [109, 641] on button "Model & Trim" at bounding box center [149, 635] width 296 height 54
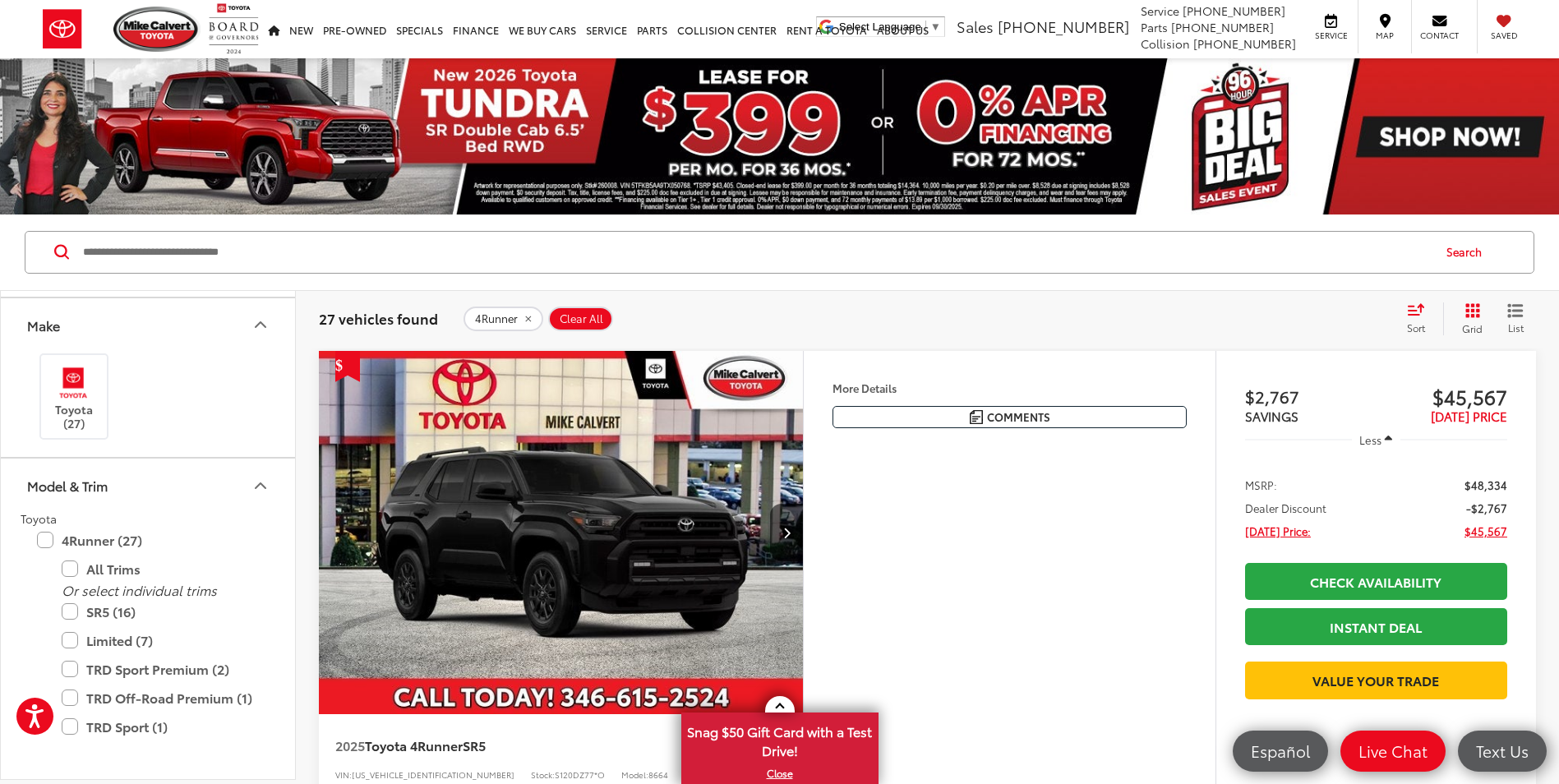
scroll to position [83, 0]
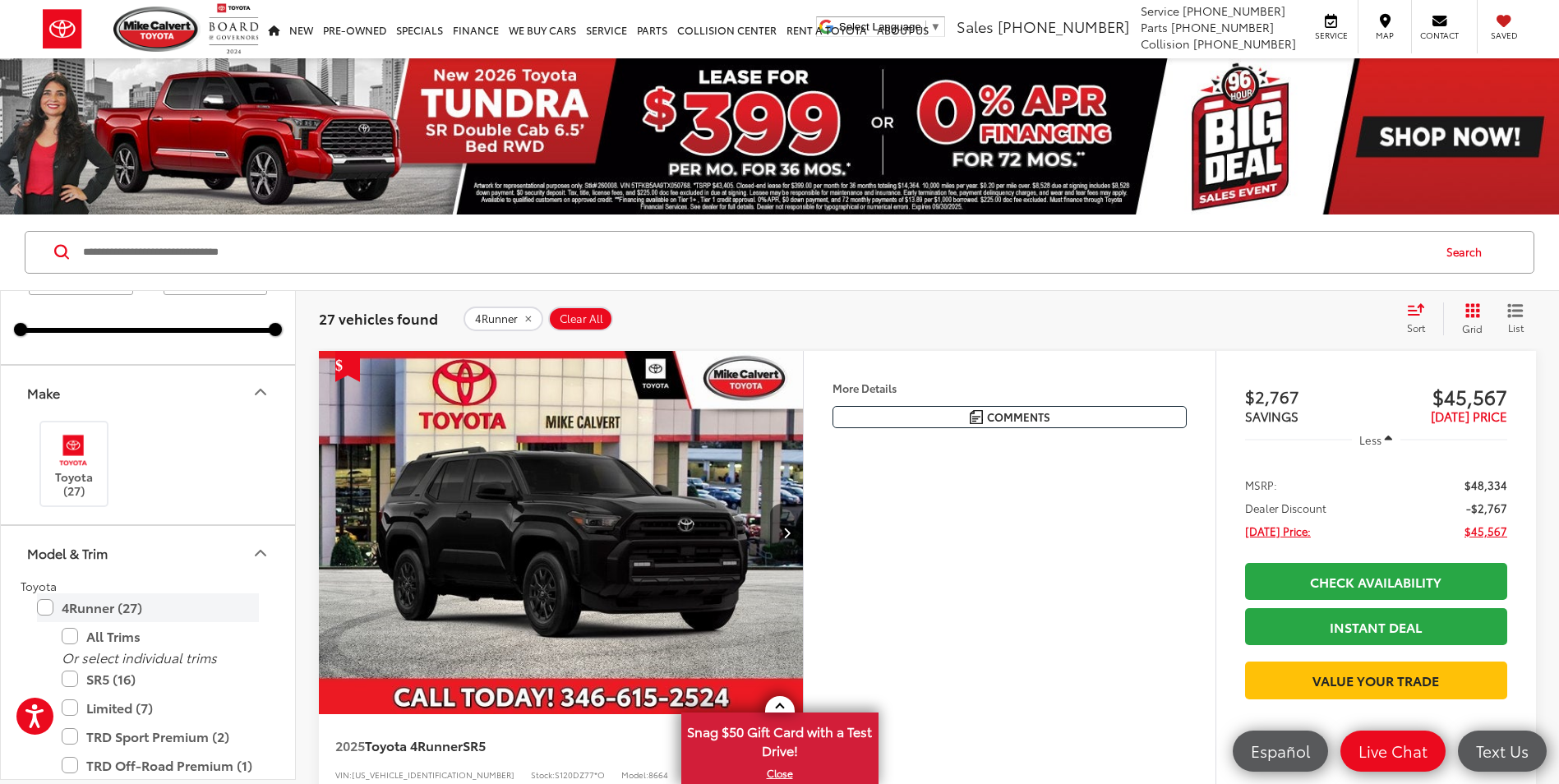
click at [44, 605] on label "4Runner (27)" at bounding box center [148, 607] width 222 height 29
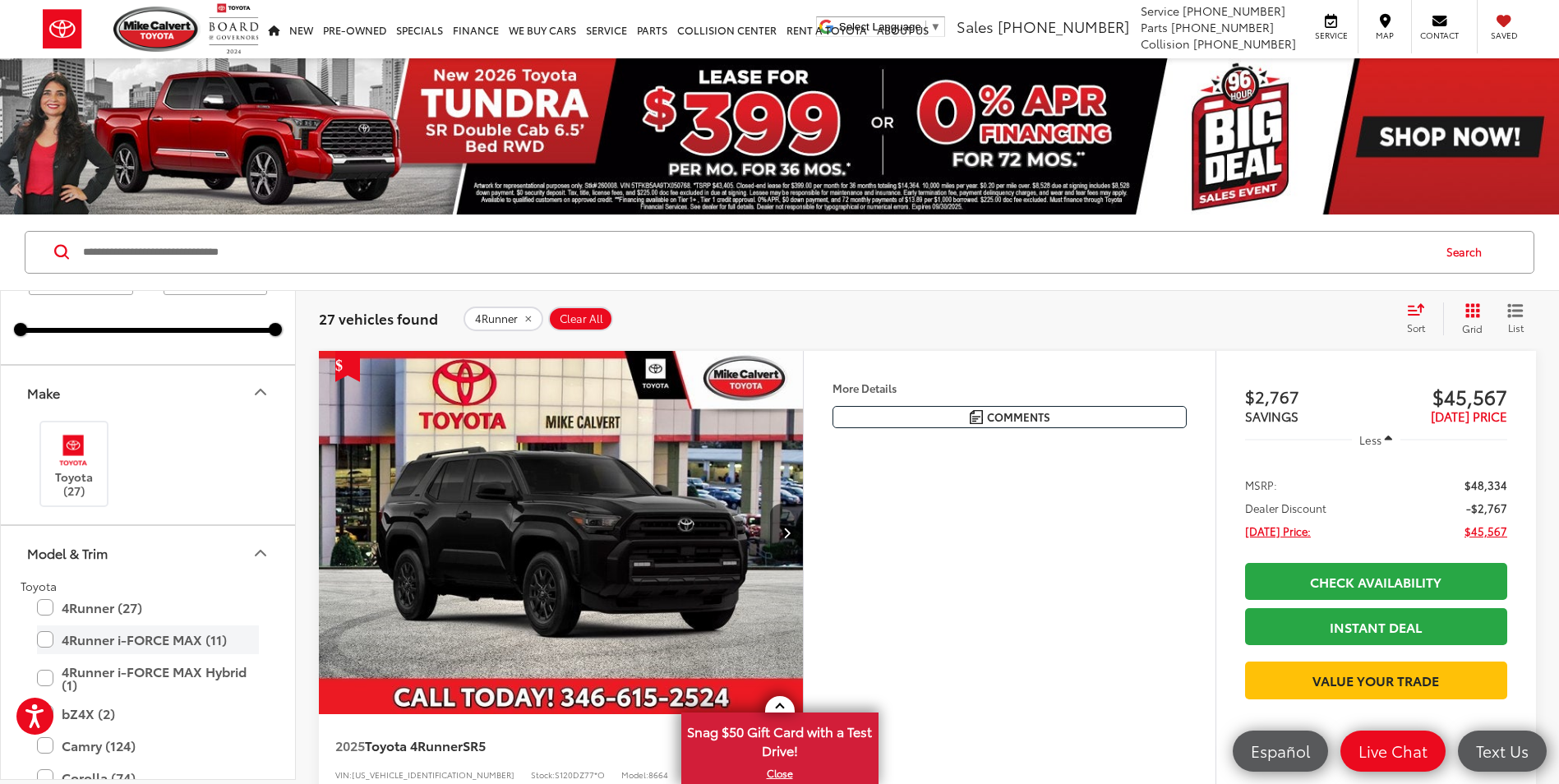
type input "****"
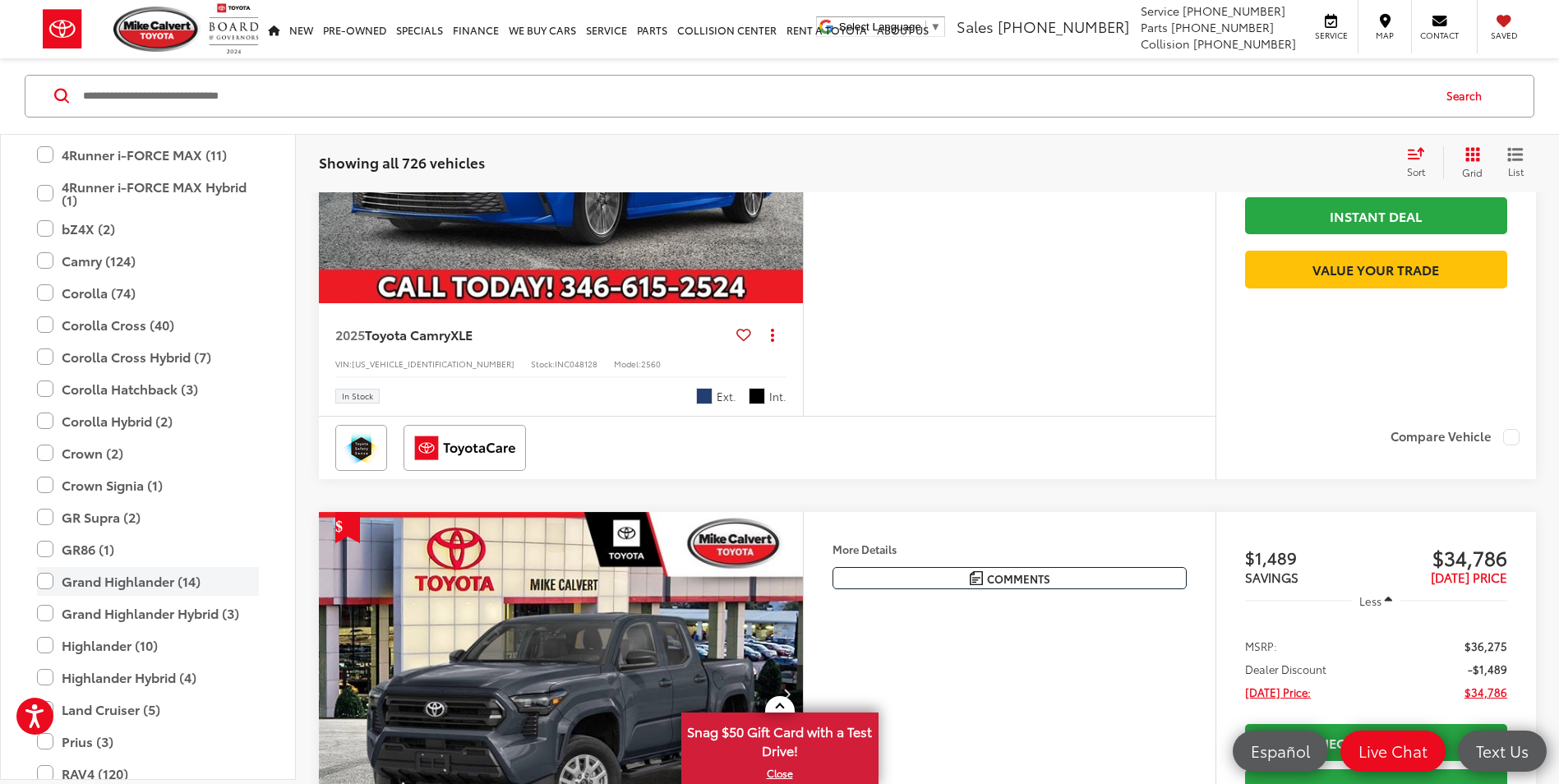
scroll to position [483, 0]
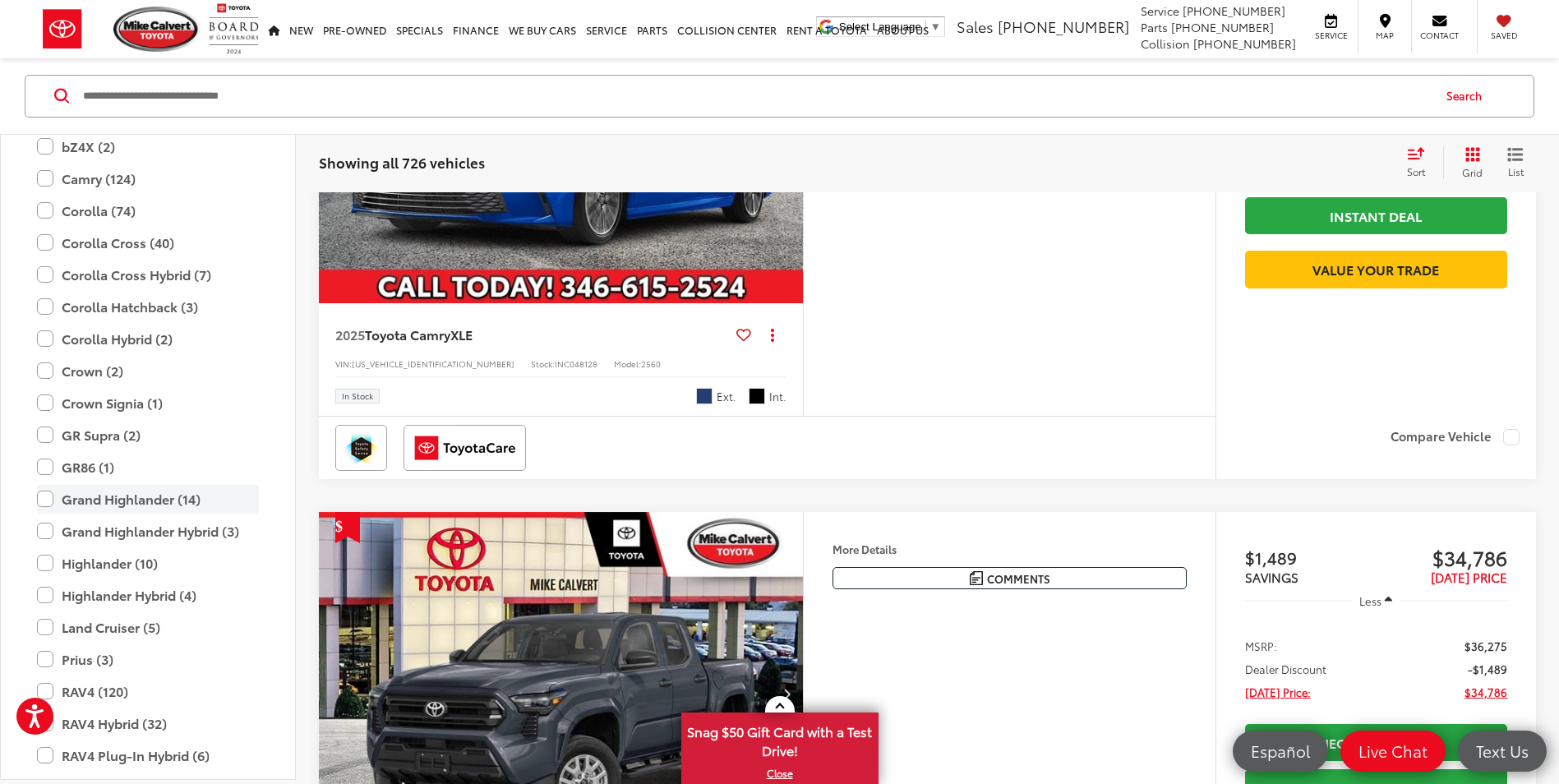
click at [50, 500] on label "Grand Highlander (14)" at bounding box center [148, 498] width 222 height 29
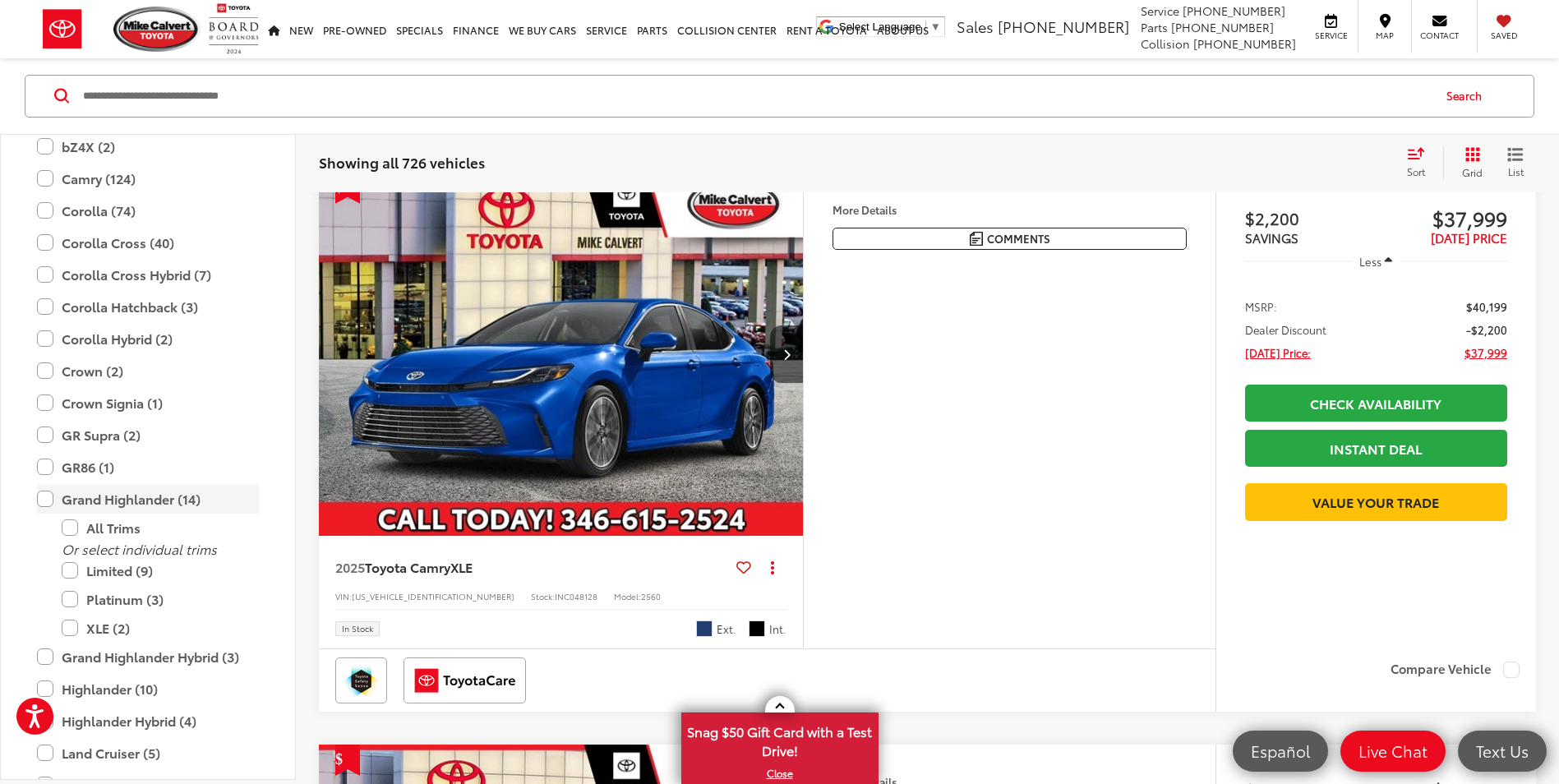
type input "****"
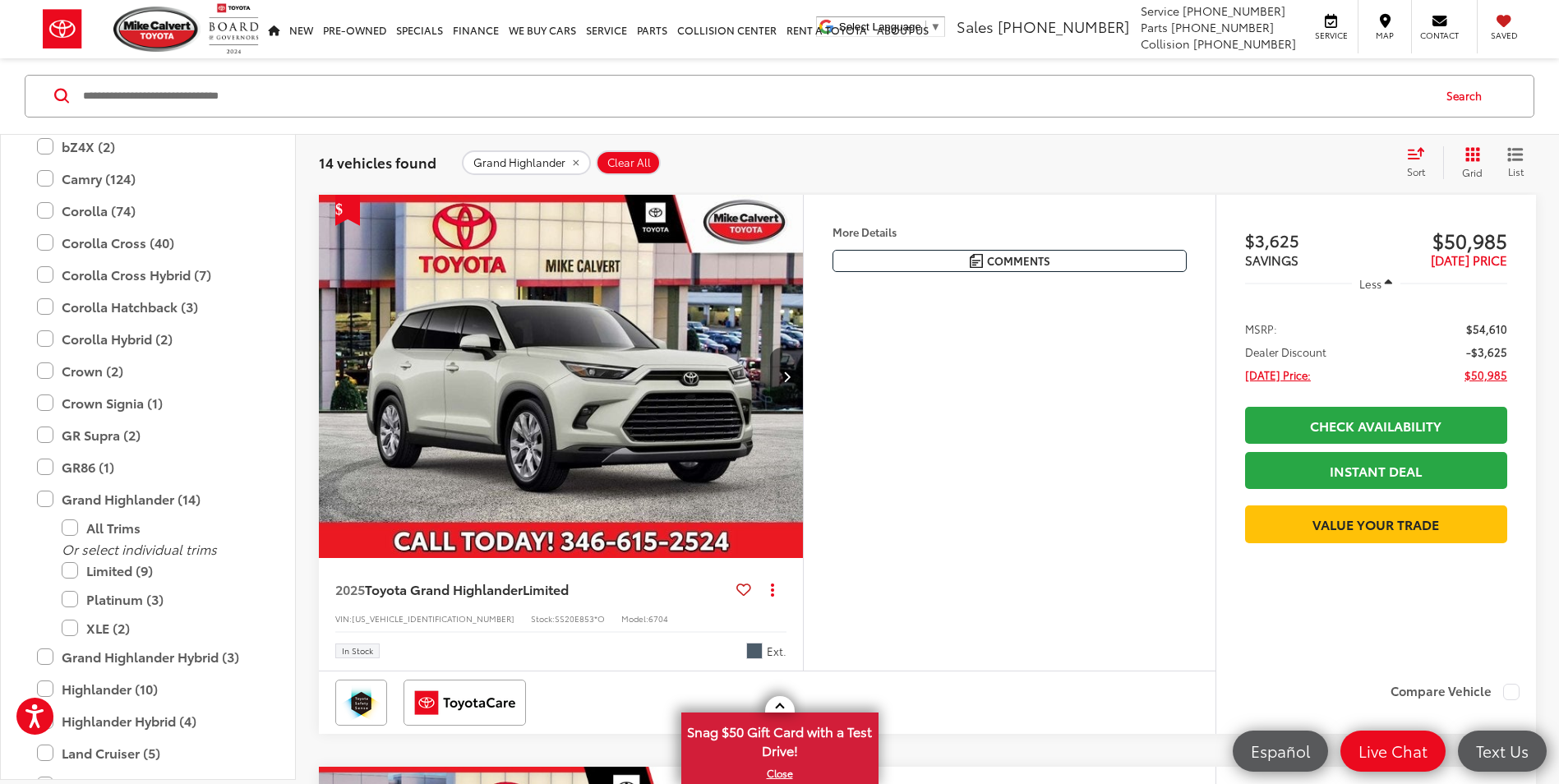
click at [536, 375] on img "2025 Toyota Grand Highlander Limited 0" at bounding box center [561, 377] width 486 height 365
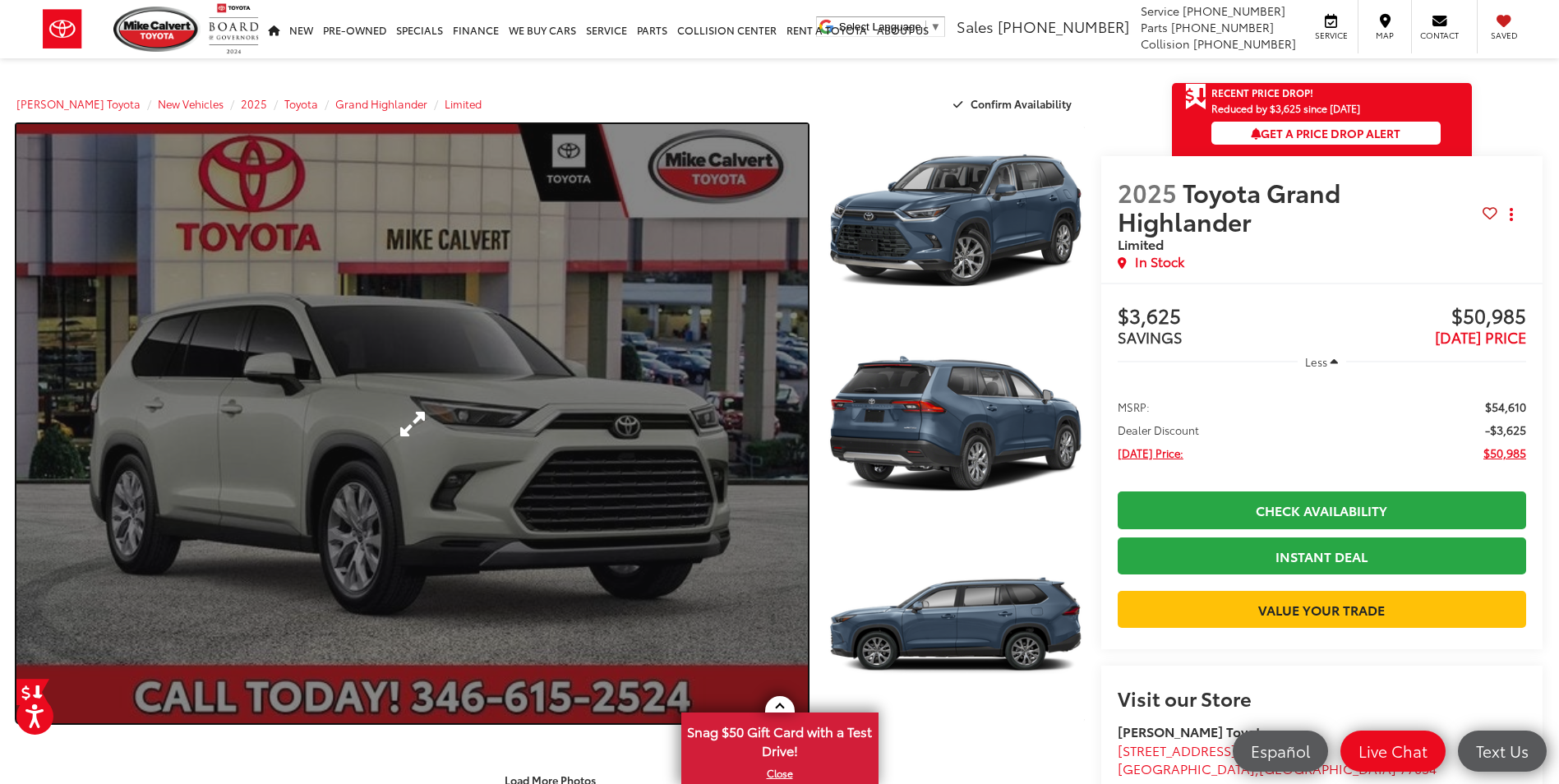
click at [596, 366] on link "Expand Photo 0" at bounding box center [412, 423] width 791 height 599
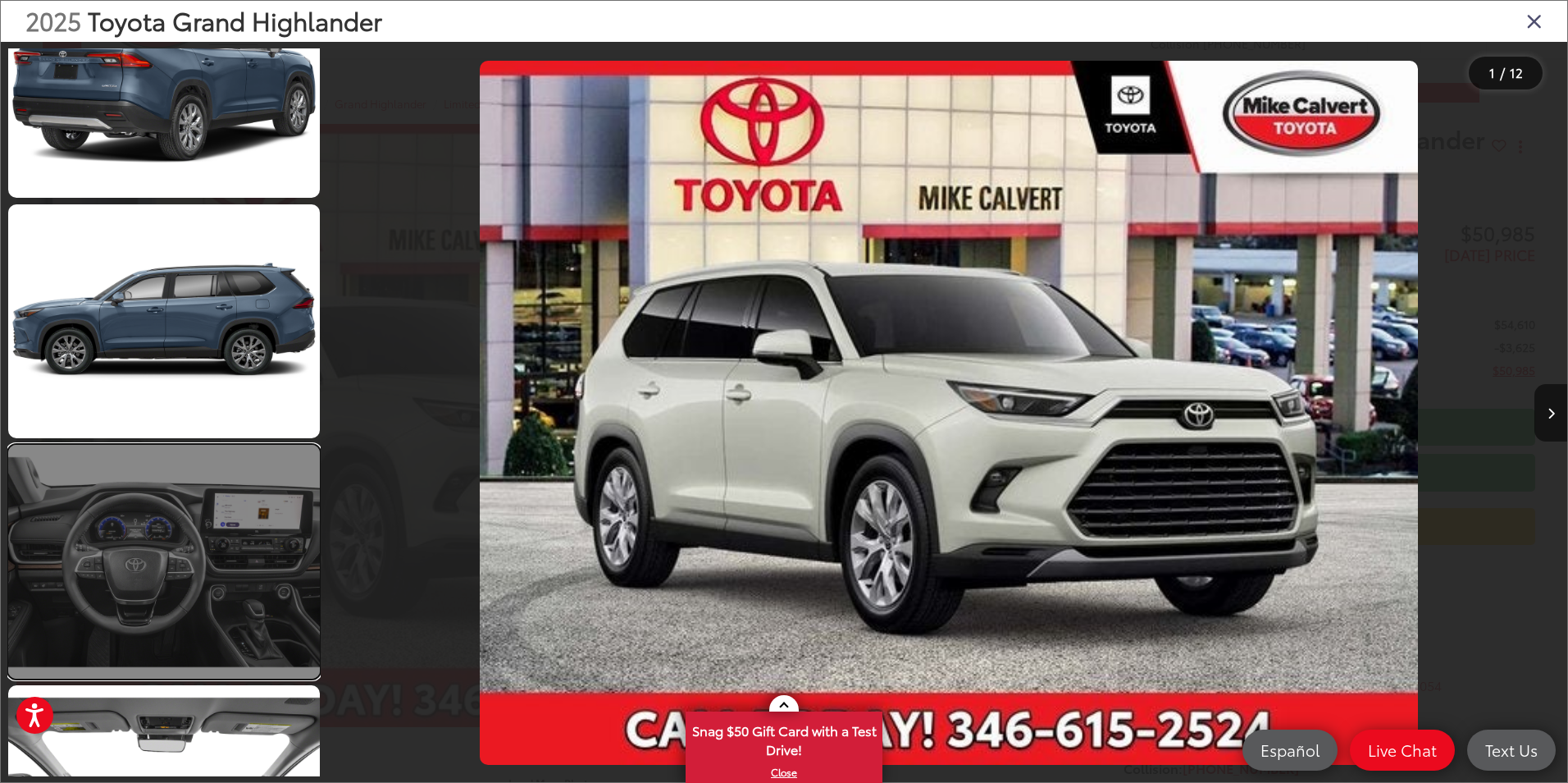
click at [187, 512] on link at bounding box center [164, 561] width 311 height 234
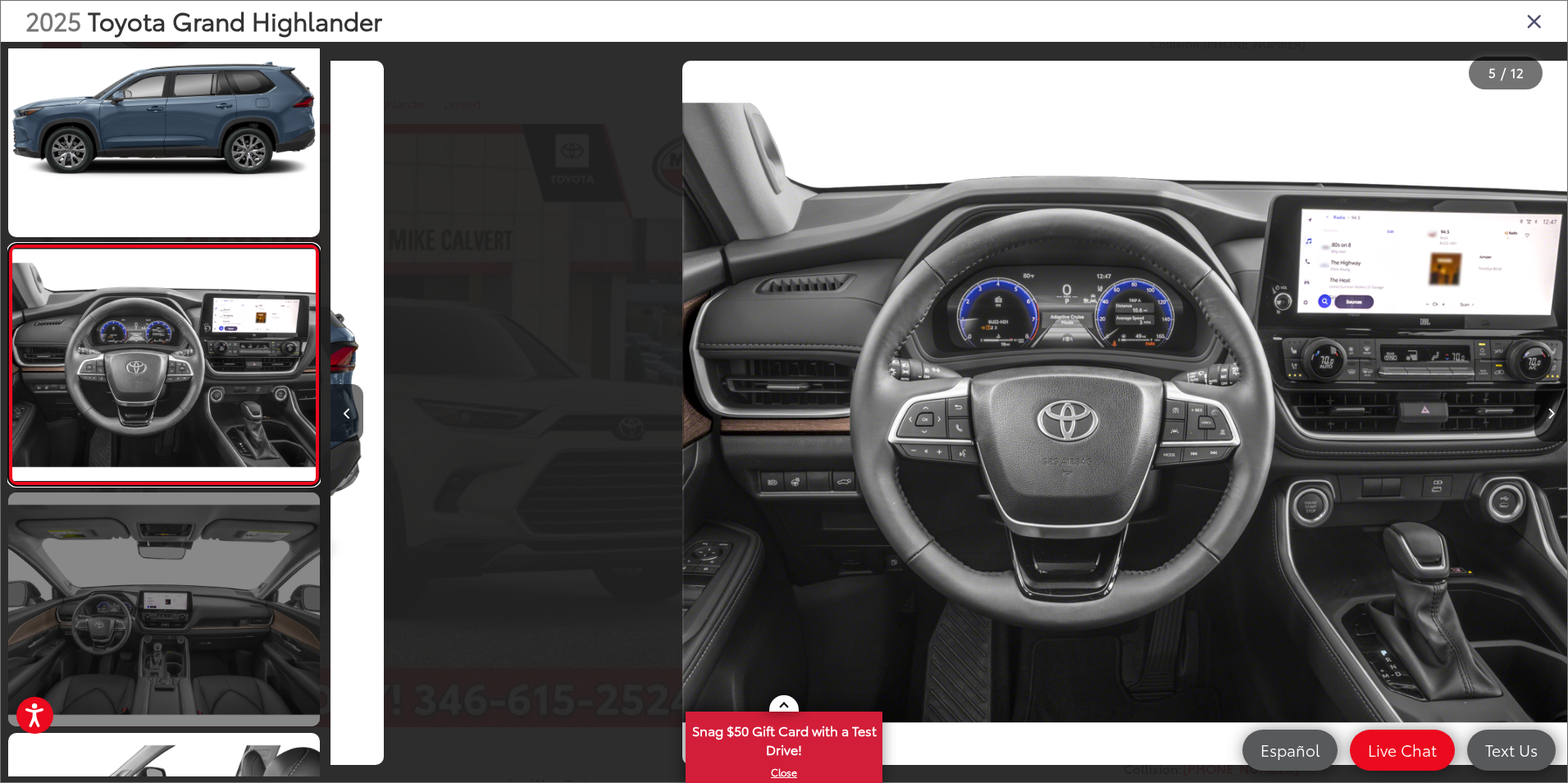
scroll to position [0, 4947]
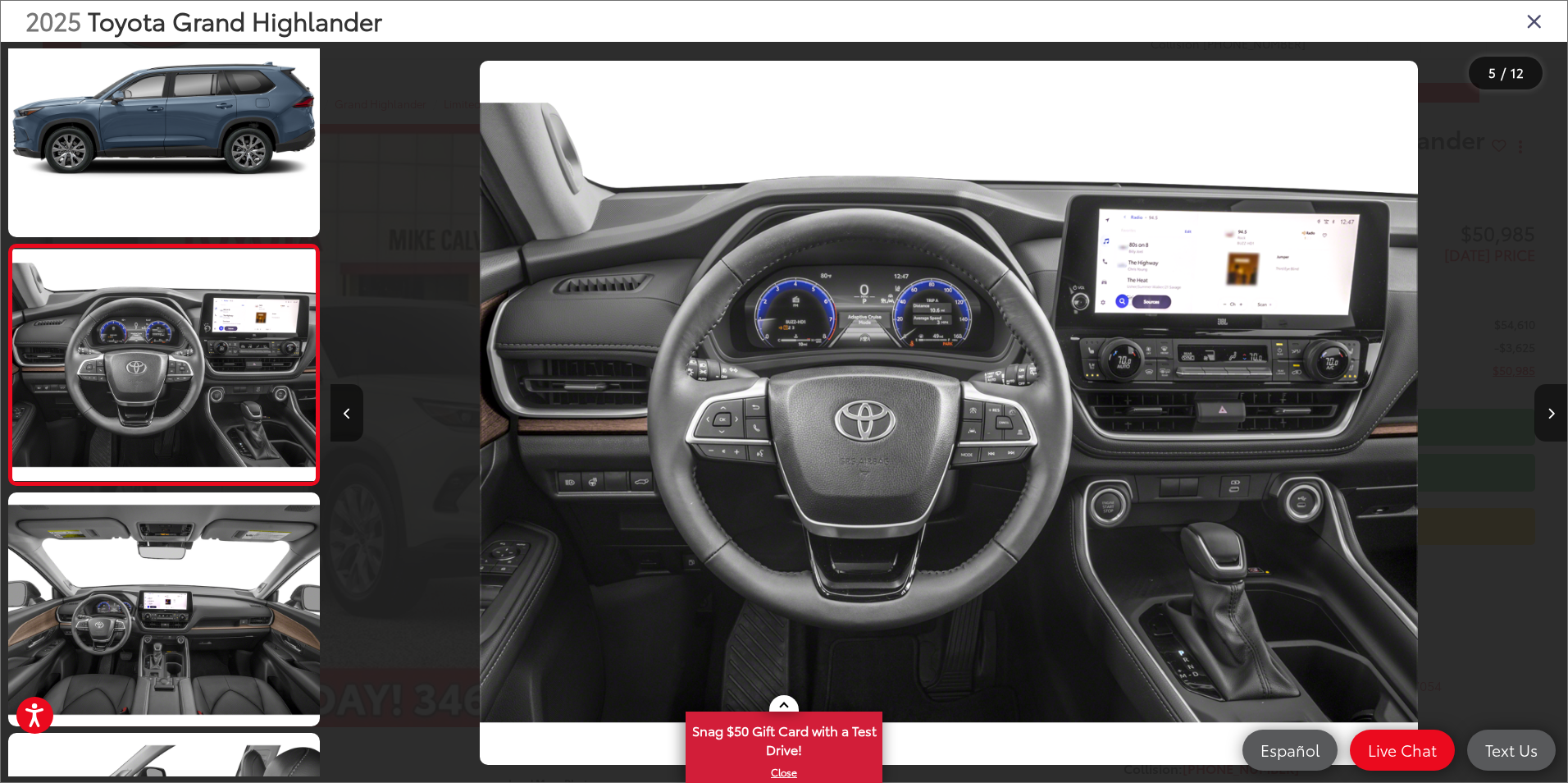
click at [1549, 415] on icon "Next image" at bounding box center [1551, 414] width 7 height 12
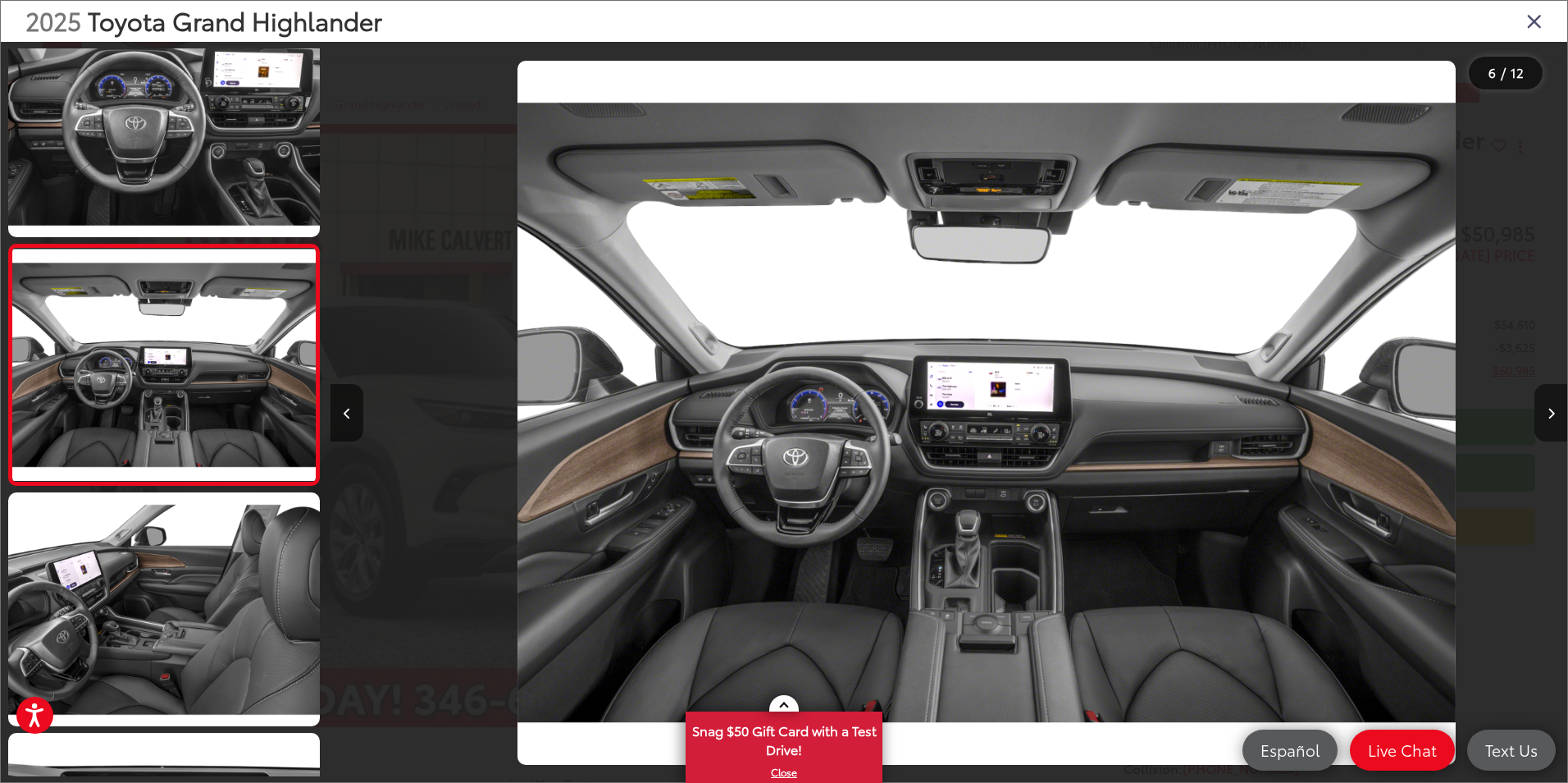
scroll to position [0, 6184]
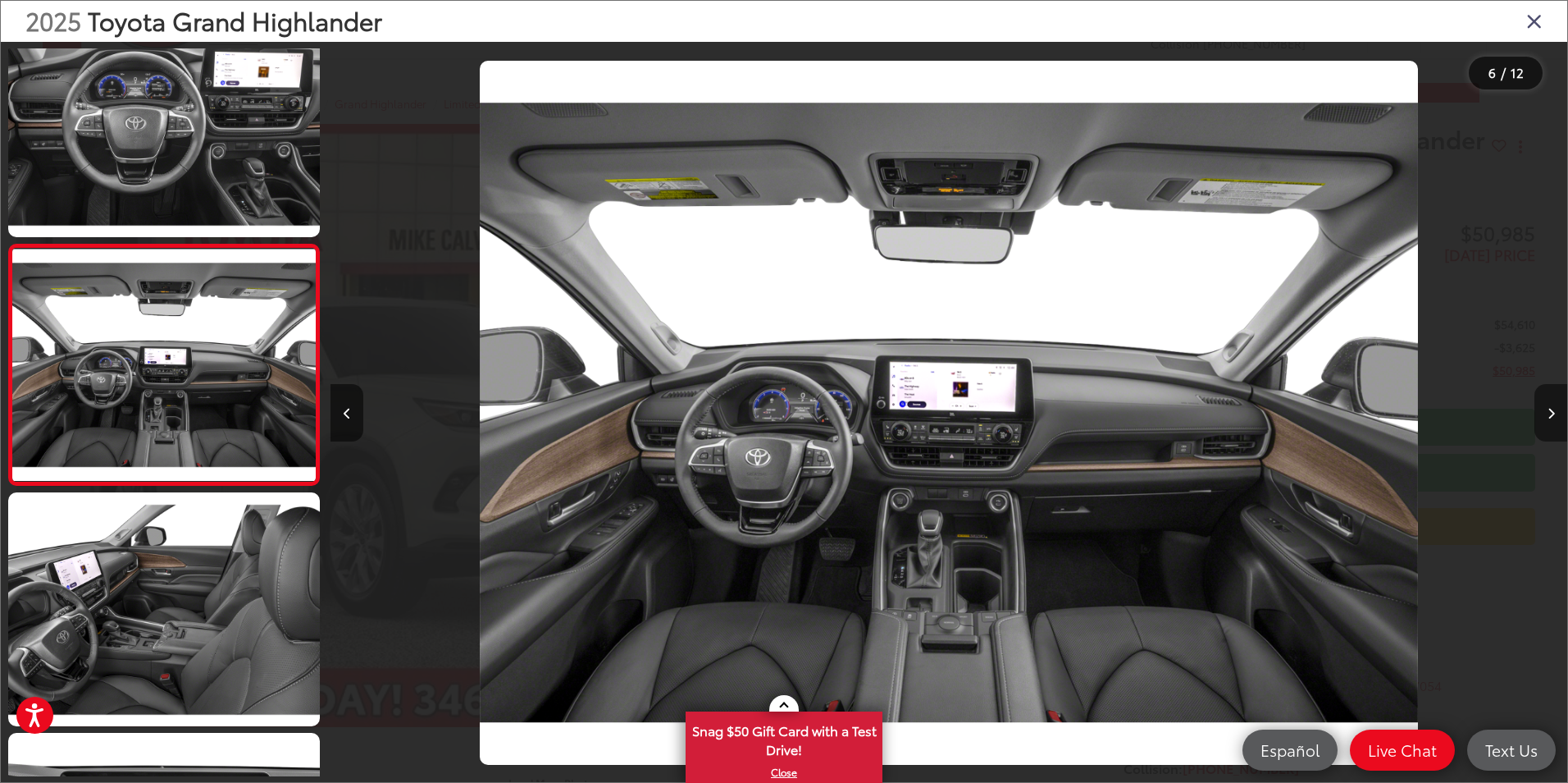
click at [1542, 417] on button "Next image" at bounding box center [1551, 413] width 33 height 58
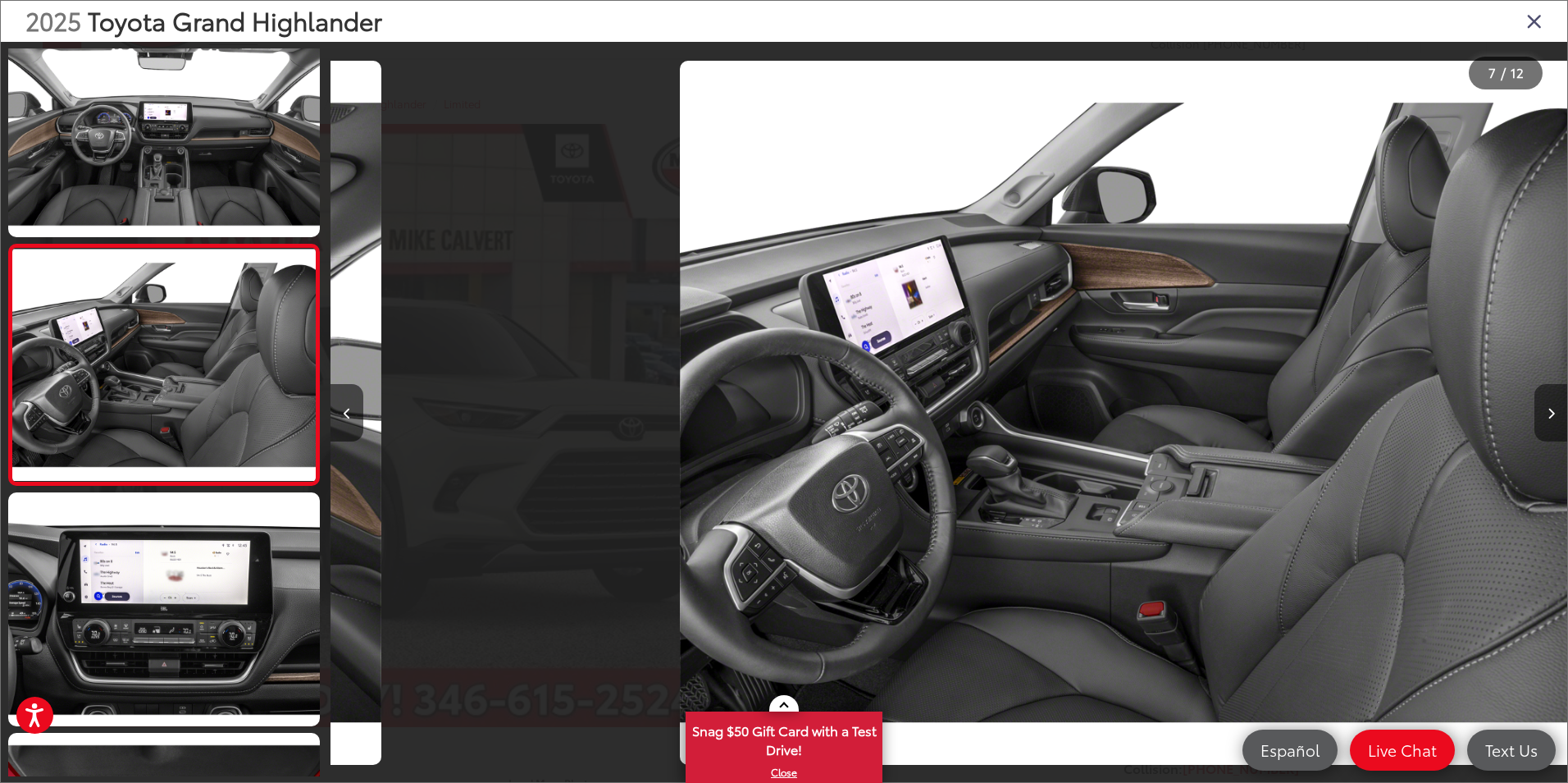
scroll to position [0, 7421]
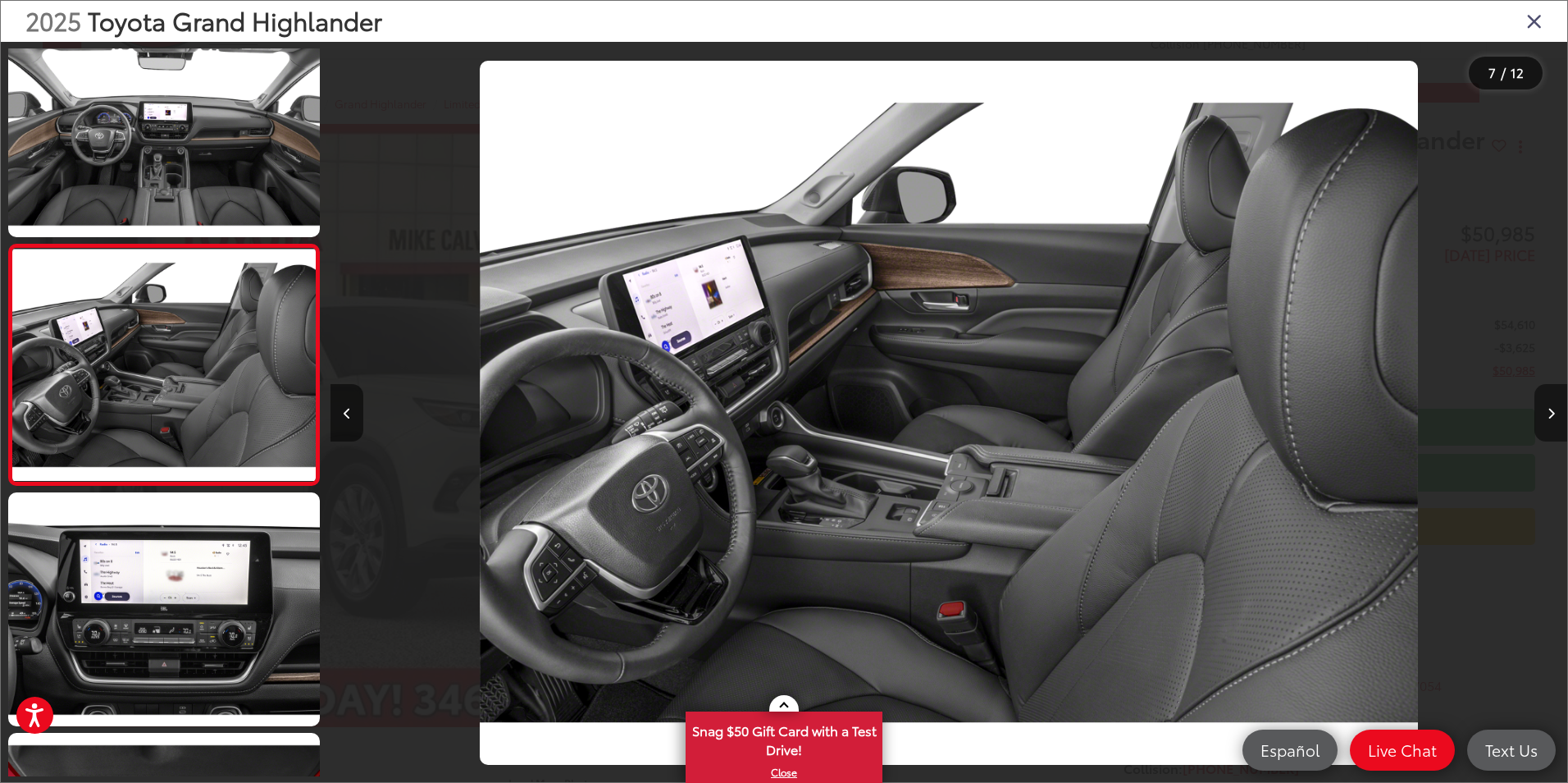
click at [1542, 417] on button "Next image" at bounding box center [1551, 413] width 33 height 58
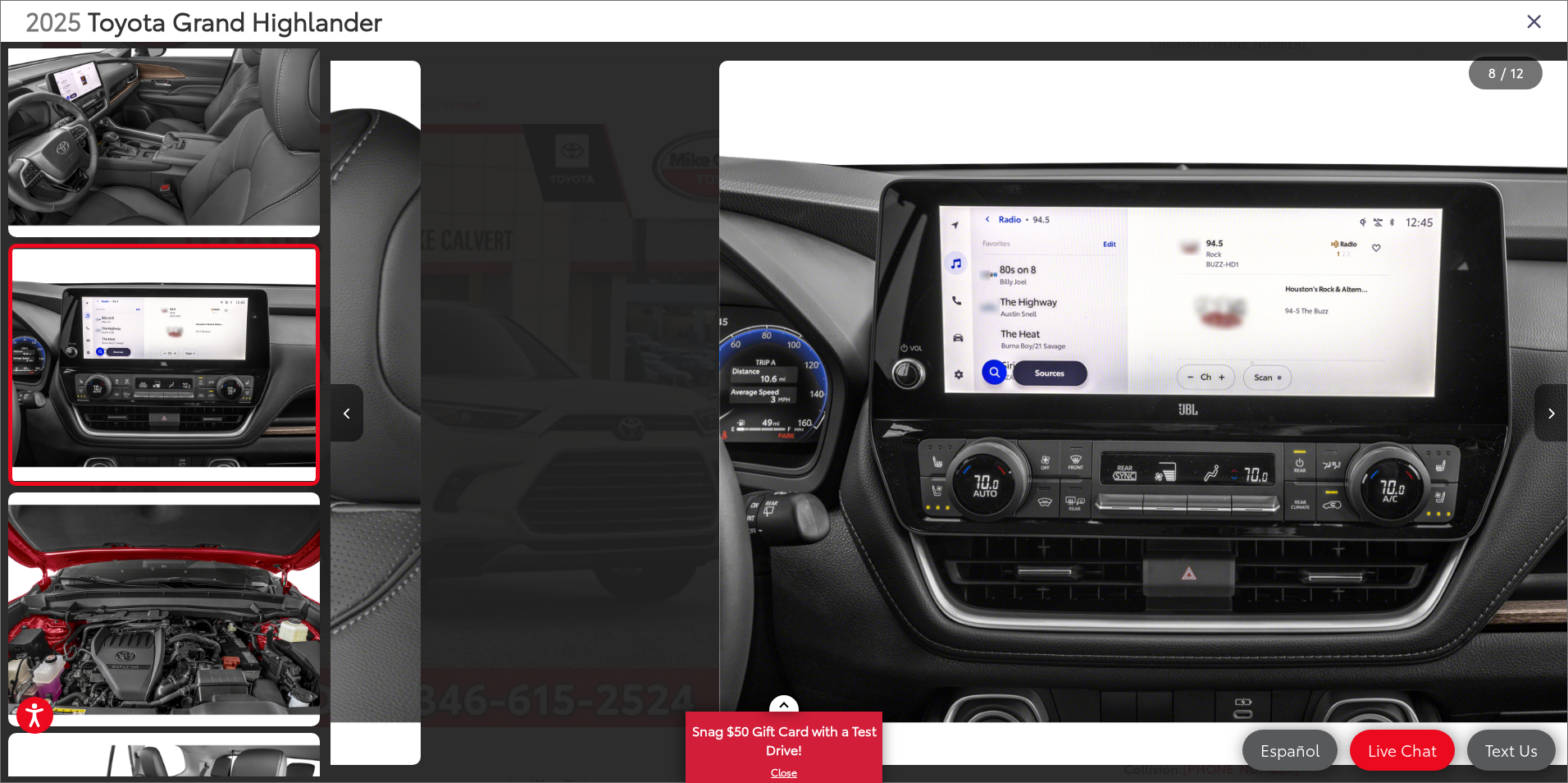
scroll to position [0, 8657]
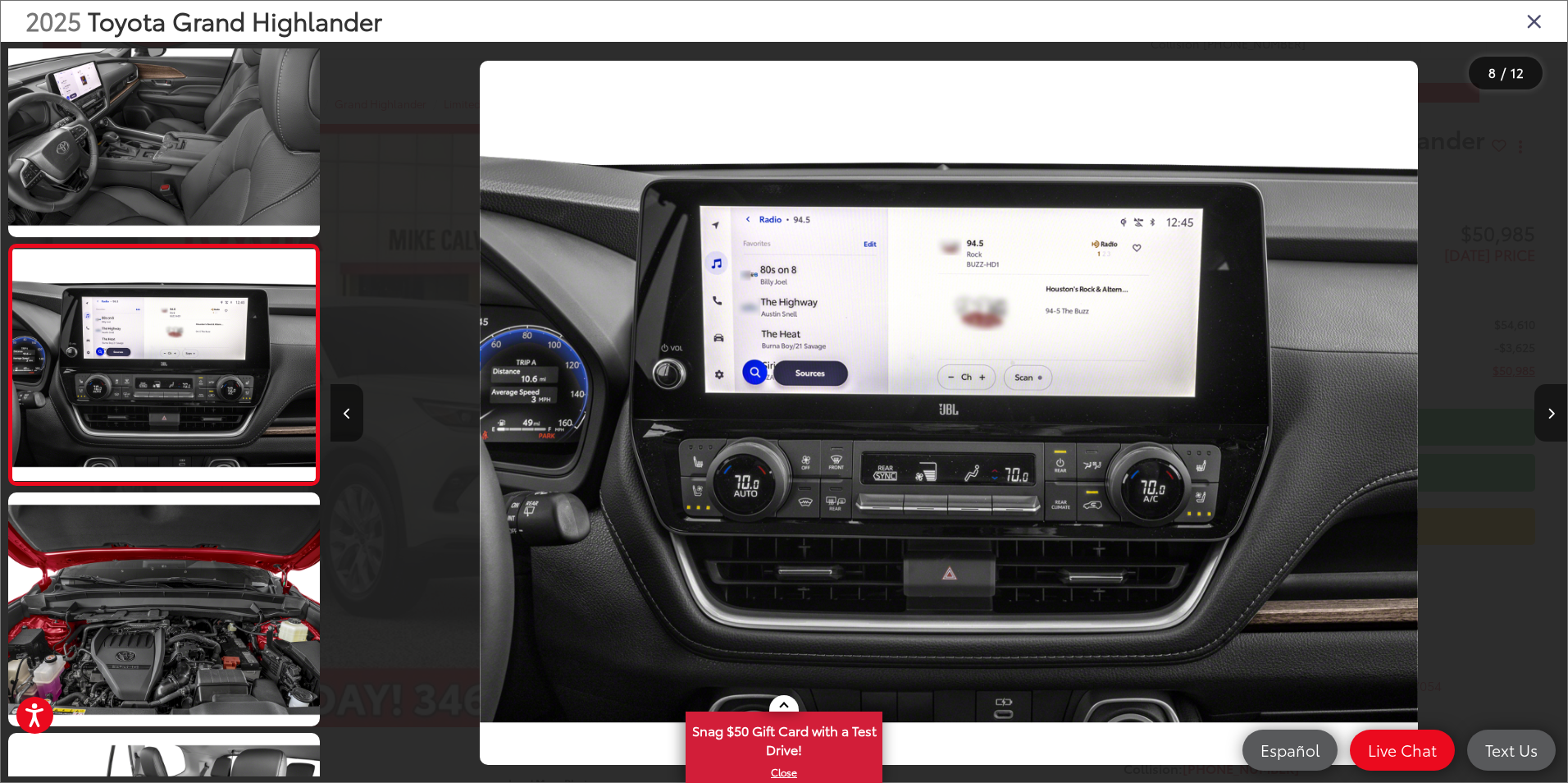
click at [1542, 417] on button "Next image" at bounding box center [1551, 413] width 33 height 58
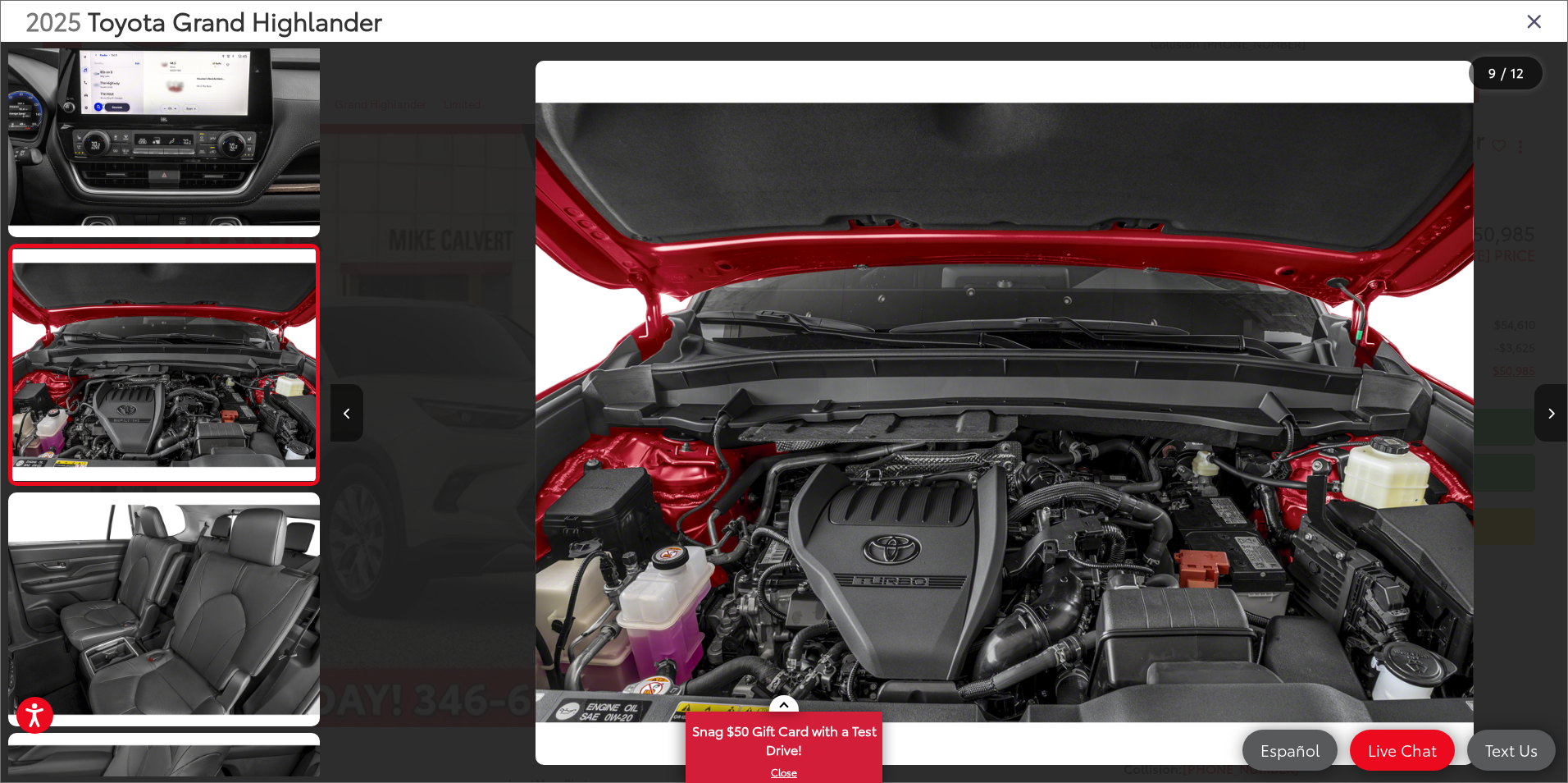
scroll to position [0, 9894]
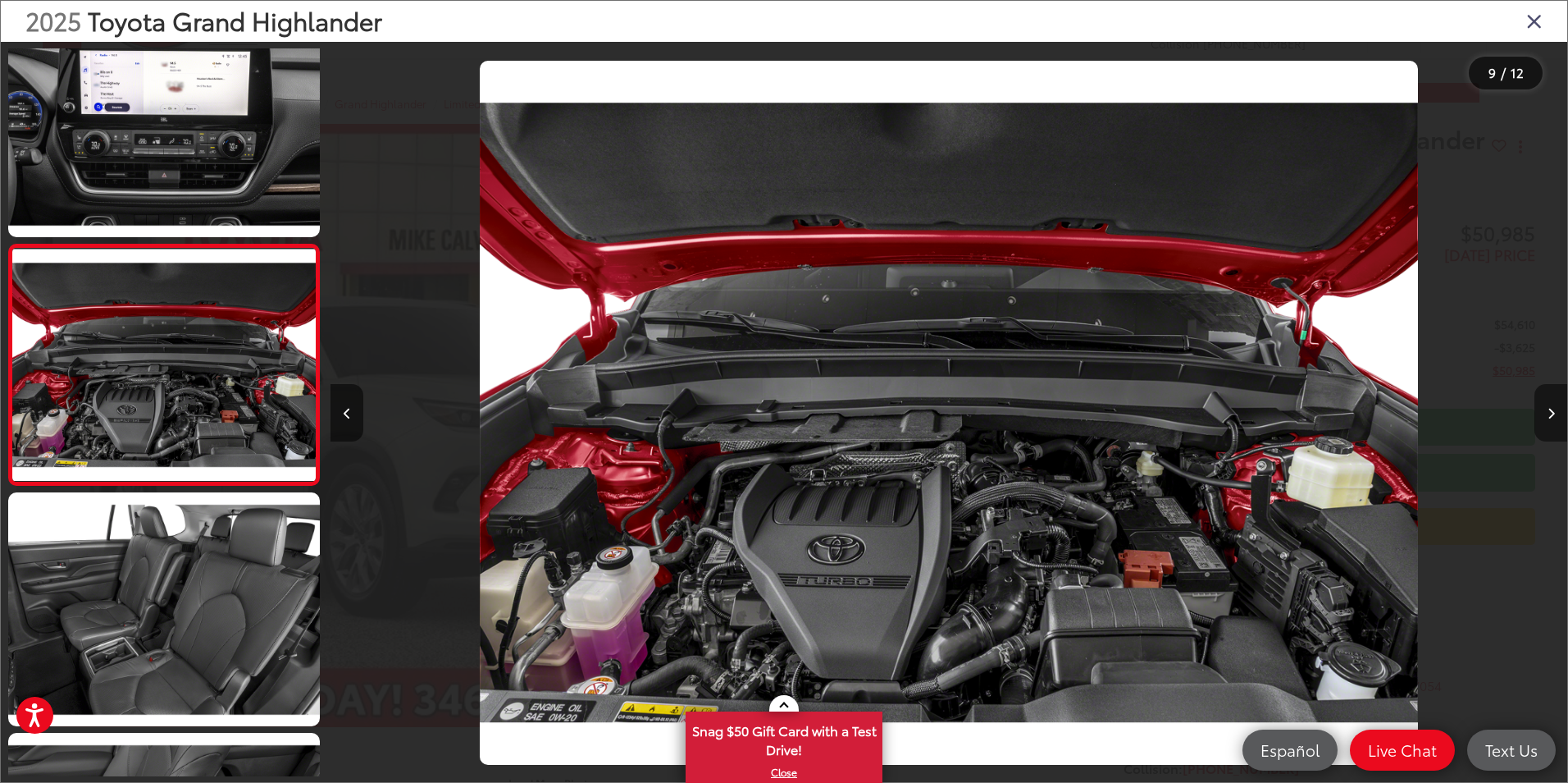
click at [1542, 417] on button "Next image" at bounding box center [1551, 413] width 33 height 58
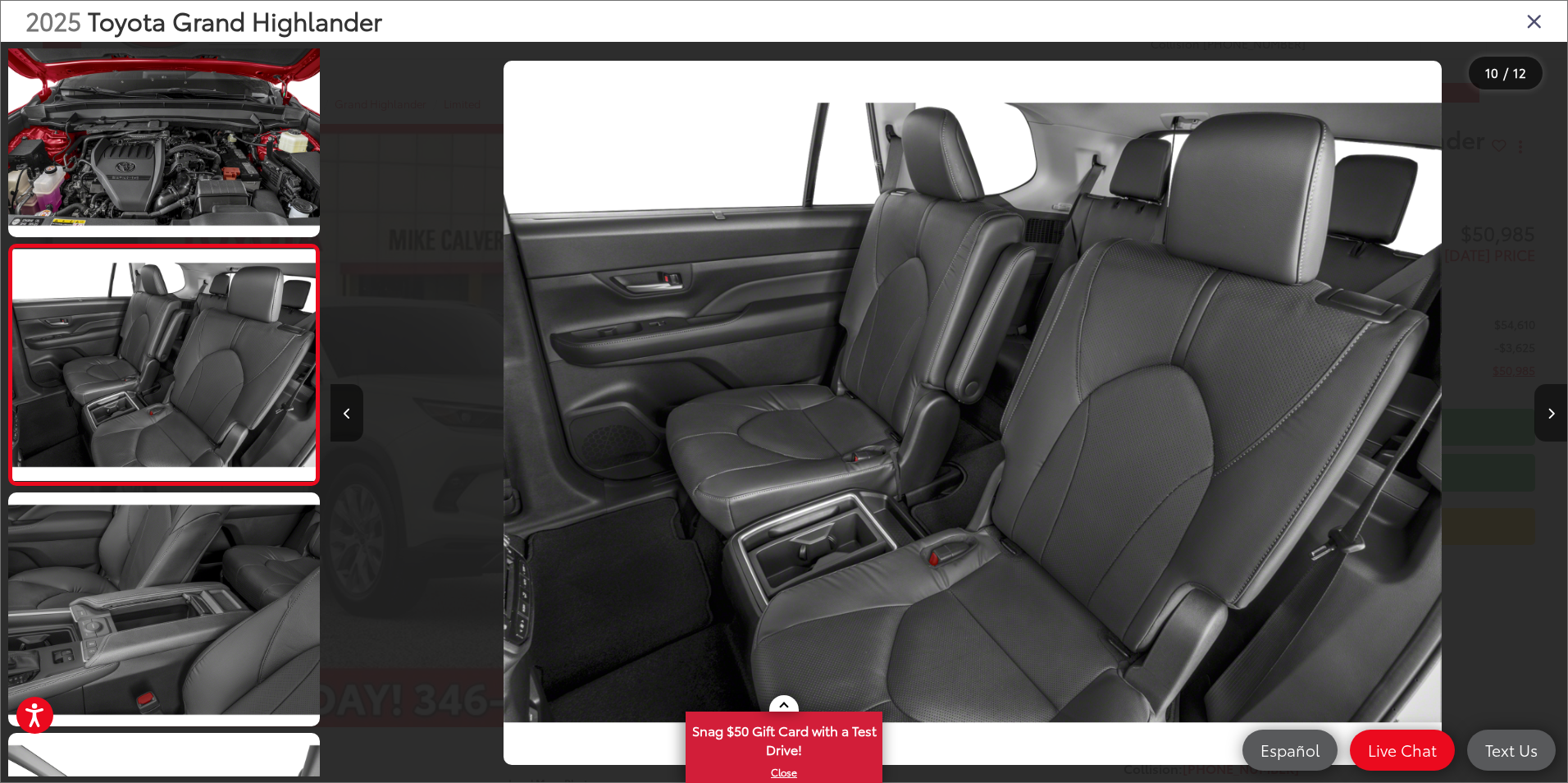
scroll to position [0, 11131]
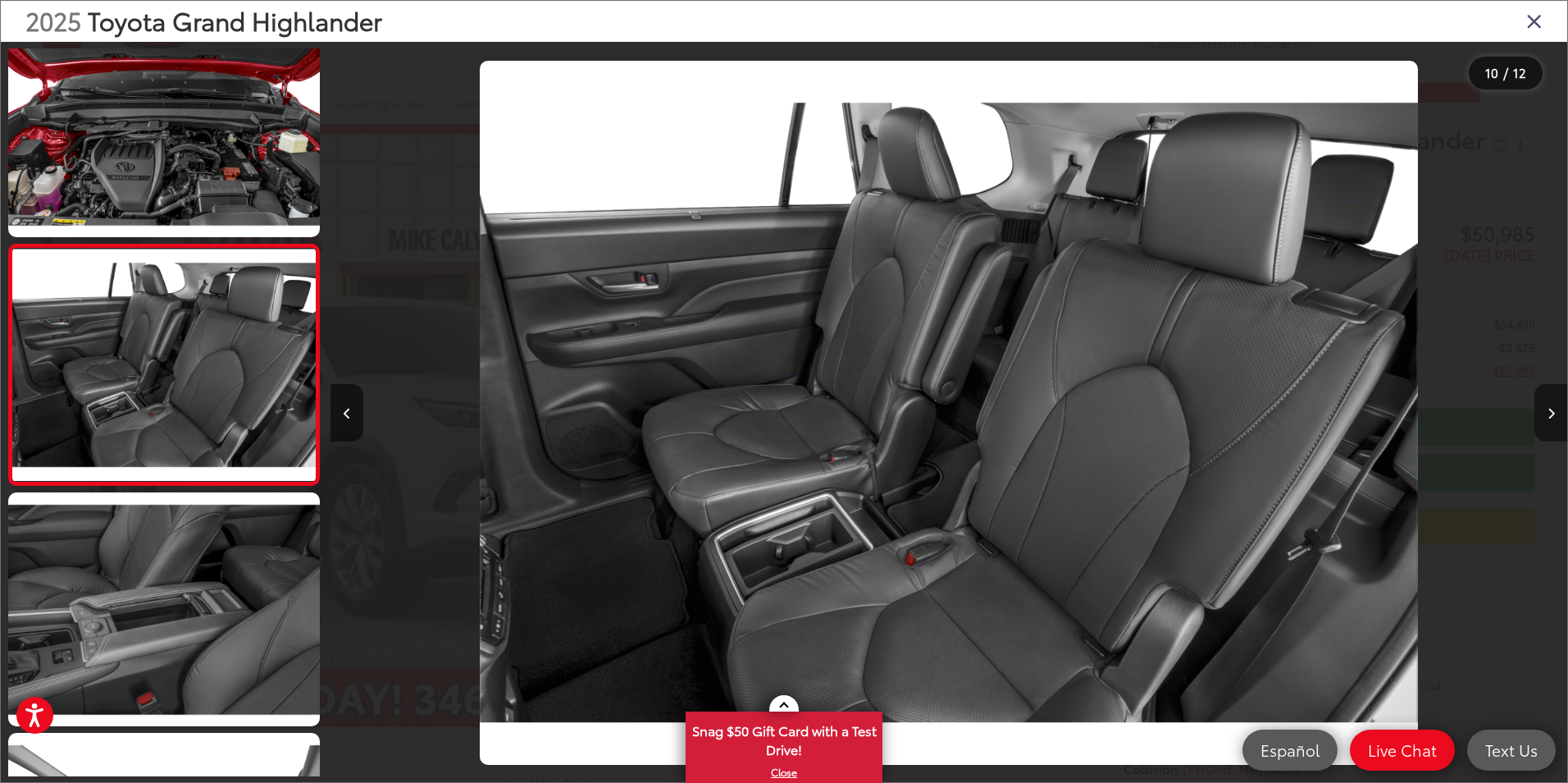
click at [1542, 417] on button "Next image" at bounding box center [1551, 413] width 33 height 58
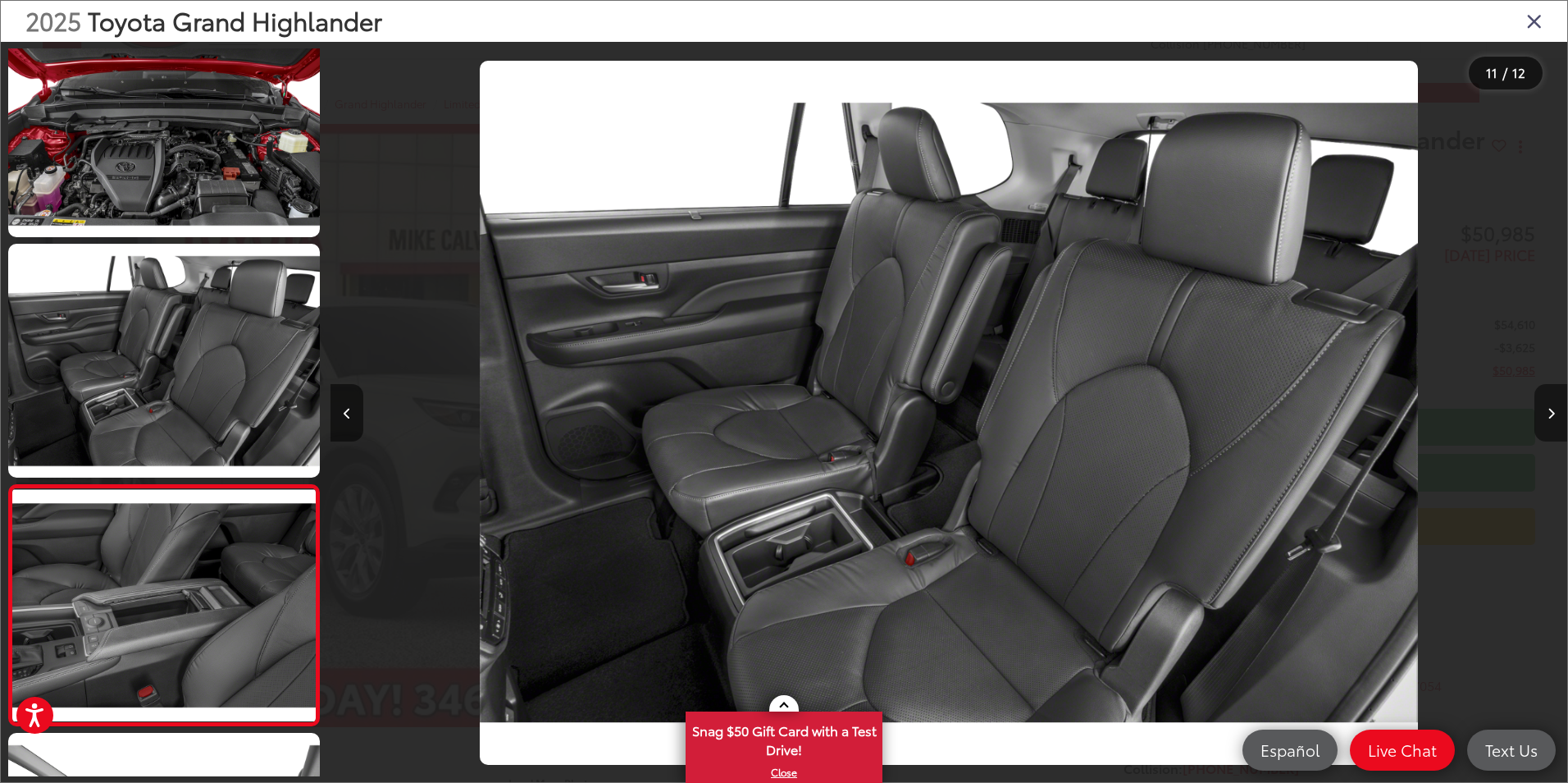
scroll to position [0, 0]
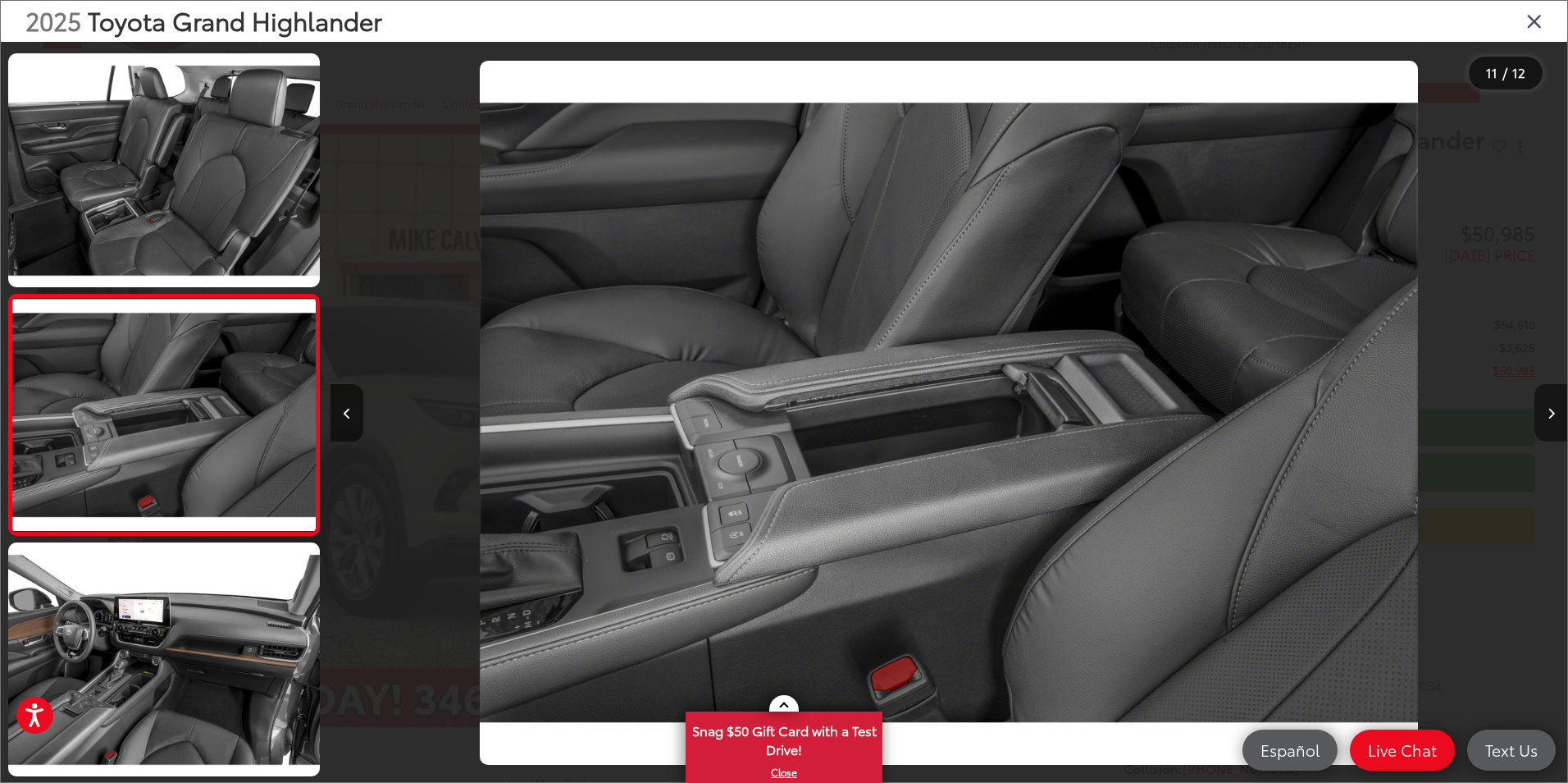
click at [1542, 417] on button "Next image" at bounding box center [1551, 413] width 33 height 58
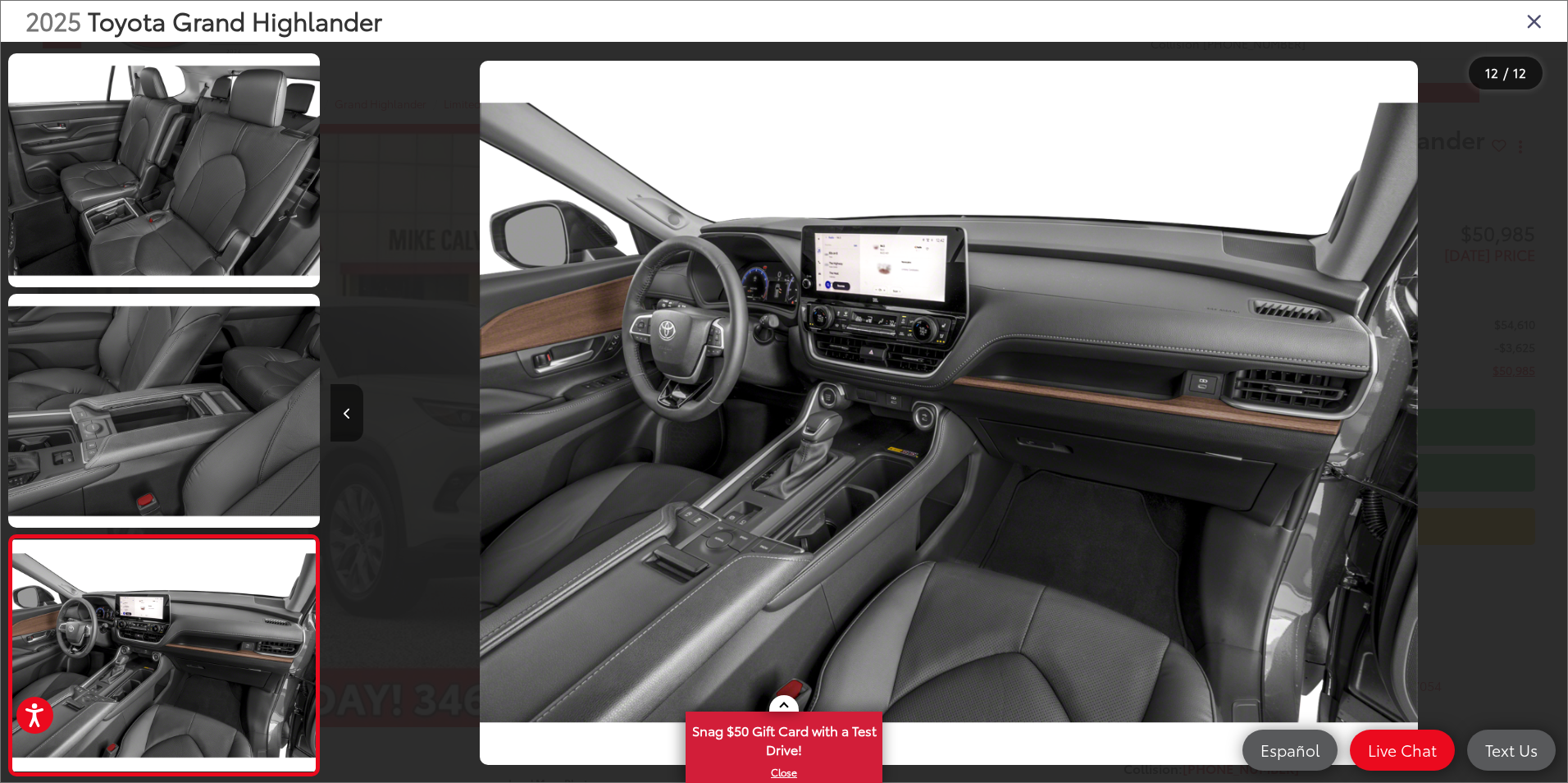
click at [1542, 417] on div at bounding box center [1412, 413] width 309 height 742
click at [1533, 23] on icon "Close gallery" at bounding box center [1534, 21] width 16 height 21
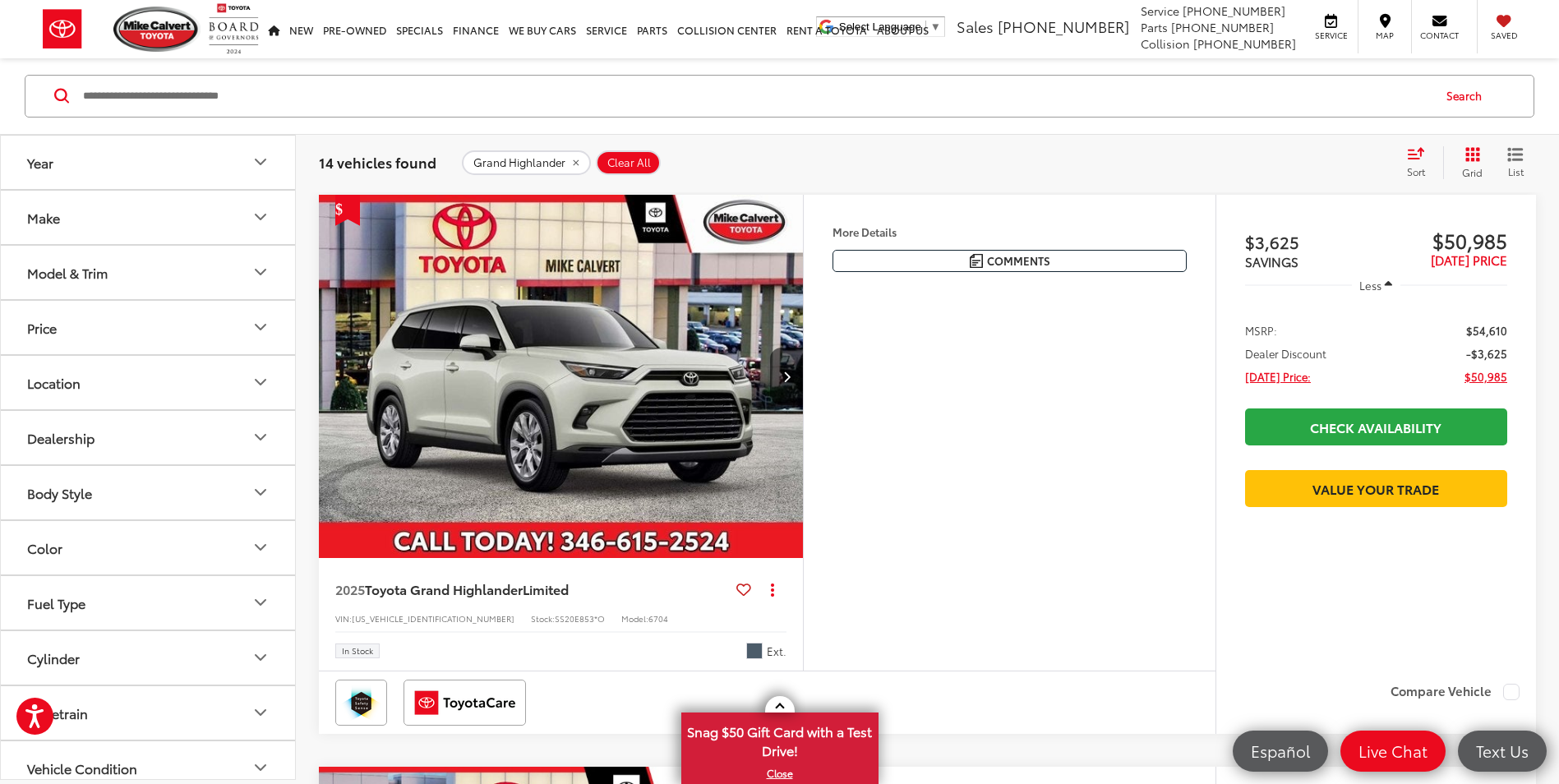
click at [102, 274] on div "Model & Trim" at bounding box center [68, 272] width 81 height 16
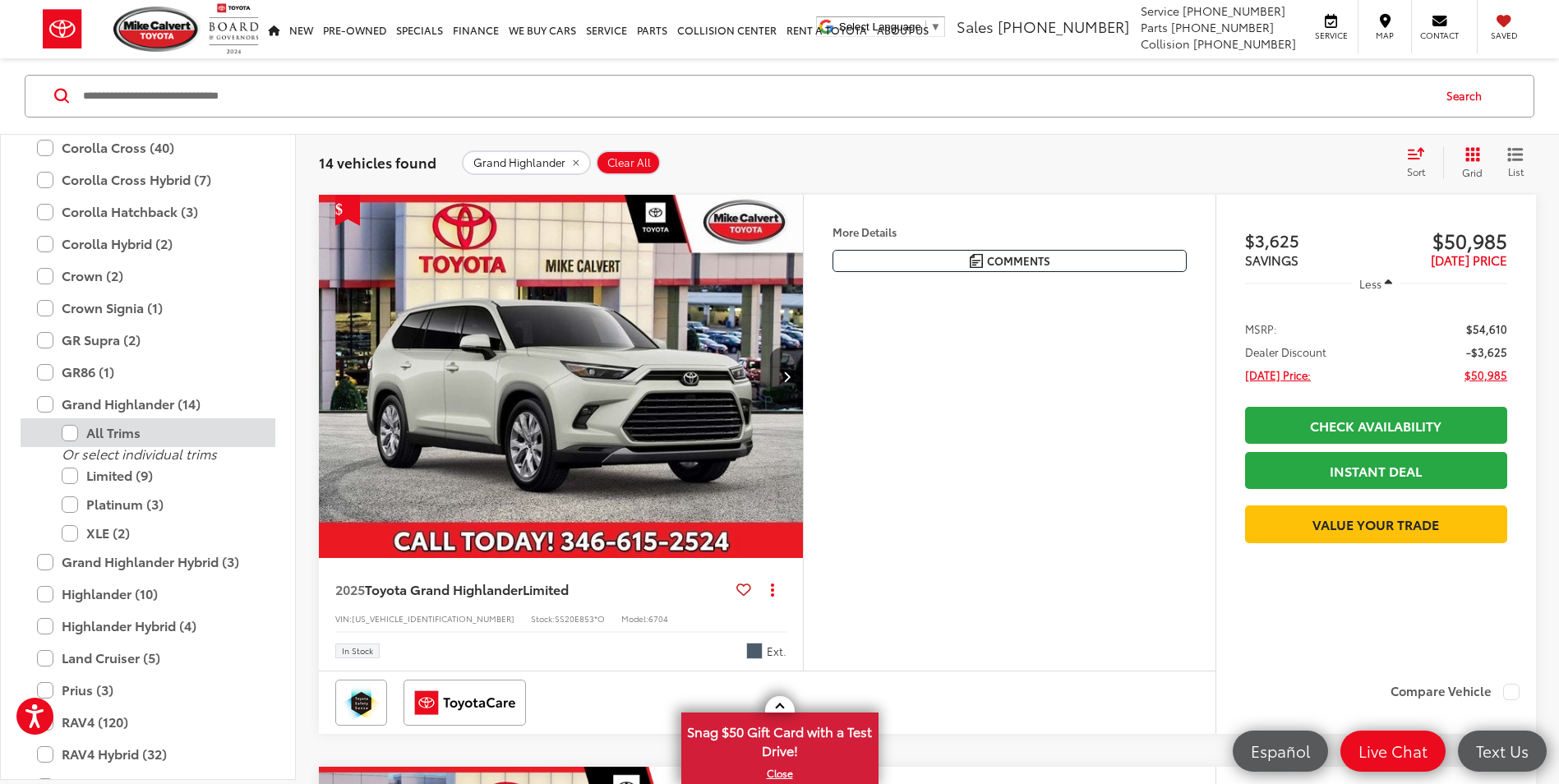
scroll to position [401, 0]
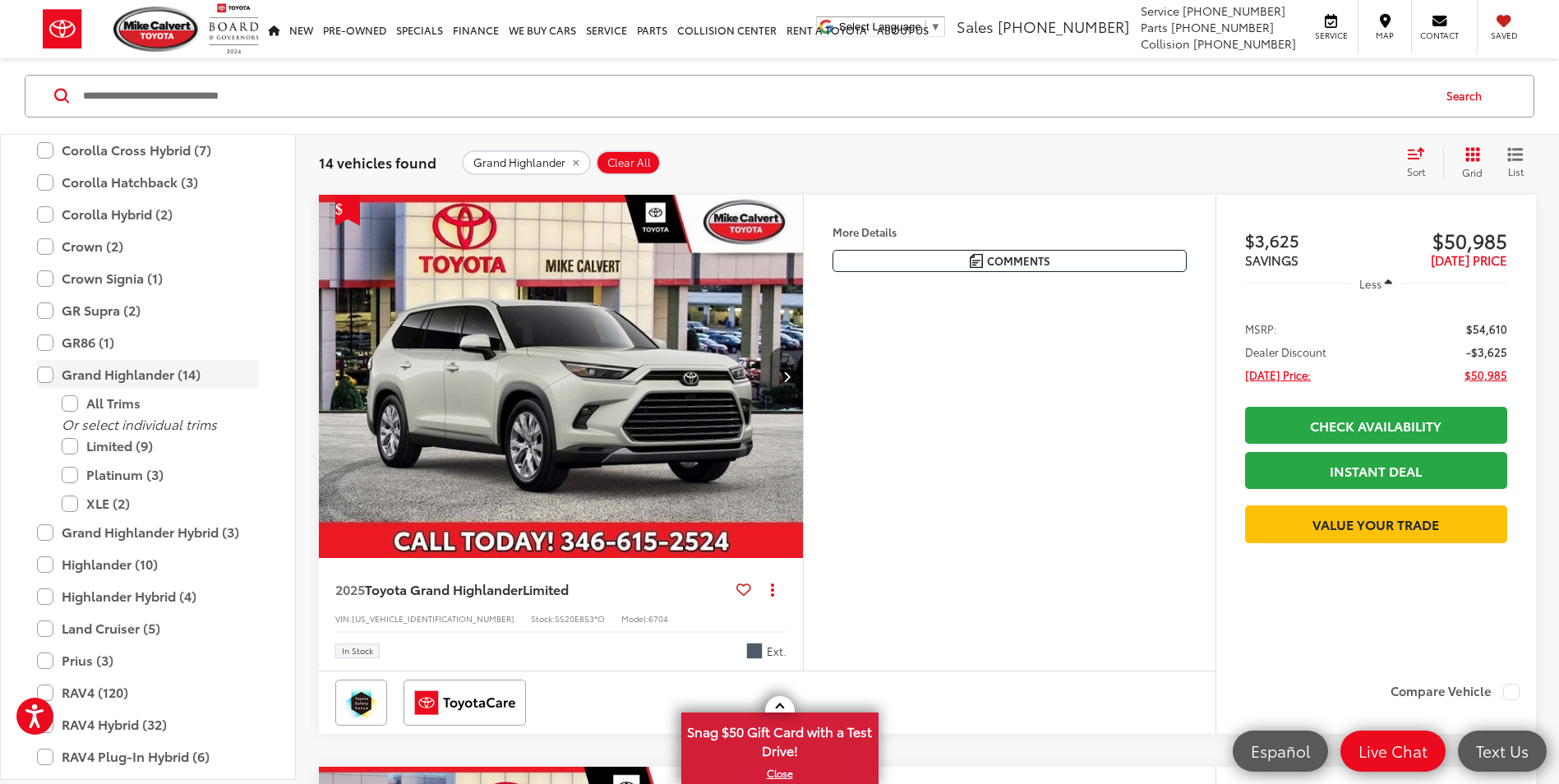
click at [47, 372] on label "Grand Highlander (14)" at bounding box center [148, 375] width 222 height 29
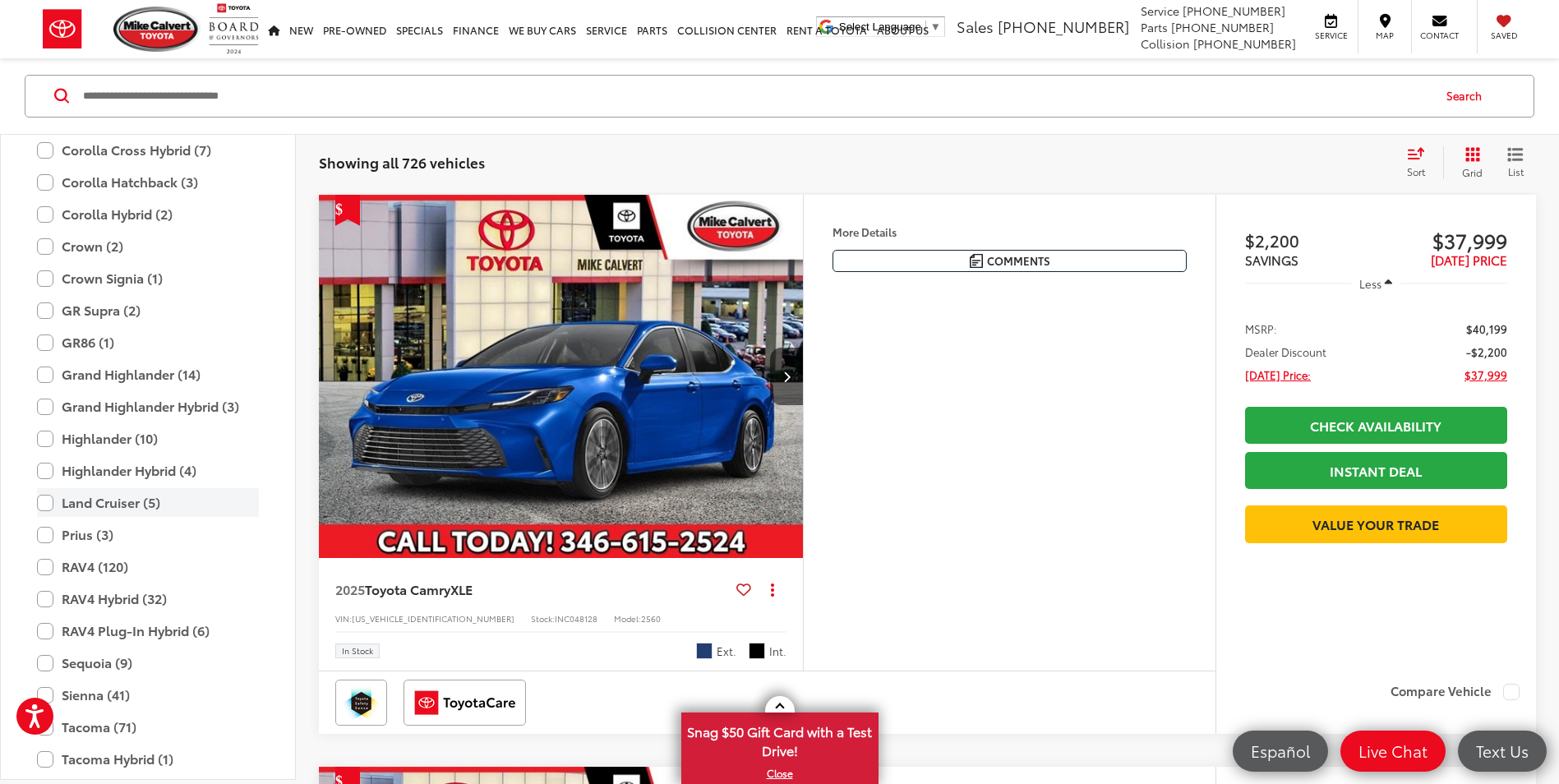
click at [42, 502] on label "Land Cruiser (5)" at bounding box center [148, 503] width 222 height 29
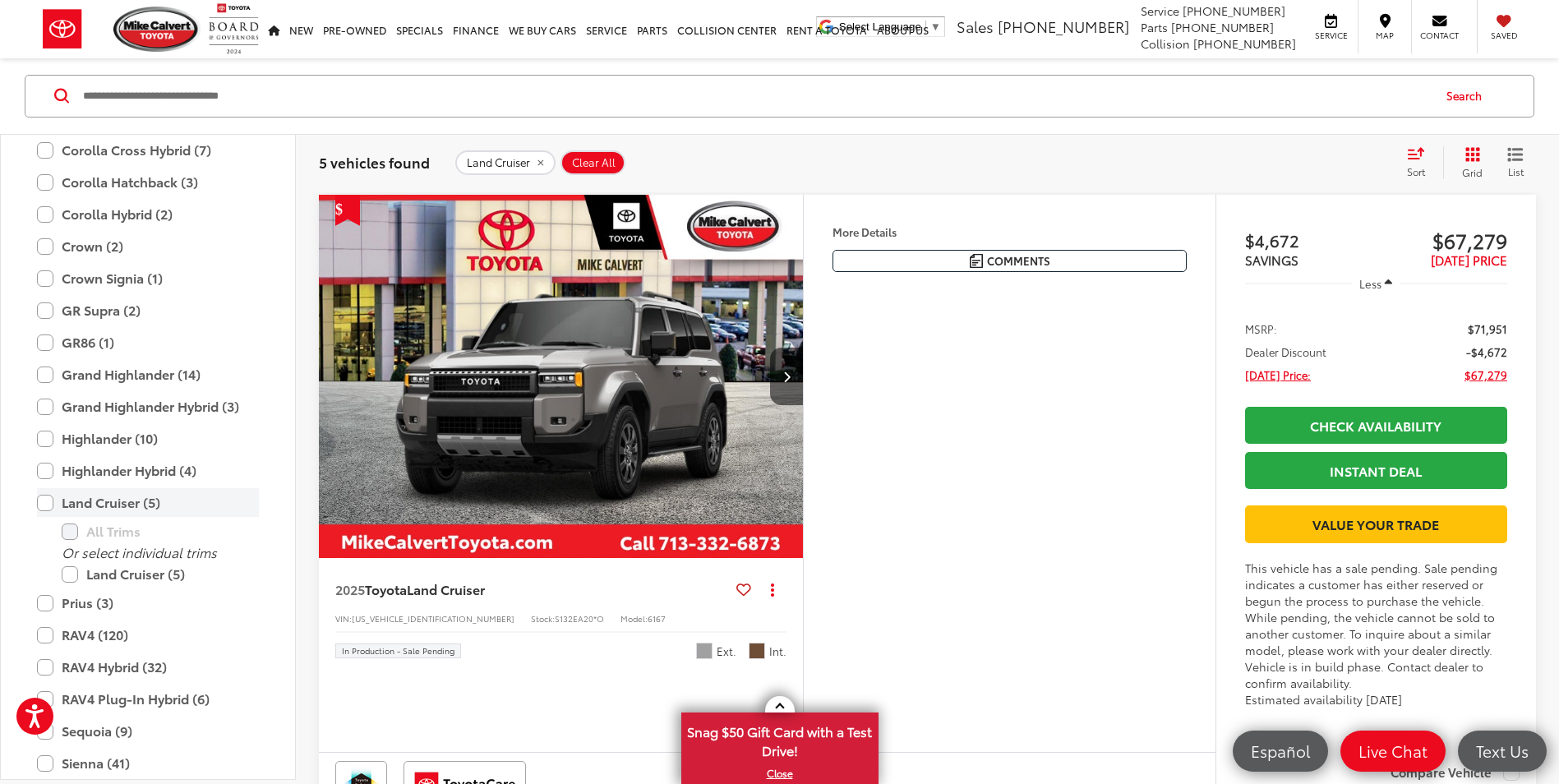
click at [42, 504] on label "Land Cruiser (5)" at bounding box center [148, 503] width 222 height 29
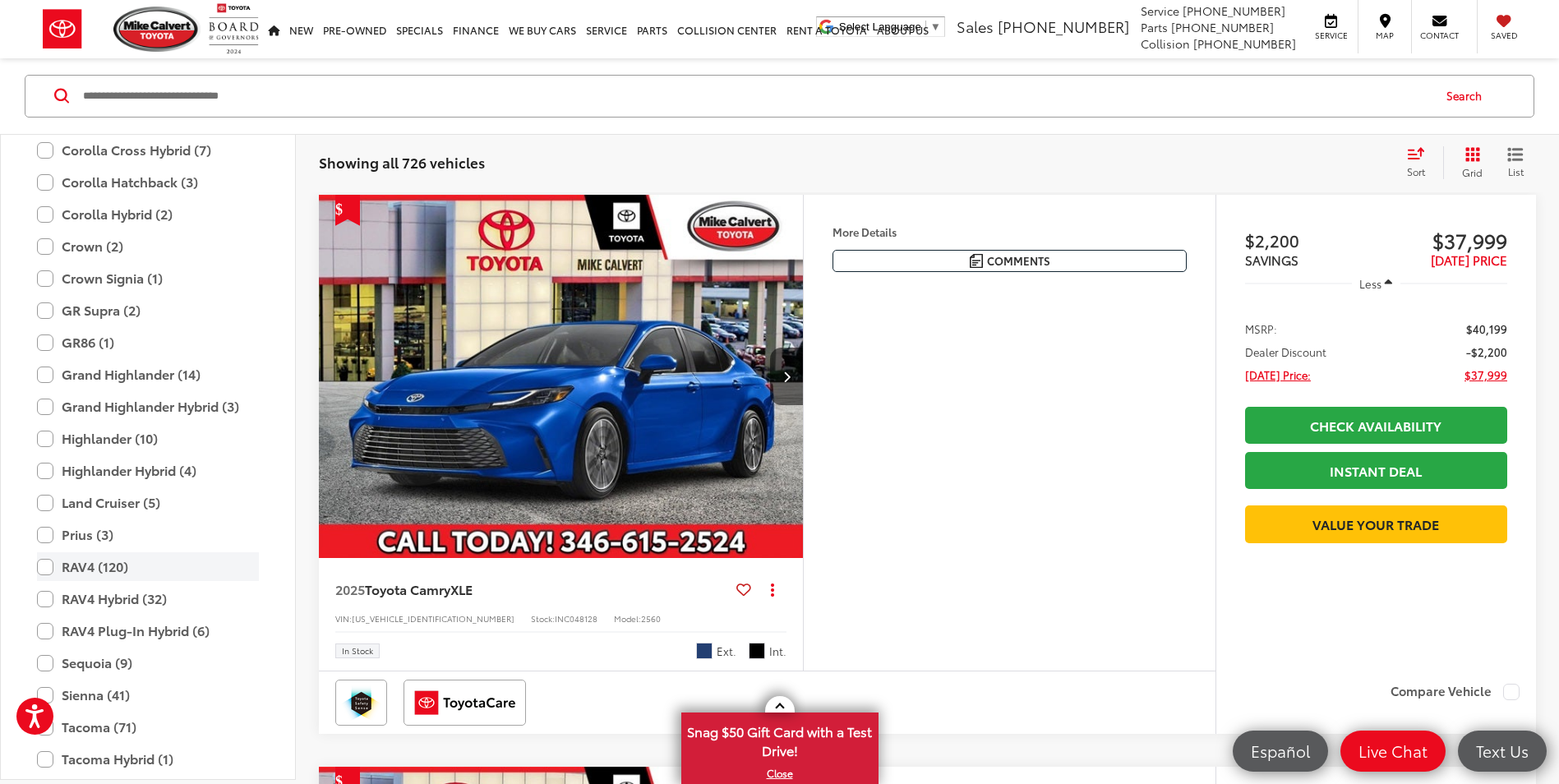
click at [48, 567] on label "RAV4 (120)" at bounding box center [148, 567] width 222 height 29
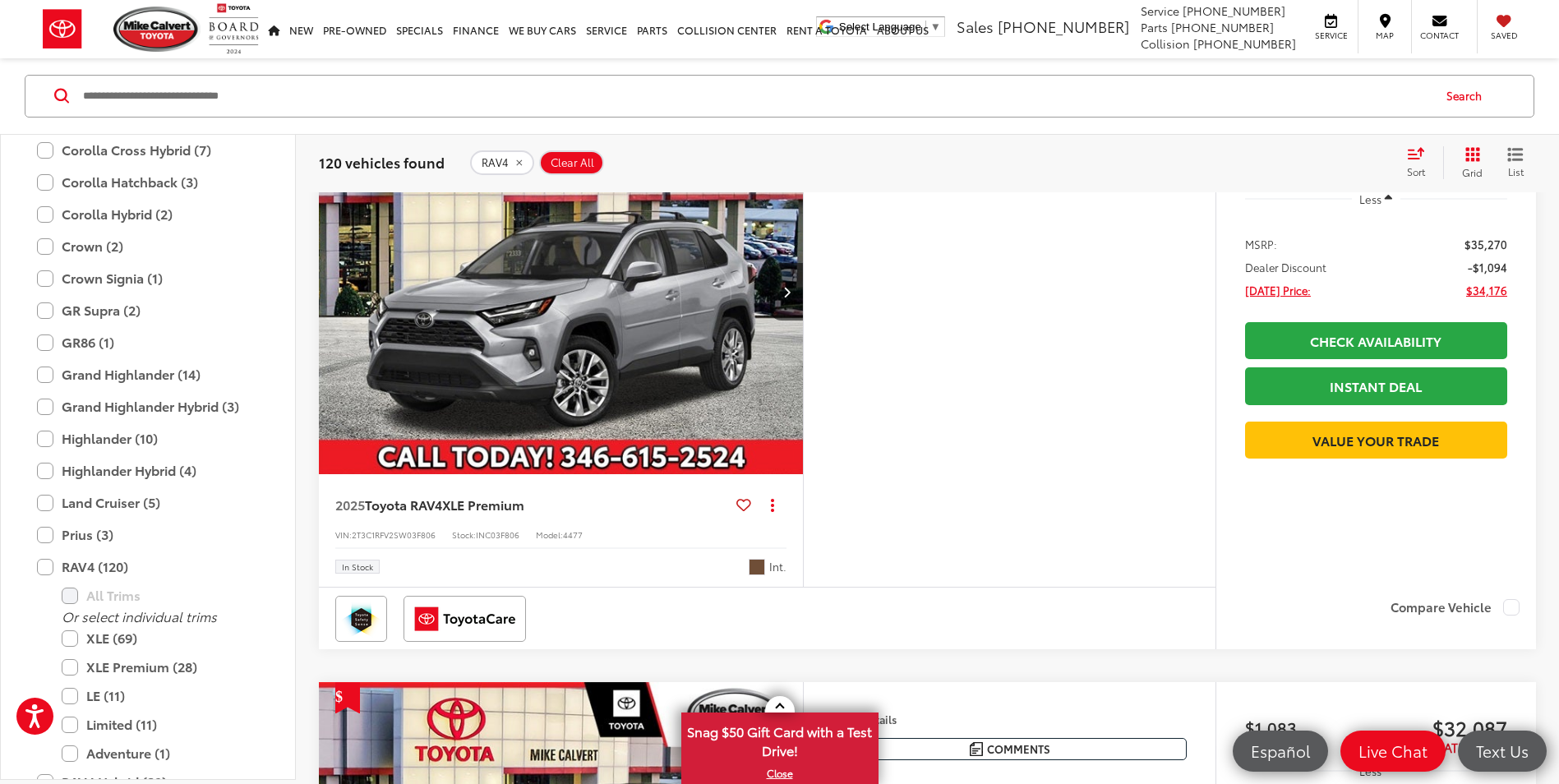
scroll to position [813, 0]
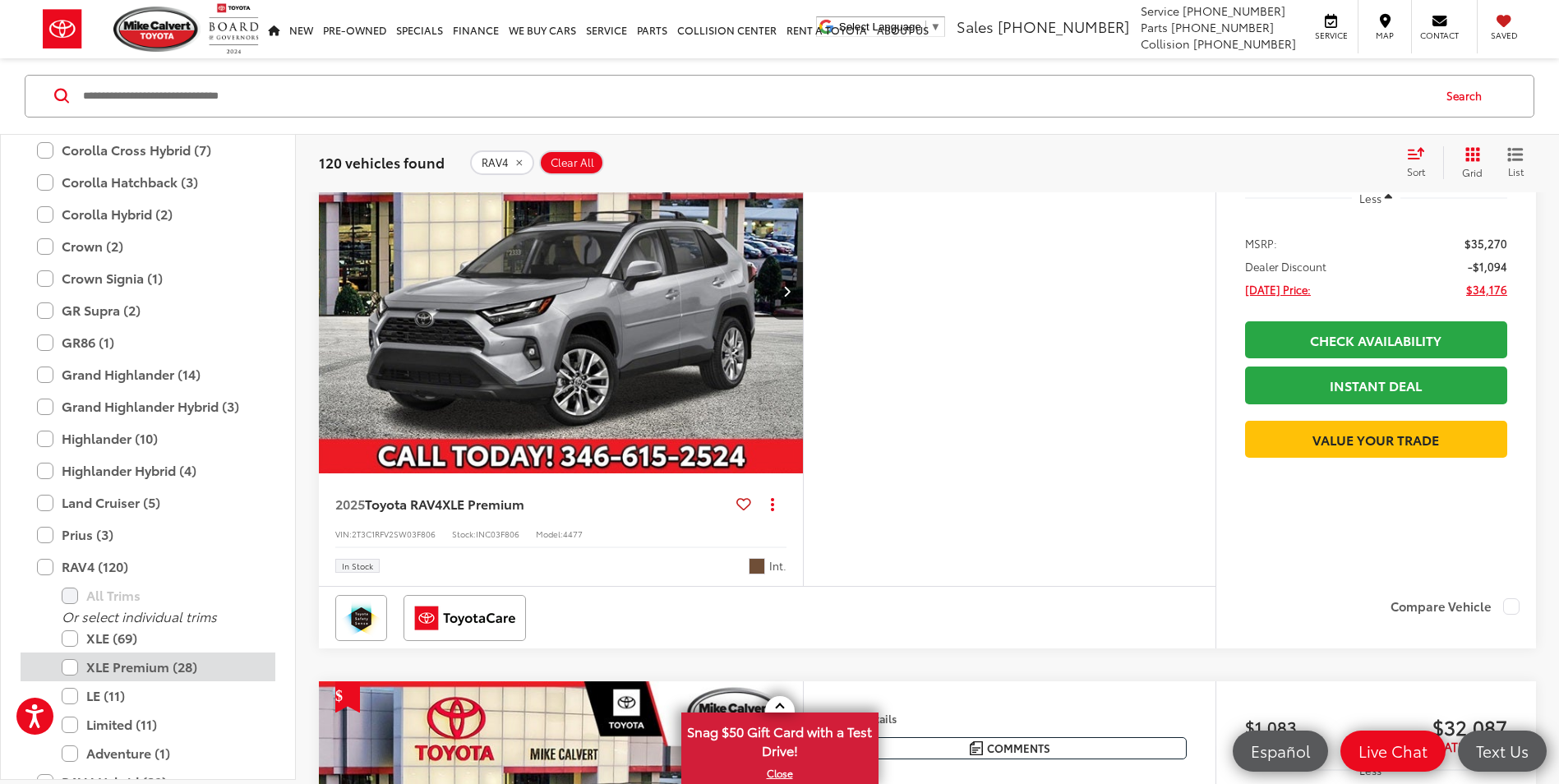
click at [72, 669] on label "XLE Premium (28)" at bounding box center [160, 667] width 197 height 29
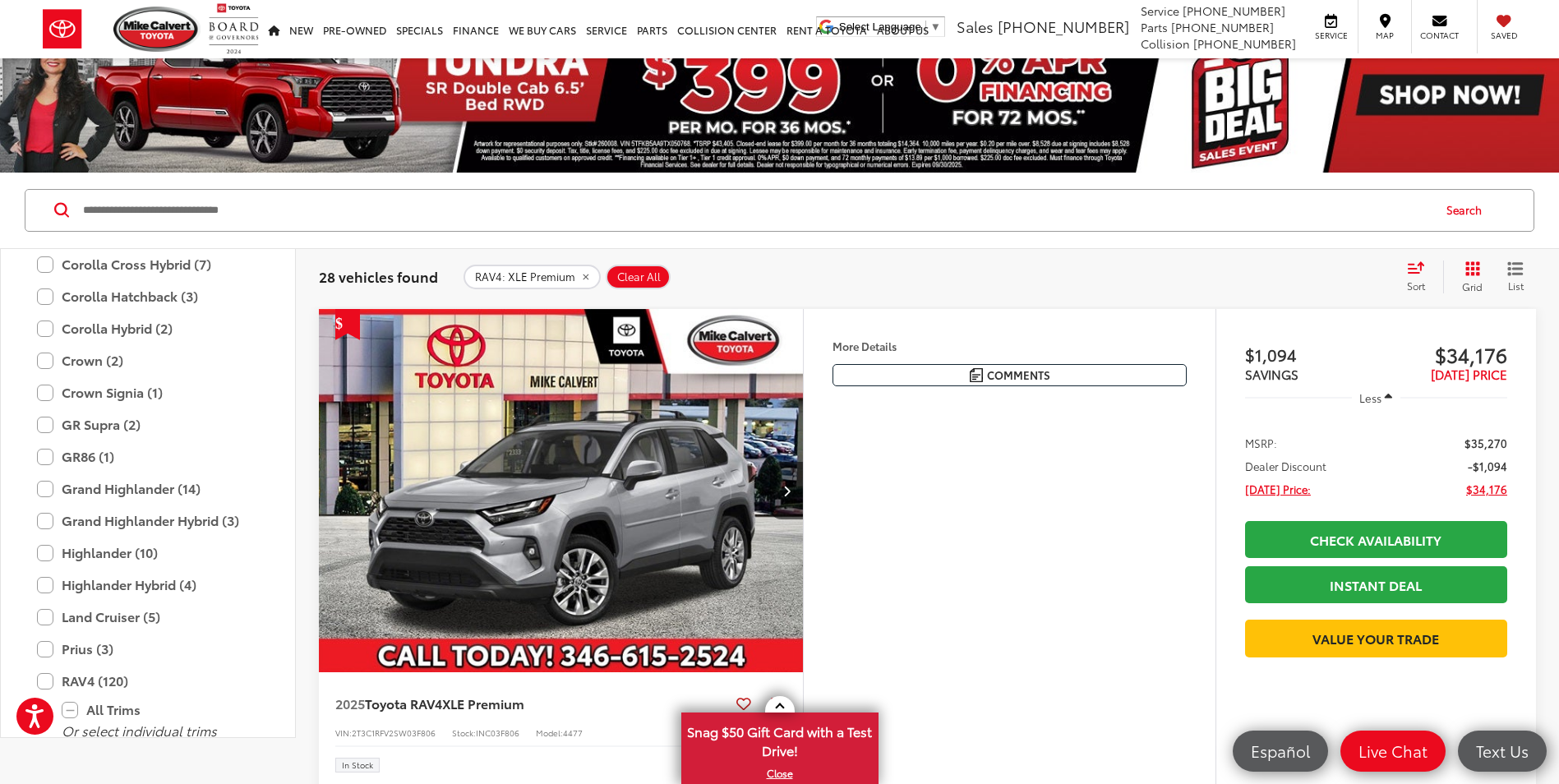
scroll to position [83, 0]
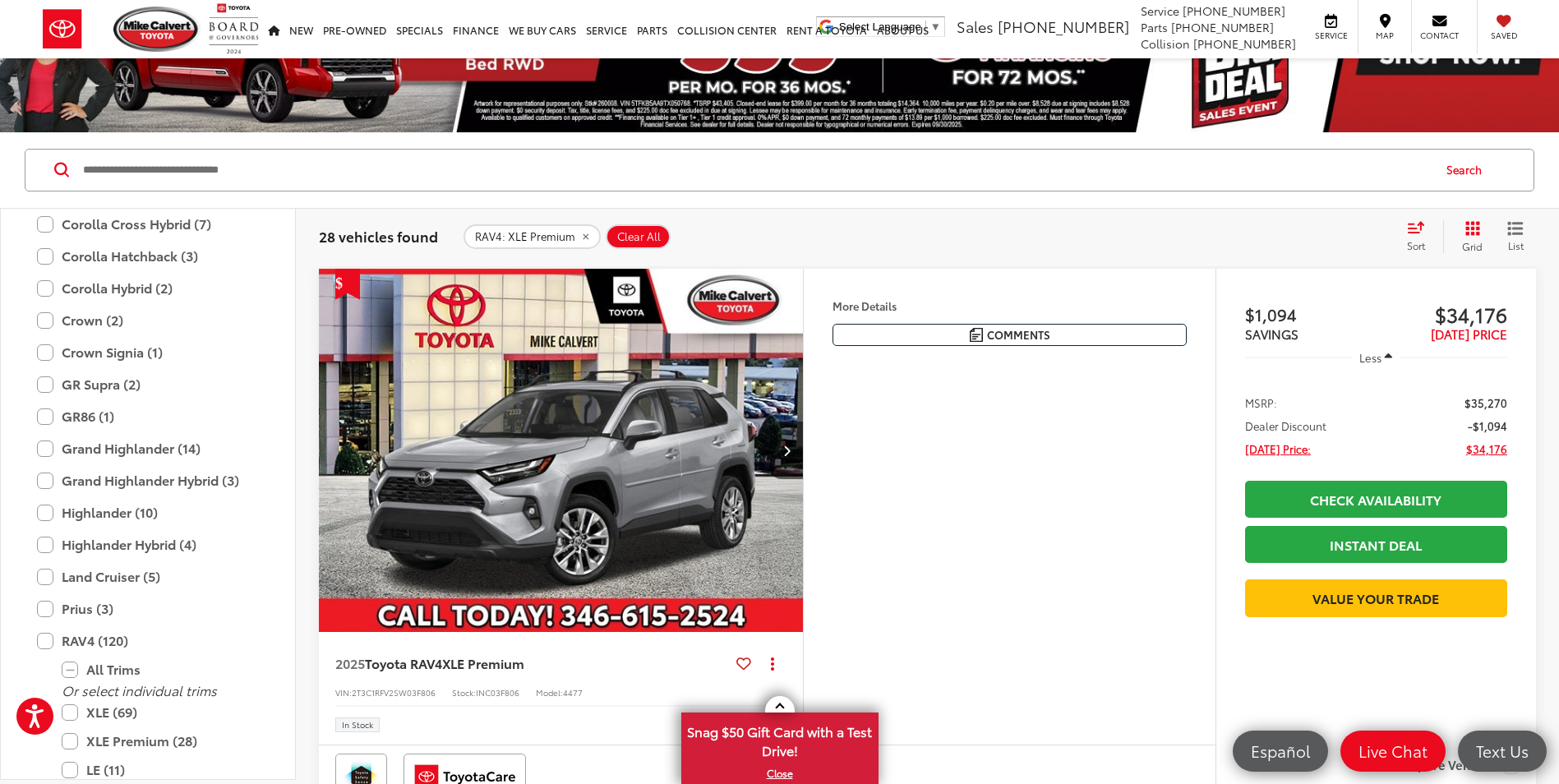
click at [618, 427] on img "2025 Toyota RAV4 XLE Premium 0" at bounding box center [561, 451] width 486 height 365
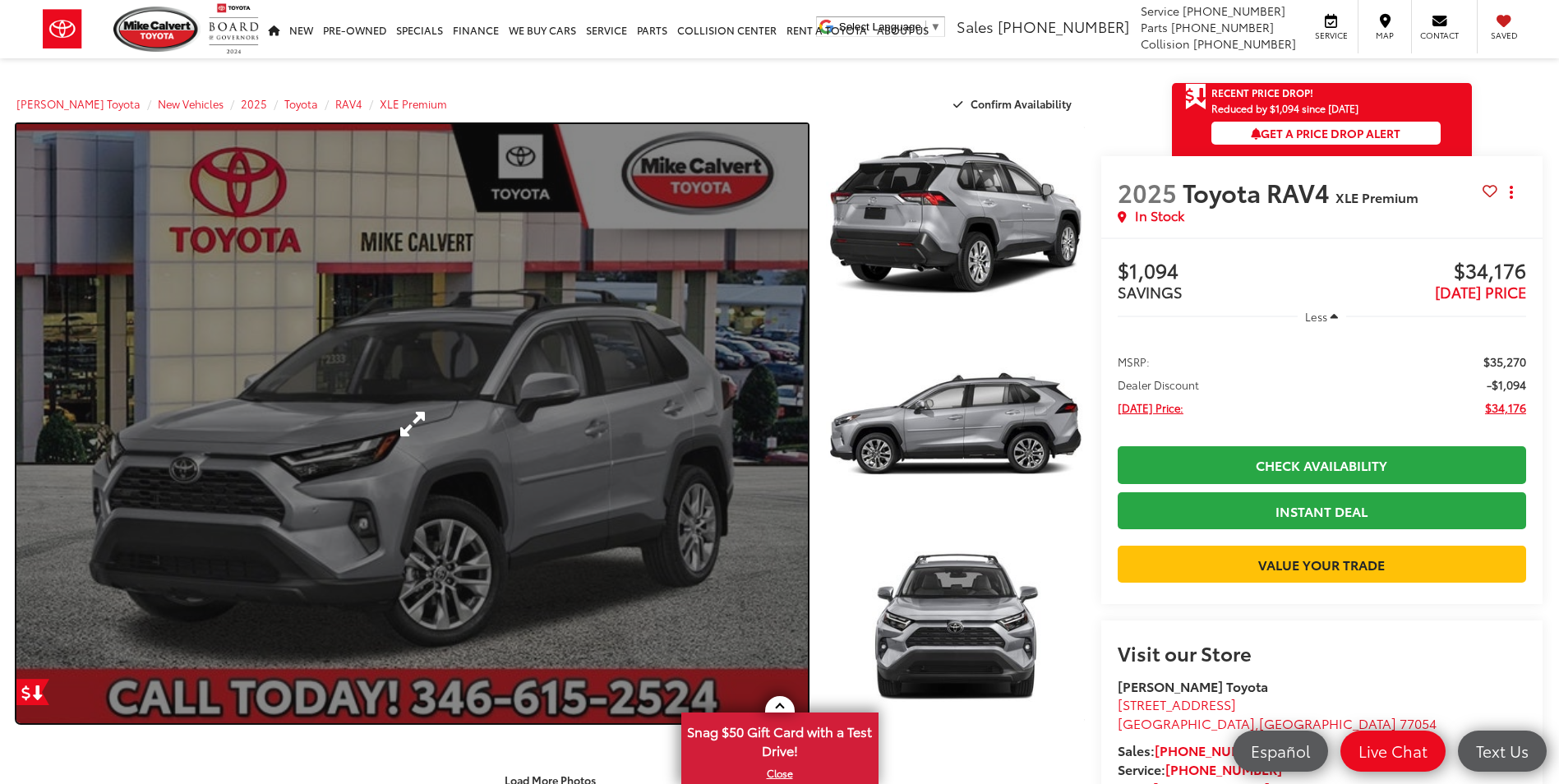
click at [580, 427] on link "Expand Photo 0" at bounding box center [412, 423] width 791 height 599
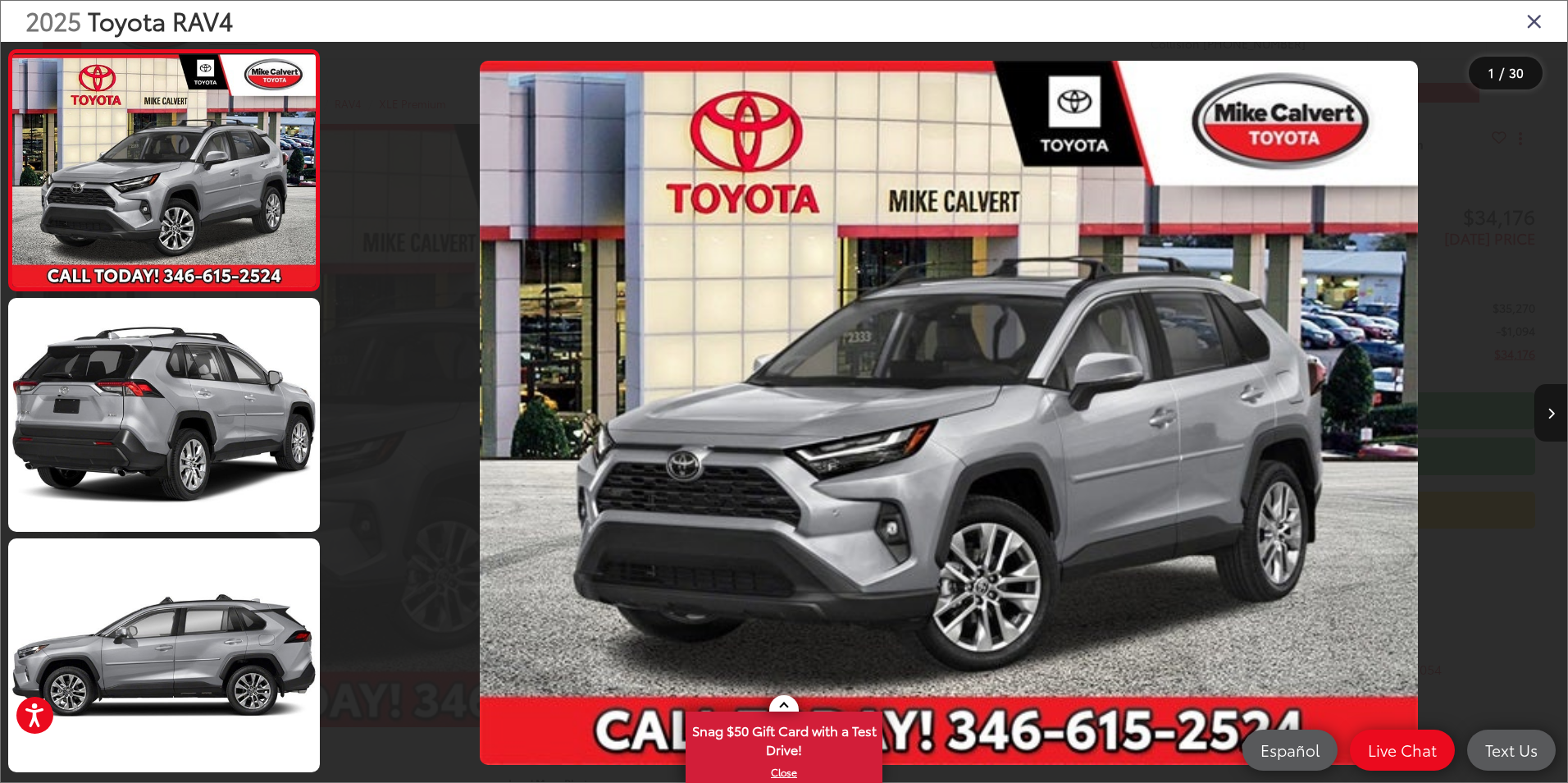
click at [1551, 415] on icon "Next image" at bounding box center [1551, 414] width 7 height 12
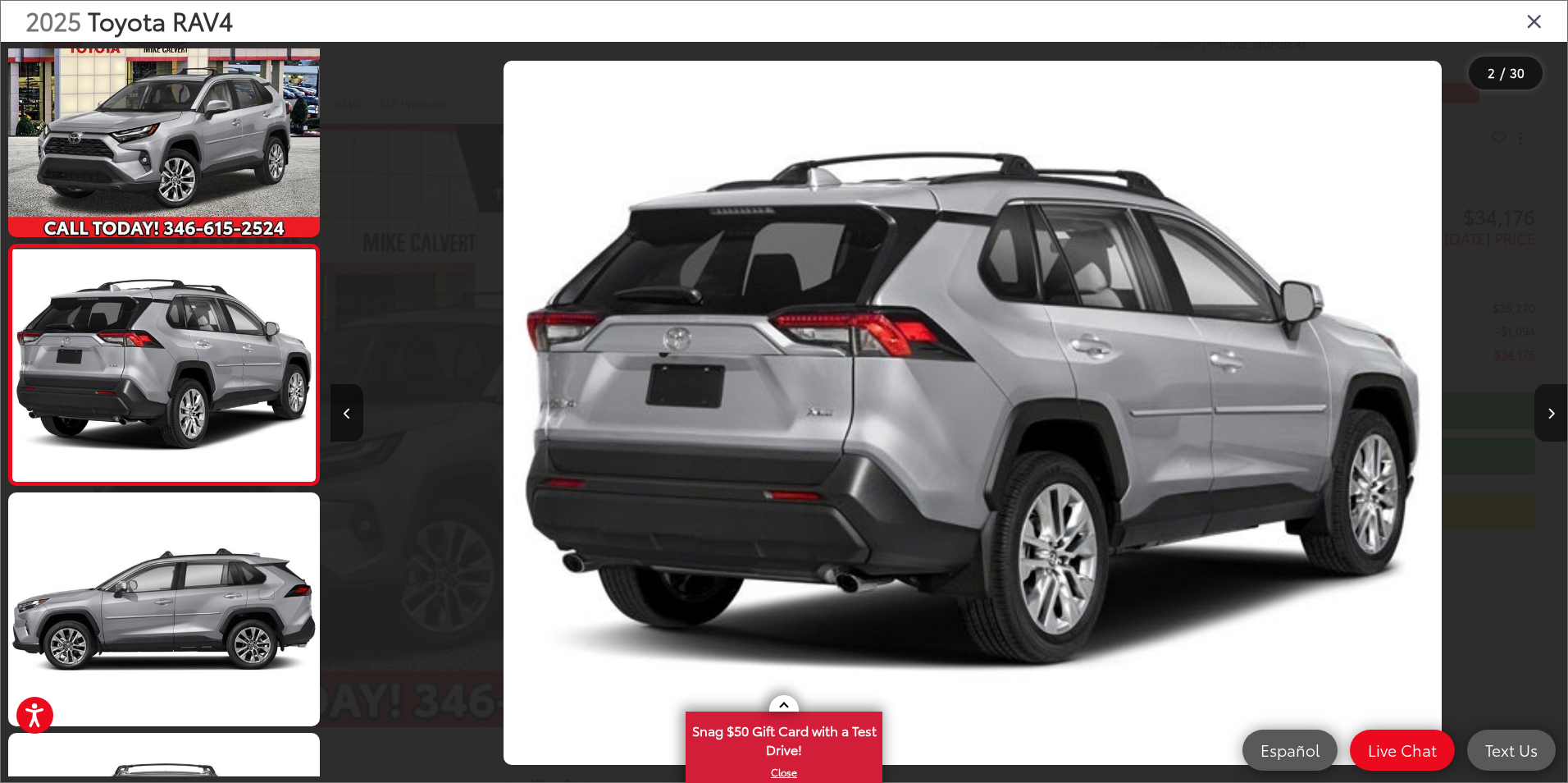
scroll to position [0, 1237]
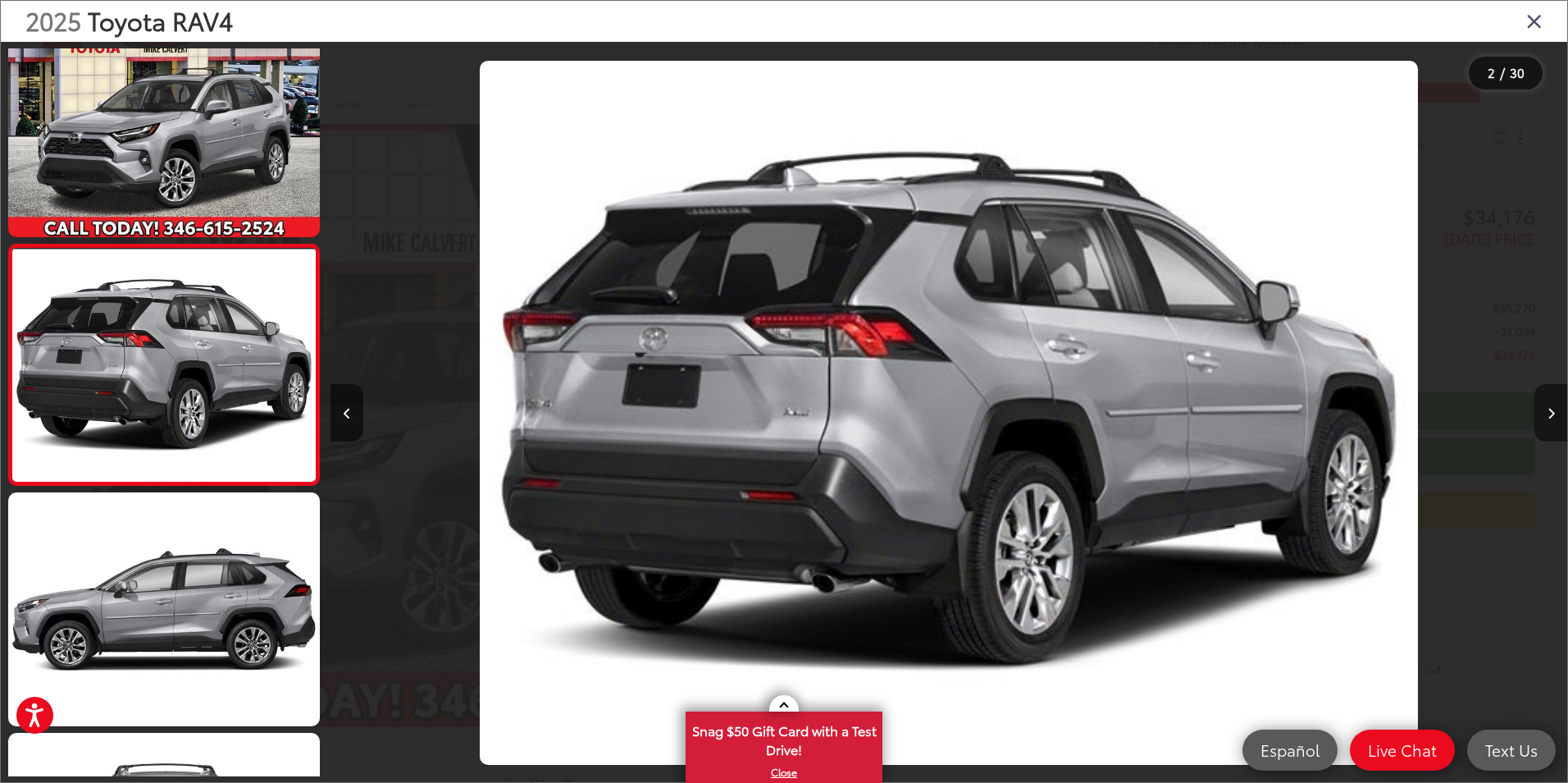
click at [1552, 415] on icon "Next image" at bounding box center [1551, 414] width 7 height 12
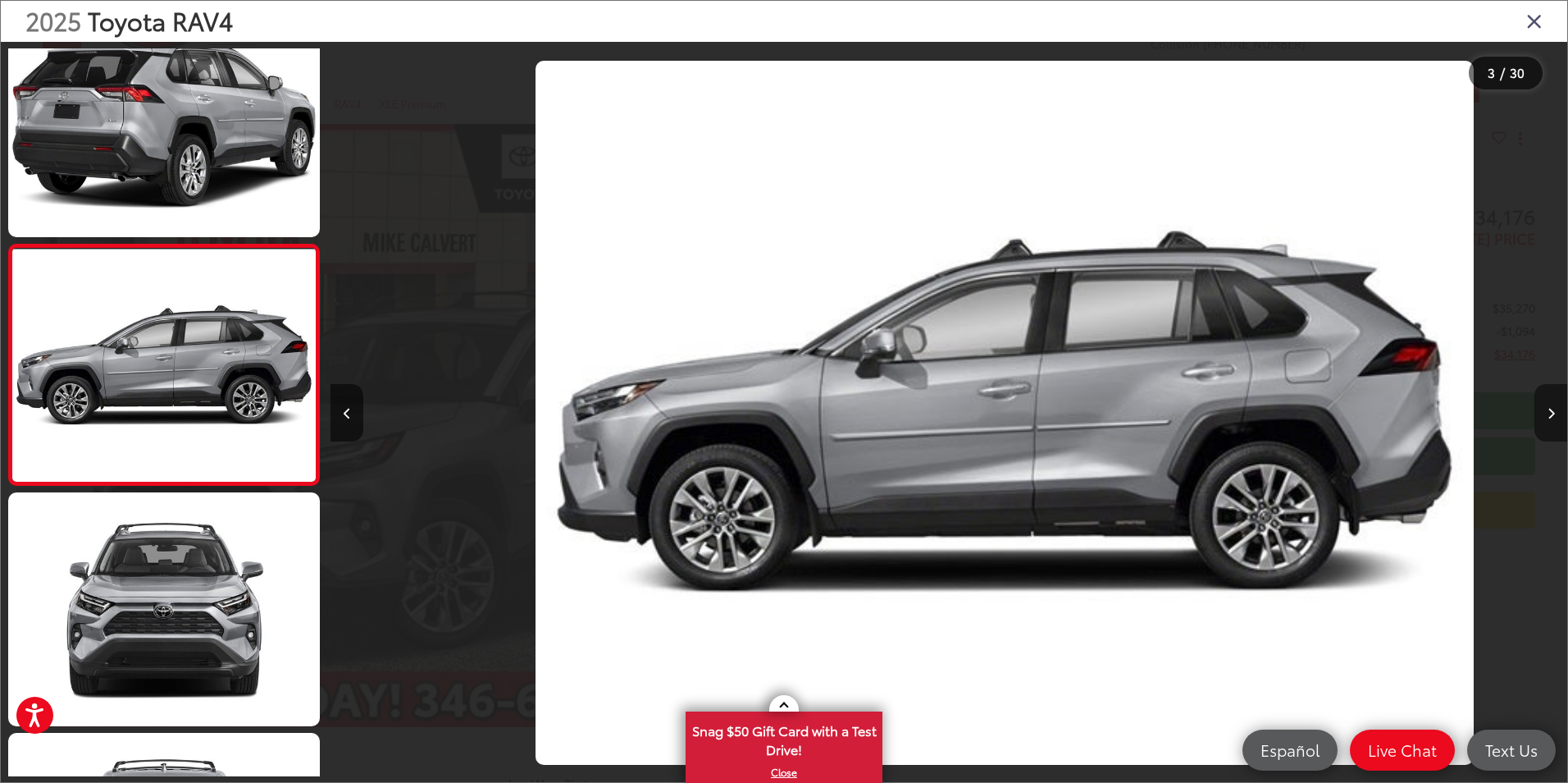
scroll to position [0, 2474]
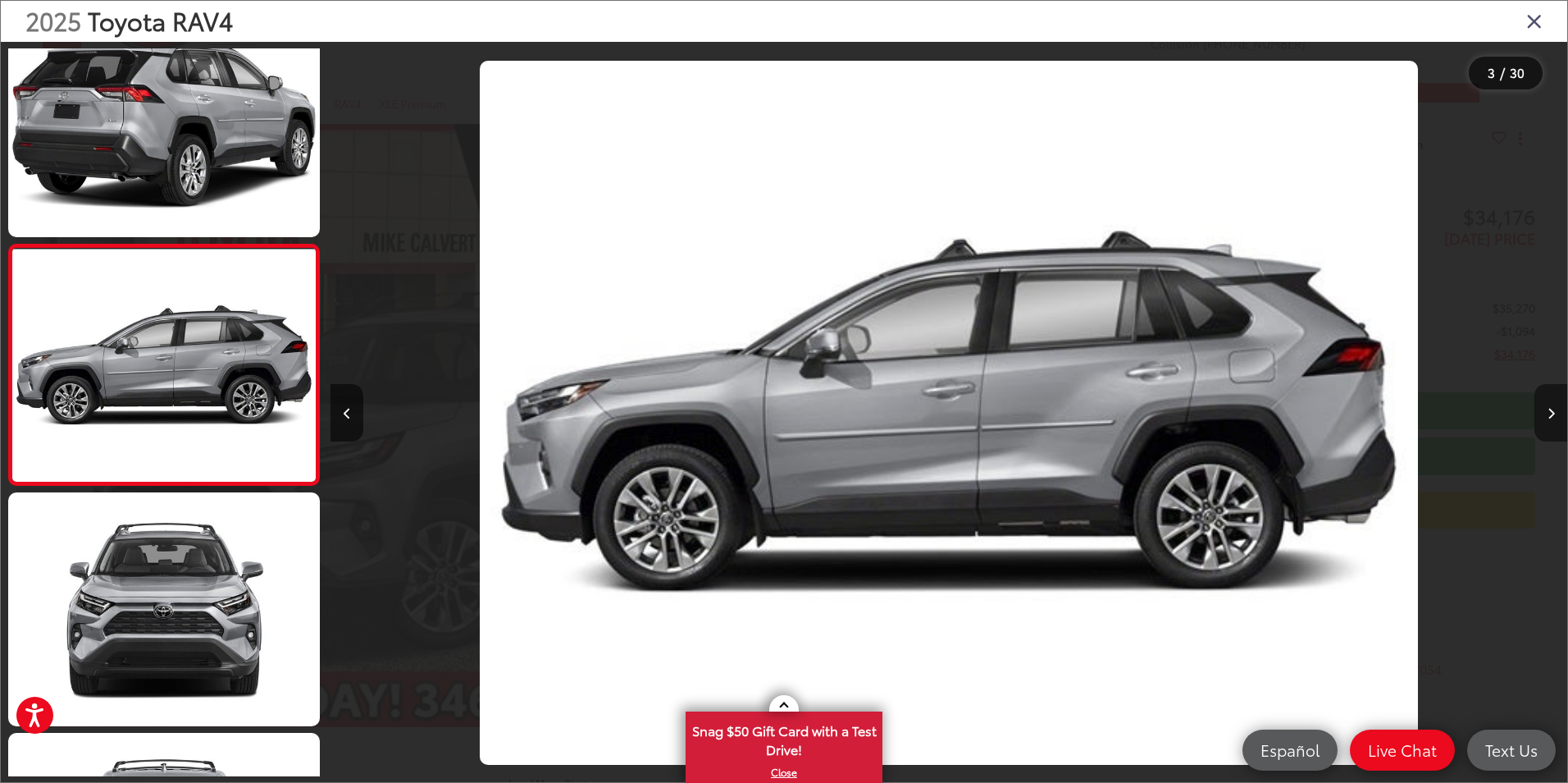
click at [1547, 415] on icon "Next image" at bounding box center [1551, 414] width 7 height 12
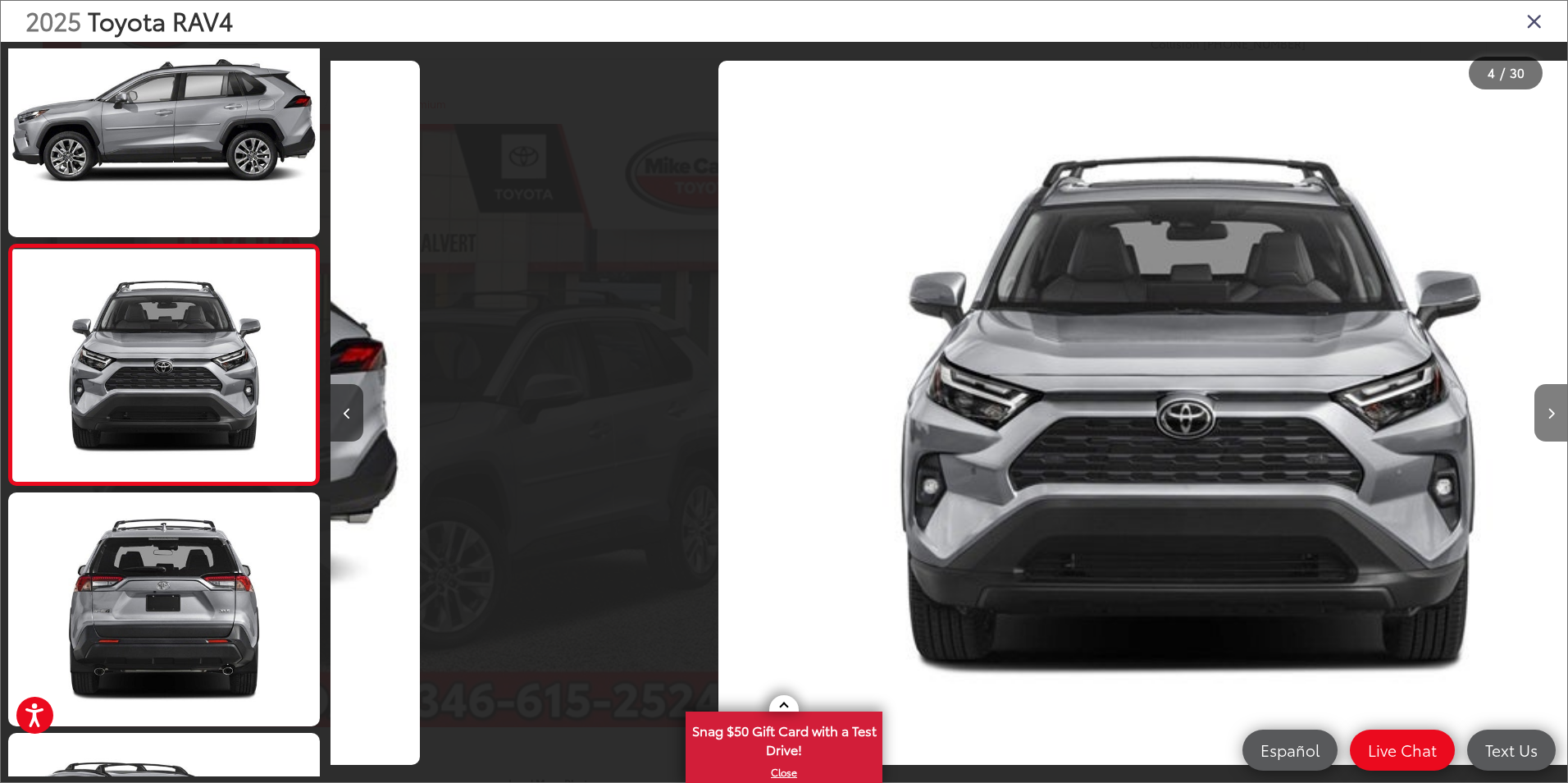
scroll to position [0, 3710]
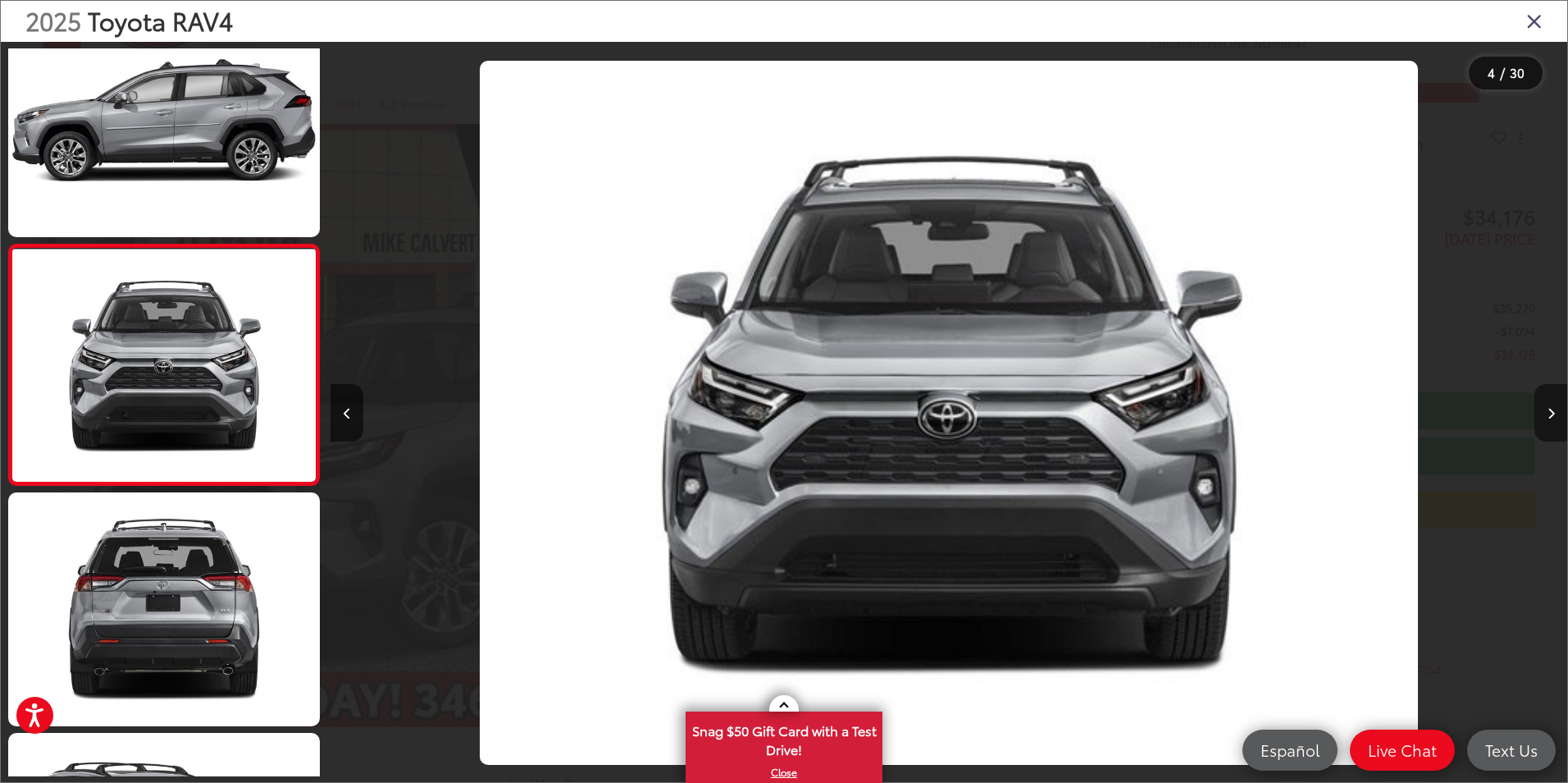
click at [1547, 415] on icon "Next image" at bounding box center [1551, 414] width 7 height 12
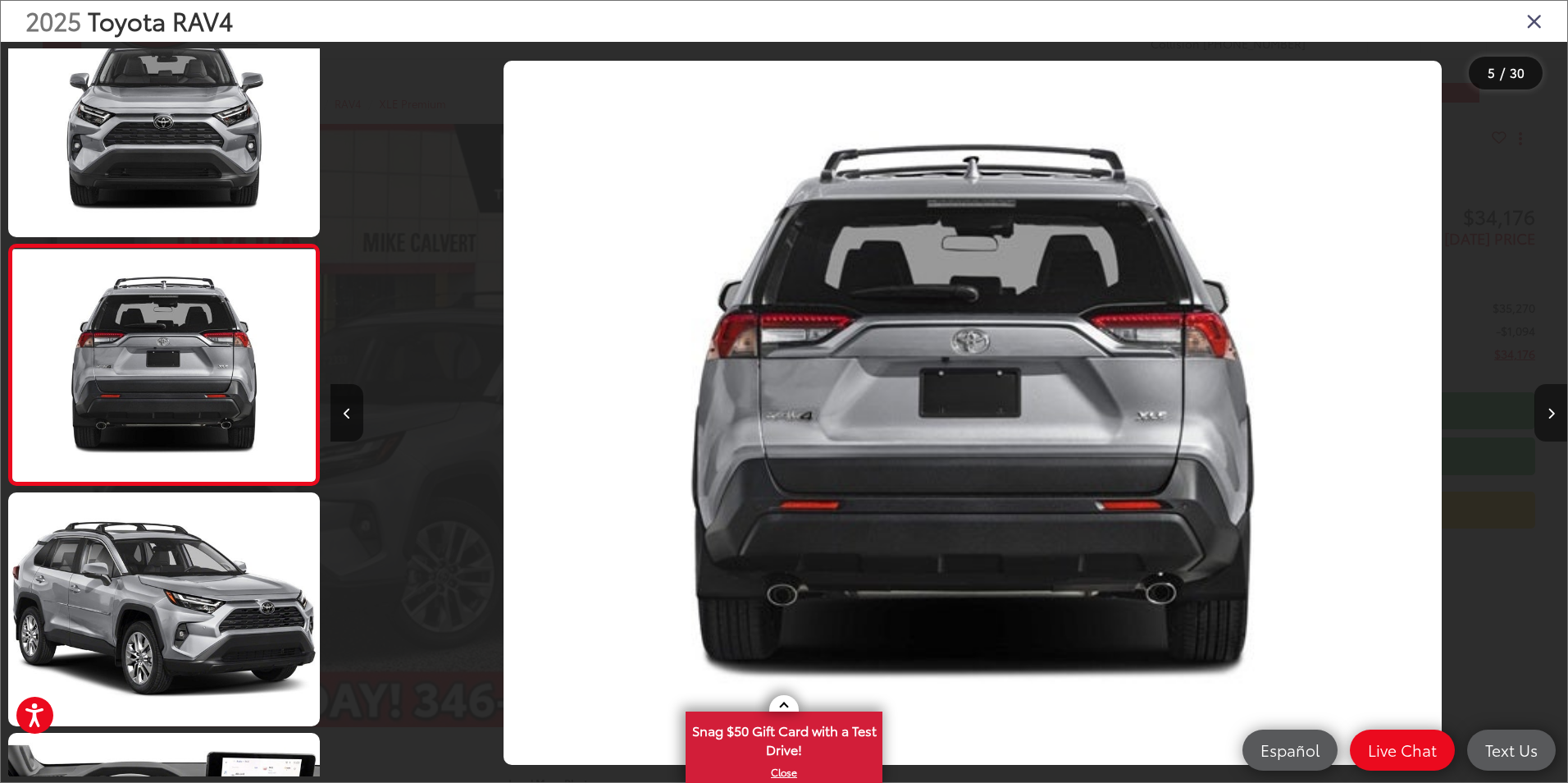
scroll to position [0, 4947]
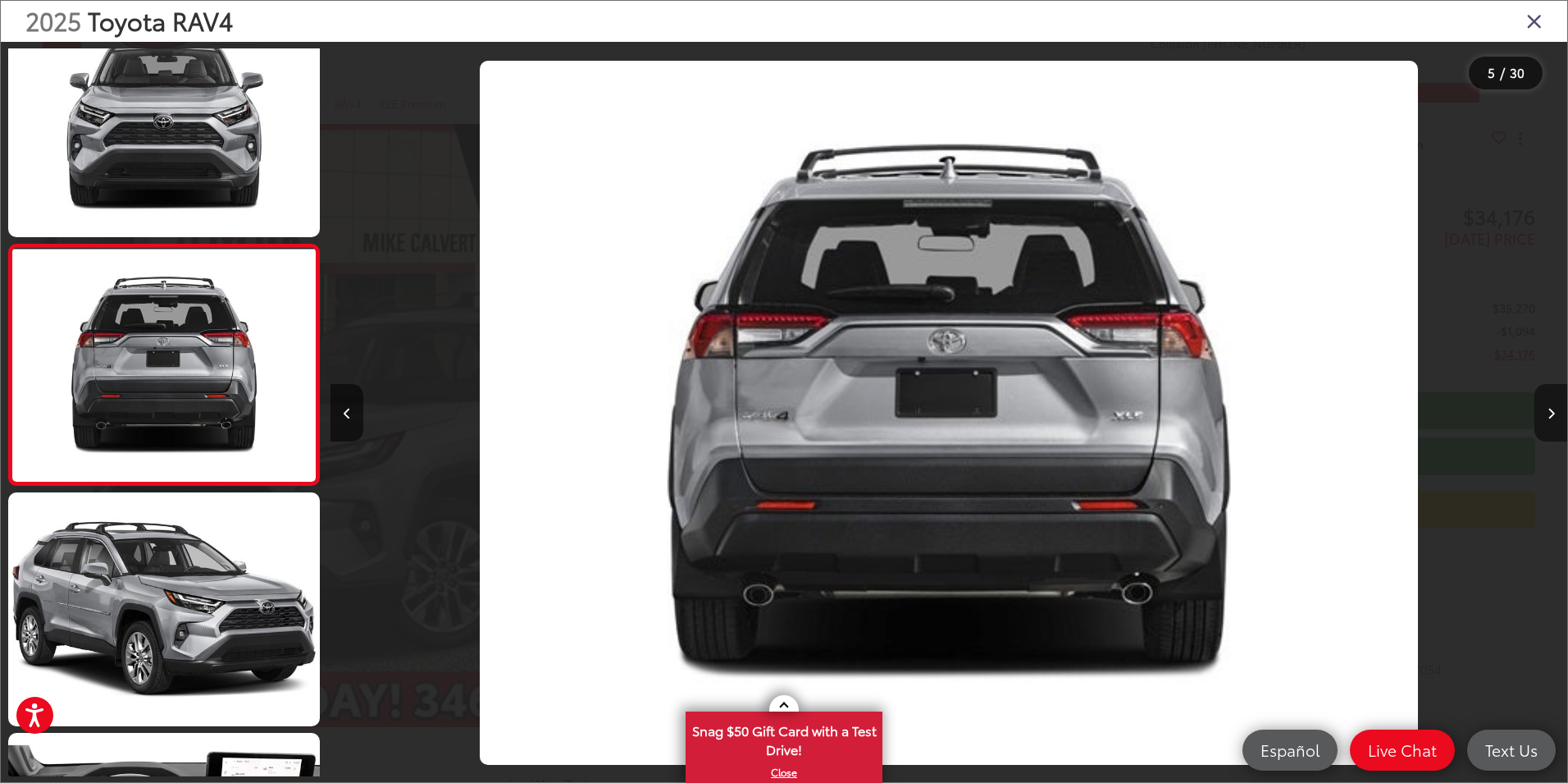
click at [1547, 415] on icon "Next image" at bounding box center [1551, 414] width 7 height 12
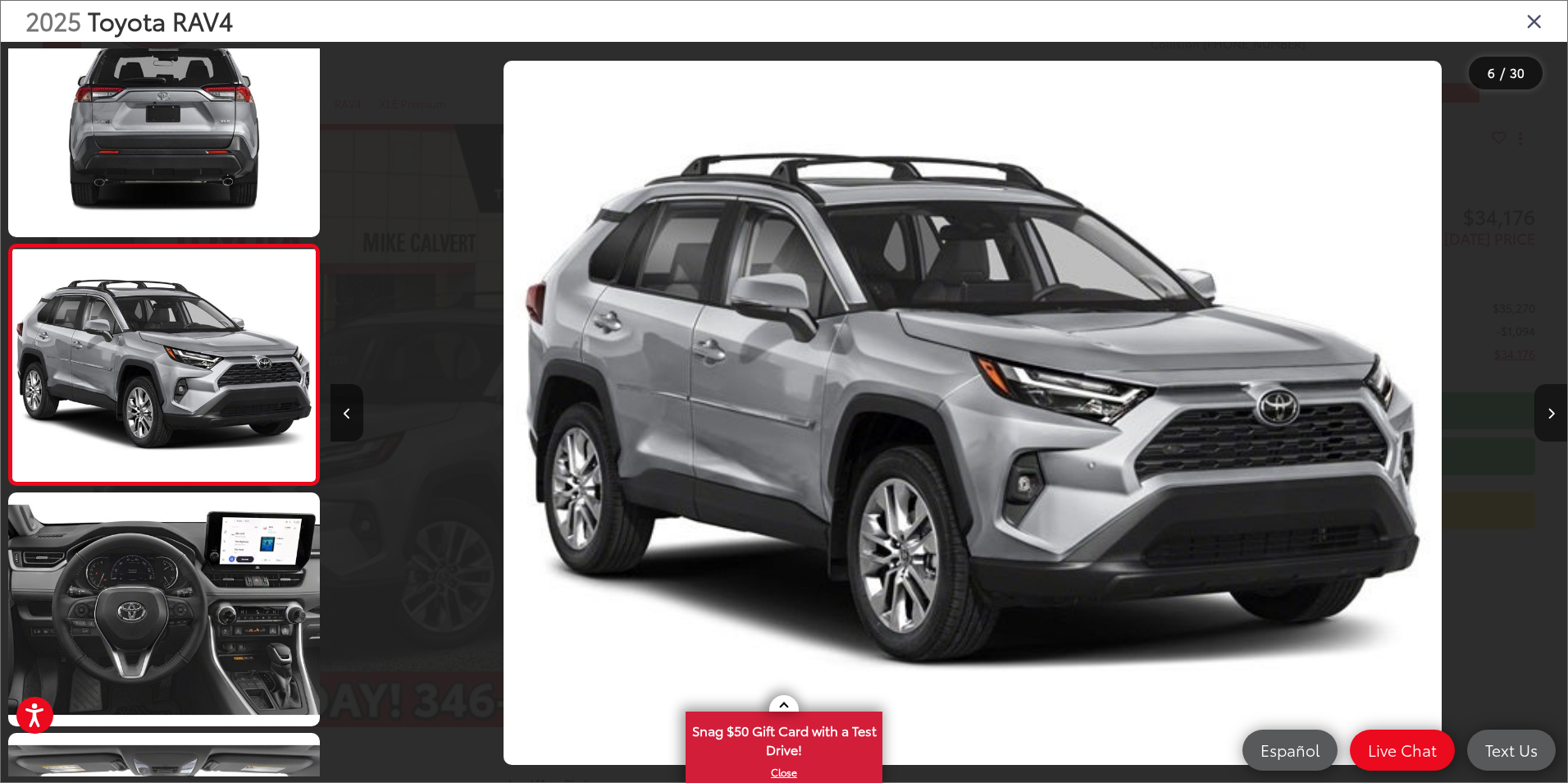
scroll to position [0, 6184]
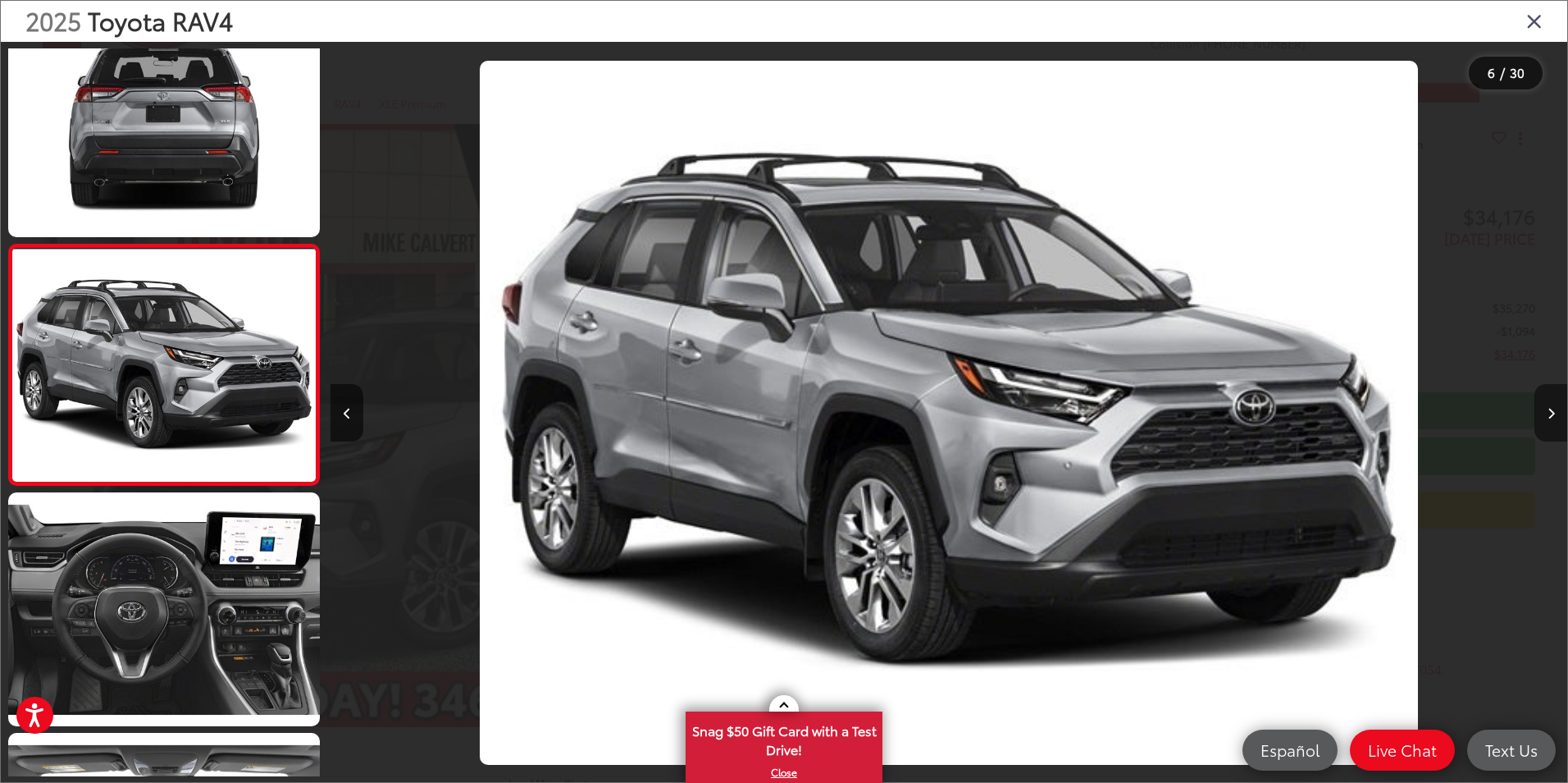
click at [1547, 415] on icon "Next image" at bounding box center [1551, 414] width 7 height 12
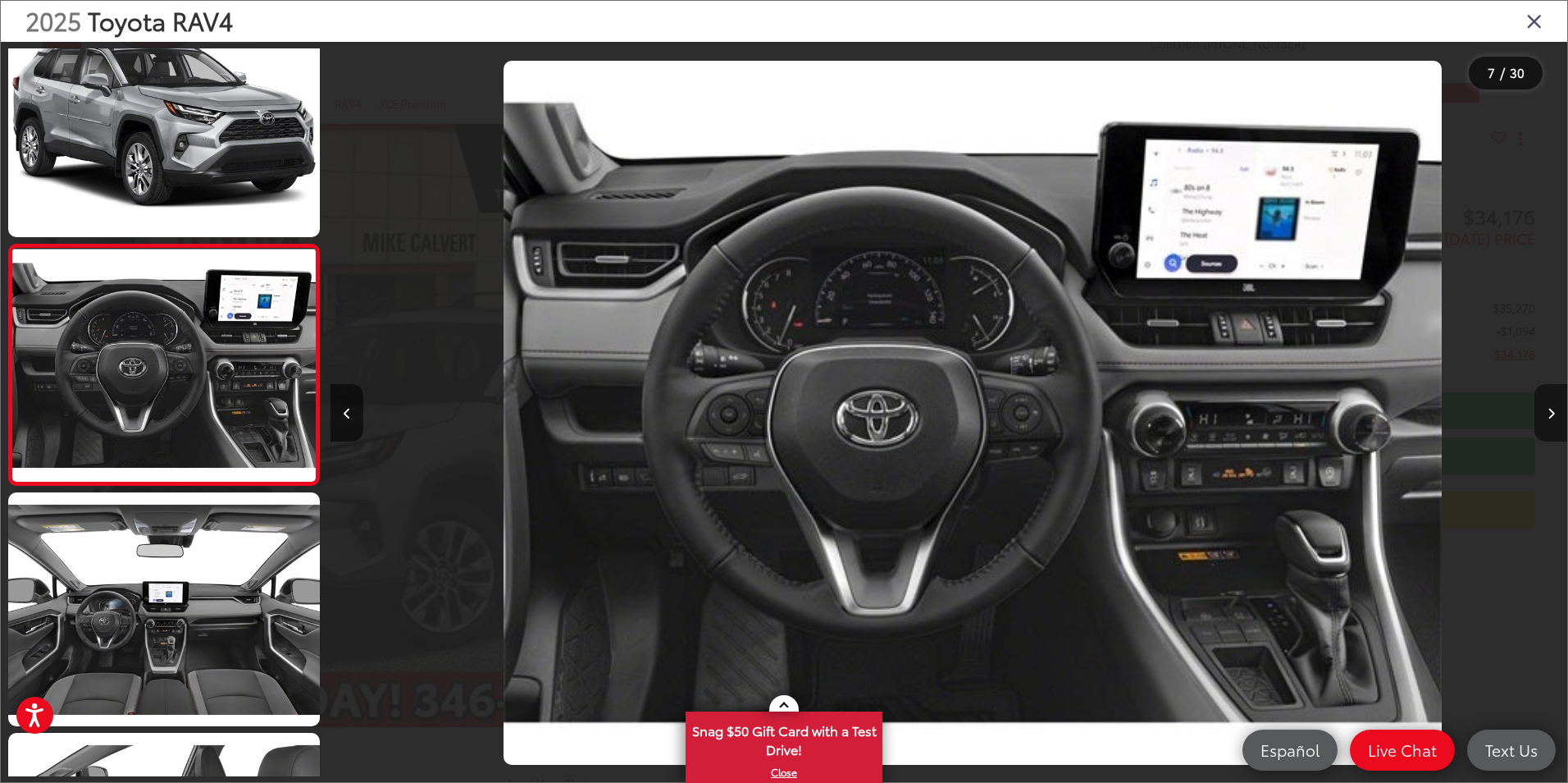
scroll to position [0, 7421]
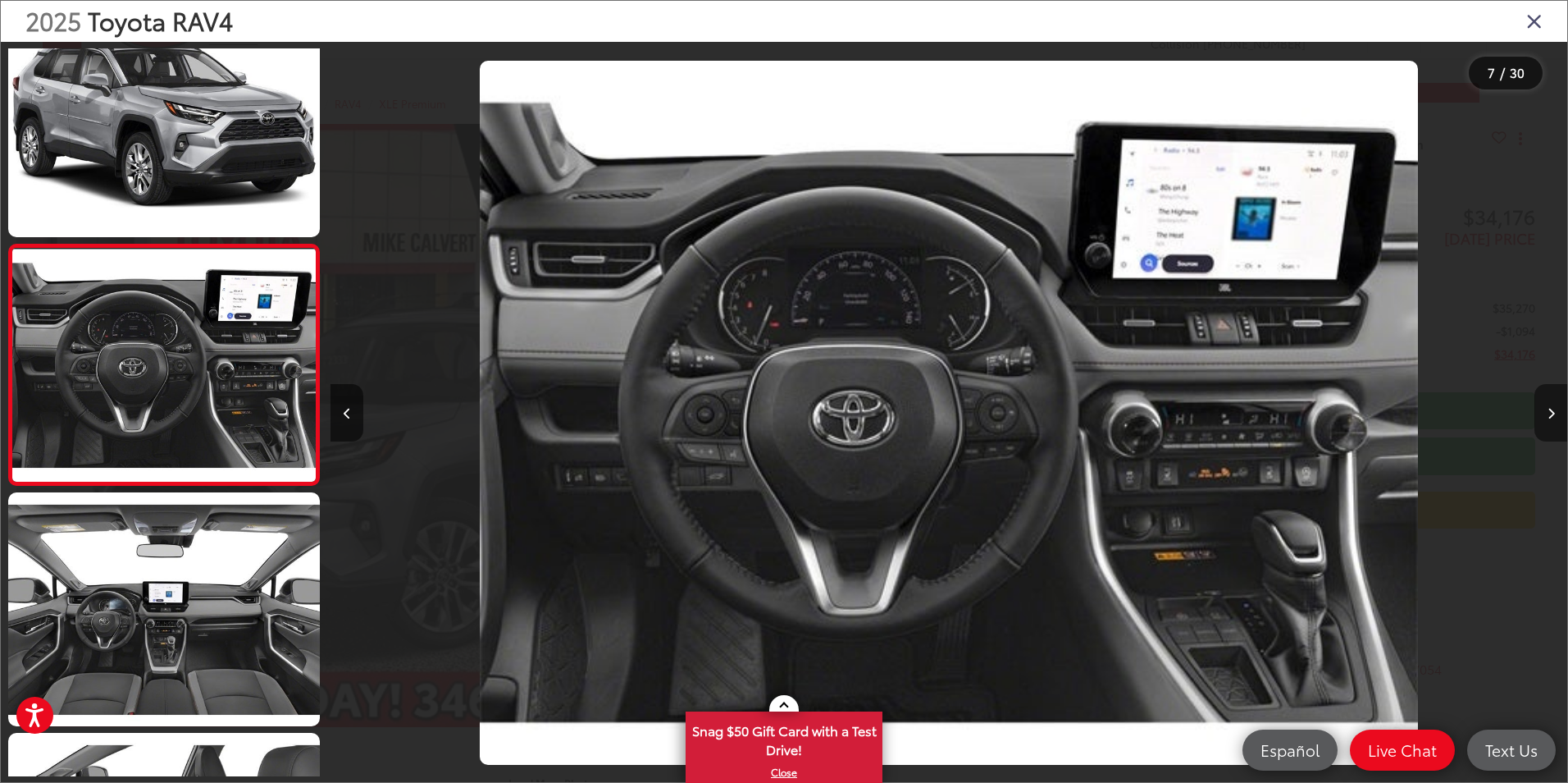
click at [1547, 415] on icon "Next image" at bounding box center [1551, 414] width 7 height 12
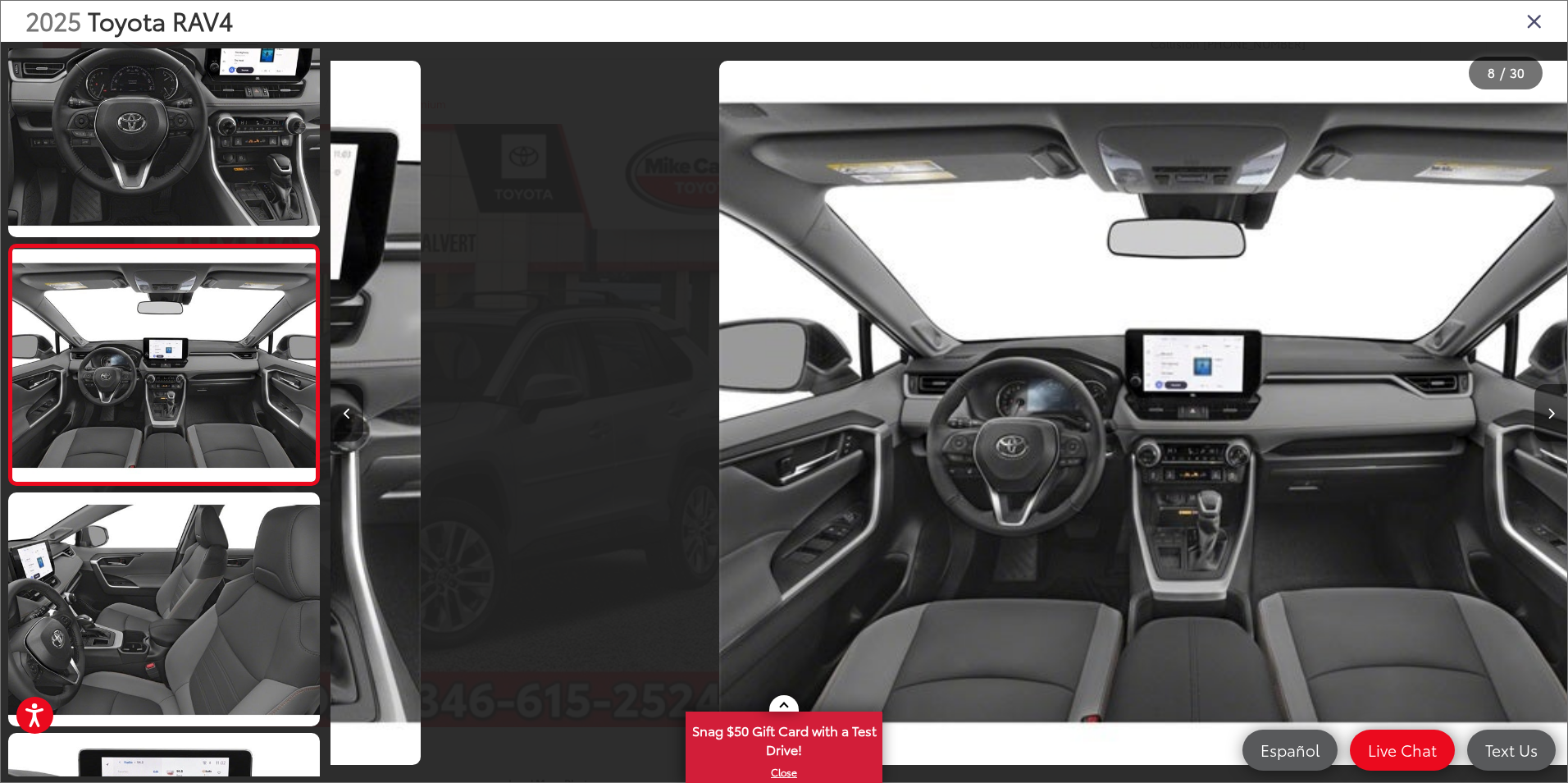
scroll to position [0, 8657]
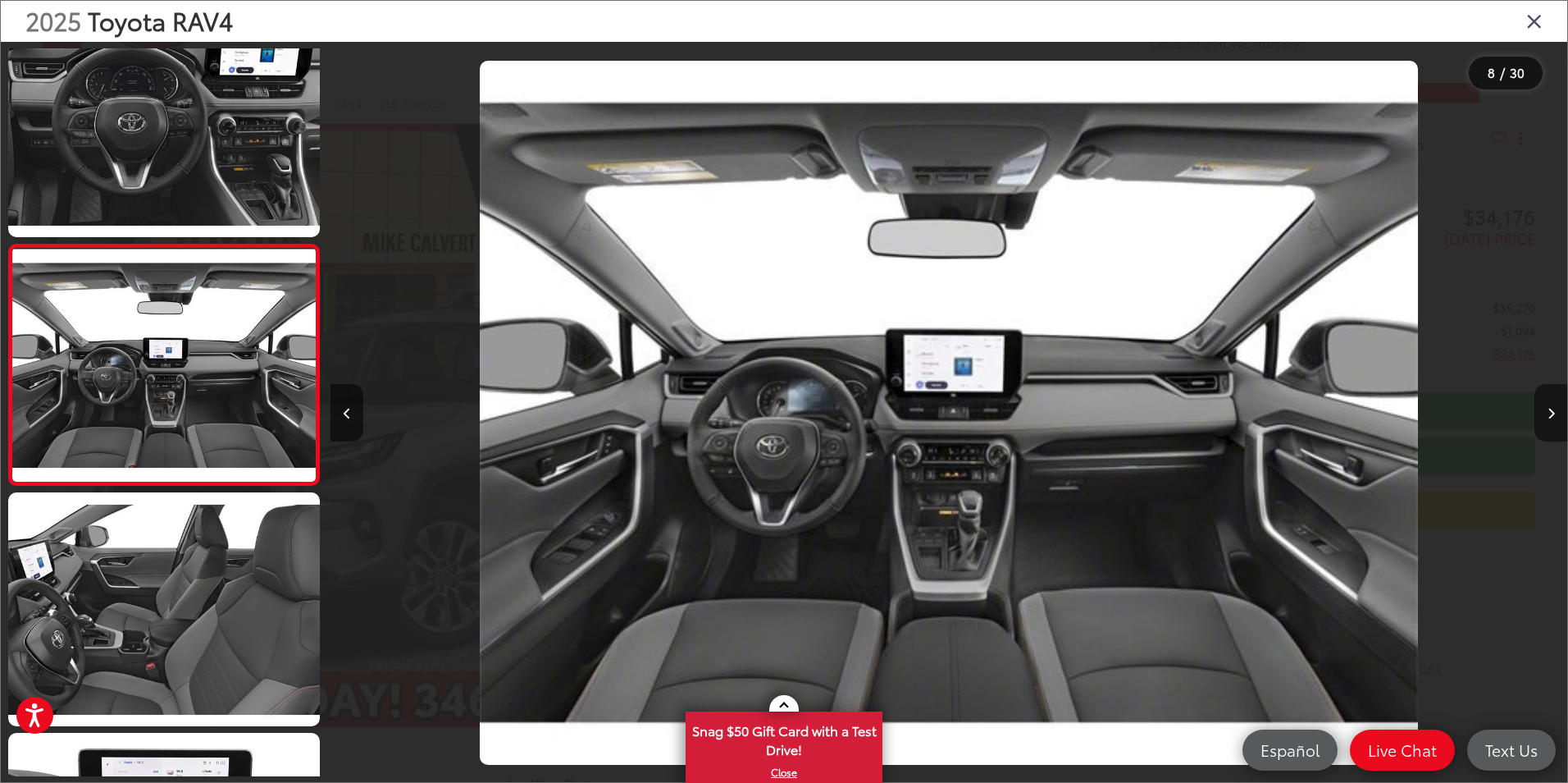
click at [1547, 415] on icon "Next image" at bounding box center [1551, 414] width 7 height 12
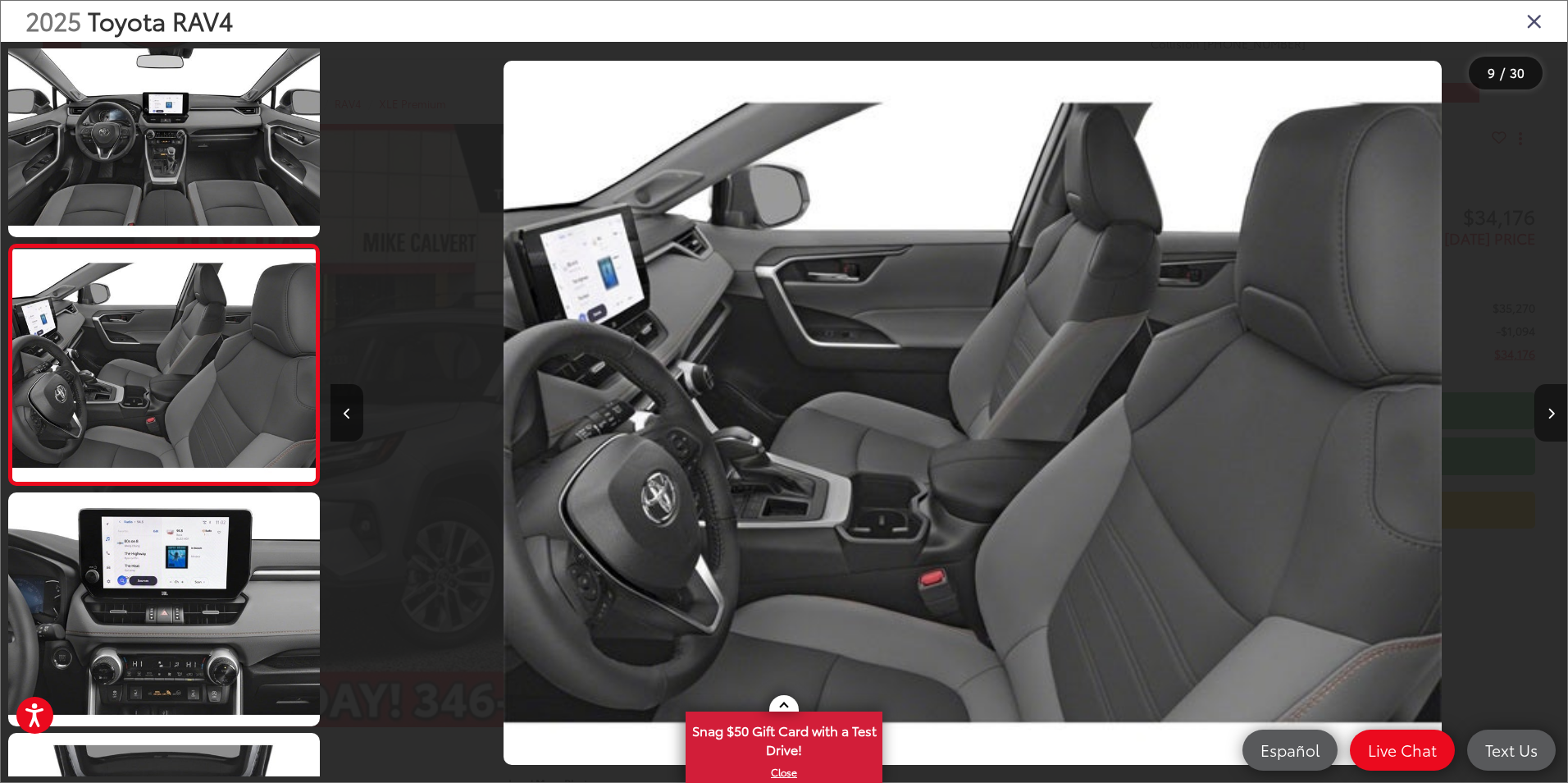
scroll to position [0, 0]
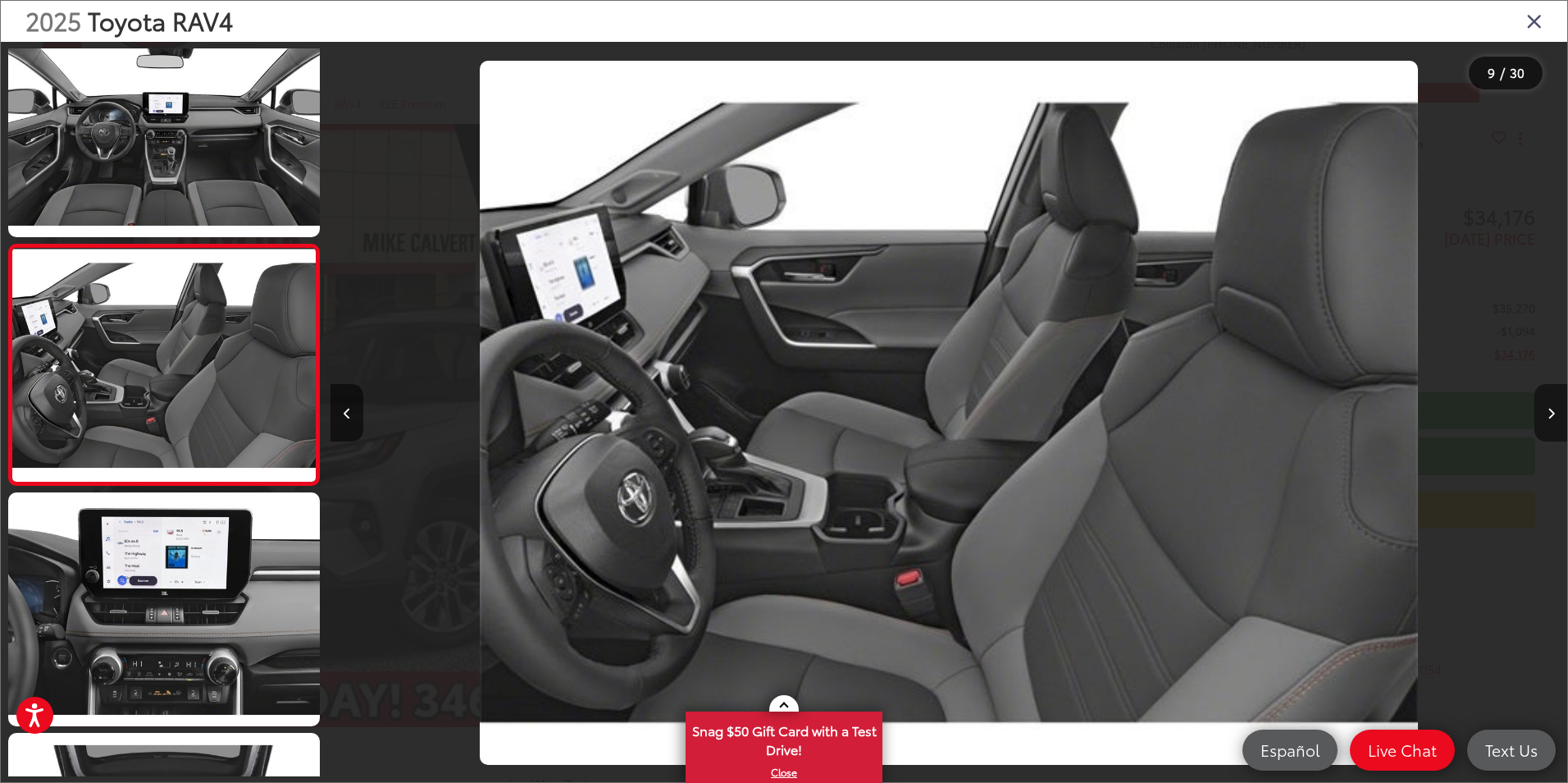
click at [1547, 415] on icon "Next image" at bounding box center [1551, 414] width 7 height 12
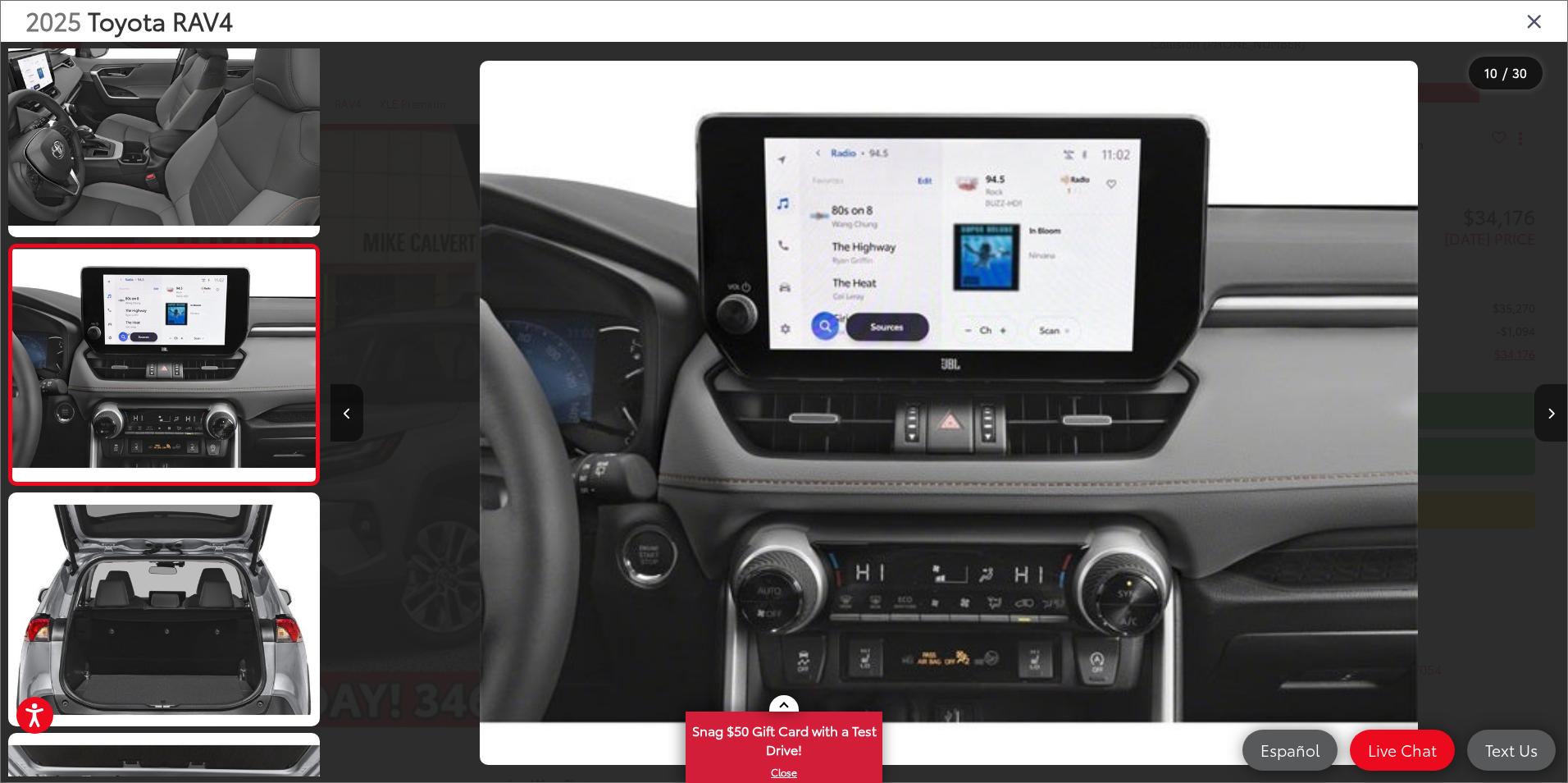
click at [1547, 415] on icon "Next image" at bounding box center [1551, 414] width 7 height 12
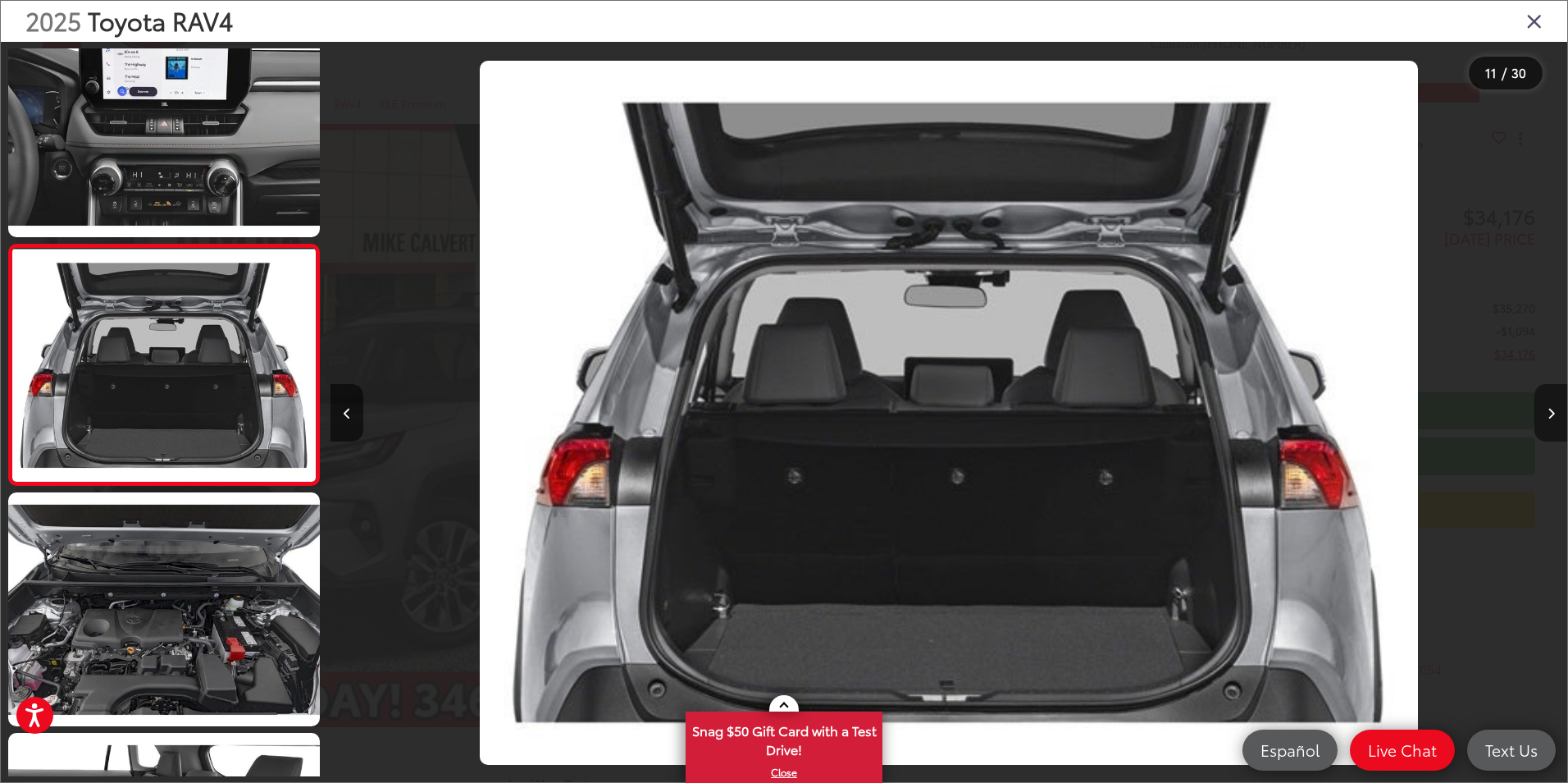
click at [1547, 415] on icon "Next image" at bounding box center [1551, 414] width 7 height 12
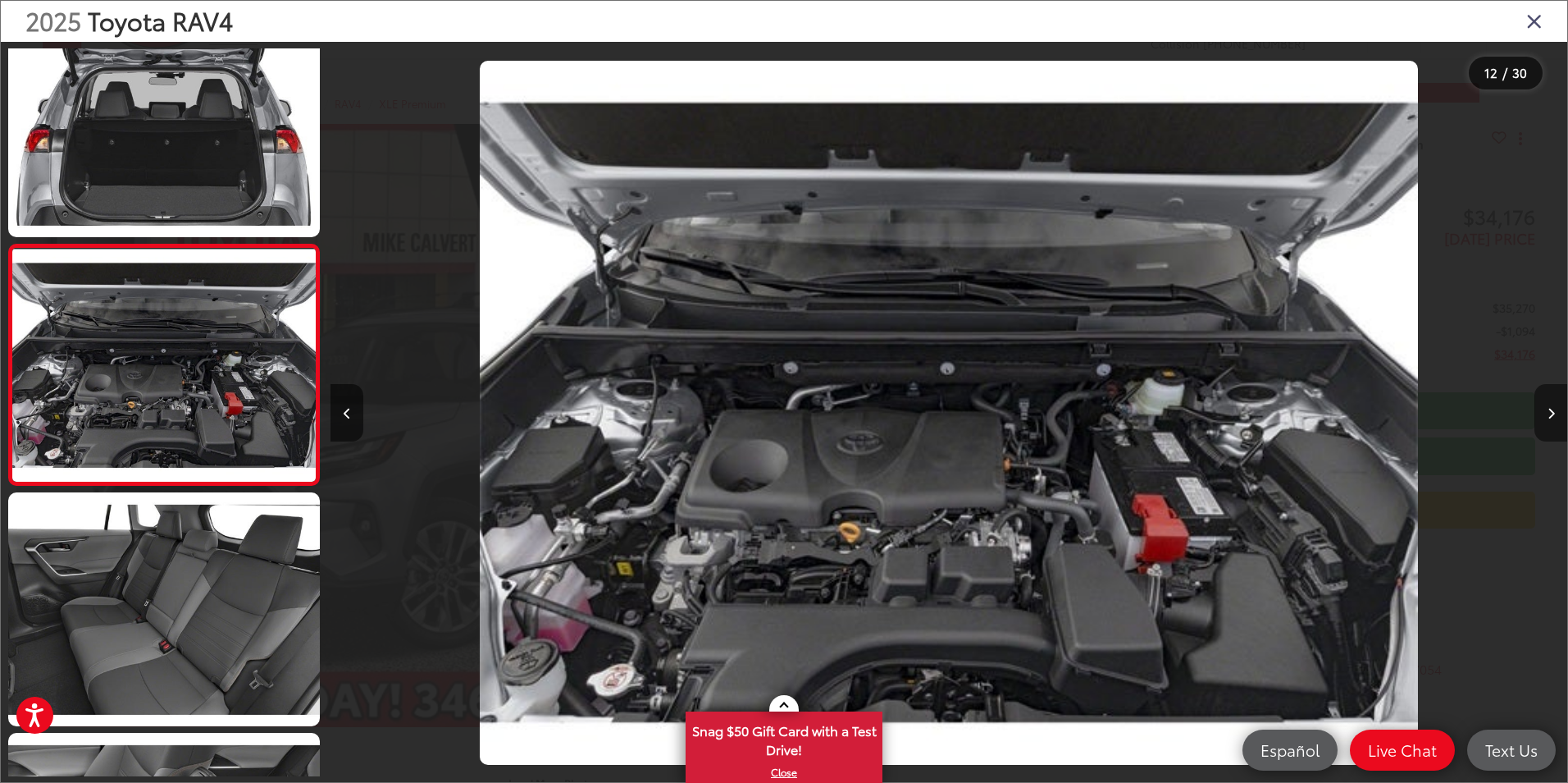
click at [1547, 415] on icon "Next image" at bounding box center [1551, 414] width 7 height 12
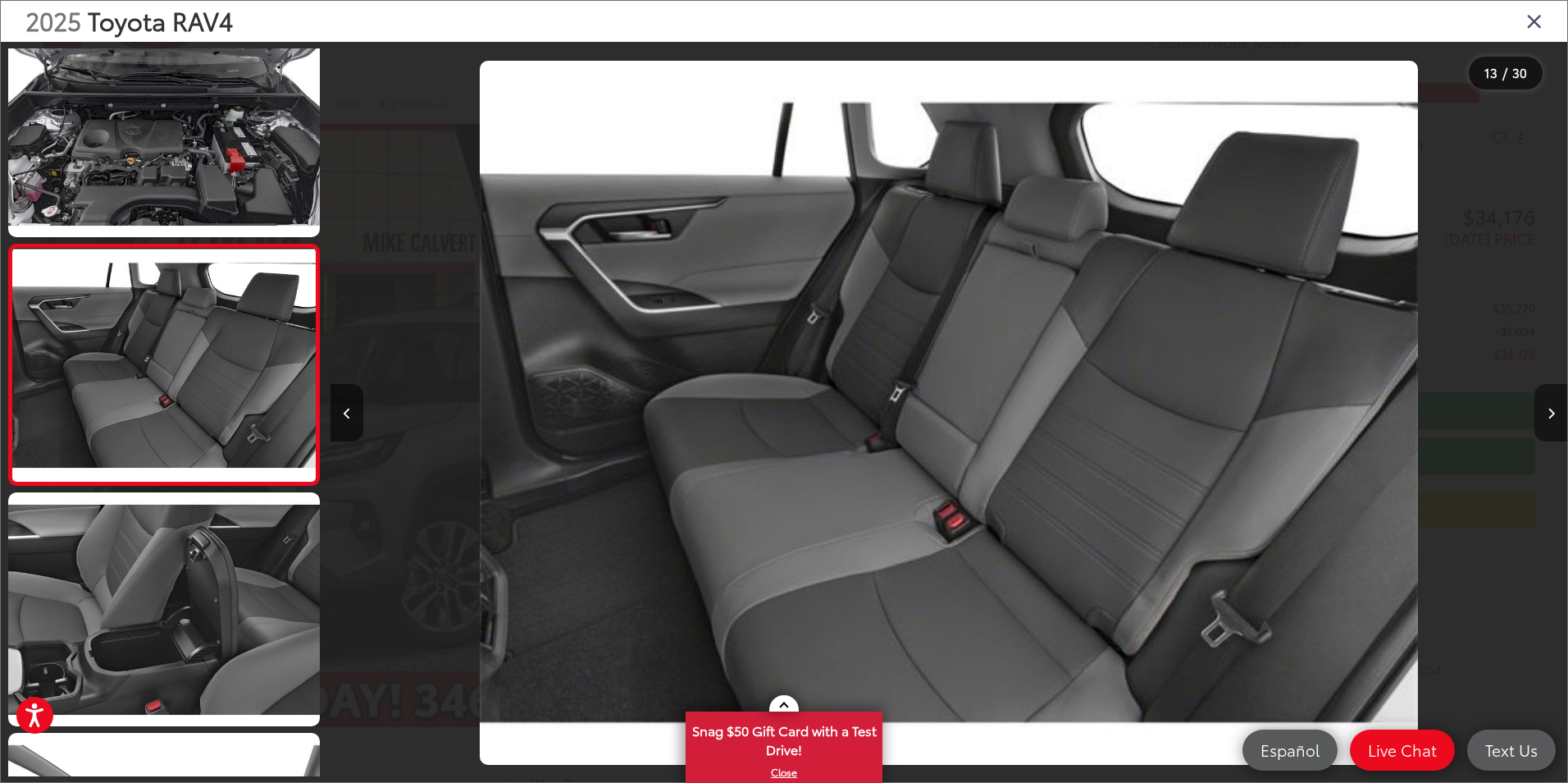
click at [1547, 415] on icon "Next image" at bounding box center [1551, 414] width 7 height 12
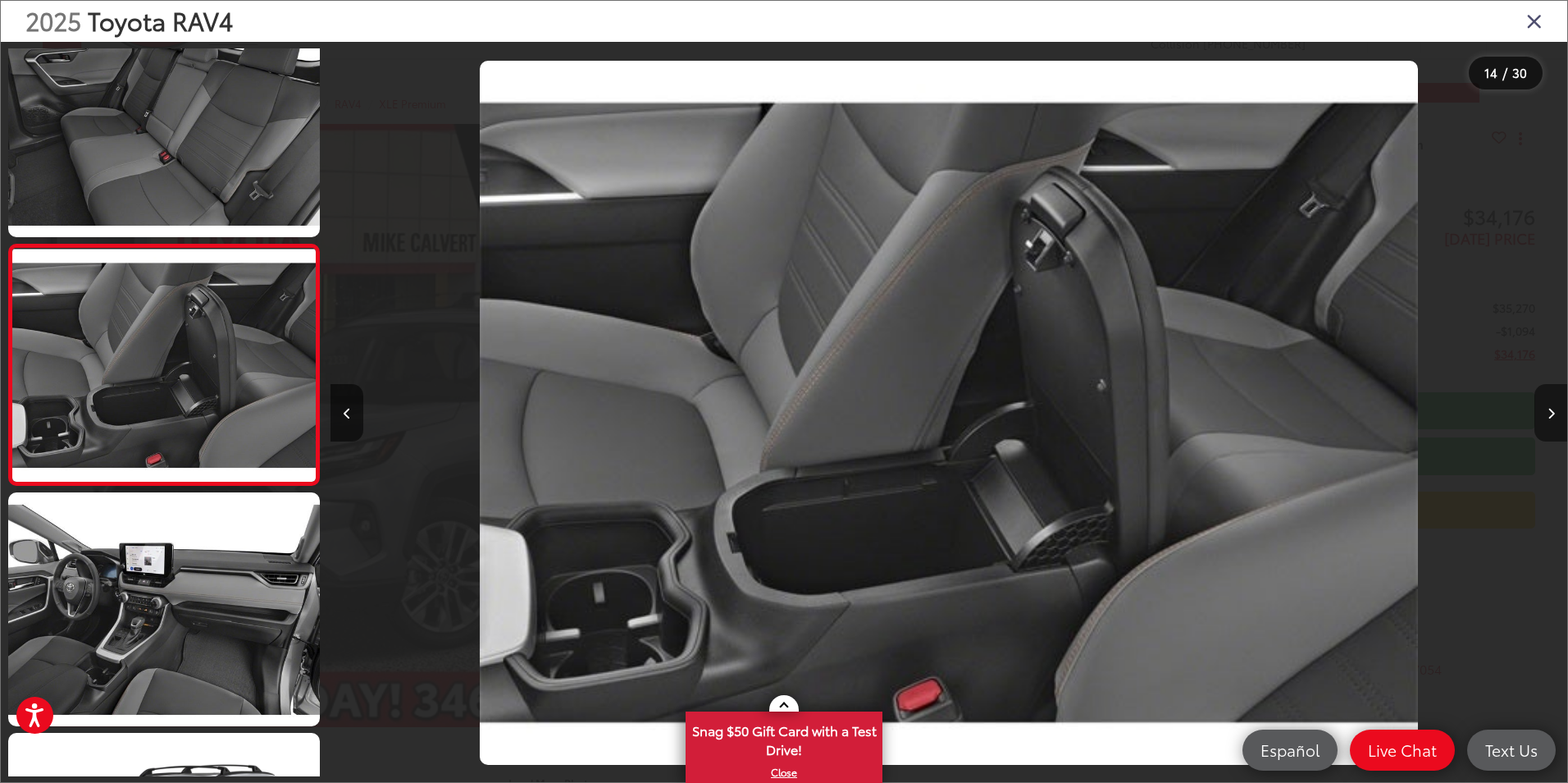
click at [1547, 415] on icon "Next image" at bounding box center [1551, 414] width 7 height 12
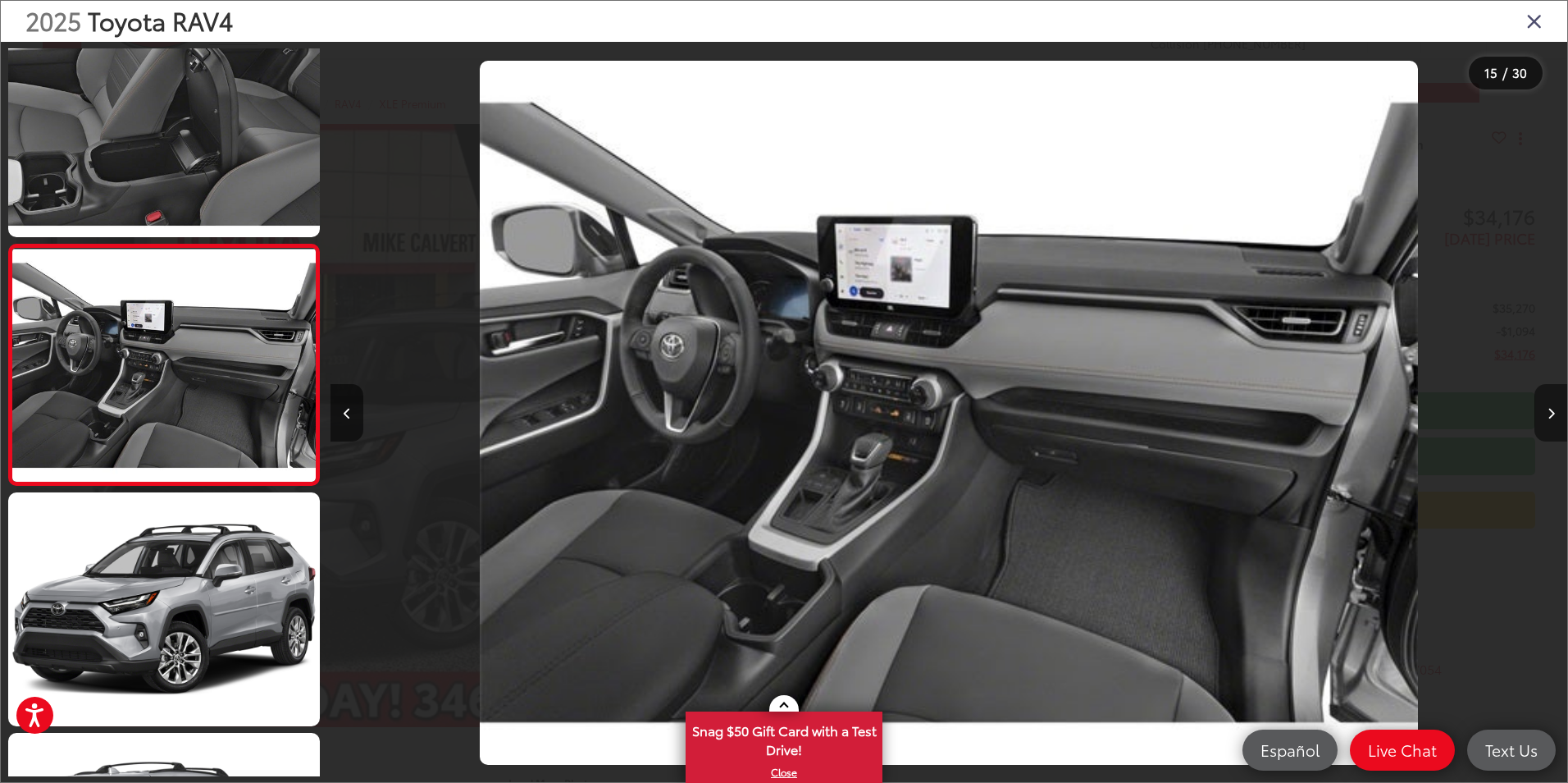
click at [1547, 415] on icon "Next image" at bounding box center [1551, 414] width 7 height 12
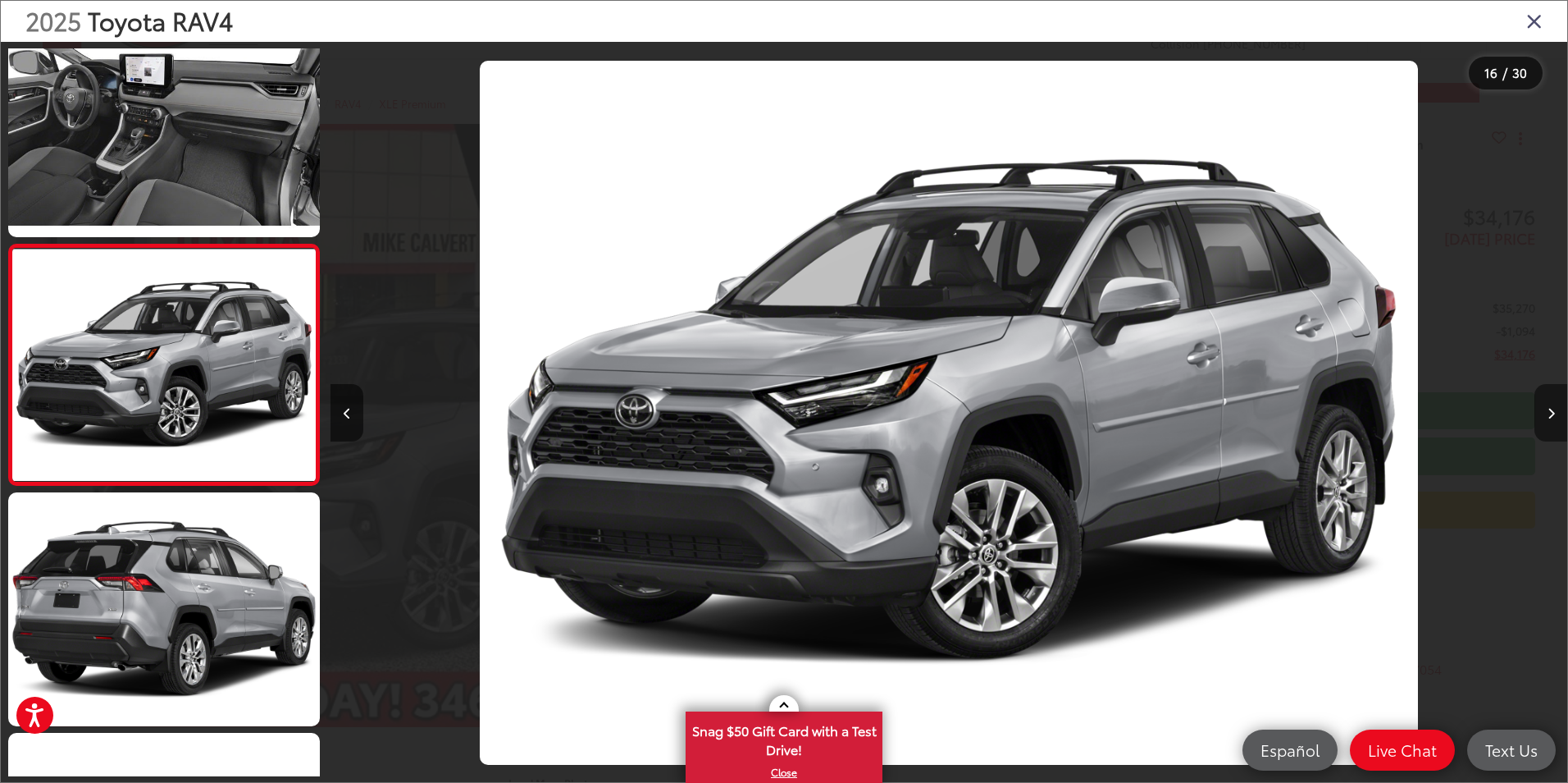
click at [1547, 415] on icon "Next image" at bounding box center [1551, 414] width 7 height 12
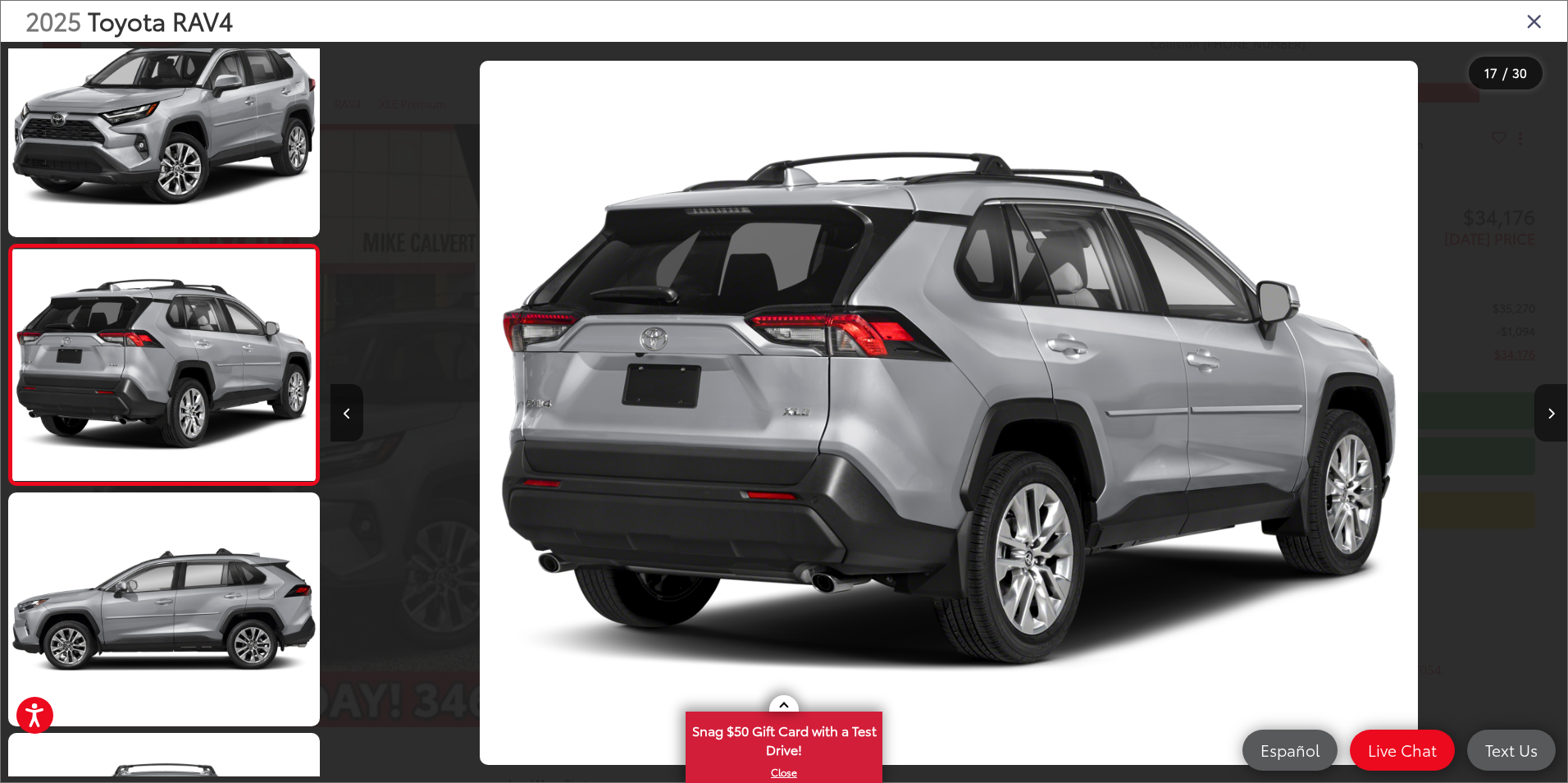
click at [1547, 415] on icon "Next image" at bounding box center [1551, 414] width 7 height 12
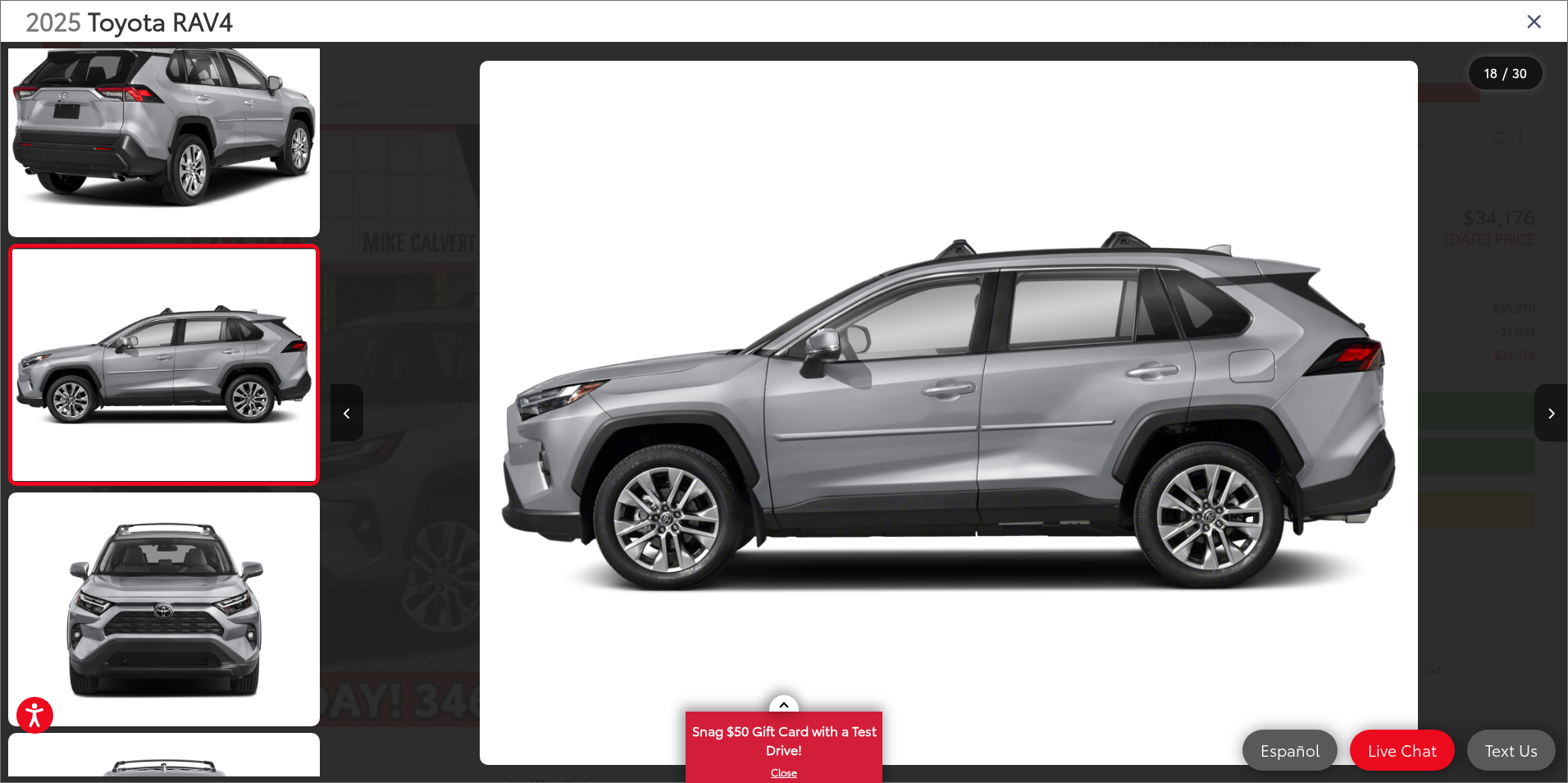
click at [1547, 416] on icon "Next image" at bounding box center [1551, 414] width 7 height 12
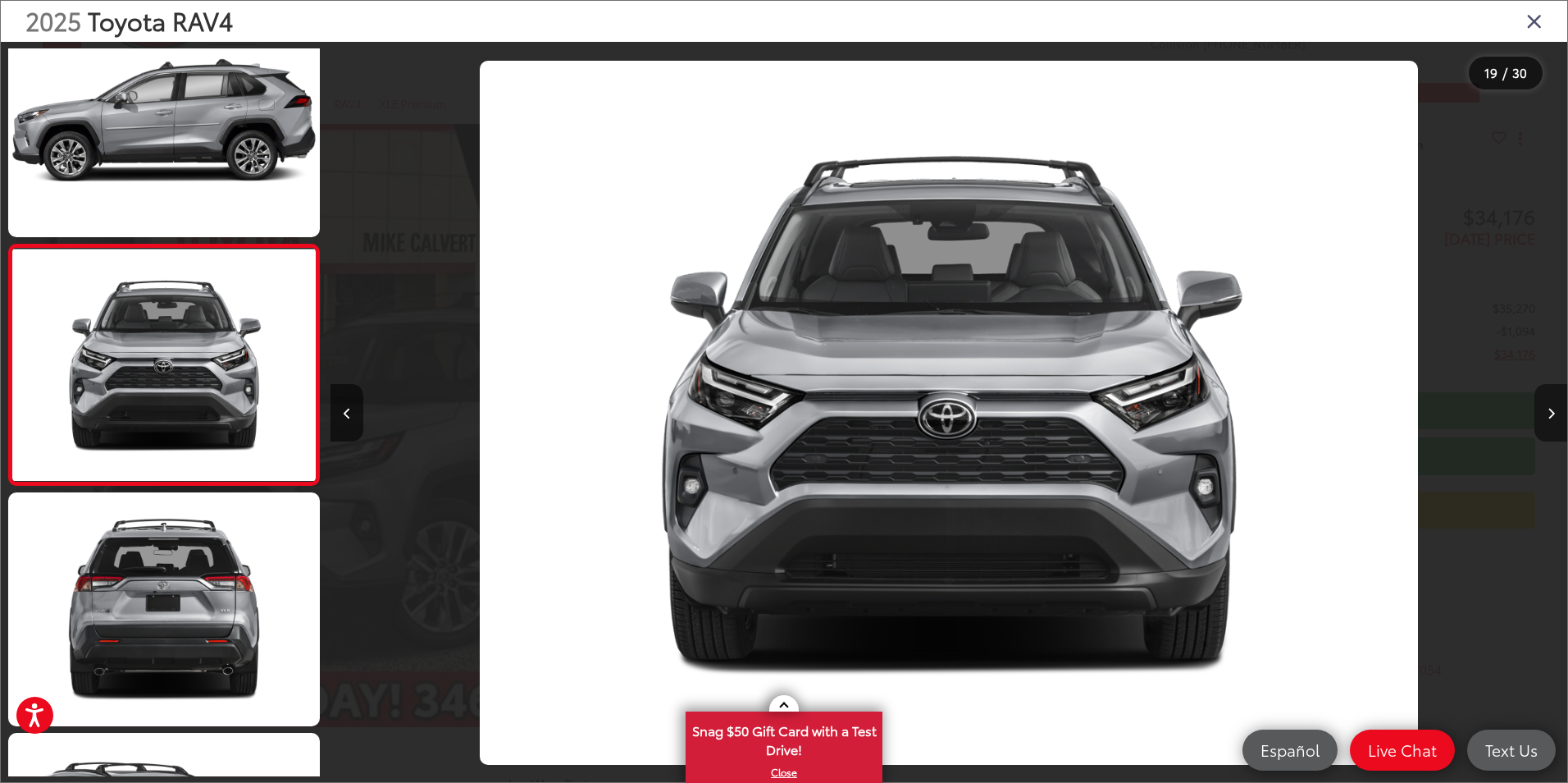
click at [1547, 416] on icon "Next image" at bounding box center [1551, 414] width 7 height 12
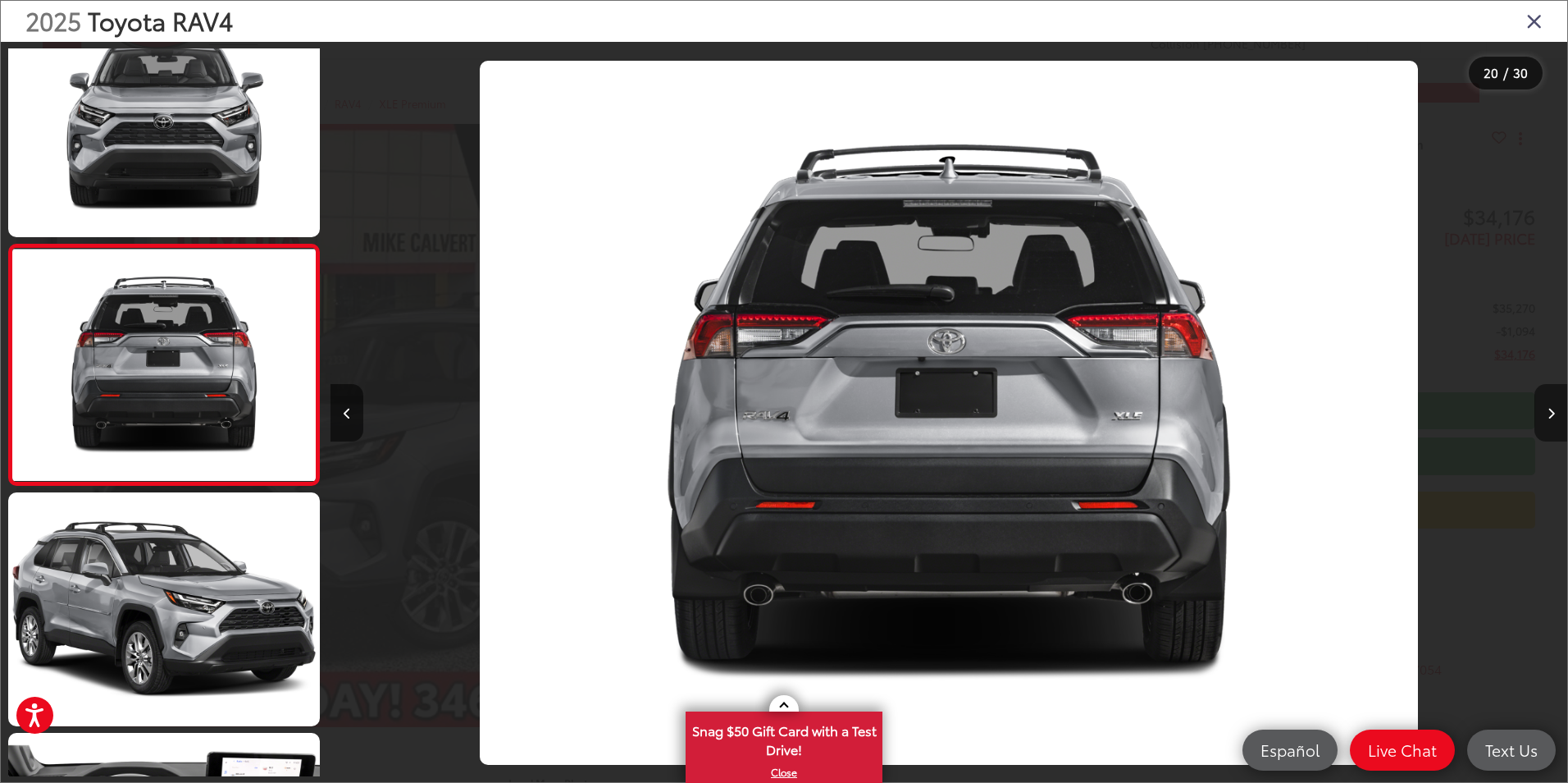
click at [1547, 416] on icon "Next image" at bounding box center [1551, 414] width 7 height 12
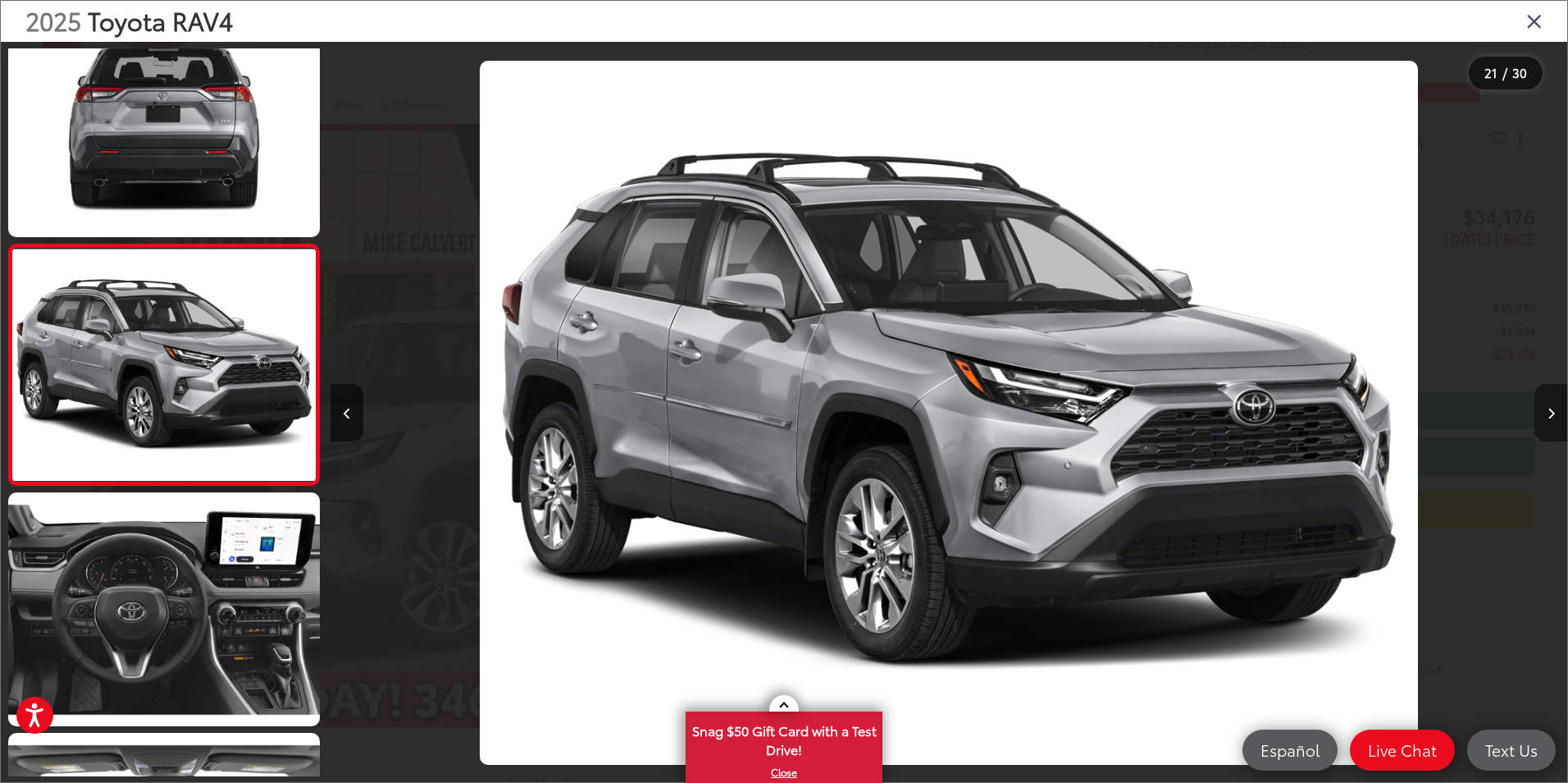
click at [1547, 416] on icon "Next image" at bounding box center [1551, 414] width 7 height 12
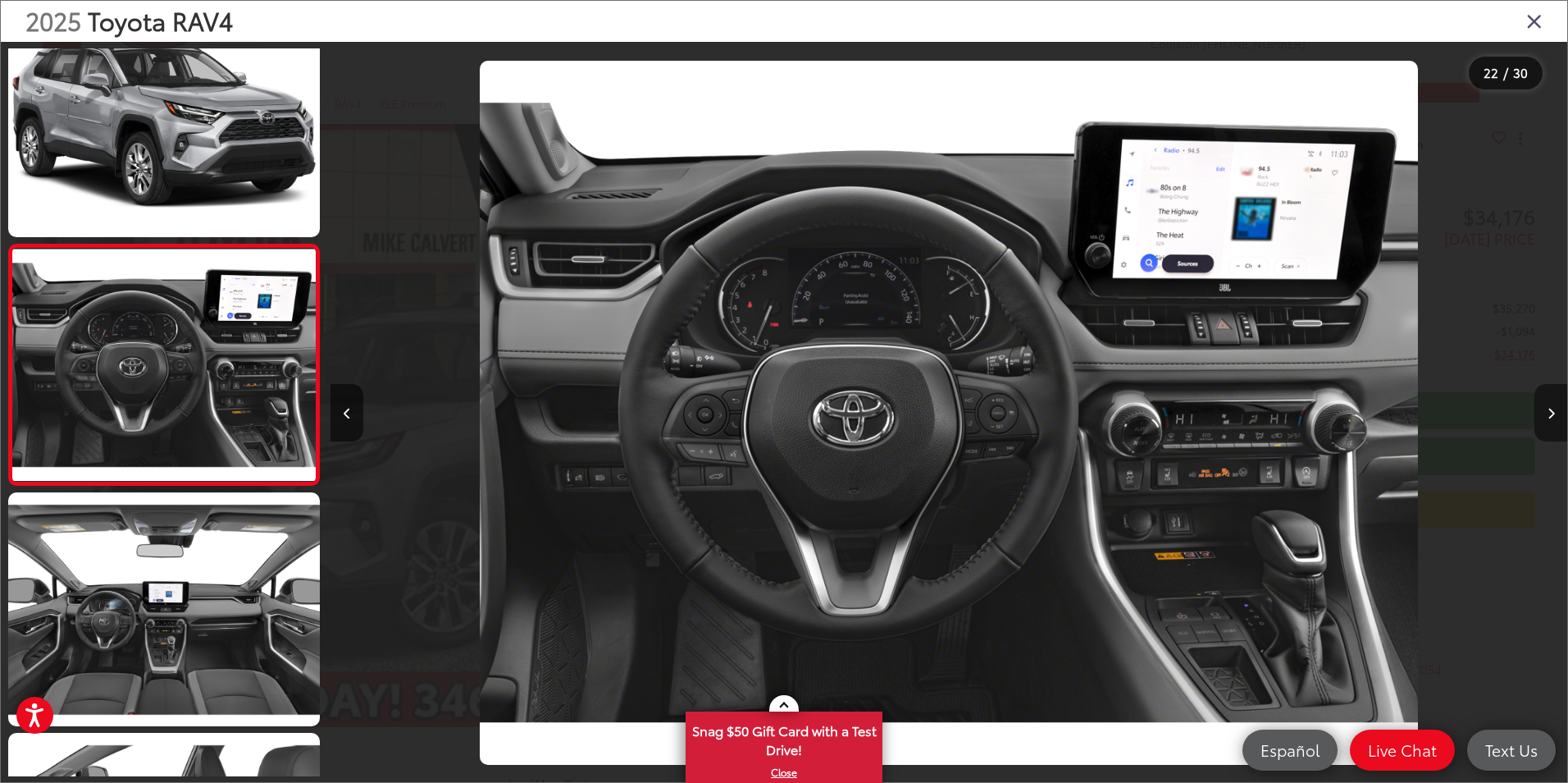
click at [1550, 420] on button "Next image" at bounding box center [1551, 413] width 33 height 58
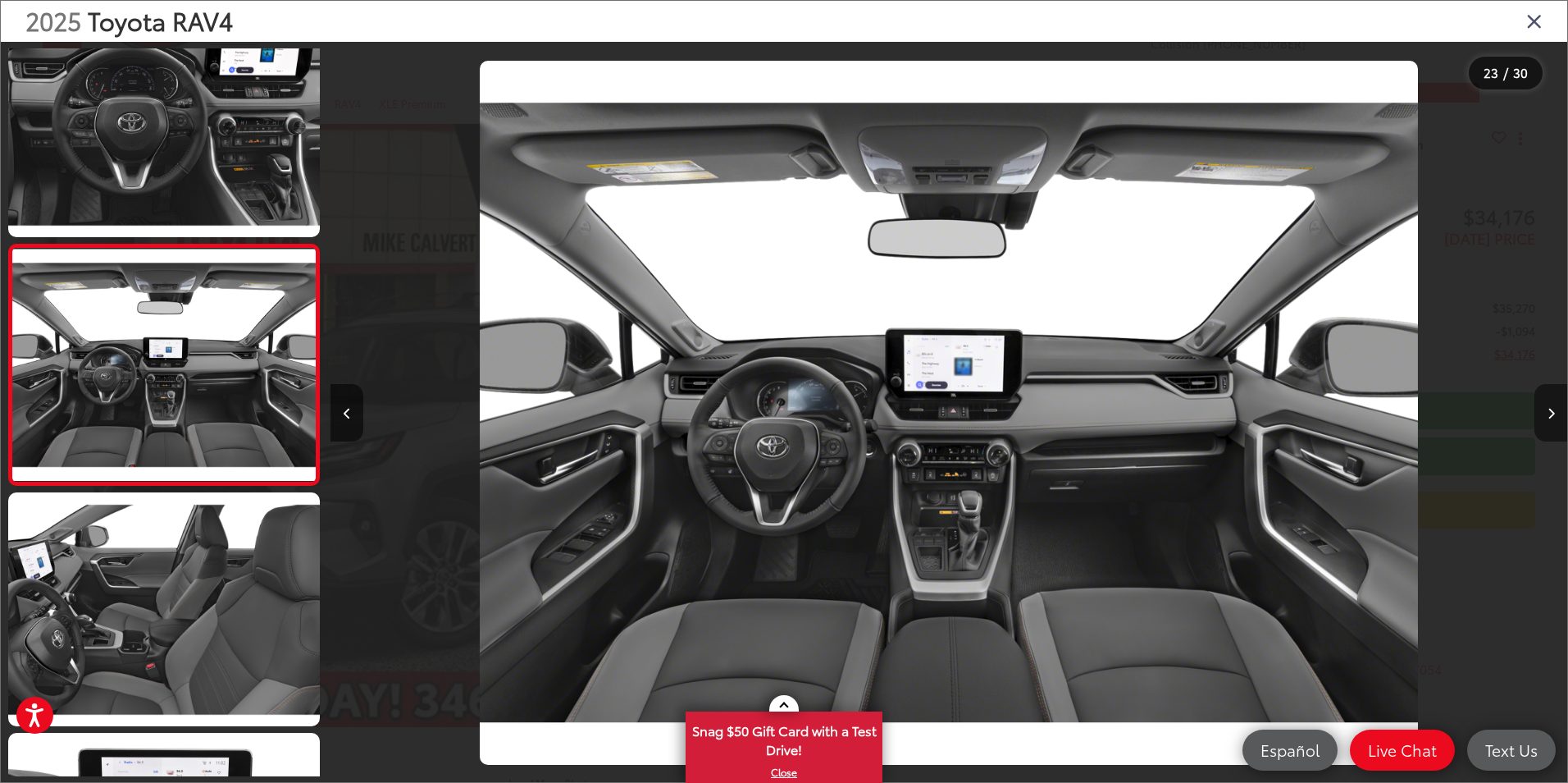
click at [1549, 419] on icon "Next image" at bounding box center [1551, 414] width 7 height 12
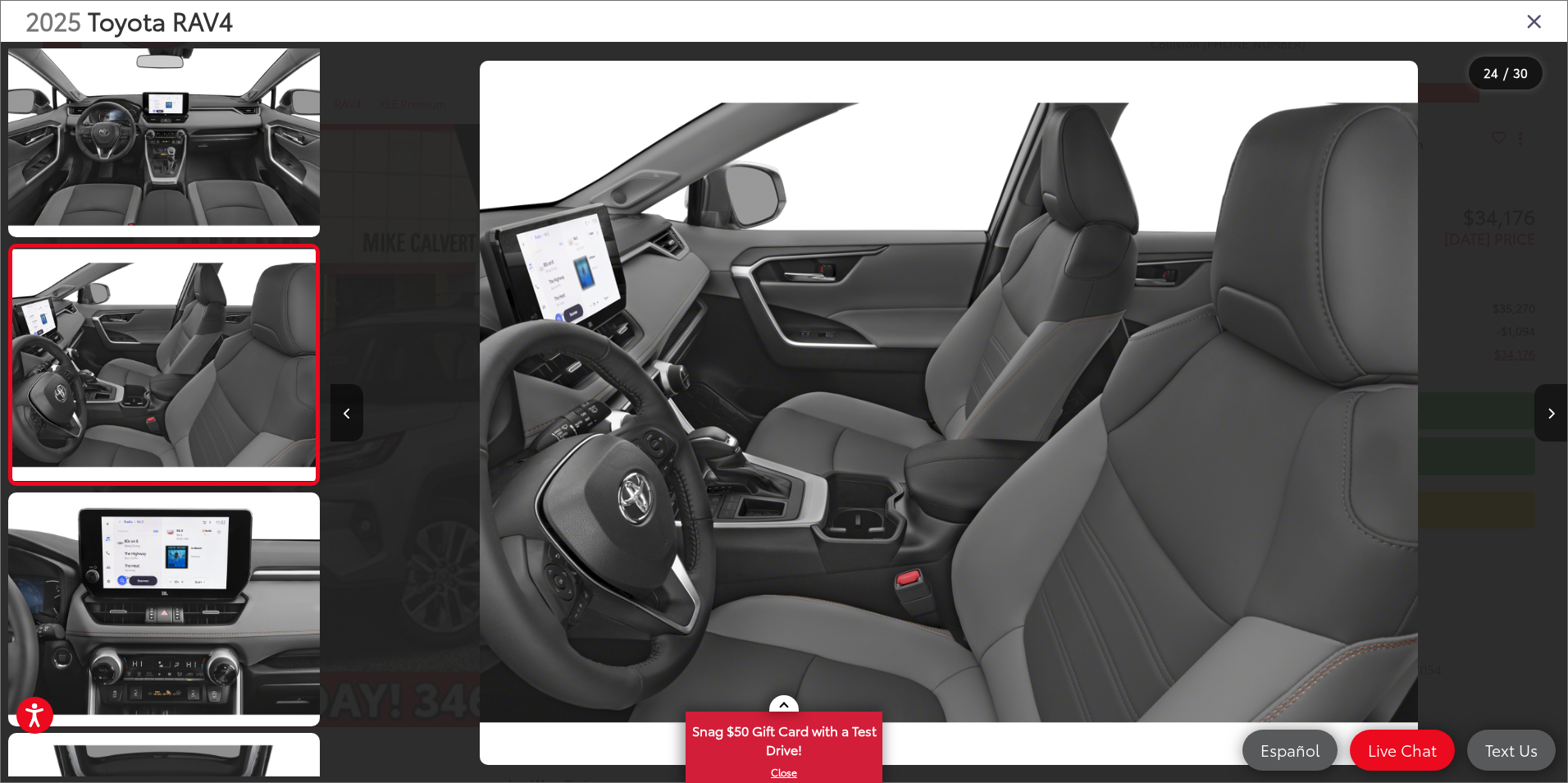
click at [1549, 419] on icon "Next image" at bounding box center [1551, 414] width 7 height 12
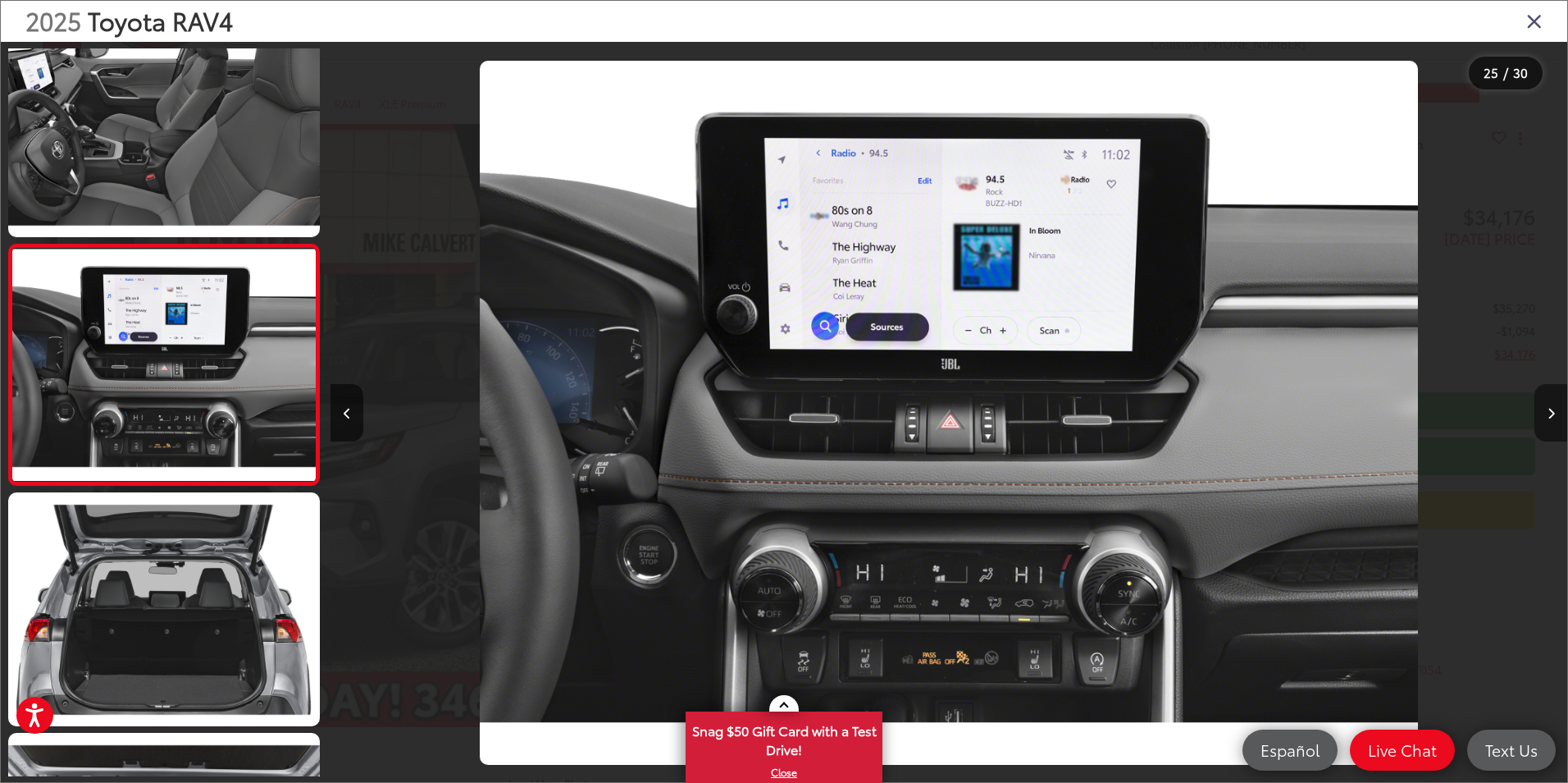
click at [1549, 419] on icon "Next image" at bounding box center [1551, 414] width 7 height 12
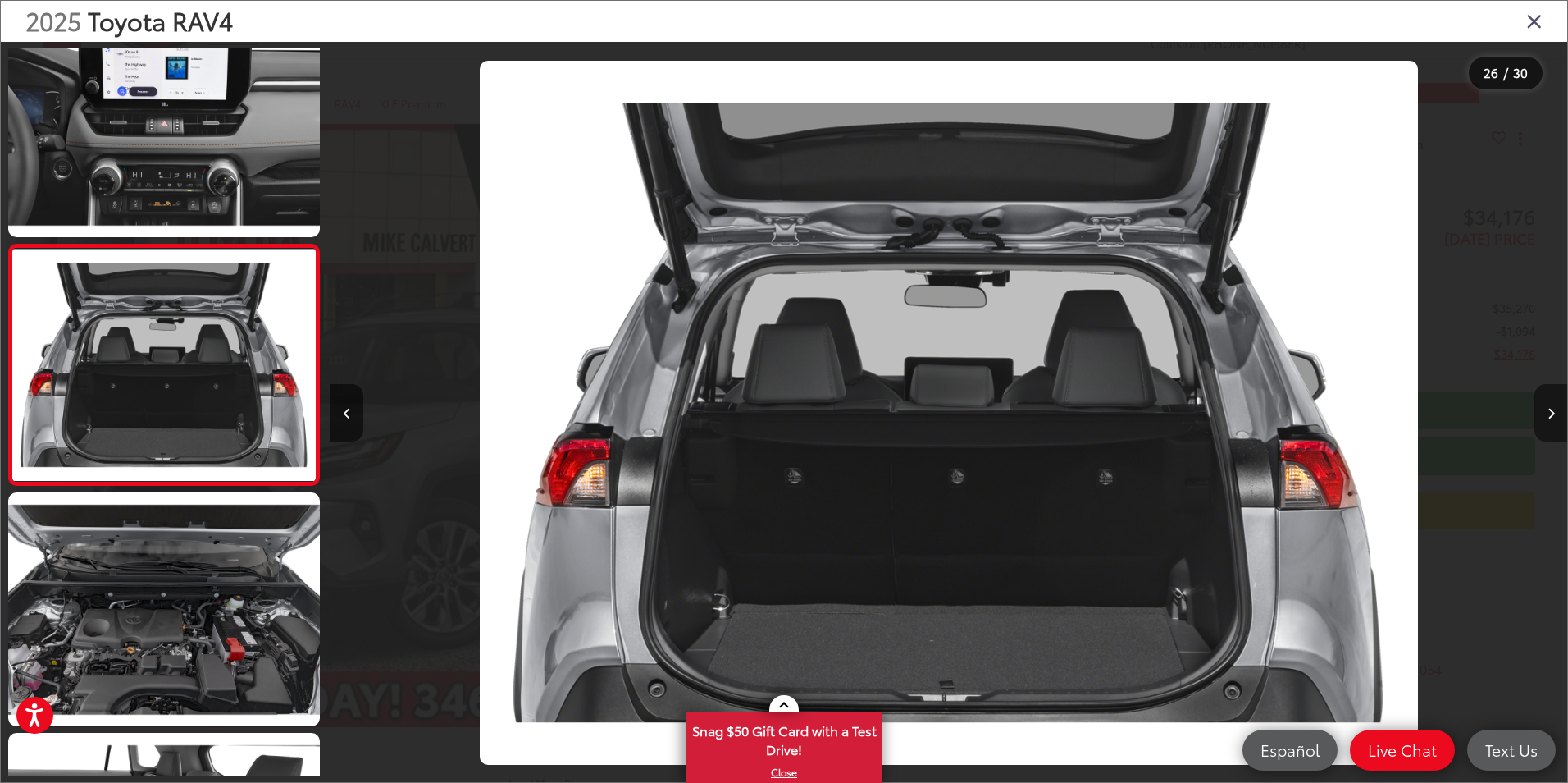
click at [1549, 419] on icon "Next image" at bounding box center [1551, 414] width 7 height 12
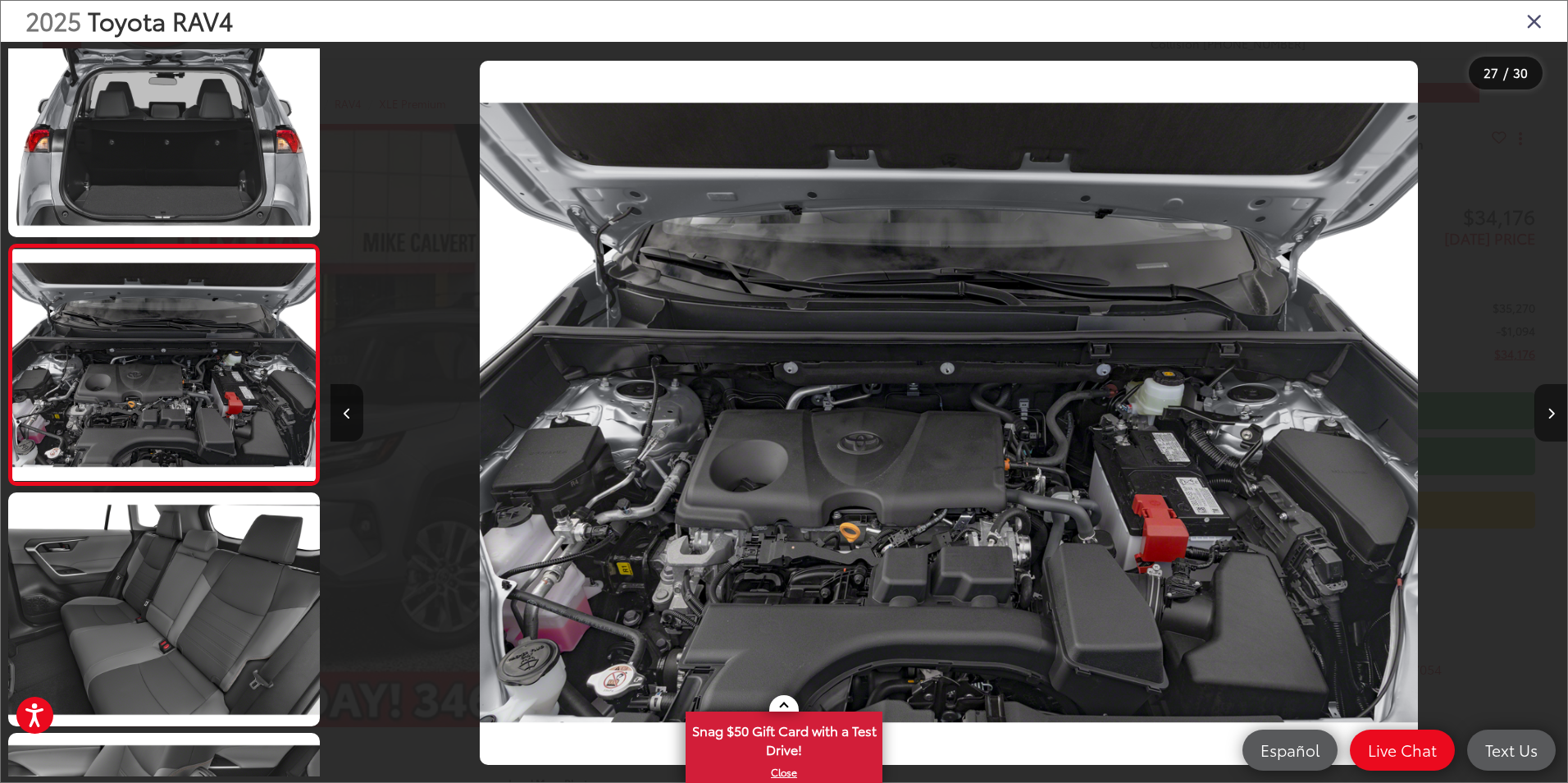
click at [1549, 419] on icon "Next image" at bounding box center [1551, 414] width 7 height 12
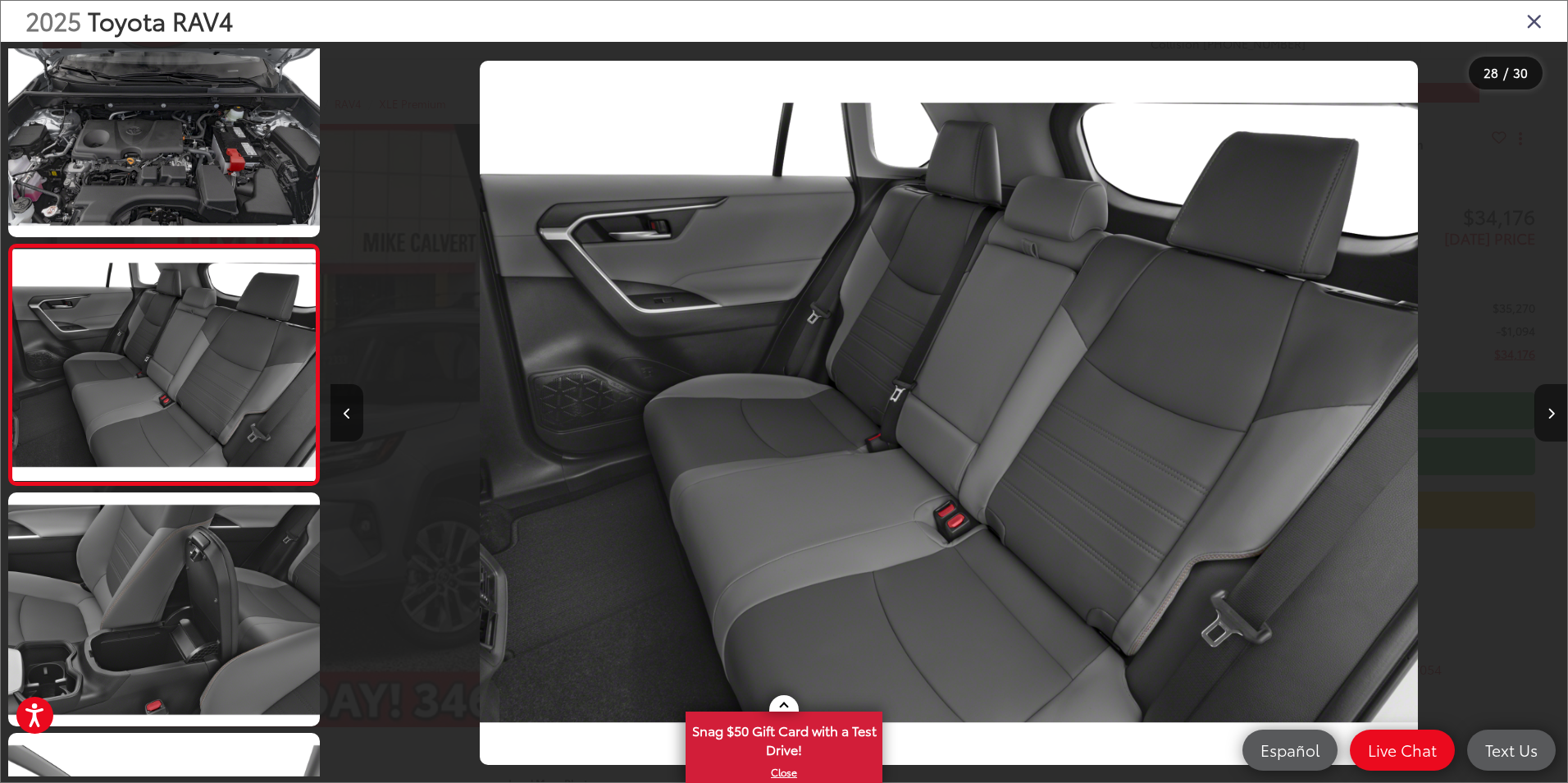
click at [1549, 419] on icon "Next image" at bounding box center [1551, 414] width 7 height 12
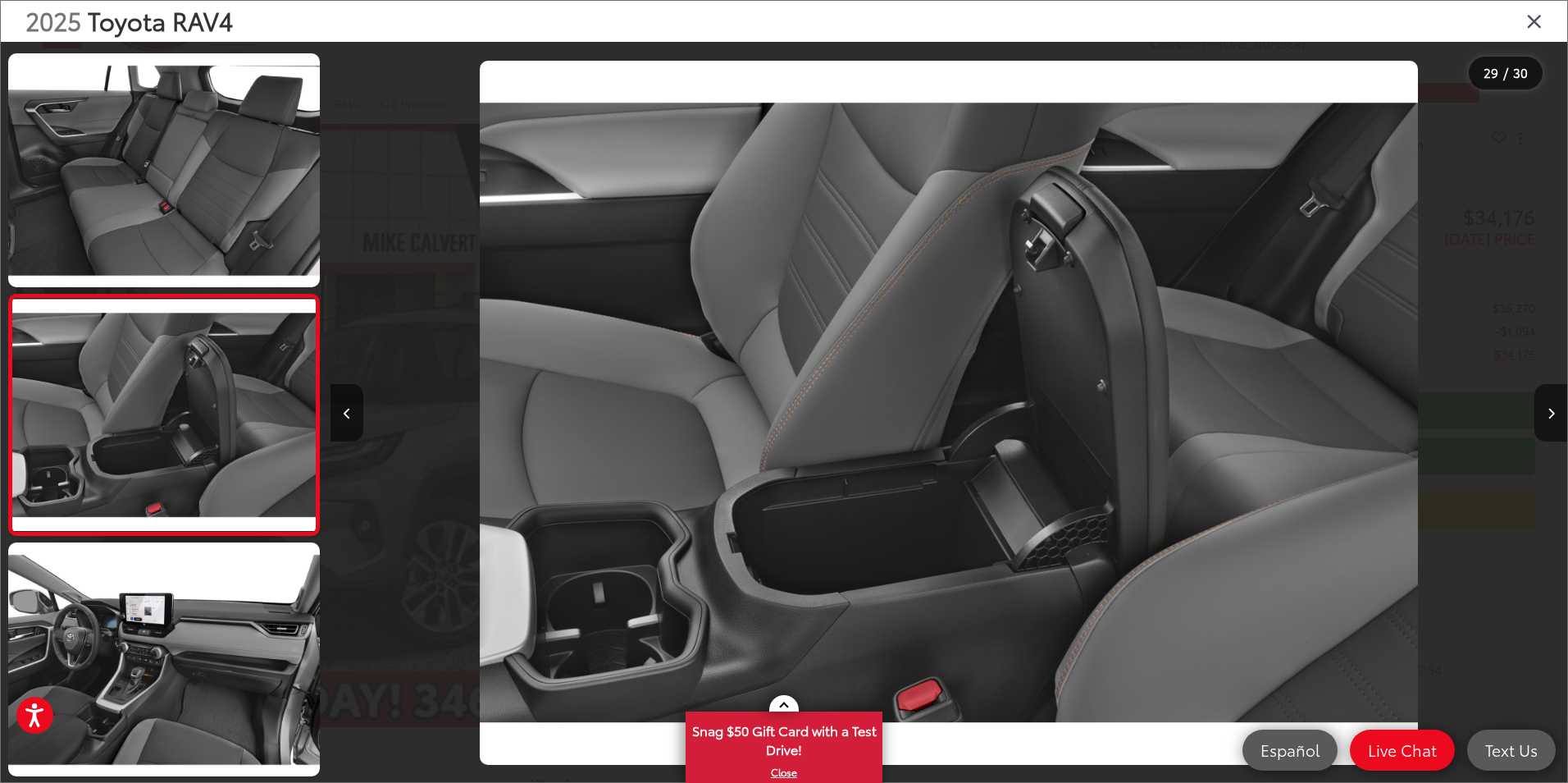
click at [1533, 27] on icon "Close gallery" at bounding box center [1534, 21] width 16 height 21
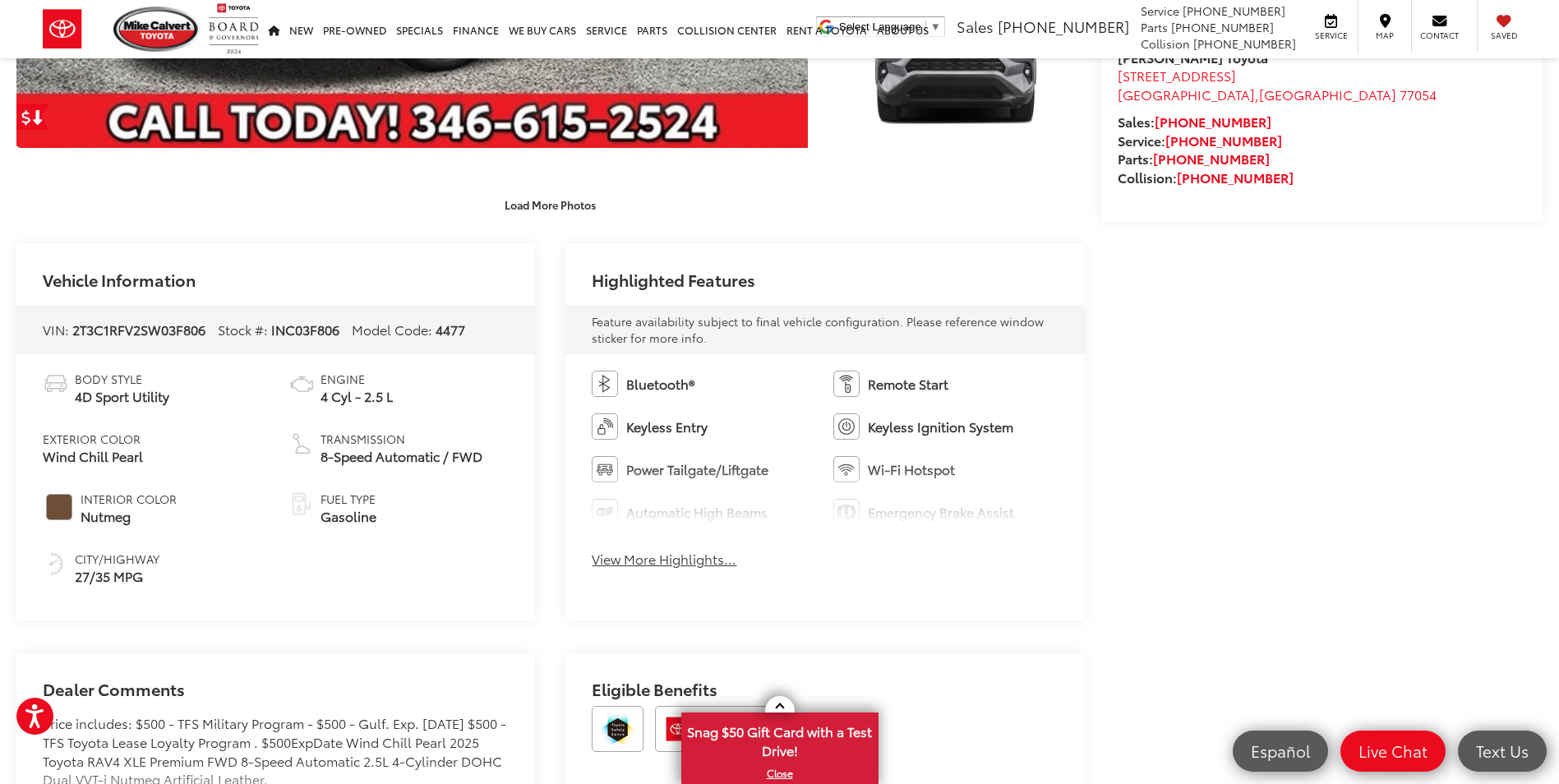
click at [679, 562] on button "View More Highlights..." at bounding box center [664, 559] width 145 height 19
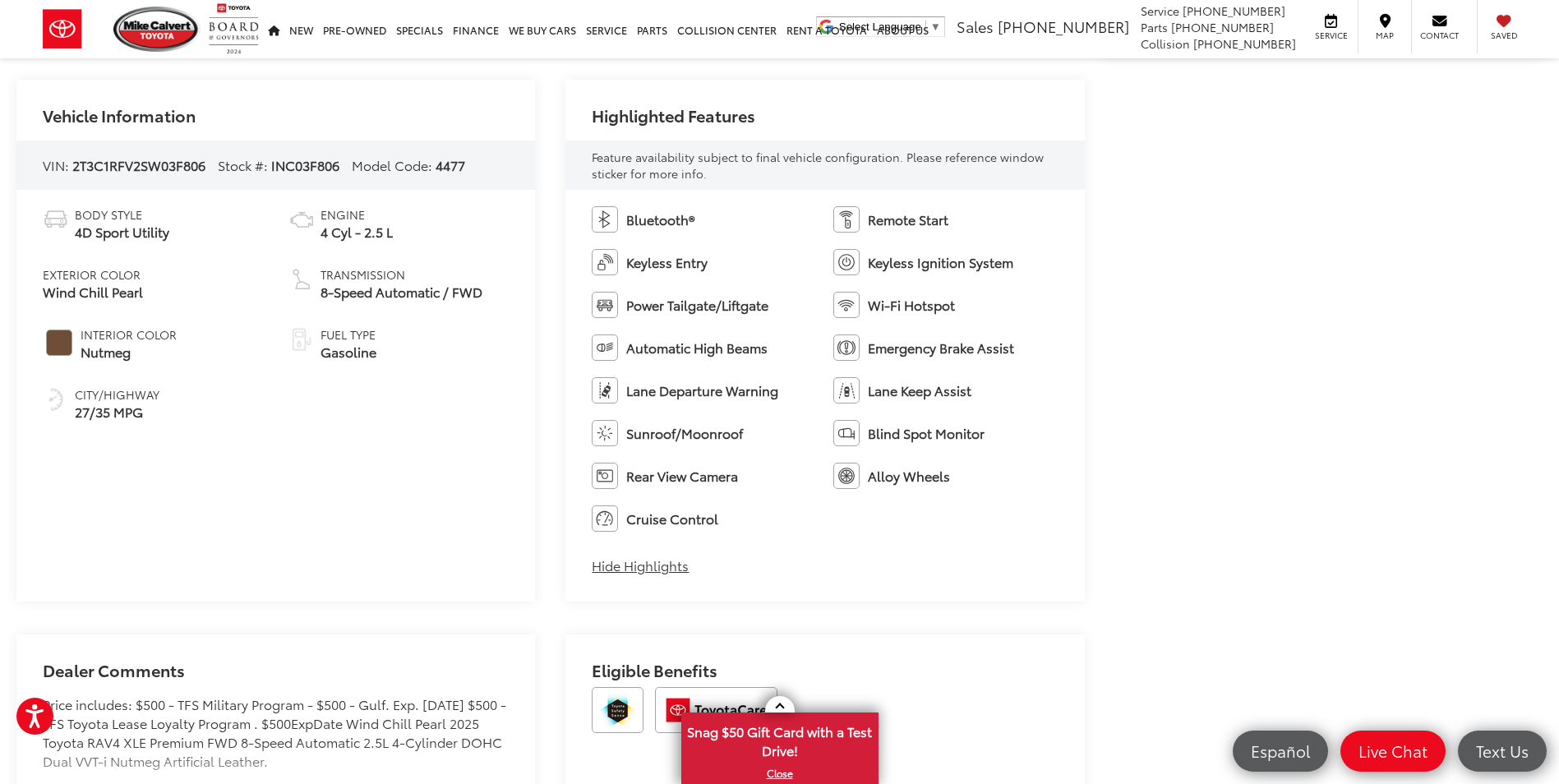
click at [656, 569] on button "Hide Highlights" at bounding box center [640, 565] width 97 height 19
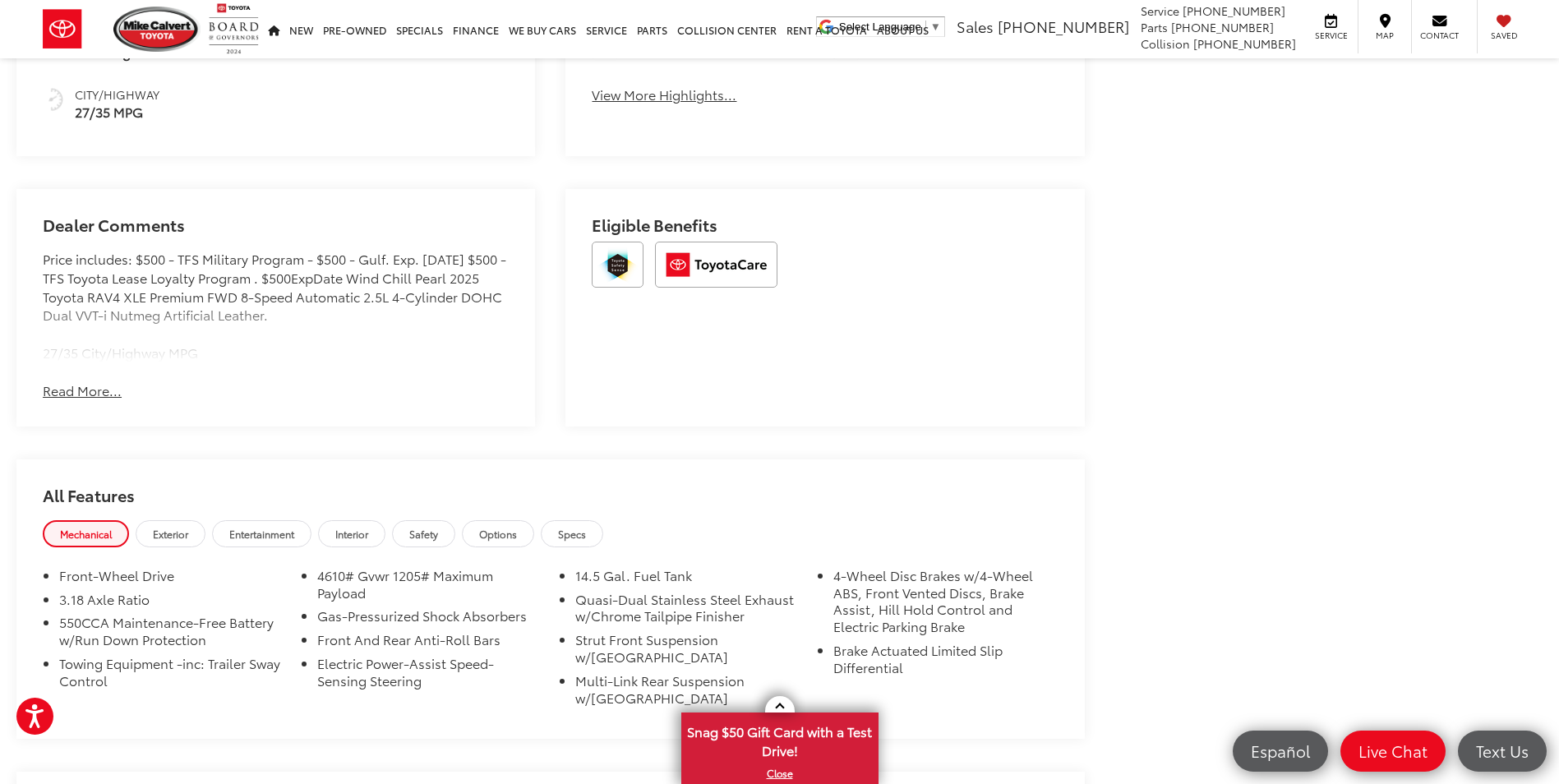
scroll to position [1150, 0]
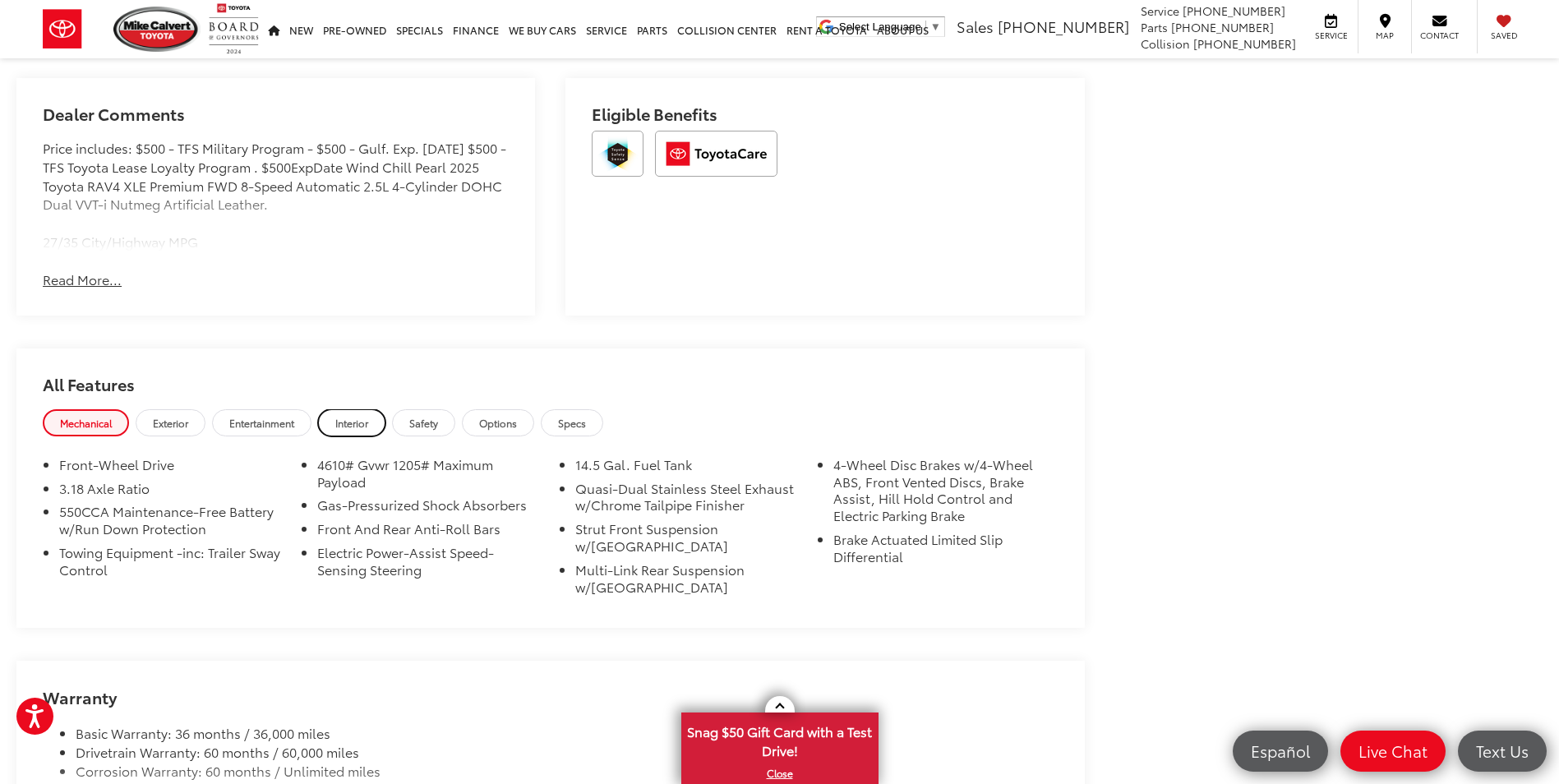
click at [346, 426] on span "Interior" at bounding box center [352, 423] width 33 height 14
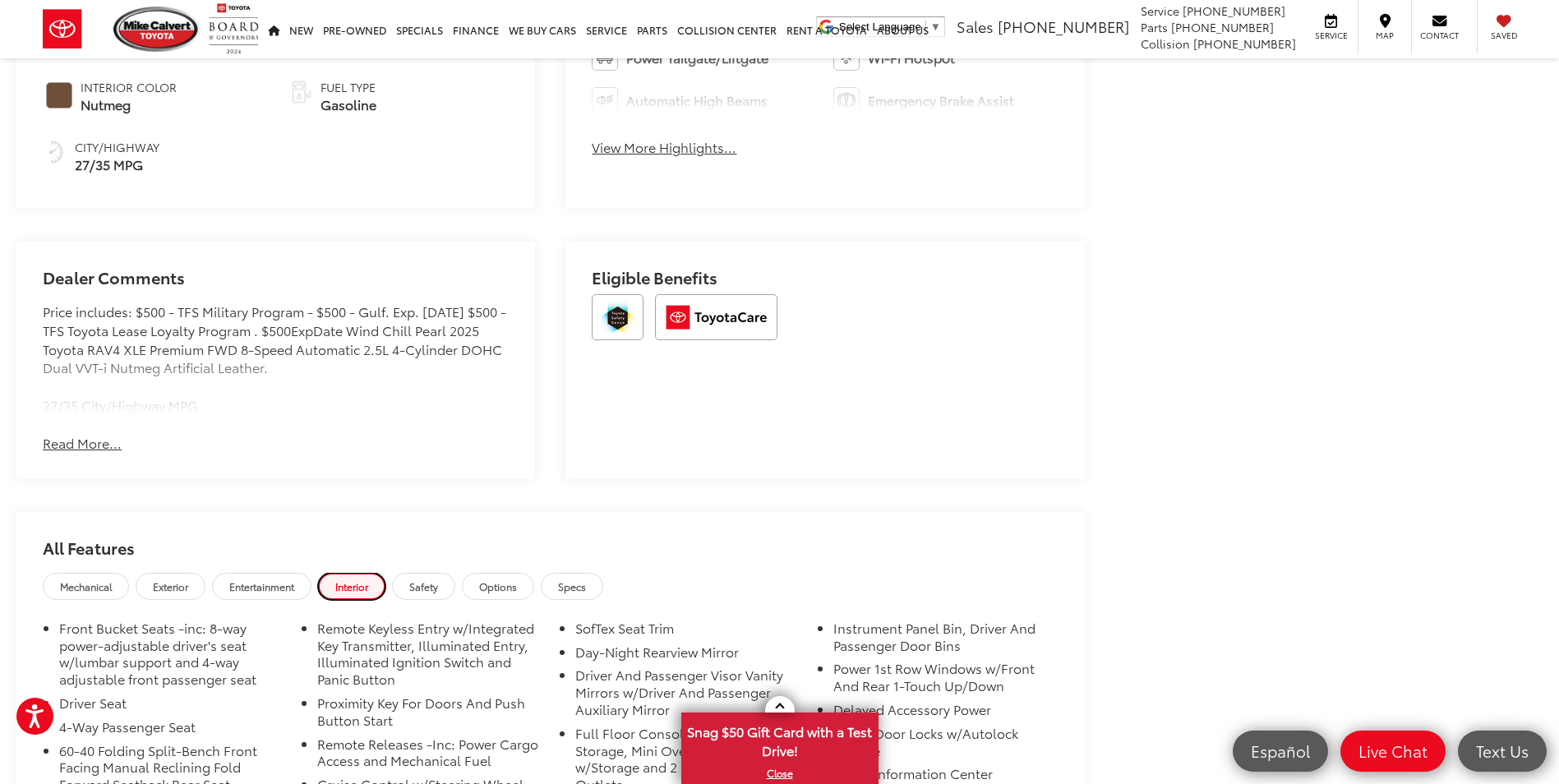
scroll to position [985, 0]
click at [80, 446] on button "Read More..." at bounding box center [83, 444] width 79 height 19
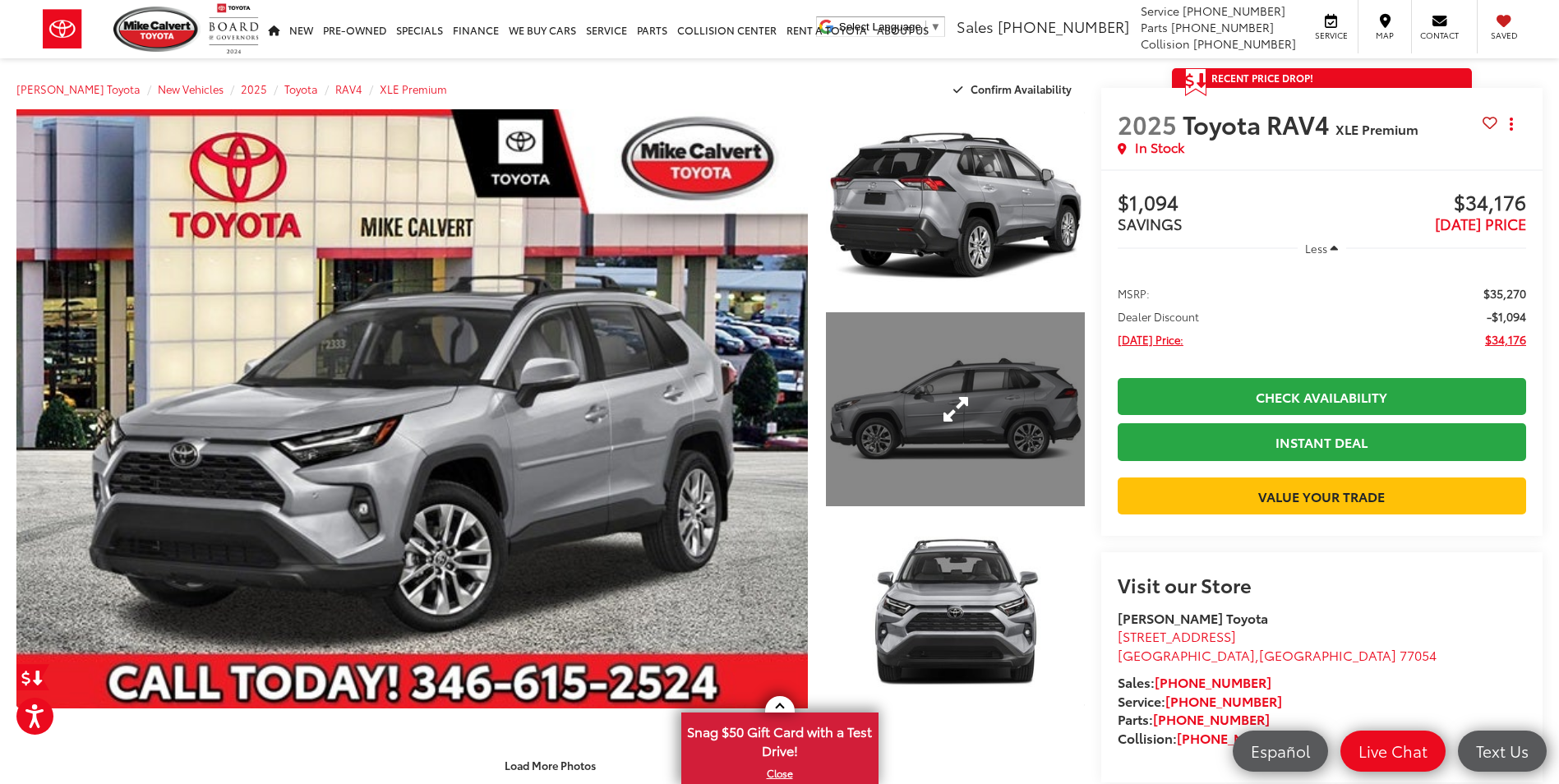
scroll to position [0, 0]
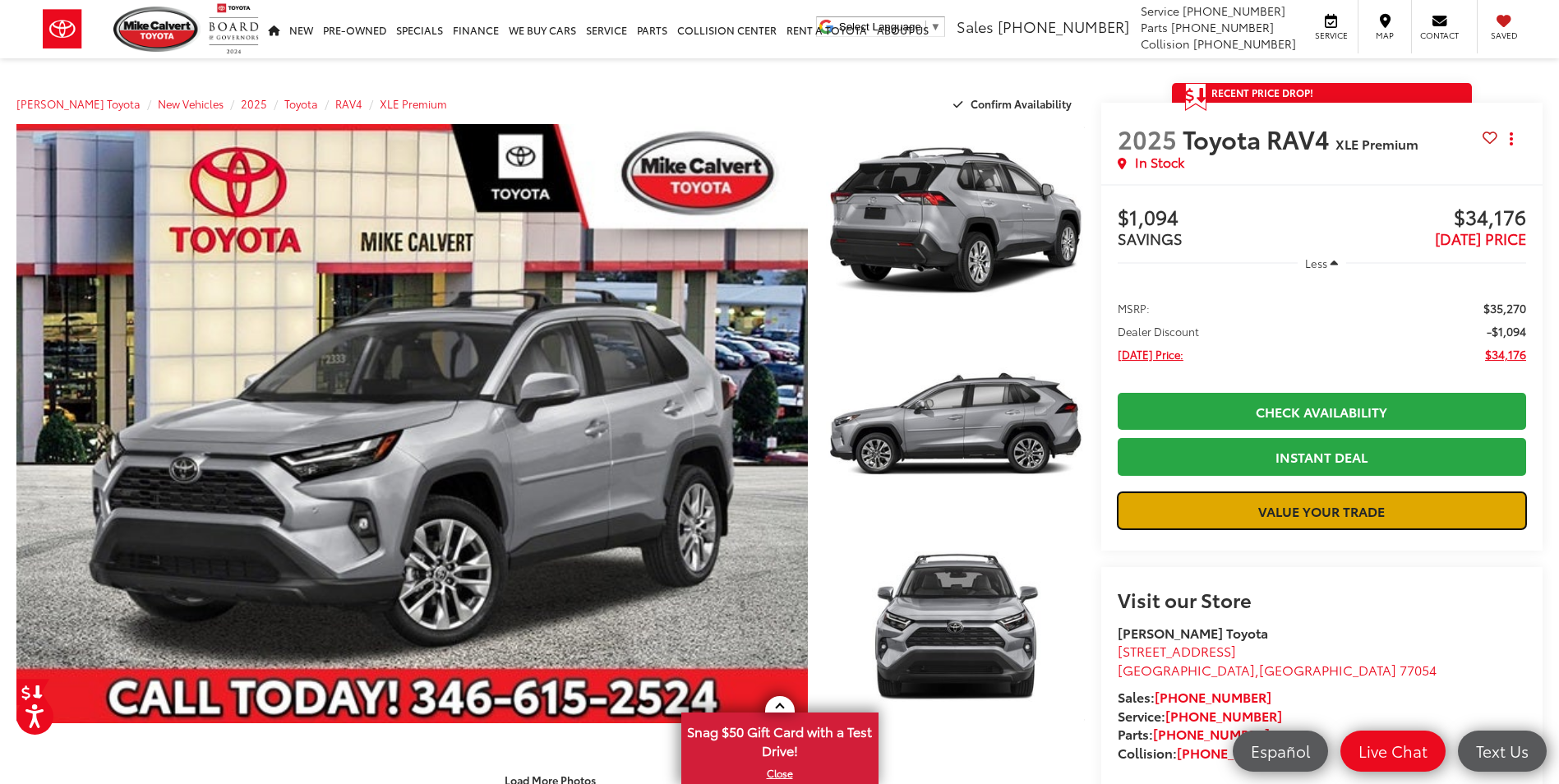
click at [1313, 529] on link "Value Your Trade" at bounding box center [1322, 510] width 409 height 37
